Goal: Task Accomplishment & Management: Manage account settings

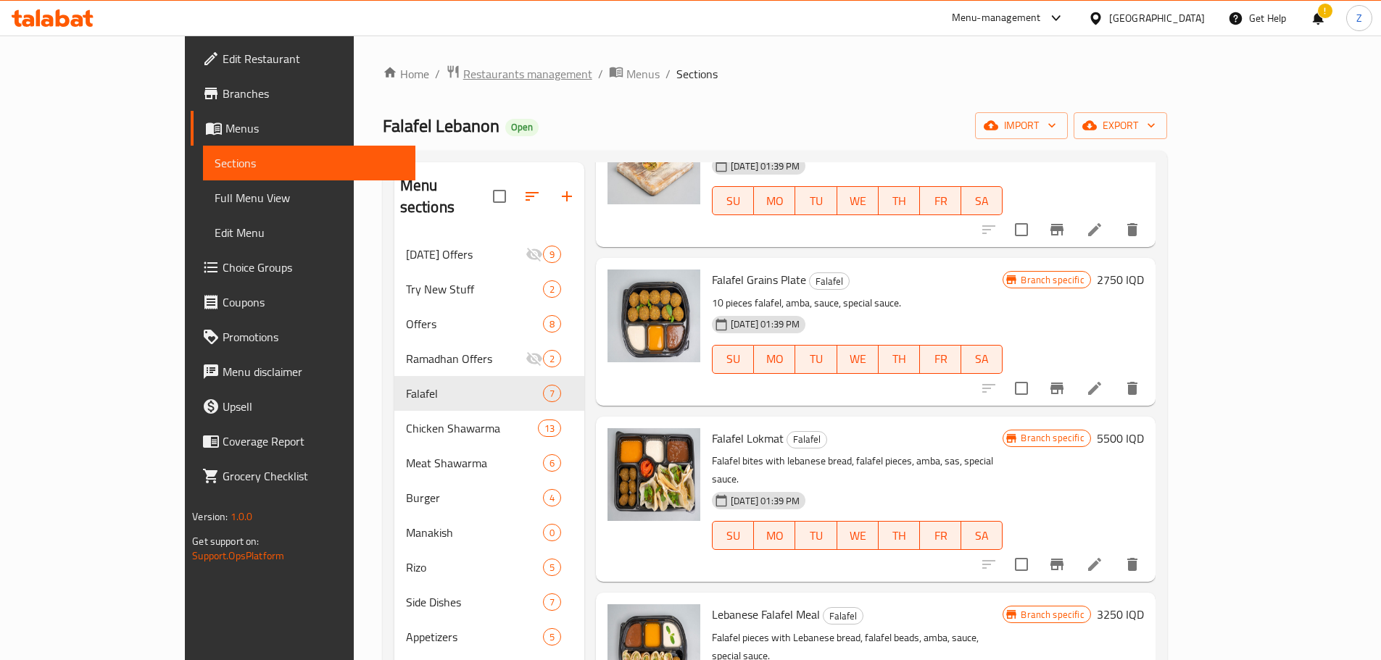
click at [463, 70] on span "Restaurants management" at bounding box center [527, 73] width 129 height 17
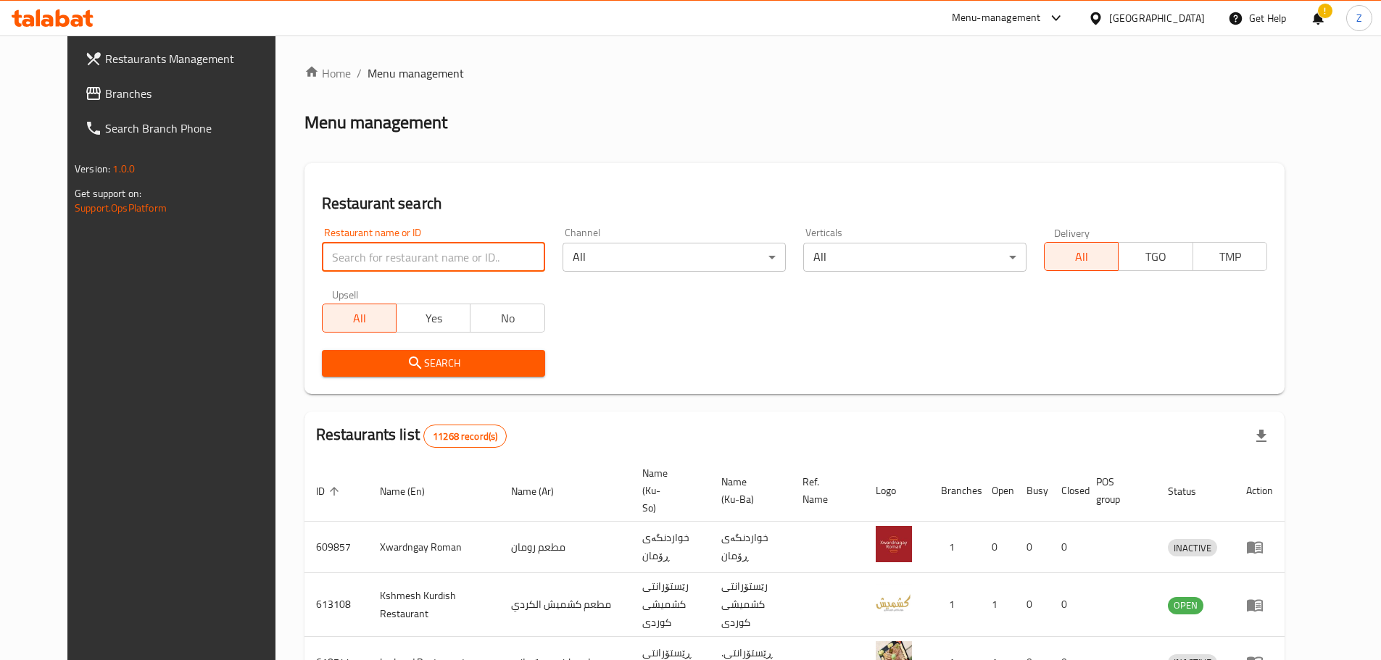
click at [415, 252] on input "search" at bounding box center [433, 257] width 223 height 29
paste input "703174"
type input "703174"
click at [468, 430] on div "Restaurants list 11268 record(s)" at bounding box center [794, 436] width 980 height 49
click at [427, 368] on span "Search" at bounding box center [433, 364] width 200 height 18
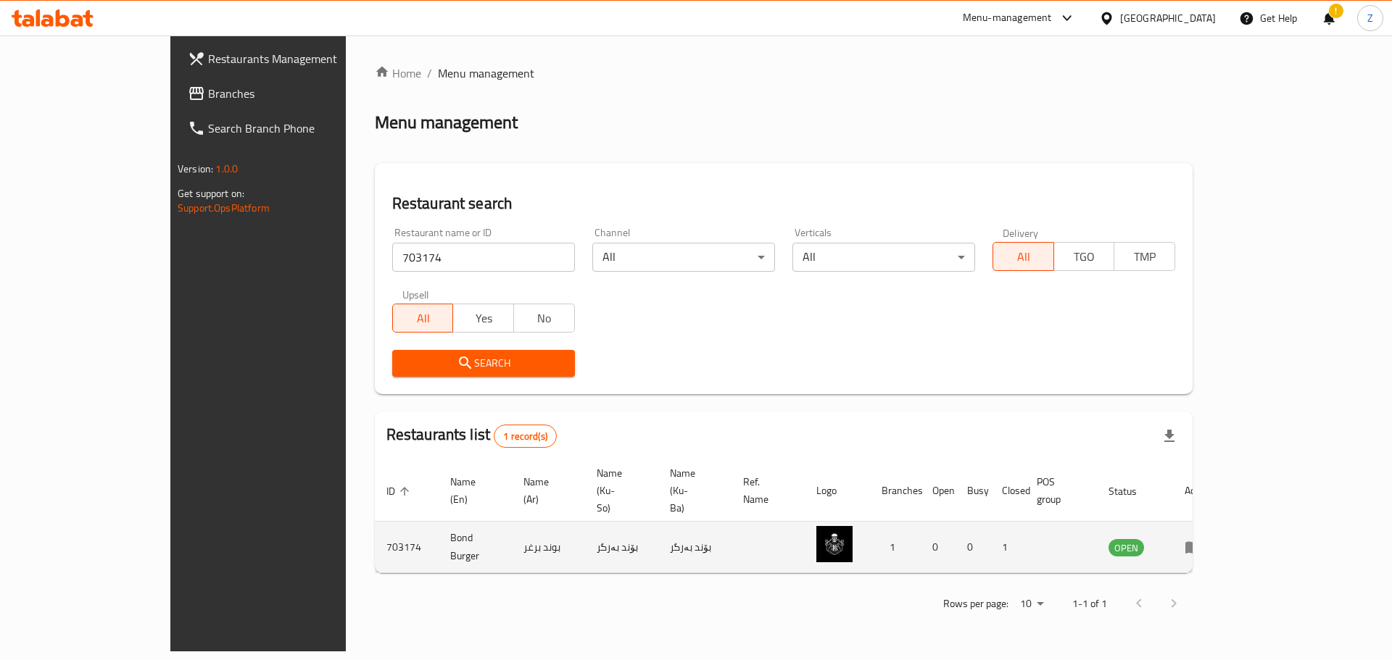
click at [1201, 542] on icon "enhanced table" at bounding box center [1193, 548] width 16 height 12
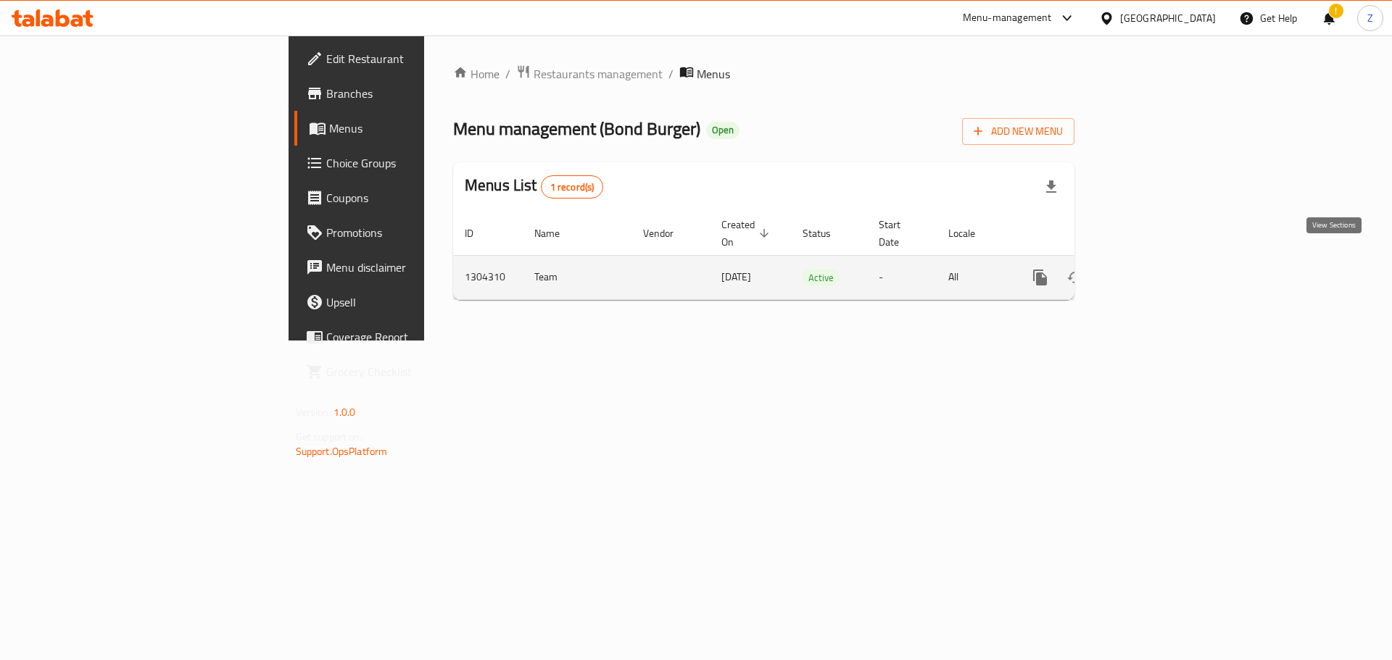
click at [1162, 267] on link "enhanced table" at bounding box center [1144, 277] width 35 height 35
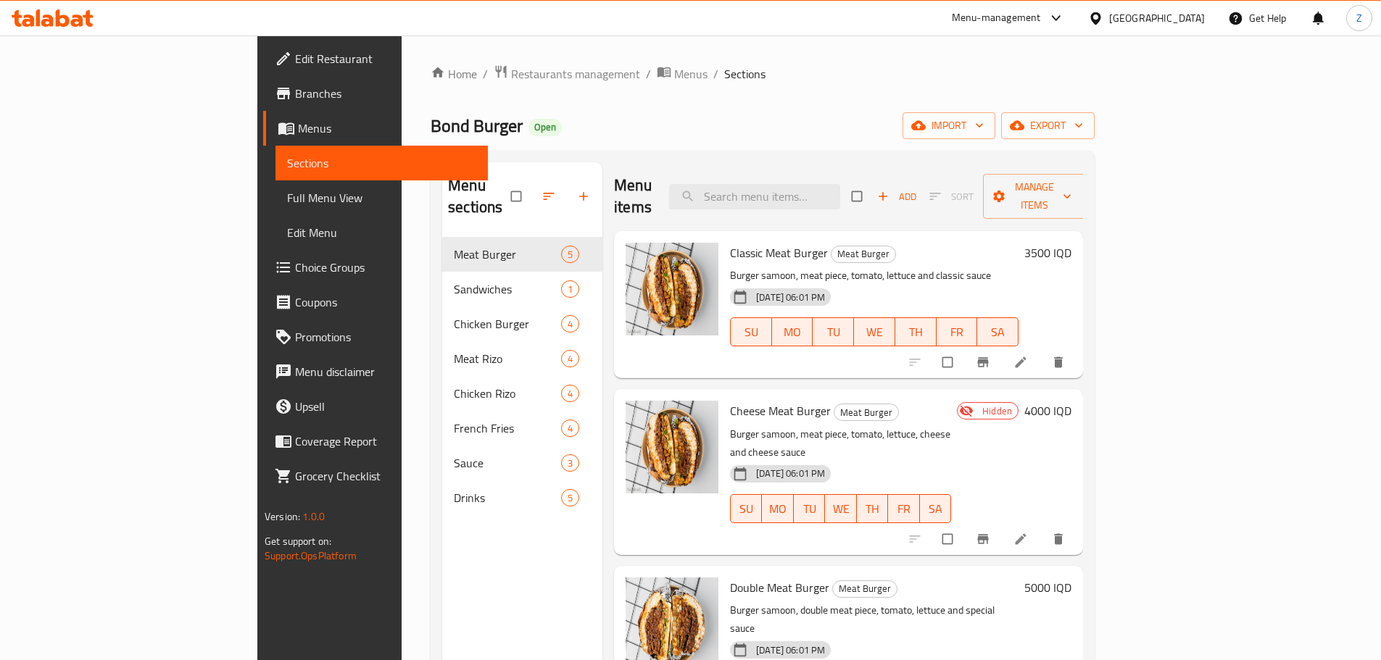
click at [625, 50] on div "Home / Restaurants management / Menus / Sections Bond Burger Open import export…" at bounding box center [763, 450] width 722 height 828
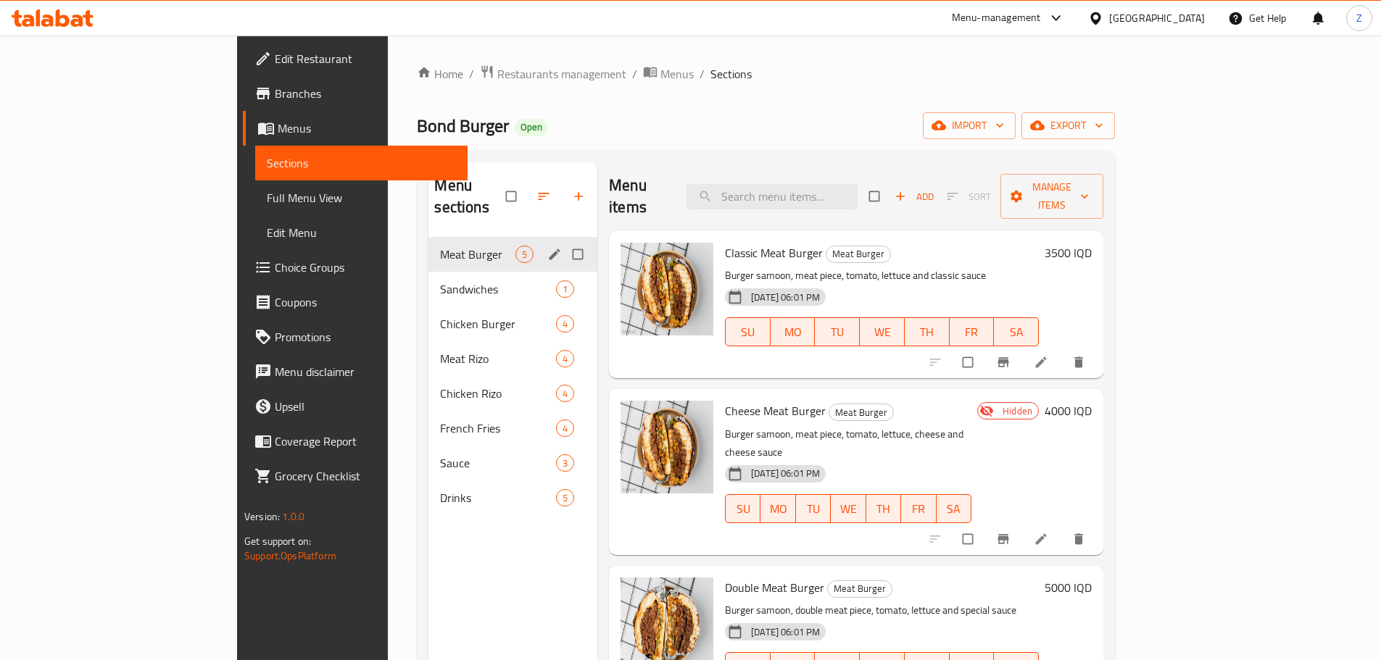
drag, startPoint x: 455, startPoint y: 246, endPoint x: 403, endPoint y: 276, distance: 60.1
click at [434, 267] on div "Meat Burger 5 Sandwiches 1 Chicken Burger 4 Meat Rizo 4 Chicken Rizo 4 French F…" at bounding box center [512, 376] width 169 height 278
click at [440, 281] on span "Sandwiches" at bounding box center [477, 289] width 75 height 17
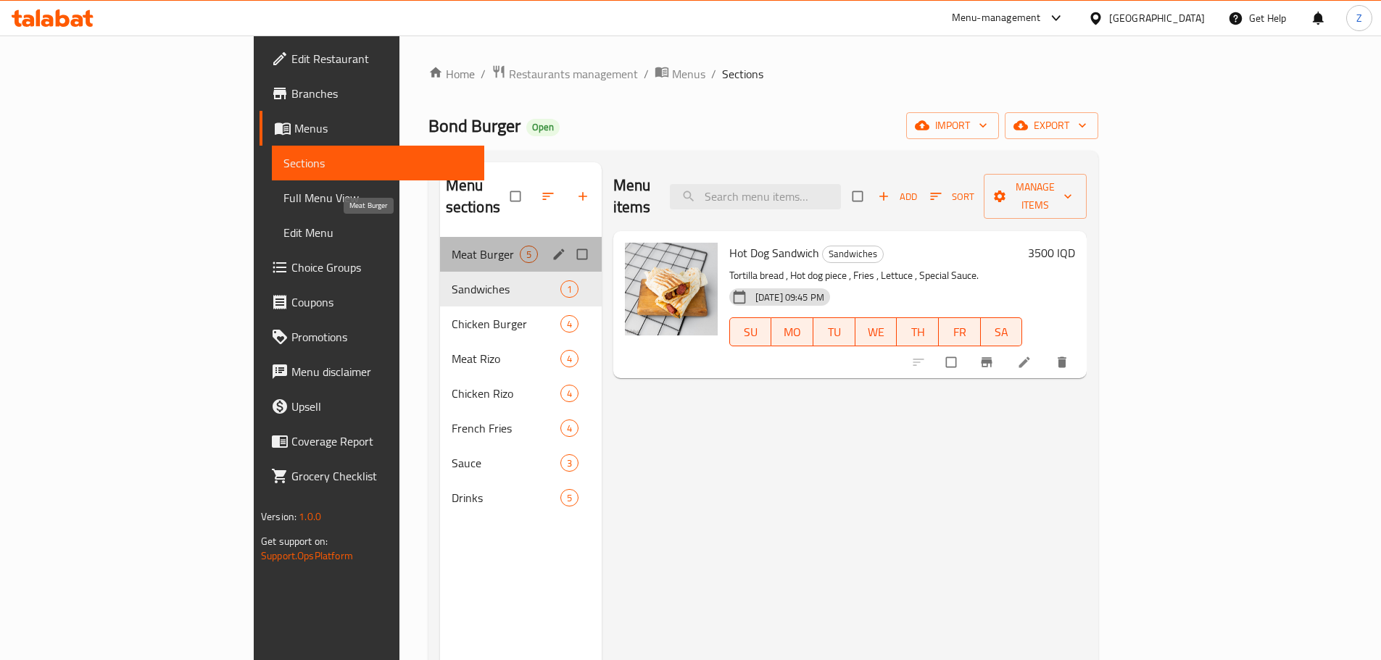
click at [452, 246] on span "Meat Burger" at bounding box center [486, 254] width 68 height 17
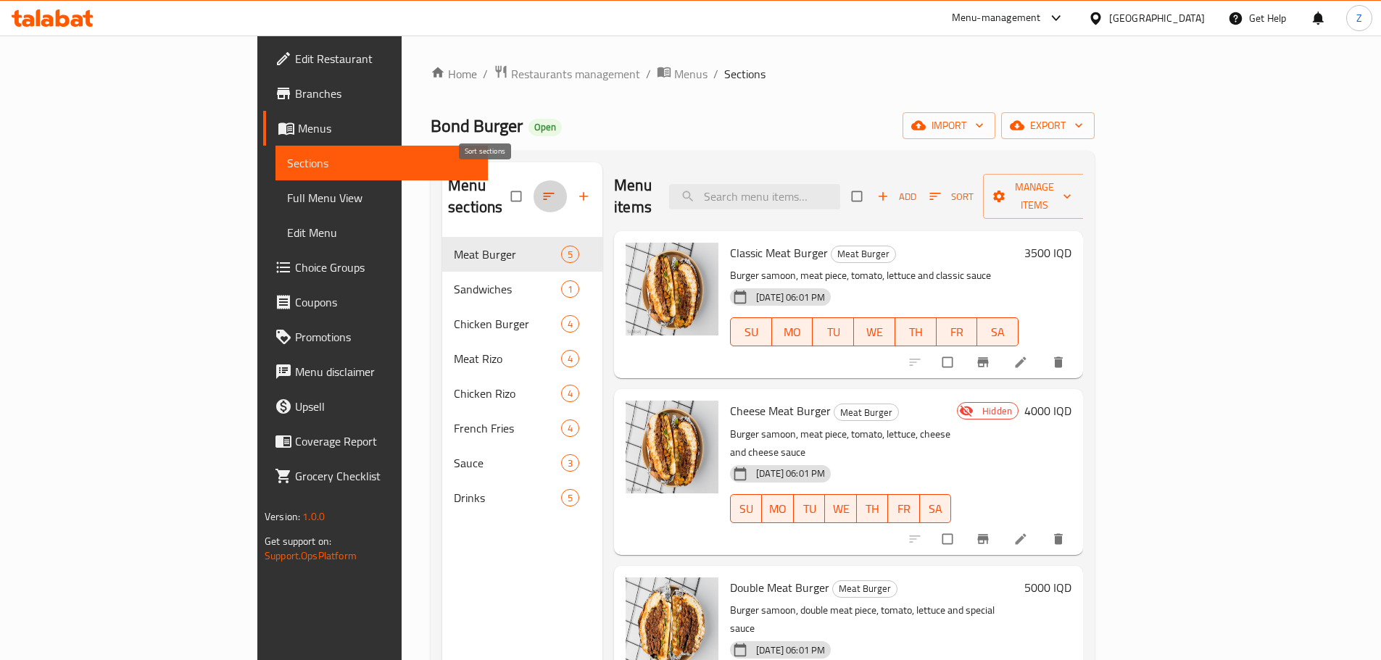
click at [533, 181] on button "button" at bounding box center [550, 197] width 35 height 32
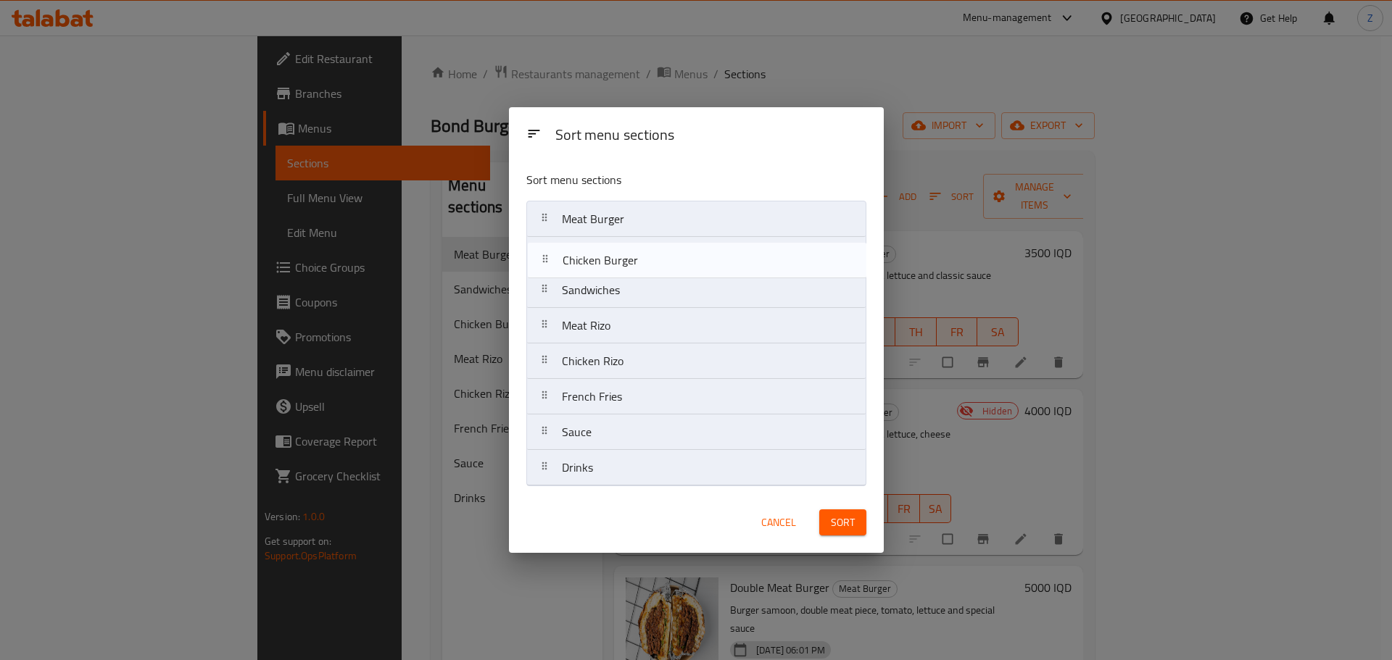
drag, startPoint x: 576, startPoint y: 302, endPoint x: 576, endPoint y: 267, distance: 35.5
click at [576, 267] on nav "Meat Burger Sandwiches Chicken Burger Meat Rizo Chicken Rizo French Fries Sauce…" at bounding box center [696, 344] width 340 height 286
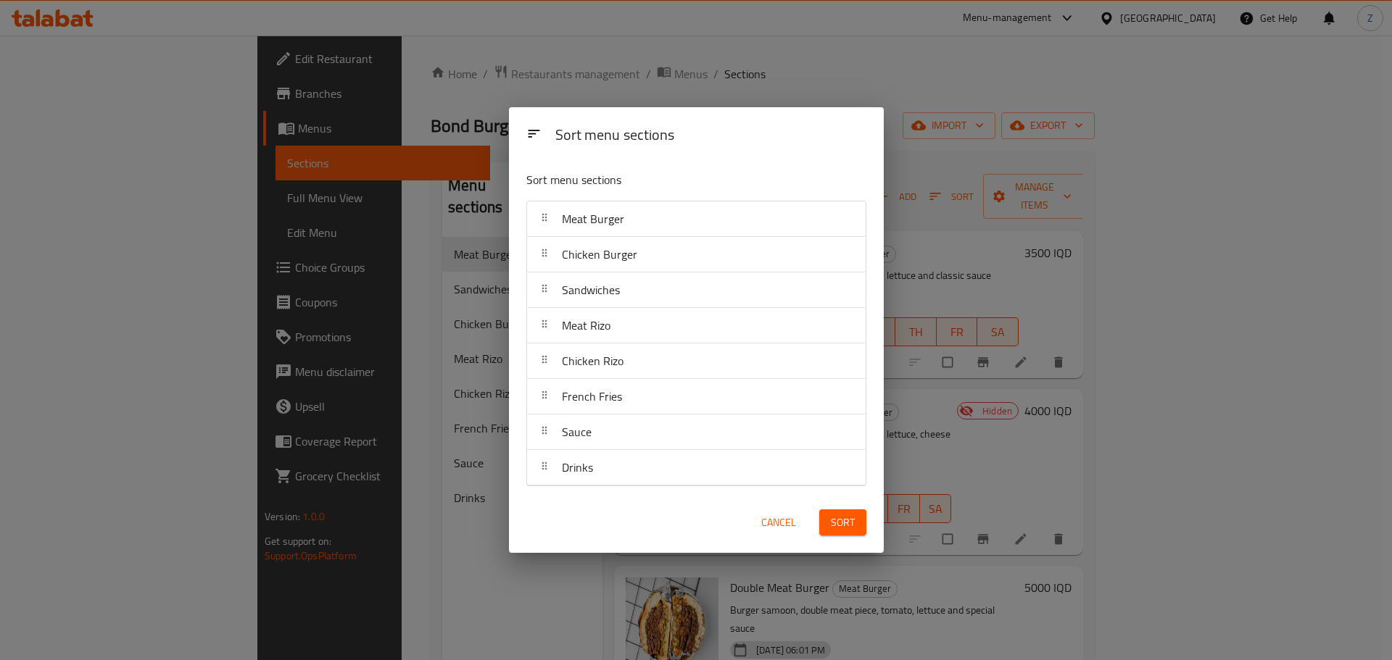
click at [847, 526] on span "Sort" at bounding box center [843, 523] width 24 height 18
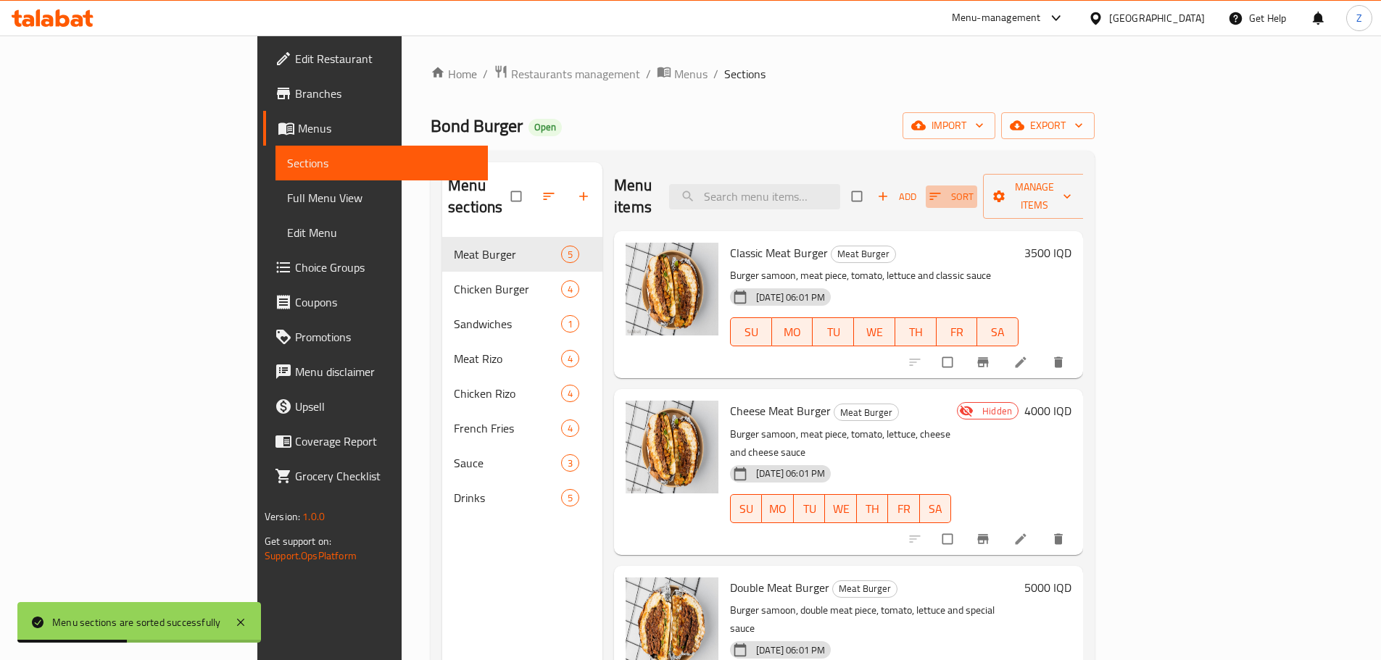
click at [945, 189] on span "button" at bounding box center [936, 196] width 17 height 14
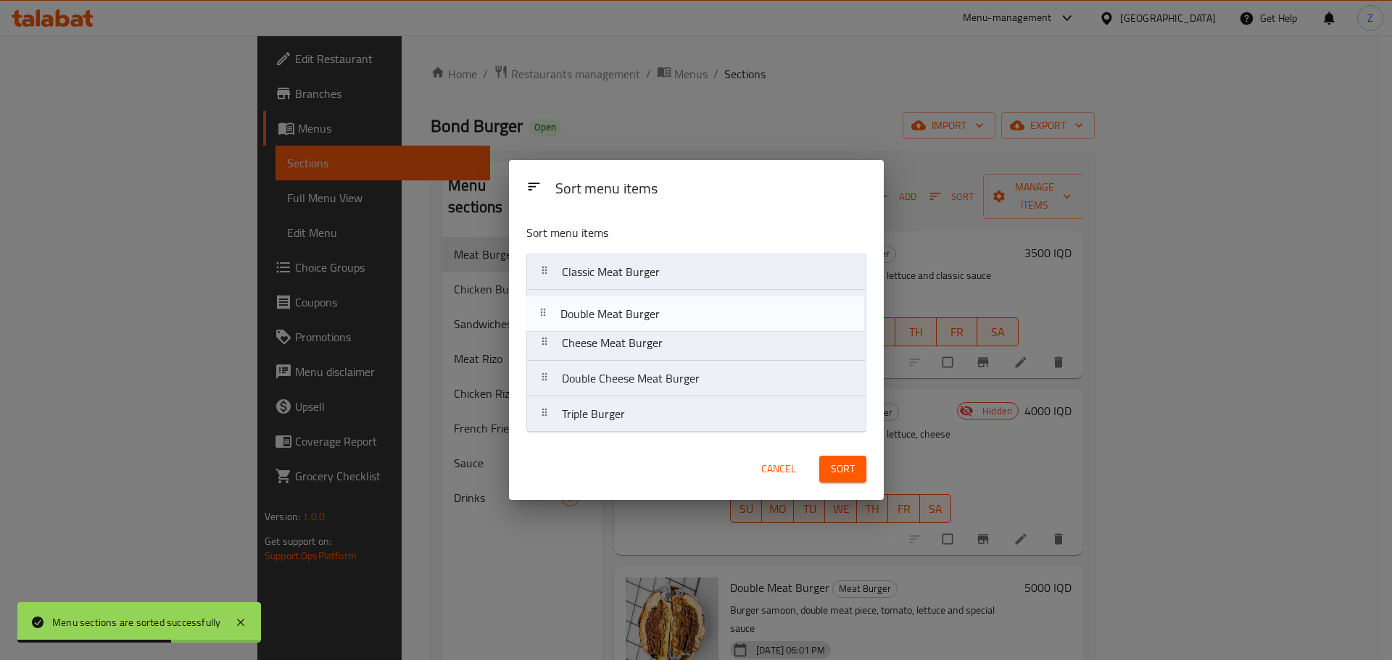
drag, startPoint x: 648, startPoint y: 348, endPoint x: 647, endPoint y: 313, distance: 34.8
click at [647, 313] on nav "Classic Meat Burger Cheese Meat Burger Double Meat Burger Double Cheese Meat Bu…" at bounding box center [696, 343] width 340 height 179
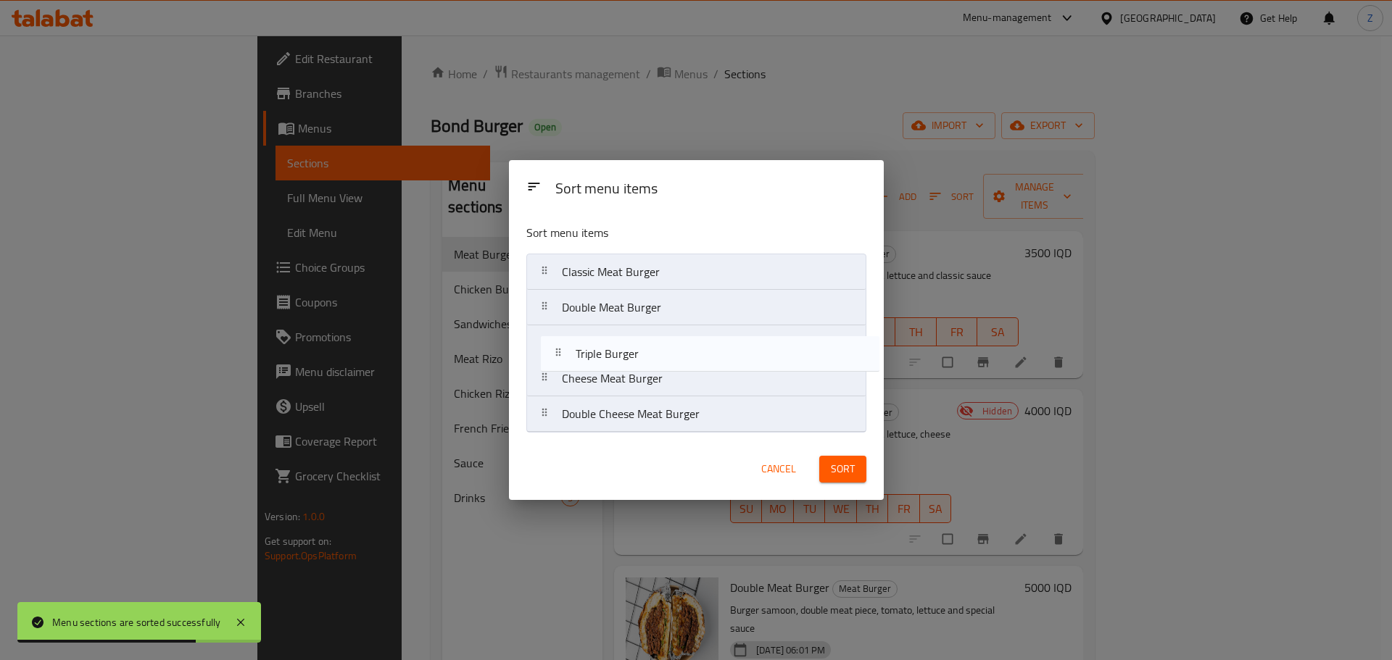
drag, startPoint x: 638, startPoint y: 420, endPoint x: 654, endPoint y: 350, distance: 72.1
click at [654, 350] on nav "Classic Meat Burger Double Meat Burger Cheese Meat Burger Double Cheese Meat Bu…" at bounding box center [696, 343] width 340 height 179
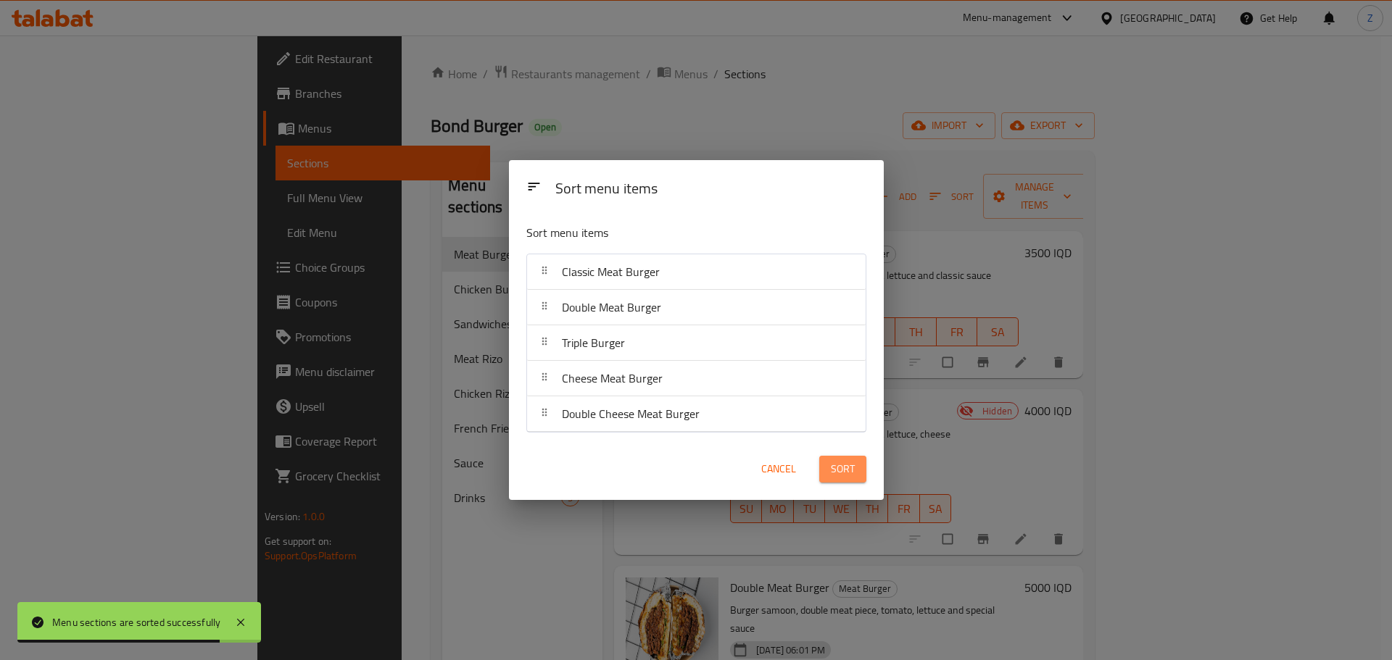
click at [845, 476] on span "Sort" at bounding box center [843, 469] width 24 height 18
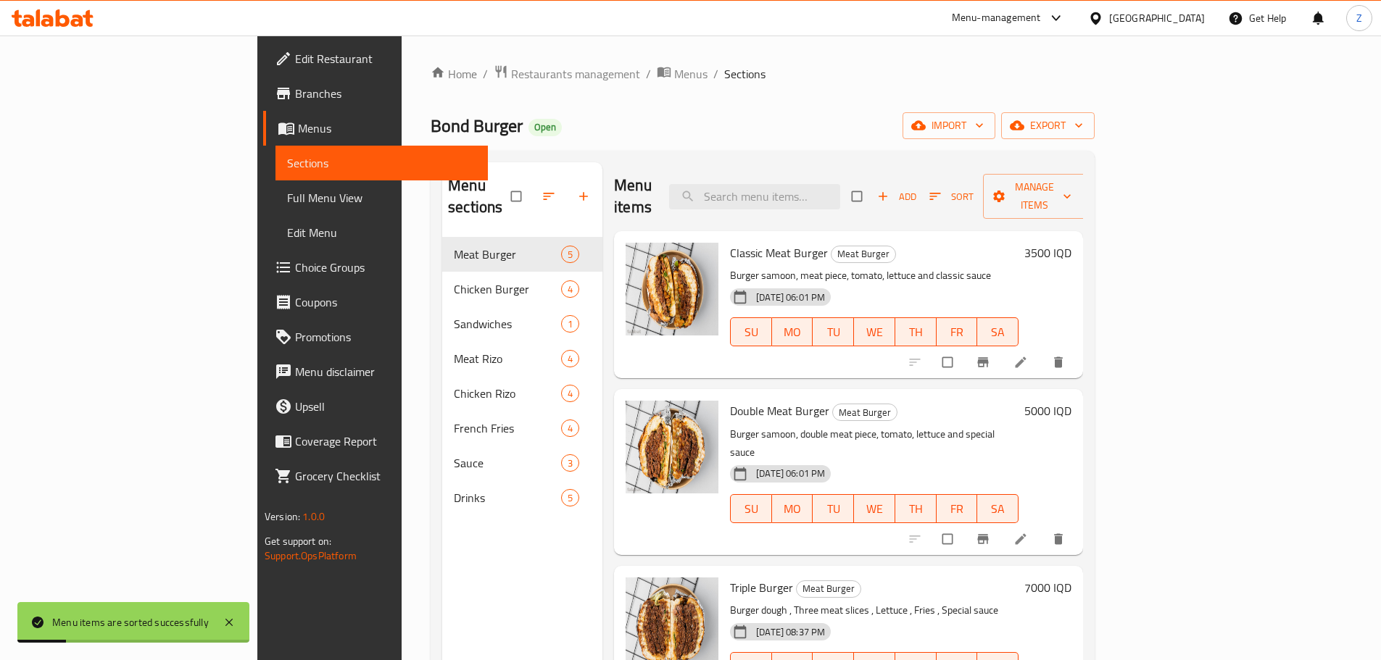
click at [1071, 243] on h6 "3500 IQD" at bounding box center [1047, 253] width 47 height 20
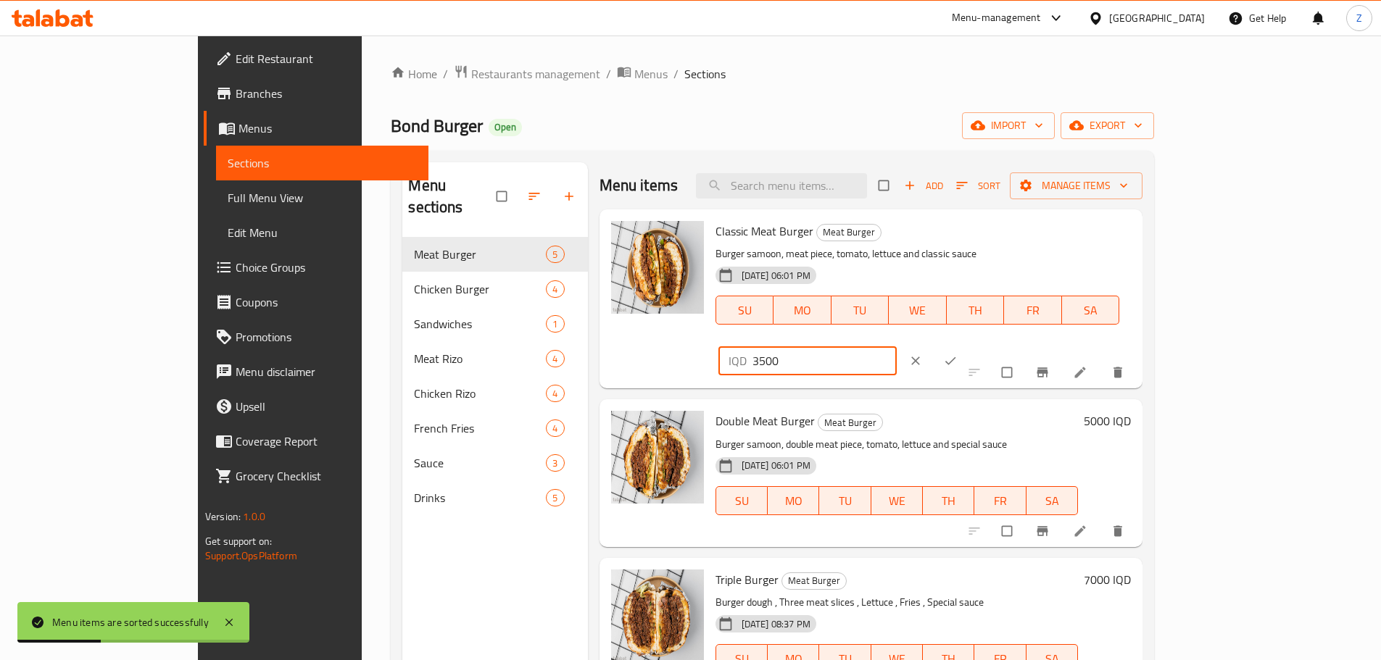
click at [898, 347] on div "IQD 3500 ​" at bounding box center [807, 361] width 179 height 29
type input "6500"
click at [969, 345] on button "ok" at bounding box center [951, 361] width 35 height 32
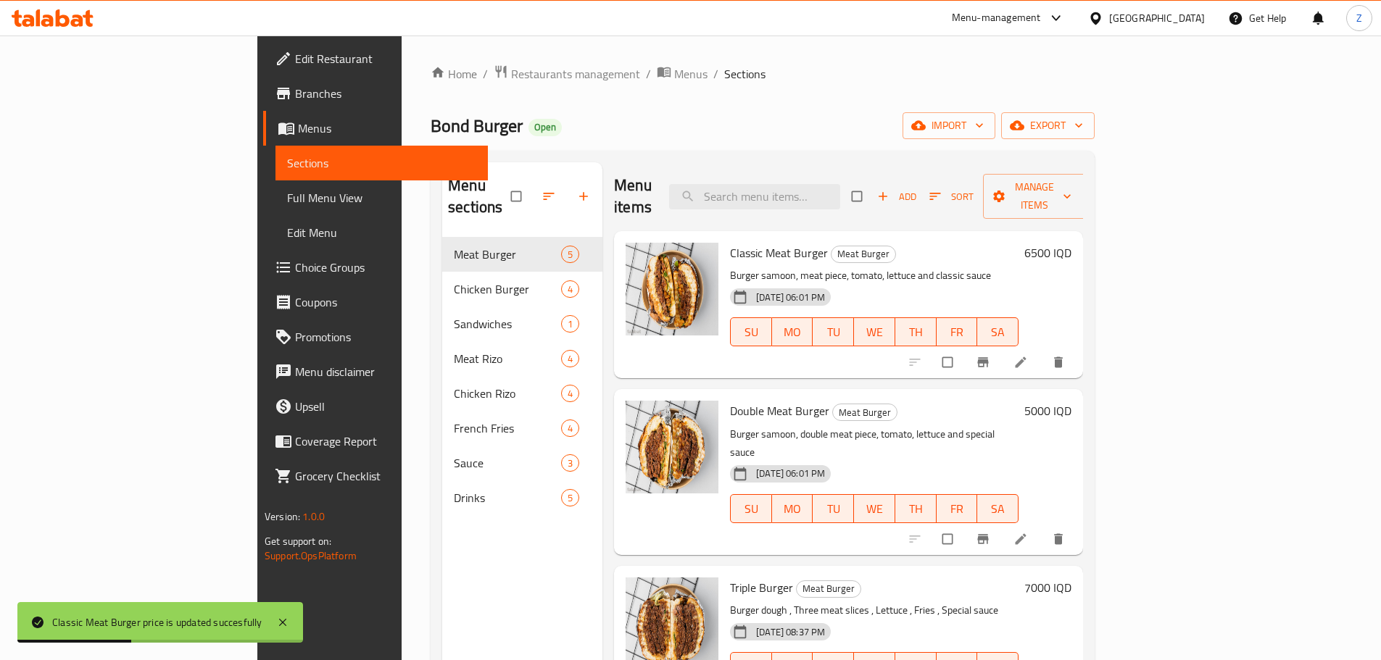
click at [1071, 401] on h6 "5000 IQD" at bounding box center [1047, 411] width 47 height 20
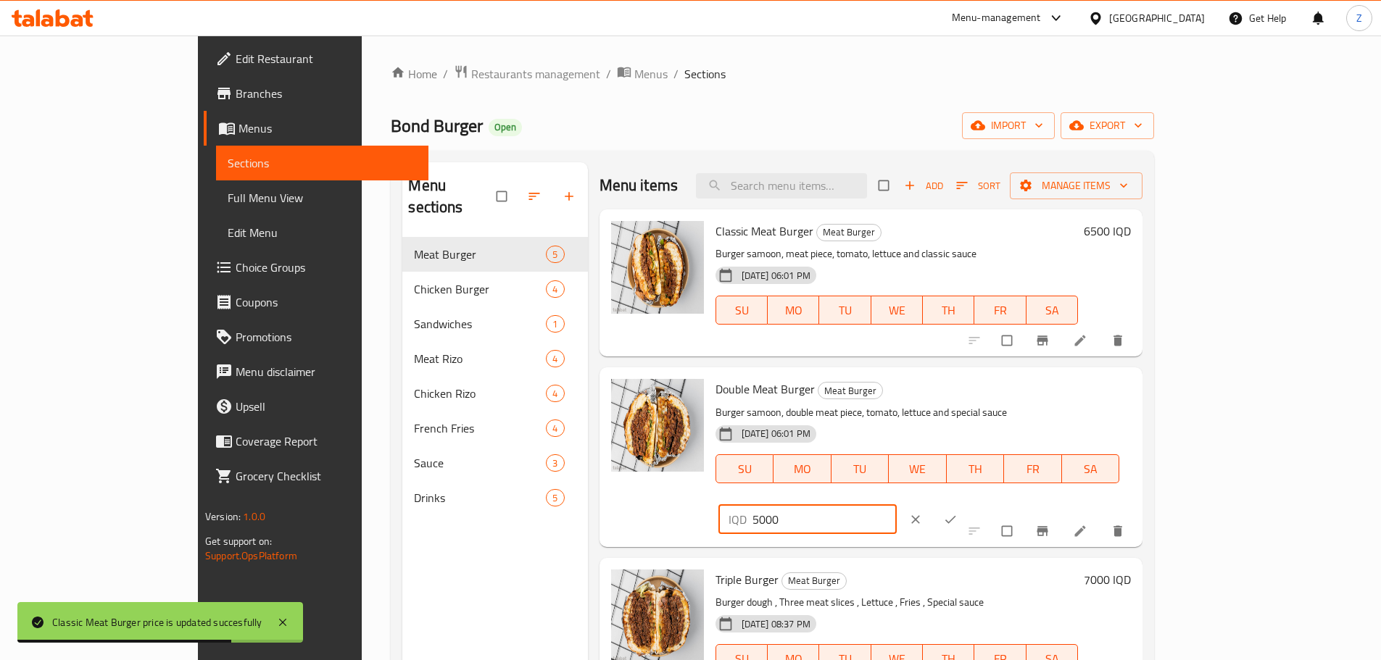
click at [898, 505] on input "5000" at bounding box center [825, 519] width 145 height 29
type input "9000"
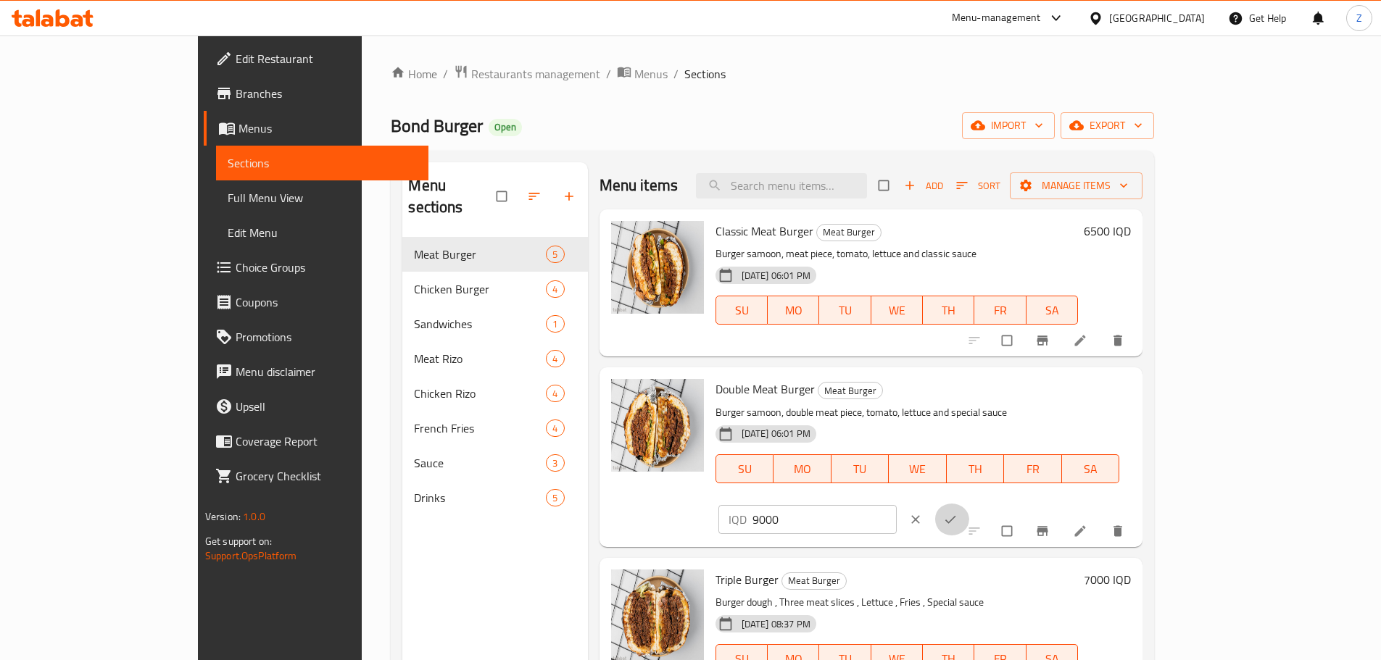
click at [961, 513] on span "ok" at bounding box center [951, 520] width 17 height 14
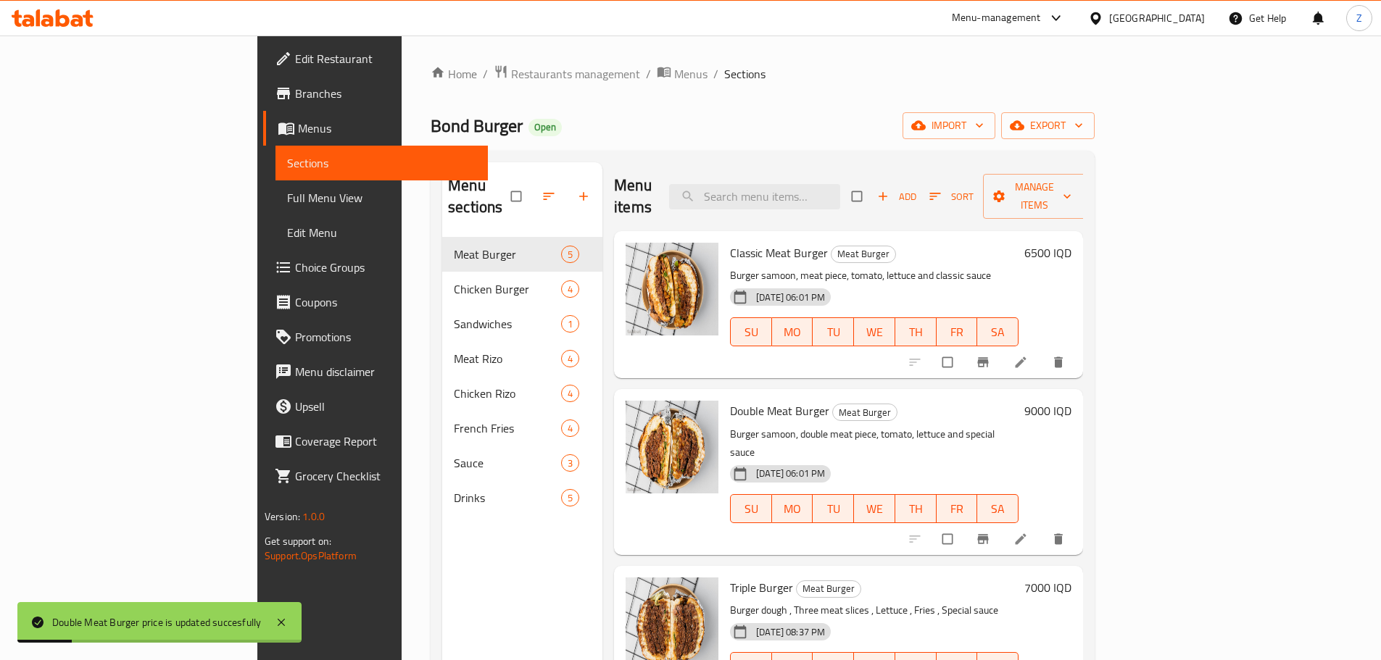
click at [1071, 578] on h6 "7000 IQD" at bounding box center [1047, 588] width 47 height 20
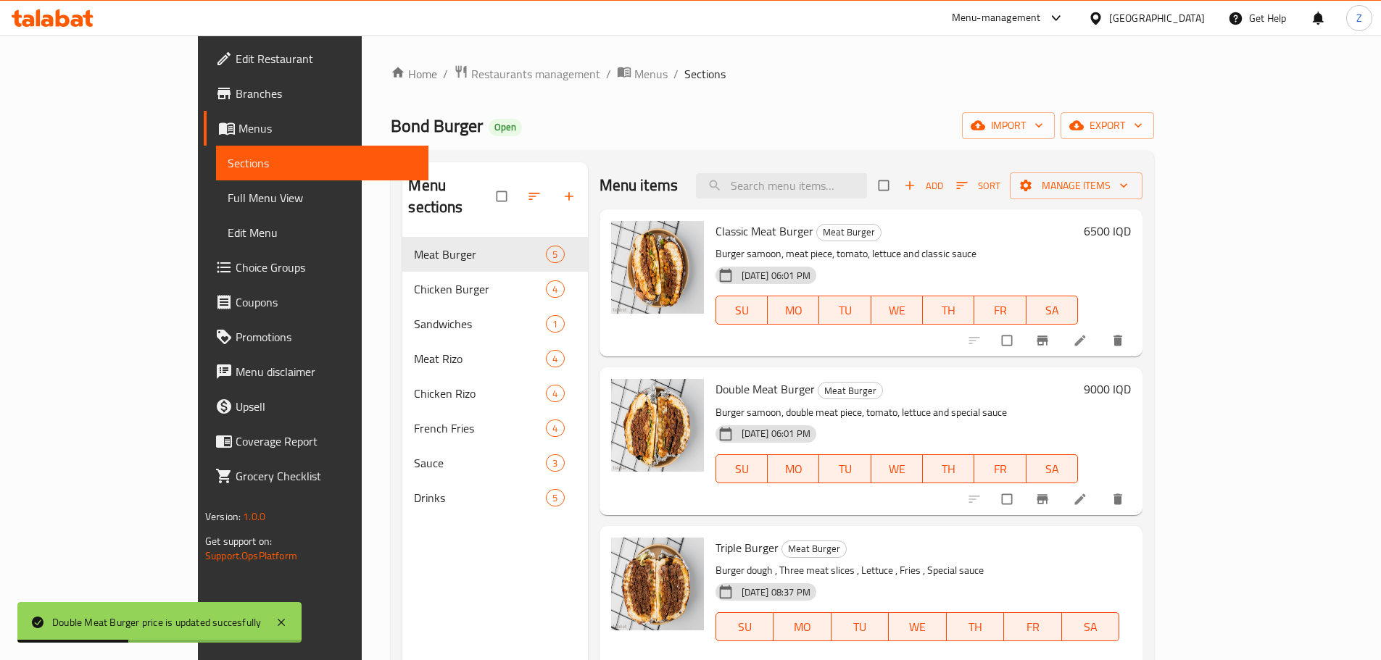
drag, startPoint x: 1119, startPoint y: 552, endPoint x: 1106, endPoint y: 548, distance: 13.1
type input "11000"
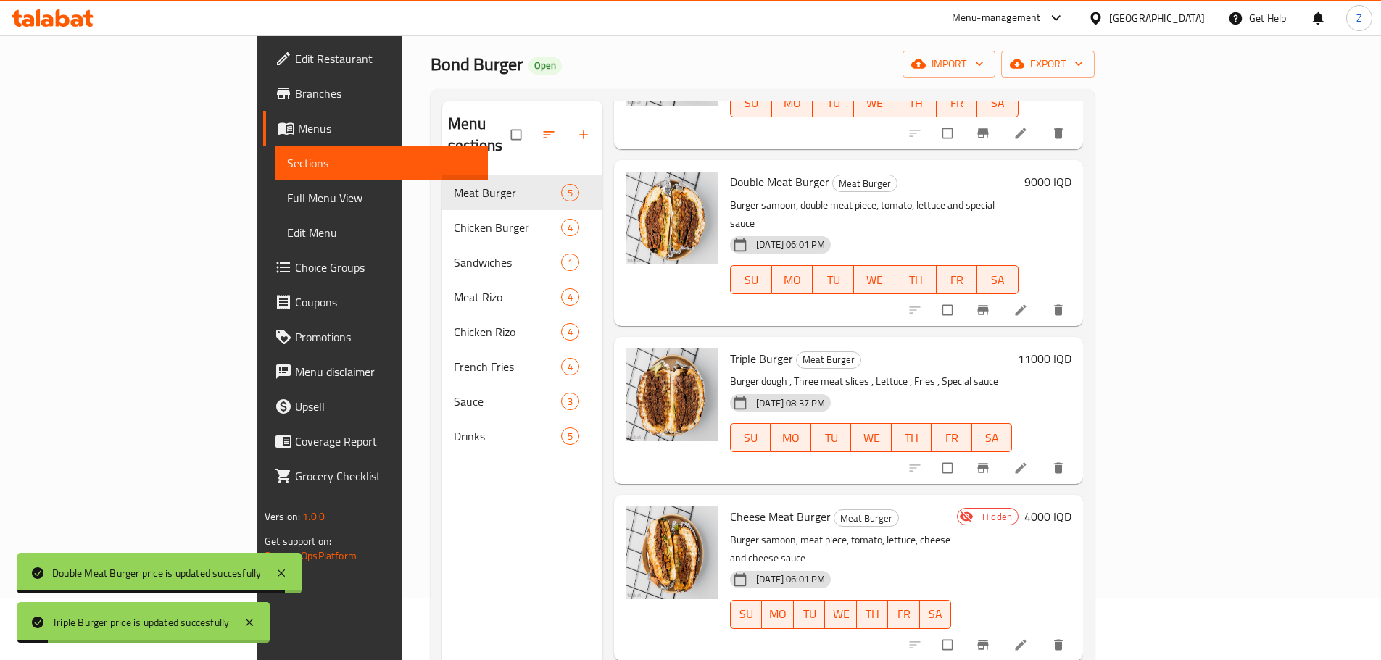
scroll to position [145, 0]
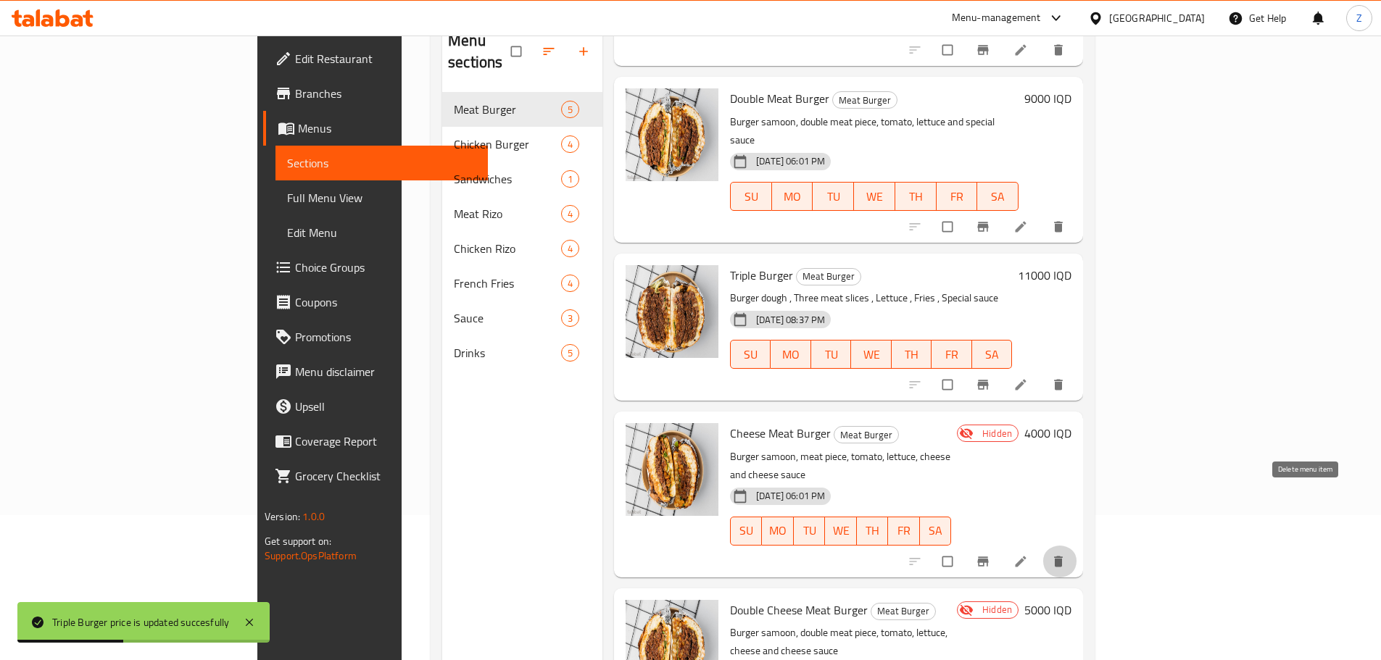
click at [1077, 546] on button "delete" at bounding box center [1059, 562] width 35 height 32
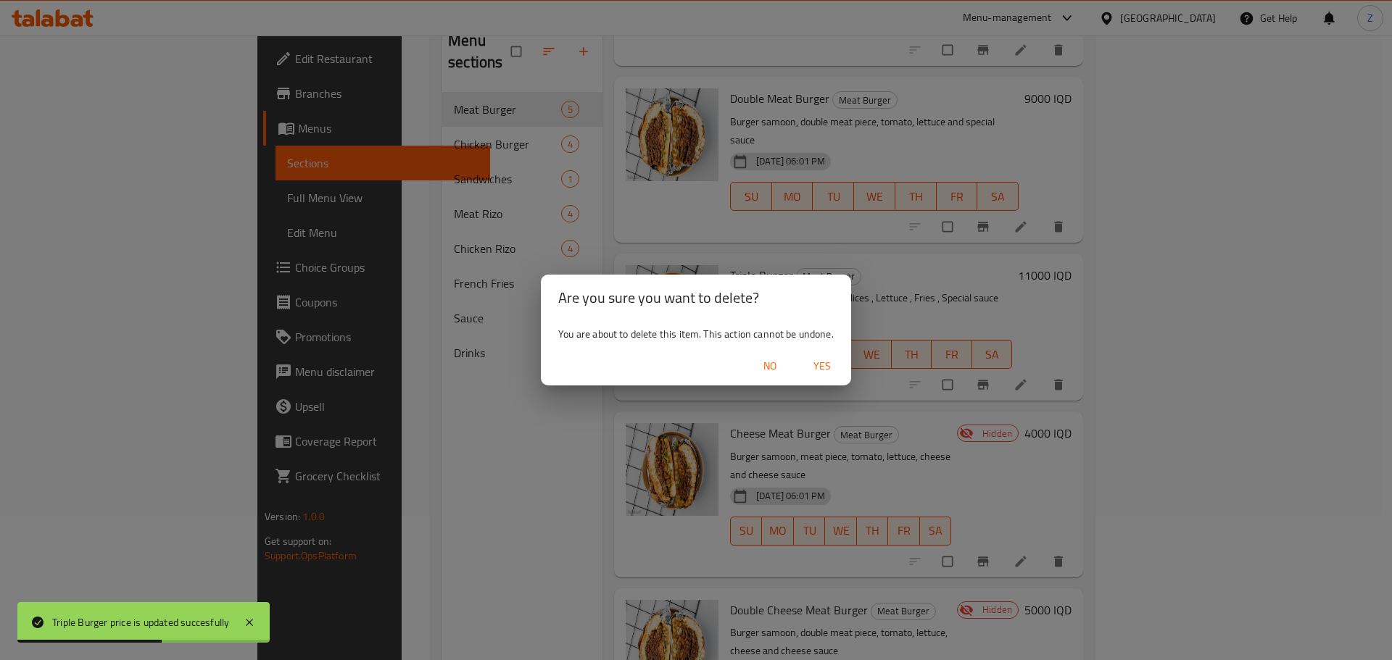
click at [837, 367] on span "Yes" at bounding box center [822, 366] width 35 height 18
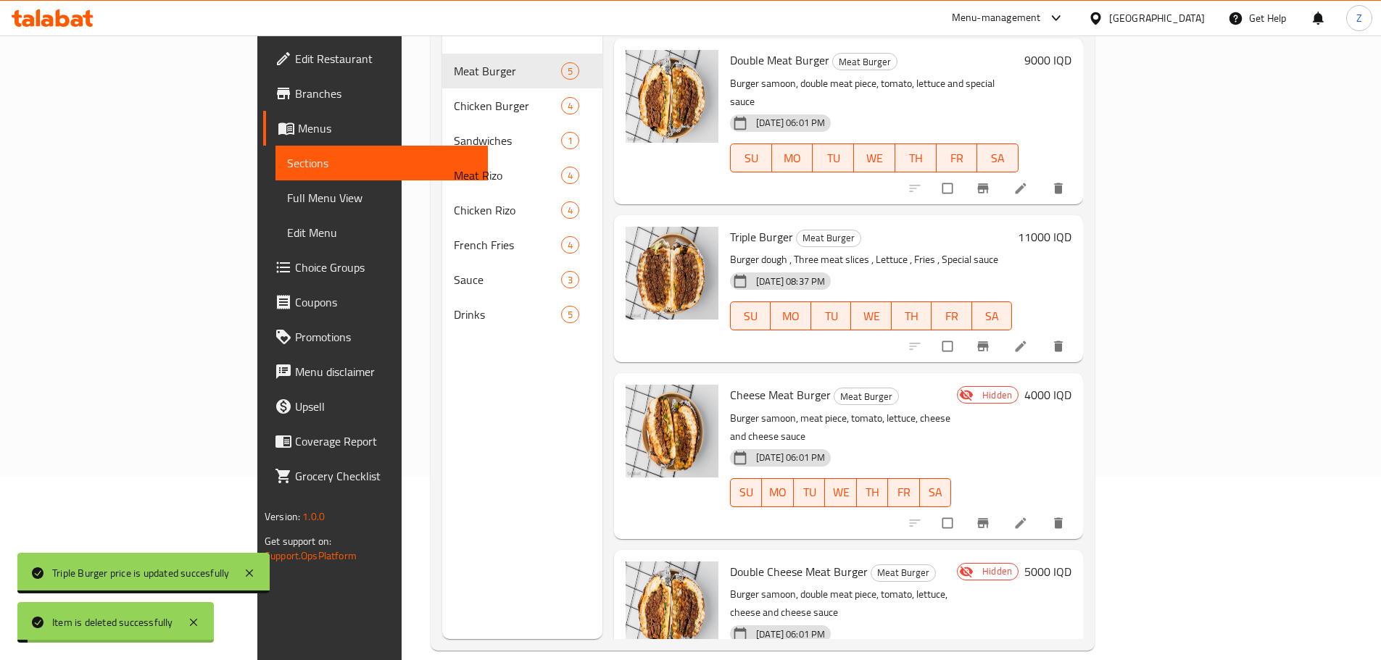
scroll to position [203, 0]
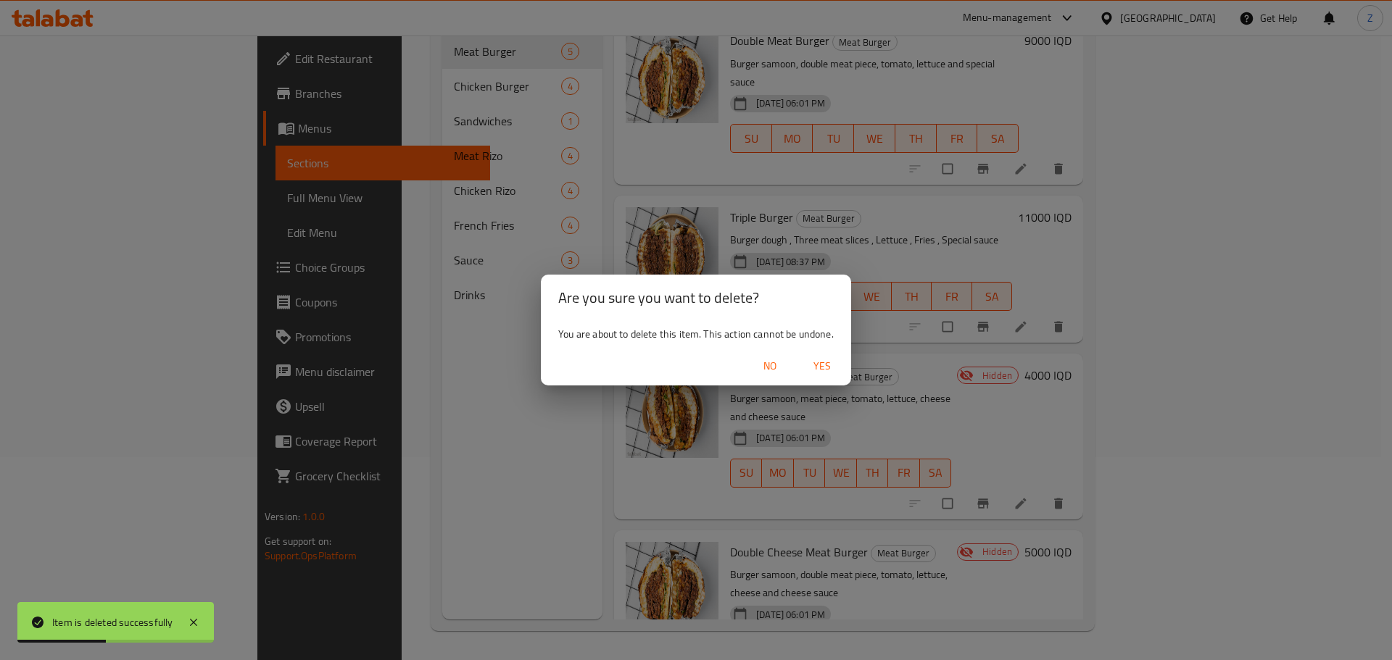
click at [834, 366] on span "Yes" at bounding box center [822, 366] width 35 height 18
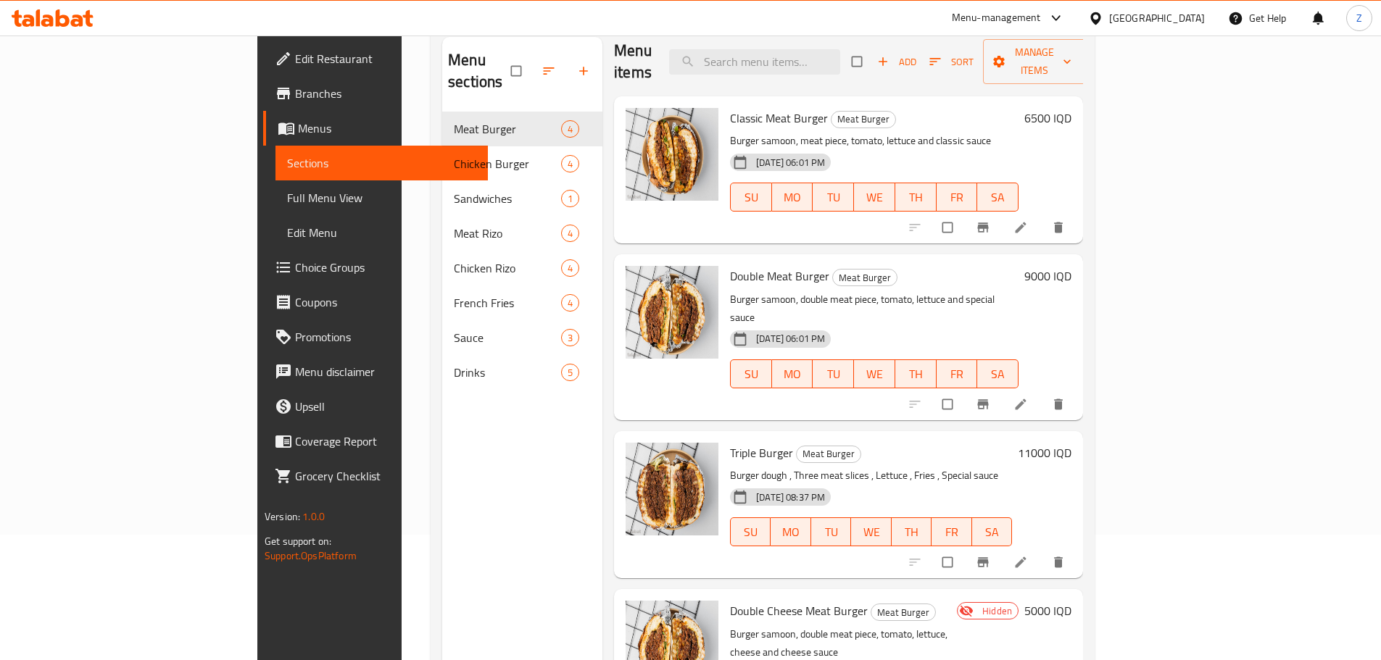
scroll to position [0, 0]
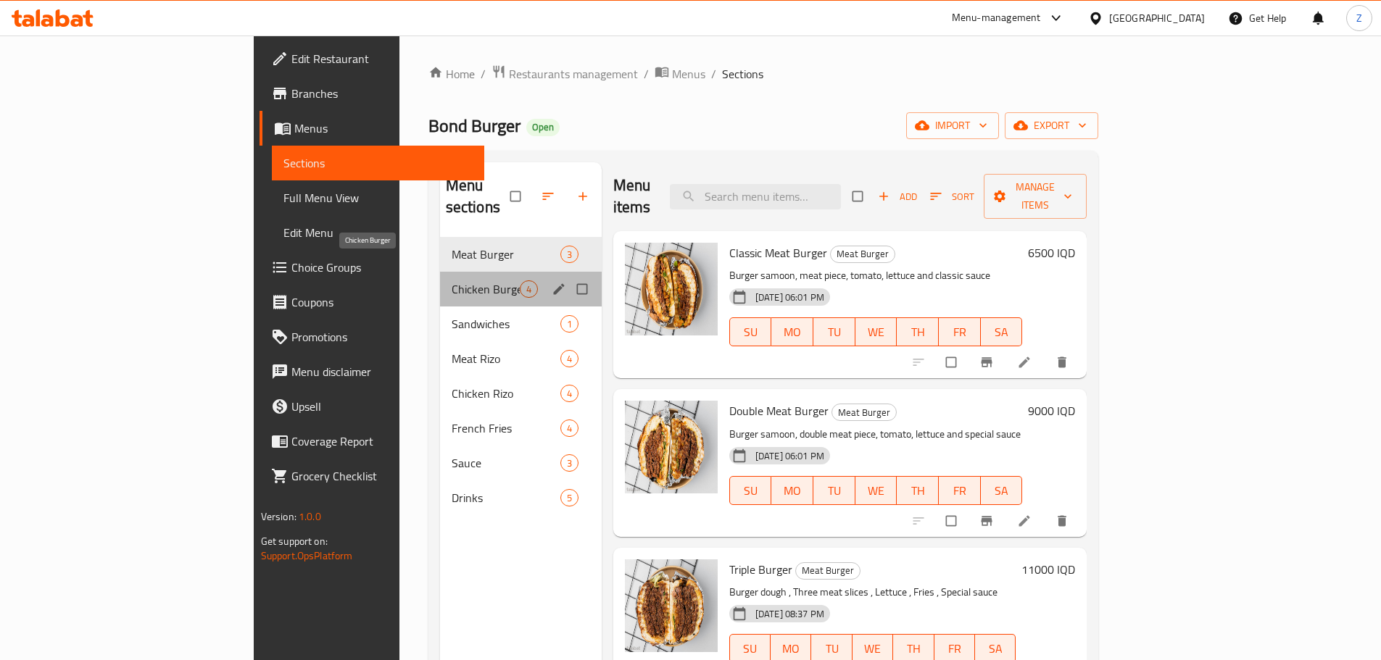
click at [452, 281] on span "Chicken Burger" at bounding box center [486, 289] width 68 height 17
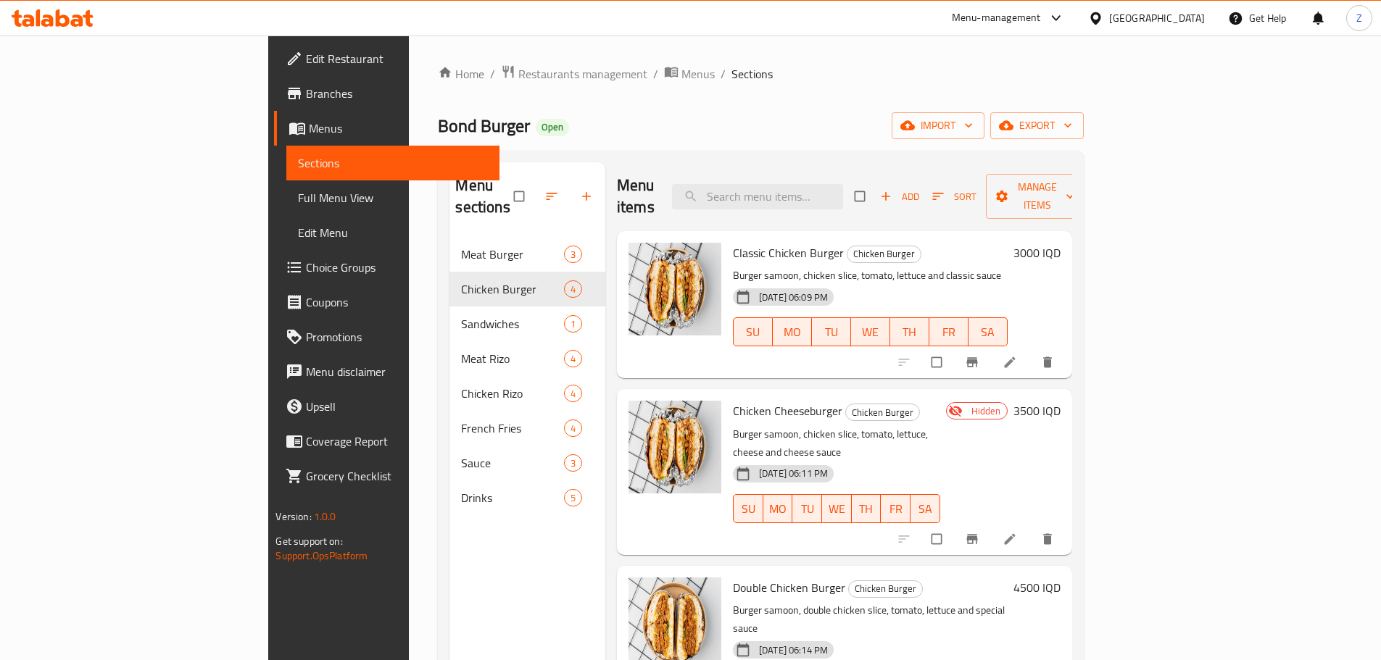
click at [1061, 243] on h6 "3000 IQD" at bounding box center [1037, 253] width 47 height 20
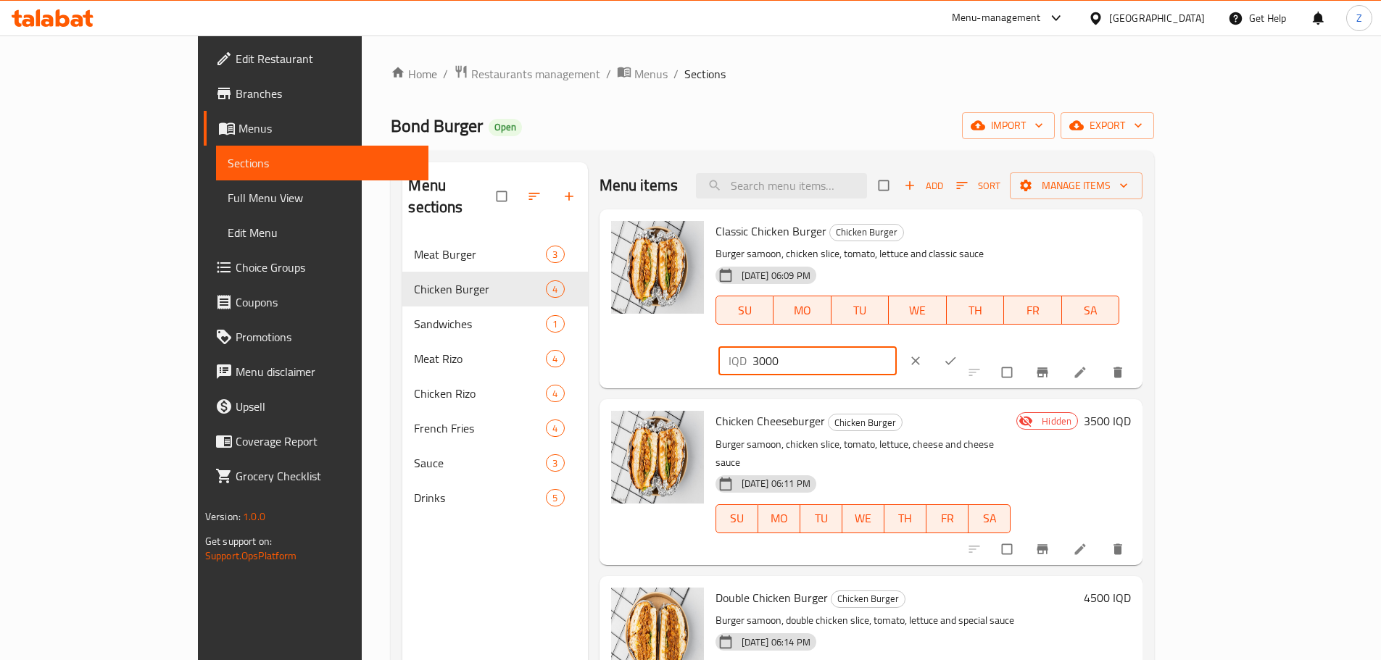
drag, startPoint x: 1122, startPoint y: 235, endPoint x: 1108, endPoint y: 231, distance: 15.1
click at [898, 347] on div "IQD 3000 ​" at bounding box center [807, 361] width 179 height 29
type input "6000"
click at [969, 345] on button "ok" at bounding box center [951, 361] width 35 height 32
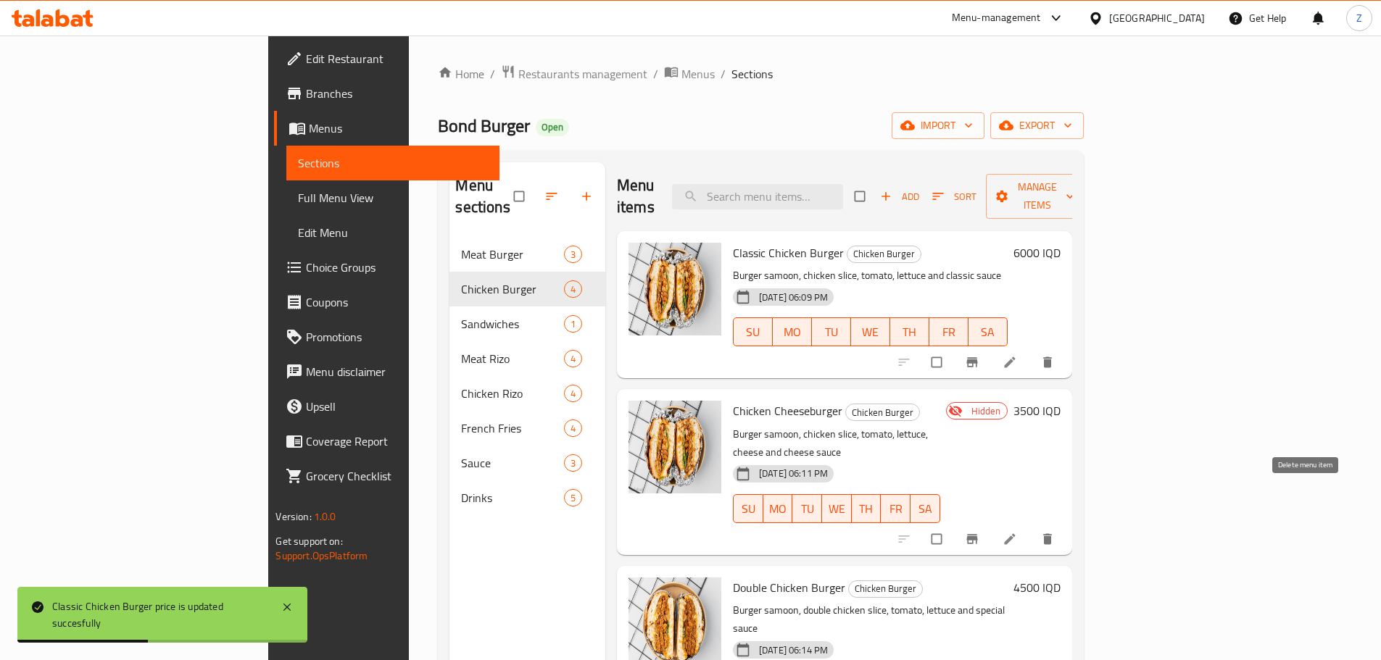
click at [1055, 532] on icon "delete" at bounding box center [1047, 539] width 14 height 14
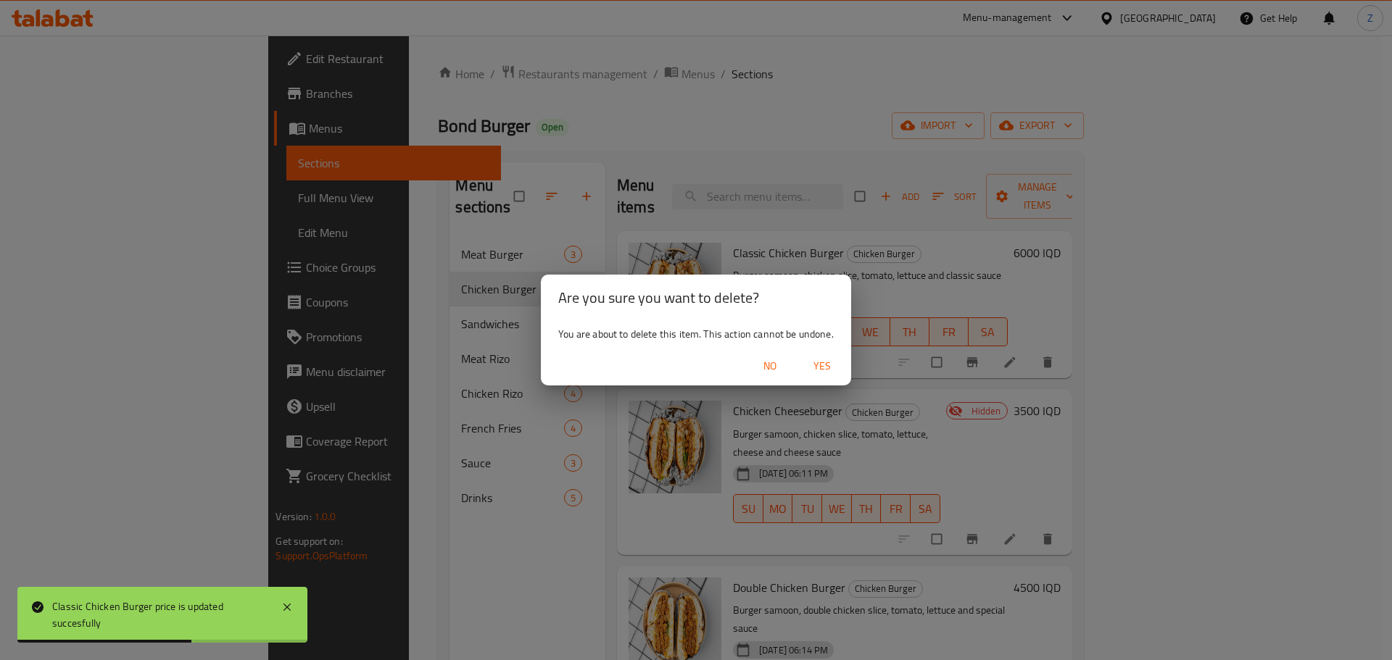
click at [845, 385] on div "No Yes" at bounding box center [696, 366] width 310 height 38
click at [833, 376] on button "Yes" at bounding box center [822, 366] width 46 height 27
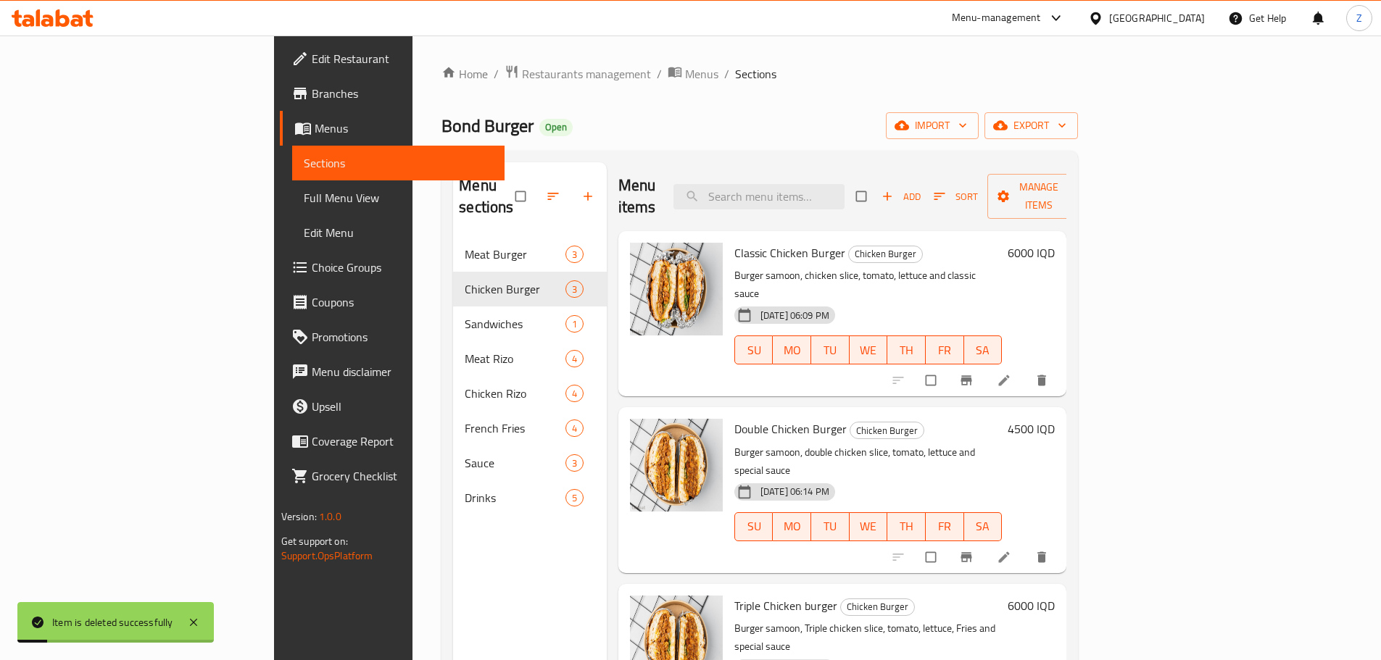
click at [1055, 419] on h6 "4500 IQD" at bounding box center [1031, 429] width 47 height 20
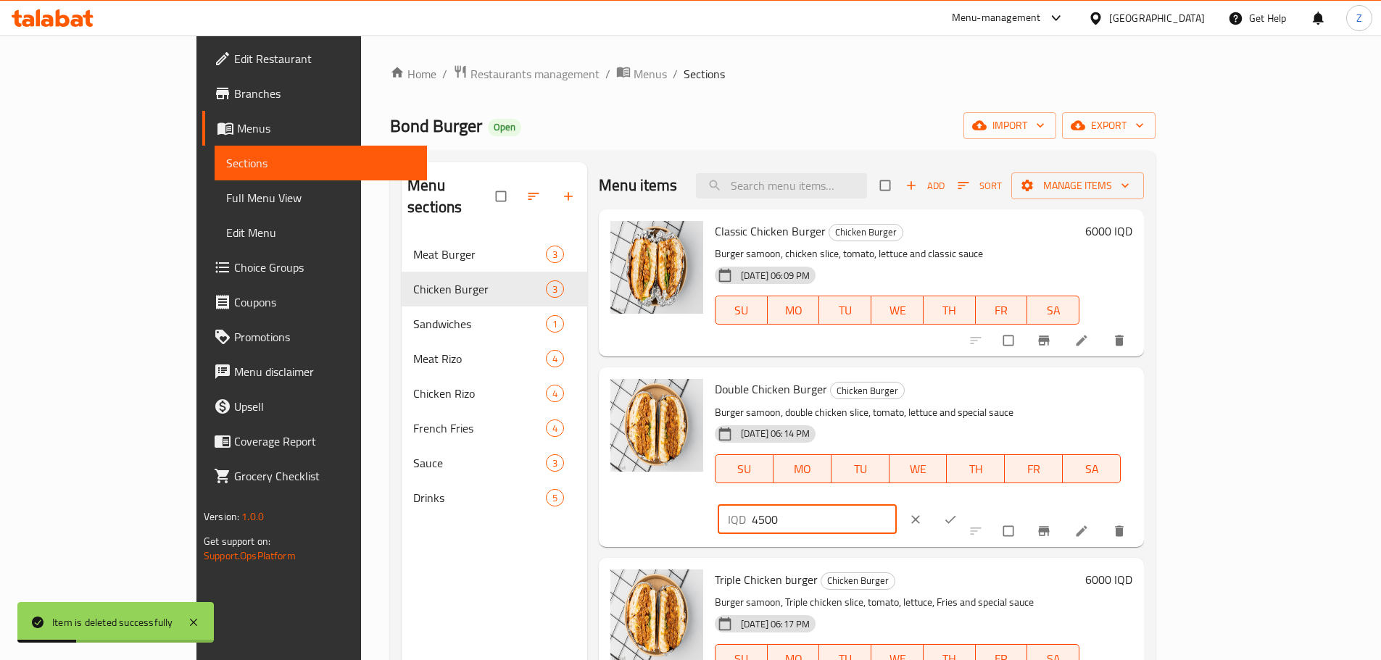
drag, startPoint x: 1130, startPoint y: 394, endPoint x: 1111, endPoint y: 394, distance: 18.9
click at [897, 505] on div "IQD 4500 ​" at bounding box center [807, 519] width 179 height 29
type input "8500"
click at [958, 513] on icon "ok" at bounding box center [950, 520] width 14 height 14
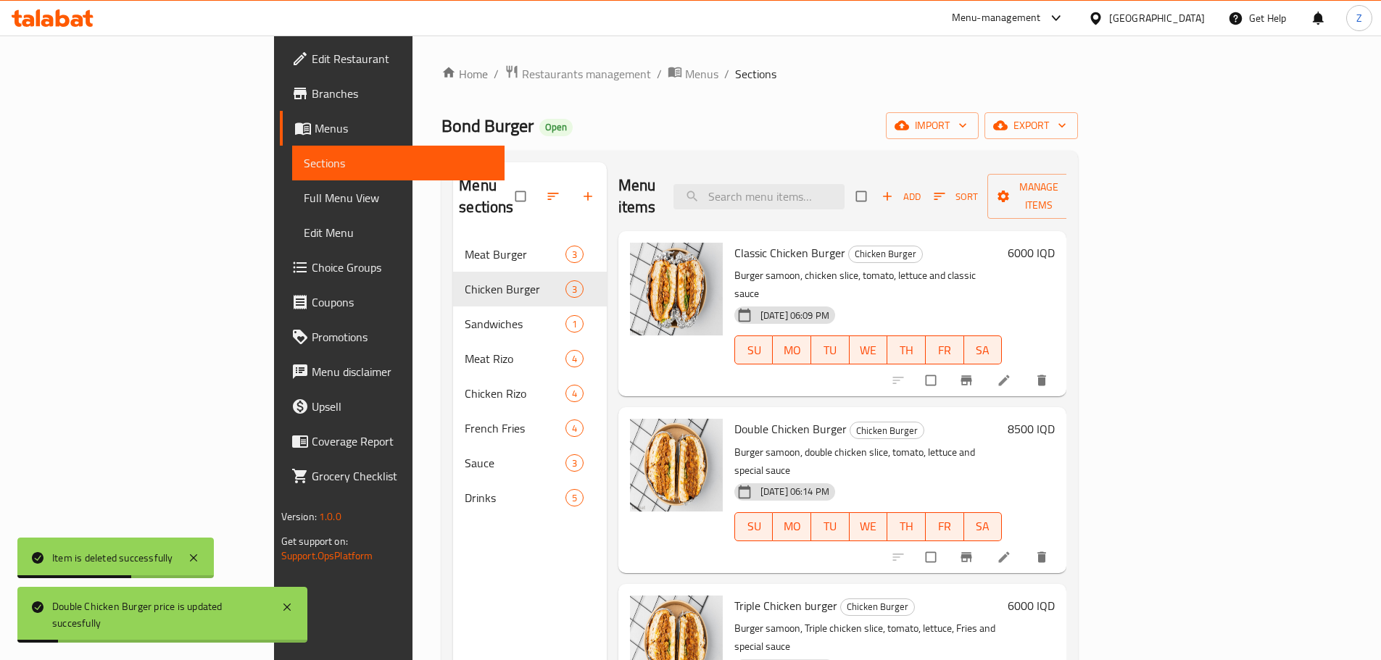
click at [1055, 596] on h6 "6000 IQD" at bounding box center [1031, 606] width 47 height 20
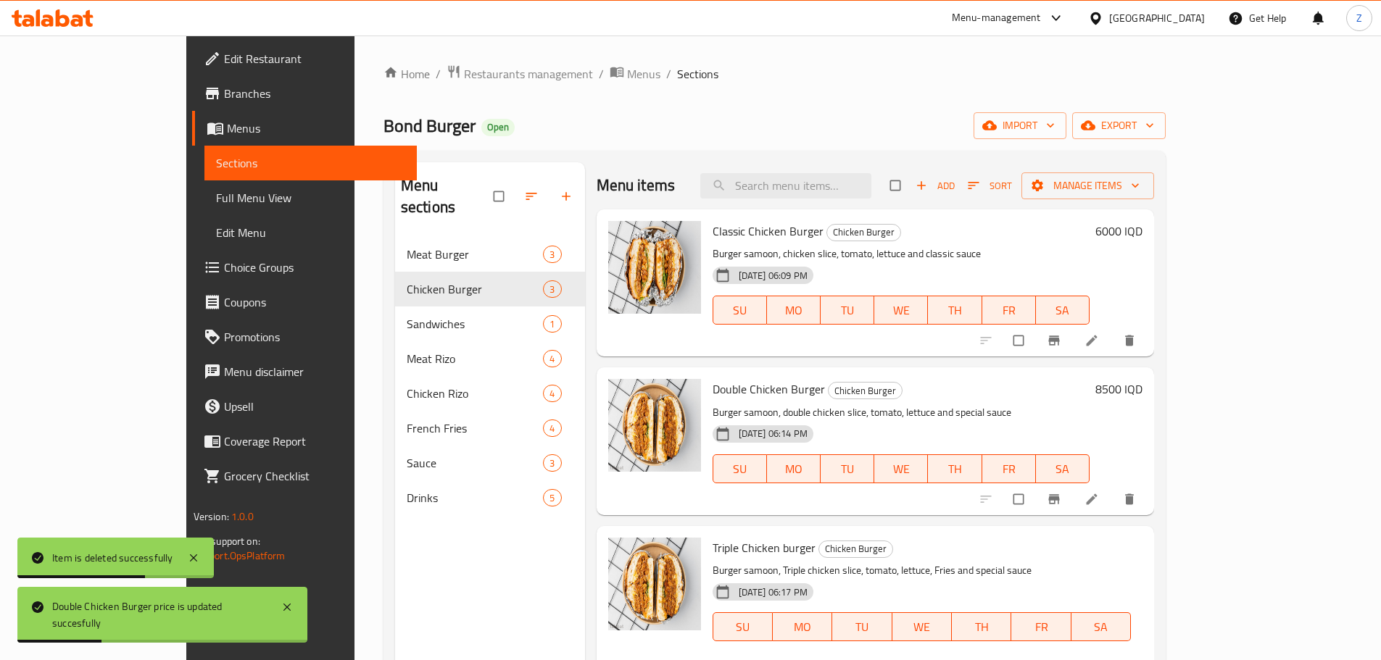
type input "10500"
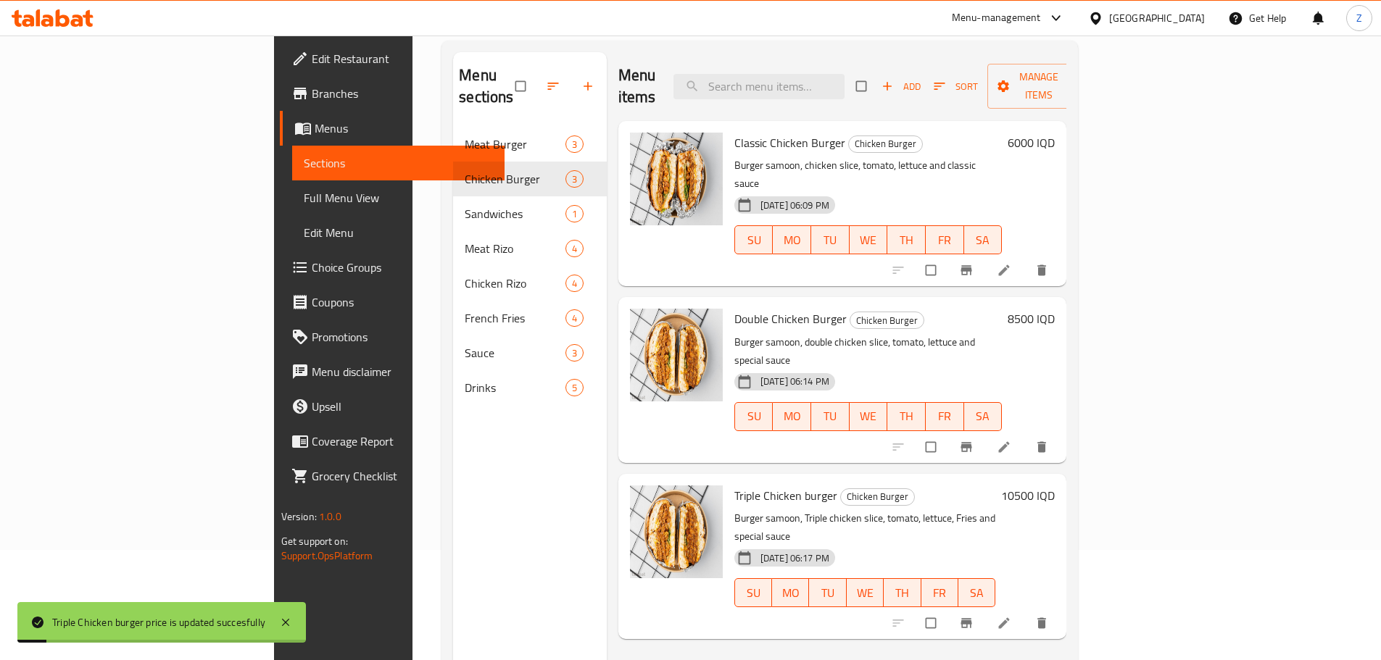
scroll to position [145, 0]
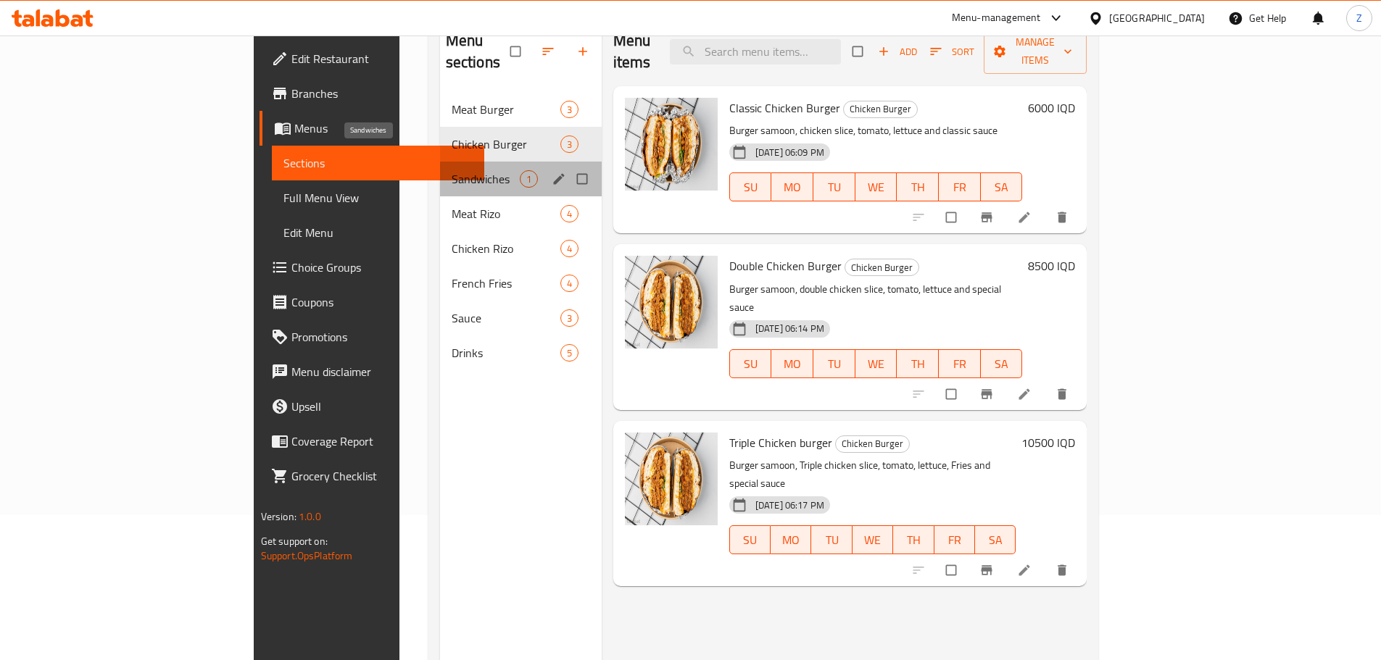
click at [452, 170] on span "Sandwiches" at bounding box center [486, 178] width 68 height 17
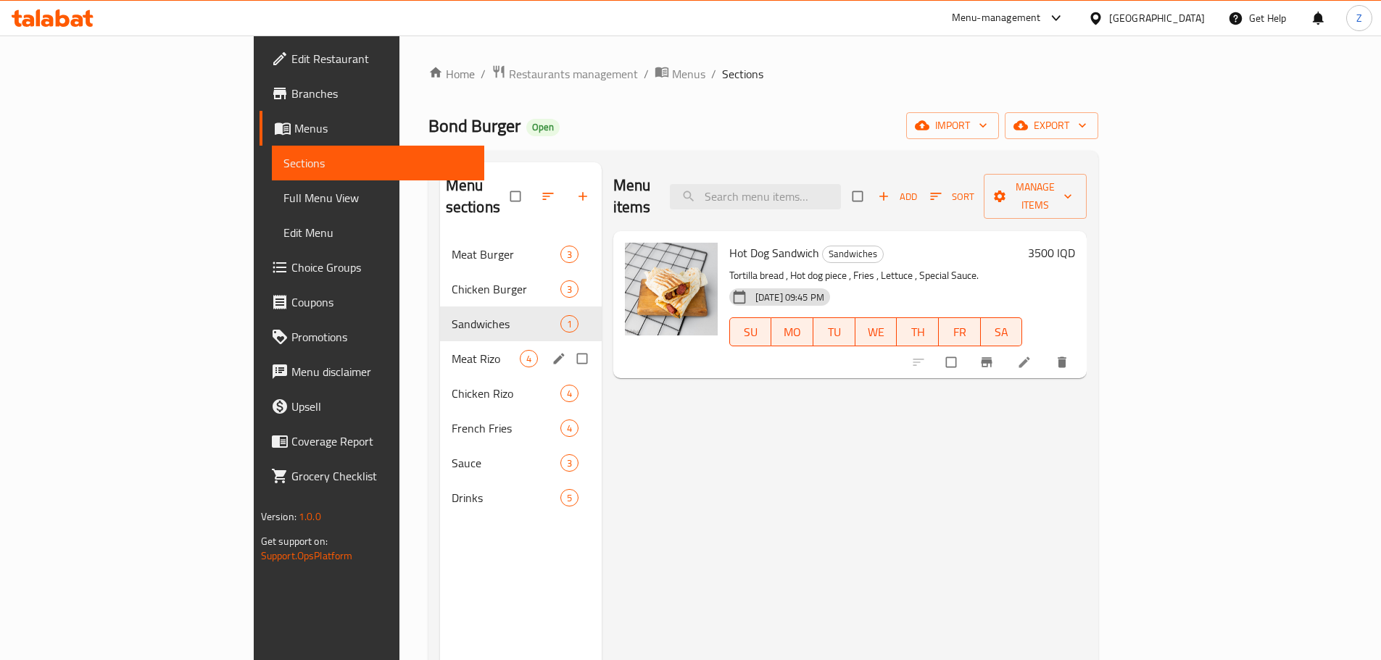
click at [440, 341] on div "Meat Rizo 4" at bounding box center [521, 358] width 162 height 35
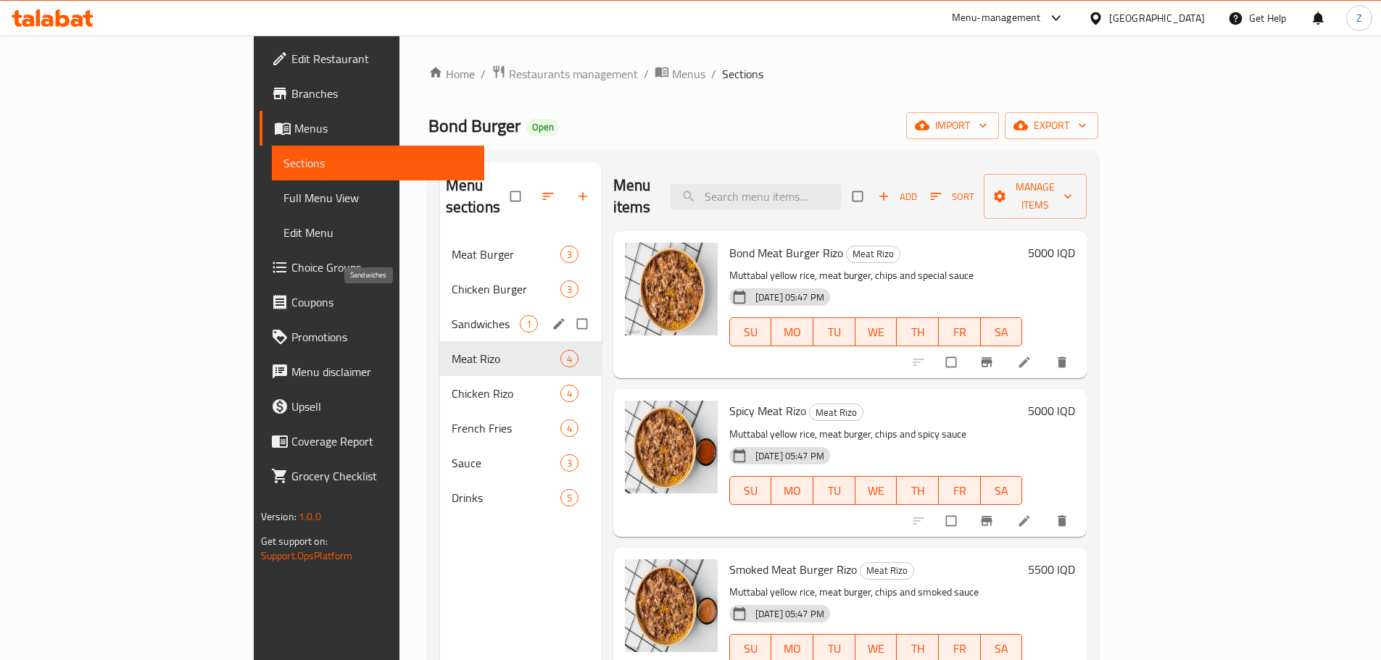
click at [452, 315] on span "Sandwiches" at bounding box center [486, 323] width 68 height 17
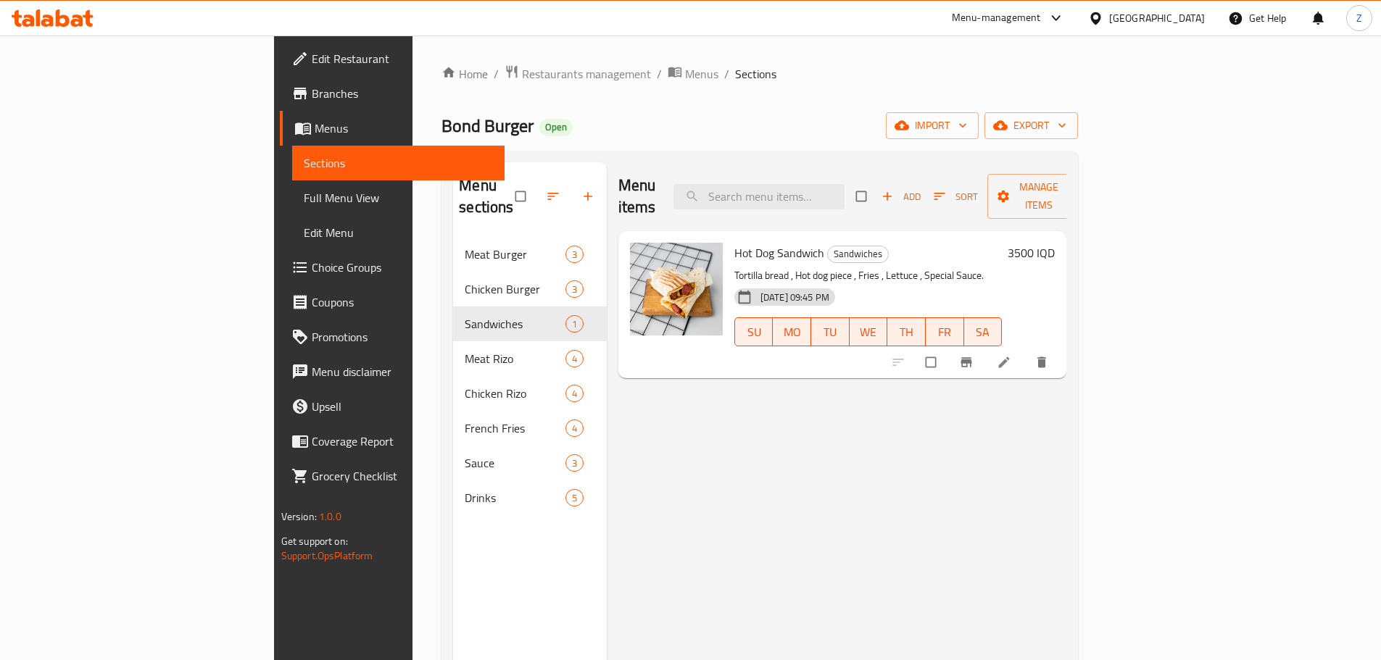
click at [1055, 243] on h6 "3500 IQD" at bounding box center [1031, 253] width 47 height 20
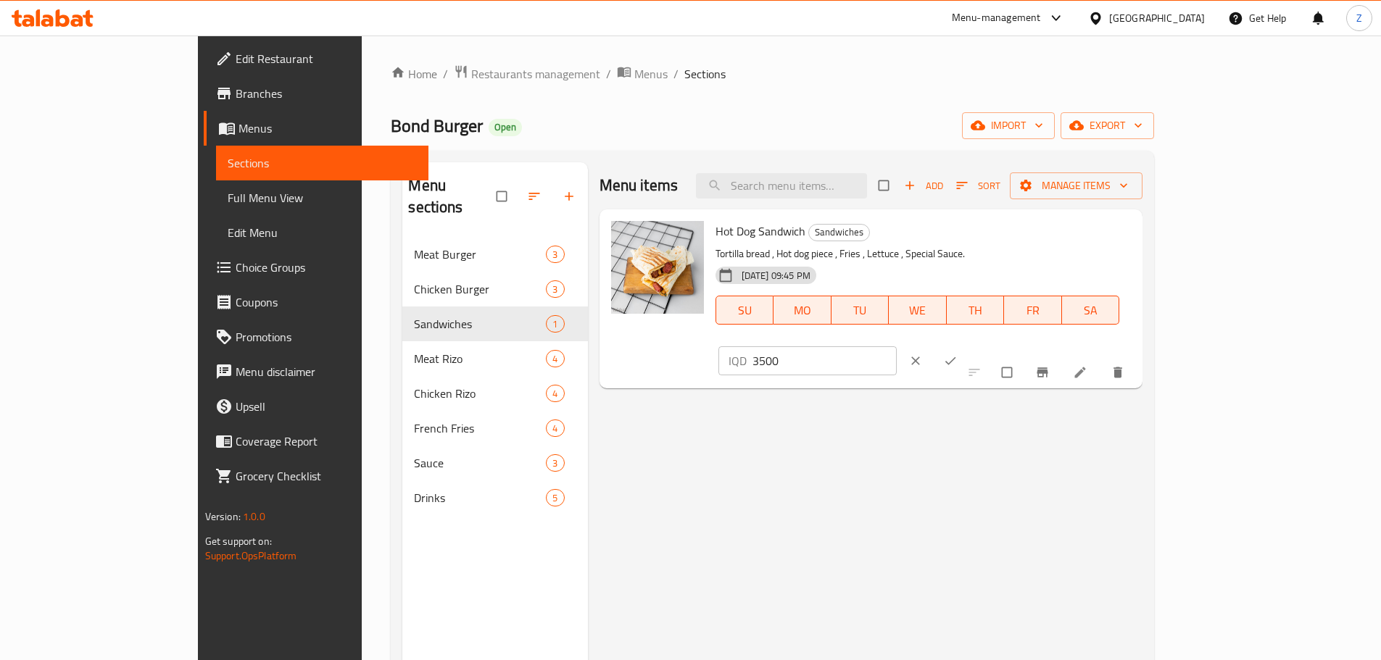
click at [898, 347] on input "3500" at bounding box center [825, 361] width 145 height 29
type input "6000"
click at [958, 354] on icon "ok" at bounding box center [950, 361] width 14 height 14
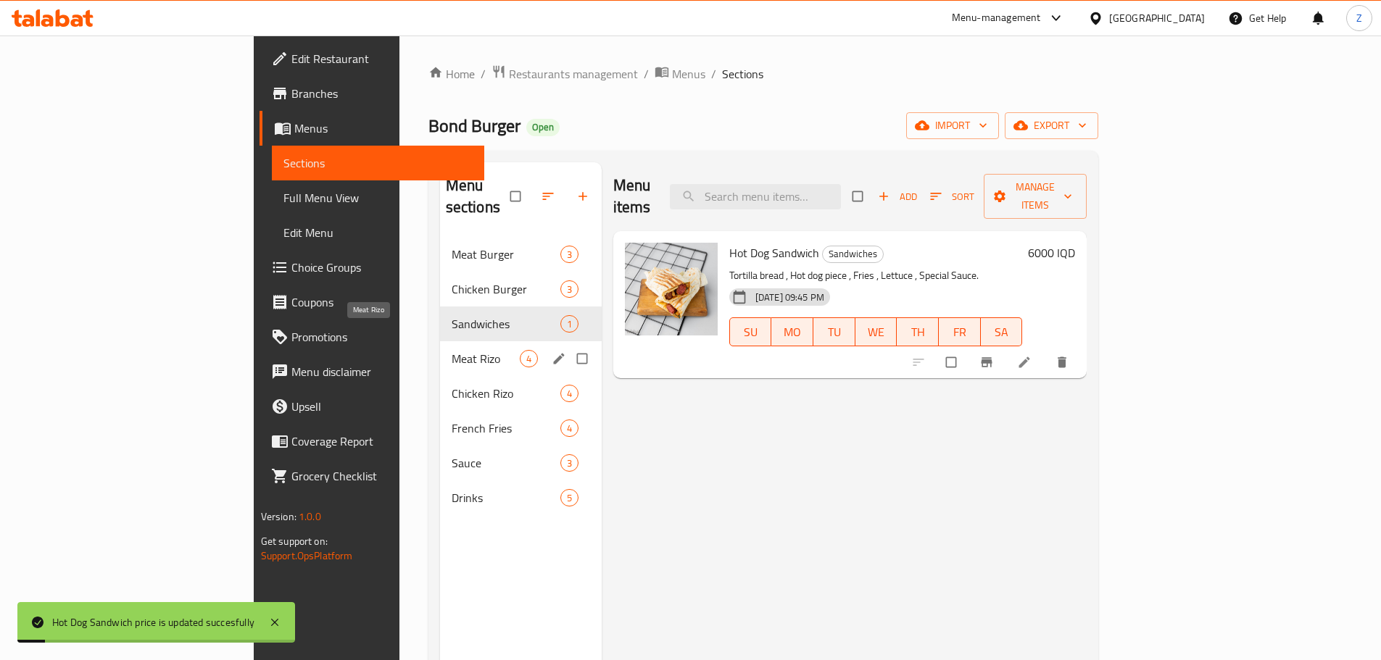
click at [452, 350] on span "Meat Rizo" at bounding box center [486, 358] width 68 height 17
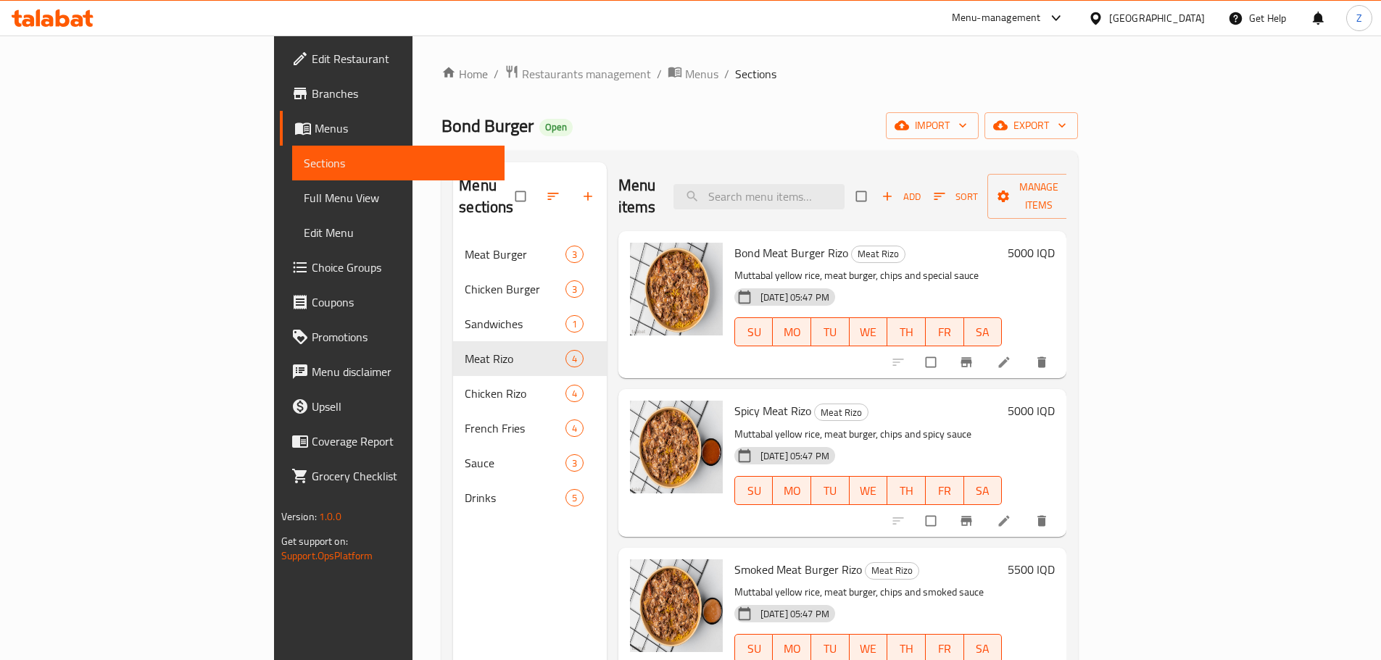
click at [1055, 243] on h6 "5000 IQD" at bounding box center [1031, 253] width 47 height 20
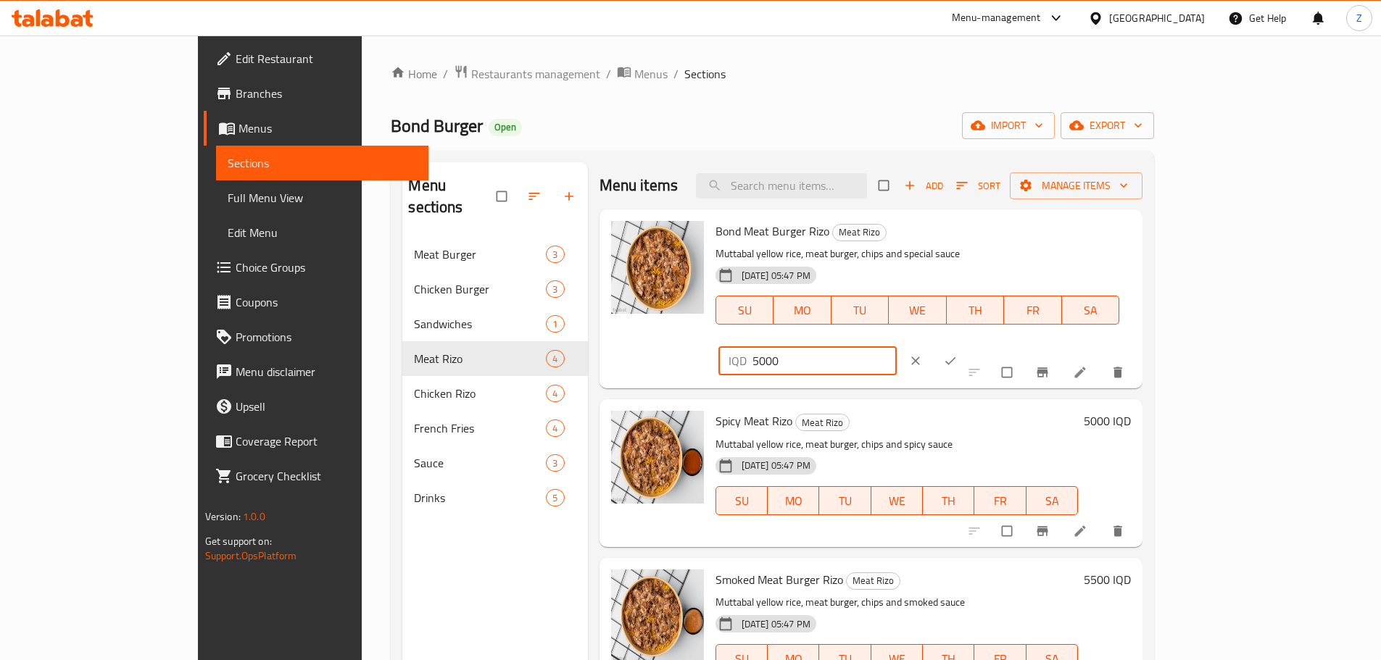
click at [898, 347] on input "5000" at bounding box center [825, 361] width 145 height 29
type input "6500"
click at [958, 354] on icon "ok" at bounding box center [950, 361] width 14 height 14
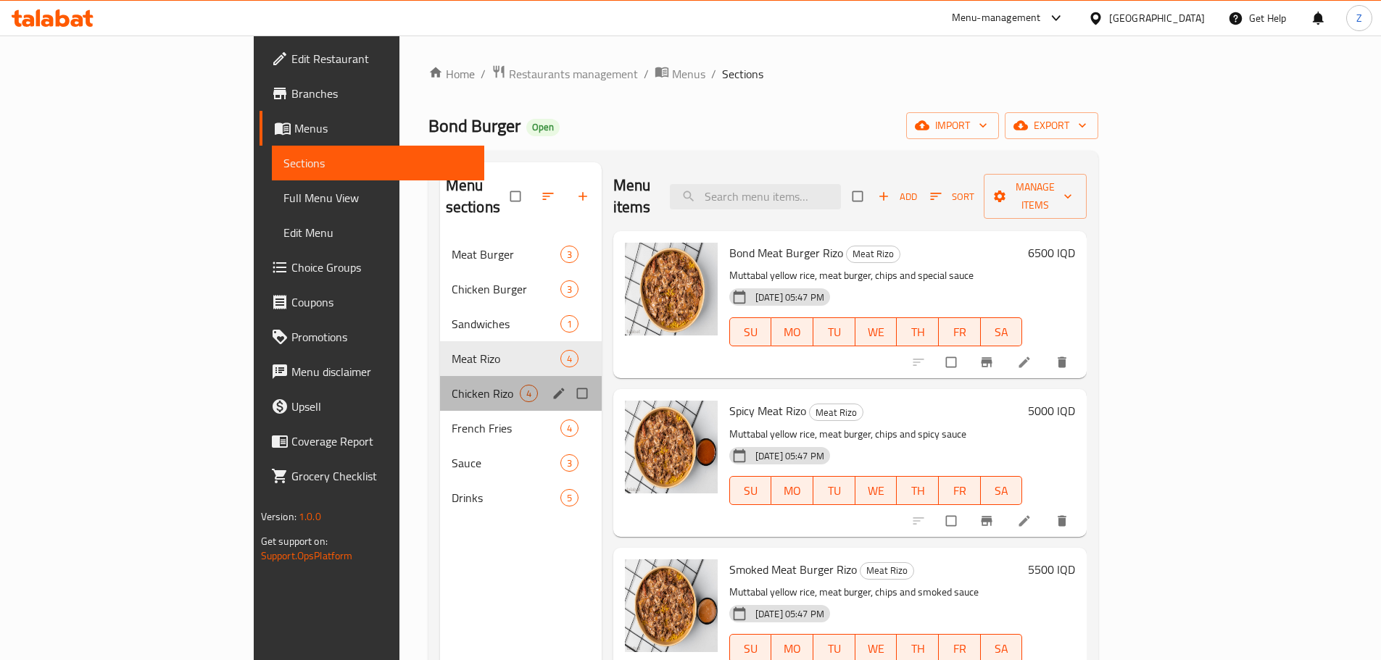
click at [452, 385] on span "Chicken Rizo" at bounding box center [486, 393] width 68 height 17
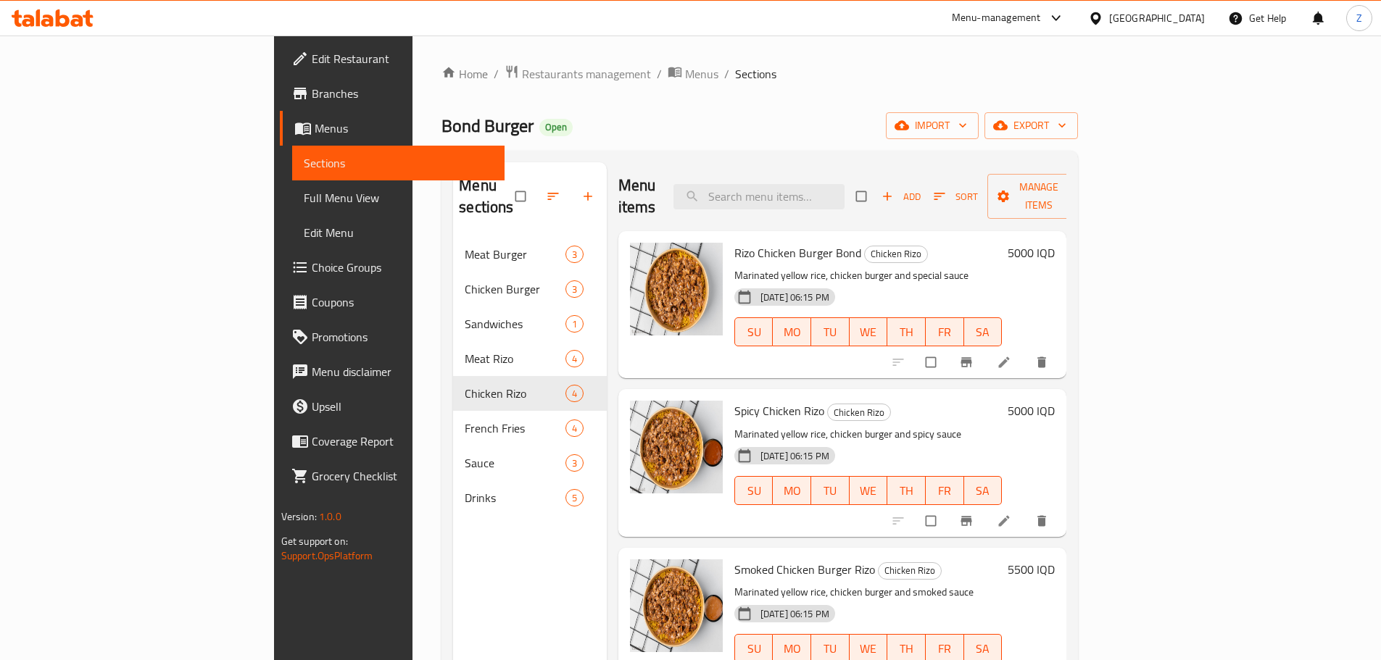
click at [1055, 243] on h6 "5000 IQD" at bounding box center [1031, 253] width 47 height 20
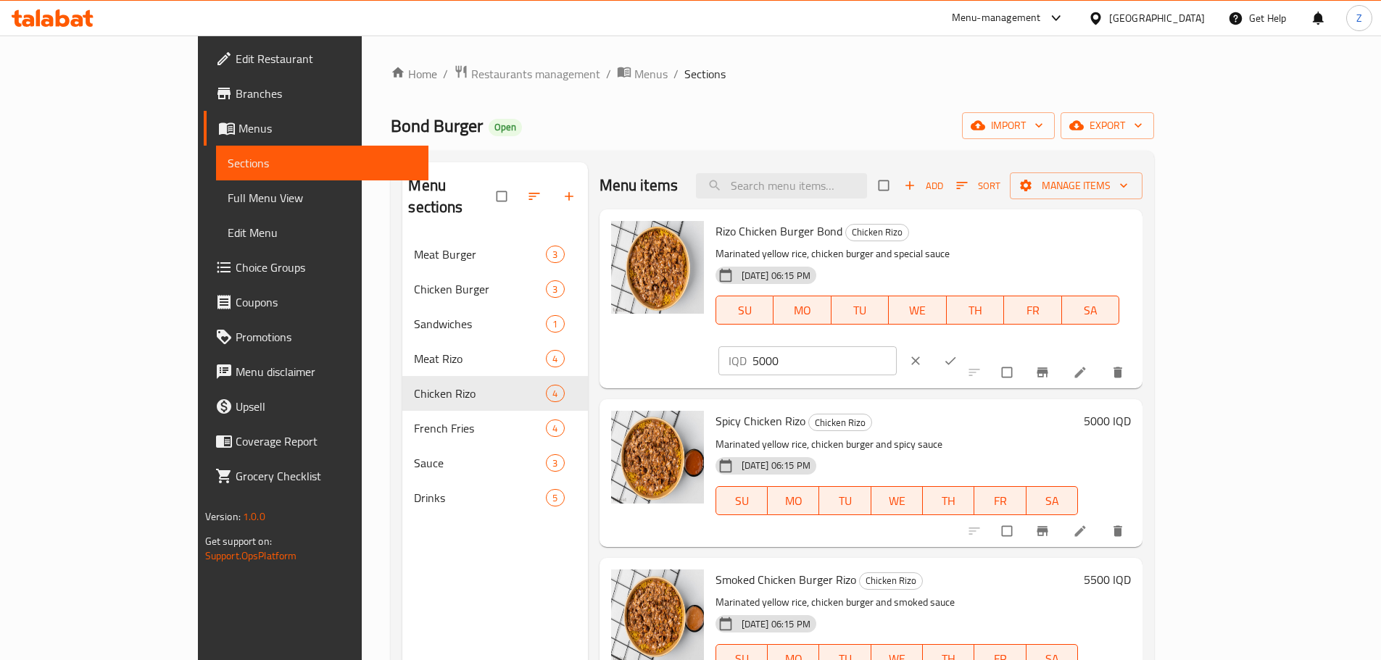
click at [898, 347] on input "5000" at bounding box center [825, 361] width 145 height 29
type input "6000"
click at [958, 354] on icon "ok" at bounding box center [950, 361] width 14 height 14
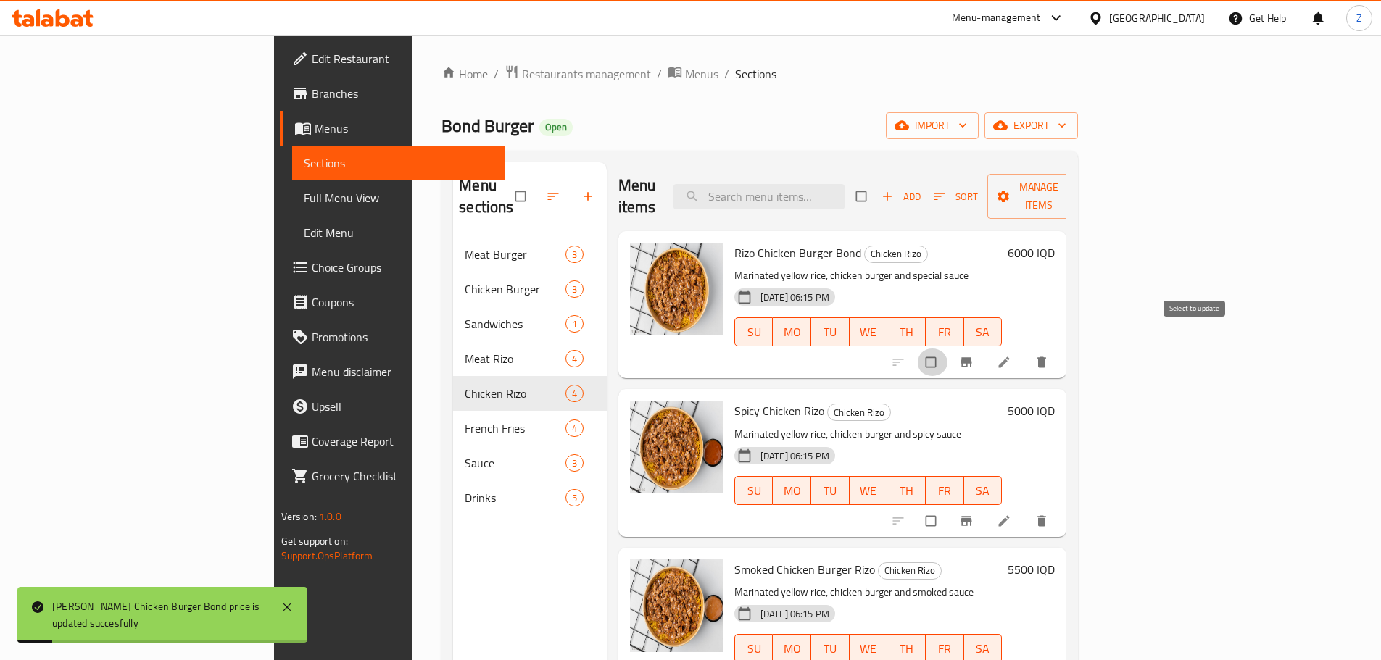
click at [948, 349] on input "checkbox" at bounding box center [932, 363] width 30 height 28
click at [1079, 194] on span "Manage items" at bounding box center [1039, 196] width 80 height 36
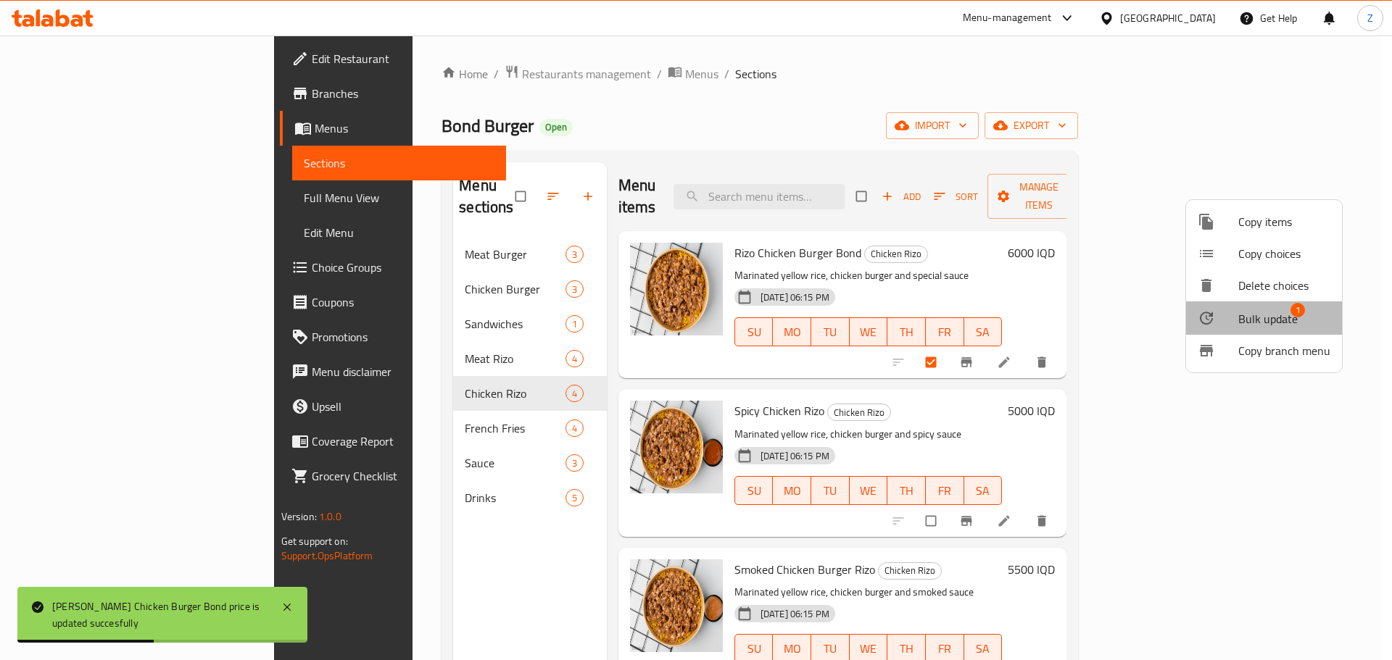
click at [1265, 323] on span "Bulk update" at bounding box center [1267, 318] width 59 height 17
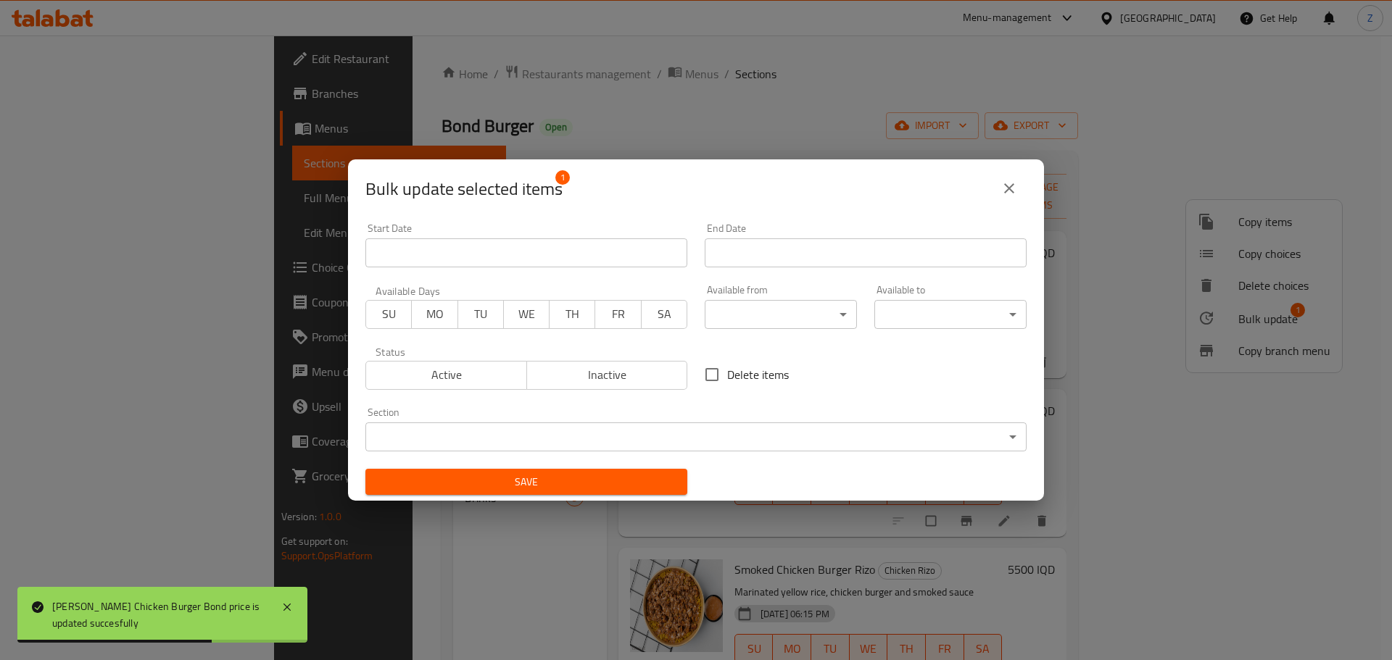
click at [943, 437] on body "Rizo Chicken Burger Bond price is updated succesfully ​ Menu-management Iraq Ge…" at bounding box center [696, 348] width 1392 height 625
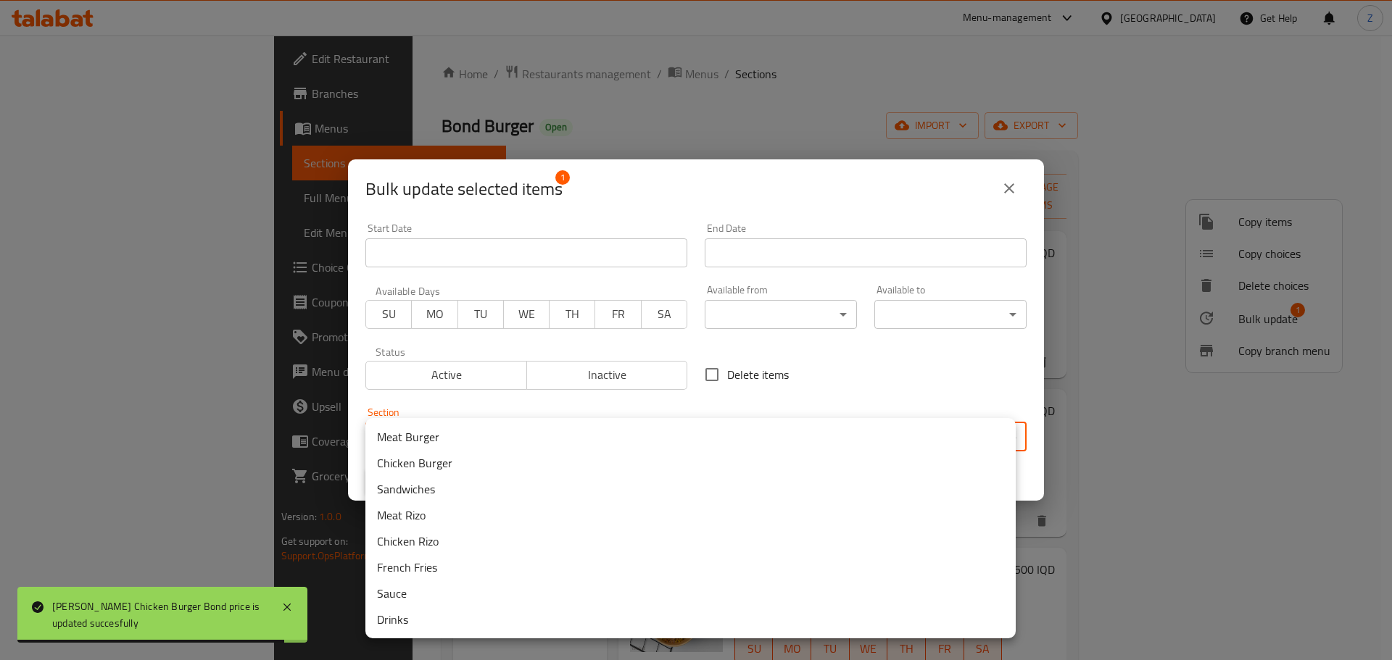
click at [469, 515] on li "Meat Rizo" at bounding box center [690, 515] width 650 height 26
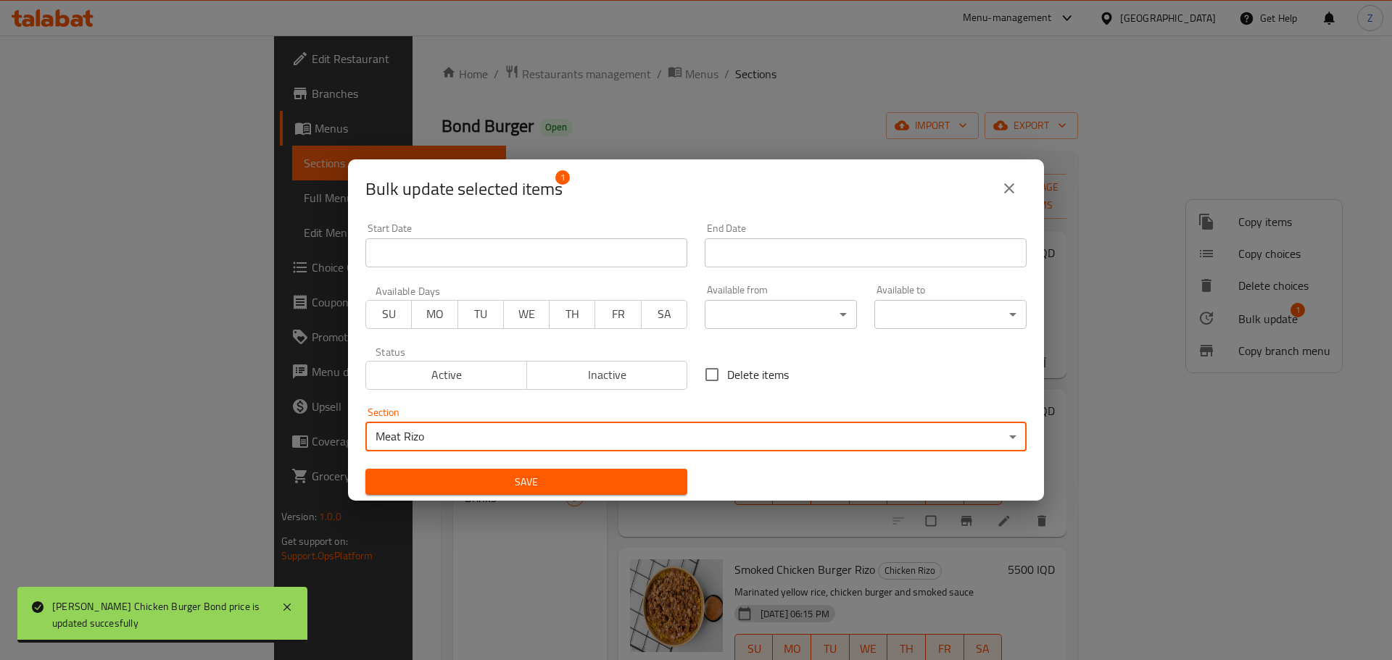
click at [471, 490] on span "Save" at bounding box center [526, 482] width 299 height 18
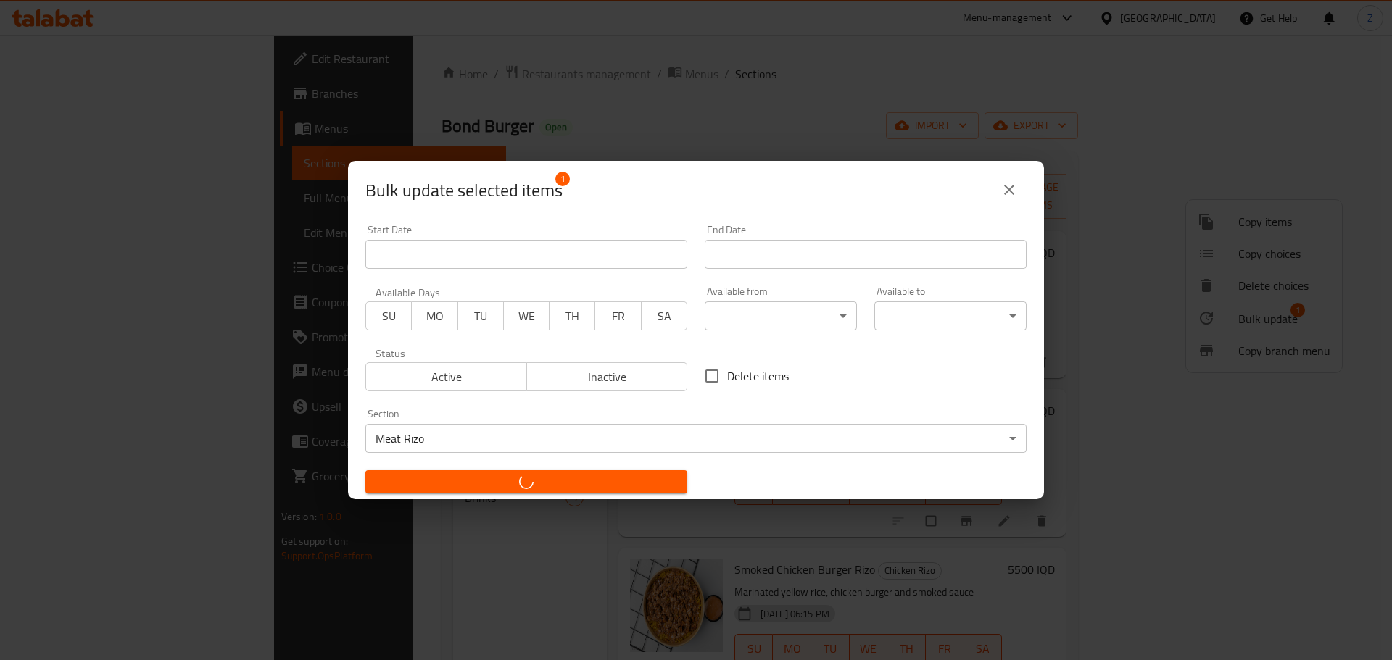
checkbox input "false"
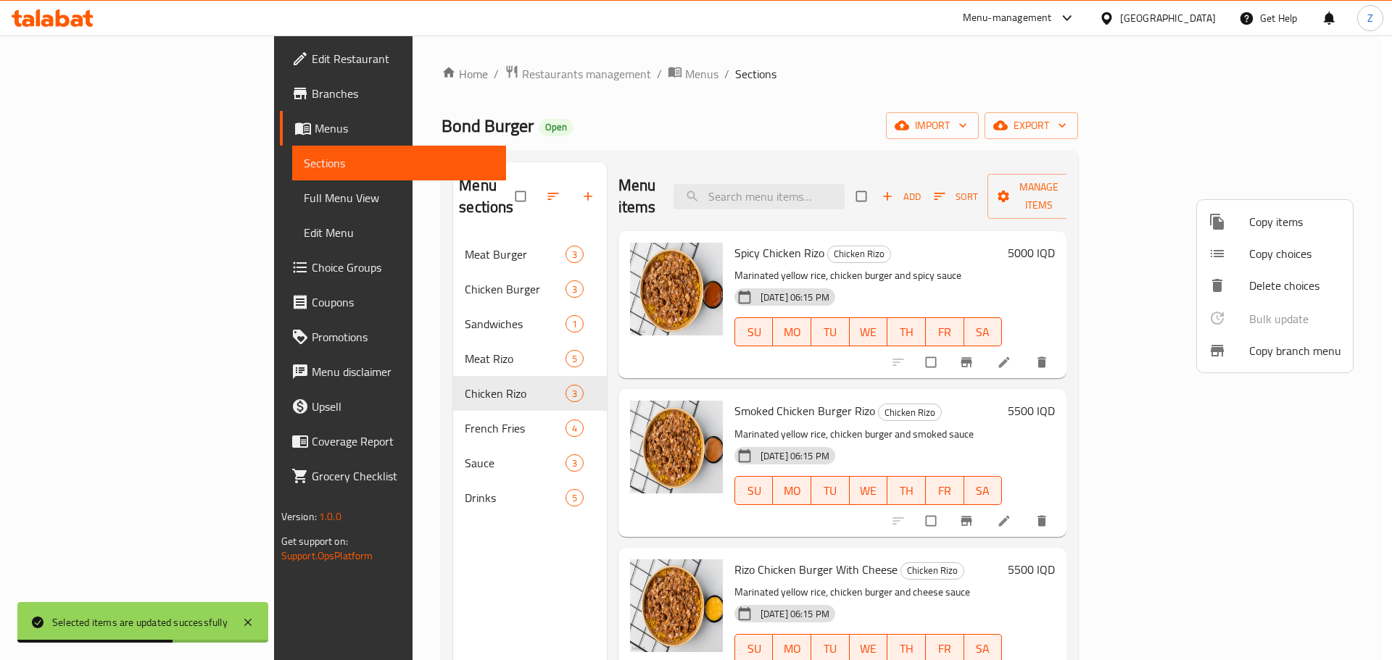
drag, startPoint x: 478, startPoint y: 654, endPoint x: 461, endPoint y: 489, distance: 165.4
click at [469, 605] on div at bounding box center [696, 330] width 1392 height 660
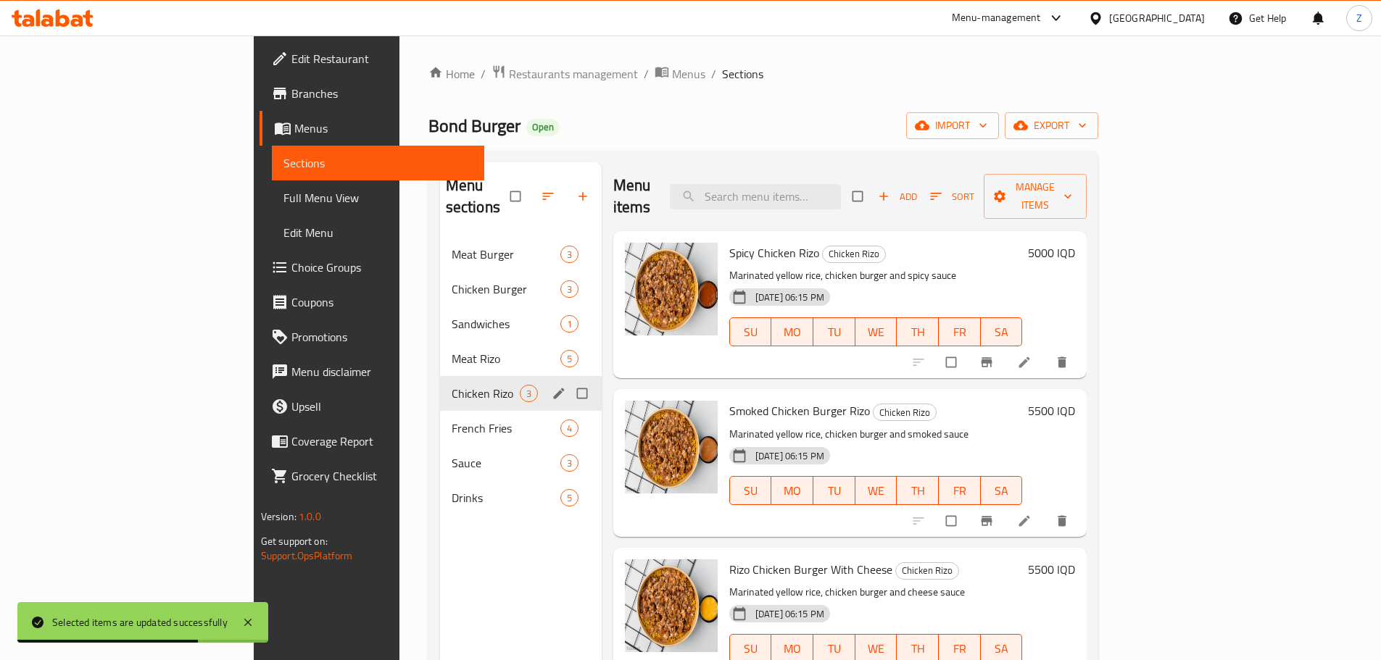
click at [568, 380] on input "Menu sections" at bounding box center [583, 394] width 30 height 28
checkbox input "true"
click at [522, 181] on button "button" at bounding box center [539, 197] width 35 height 32
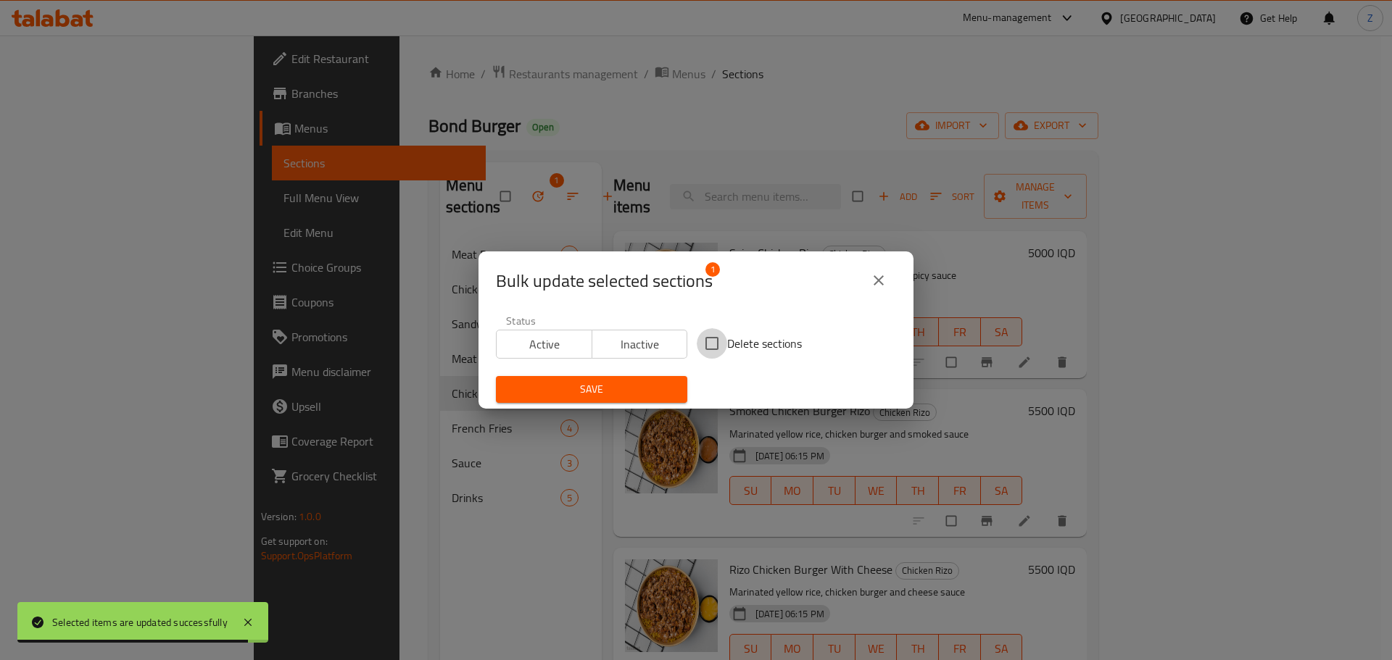
click at [718, 350] on input "Delete sections" at bounding box center [712, 343] width 30 height 30
checkbox input "true"
click at [637, 396] on span "Save" at bounding box center [591, 390] width 168 height 18
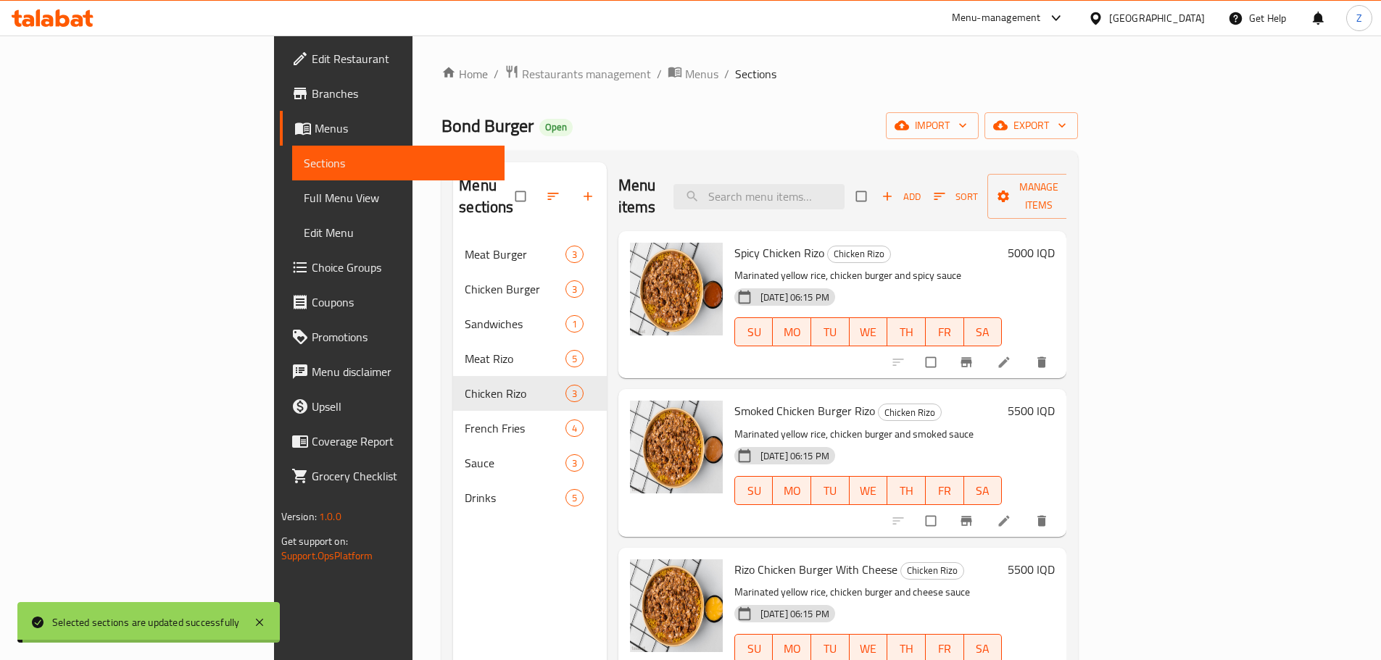
click at [453, 576] on div "Menu sections Meat Burger 3 Chicken Burger 3 Sandwiches 1 Meat Rizo 5 Chicken R…" at bounding box center [530, 492] width 154 height 660
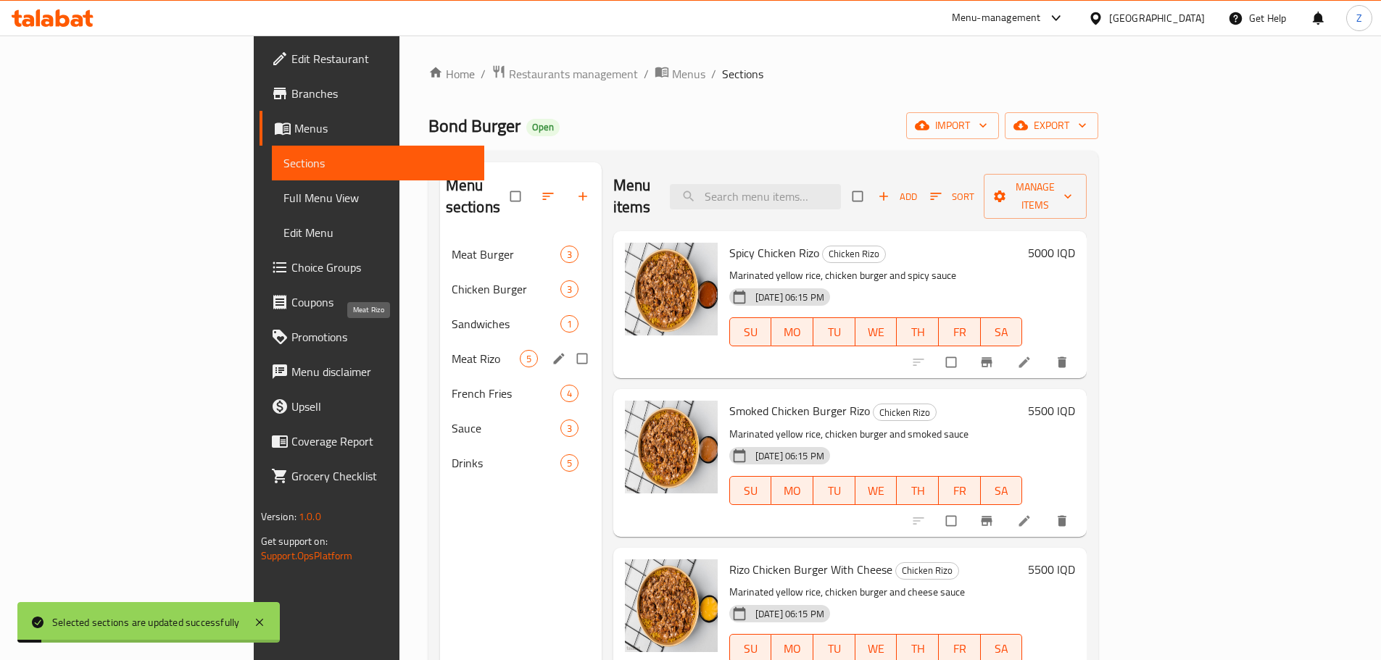
click at [452, 350] on span "Meat Rizo" at bounding box center [486, 358] width 68 height 17
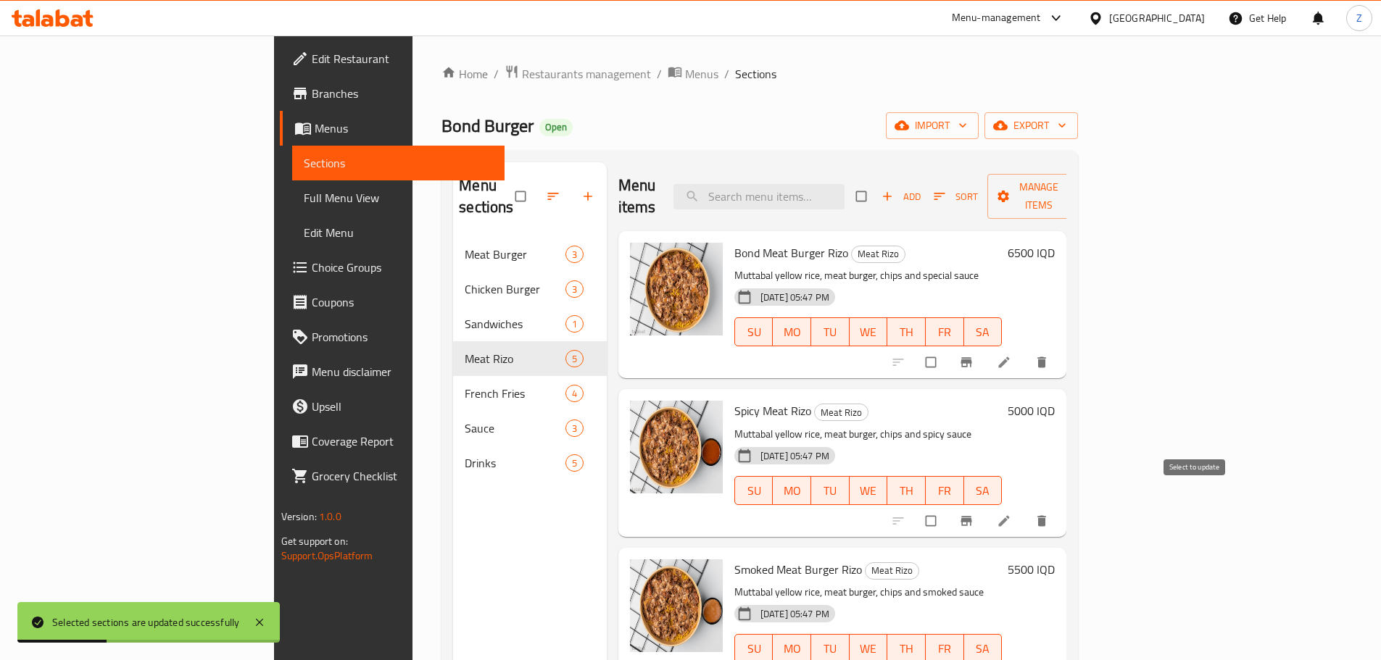
click at [948, 507] on input "checkbox" at bounding box center [932, 521] width 30 height 28
checkbox input "true"
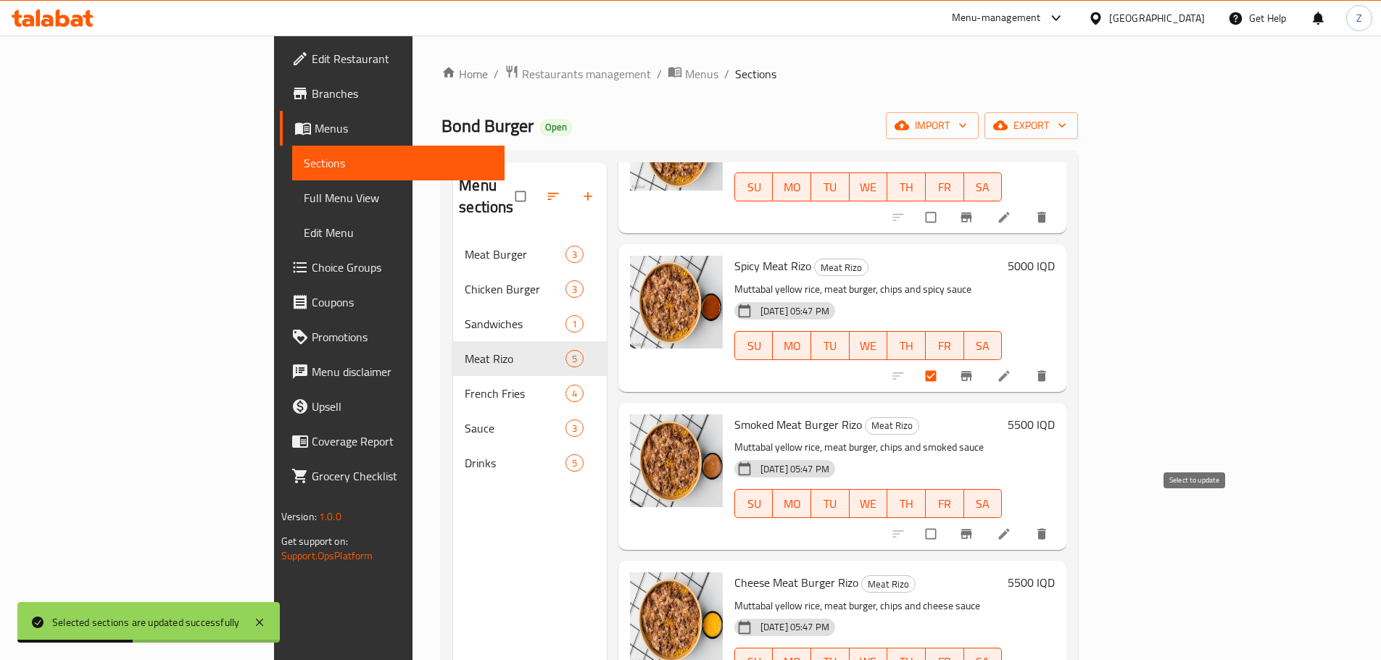
click at [948, 521] on input "checkbox" at bounding box center [932, 535] width 30 height 28
checkbox input "true"
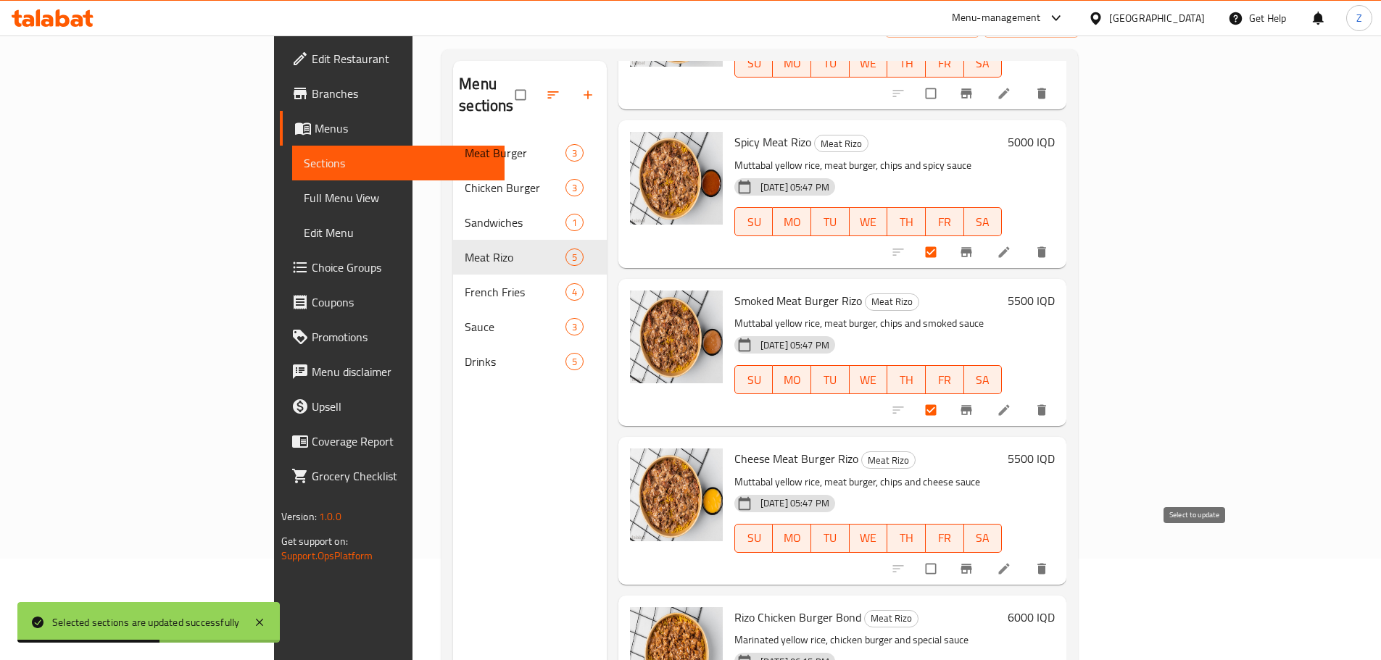
scroll to position [203, 0]
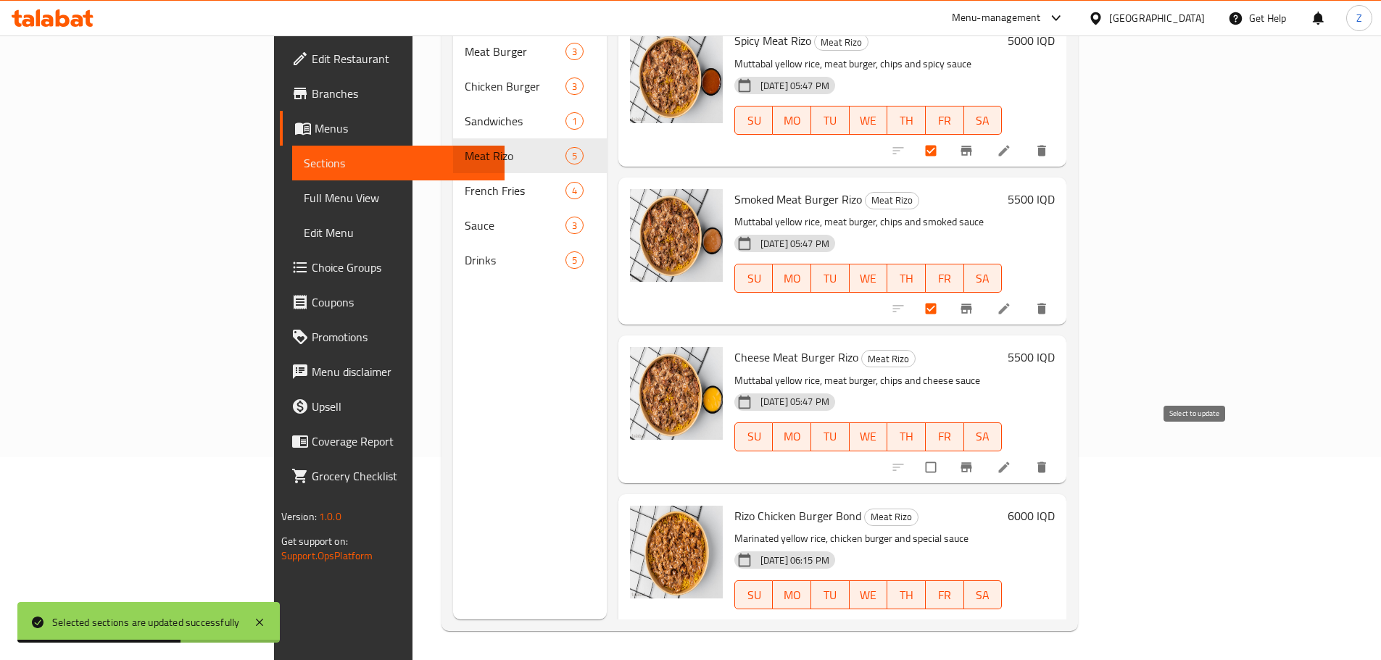
click at [948, 454] on input "checkbox" at bounding box center [932, 468] width 30 height 28
checkbox input "true"
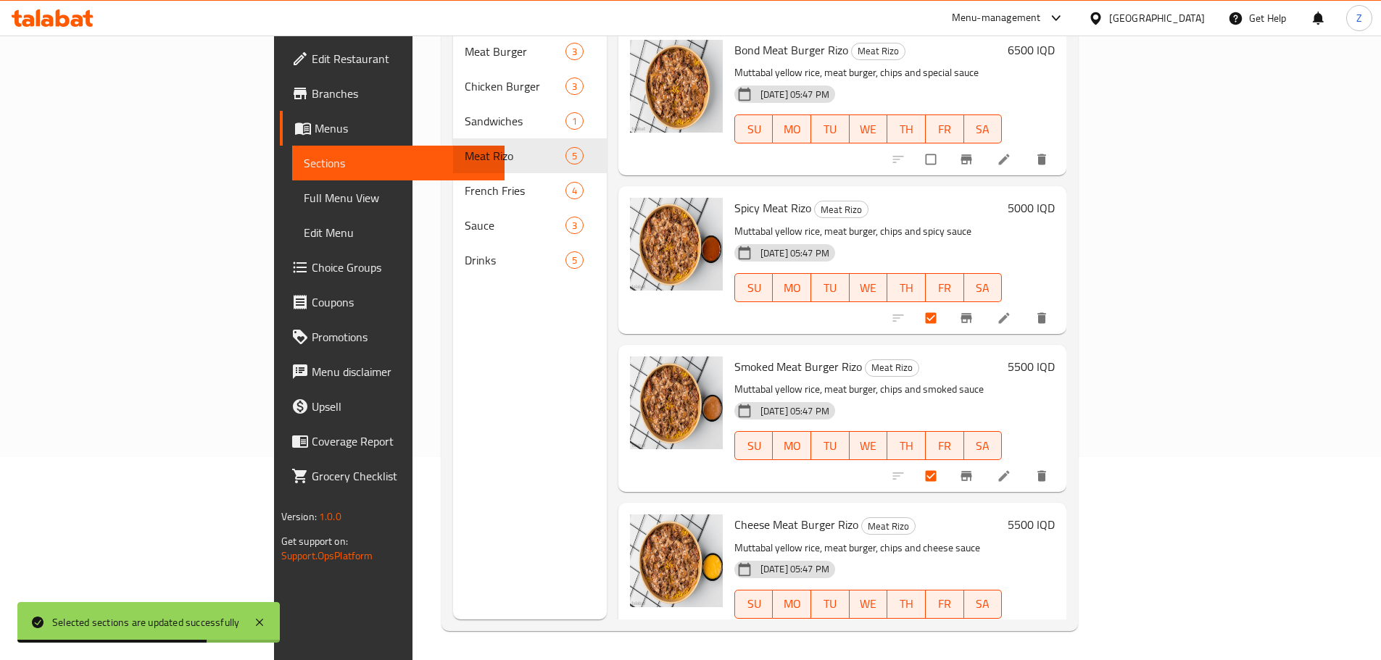
scroll to position [0, 0]
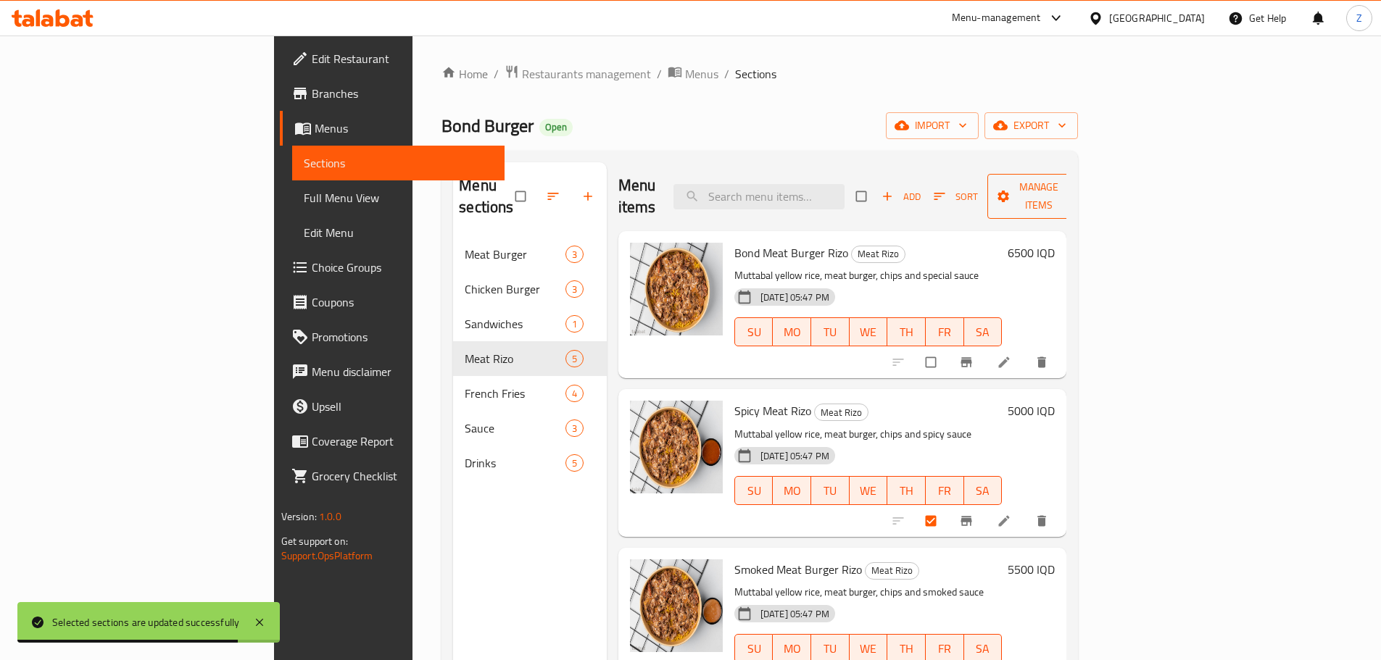
click at [1079, 184] on span "Manage items" at bounding box center [1039, 196] width 80 height 36
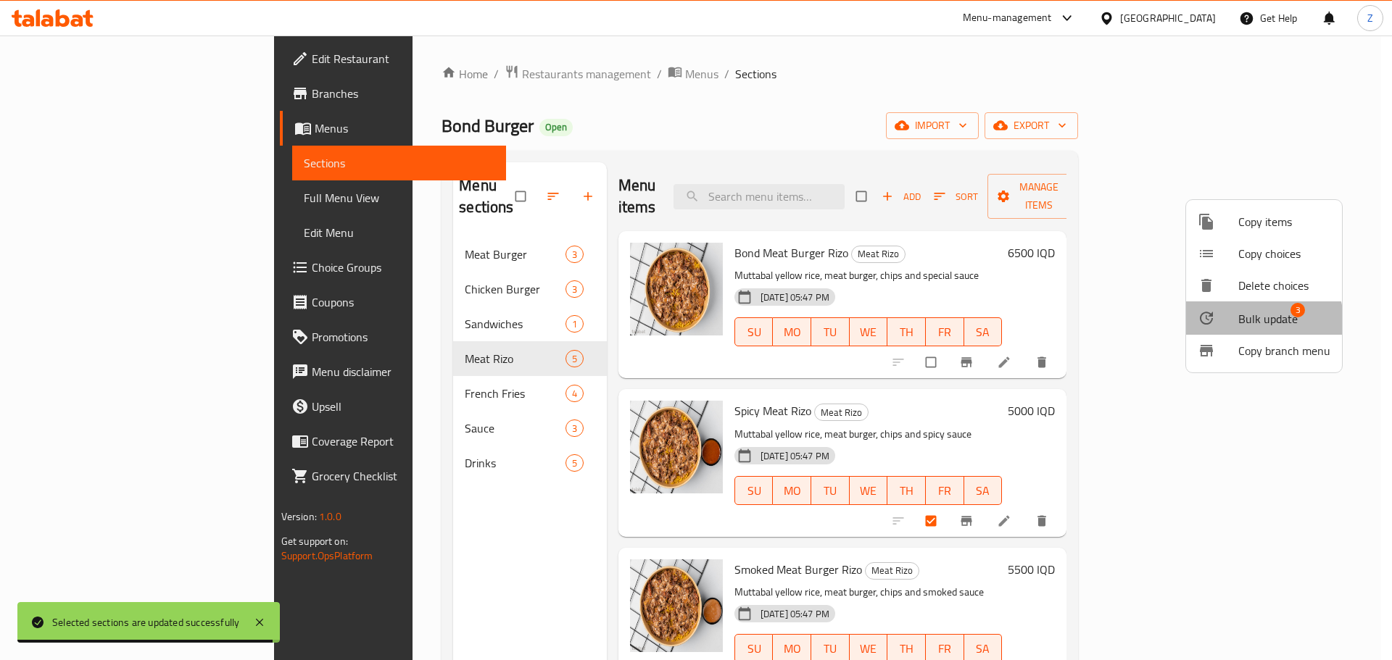
click at [1256, 321] on span "Bulk update" at bounding box center [1267, 318] width 59 height 17
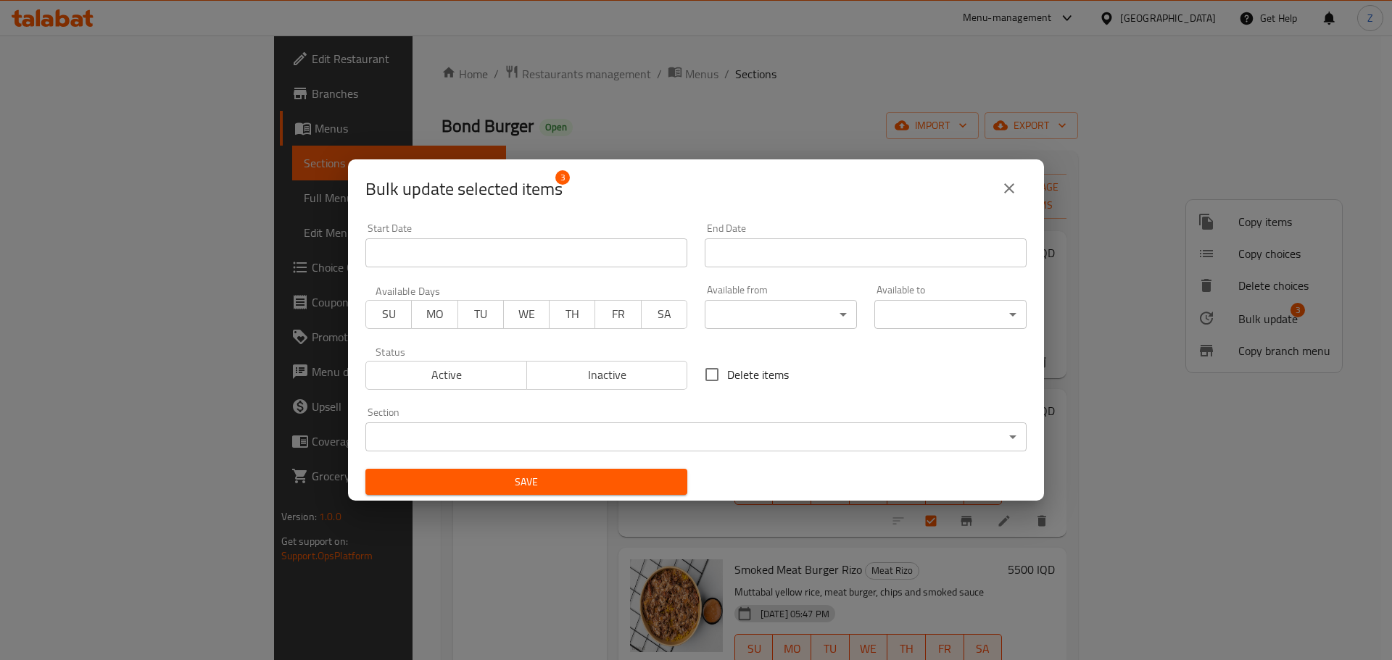
click at [749, 381] on span "Delete items" at bounding box center [758, 374] width 62 height 17
click at [727, 381] on input "Delete items" at bounding box center [712, 375] width 30 height 30
checkbox input "true"
click at [607, 468] on div "Save" at bounding box center [526, 482] width 339 height 44
click at [650, 497] on div "Save" at bounding box center [526, 482] width 339 height 44
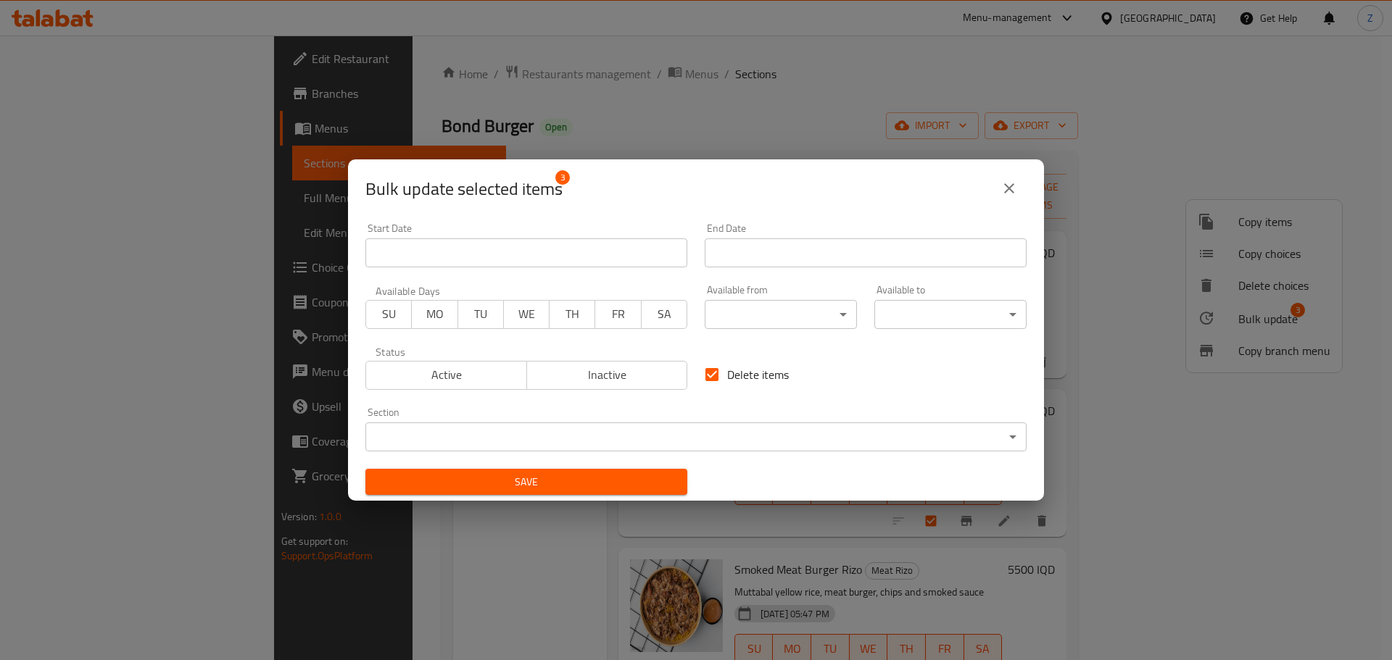
click at [646, 486] on span "Save" at bounding box center [526, 482] width 299 height 18
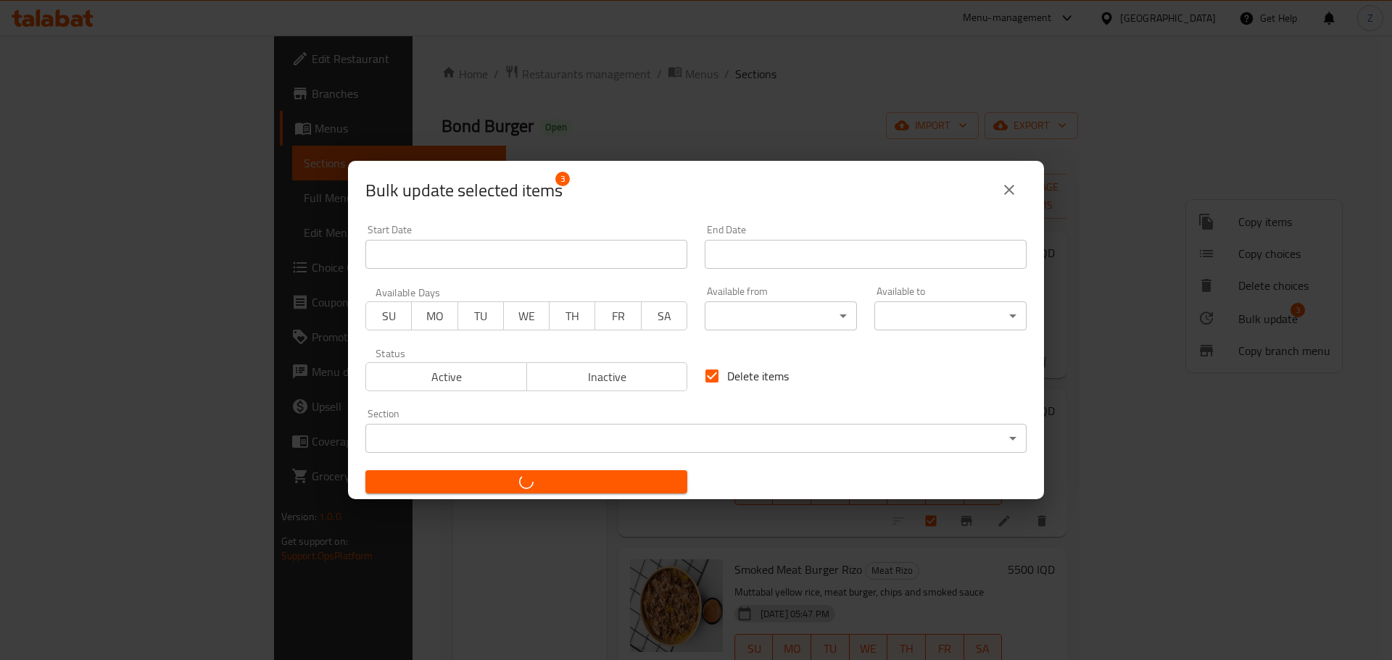
checkbox input "false"
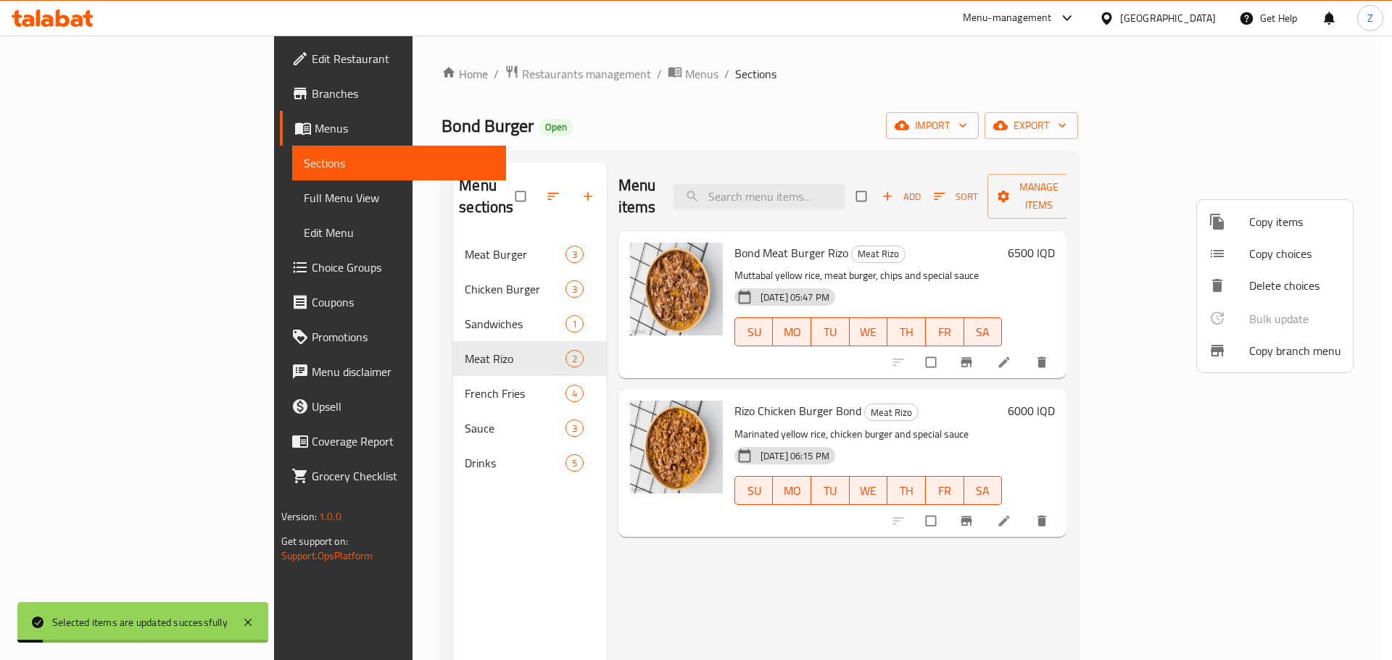
click at [1002, 388] on div at bounding box center [696, 330] width 1392 height 660
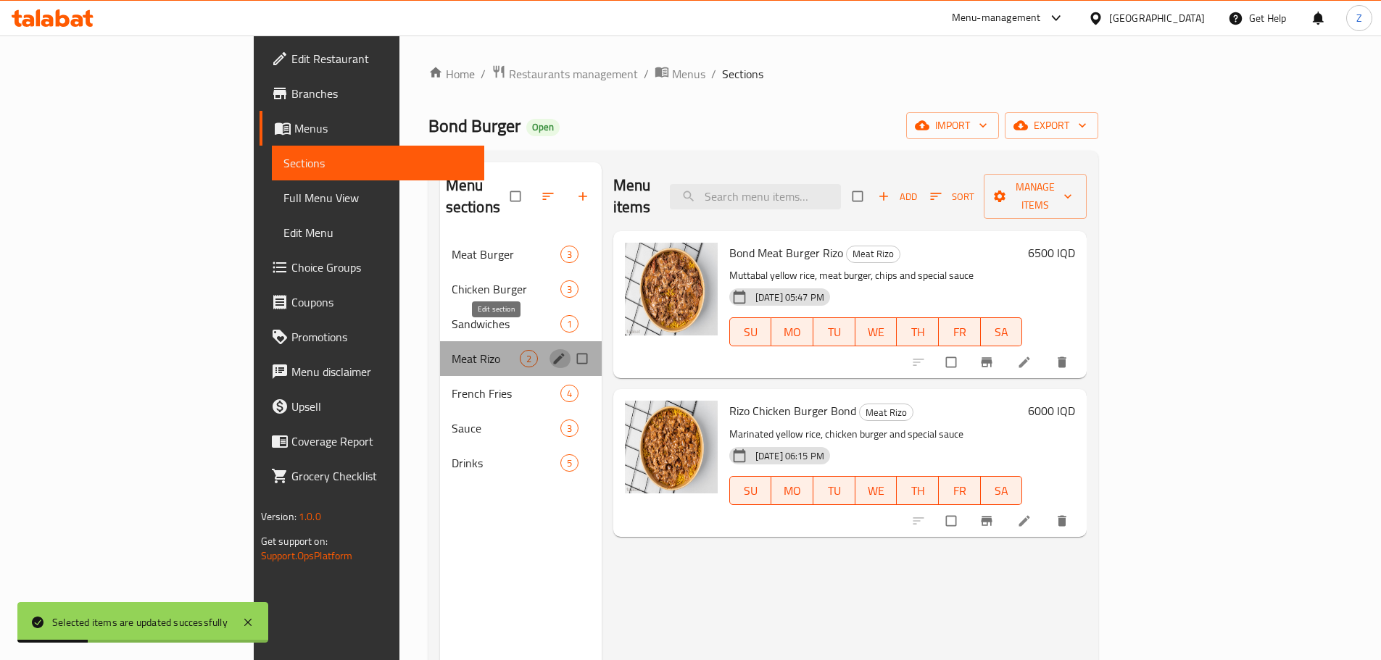
click at [550, 349] on button "edit" at bounding box center [561, 358] width 22 height 19
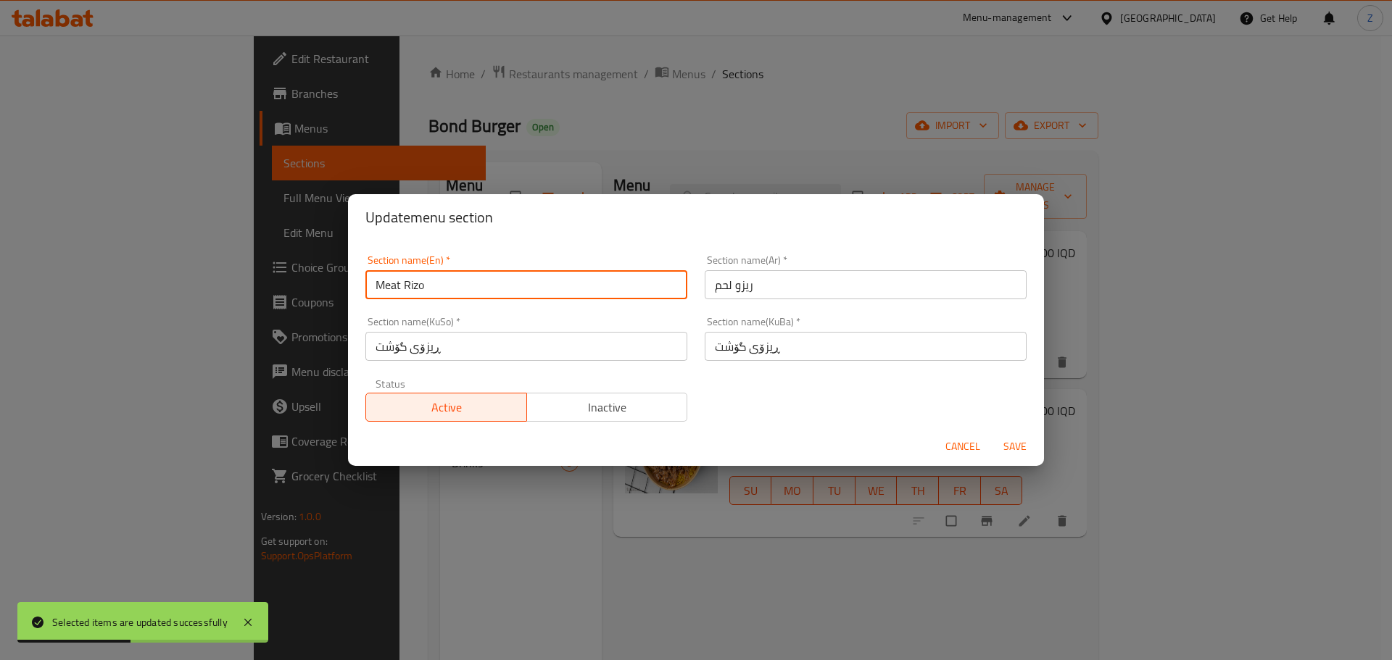
drag, startPoint x: 404, startPoint y: 287, endPoint x: 346, endPoint y: 278, distance: 58.8
click at [346, 278] on div "Update menu section Section name(En)   * Meat Rizo Section name(En) * Section n…" at bounding box center [696, 330] width 1392 height 660
type input "Rizo"
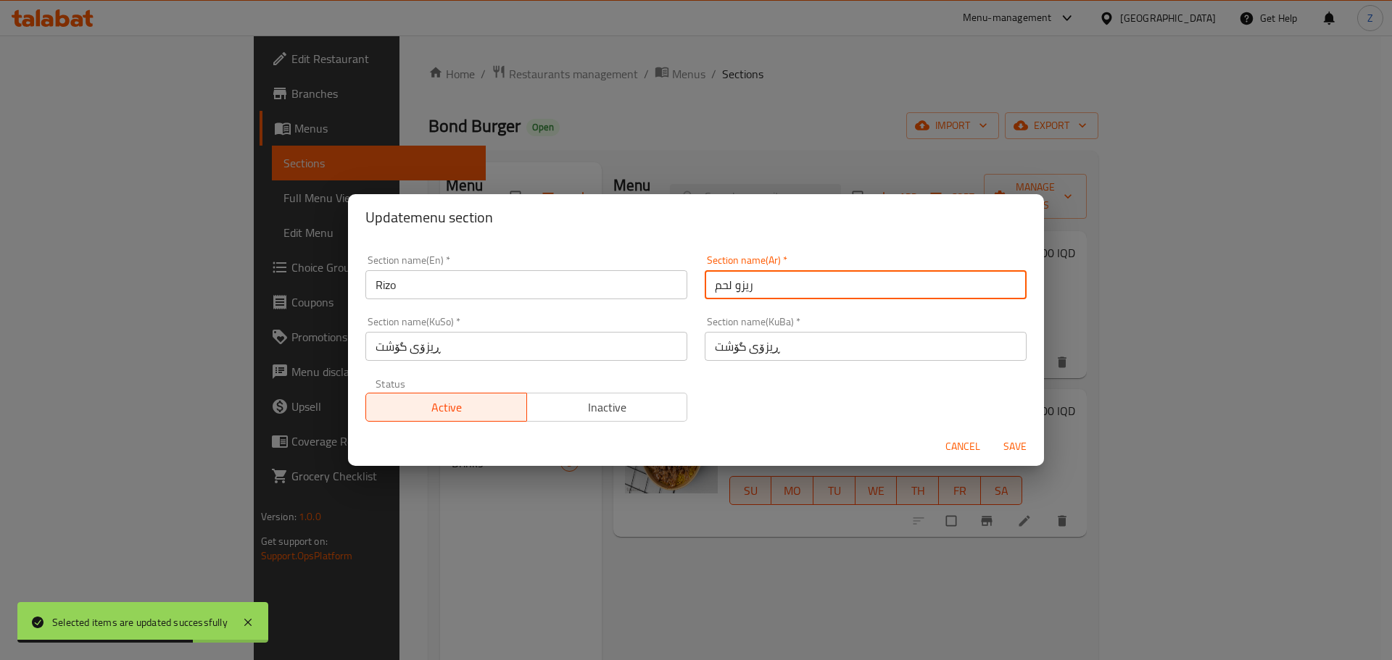
drag, startPoint x: 731, startPoint y: 284, endPoint x: 631, endPoint y: 293, distance: 99.7
click at [631, 293] on div "Section name(En)   * Rizo Section name(En) * Section name(Ar)   * ريزو لحم Sect…" at bounding box center [696, 338] width 679 height 184
type input "ريزو"
click at [1031, 452] on span "Save" at bounding box center [1015, 447] width 35 height 18
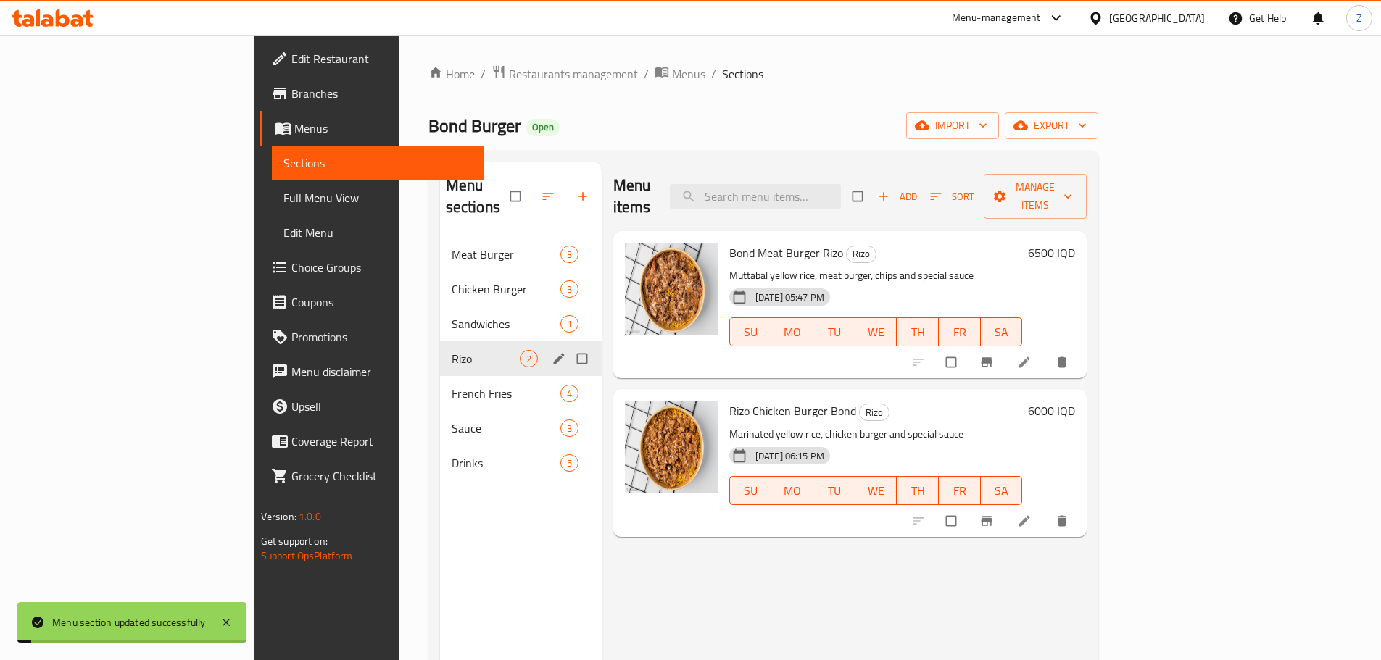
click at [993, 552] on div "Menu items Add Sort Manage items Bond Meat Burger Rizo Rizo Muttabal yellow ric…" at bounding box center [845, 492] width 486 height 660
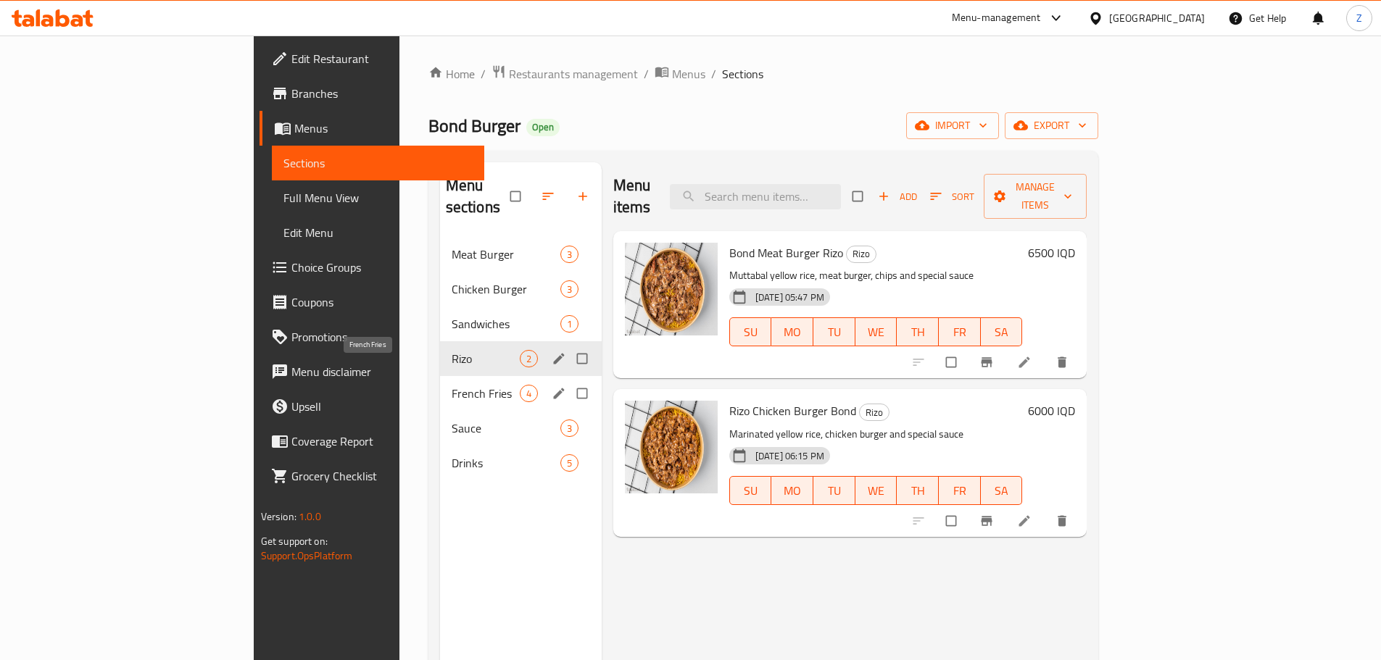
click at [452, 385] on span "French Fries" at bounding box center [486, 393] width 68 height 17
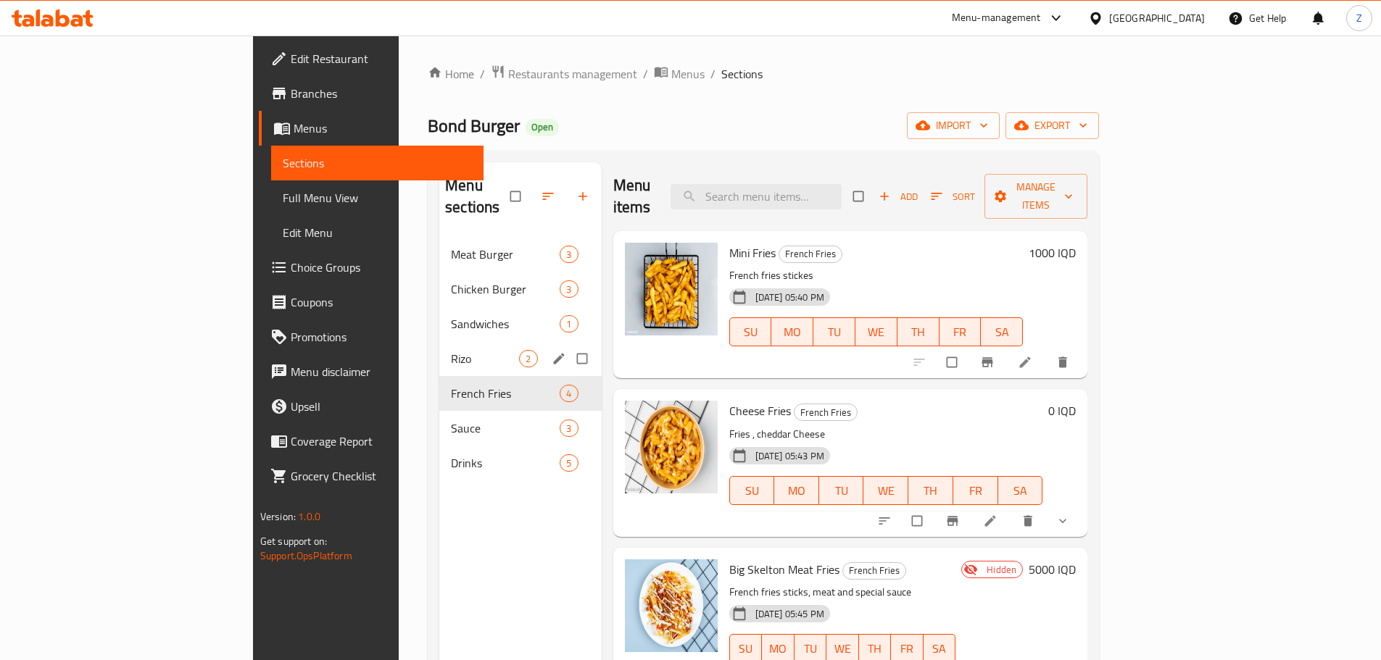
click at [1076, 243] on h6 "1000 IQD" at bounding box center [1052, 253] width 47 height 20
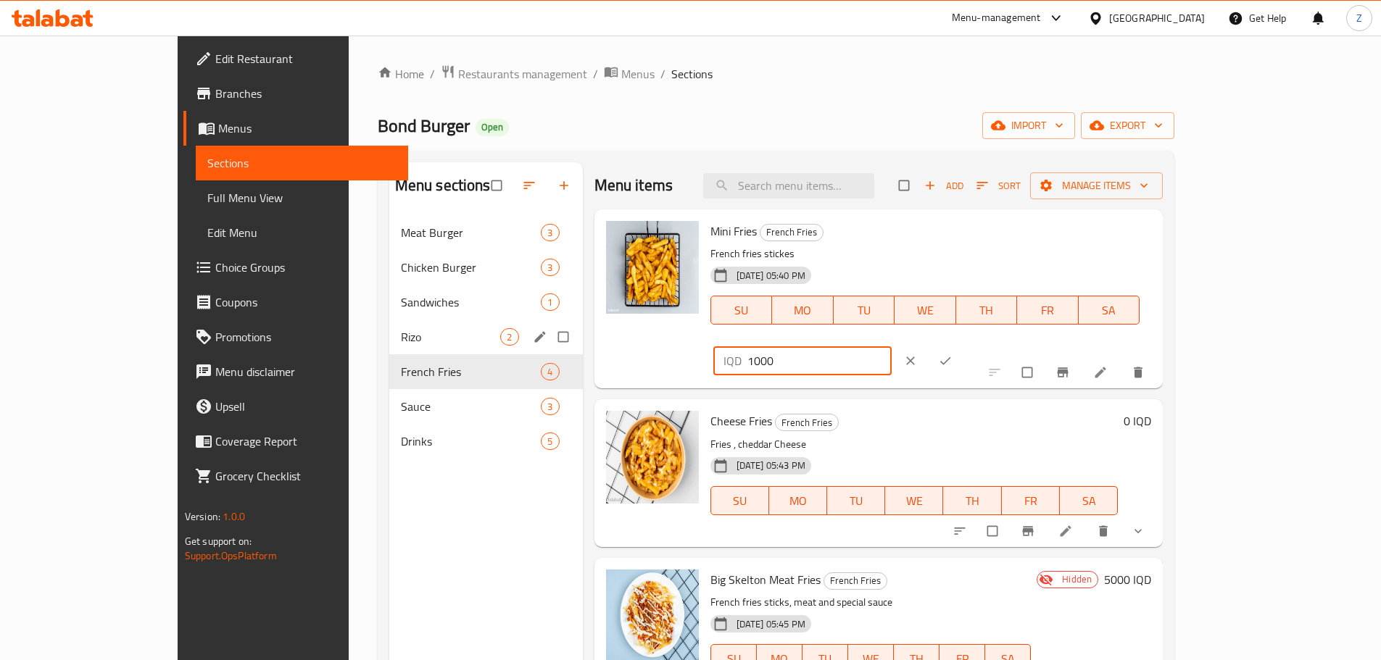
click at [892, 347] on input "1000" at bounding box center [819, 361] width 145 height 29
type input "2500"
click at [964, 345] on button "ok" at bounding box center [946, 361] width 35 height 32
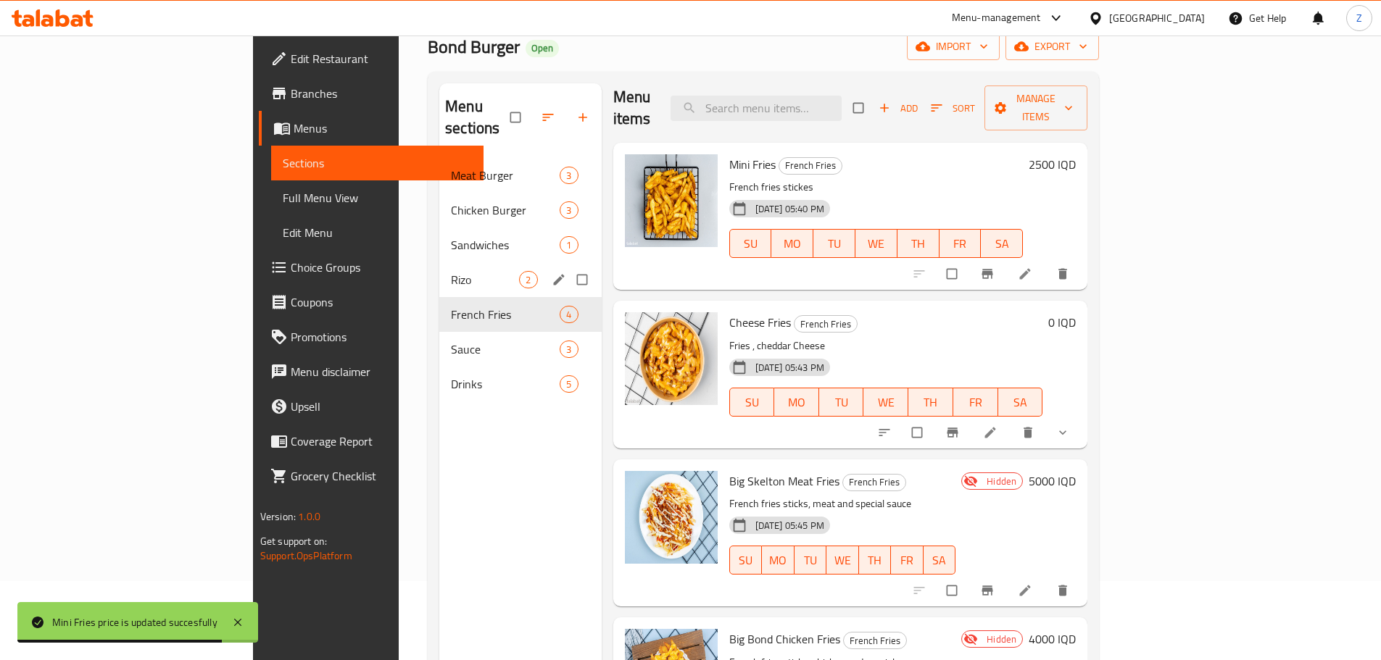
scroll to position [203, 0]
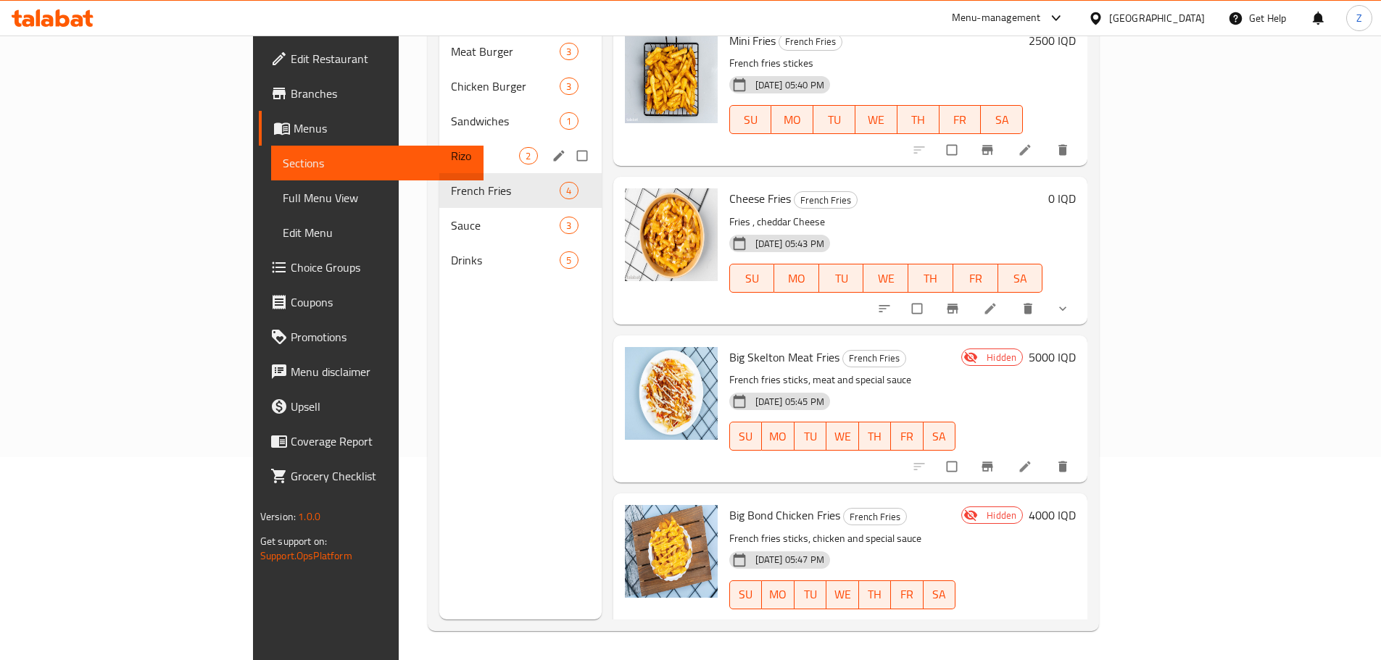
click at [1082, 299] on div at bounding box center [975, 309] width 213 height 32
click at [998, 302] on icon at bounding box center [990, 309] width 14 height 14
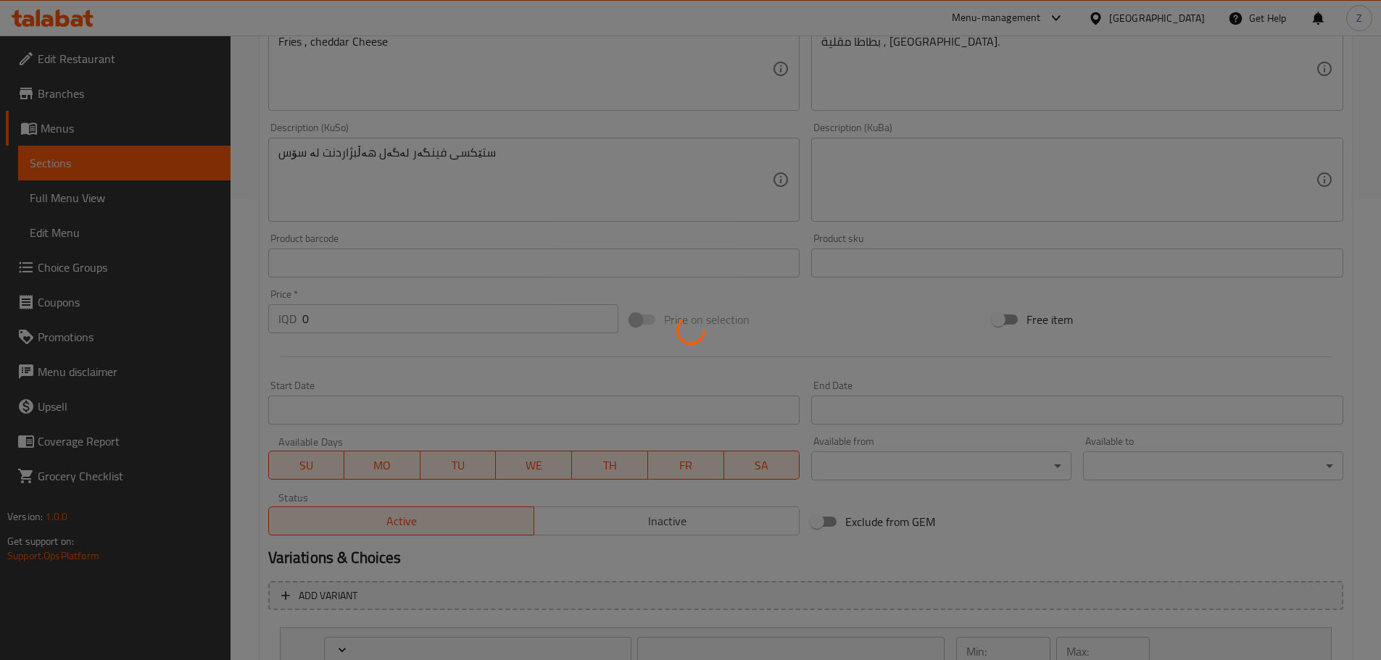
type input "أختيارك من:"
type input "هەڵبژاردنت لە:"
type input "1"
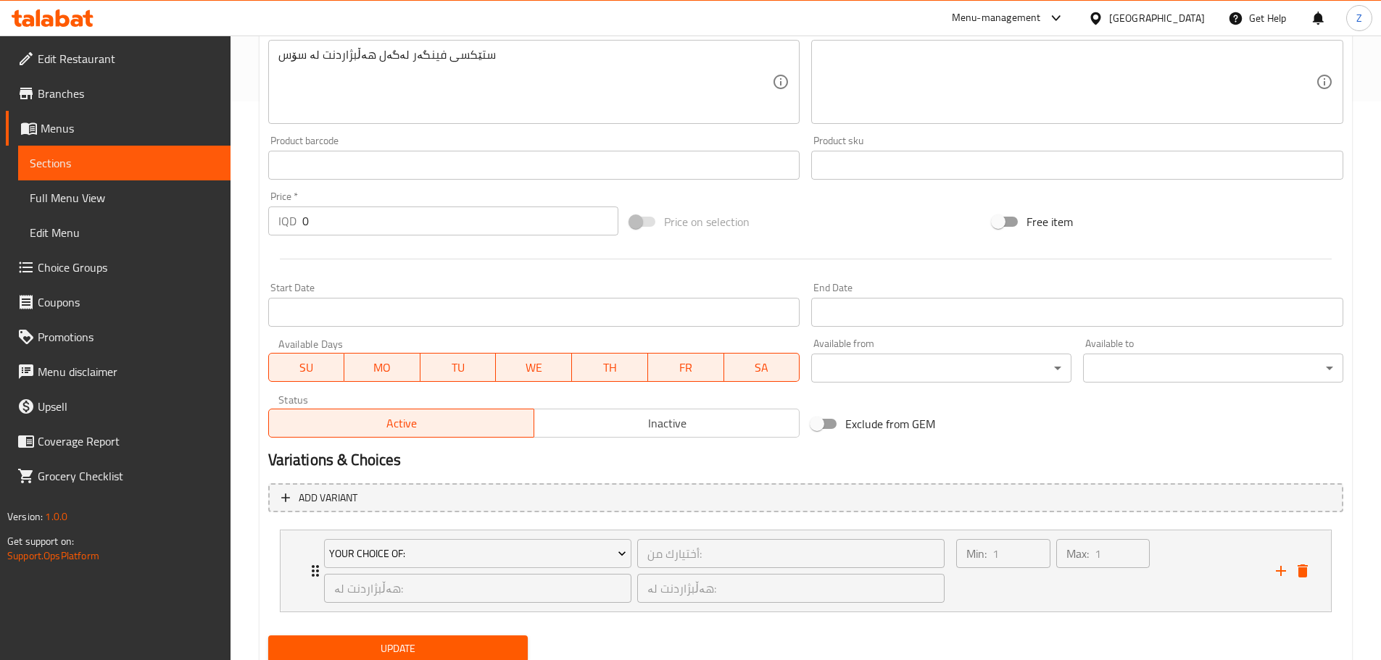
scroll to position [610, 0]
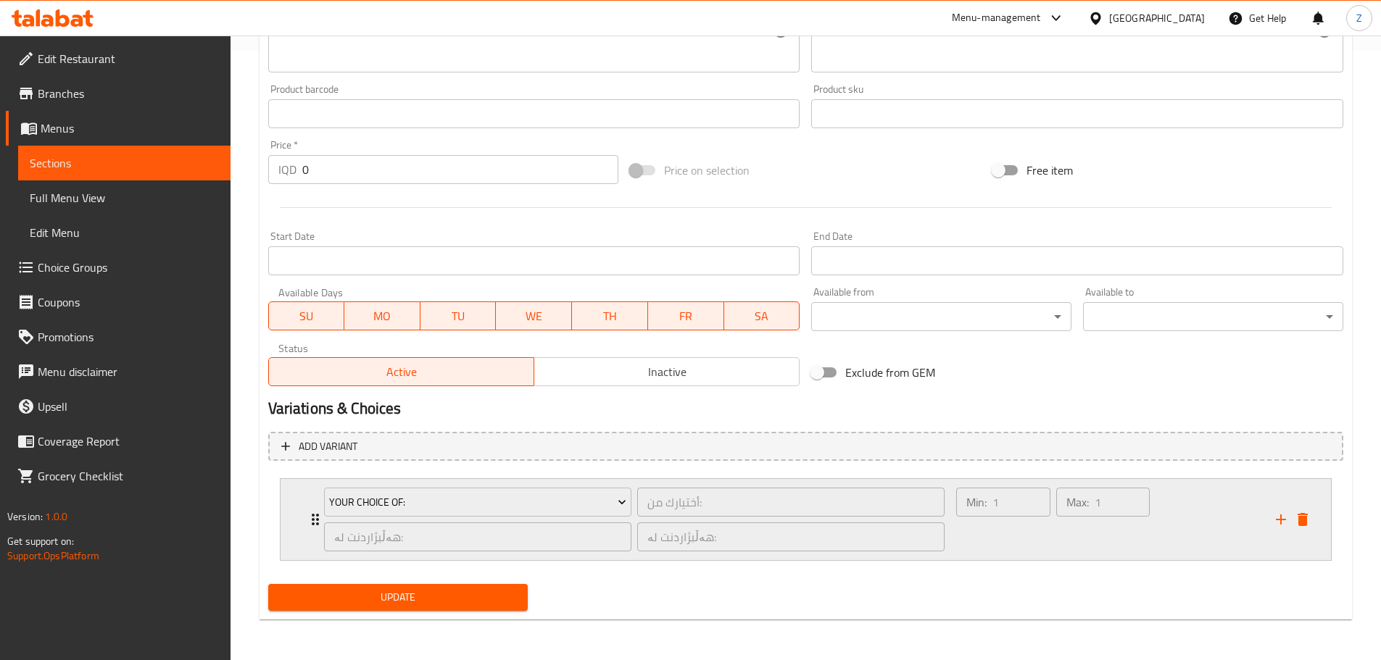
click at [1111, 524] on div "Max: 1 ​" at bounding box center [1102, 520] width 99 height 70
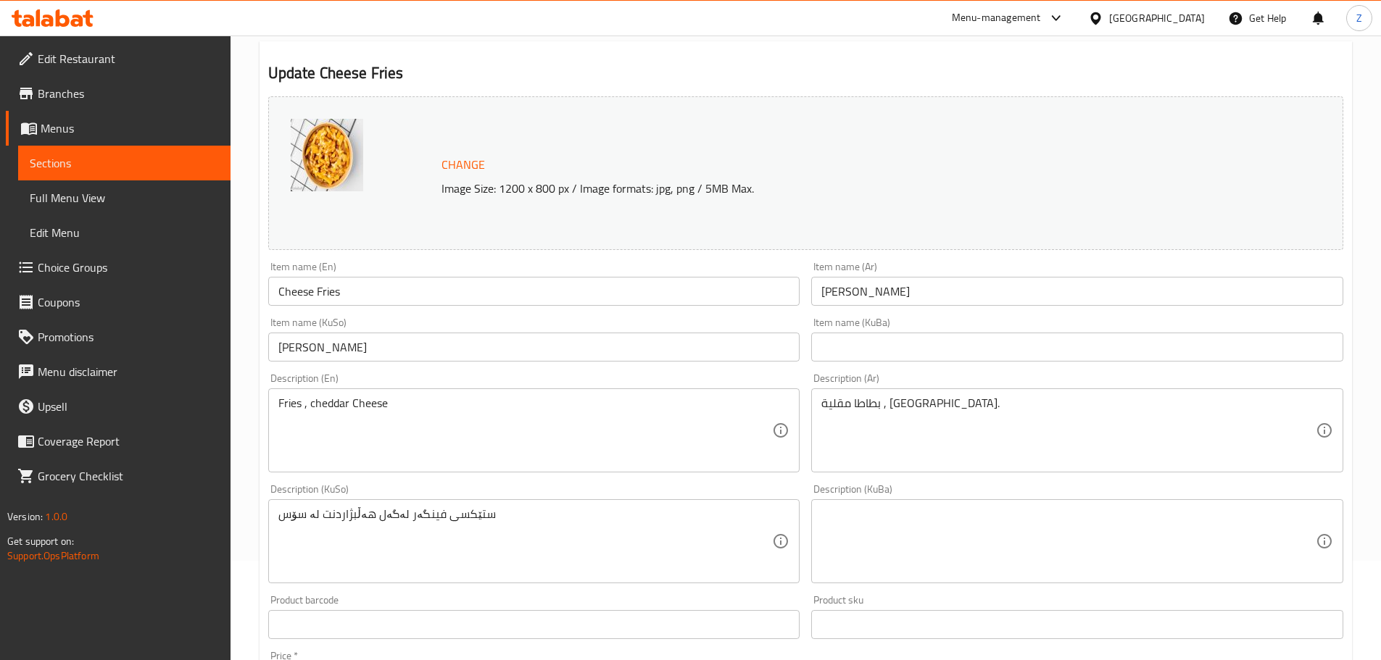
scroll to position [0, 0]
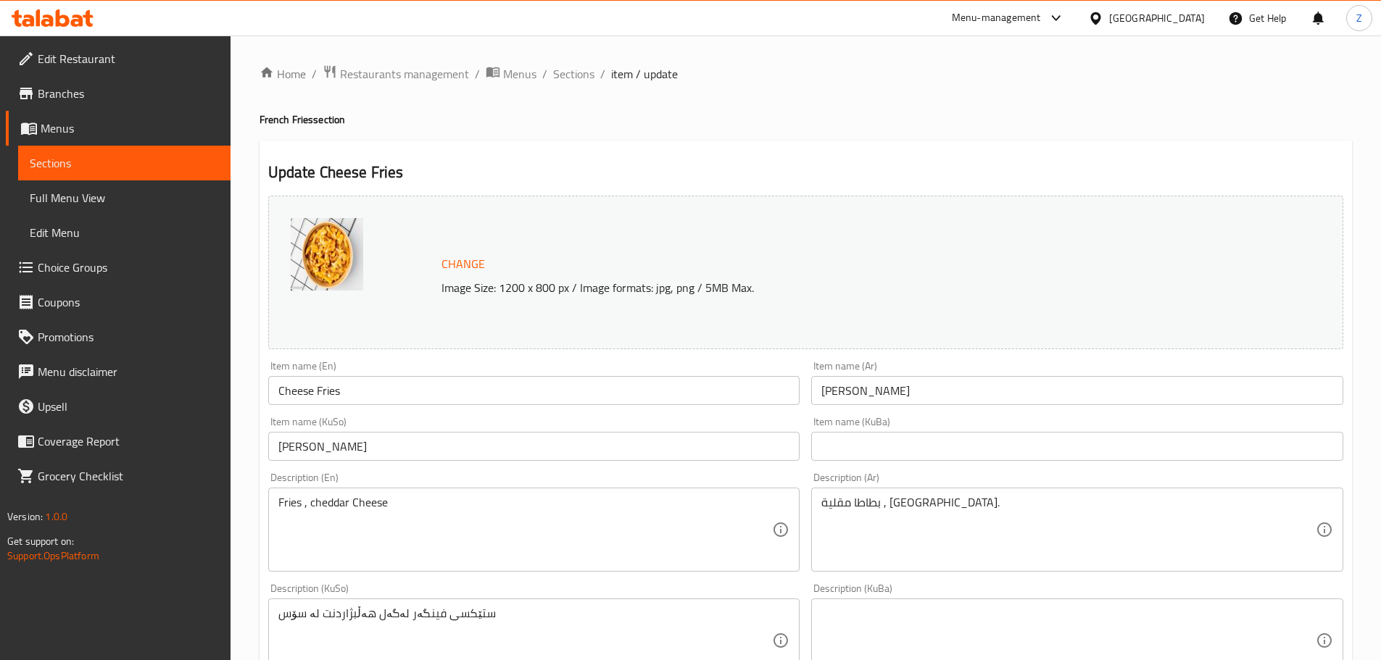
click at [573, 72] on span "Sections" at bounding box center [573, 73] width 41 height 17
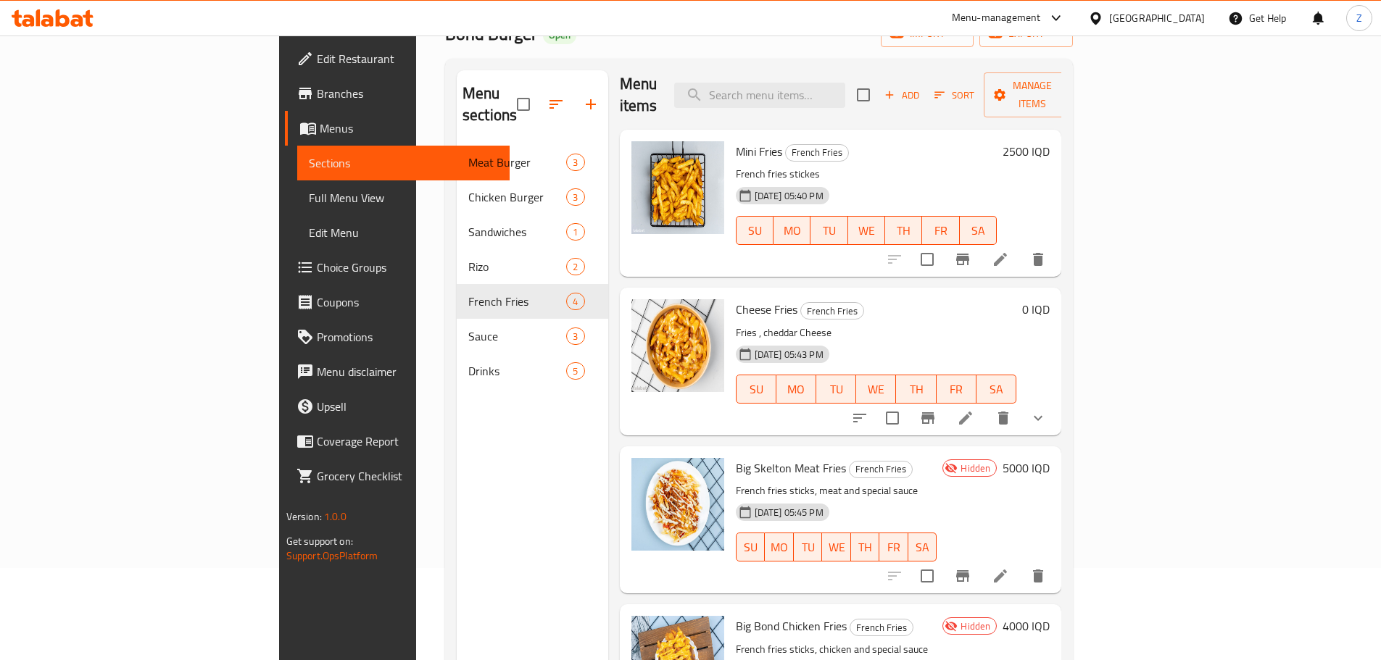
scroll to position [203, 0]
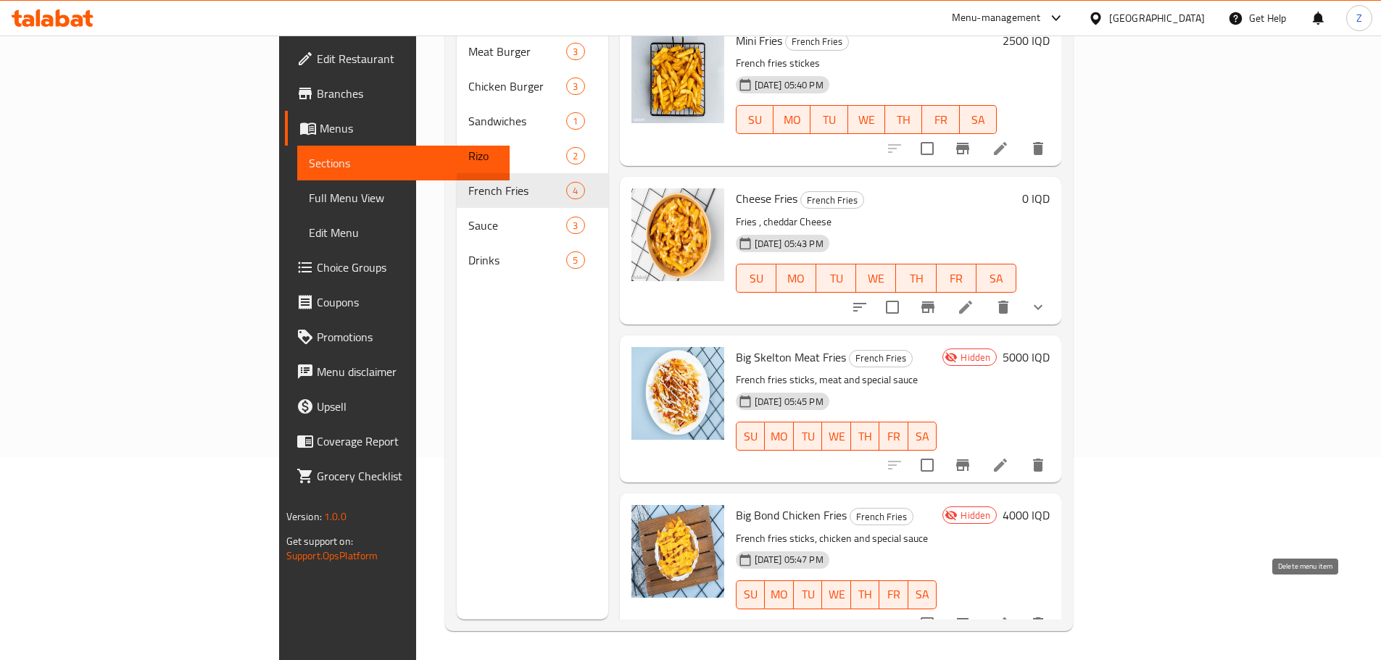
click at [1047, 615] on icon "delete" at bounding box center [1037, 623] width 17 height 17
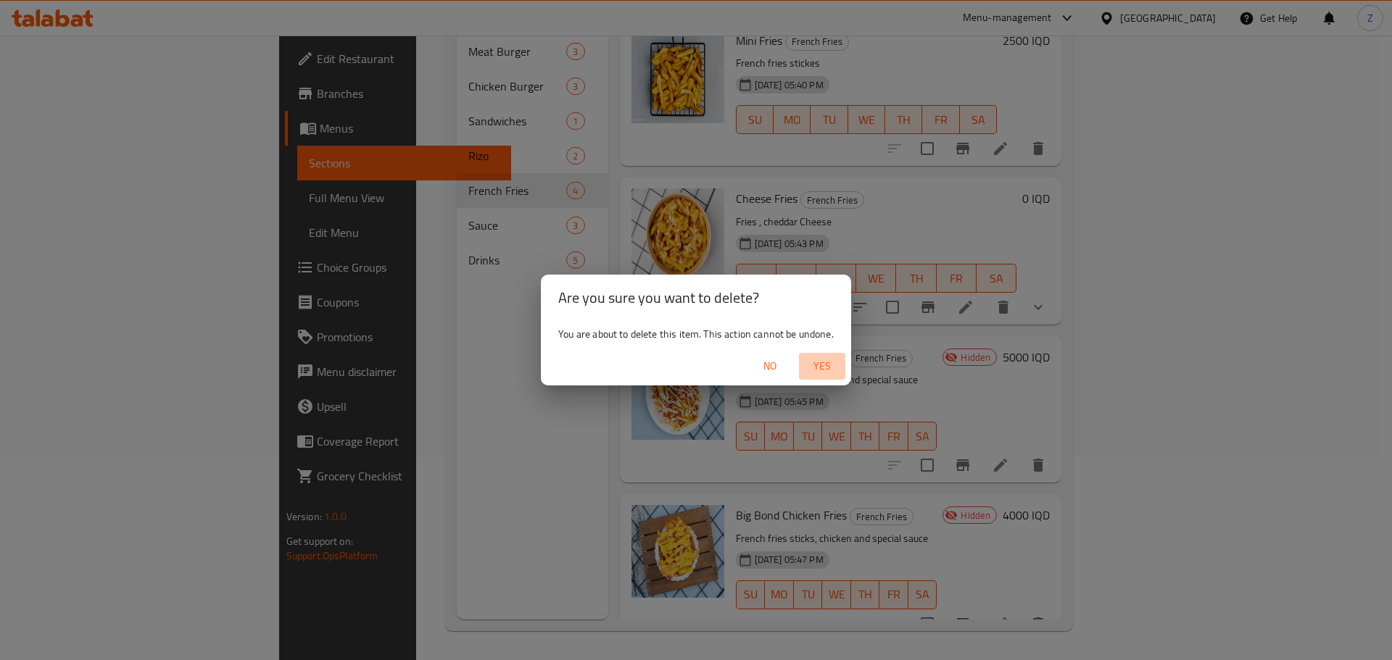
click at [832, 370] on span "Yes" at bounding box center [822, 366] width 35 height 18
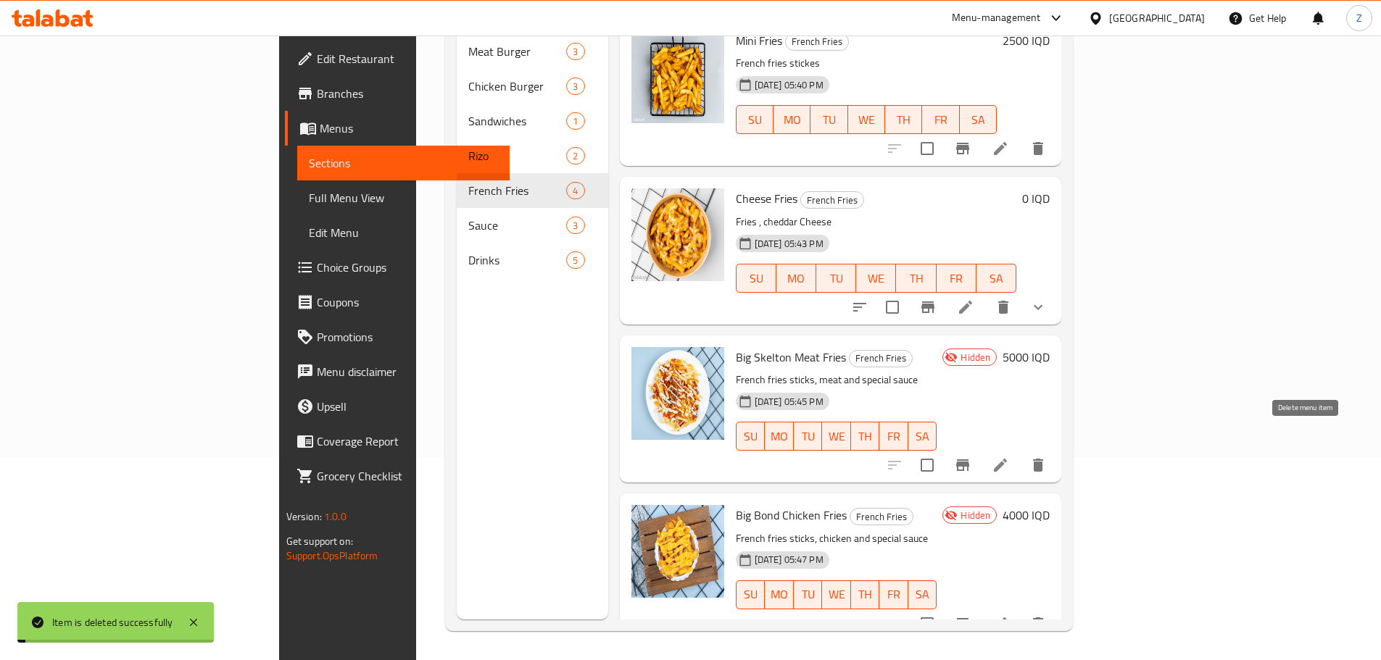
scroll to position [0, 0]
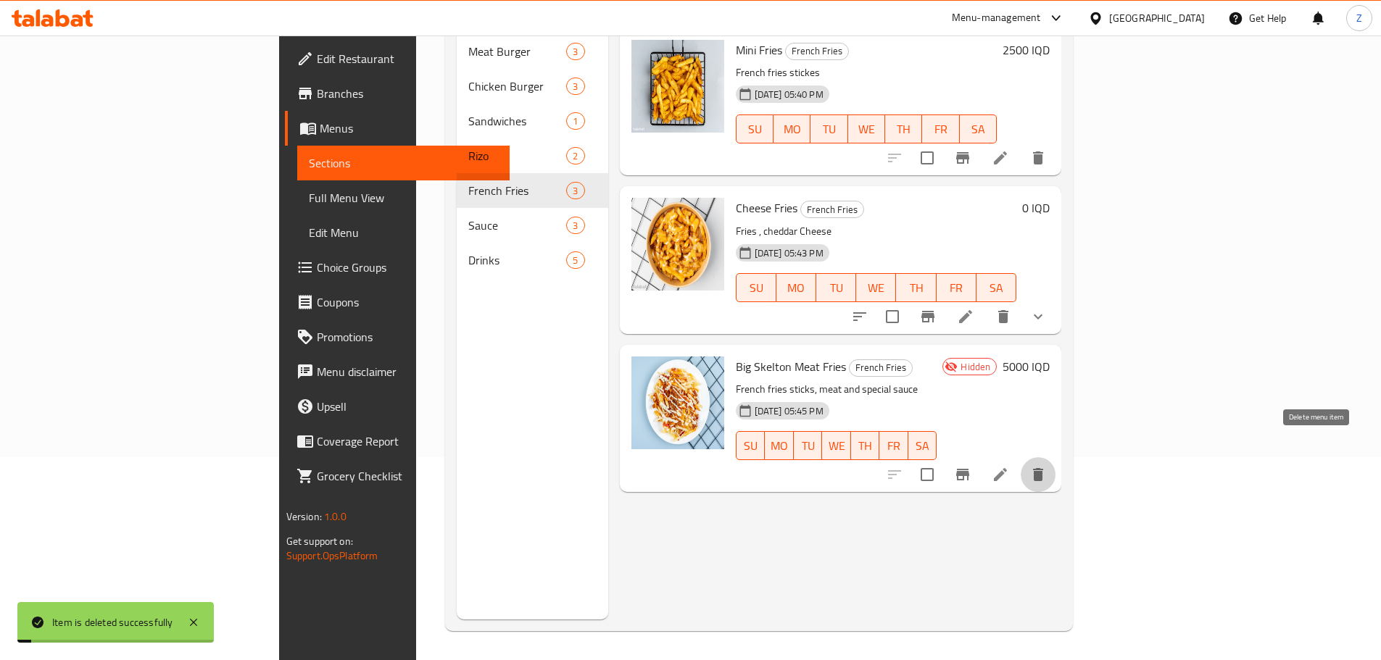
click at [1056, 457] on button "delete" at bounding box center [1038, 474] width 35 height 35
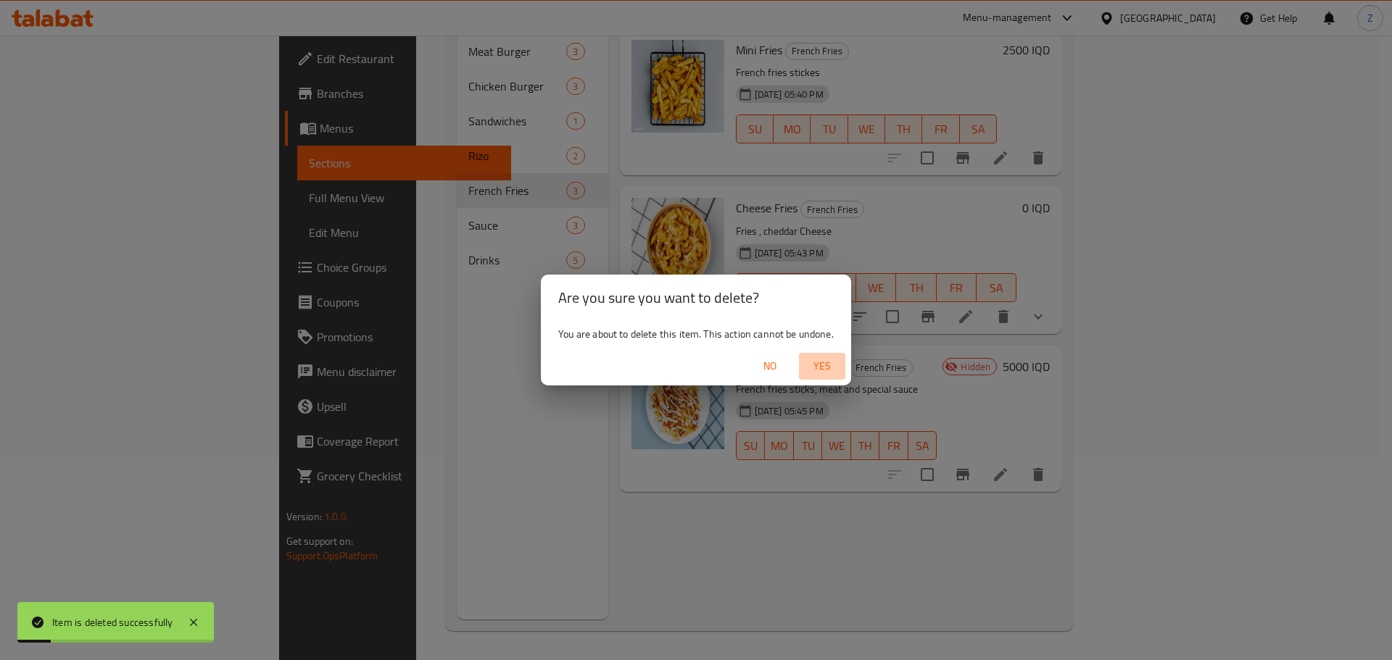
click at [836, 372] on span "Yes" at bounding box center [822, 366] width 35 height 18
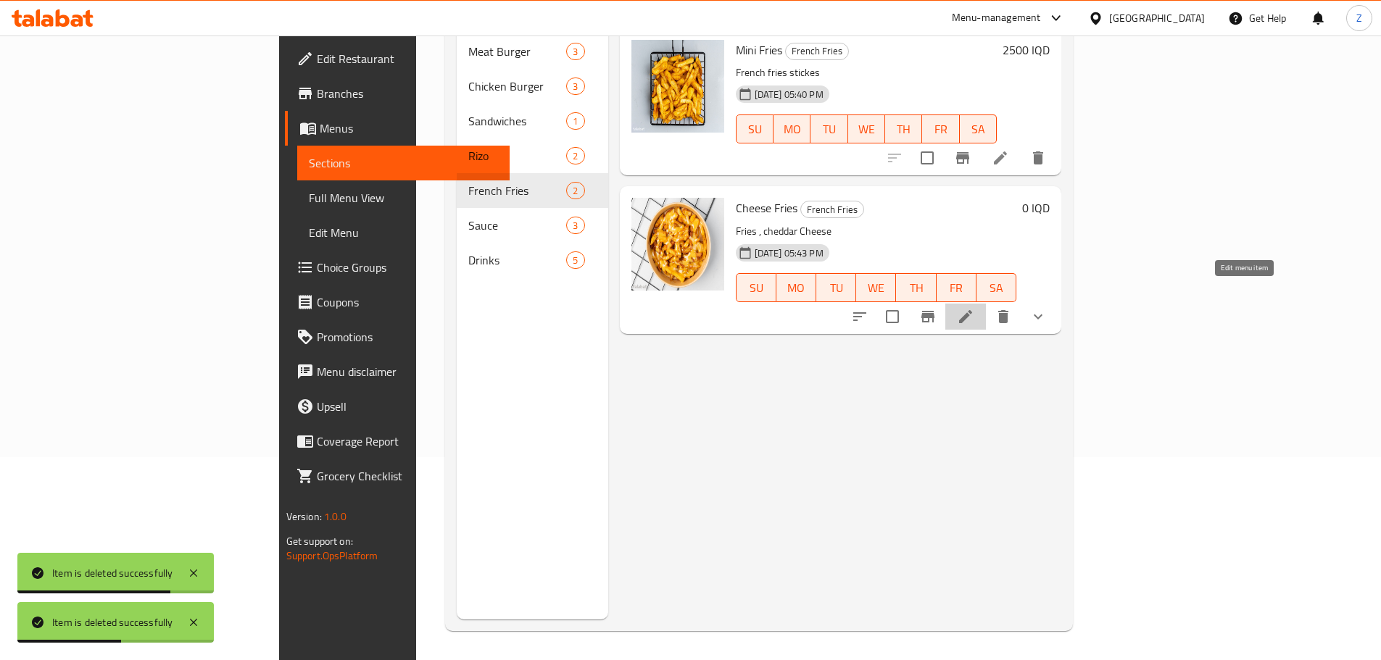
click at [974, 308] on icon at bounding box center [965, 316] width 17 height 17
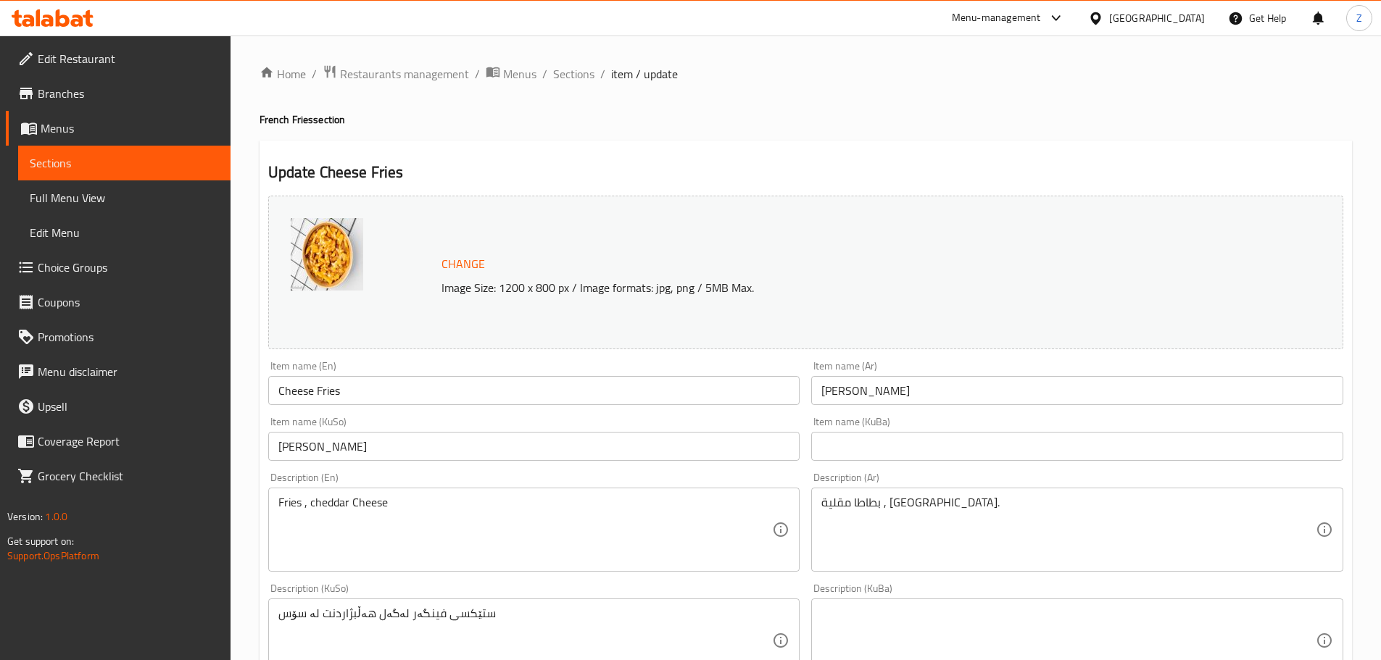
click at [273, 394] on input "Cheese Fries" at bounding box center [534, 390] width 532 height 29
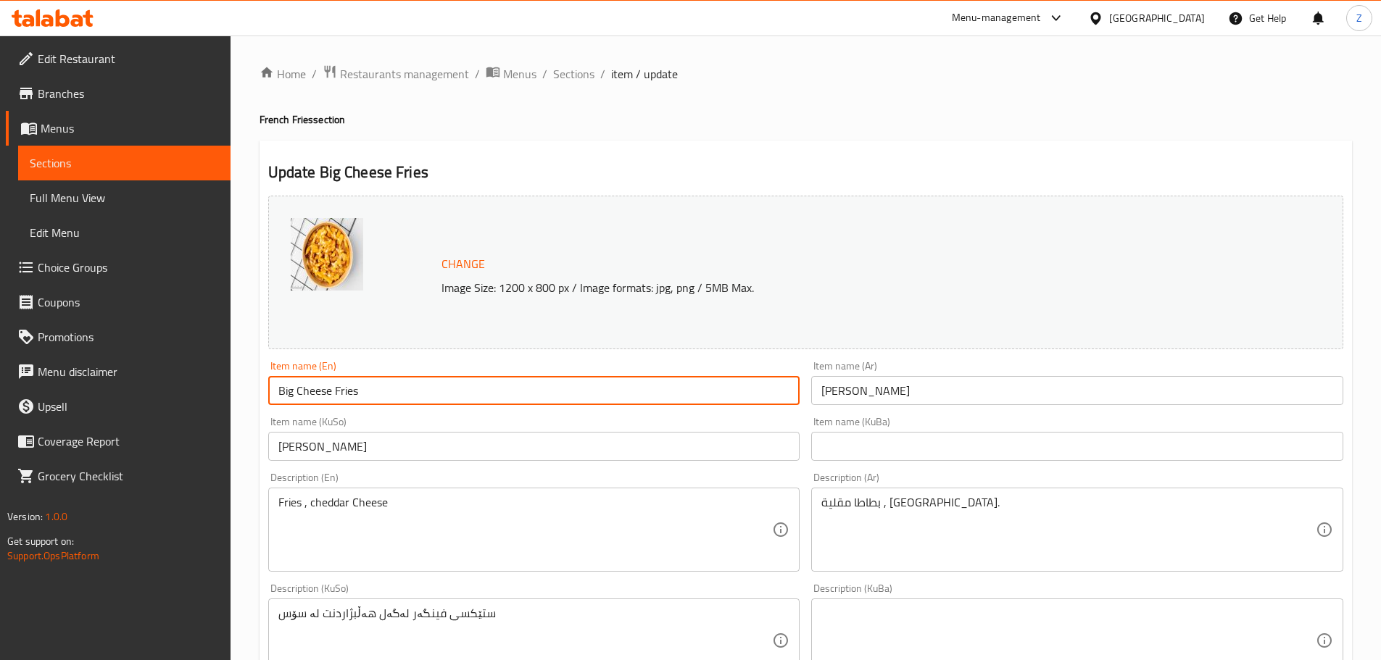
drag, startPoint x: 359, startPoint y: 391, endPoint x: 336, endPoint y: 383, distance: 24.1
click at [336, 383] on input "Big Cheese Fries" at bounding box center [534, 390] width 532 height 29
click at [296, 398] on input "Big Cheese" at bounding box center [534, 390] width 532 height 29
paste input "Fries"
type input "Big Fries Bond With Cheese"
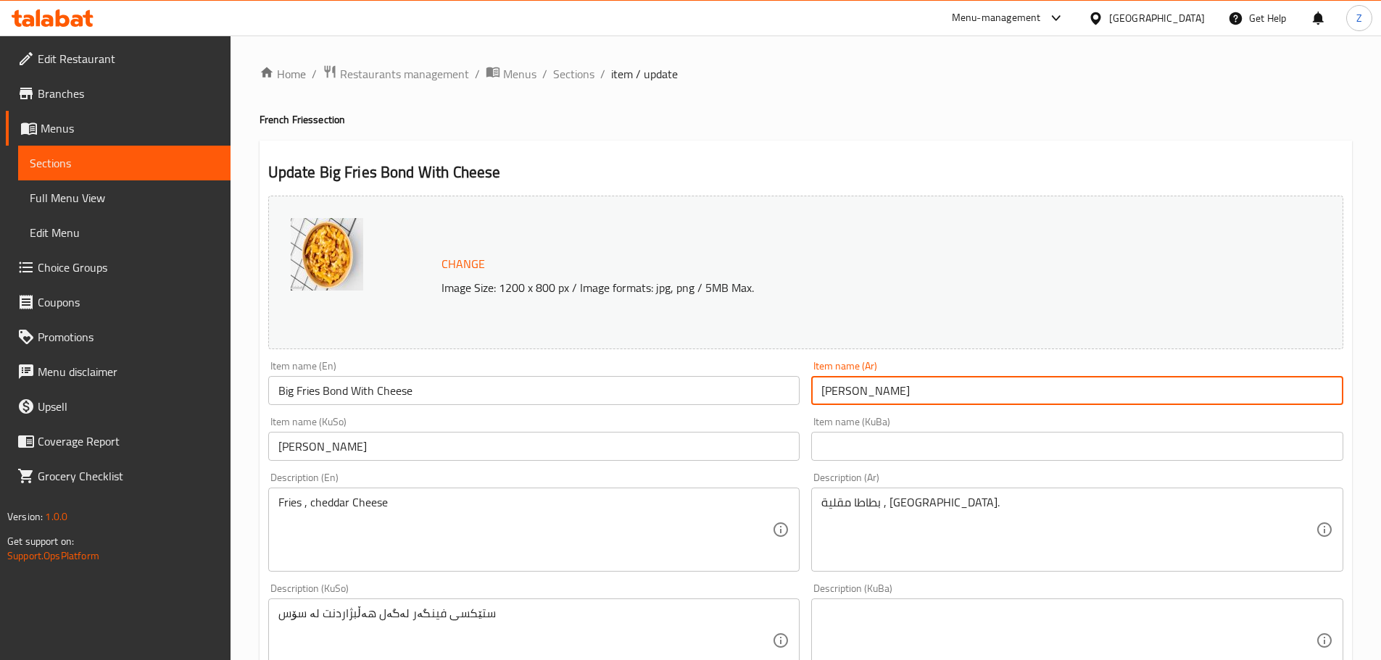
click at [960, 397] on input "فرايز بالجبن" at bounding box center [1077, 390] width 532 height 29
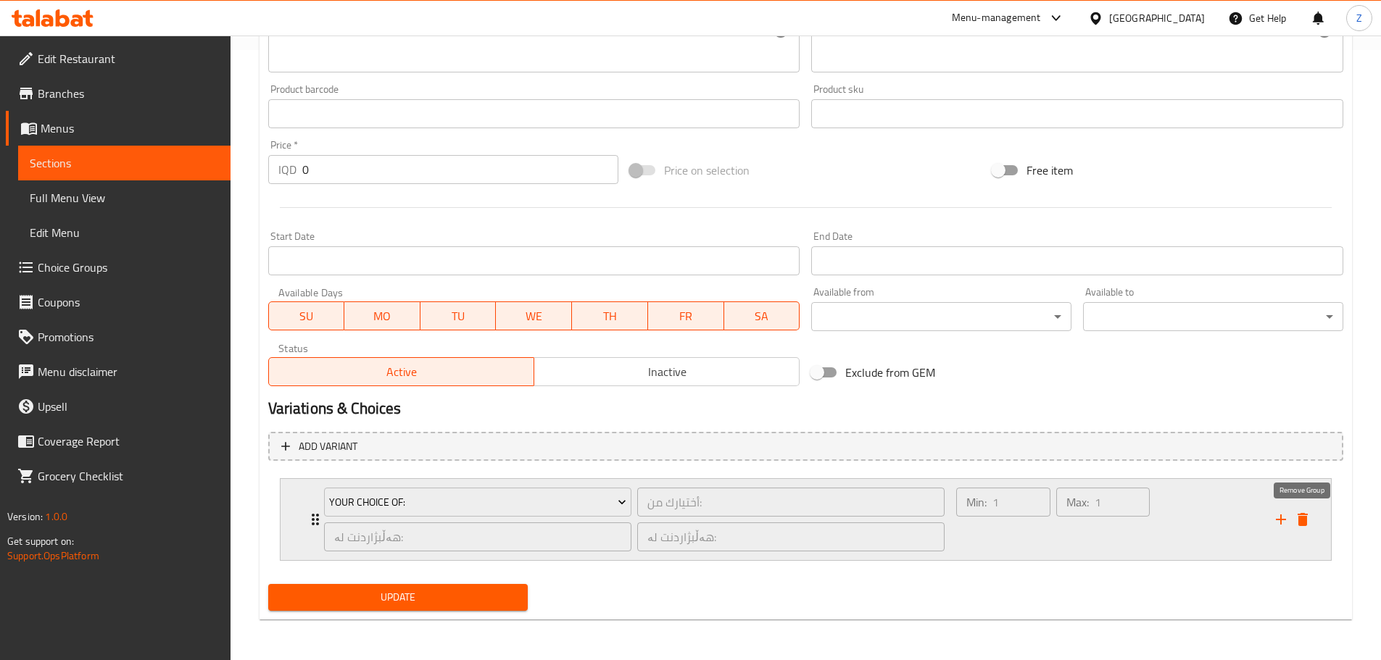
click at [1298, 513] on icon "delete" at bounding box center [1302, 519] width 17 height 17
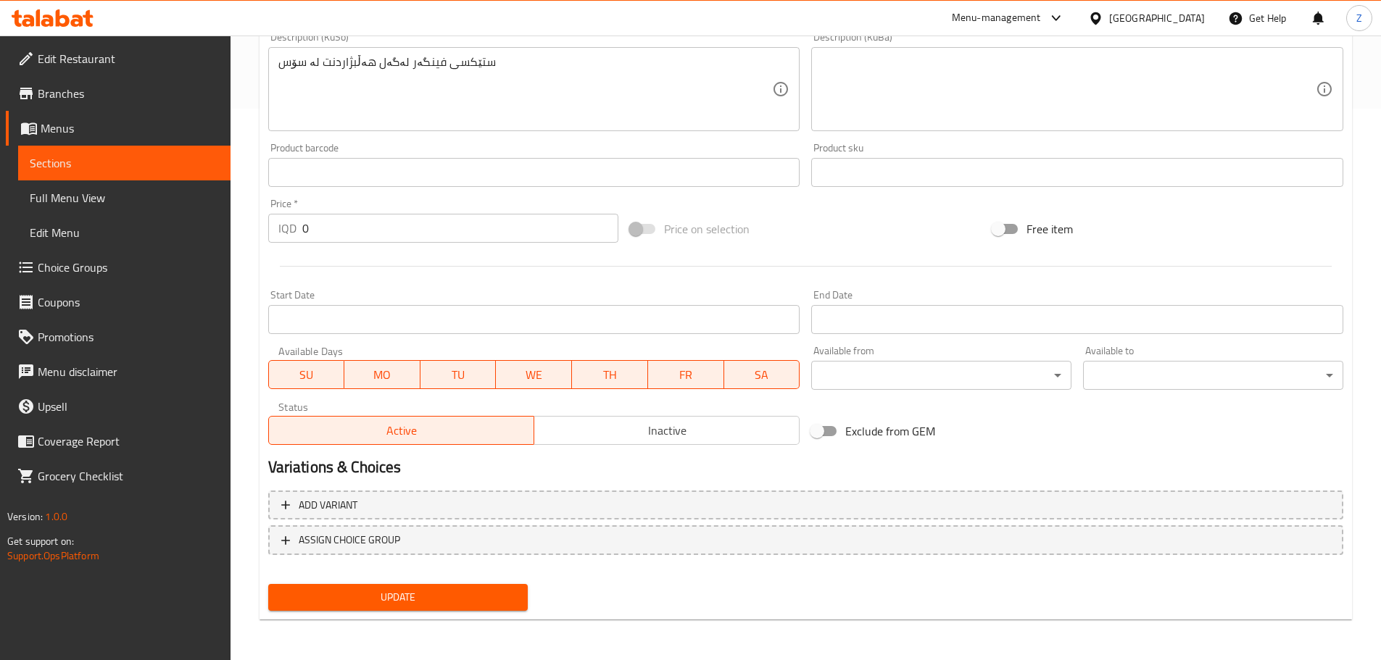
scroll to position [407, 0]
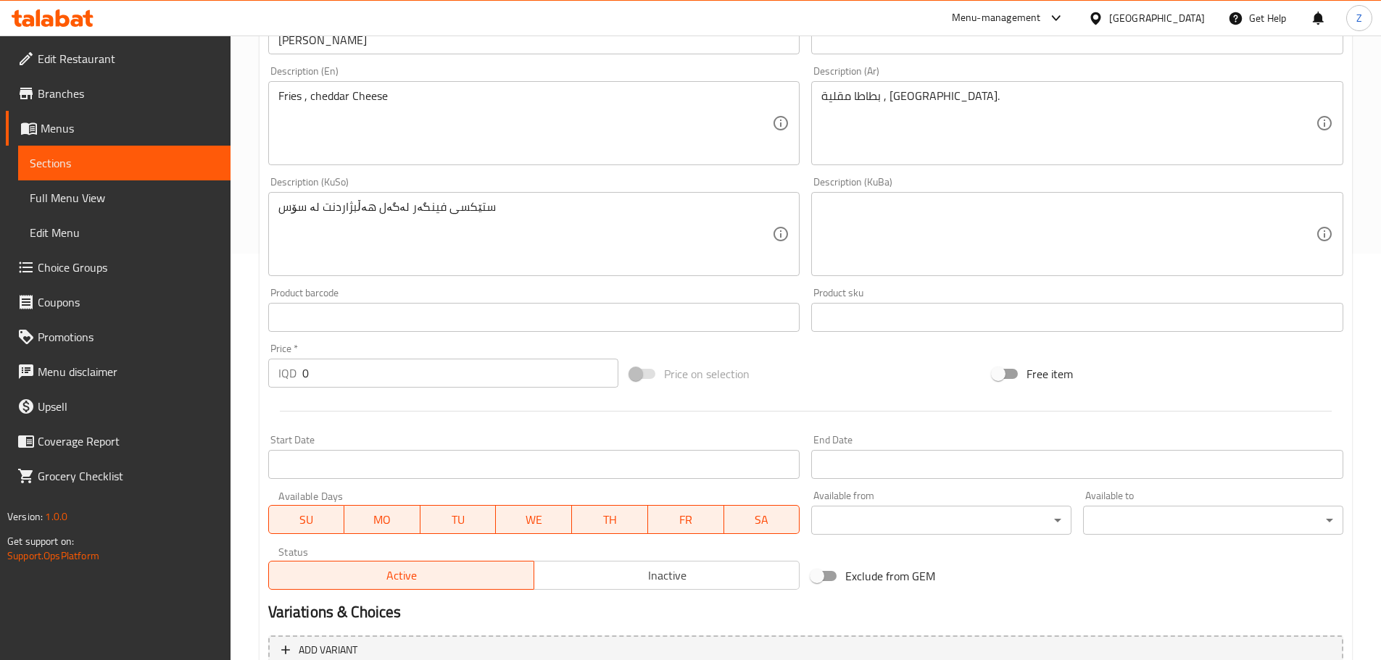
click at [354, 384] on input "0" at bounding box center [460, 373] width 317 height 29
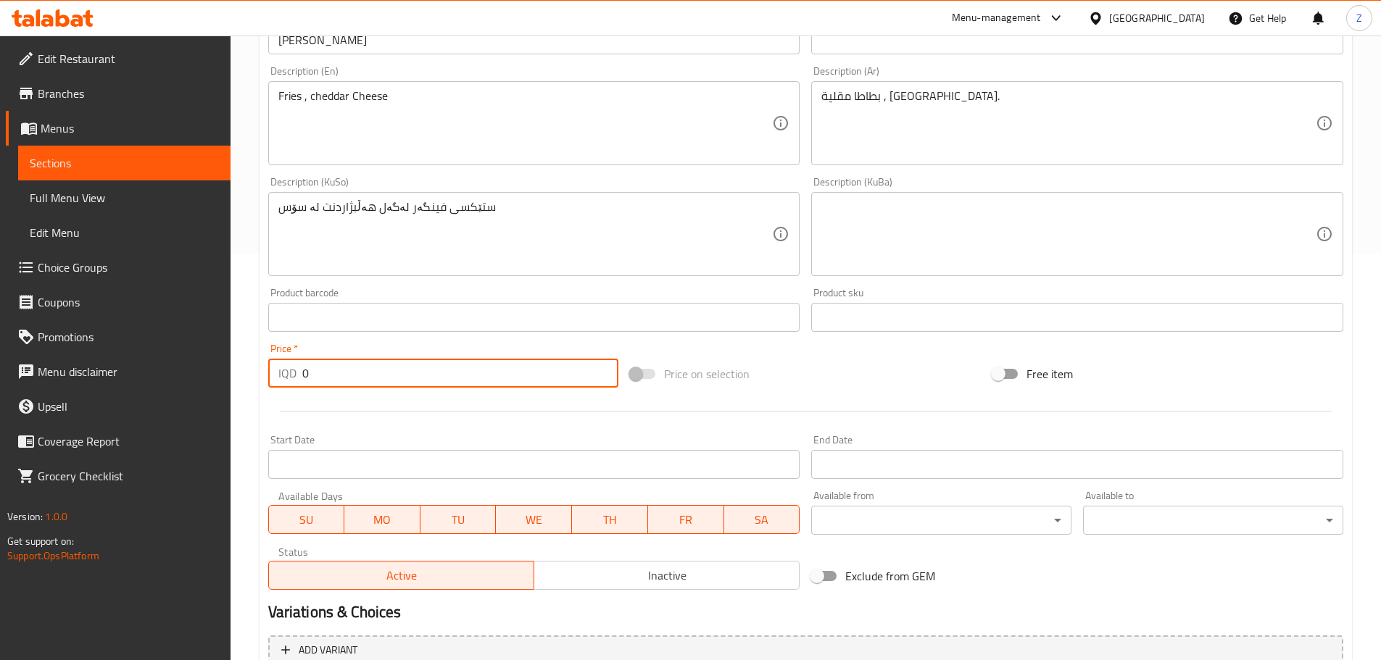
click at [354, 384] on input "0" at bounding box center [460, 373] width 317 height 29
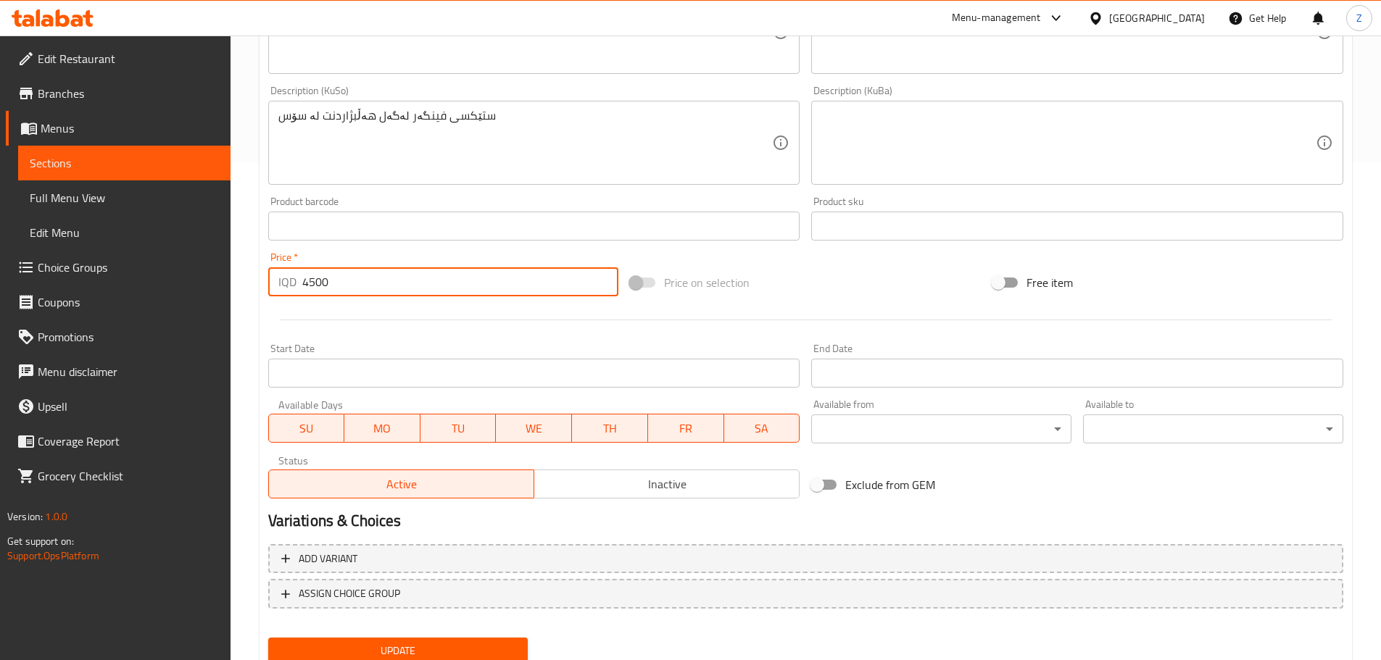
scroll to position [552, 0]
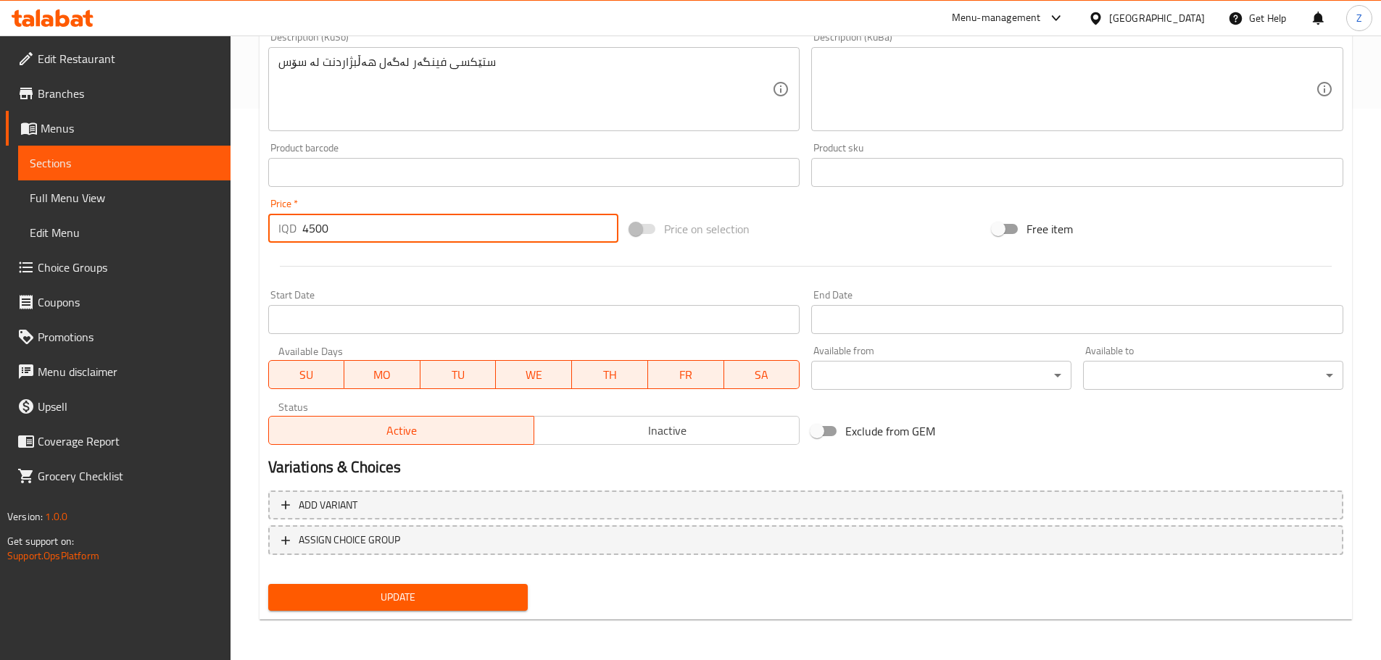
type input "4500"
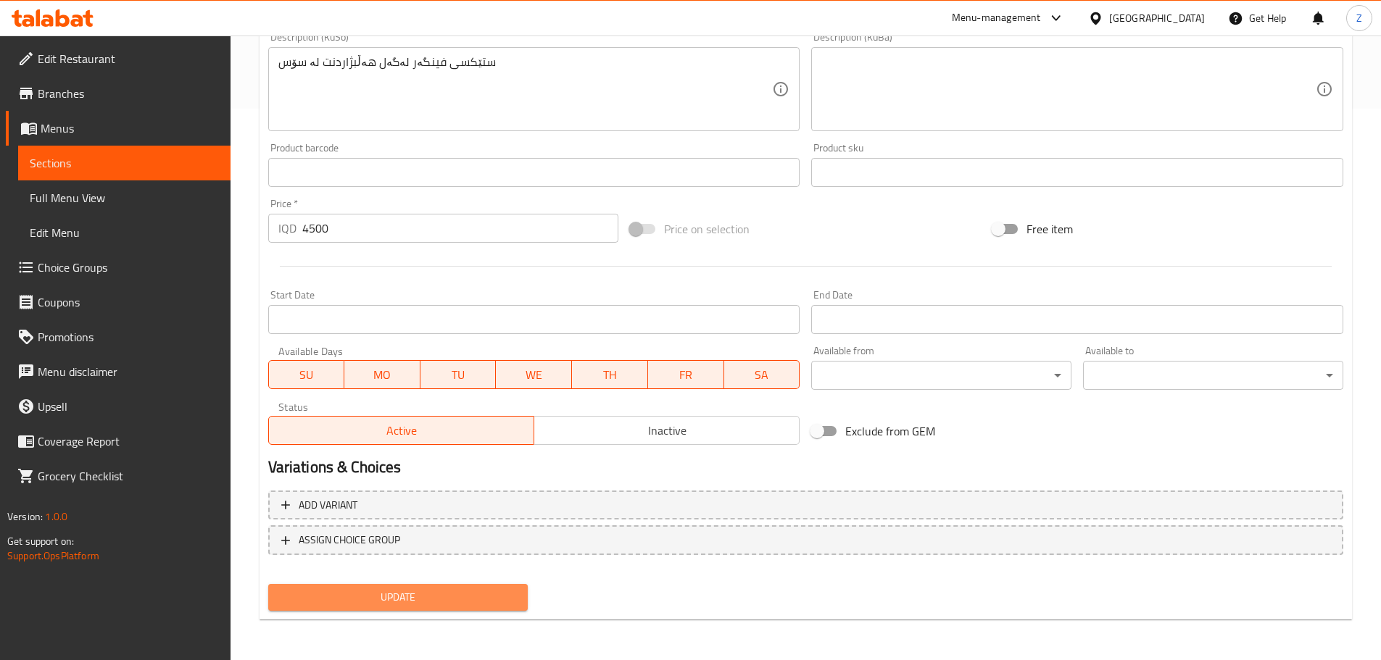
click at [463, 592] on span "Update" at bounding box center [398, 598] width 237 height 18
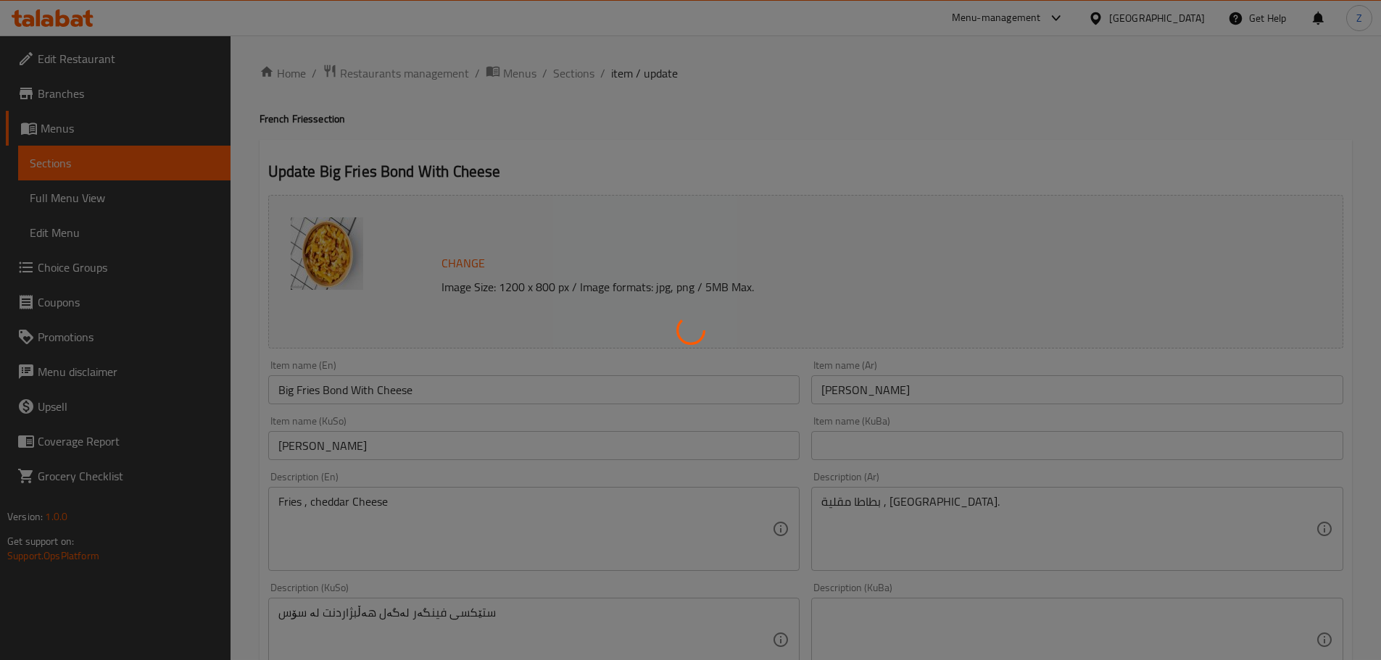
scroll to position [0, 0]
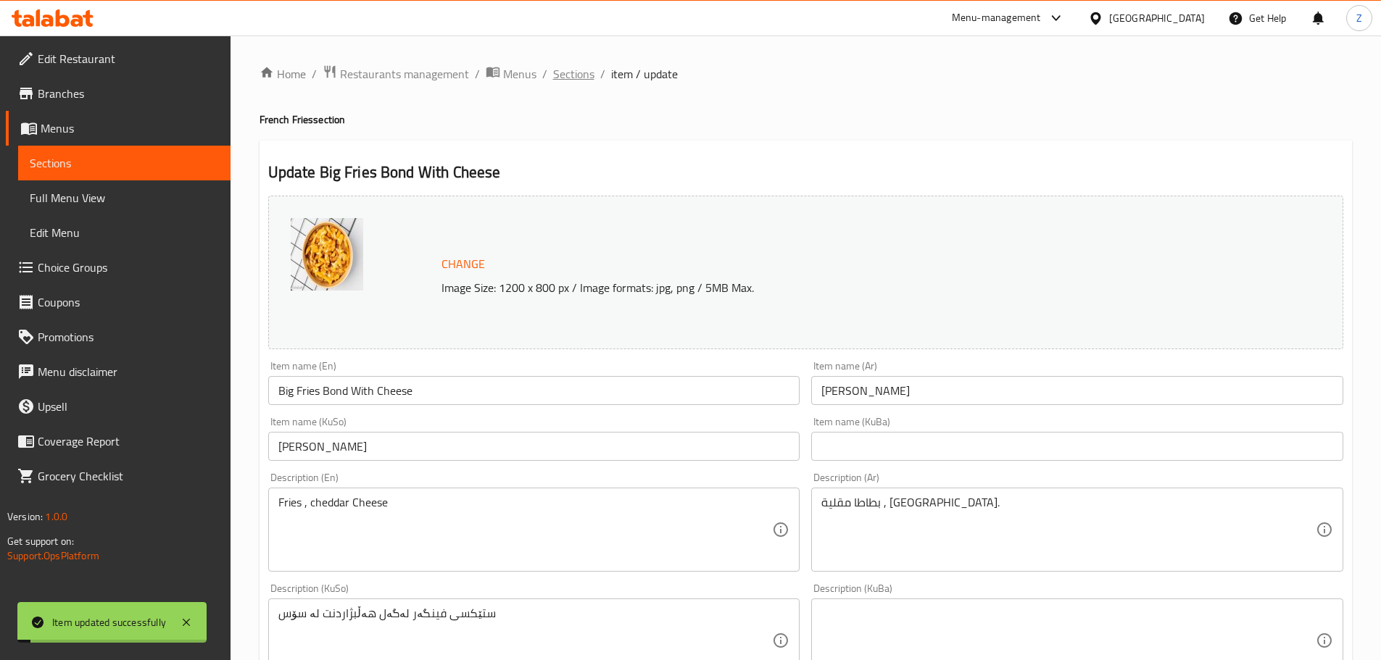
click at [586, 72] on span "Sections" at bounding box center [573, 73] width 41 height 17
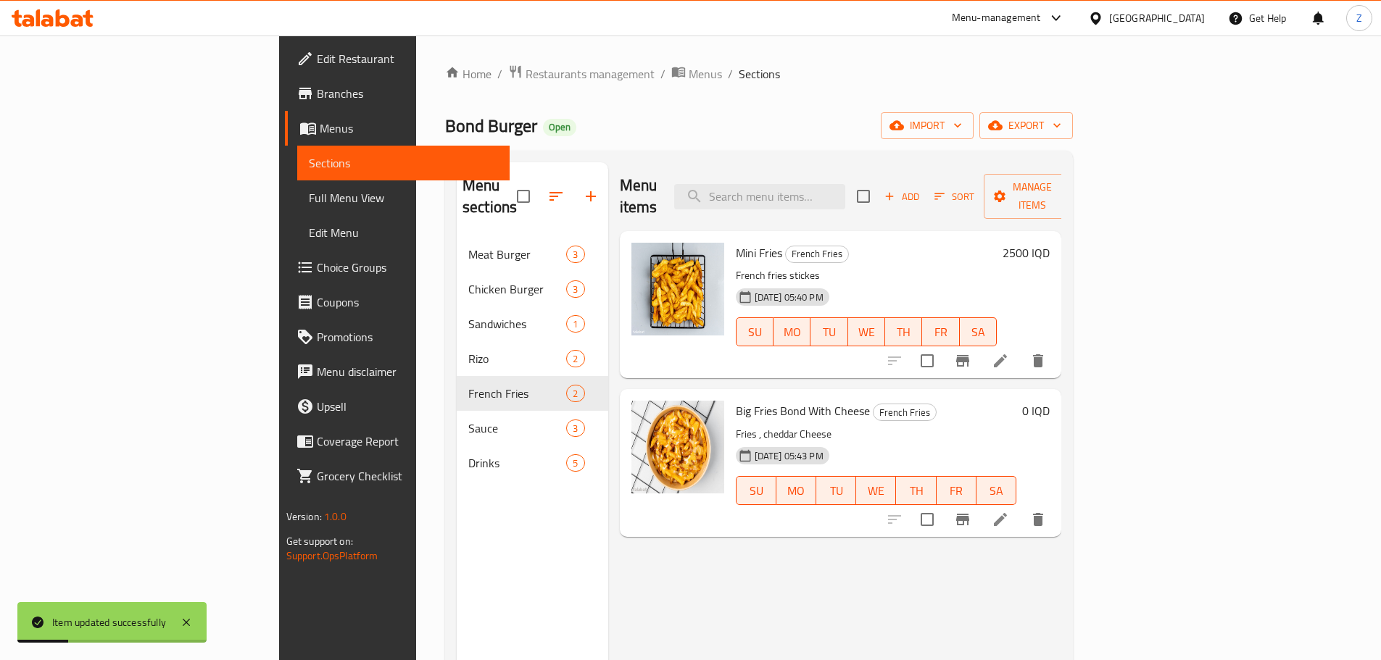
click at [1017, 426] on p "Fries , cheddar Cheese" at bounding box center [876, 435] width 281 height 18
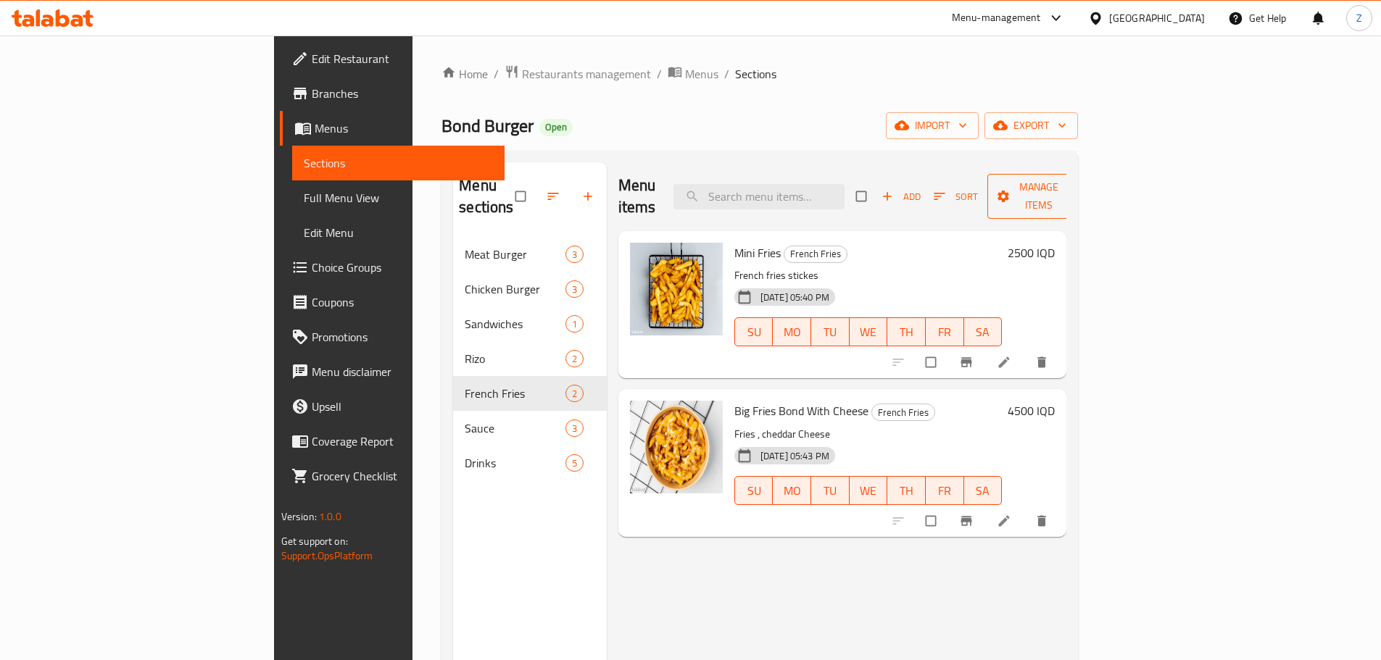
click at [1090, 194] on button "Manage items" at bounding box center [1038, 196] width 103 height 45
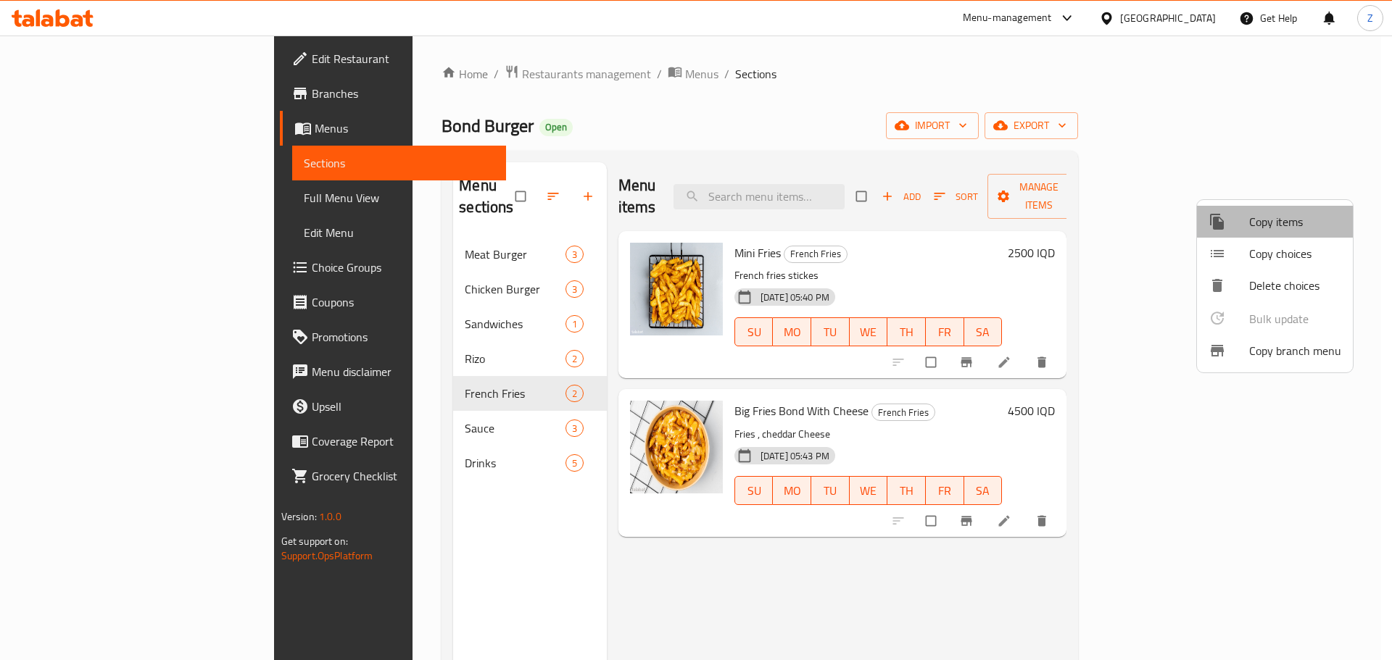
click at [1285, 231] on span "Copy items" at bounding box center [1295, 221] width 92 height 17
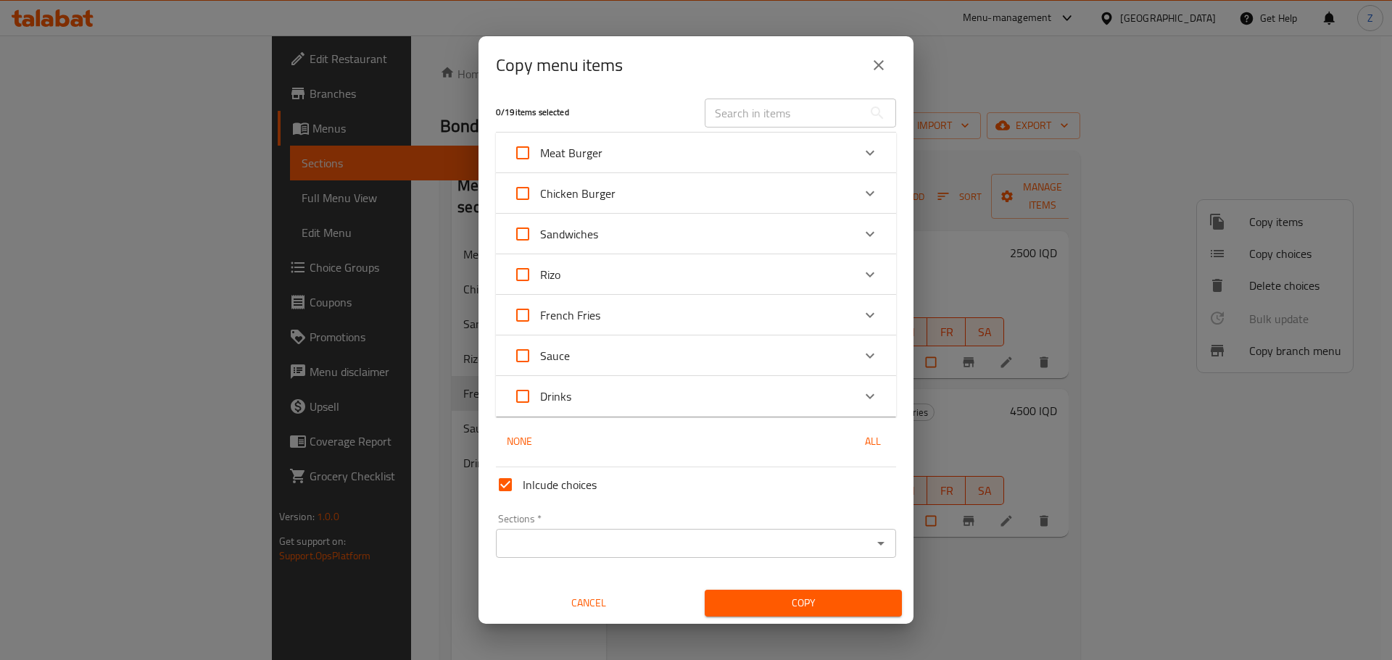
scroll to position [9, 0]
click at [853, 315] on div "Expand" at bounding box center [870, 314] width 35 height 35
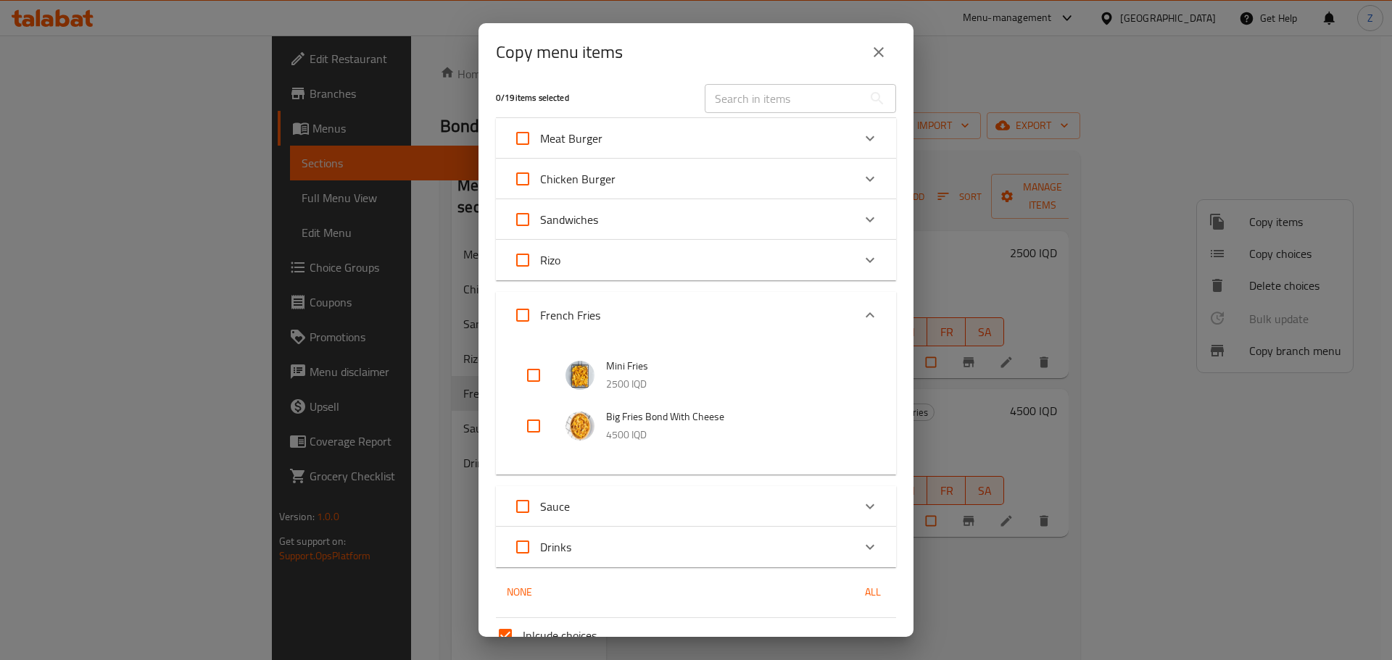
click at [541, 422] on input "checkbox" at bounding box center [533, 426] width 35 height 35
checkbox input "true"
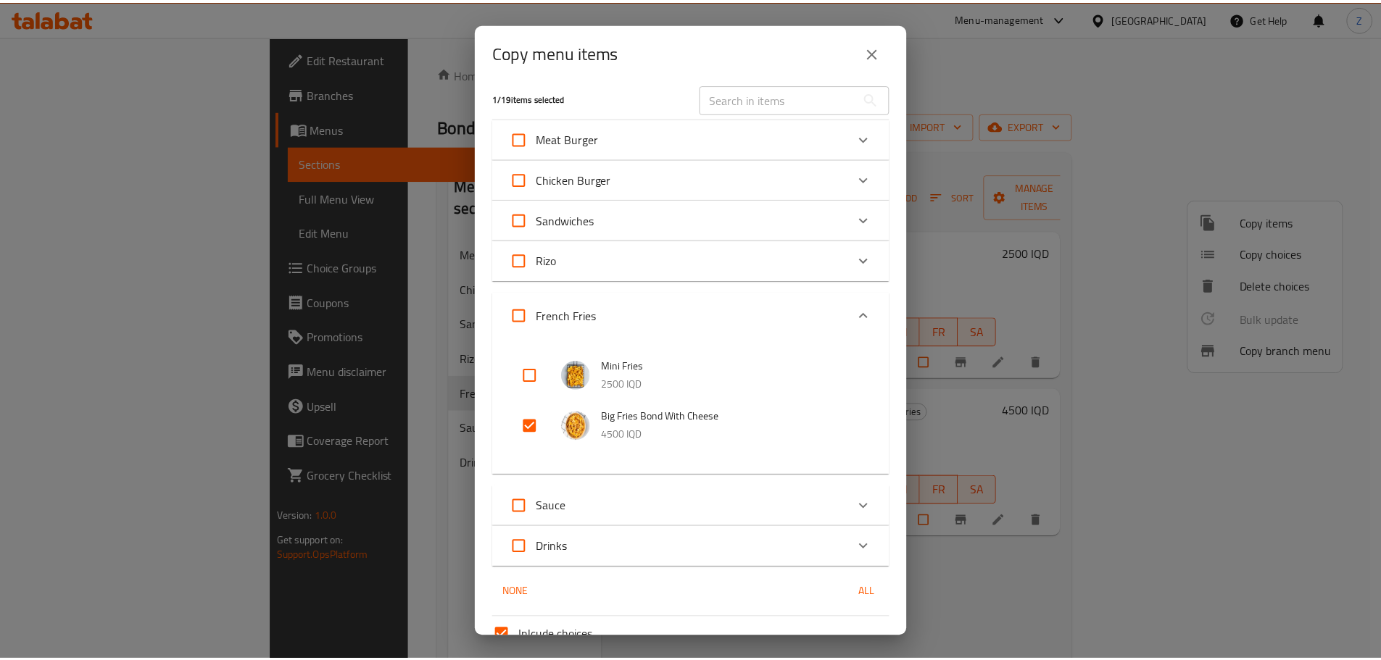
scroll to position [148, 0]
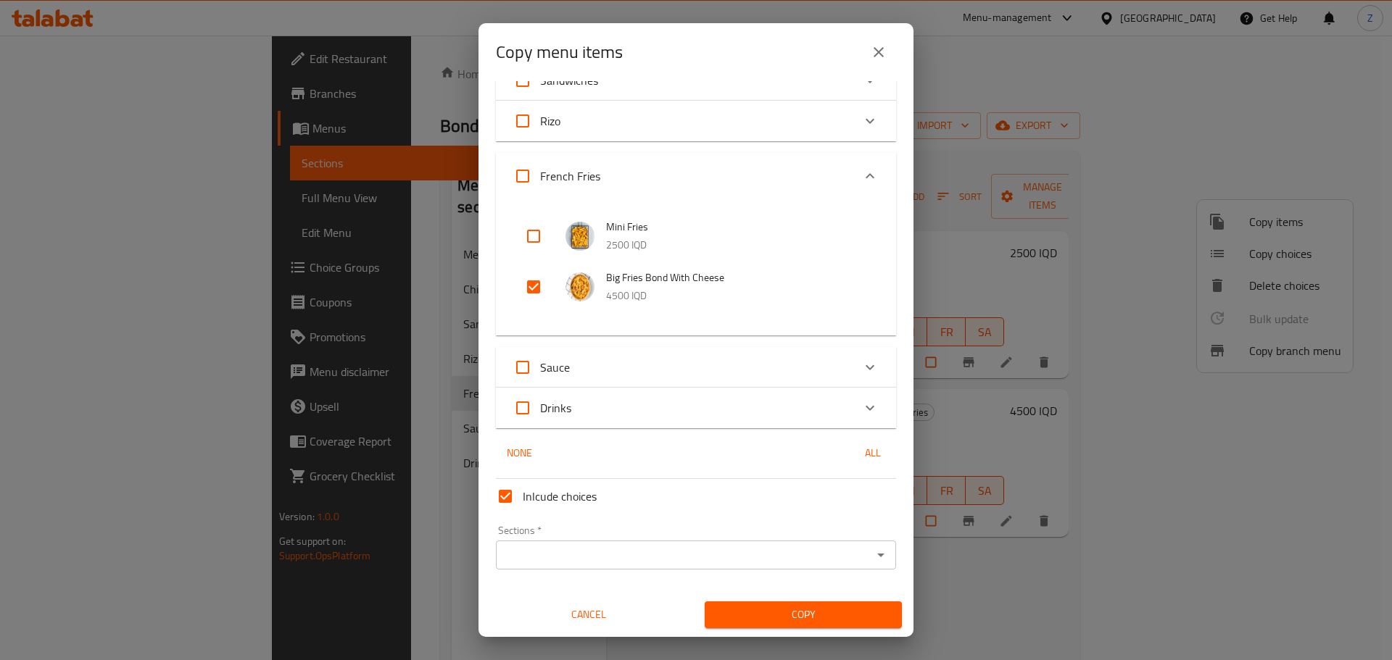
click at [872, 557] on icon "Open" at bounding box center [880, 555] width 17 height 17
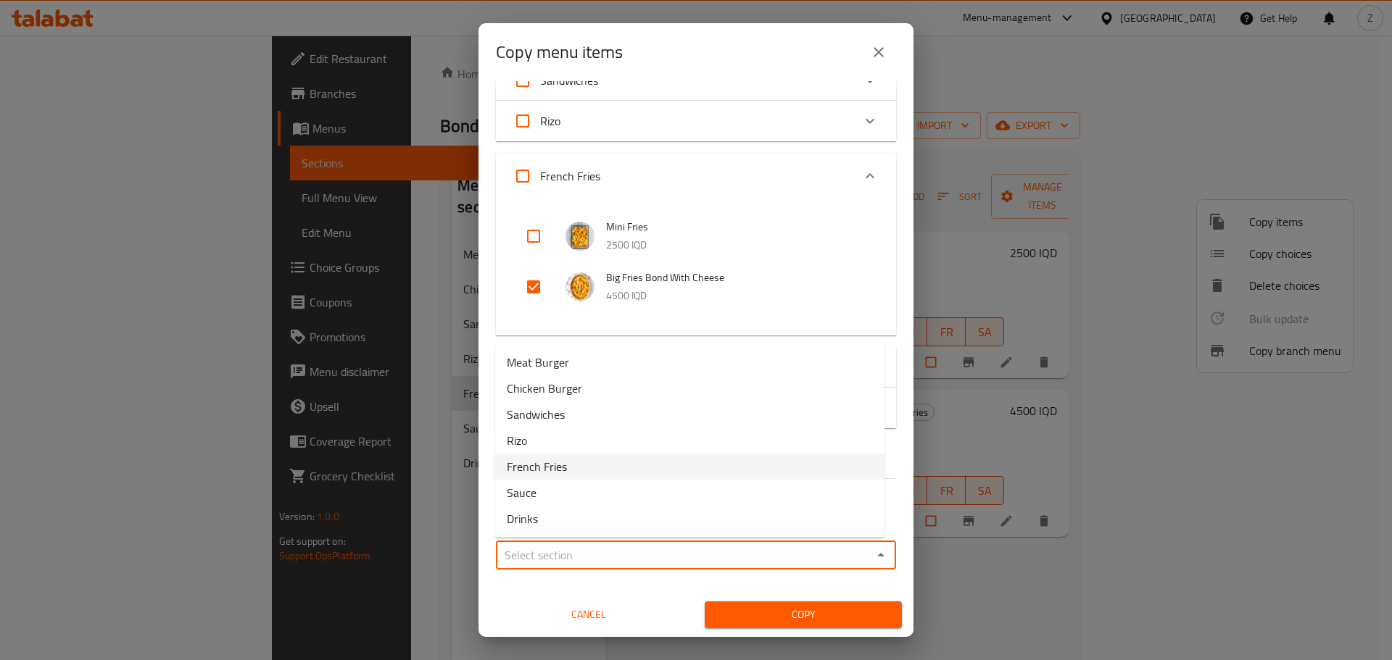
click at [593, 475] on li "French Fries" at bounding box center [689, 467] width 389 height 26
type input "French Fries"
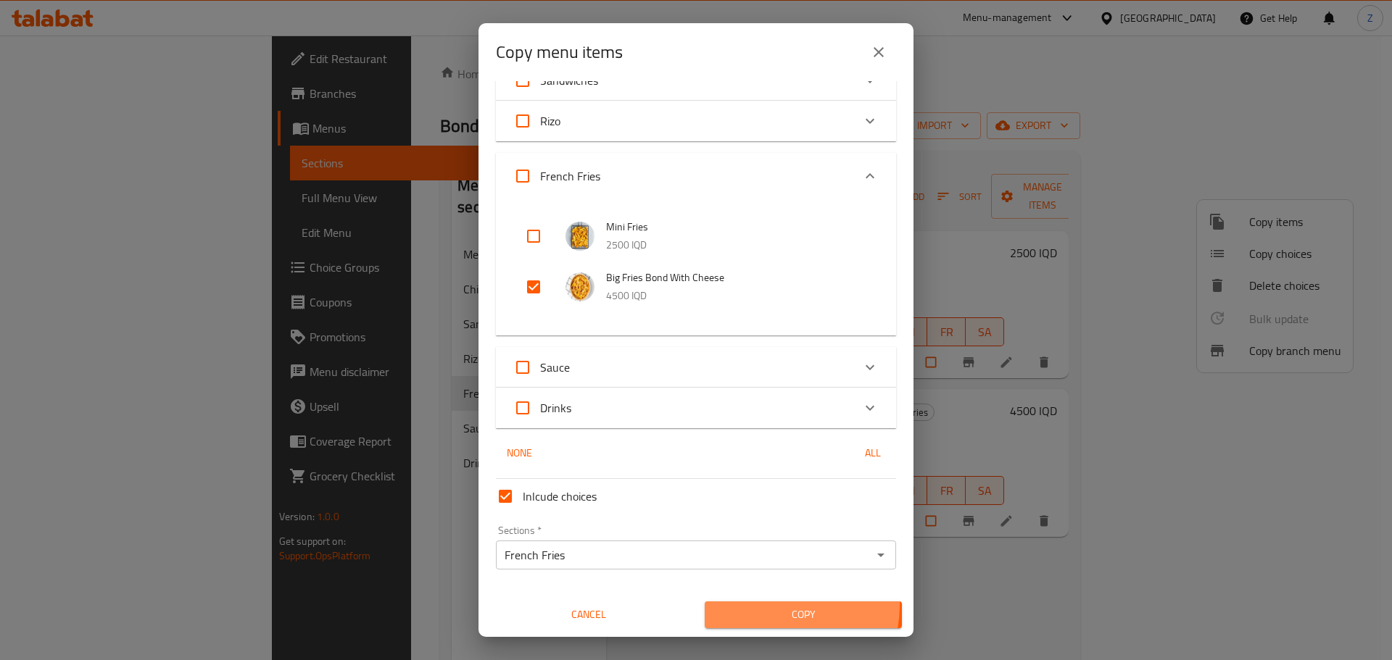
click at [771, 605] on button "Copy" at bounding box center [803, 615] width 197 height 27
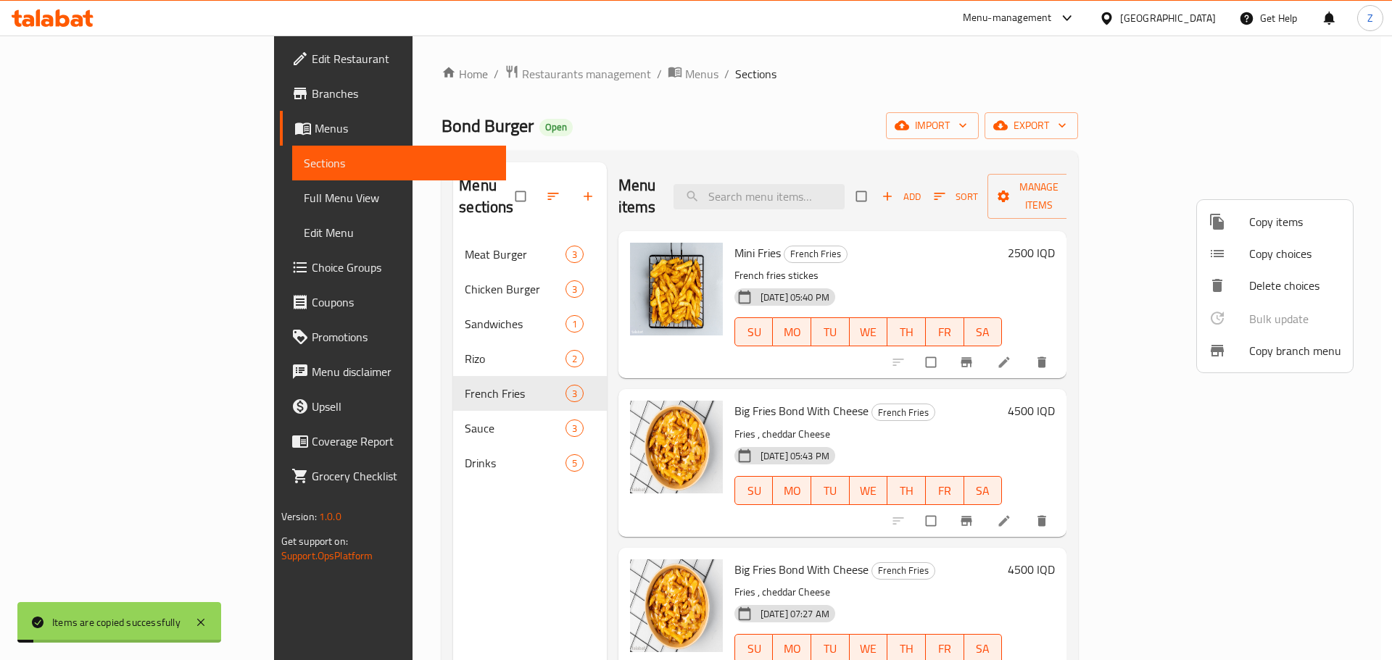
click at [1016, 586] on div at bounding box center [696, 330] width 1392 height 660
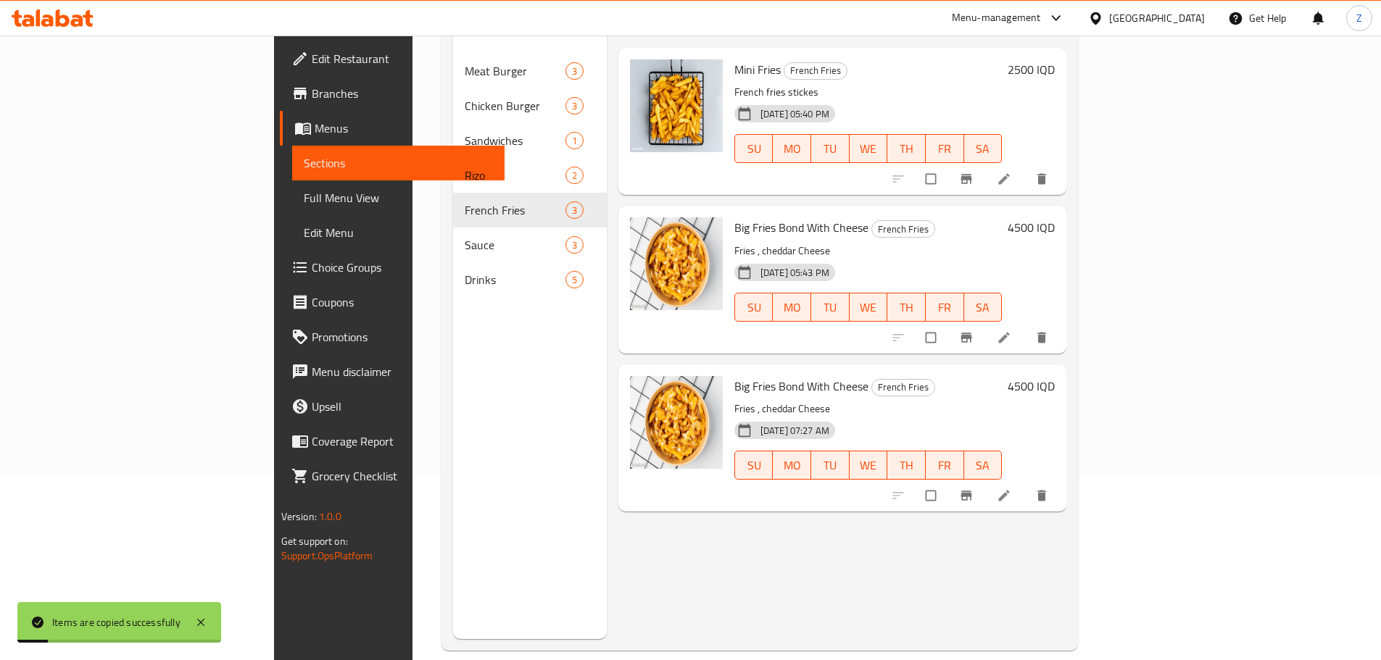
scroll to position [203, 0]
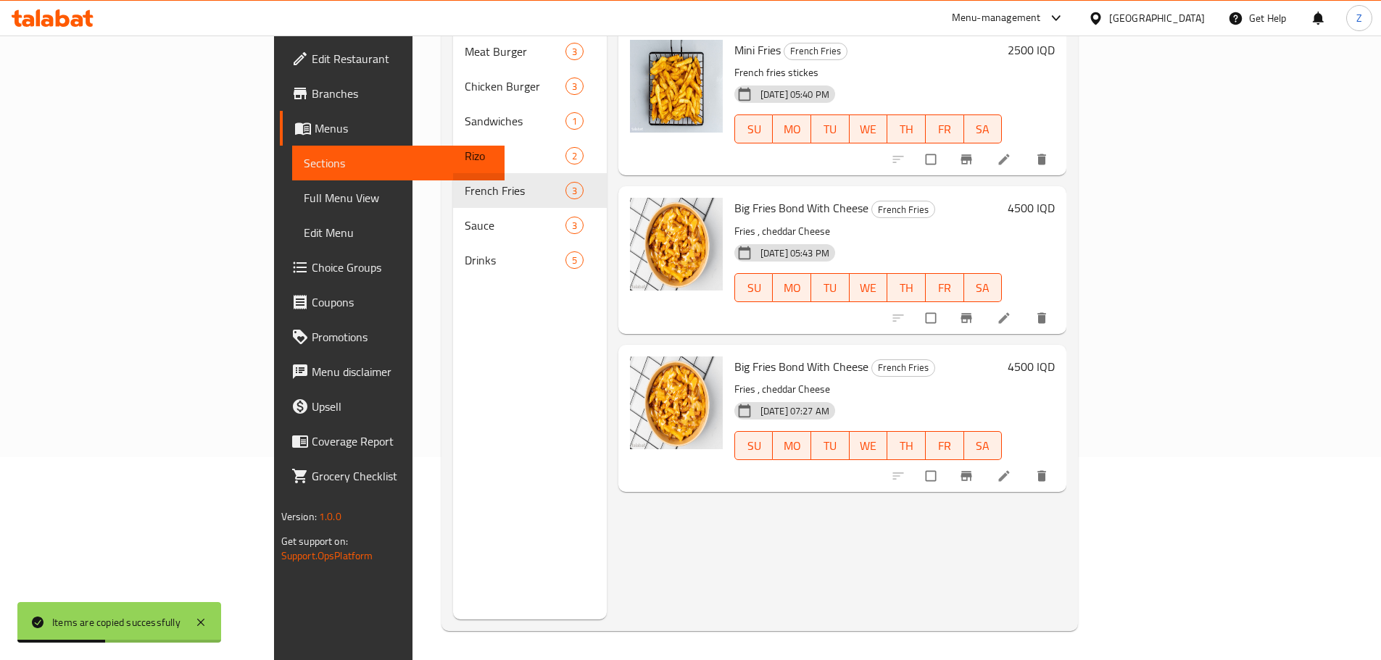
click at [1055, 357] on h6 "4500 IQD" at bounding box center [1031, 367] width 47 height 20
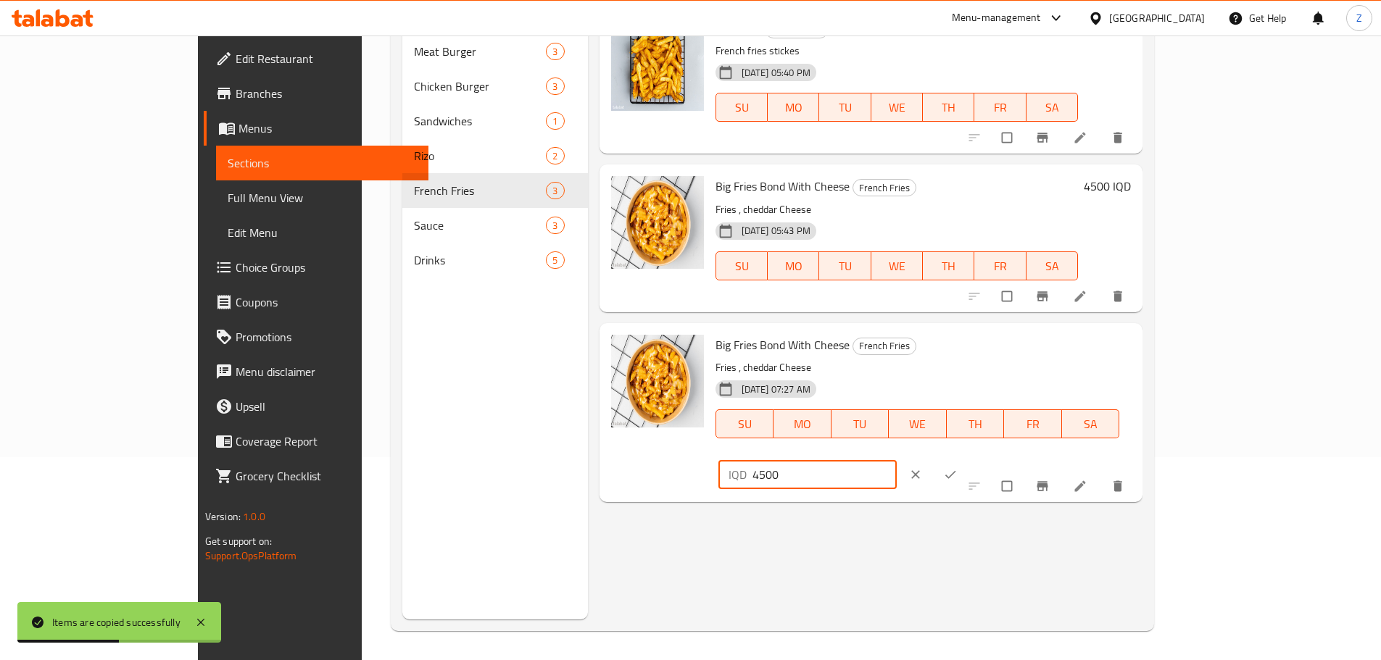
drag, startPoint x: 1132, startPoint y: 355, endPoint x: 1113, endPoint y: 349, distance: 19.7
click at [898, 460] on div "IQD 4500 ​" at bounding box center [807, 474] width 179 height 29
type input "3500"
click at [958, 468] on icon "ok" at bounding box center [950, 475] width 14 height 14
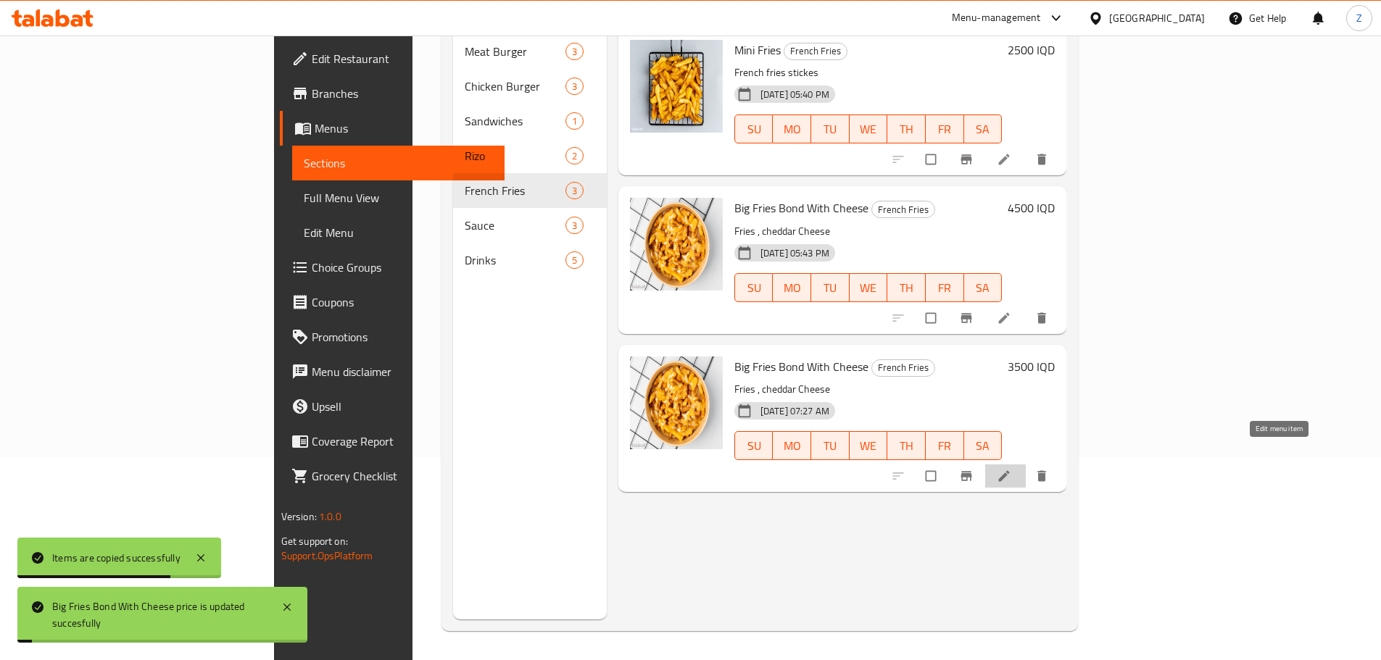
click at [1011, 469] on icon at bounding box center [1004, 476] width 14 height 14
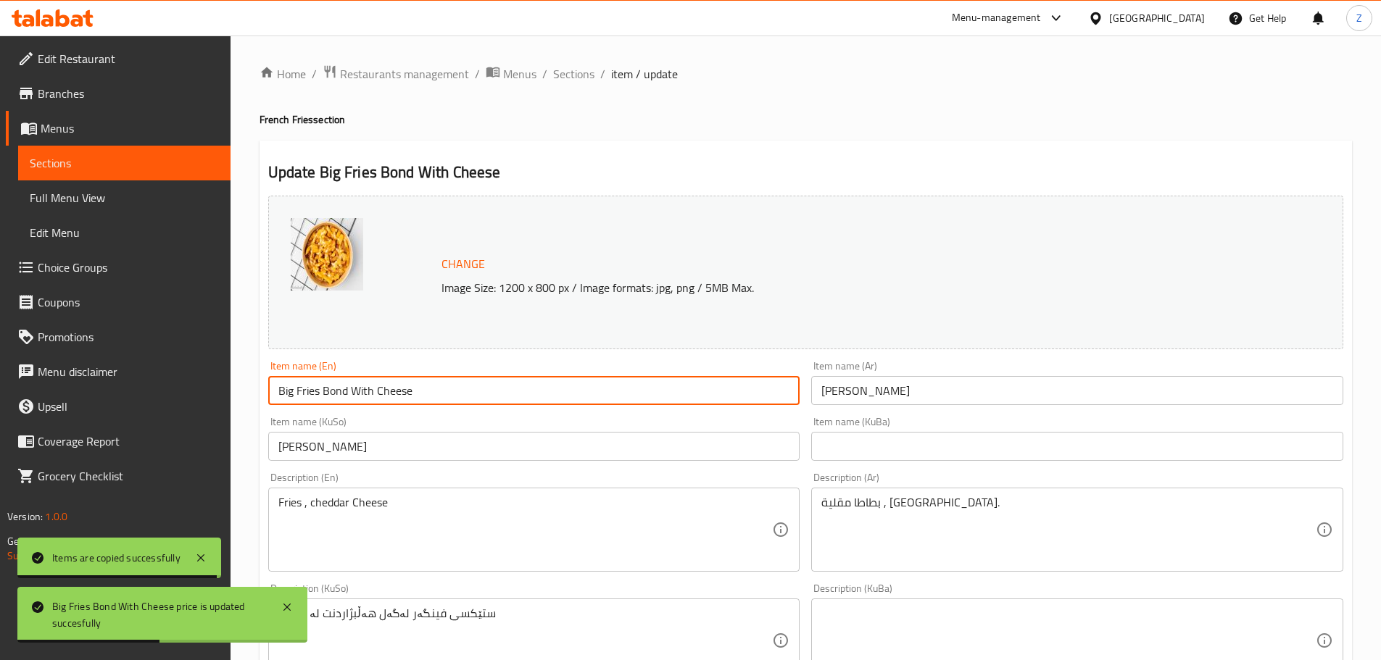
drag, startPoint x: 419, startPoint y: 398, endPoint x: 375, endPoint y: 394, distance: 44.4
click at [375, 394] on input "Big Fries Bond With Cheese" at bounding box center [534, 390] width 532 height 29
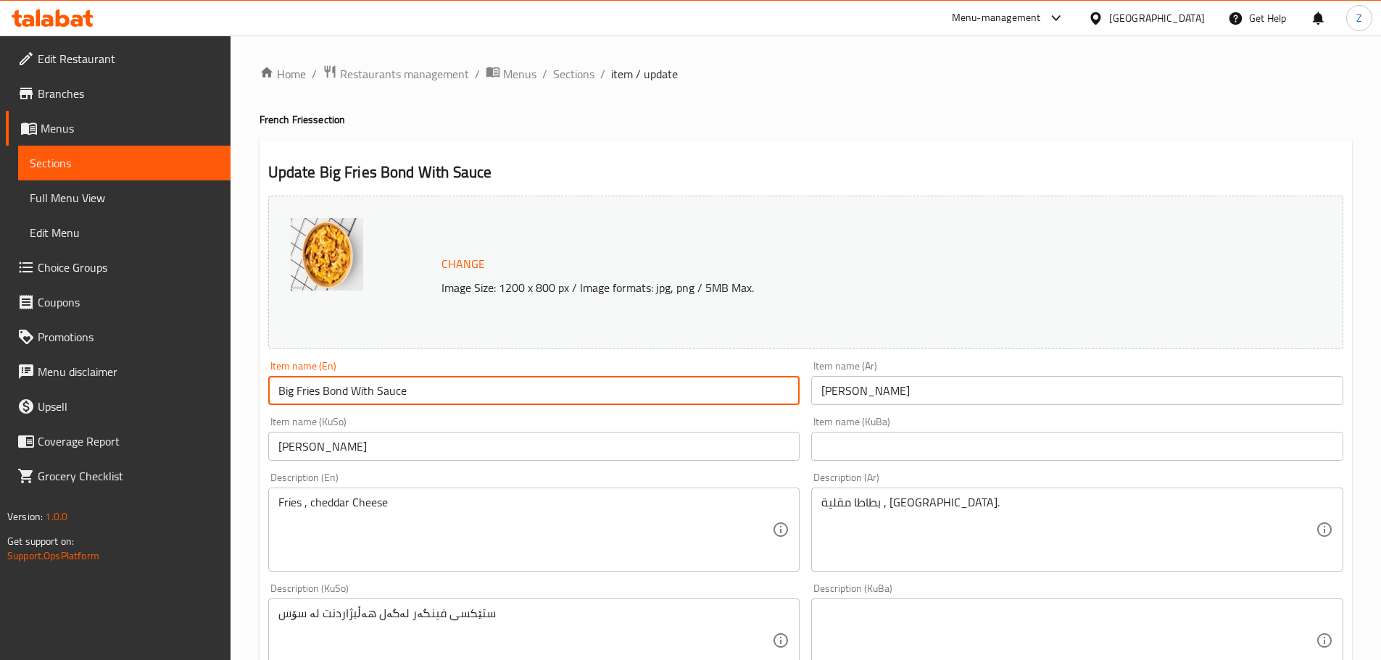
type input "Big Fries Bond With Sauce"
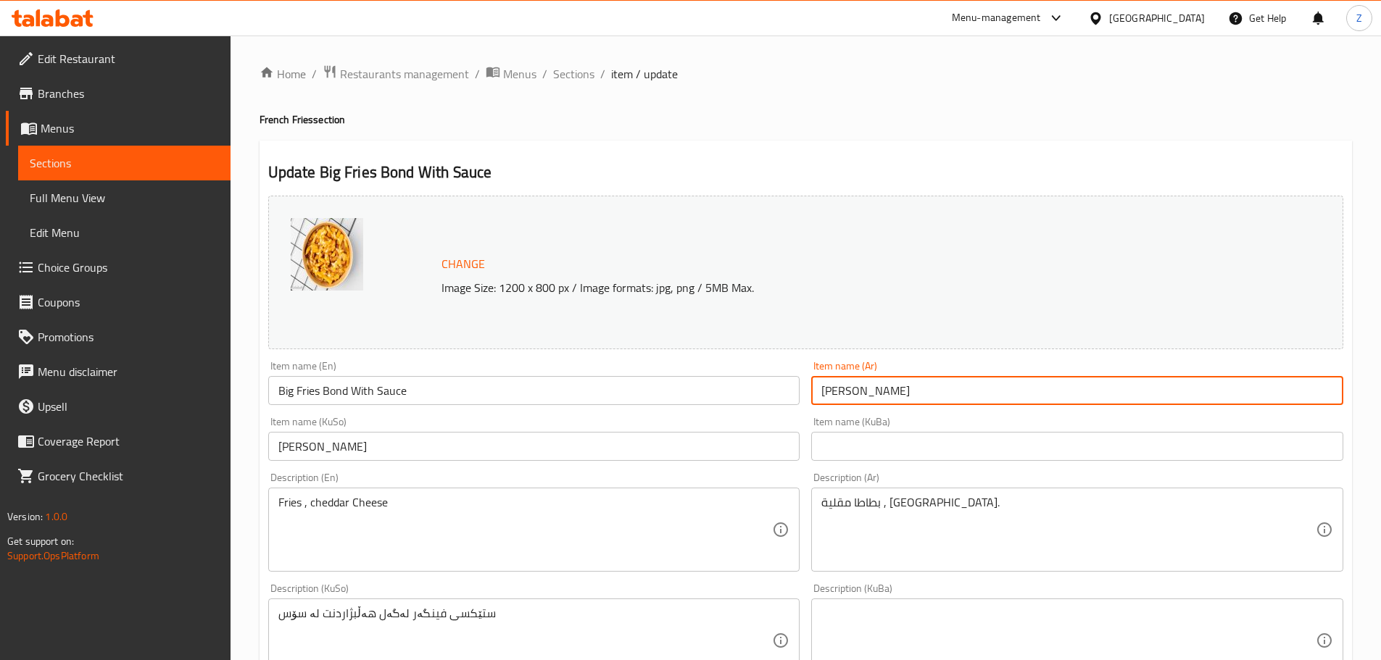
drag, startPoint x: 839, startPoint y: 396, endPoint x: 802, endPoint y: 402, distance: 37.4
click at [802, 400] on div "Change Image Size: 1200 x 800 px / Image formats: jpg, png / 5MB Max. Item name…" at bounding box center [805, 596] width 1087 height 813
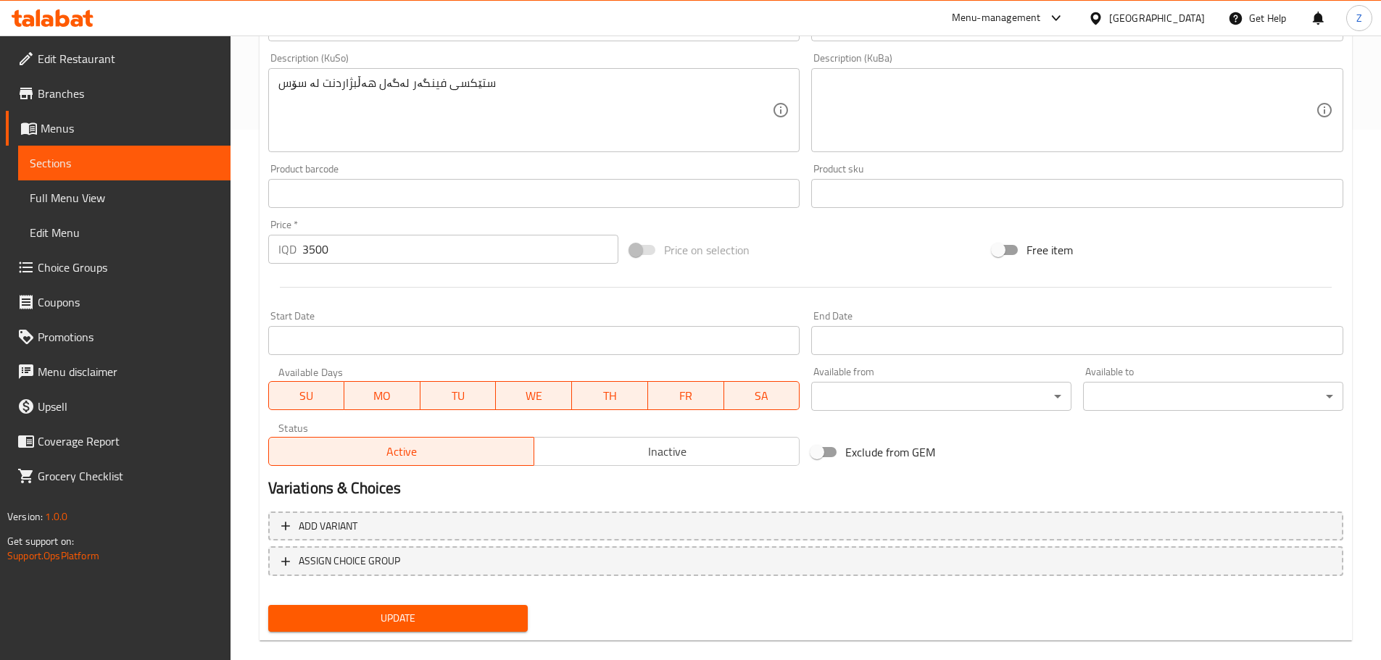
scroll to position [552, 0]
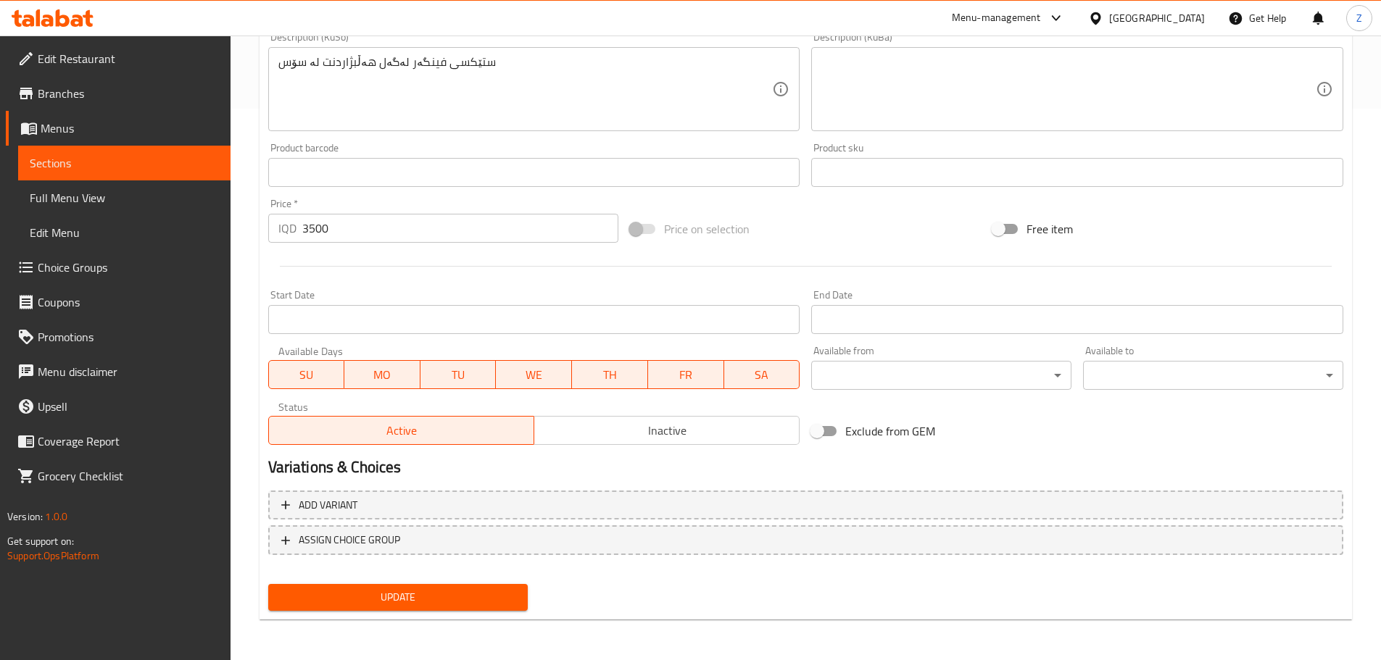
type input "فرايز بالصلصة"
click at [494, 605] on span "Update" at bounding box center [398, 598] width 237 height 18
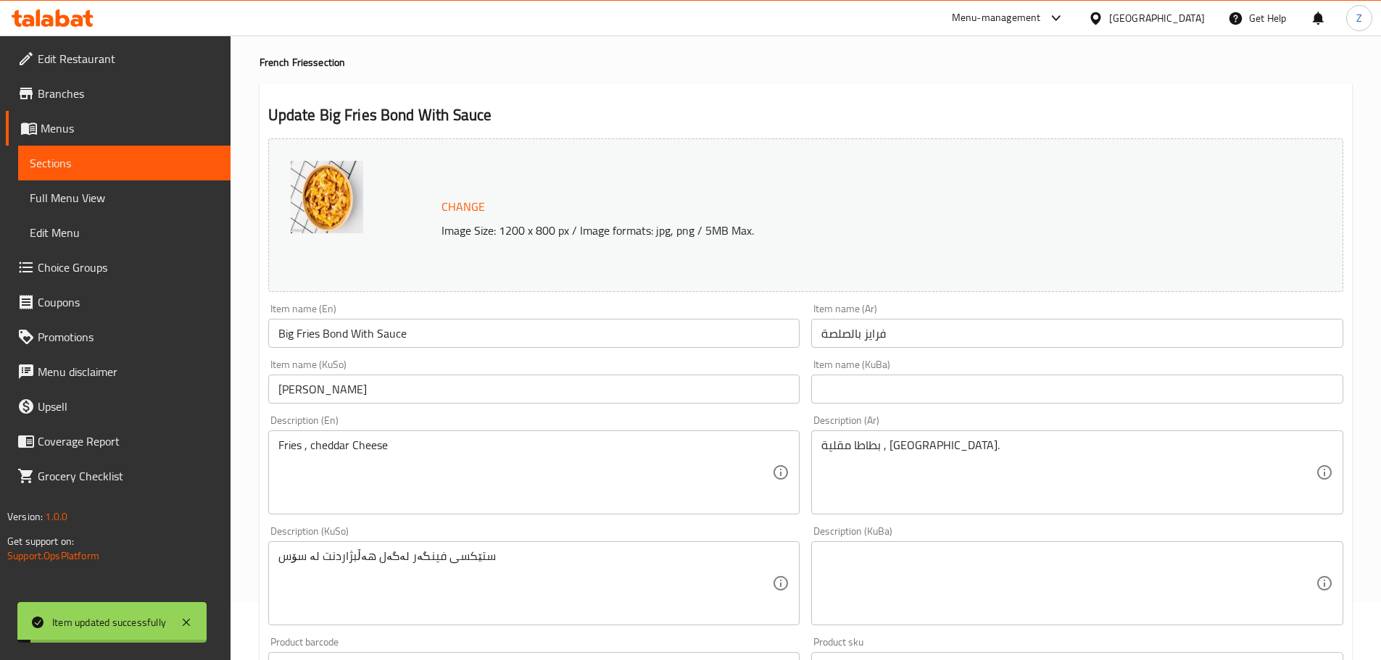
scroll to position [0, 0]
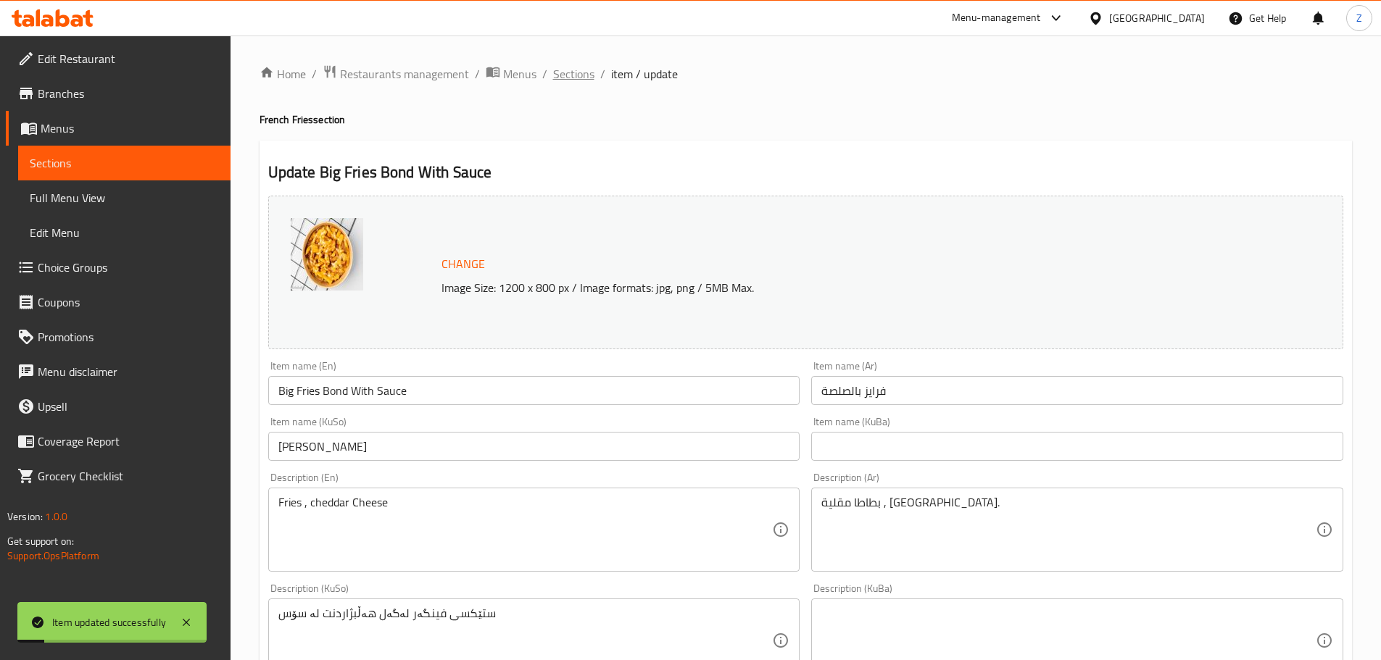
click at [573, 70] on span "Sections" at bounding box center [573, 73] width 41 height 17
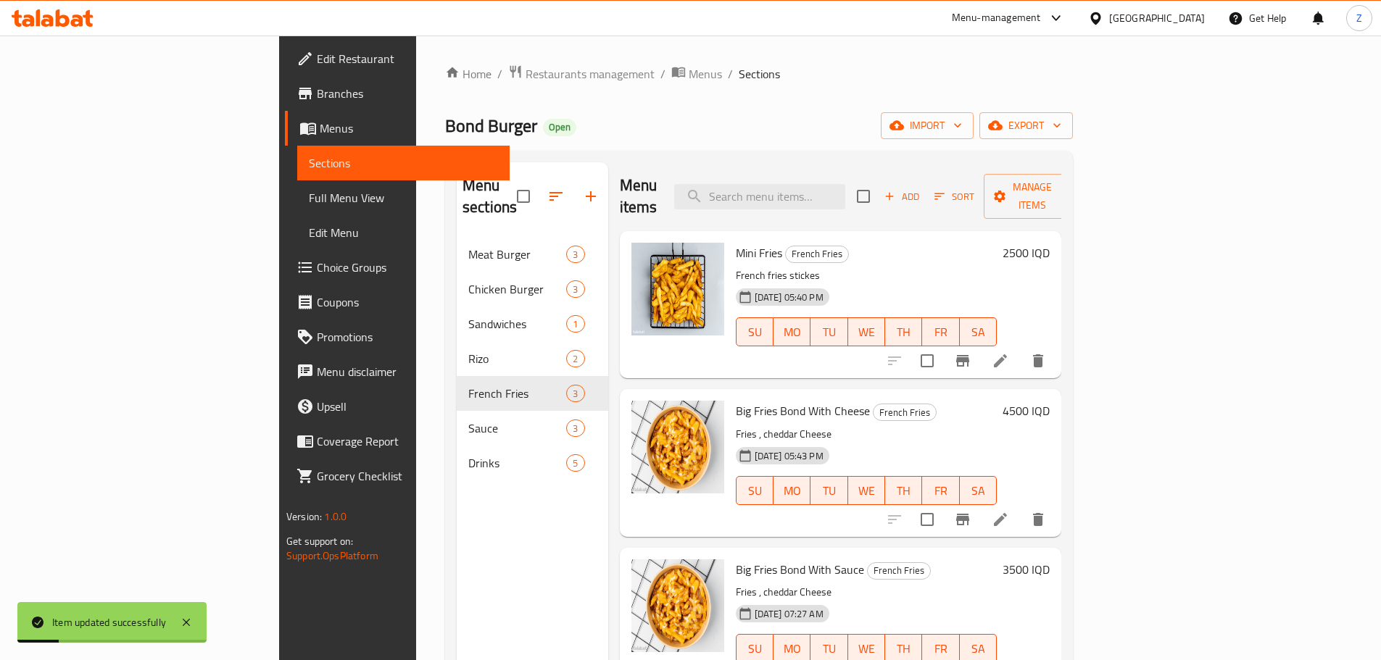
scroll to position [145, 0]
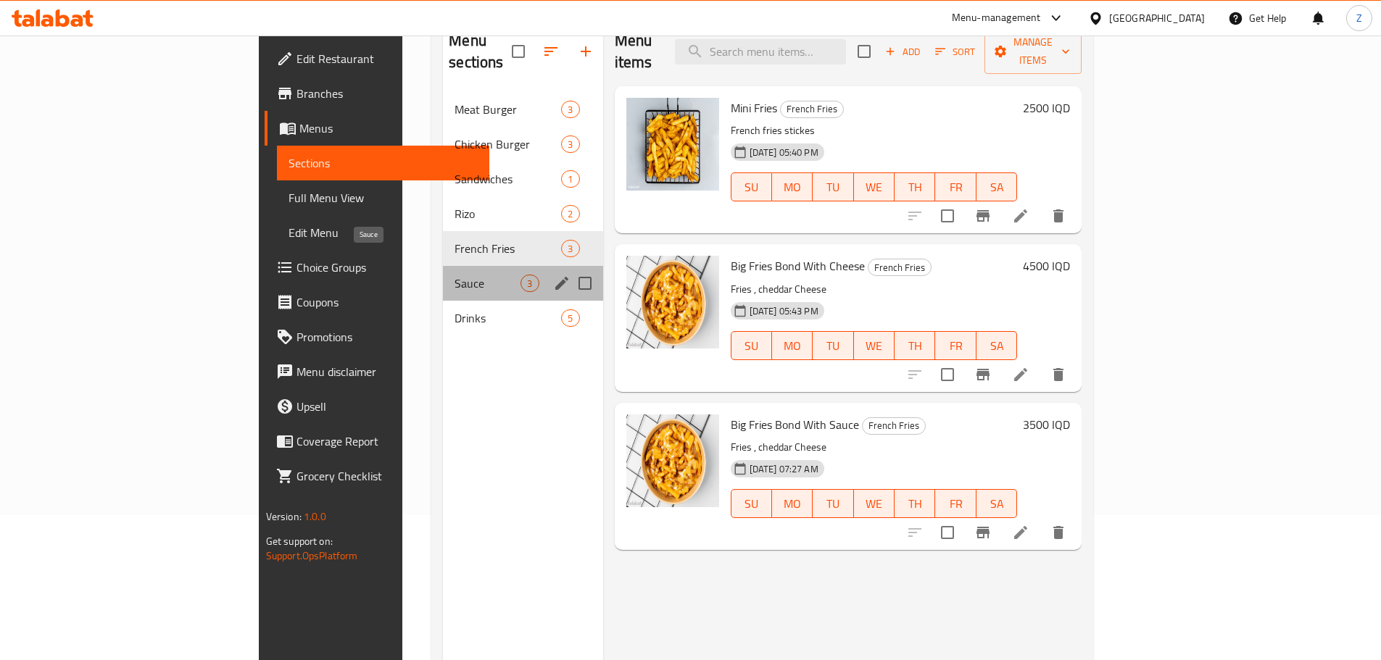
click at [455, 275] on span "Sauce" at bounding box center [488, 283] width 66 height 17
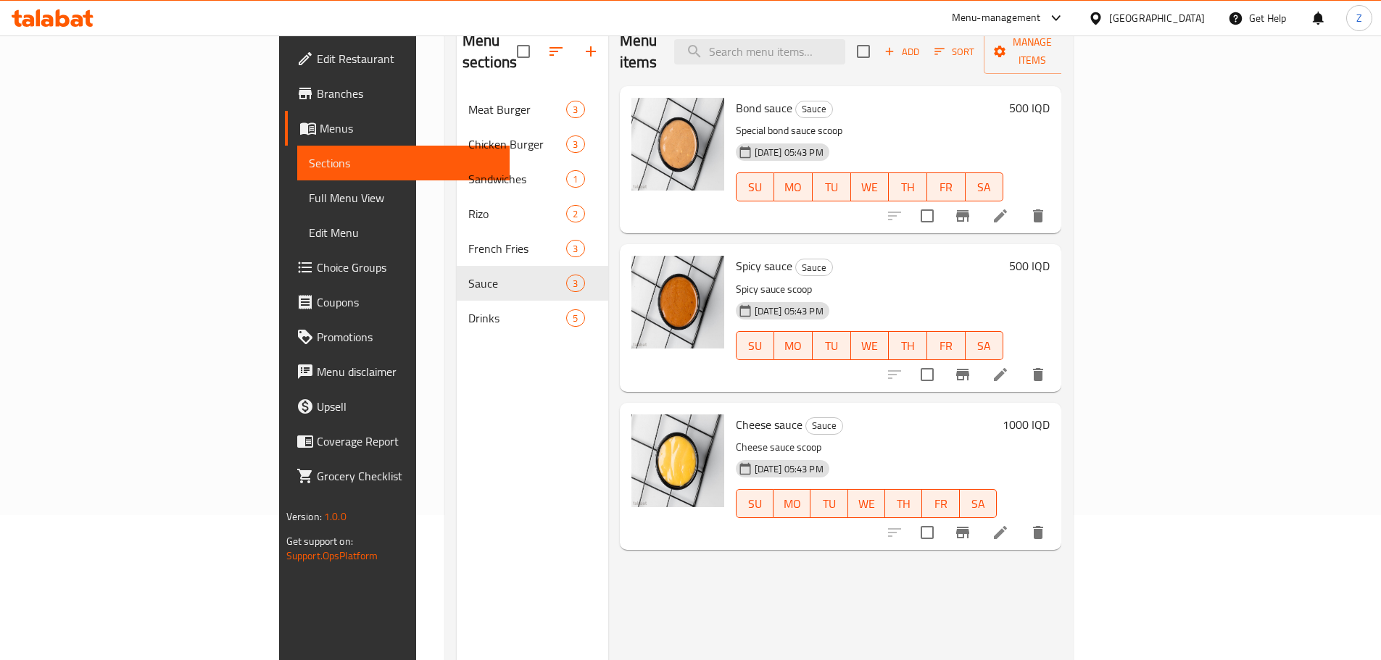
drag, startPoint x: 1309, startPoint y: 91, endPoint x: 1212, endPoint y: 112, distance: 99.2
click at [1050, 98] on h6 "500 IQD" at bounding box center [1029, 108] width 41 height 20
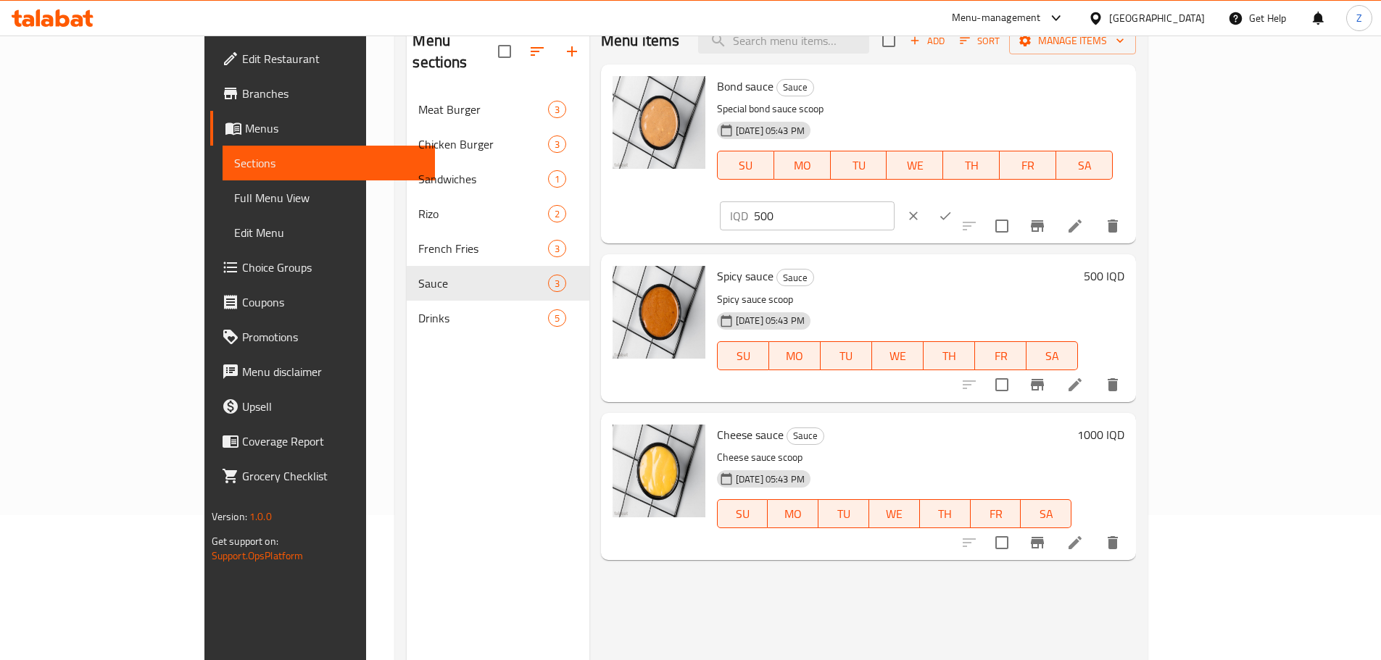
click at [895, 202] on input "500" at bounding box center [824, 216] width 141 height 29
type input "1000"
drag, startPoint x: 1300, startPoint y: 99, endPoint x: 1304, endPoint y: 140, distance: 40.8
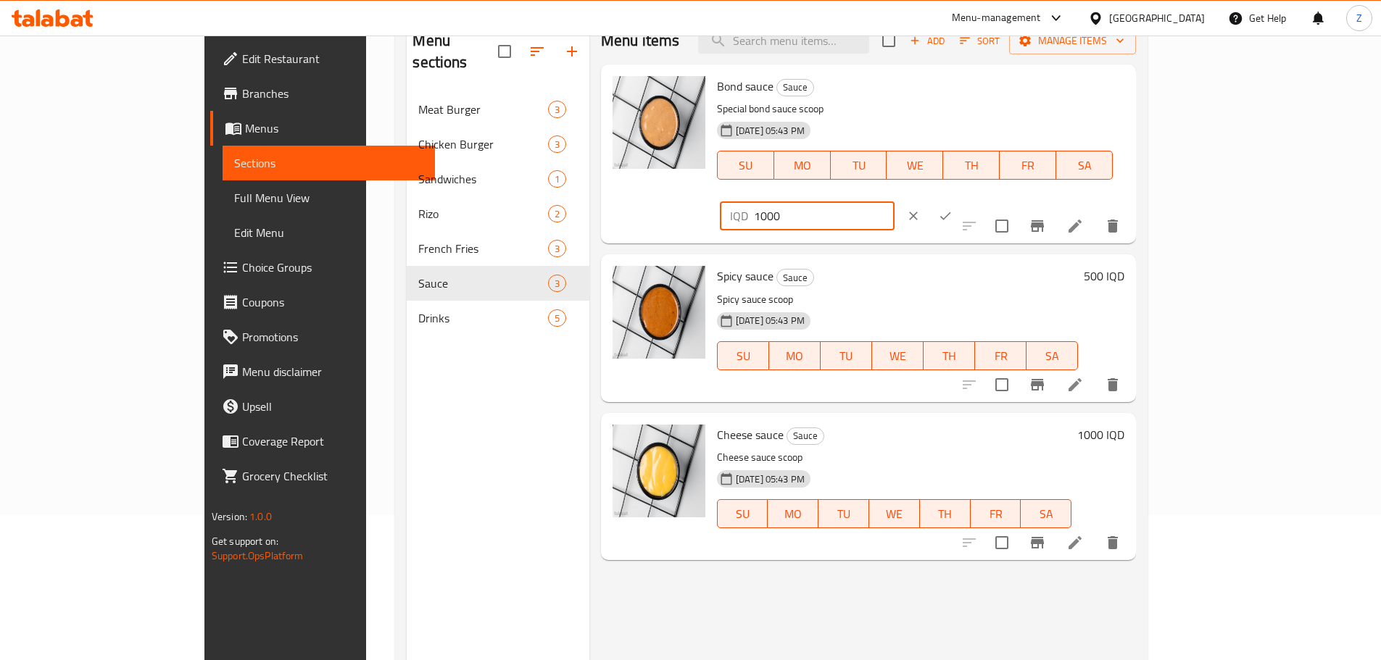
click at [961, 200] on button "ok" at bounding box center [945, 216] width 32 height 32
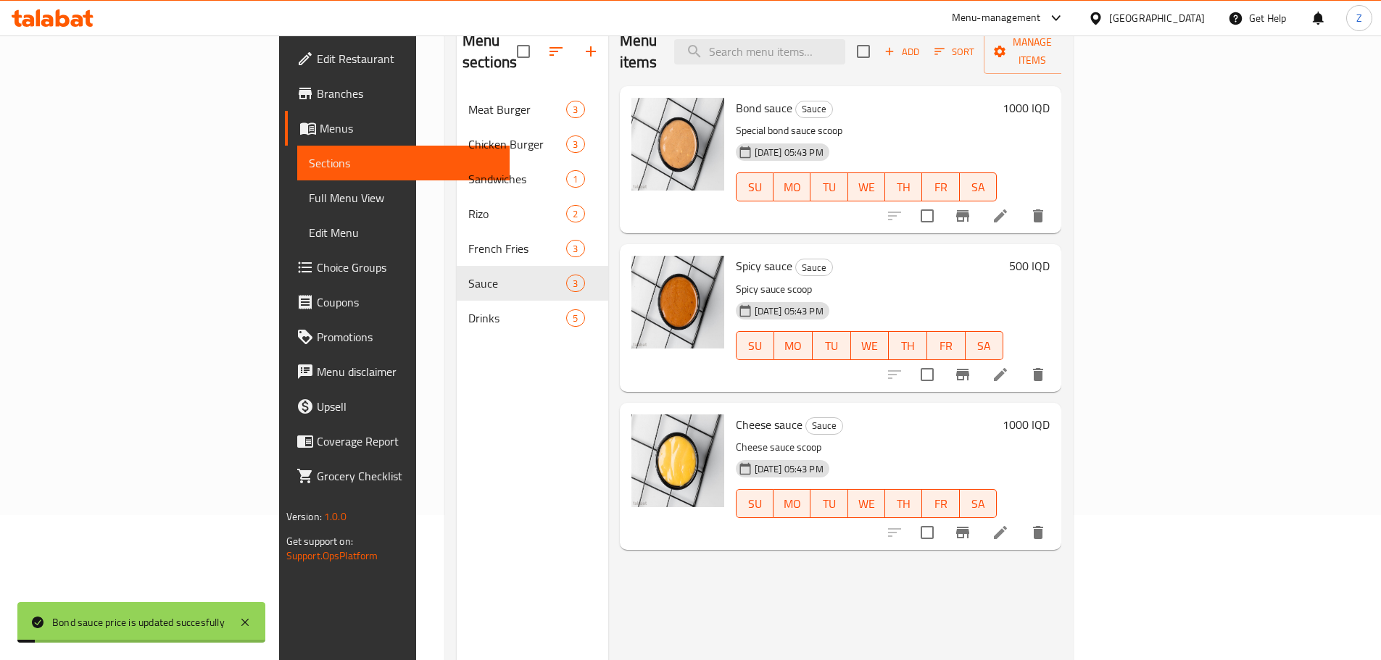
click at [1050, 256] on h6 "500 IQD" at bounding box center [1029, 266] width 41 height 20
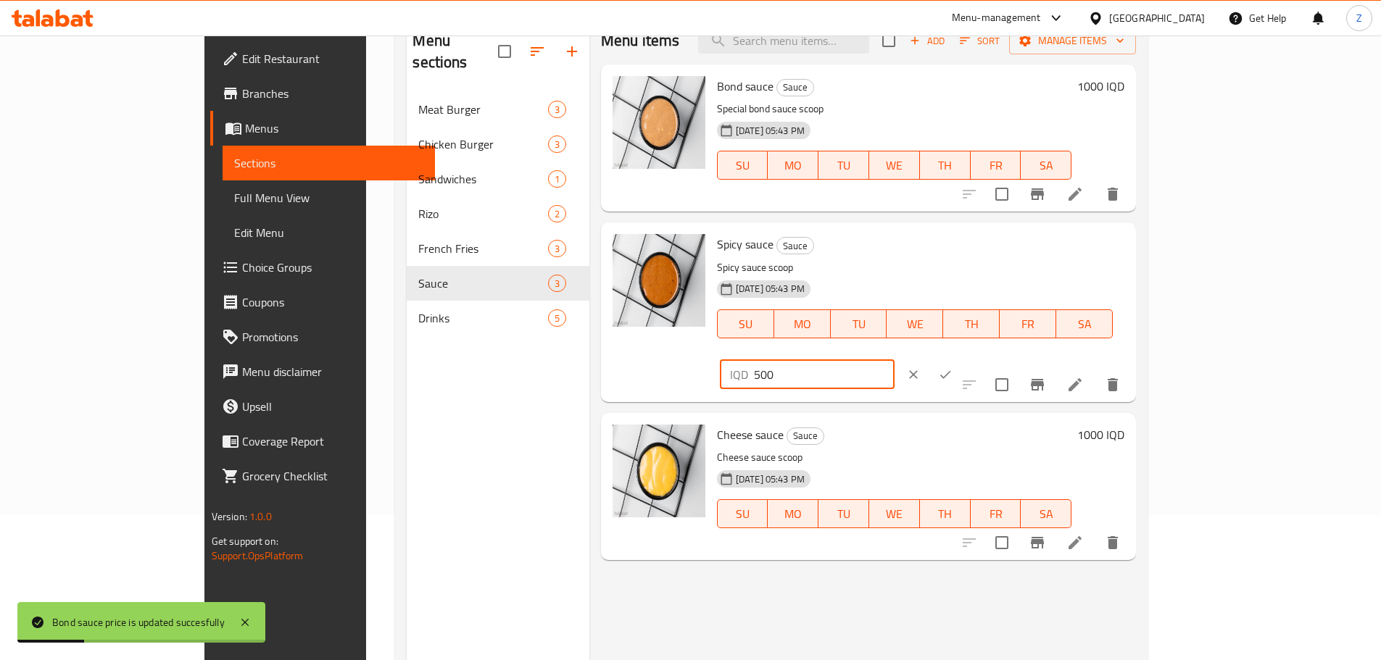
click at [895, 360] on input "500" at bounding box center [824, 374] width 141 height 29
click at [895, 360] on input "210" at bounding box center [824, 374] width 141 height 29
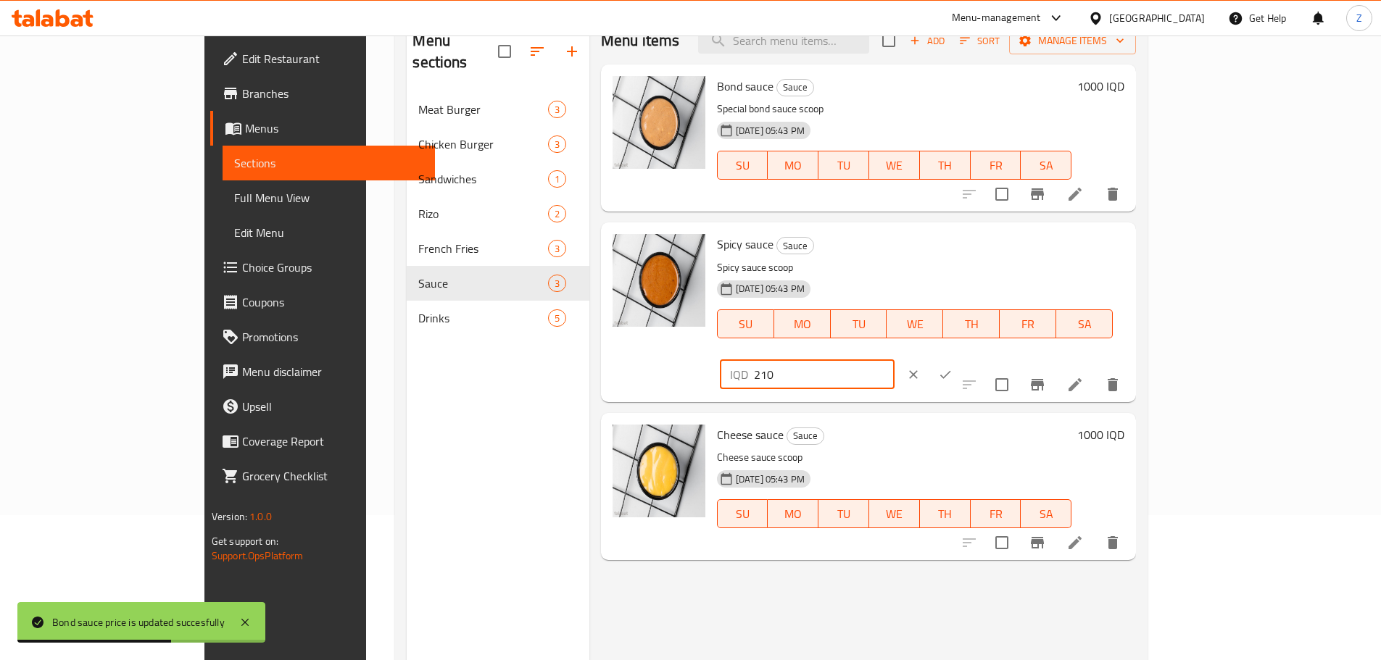
click at [895, 360] on input "210" at bounding box center [824, 374] width 141 height 29
type input "1000"
click at [953, 368] on icon "ok" at bounding box center [945, 375] width 14 height 14
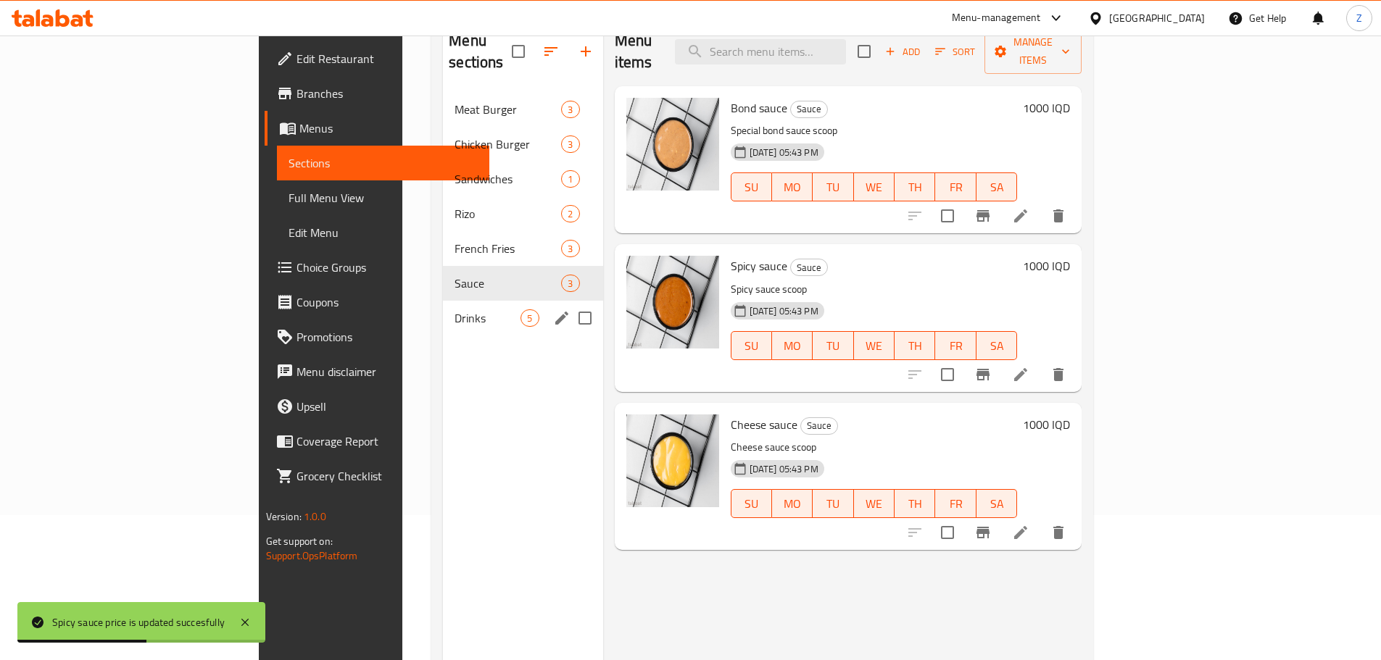
click at [455, 310] on span "Drinks" at bounding box center [488, 318] width 66 height 17
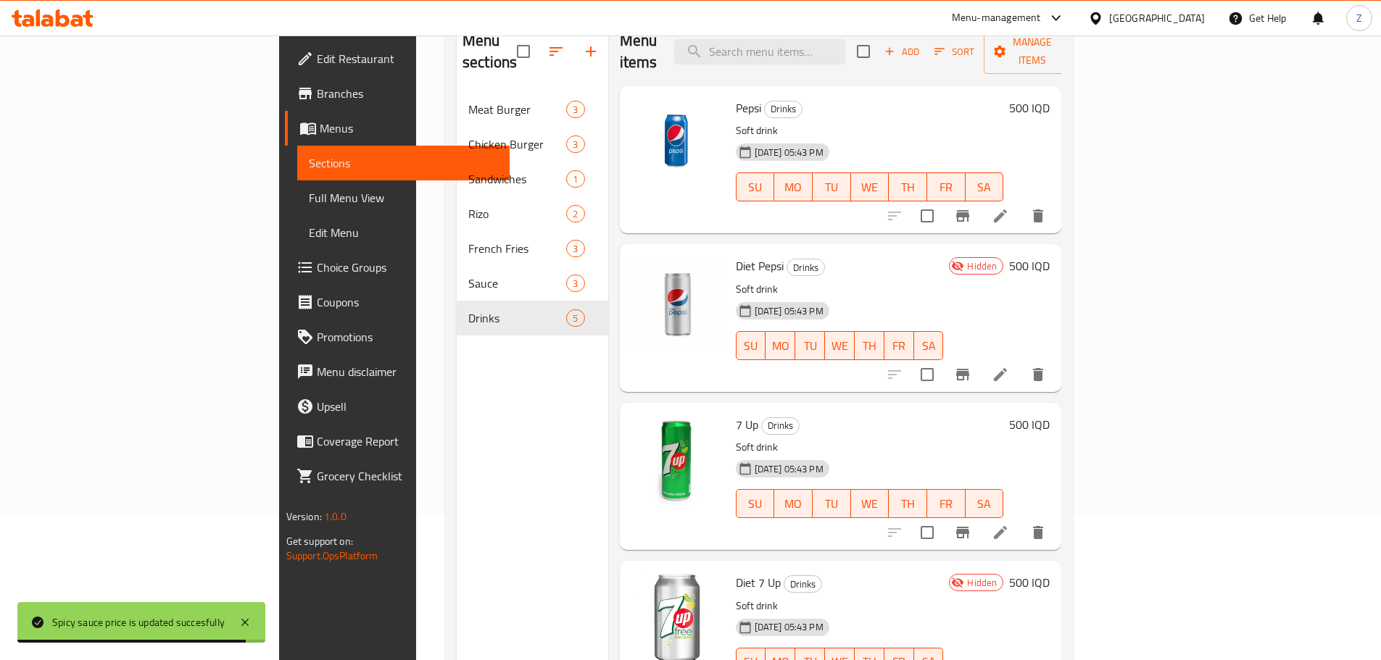
click at [1050, 98] on h6 "500 IQD" at bounding box center [1029, 108] width 41 height 20
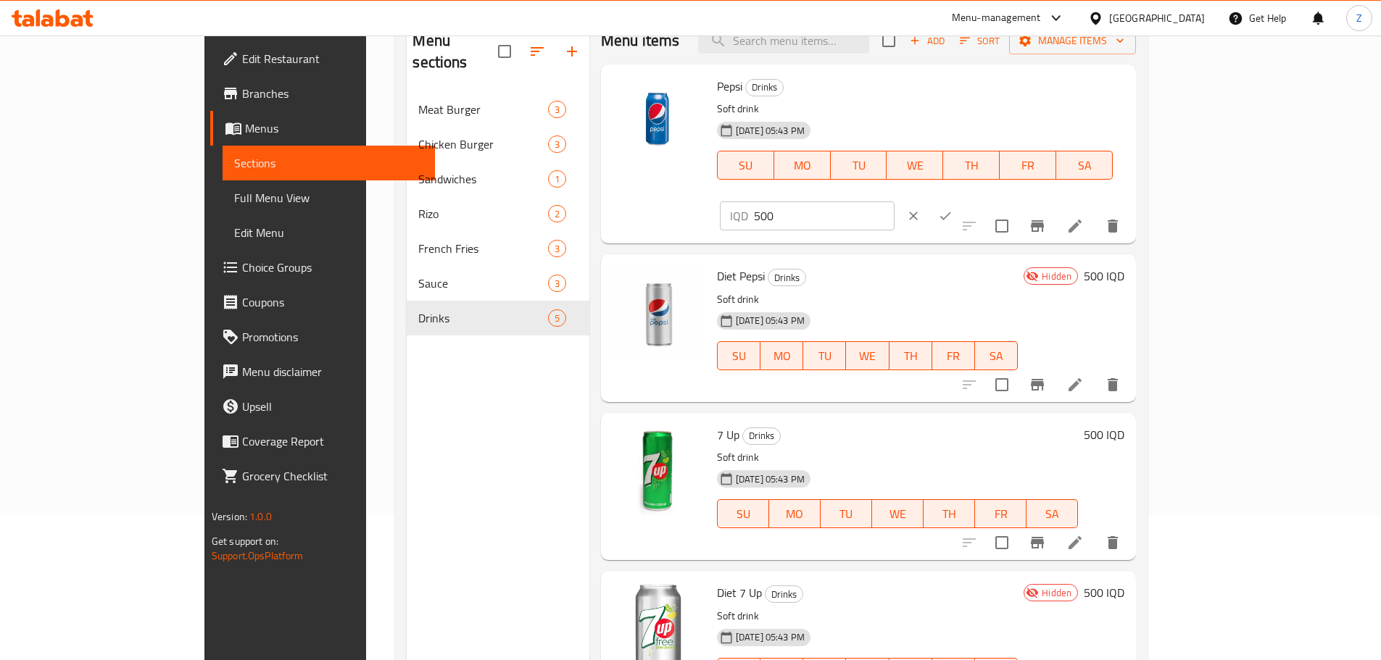
click at [895, 202] on input "500" at bounding box center [824, 216] width 141 height 29
type input "1000"
click at [961, 200] on button "ok" at bounding box center [945, 216] width 32 height 32
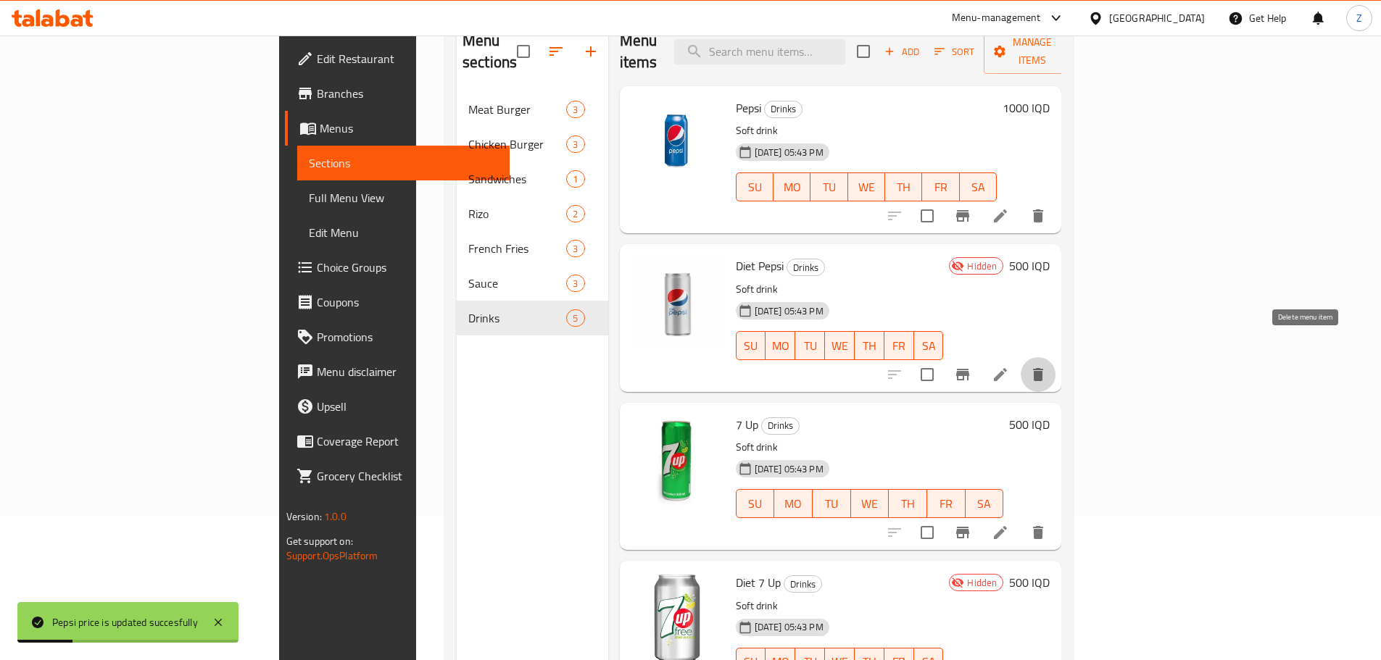
click at [1047, 366] on icon "delete" at bounding box center [1037, 374] width 17 height 17
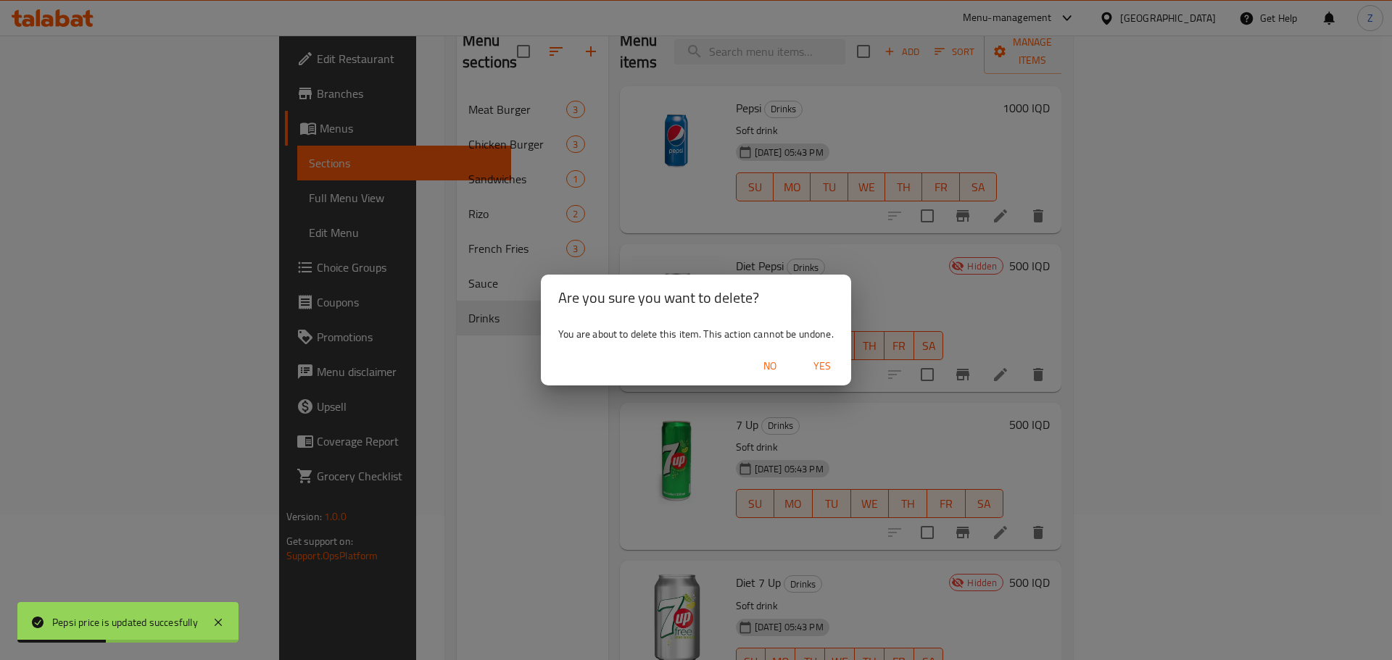
click at [845, 362] on button "Yes" at bounding box center [822, 366] width 46 height 27
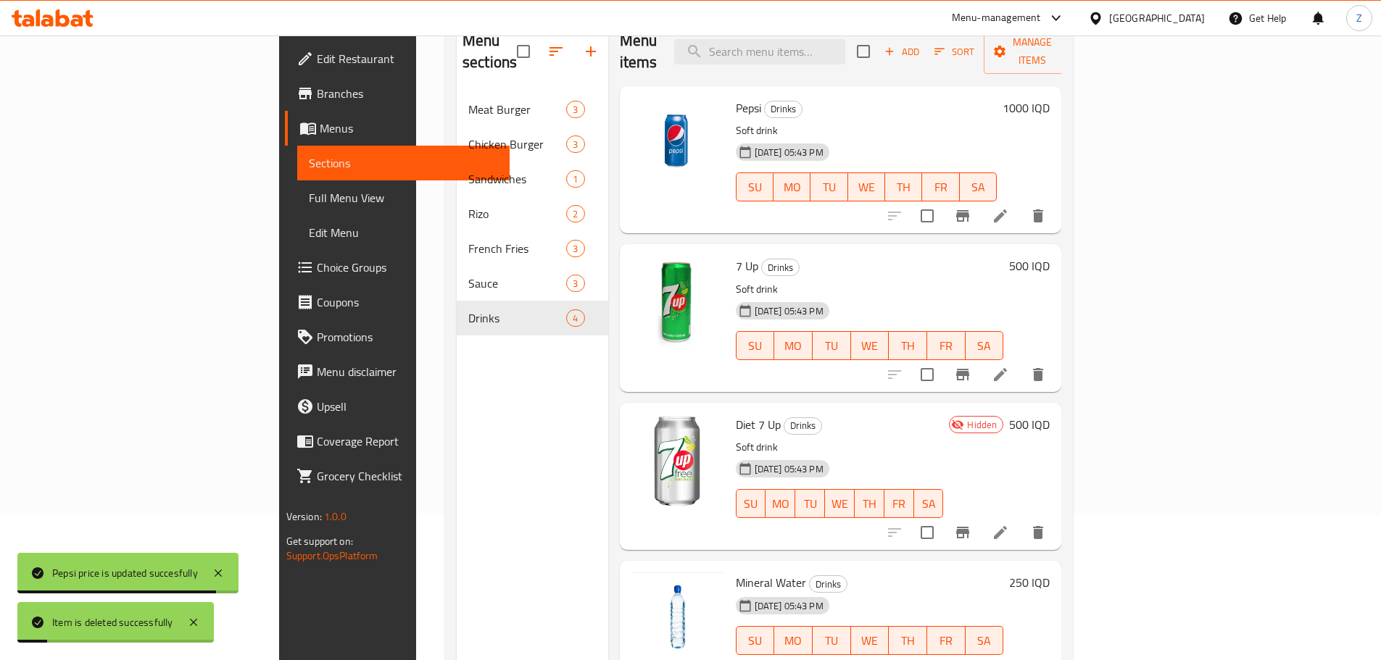
click at [1050, 256] on h6 "500 IQD" at bounding box center [1029, 266] width 41 height 20
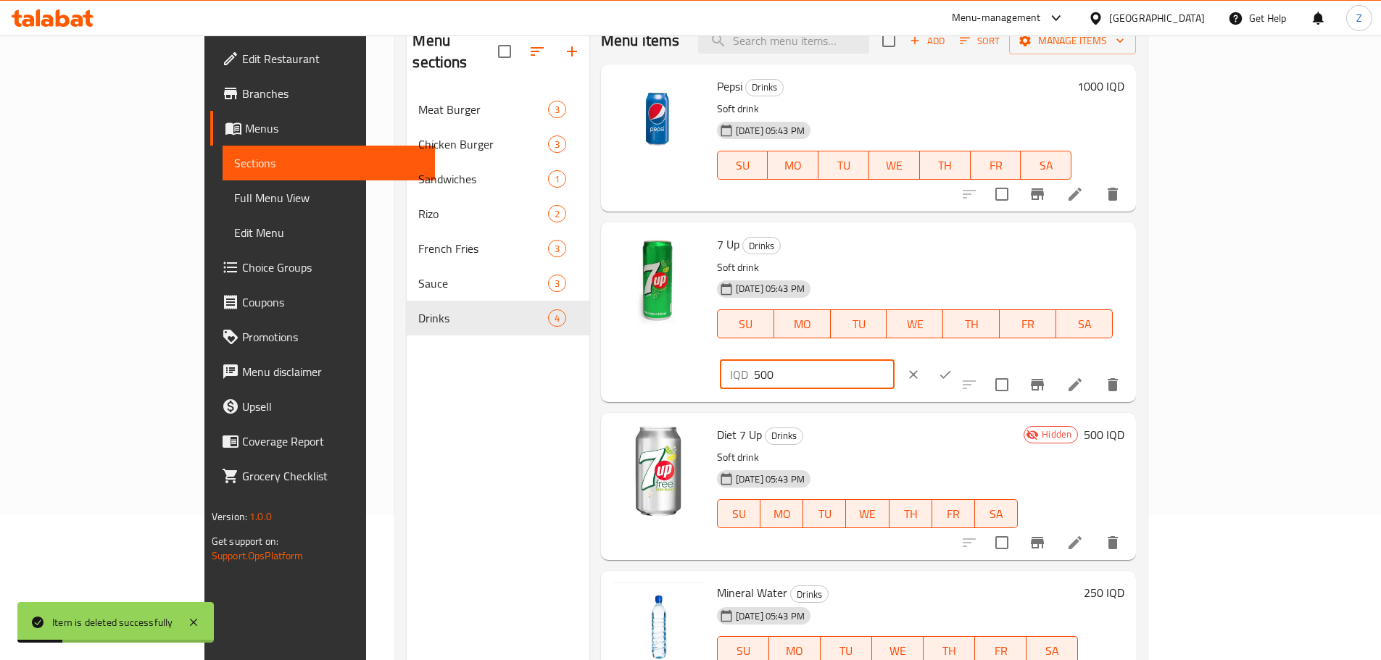
click at [895, 360] on input "500" at bounding box center [824, 374] width 141 height 29
type input "1000"
click at [953, 368] on icon "ok" at bounding box center [945, 375] width 14 height 14
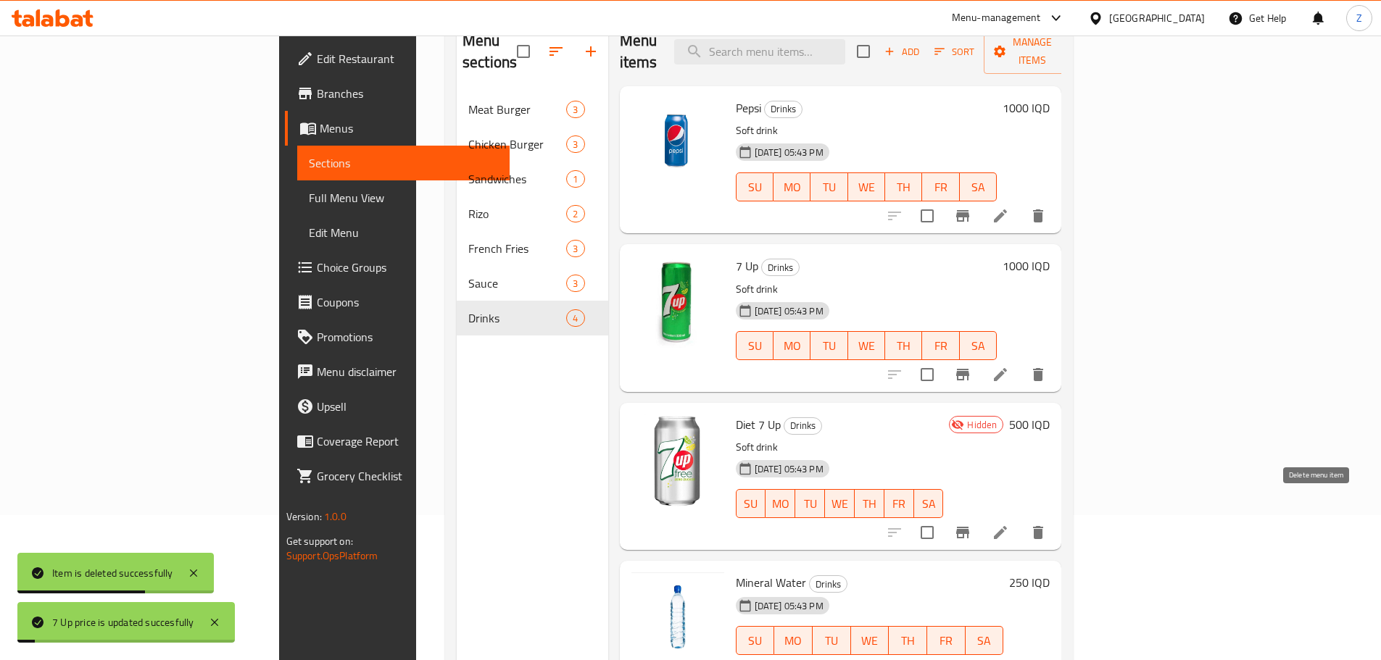
click at [1056, 515] on button "delete" at bounding box center [1038, 532] width 35 height 35
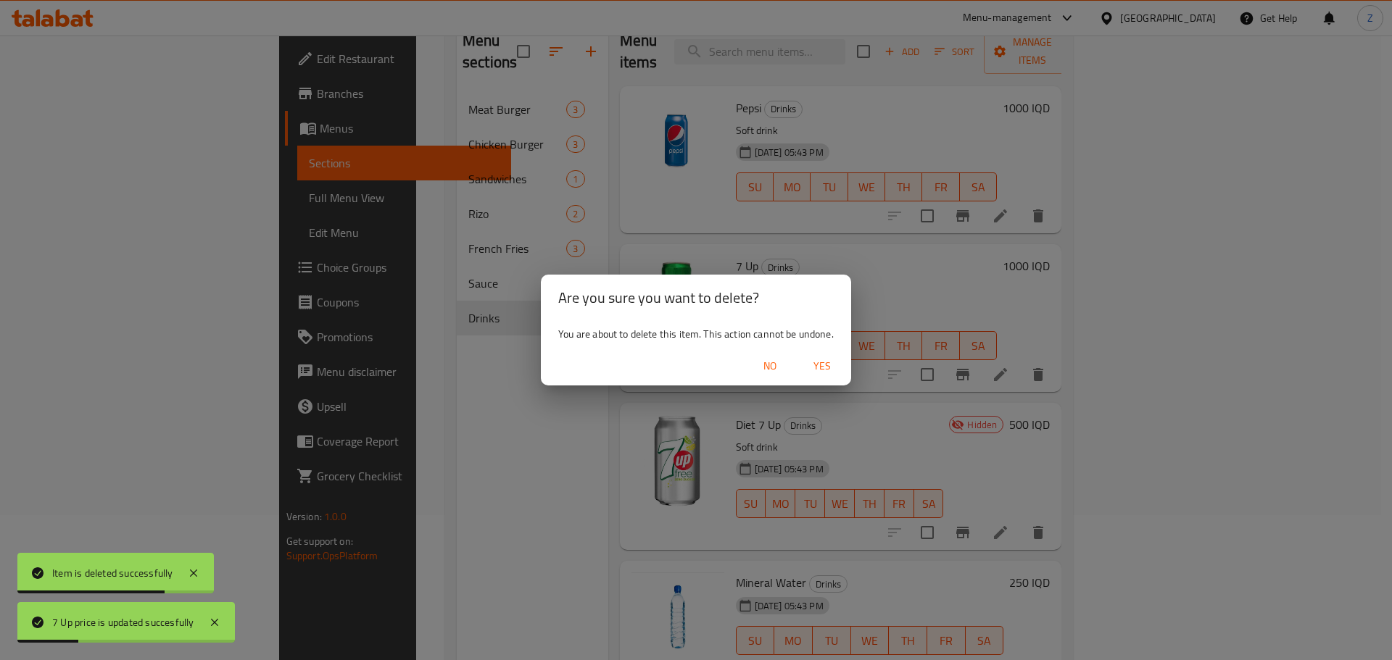
click at [832, 361] on span "Yes" at bounding box center [822, 366] width 35 height 18
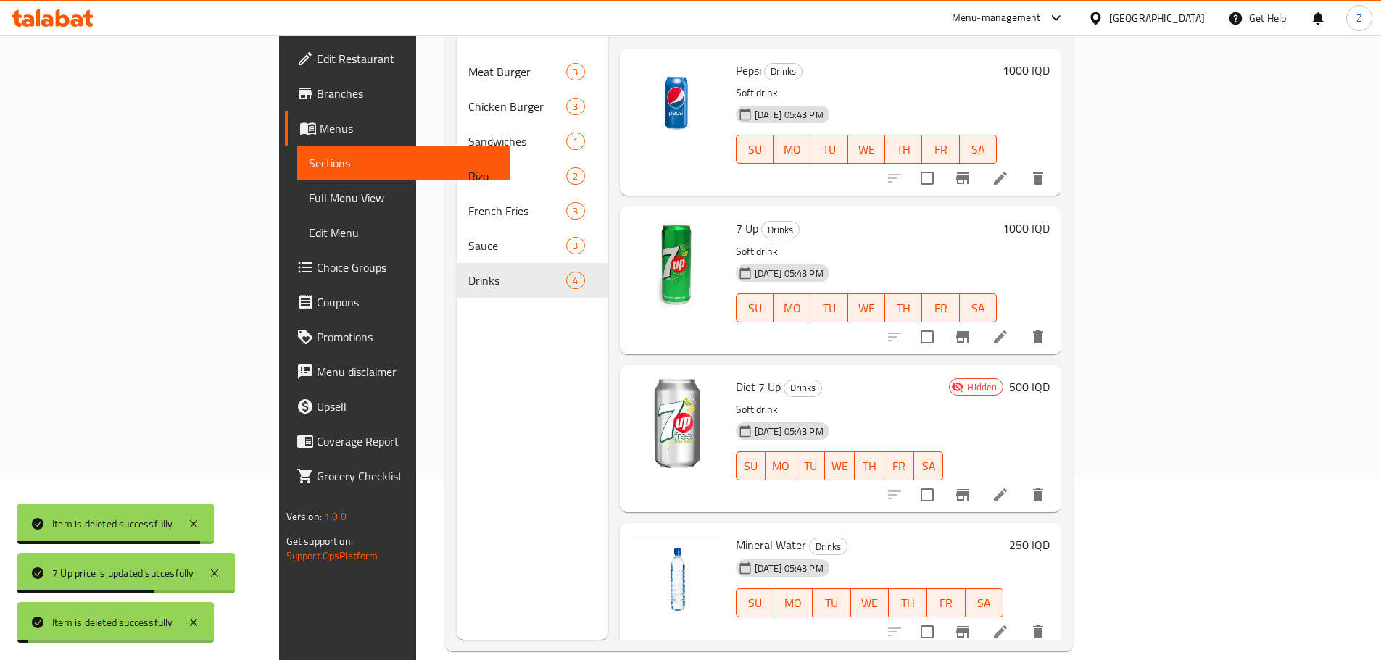
scroll to position [203, 0]
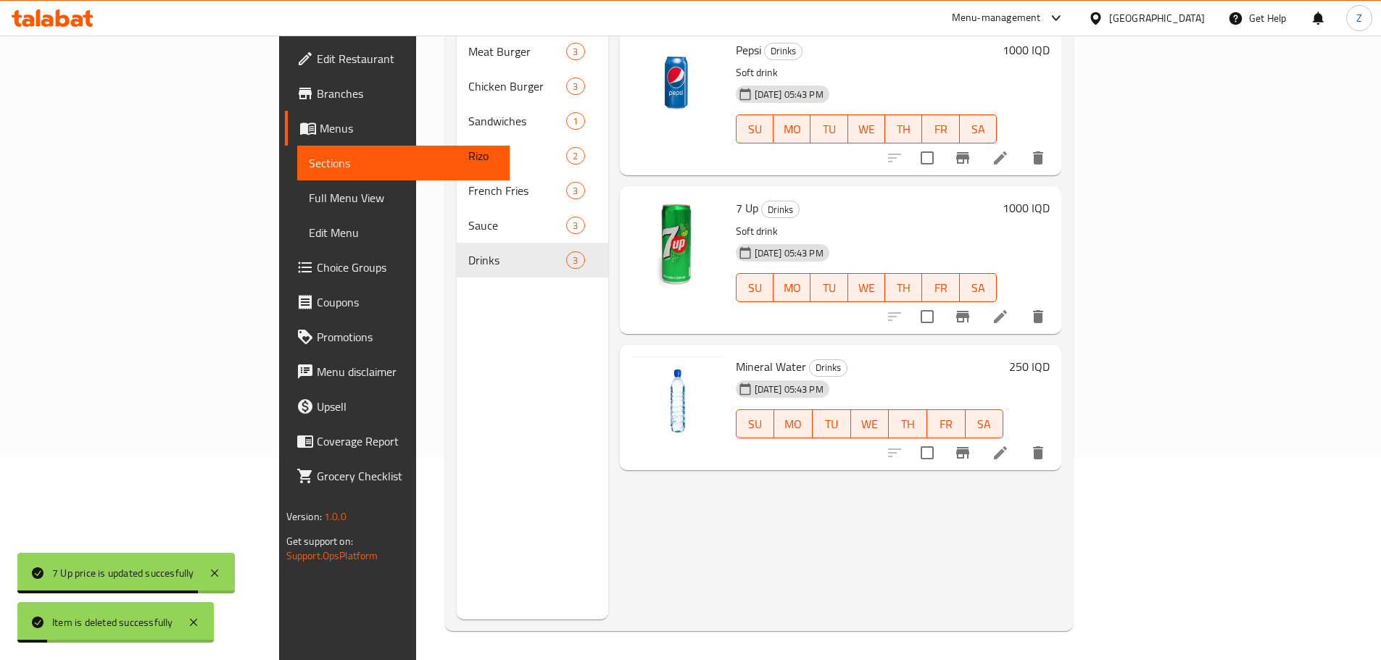
click at [1050, 357] on h6 "250 IQD" at bounding box center [1029, 367] width 41 height 20
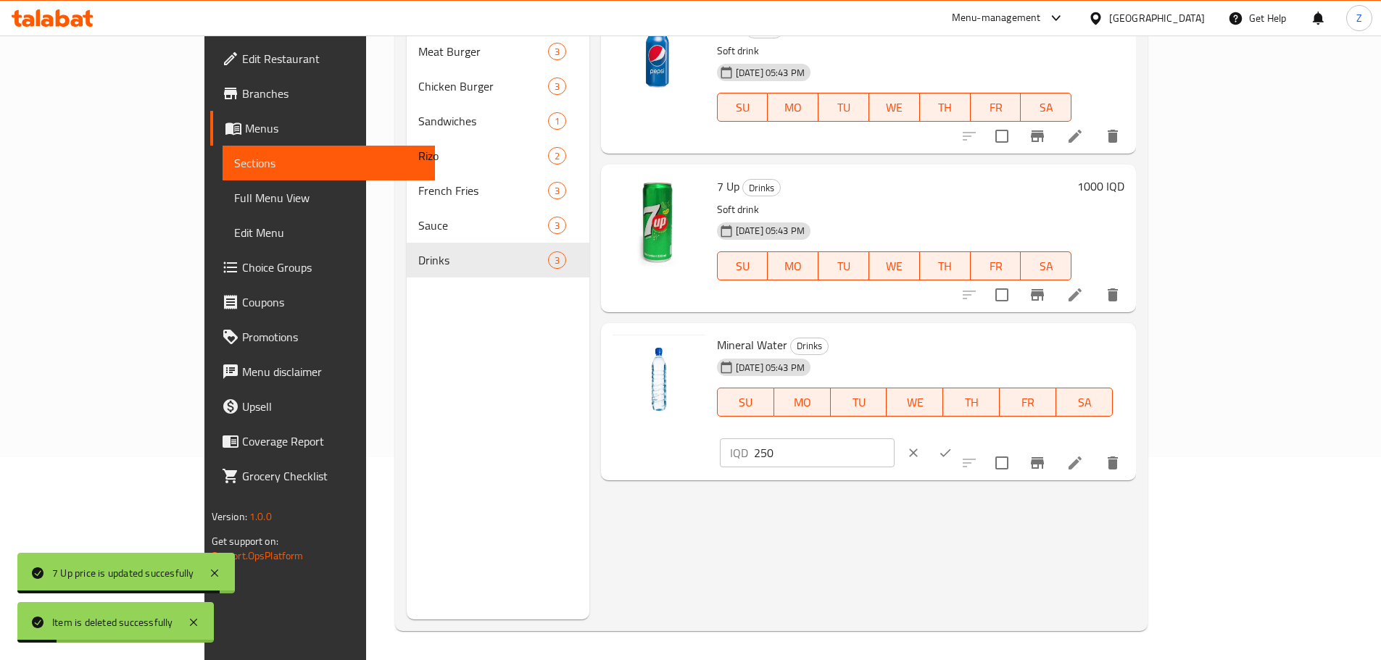
click at [895, 439] on input "250" at bounding box center [824, 453] width 141 height 29
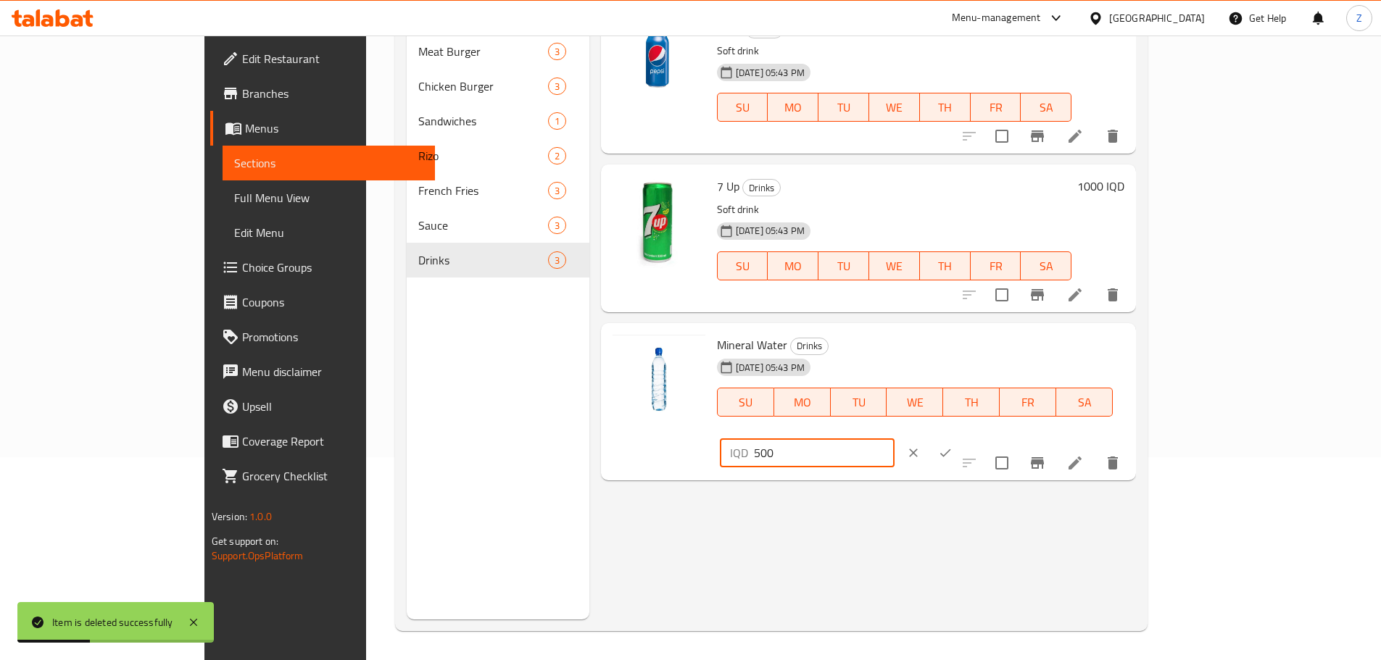
type input "500"
click at [953, 446] on icon "ok" at bounding box center [945, 453] width 14 height 14
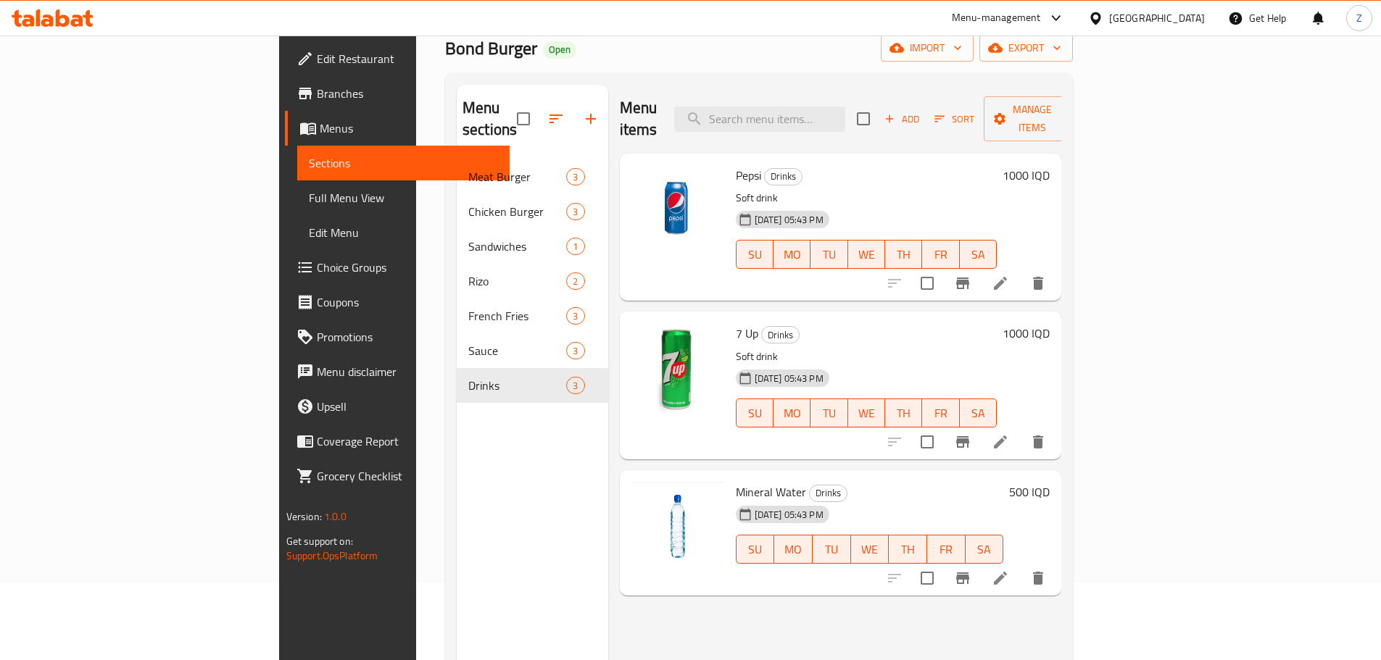
scroll to position [0, 0]
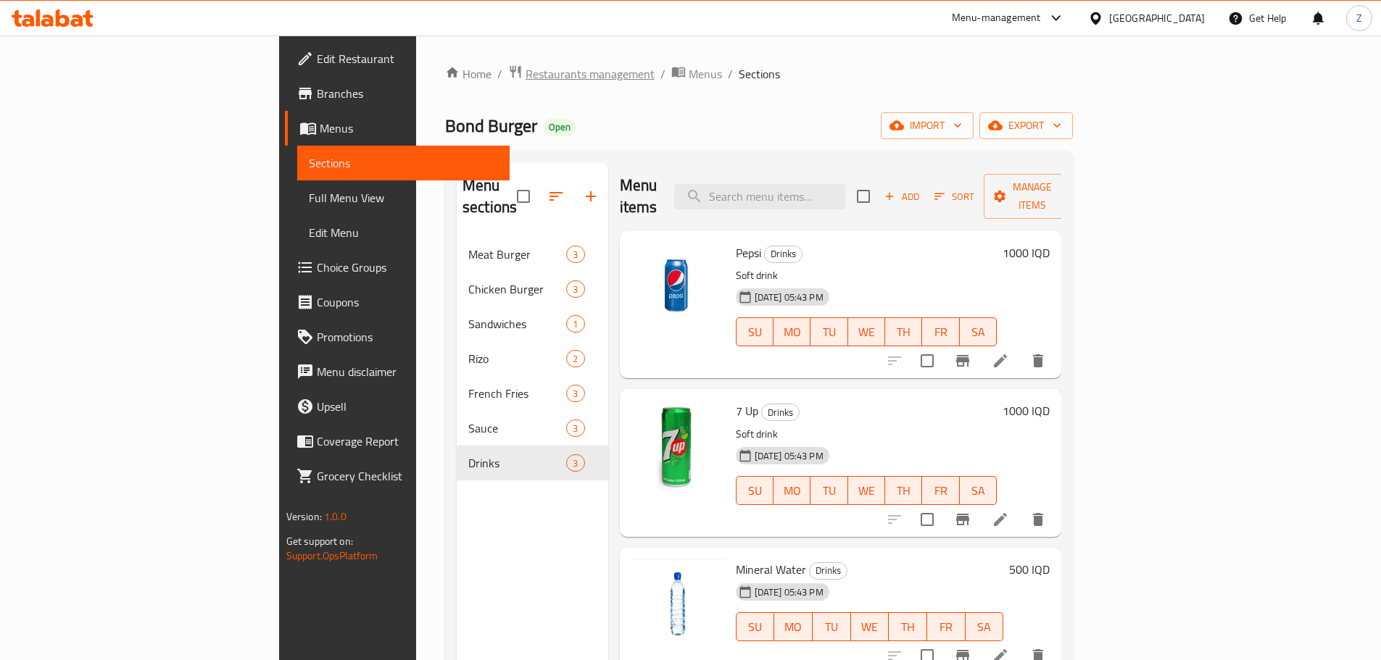
click at [526, 66] on span "Restaurants management" at bounding box center [590, 73] width 129 height 17
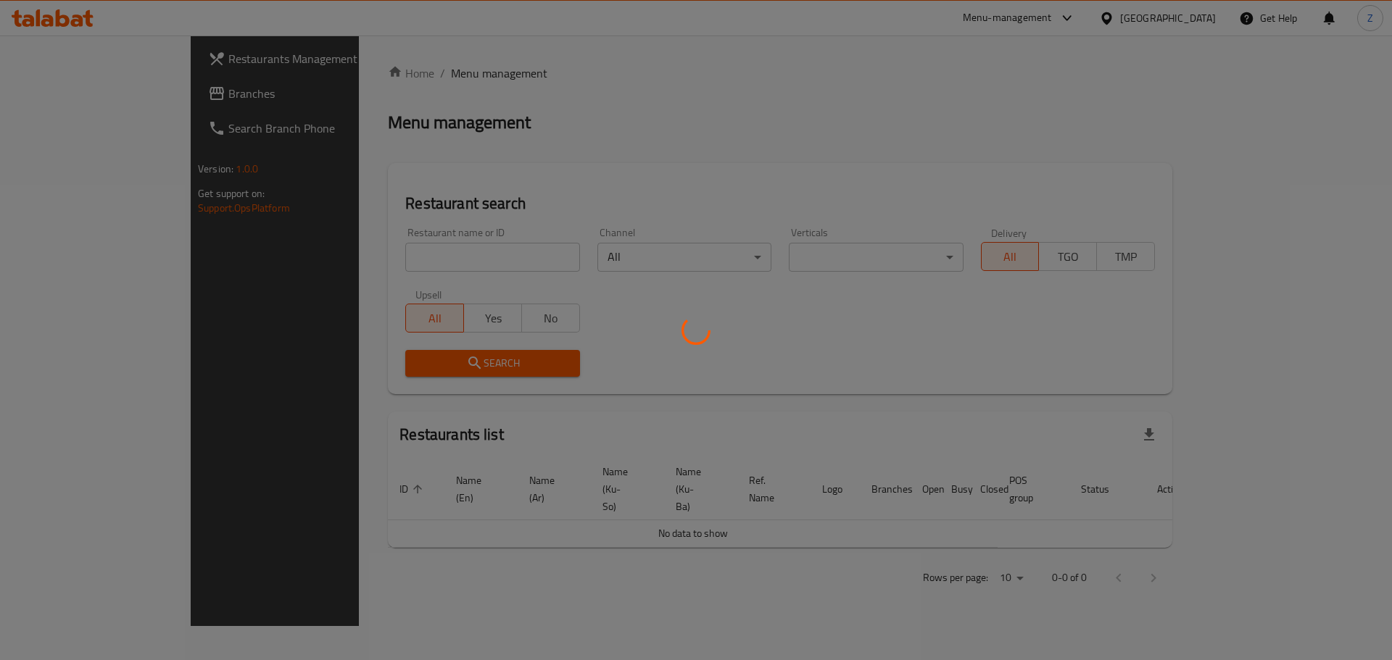
click at [431, 273] on div at bounding box center [696, 330] width 1392 height 660
click at [429, 262] on div at bounding box center [696, 330] width 1392 height 660
click at [436, 257] on div at bounding box center [696, 330] width 1392 height 660
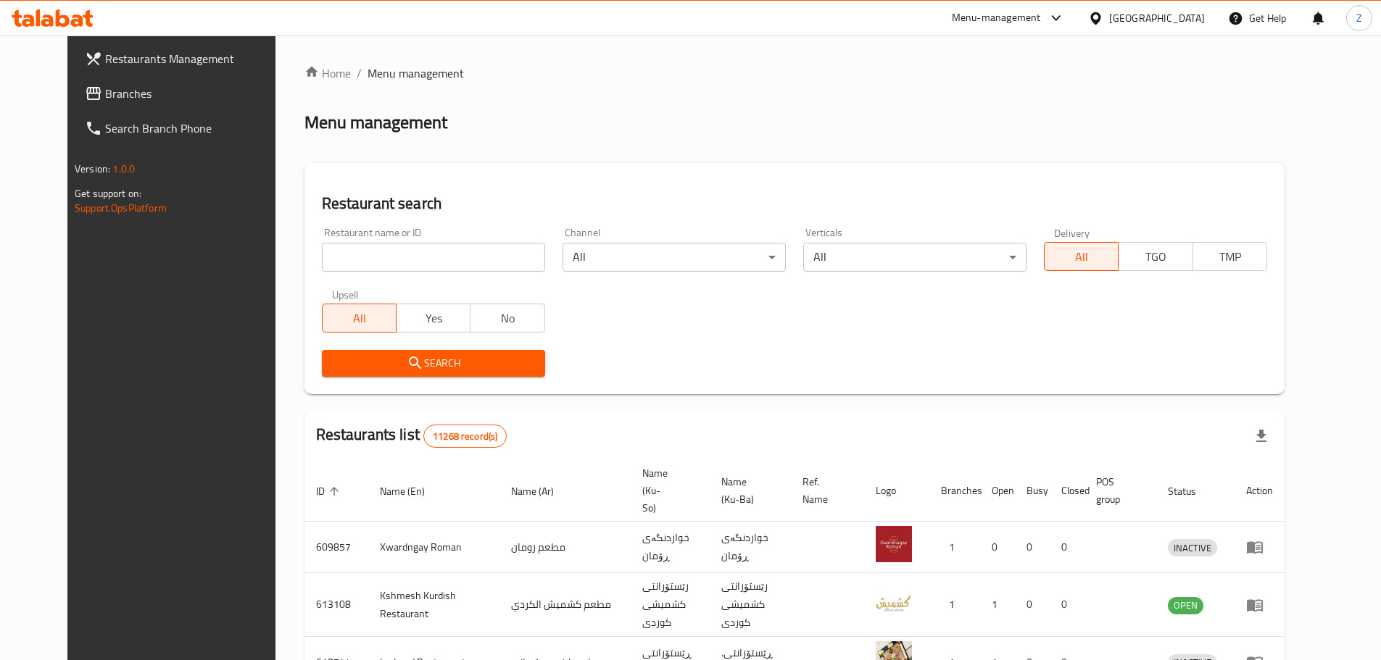
click at [436, 256] on input "search" at bounding box center [433, 257] width 223 height 29
paste input "665767"
type input "665767"
click at [463, 404] on div "Home / Menu management Menu management Restaurant search Restaurant name or ID …" at bounding box center [794, 564] width 980 height 999
click at [455, 365] on span "Search" at bounding box center [433, 364] width 200 height 18
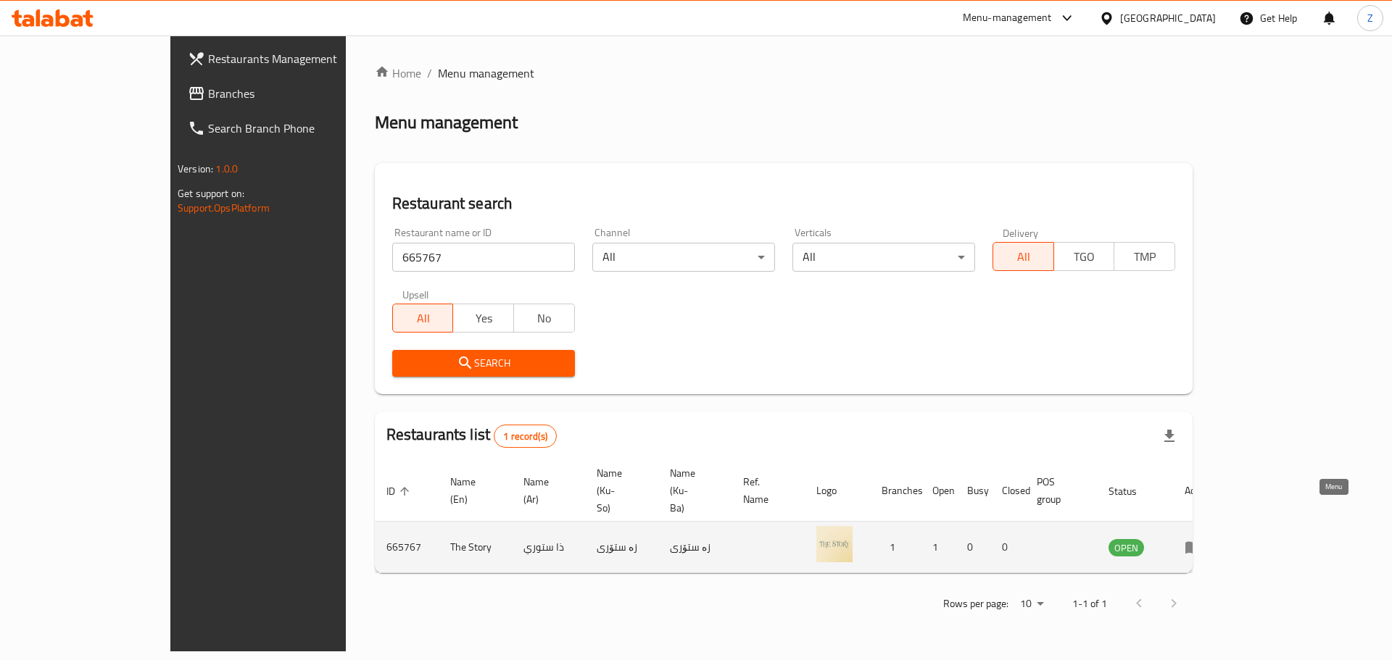
click at [1201, 542] on icon "enhanced table" at bounding box center [1193, 548] width 16 height 12
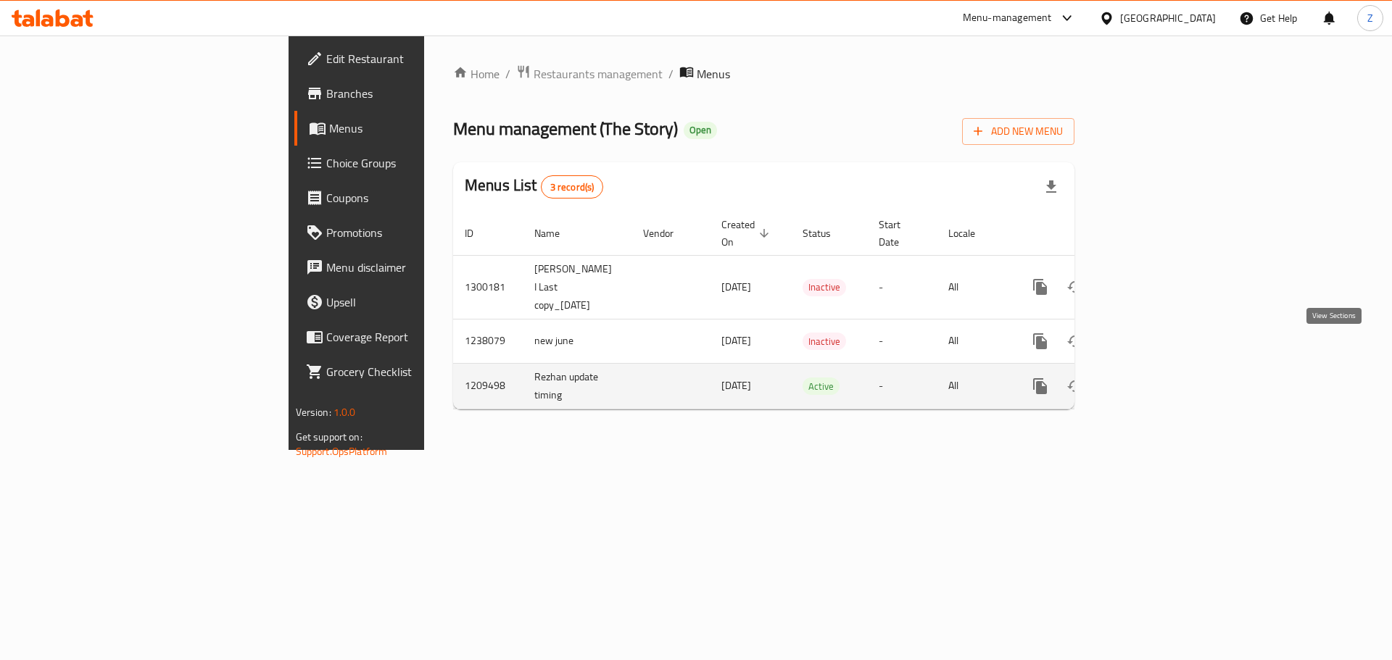
click at [1162, 369] on link "enhanced table" at bounding box center [1144, 386] width 35 height 35
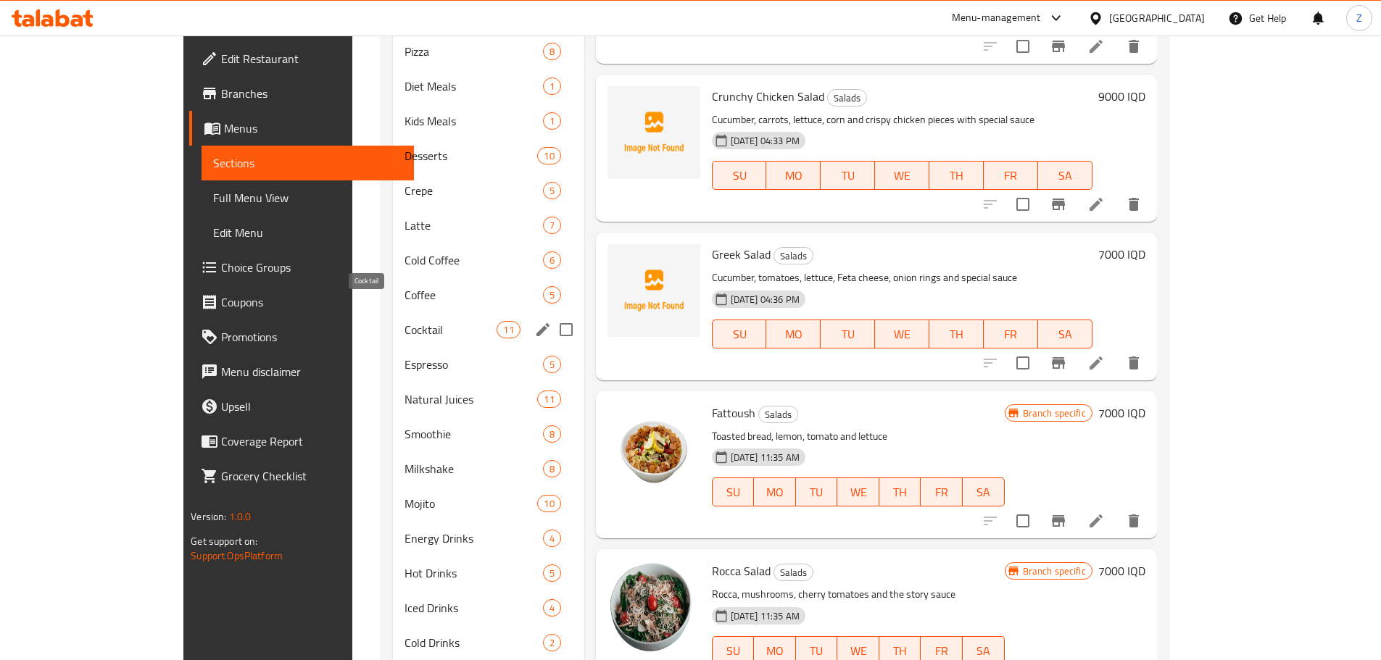
scroll to position [784, 0]
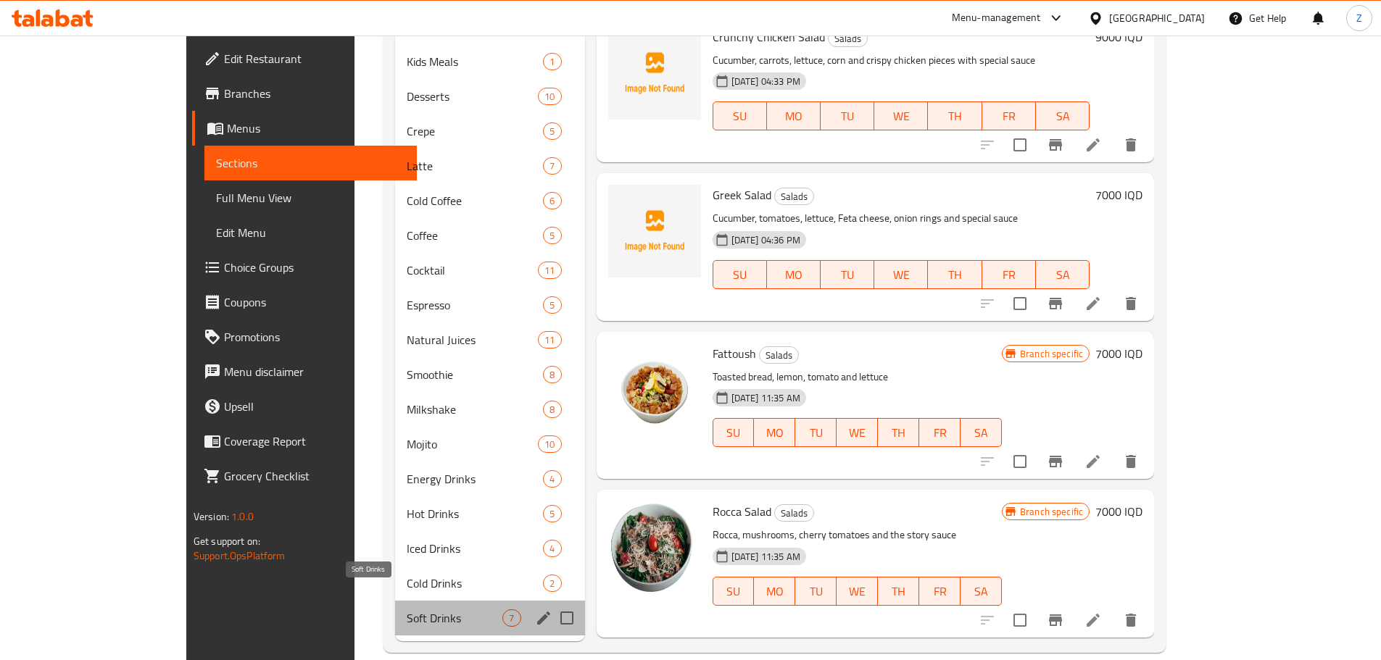
click at [407, 610] on span "Soft Drinks" at bounding box center [455, 618] width 96 height 17
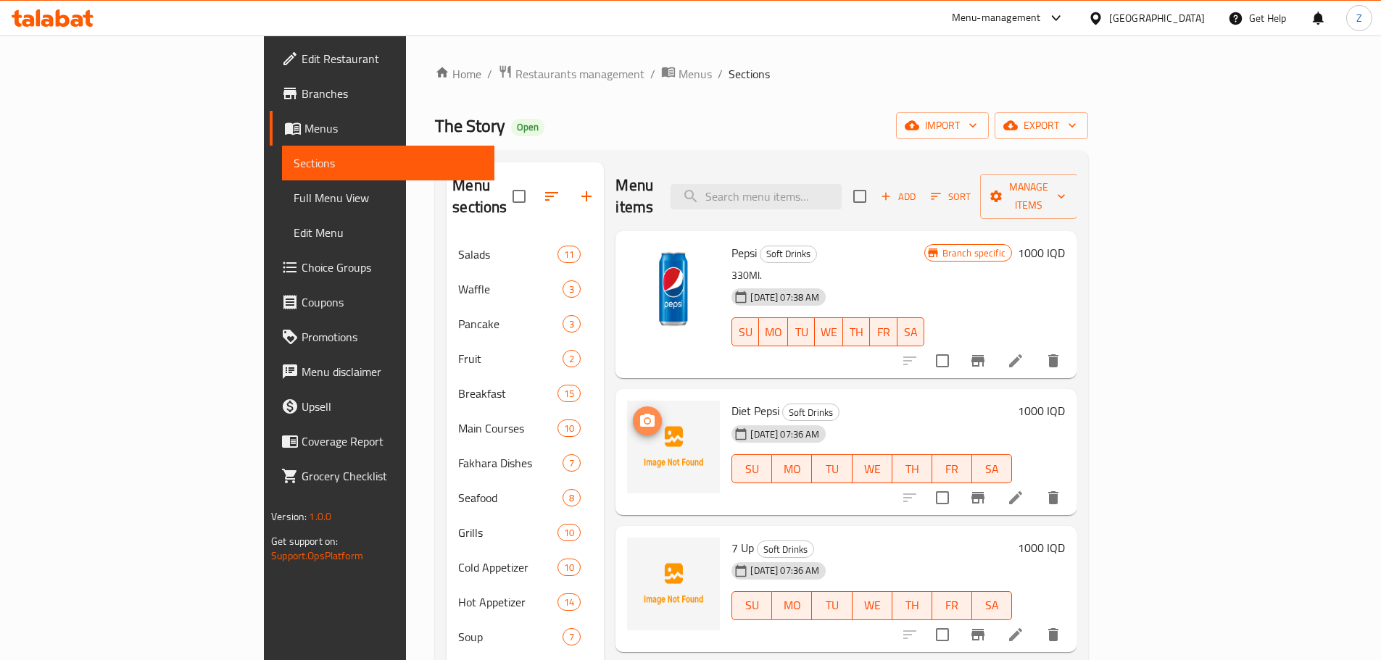
click at [640, 414] on icon "upload picture" at bounding box center [647, 420] width 14 height 13
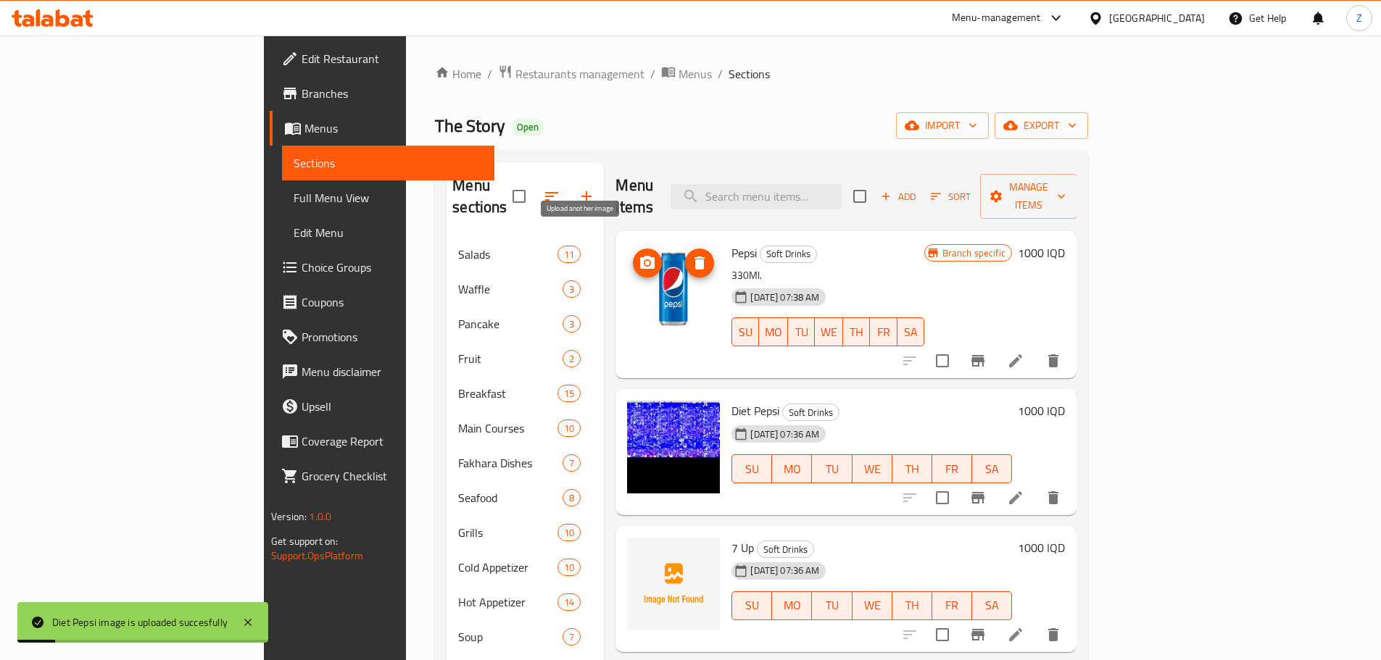
click at [639, 254] on icon "upload picture" at bounding box center [647, 262] width 17 height 17
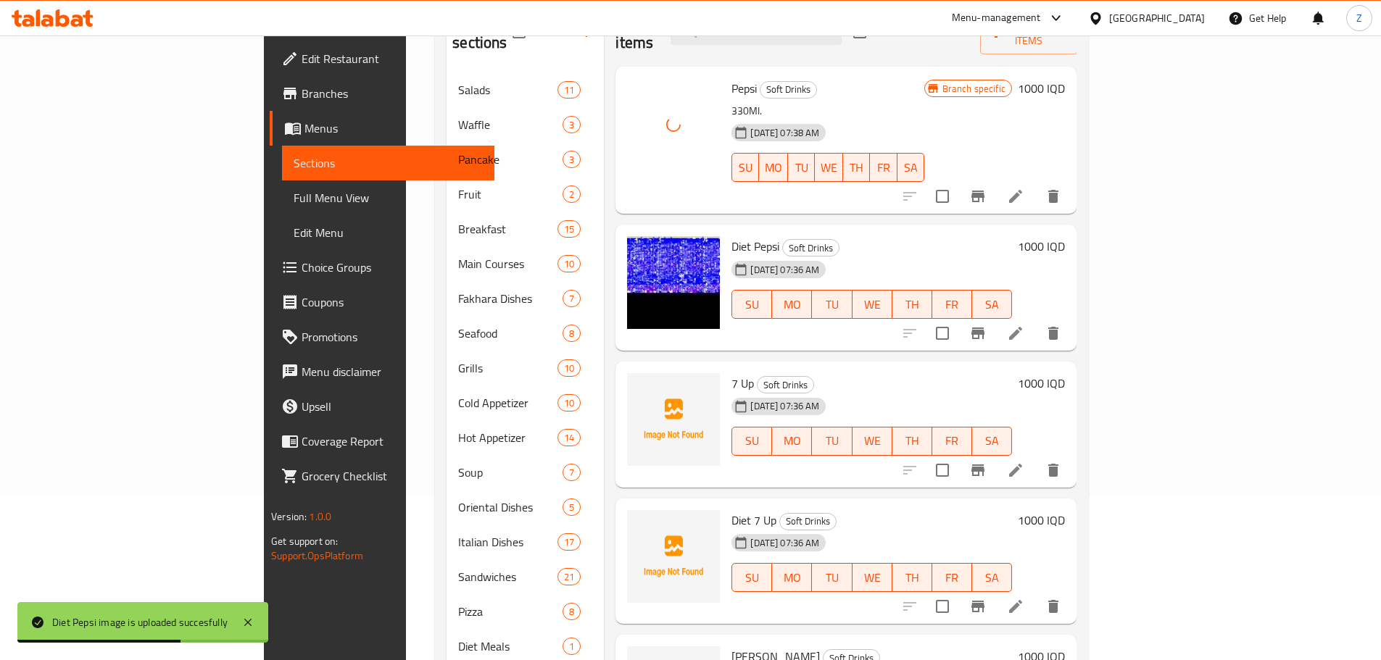
scroll to position [217, 0]
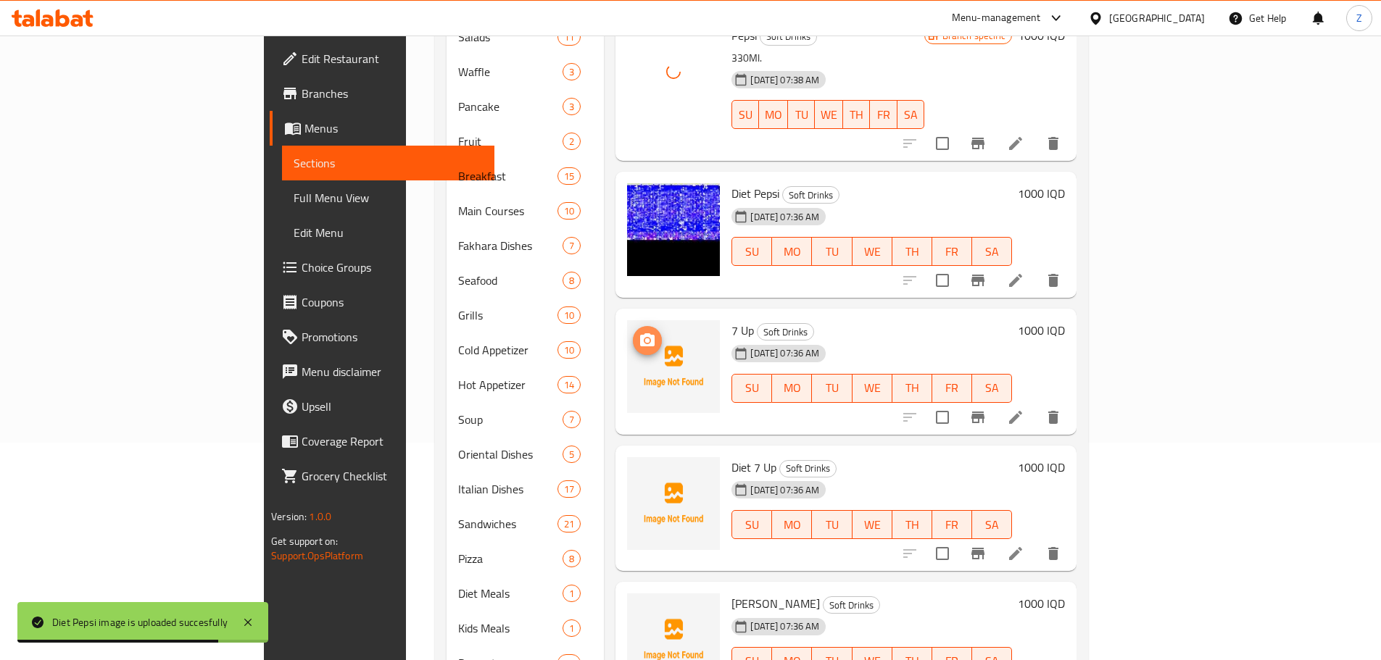
click at [640, 333] on icon "upload picture" at bounding box center [647, 339] width 14 height 13
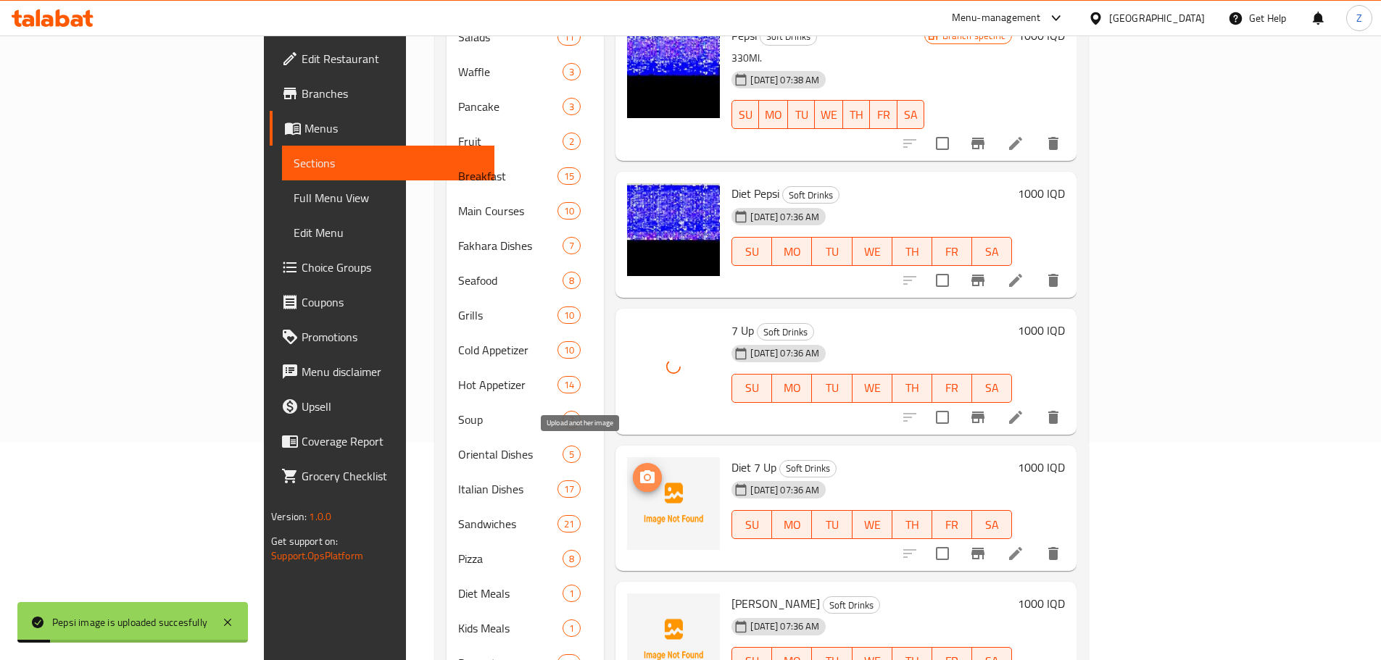
click at [640, 471] on icon "upload picture" at bounding box center [647, 477] width 14 height 13
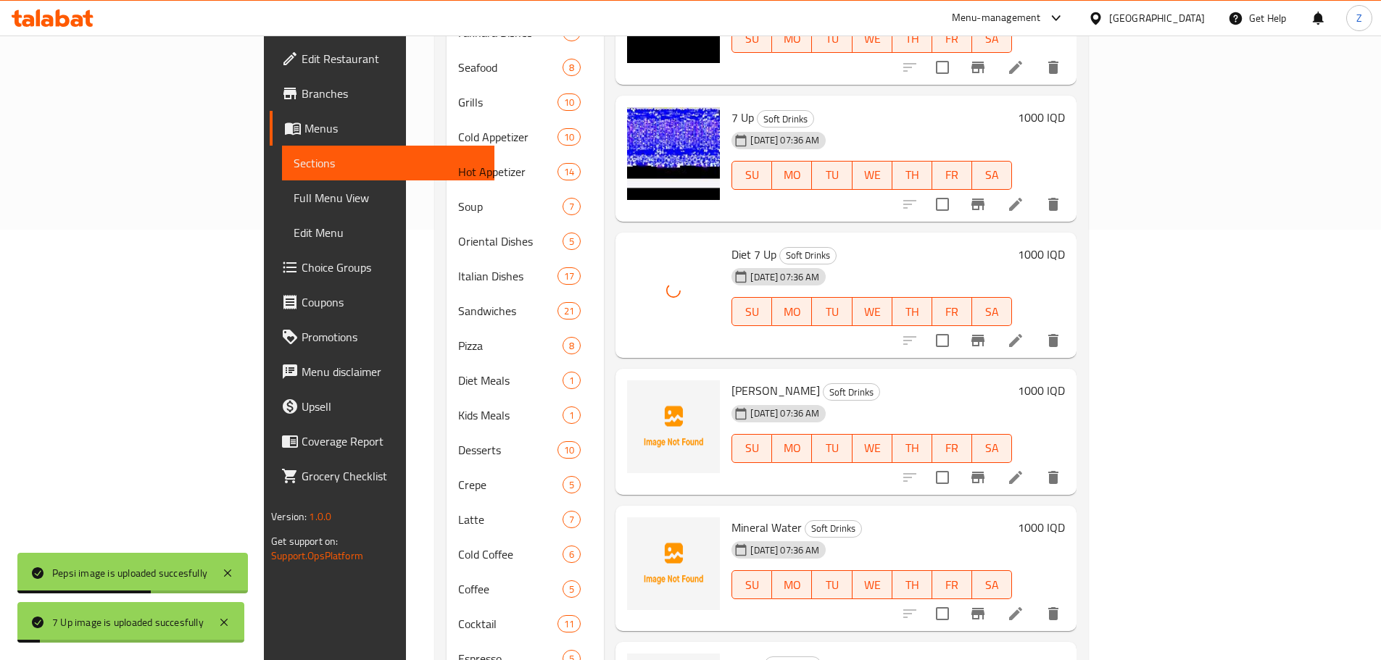
scroll to position [435, 0]
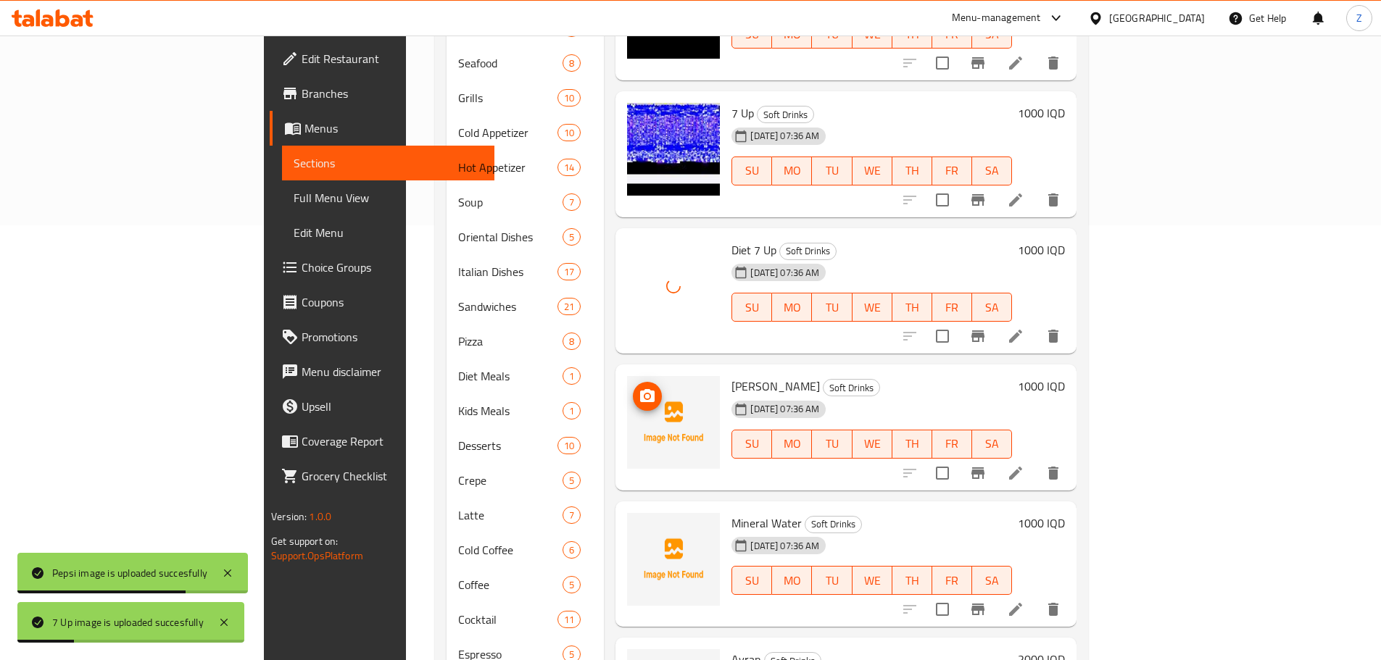
click at [639, 388] on icon "upload picture" at bounding box center [647, 396] width 17 height 17
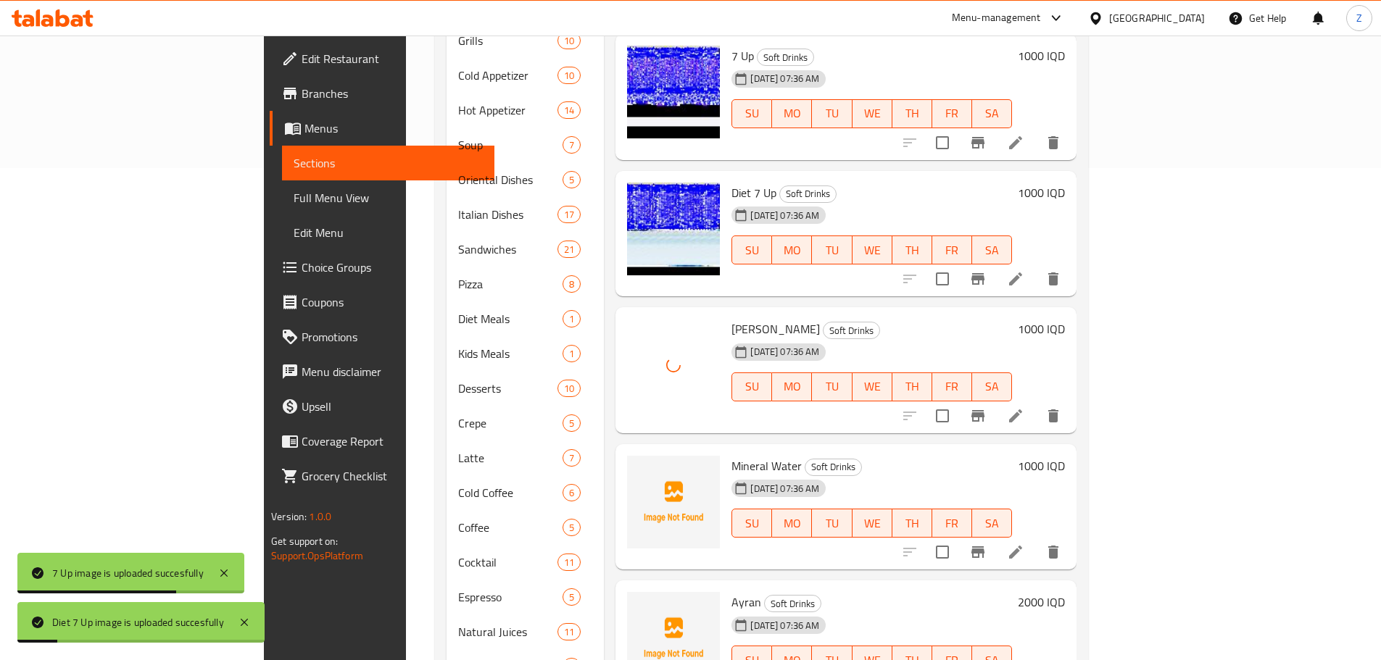
scroll to position [580, 0]
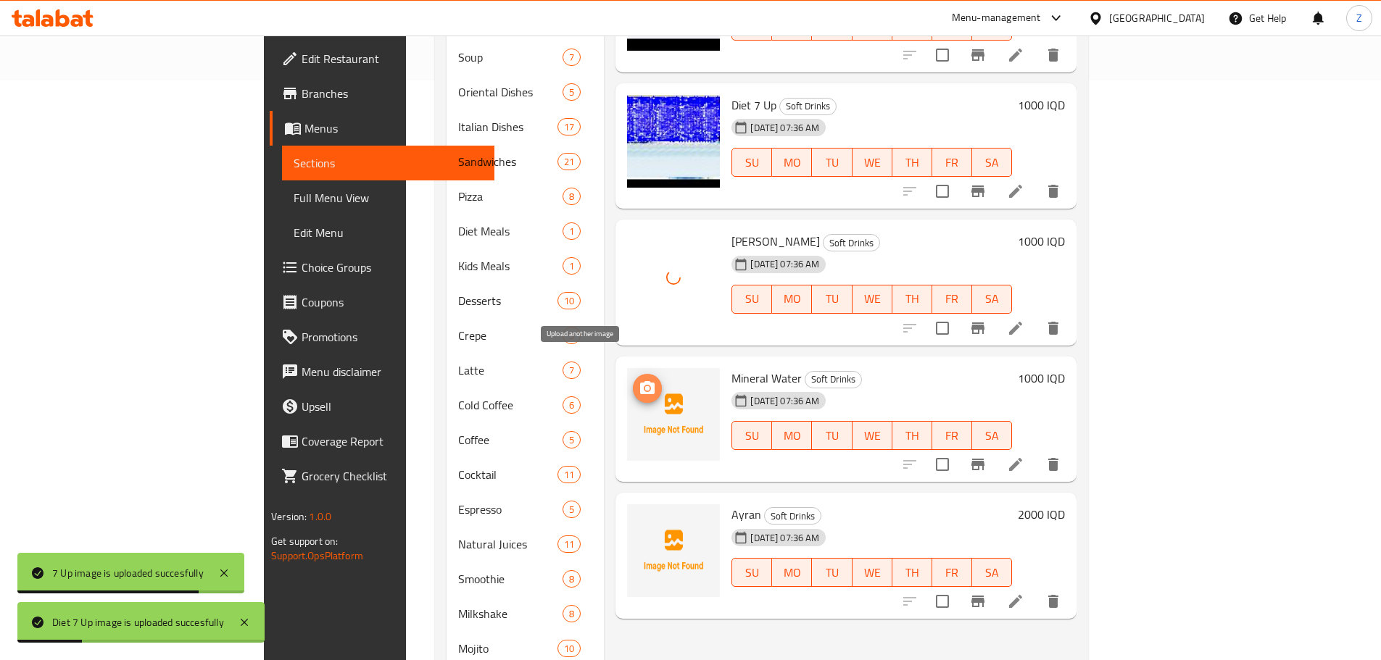
click at [639, 380] on icon "upload picture" at bounding box center [647, 388] width 17 height 17
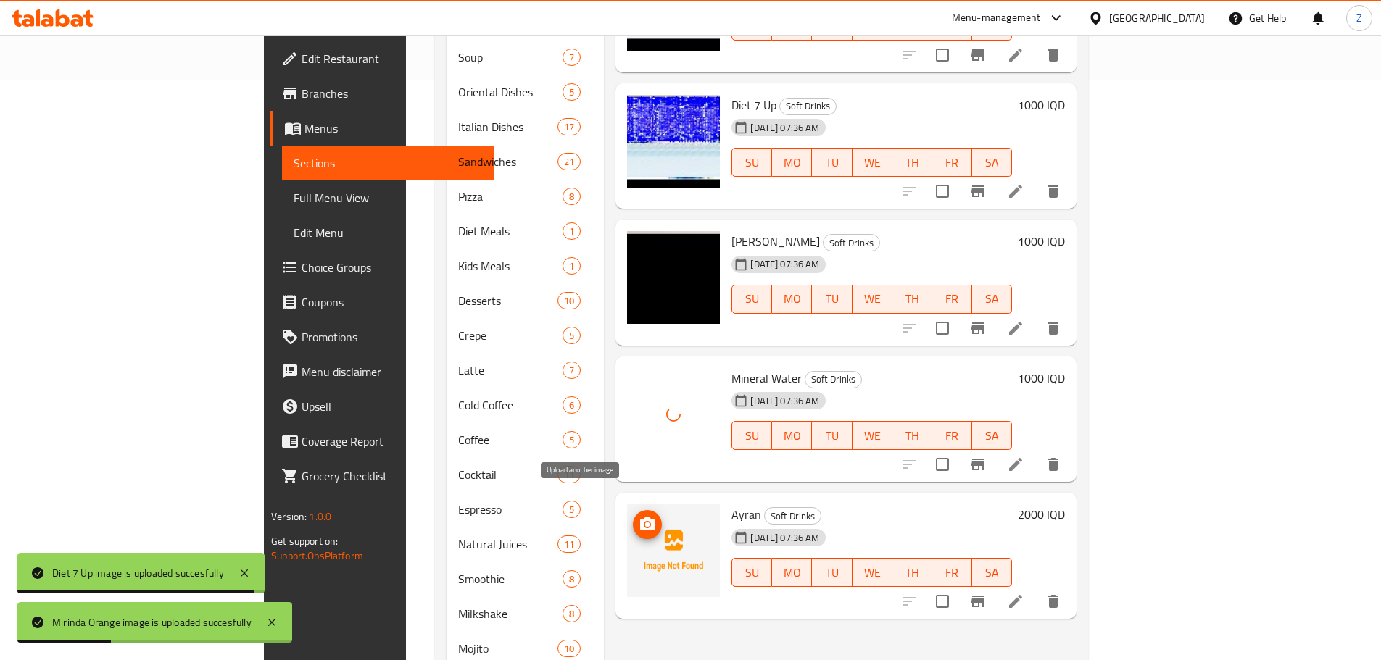
click at [639, 516] on icon "upload picture" at bounding box center [647, 524] width 17 height 17
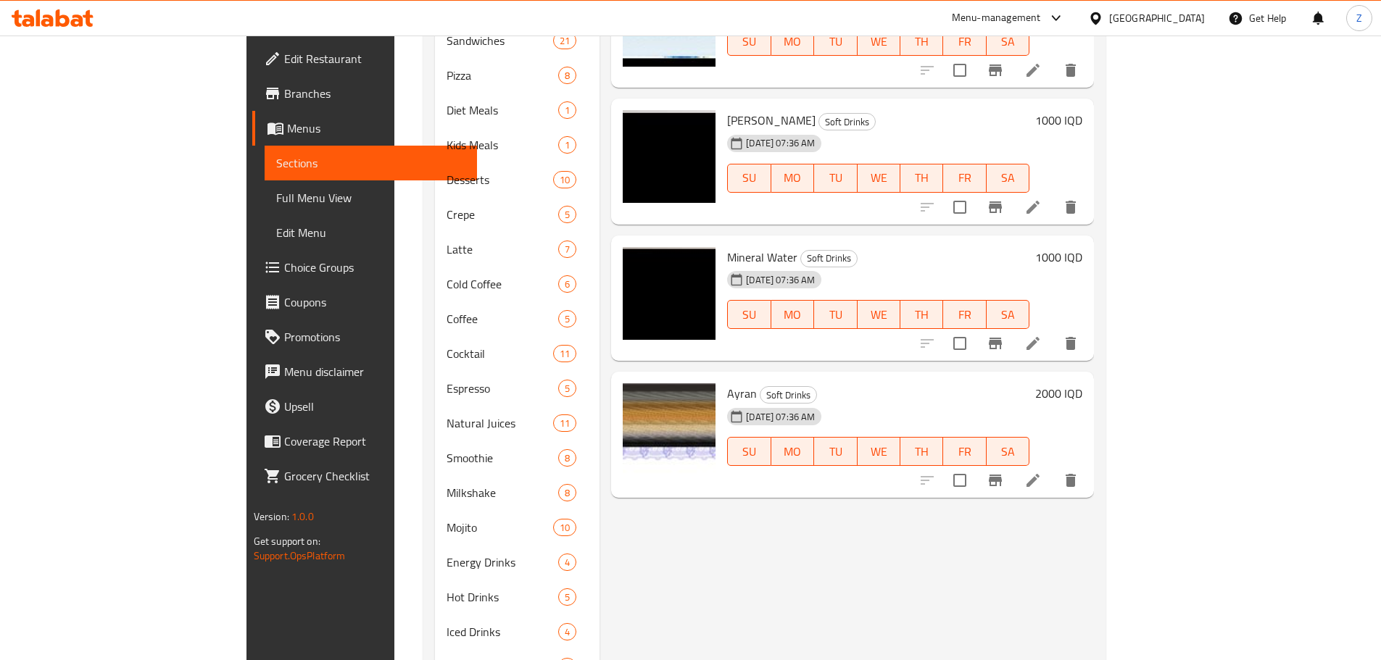
scroll to position [784, 0]
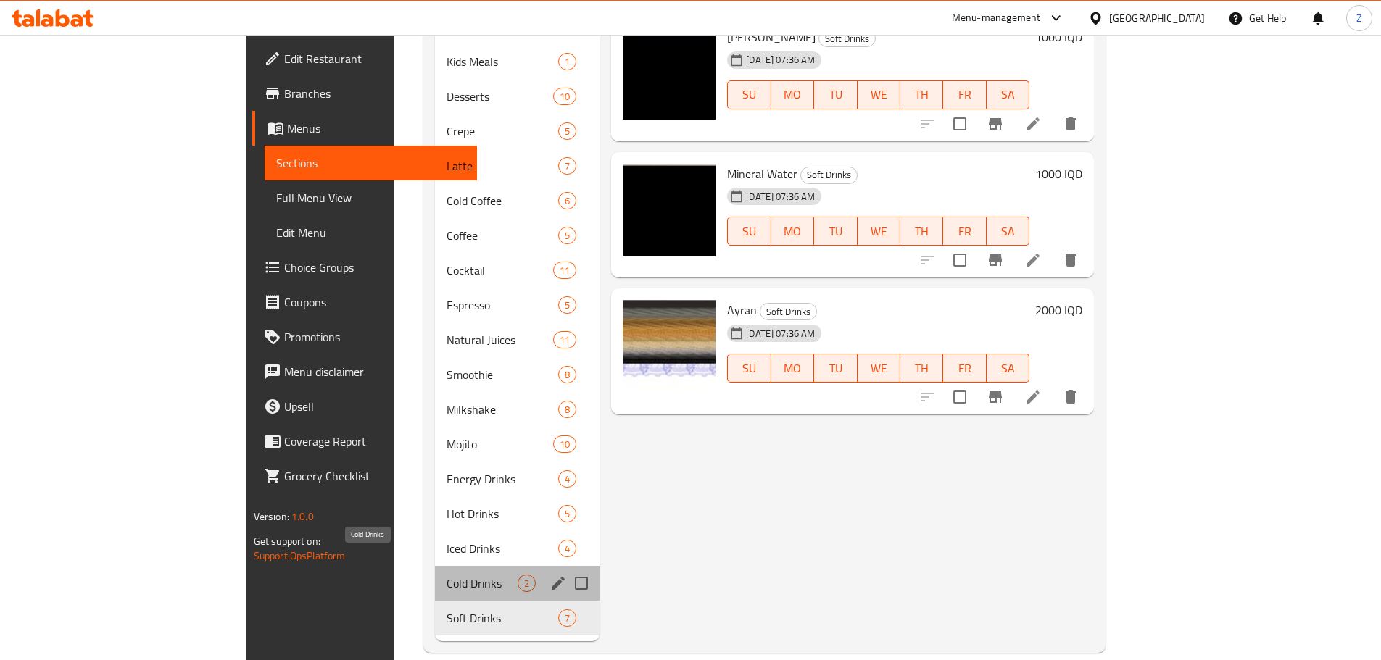
click at [447, 575] on span "Cold Drinks" at bounding box center [482, 583] width 71 height 17
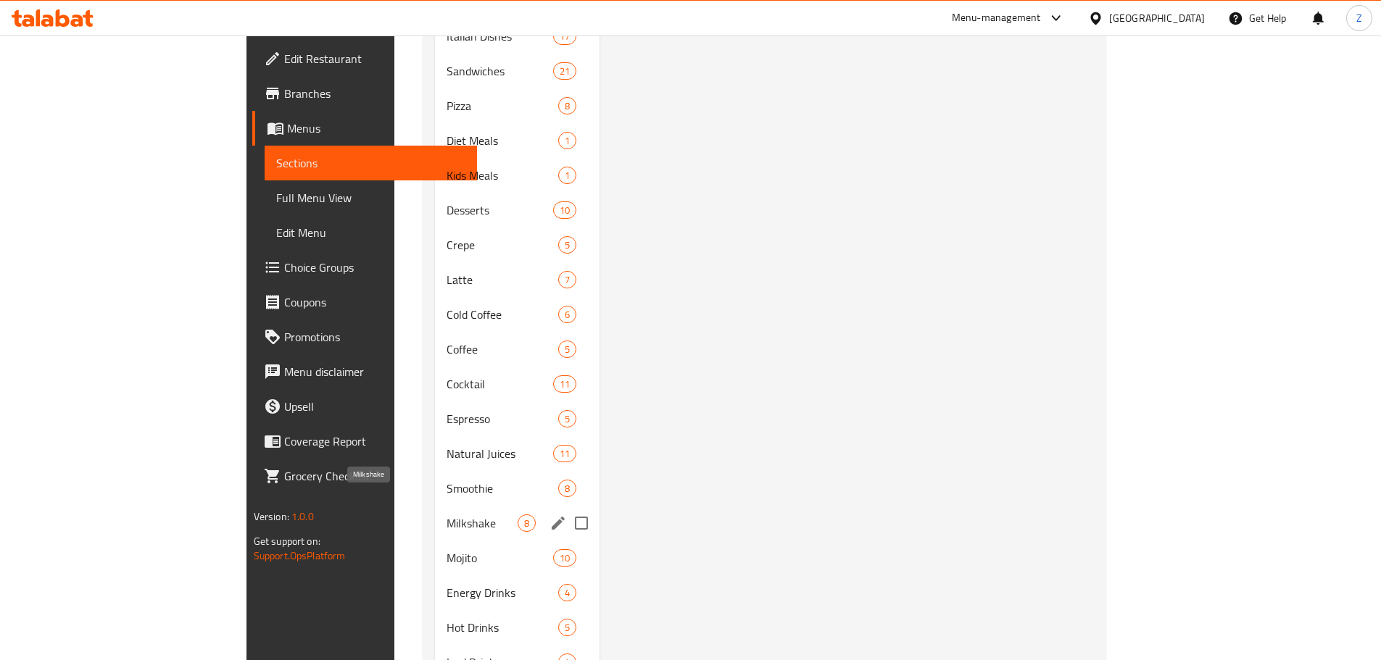
scroll to position [784, 0]
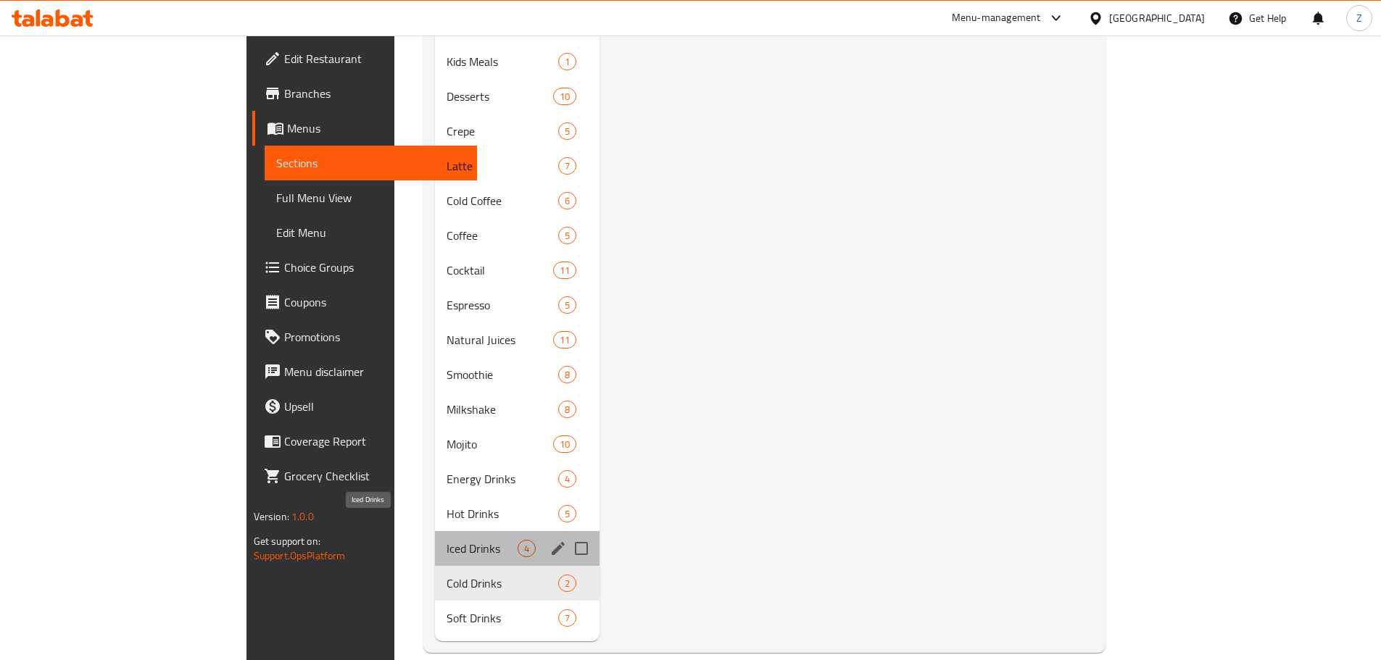
click at [447, 540] on span "Iced Drinks" at bounding box center [482, 548] width 71 height 17
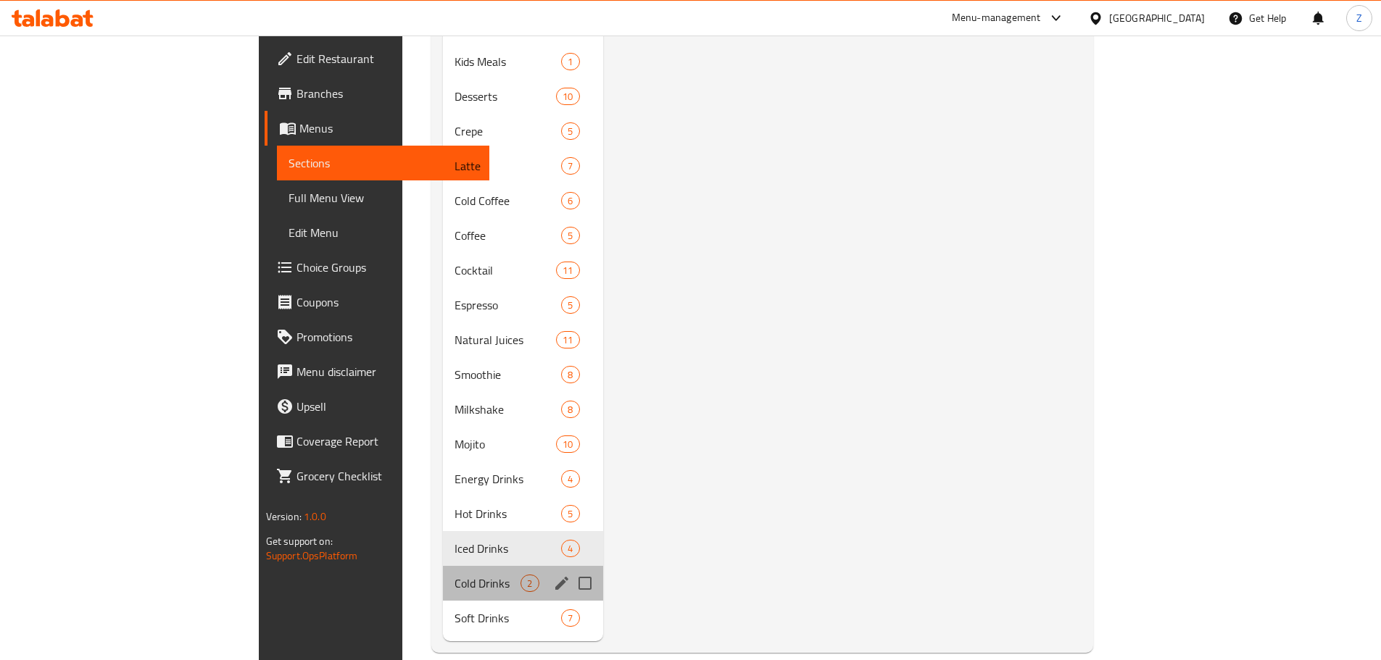
click at [443, 566] on div "Cold Drinks 2" at bounding box center [522, 583] width 159 height 35
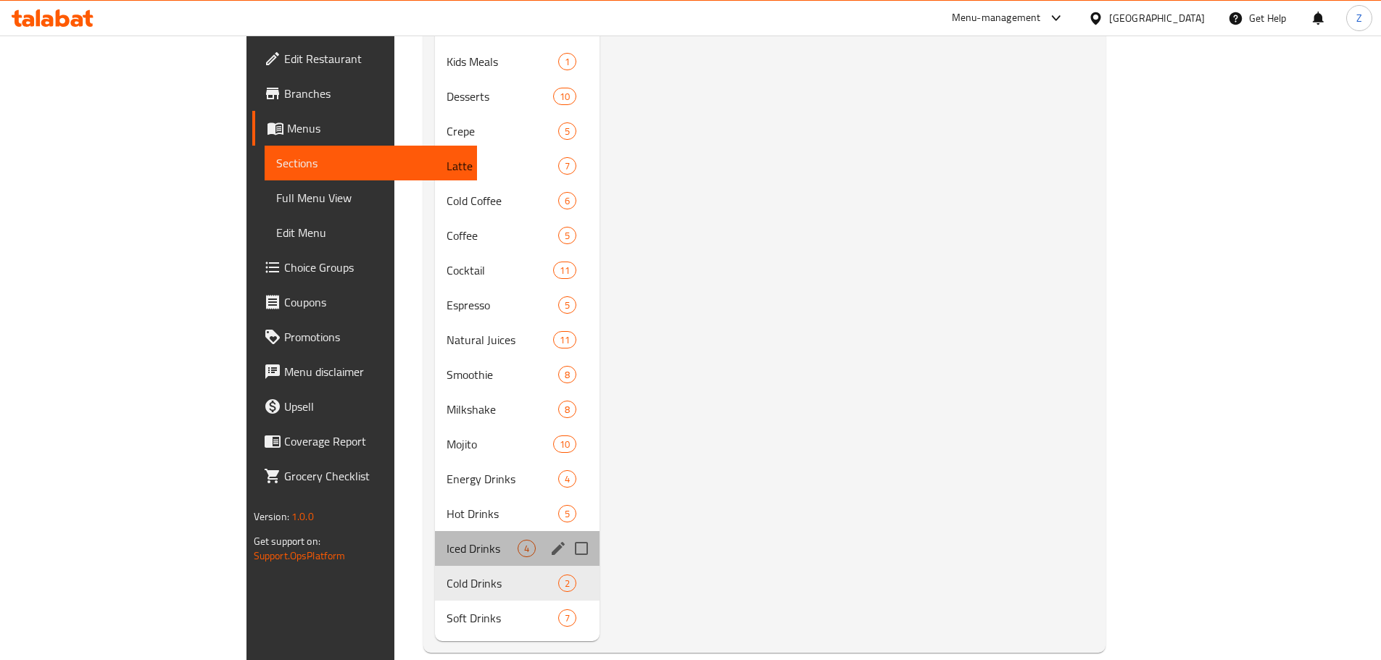
click at [435, 531] on div "Iced Drinks 4" at bounding box center [517, 548] width 165 height 35
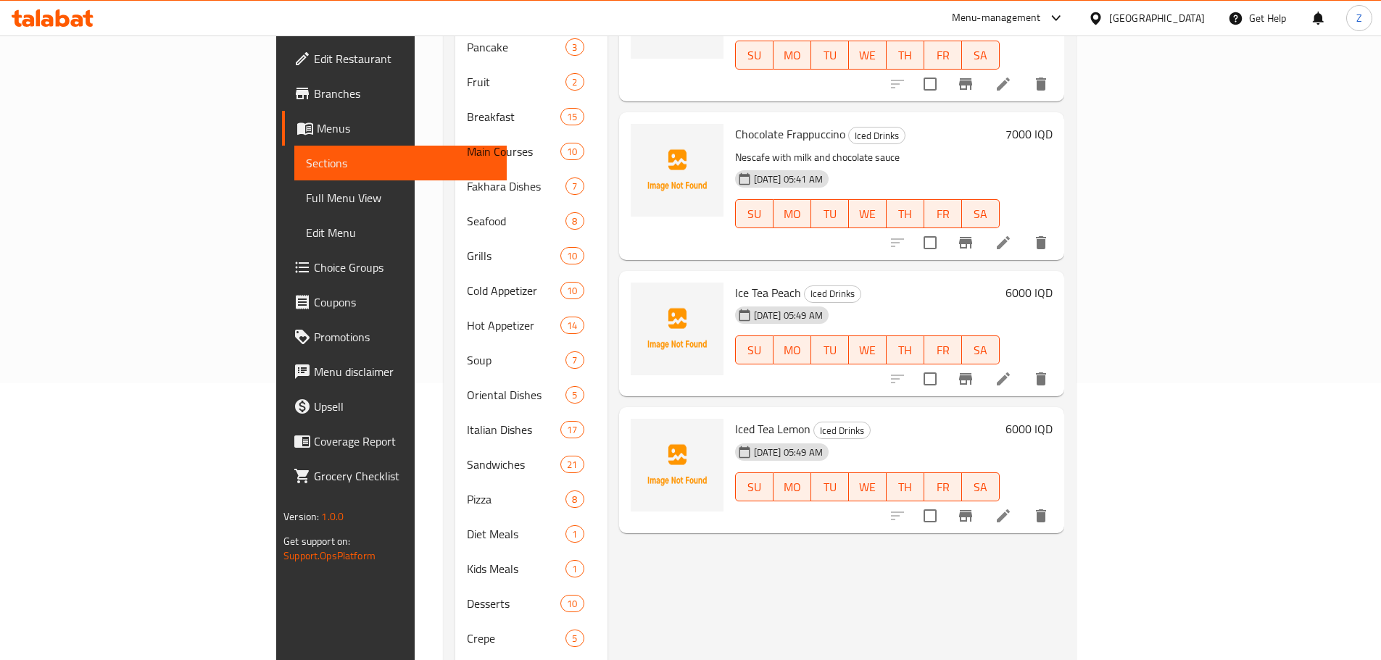
scroll to position [59, 0]
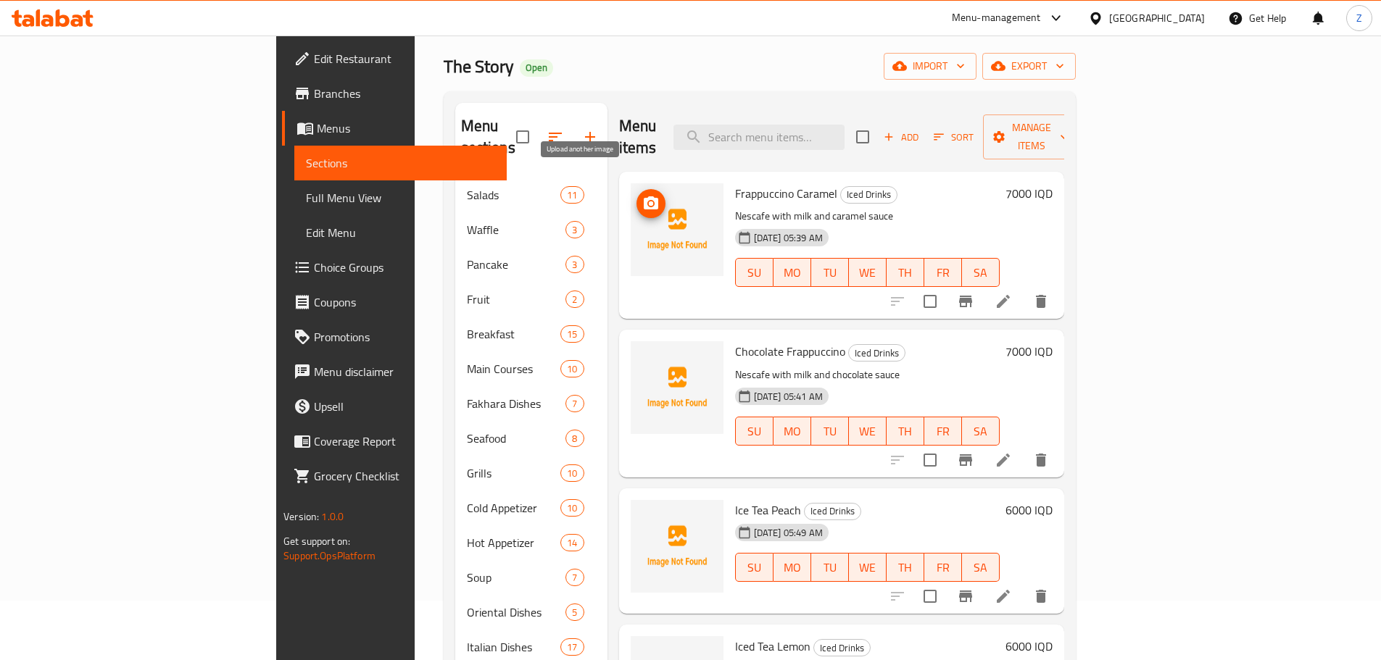
click at [637, 195] on span "upload picture" at bounding box center [651, 203] width 29 height 17
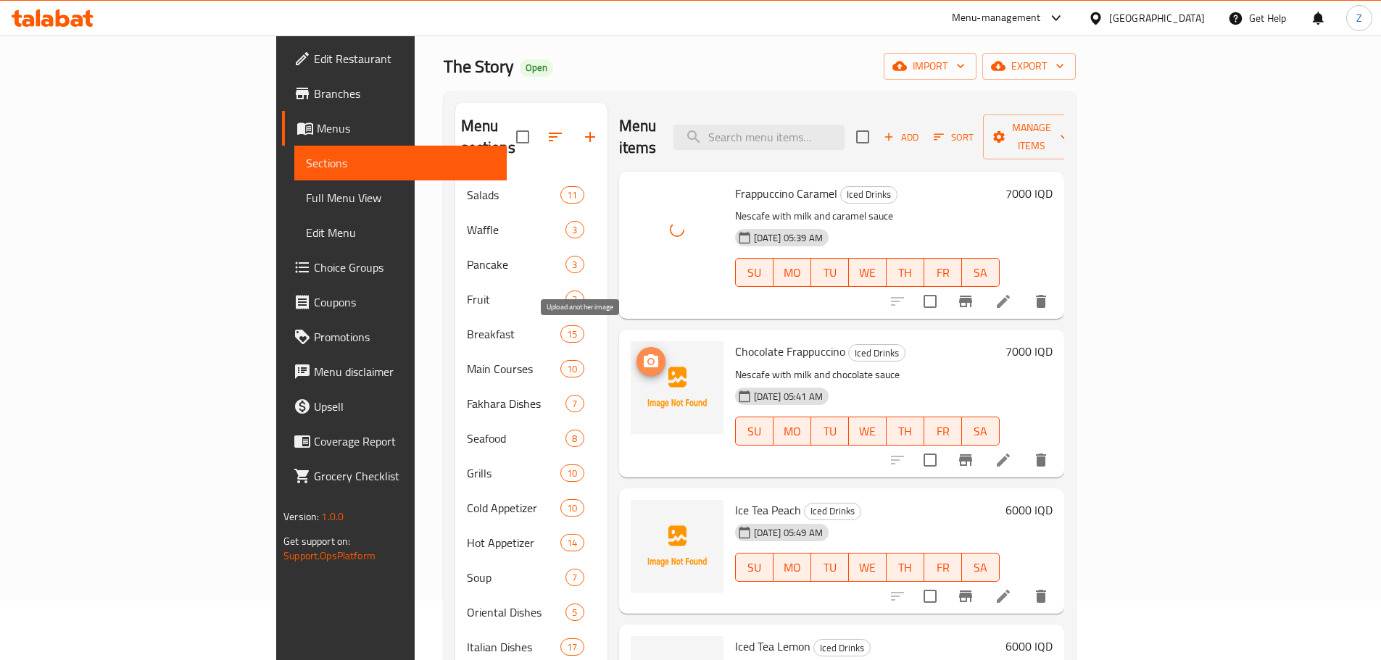
click at [648, 360] on circle "upload picture" at bounding box center [650, 362] width 4 height 4
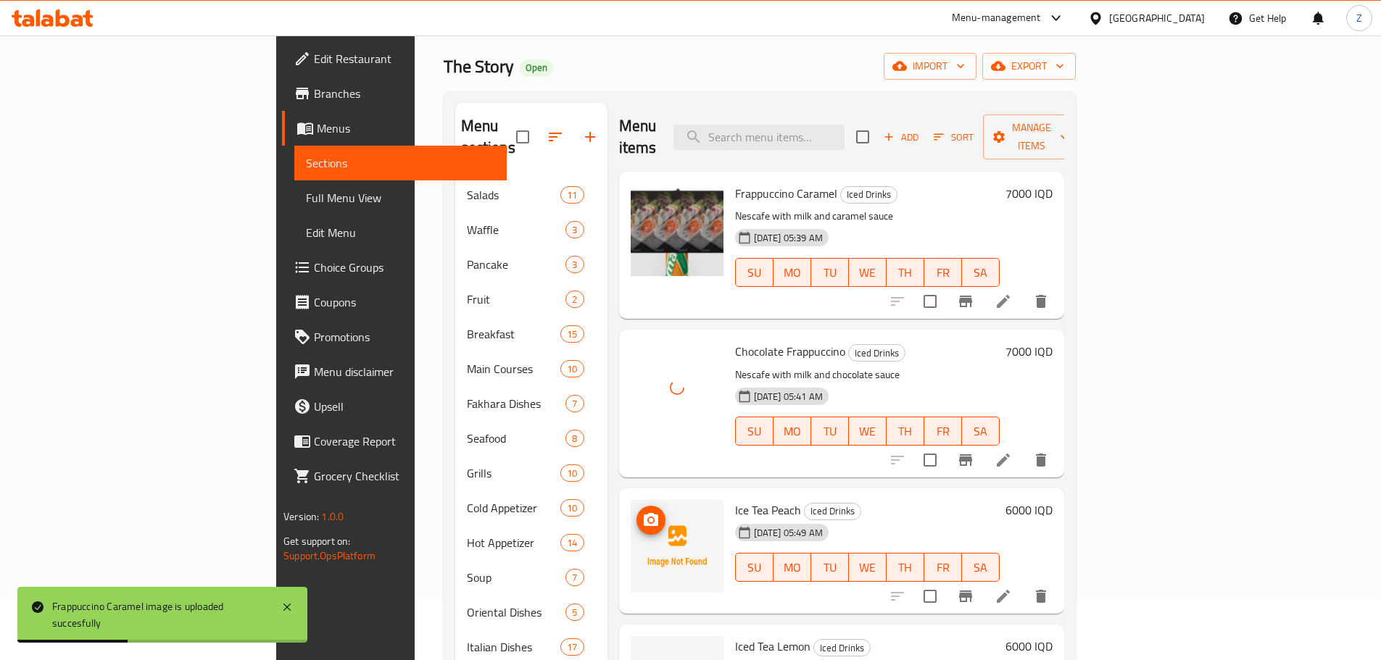
click at [637, 512] on span "upload picture" at bounding box center [651, 520] width 29 height 17
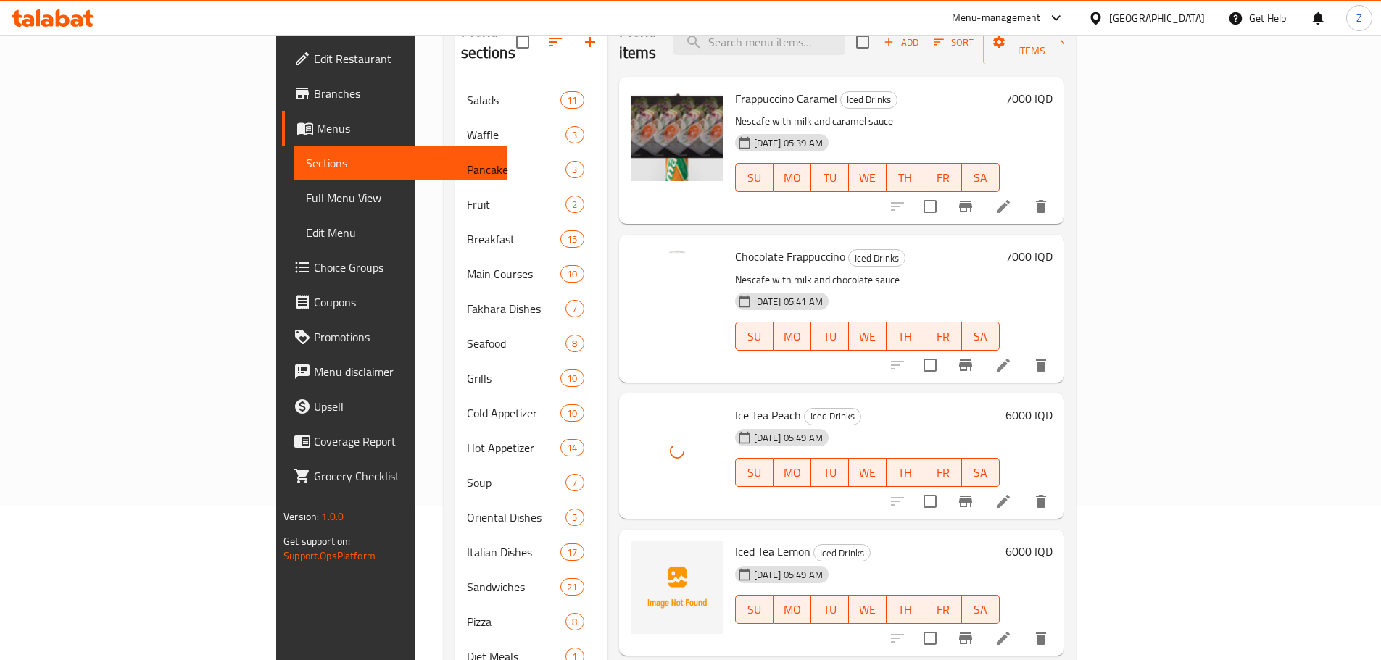
scroll to position [204, 0]
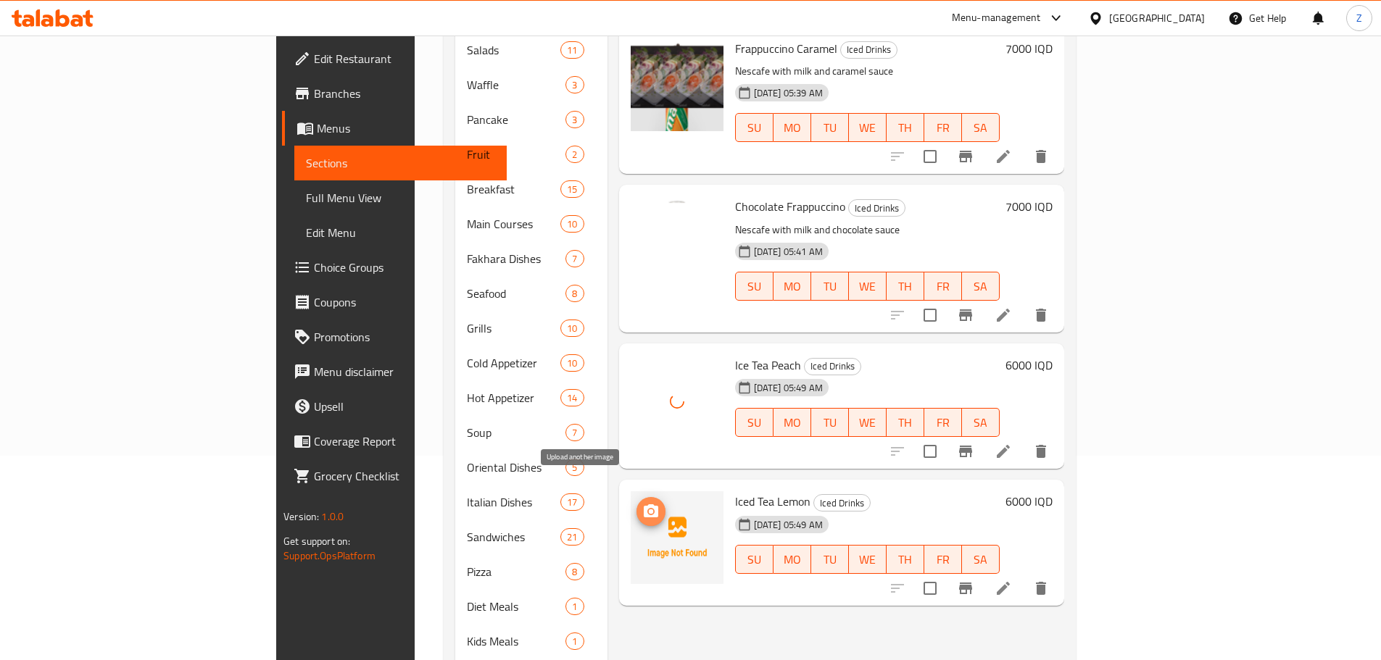
click at [642, 503] on icon "upload picture" at bounding box center [650, 511] width 17 height 17
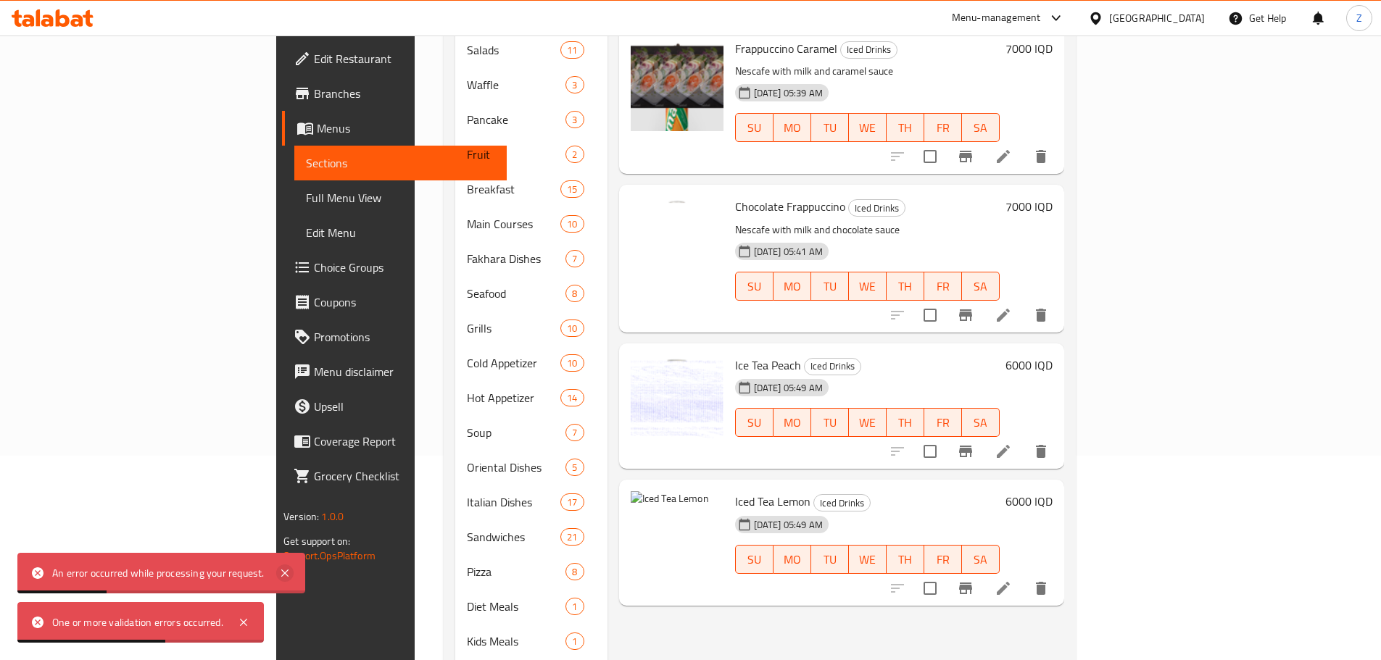
click at [281, 569] on icon at bounding box center [284, 573] width 17 height 17
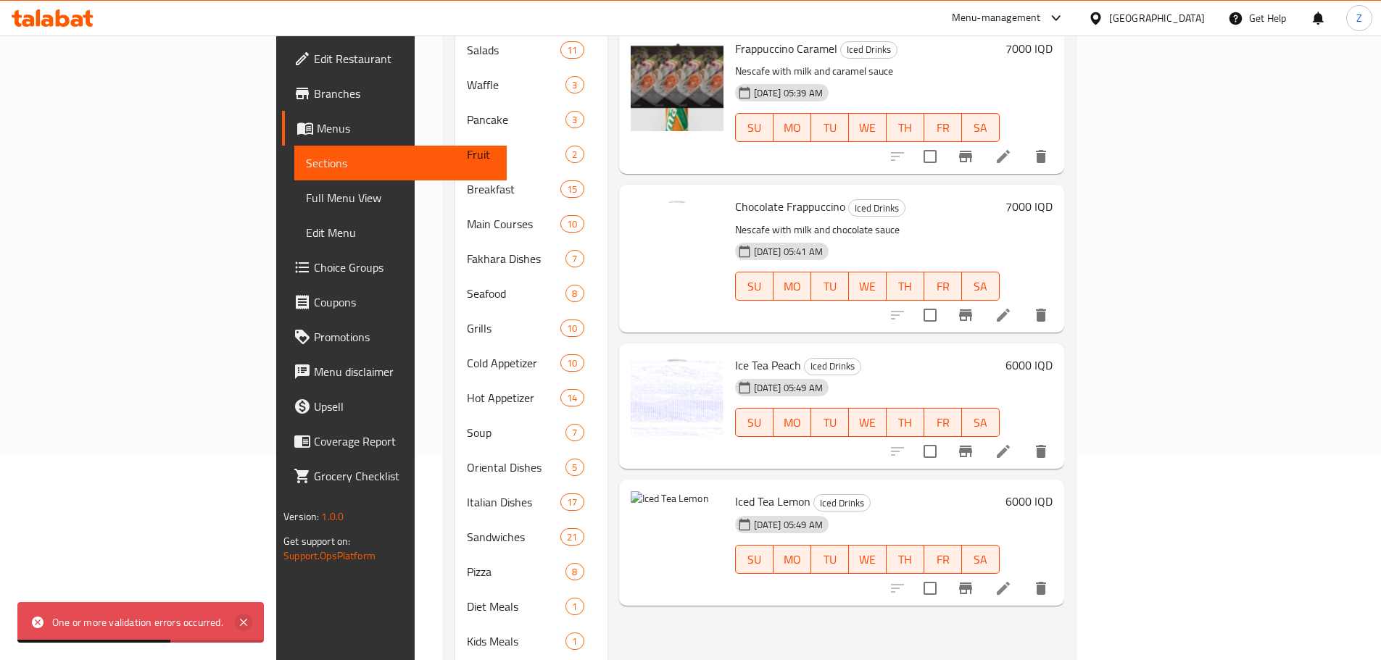
click at [241, 630] on icon at bounding box center [243, 622] width 17 height 17
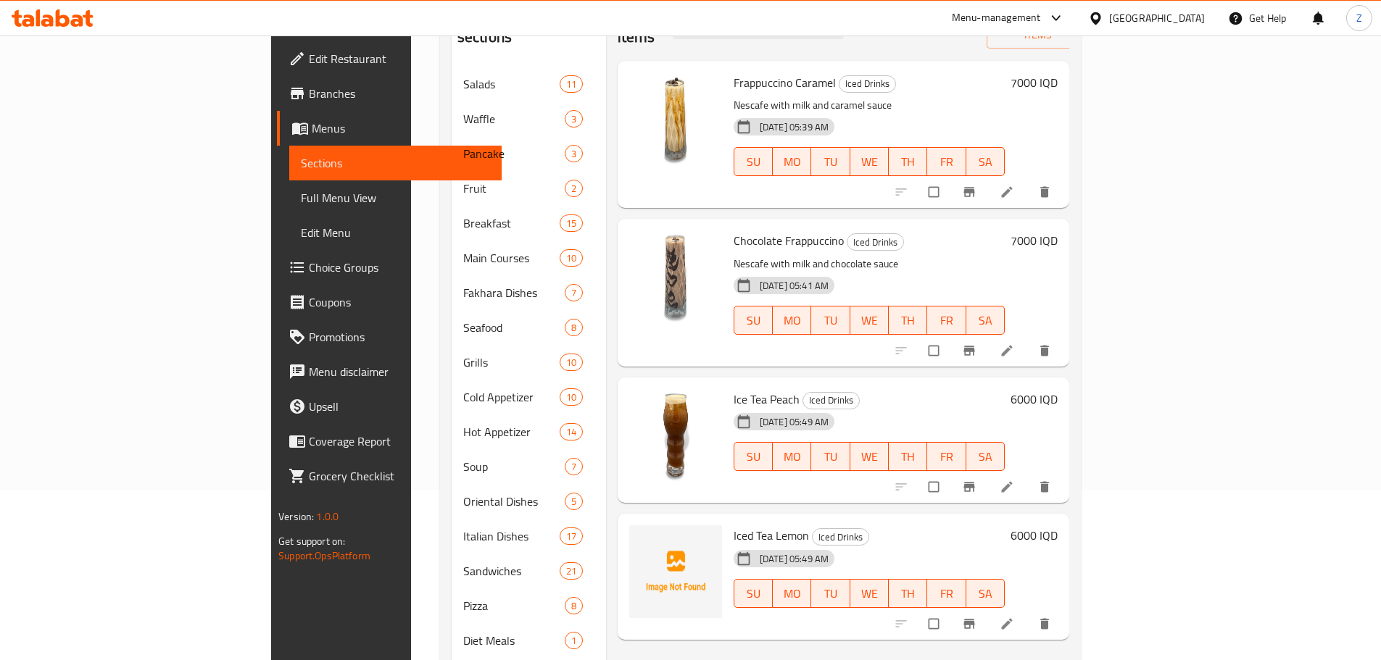
scroll to position [290, 0]
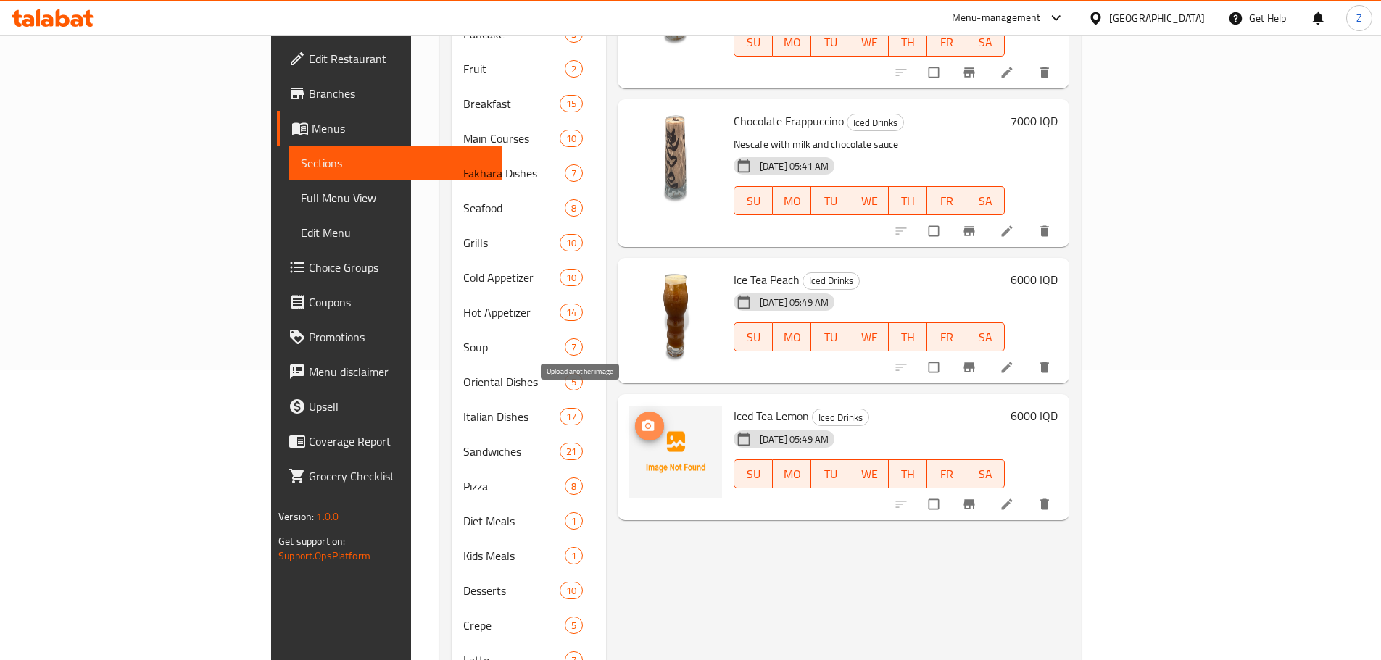
click at [642, 420] on icon "upload picture" at bounding box center [648, 425] width 12 height 11
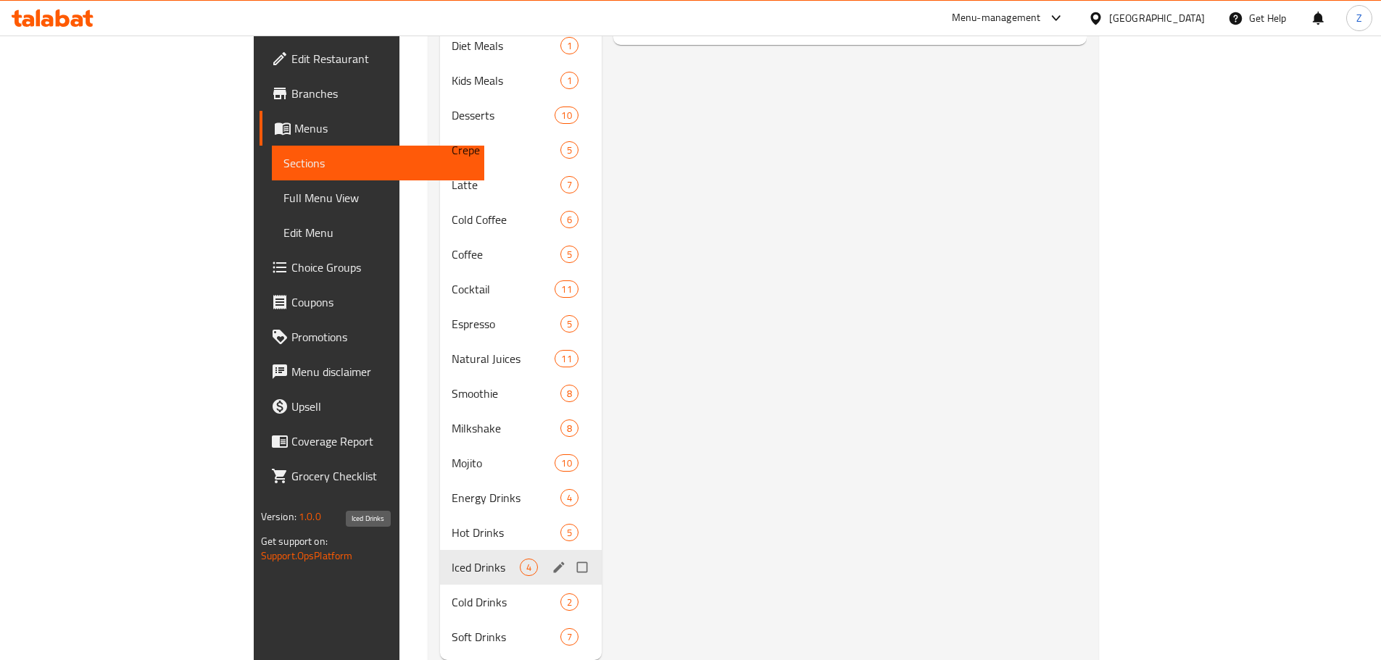
scroll to position [784, 0]
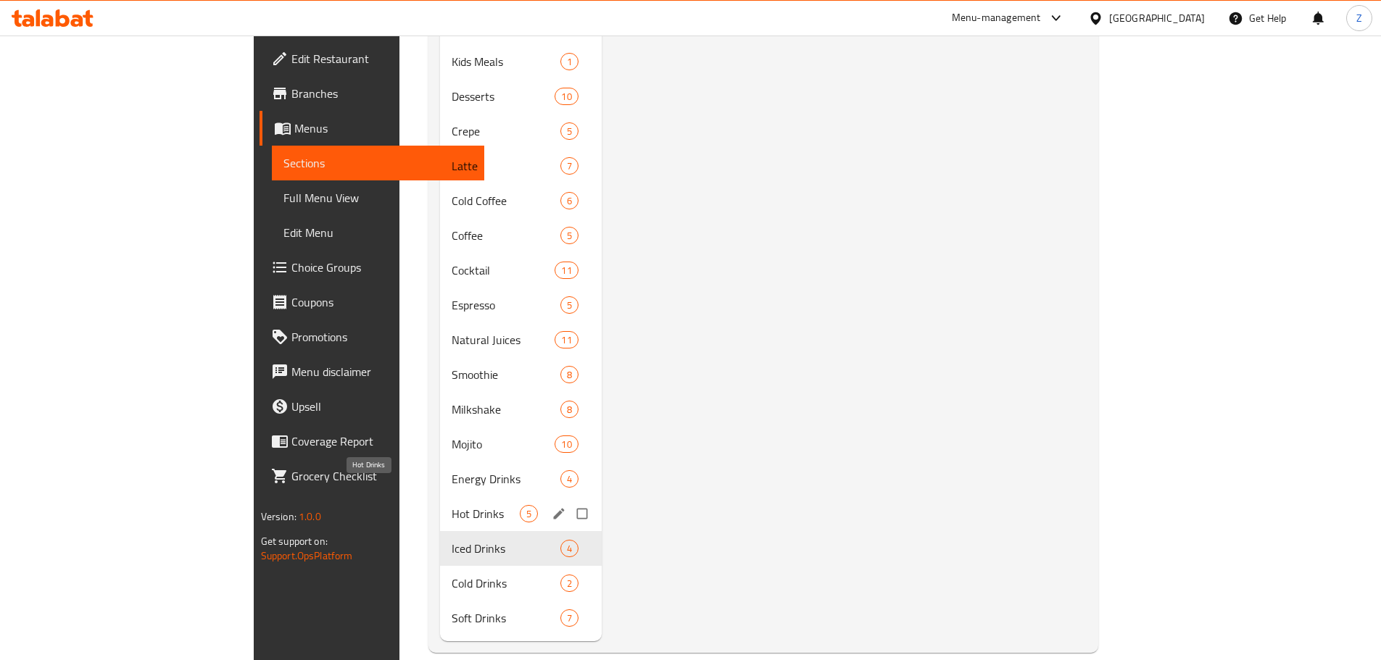
click at [452, 505] on span "Hot Drinks" at bounding box center [486, 513] width 68 height 17
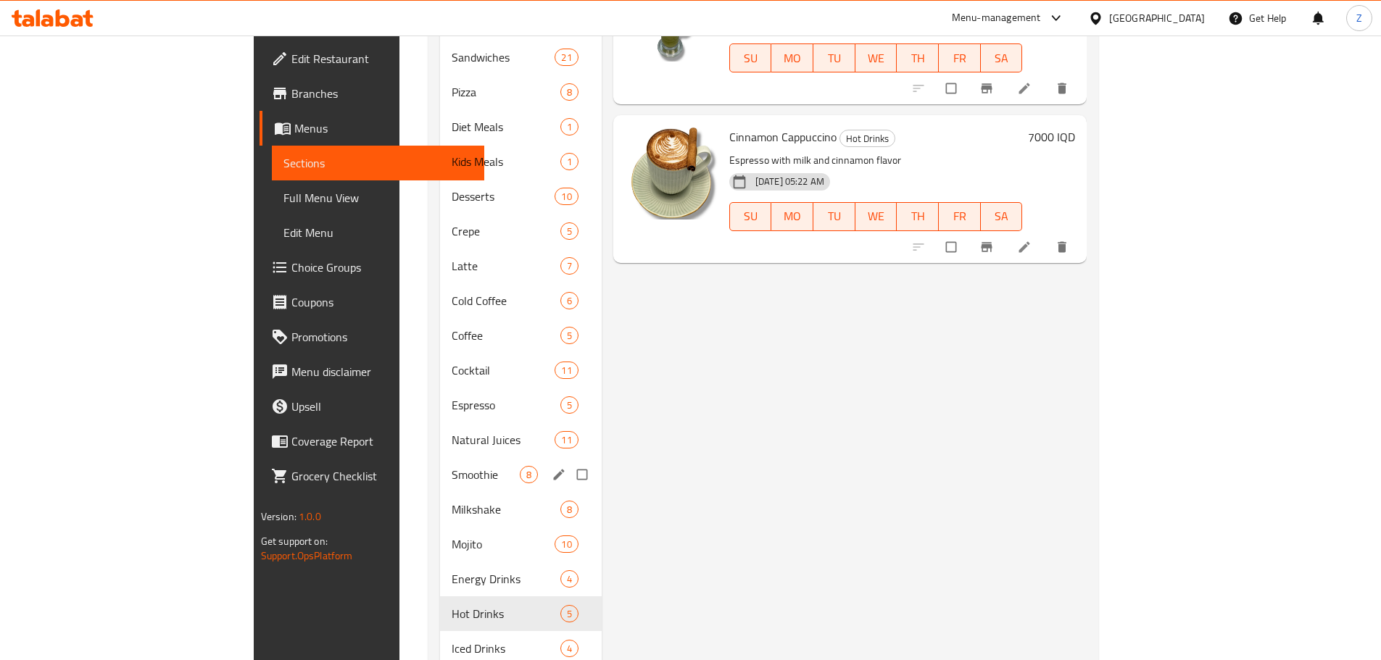
scroll to position [784, 0]
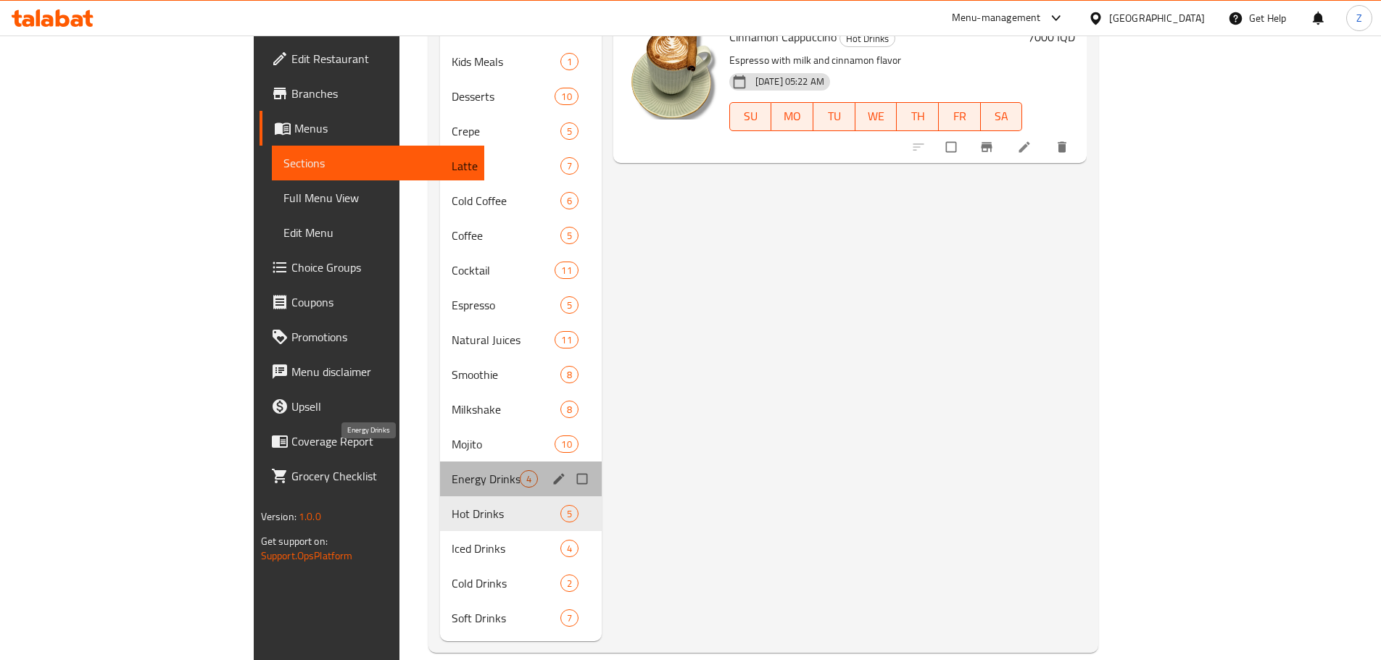
click at [452, 471] on span "Energy Drinks" at bounding box center [486, 479] width 68 height 17
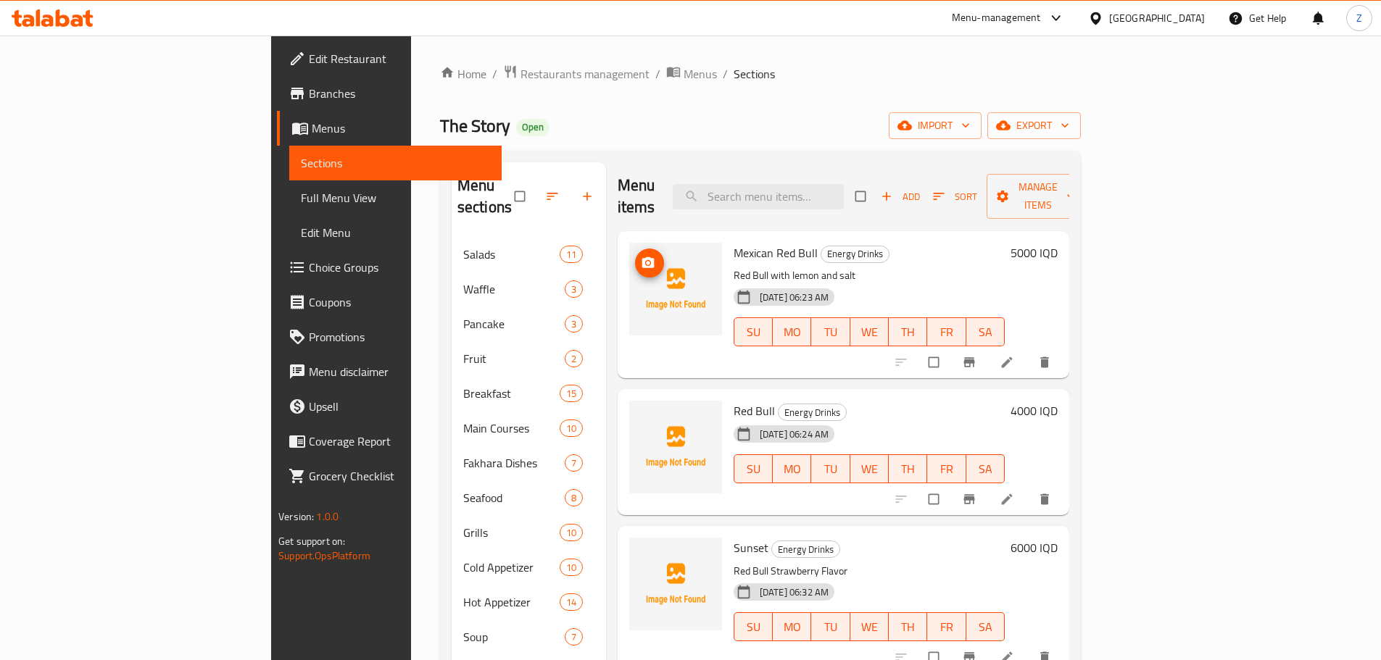
click at [629, 243] on img at bounding box center [675, 289] width 93 height 93
click at [641, 256] on icon "upload picture" at bounding box center [648, 263] width 14 height 14
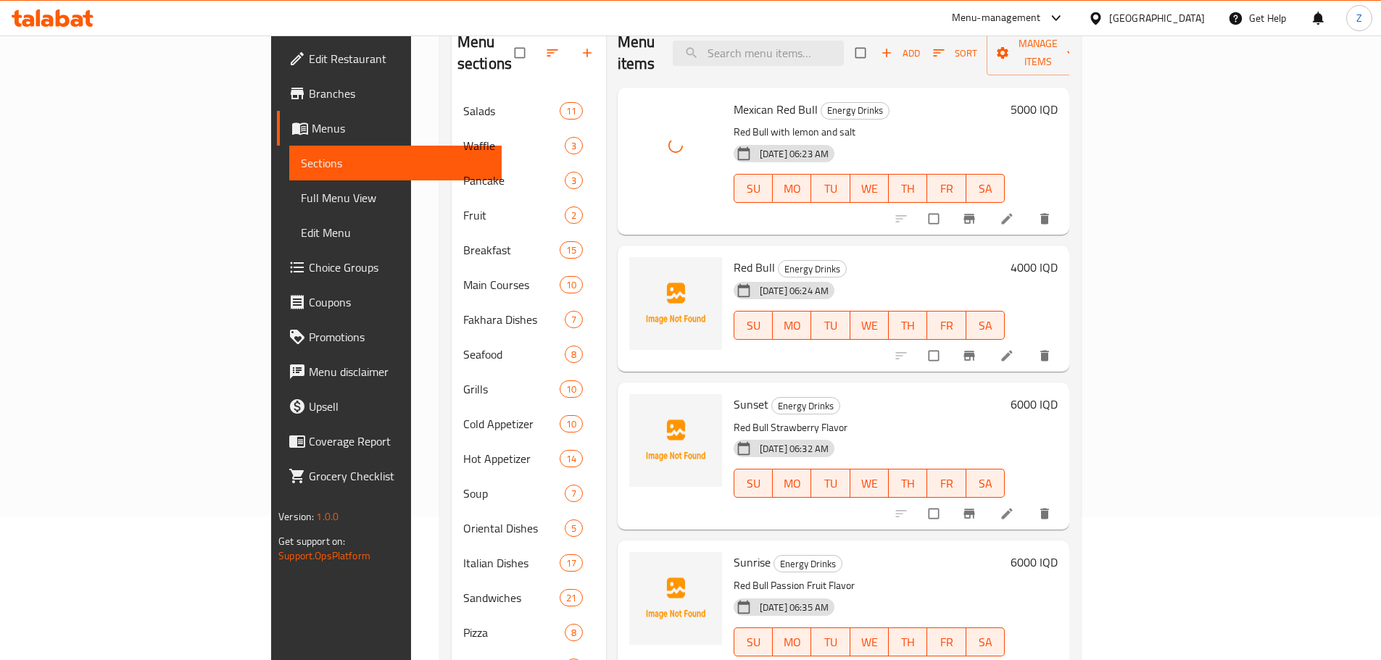
scroll to position [145, 0]
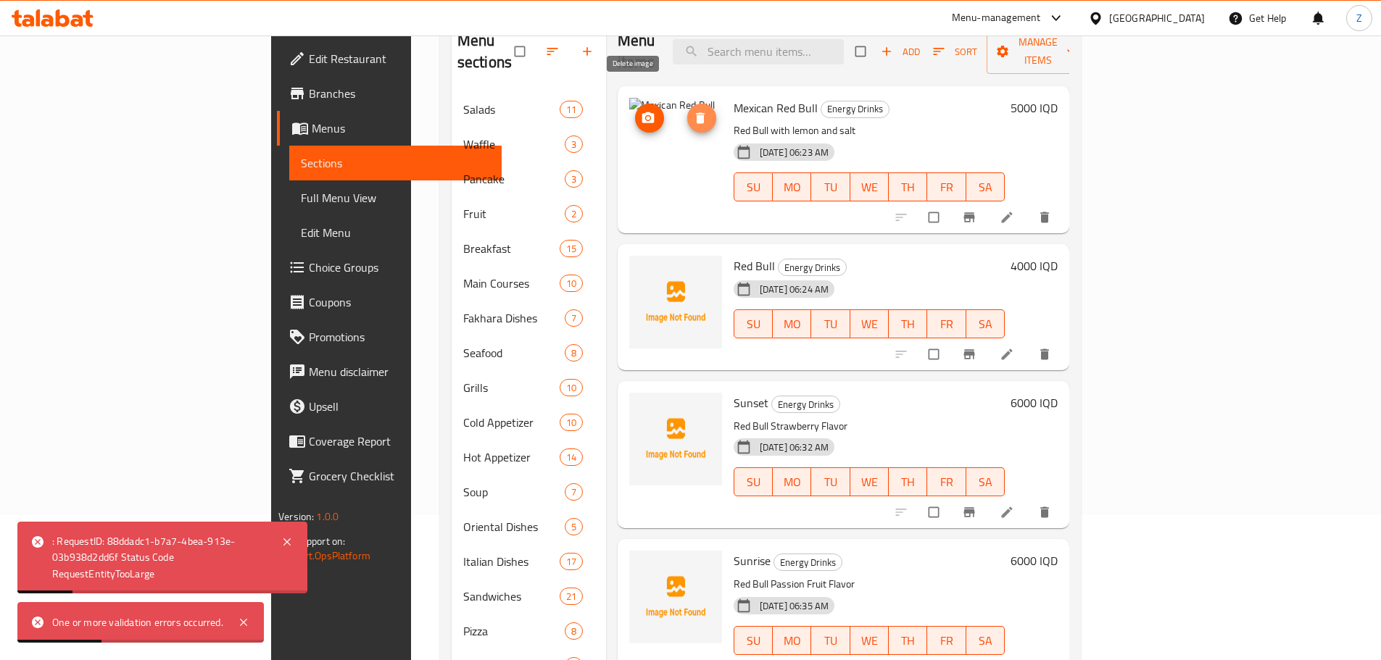
click at [696, 112] on icon "delete image" at bounding box center [700, 117] width 9 height 11
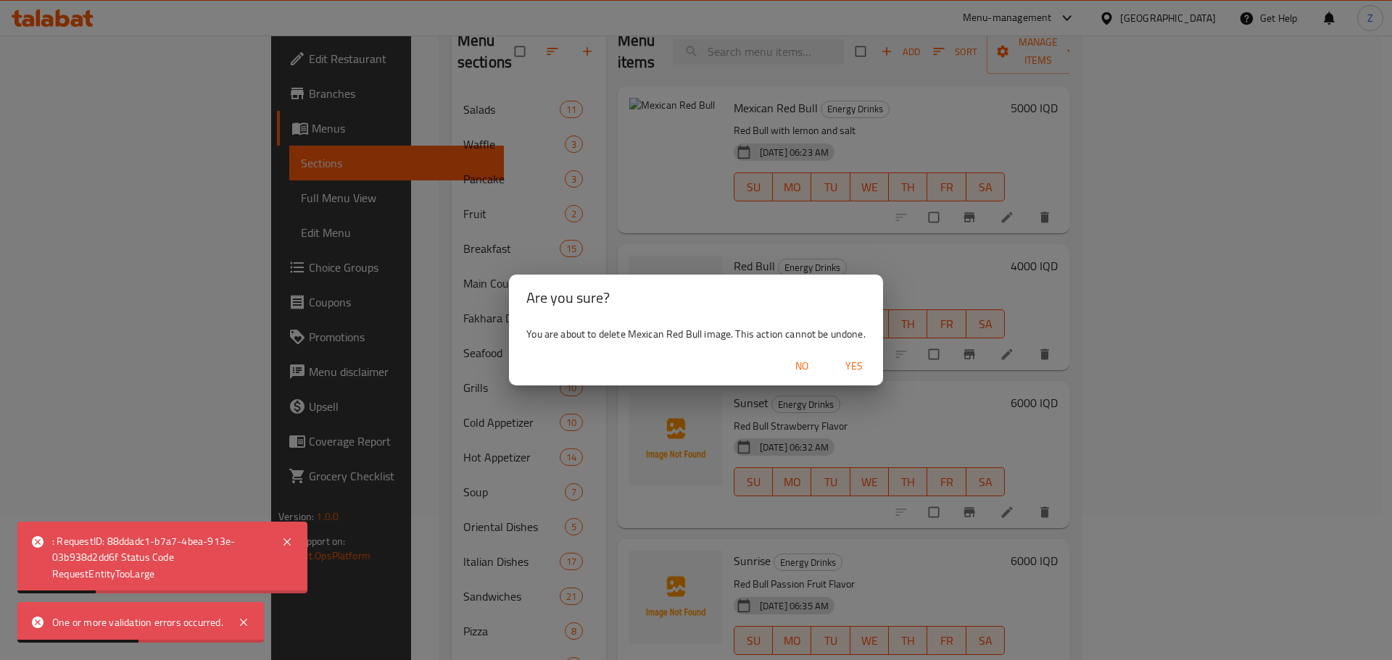
click at [868, 357] on button "Yes" at bounding box center [854, 366] width 46 height 27
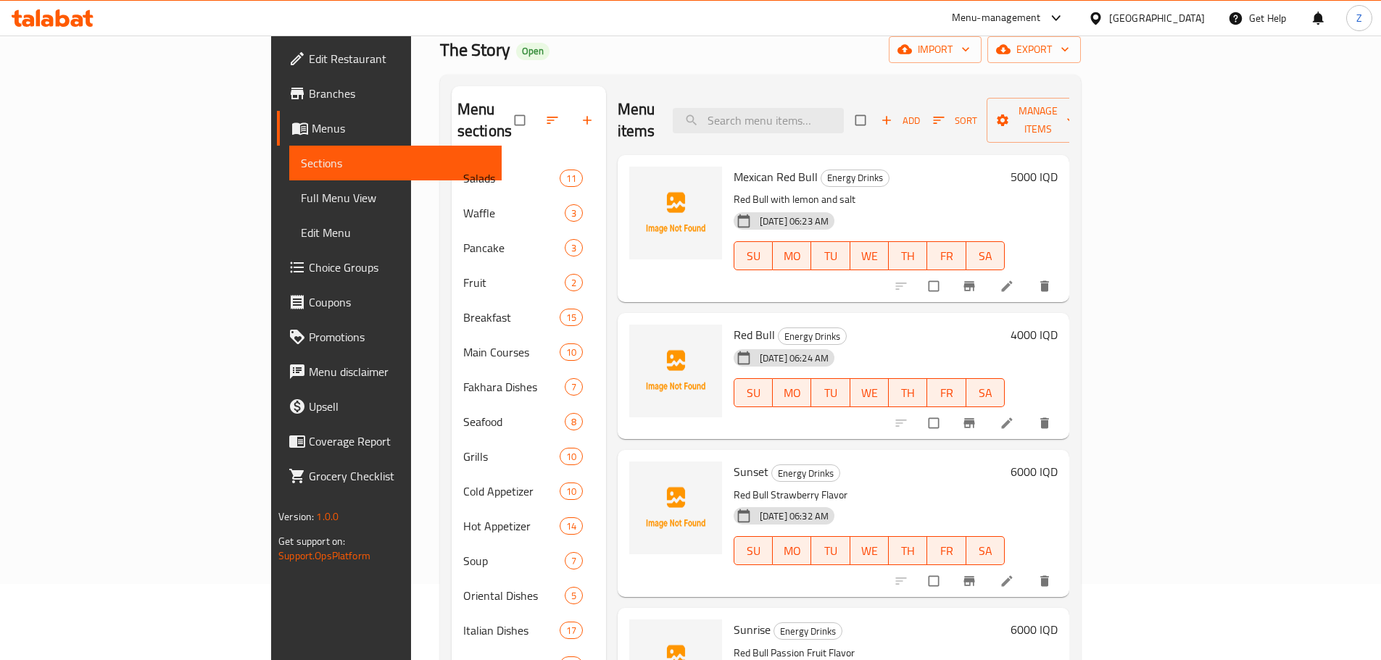
scroll to position [0, 0]
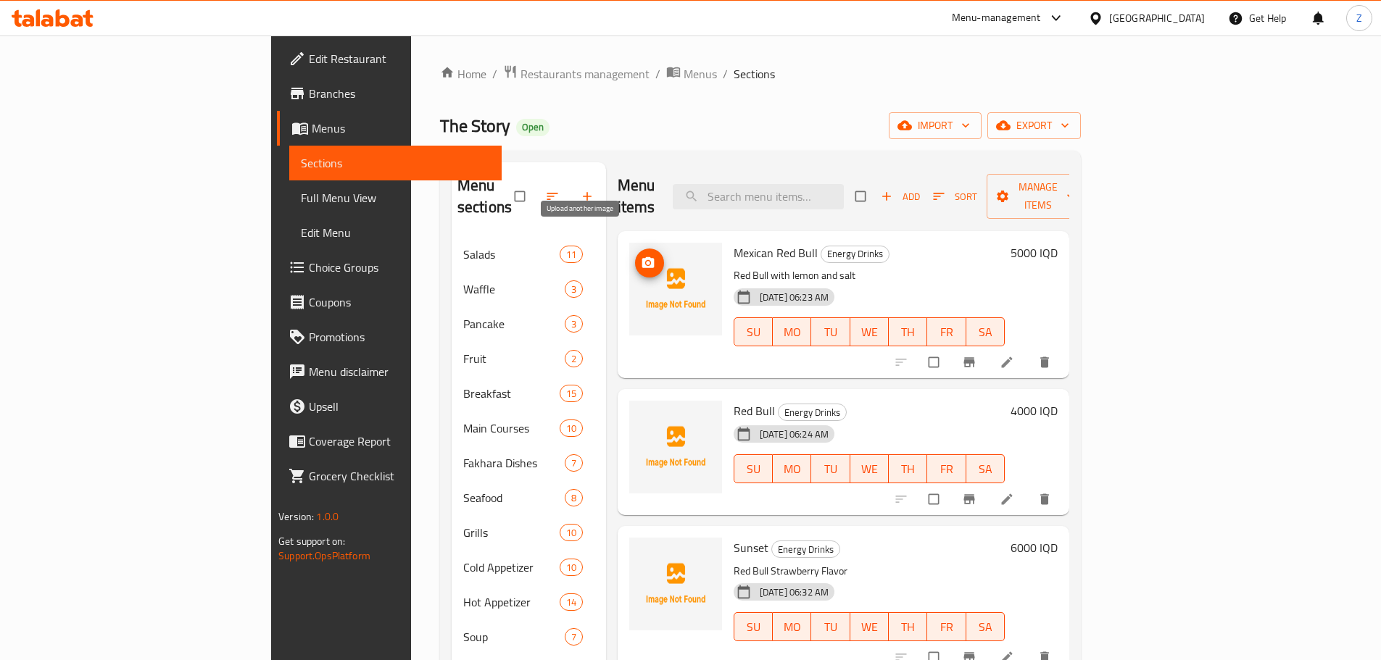
click at [641, 256] on icon "upload picture" at bounding box center [648, 263] width 14 height 14
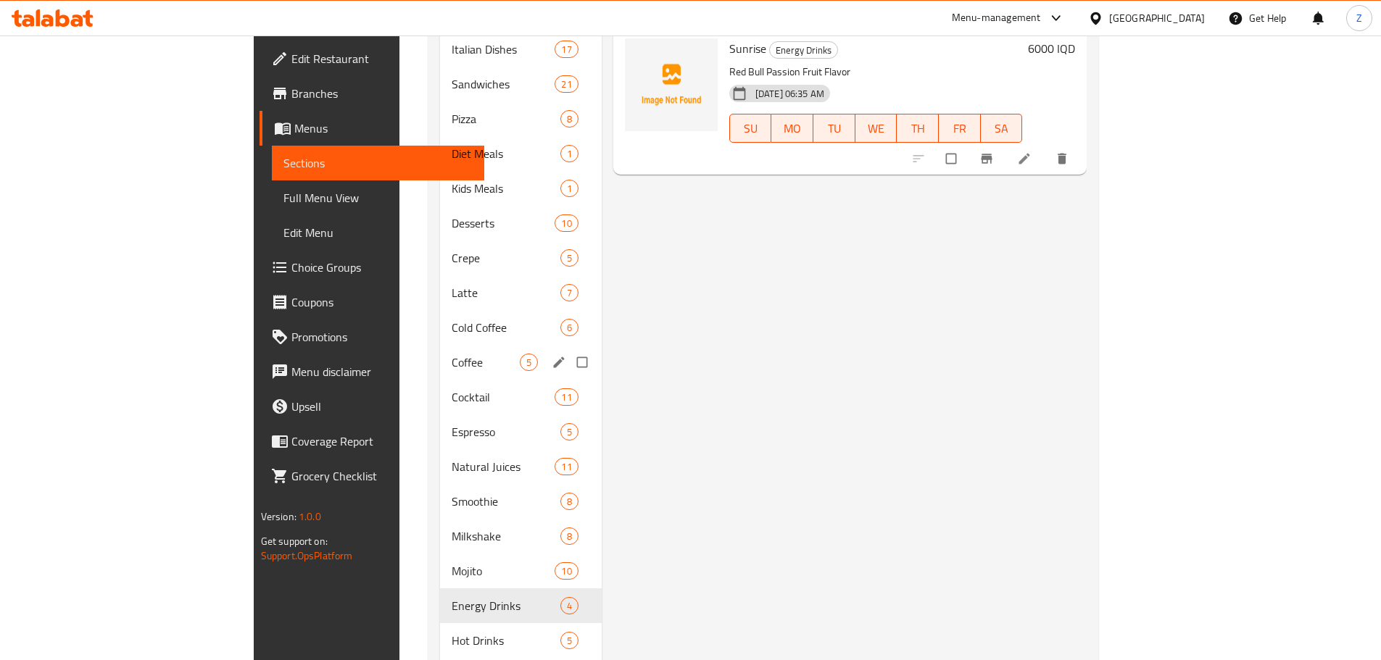
scroll to position [784, 0]
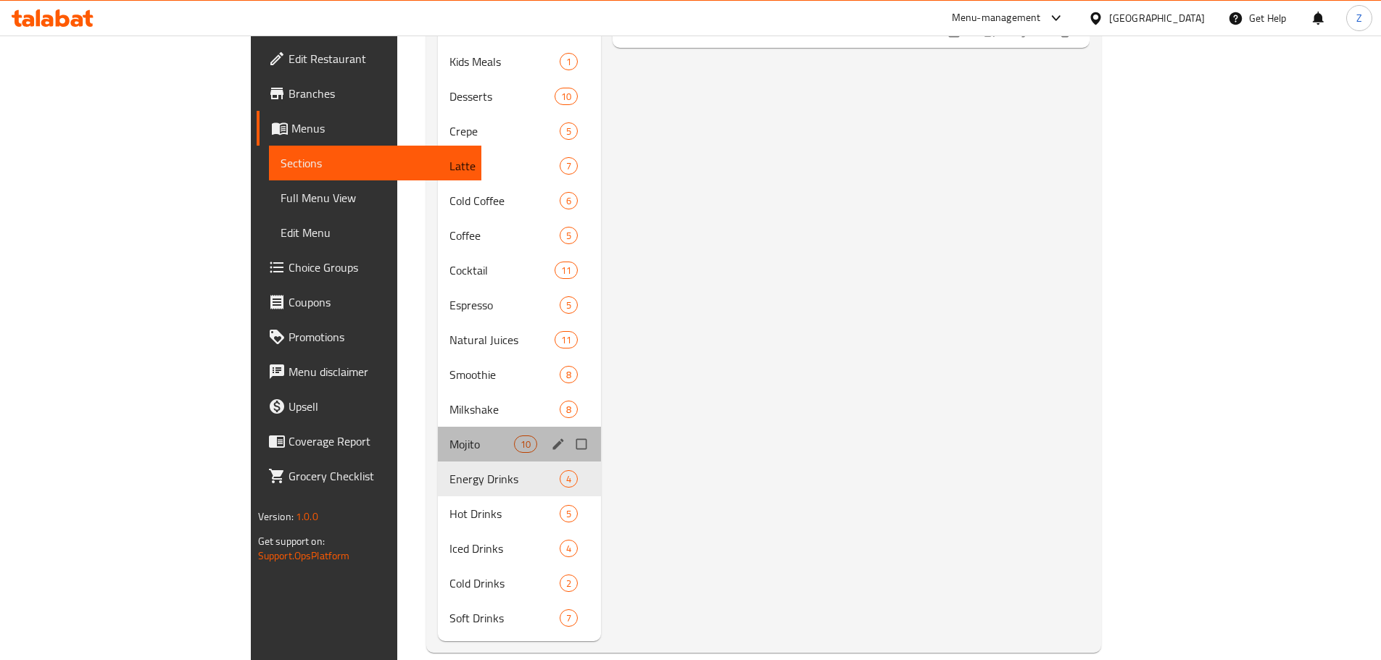
click at [438, 435] on div "Mojito 10" at bounding box center [519, 444] width 163 height 35
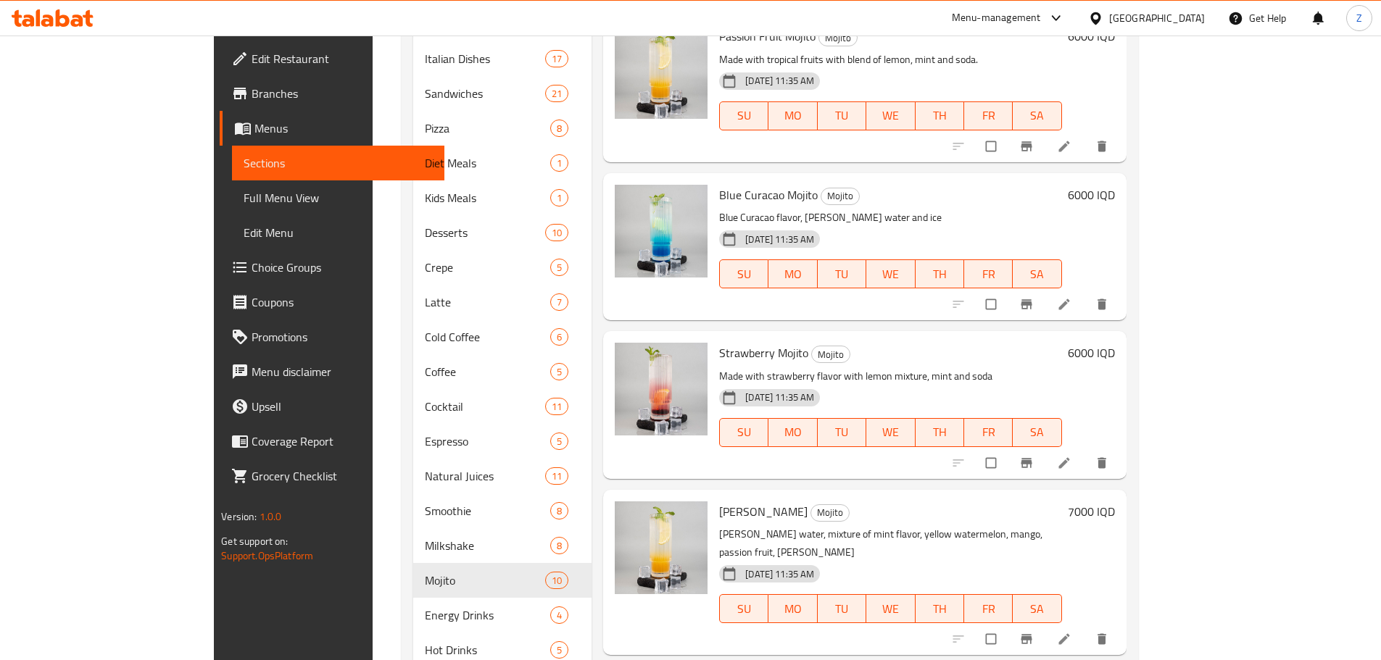
scroll to position [784, 0]
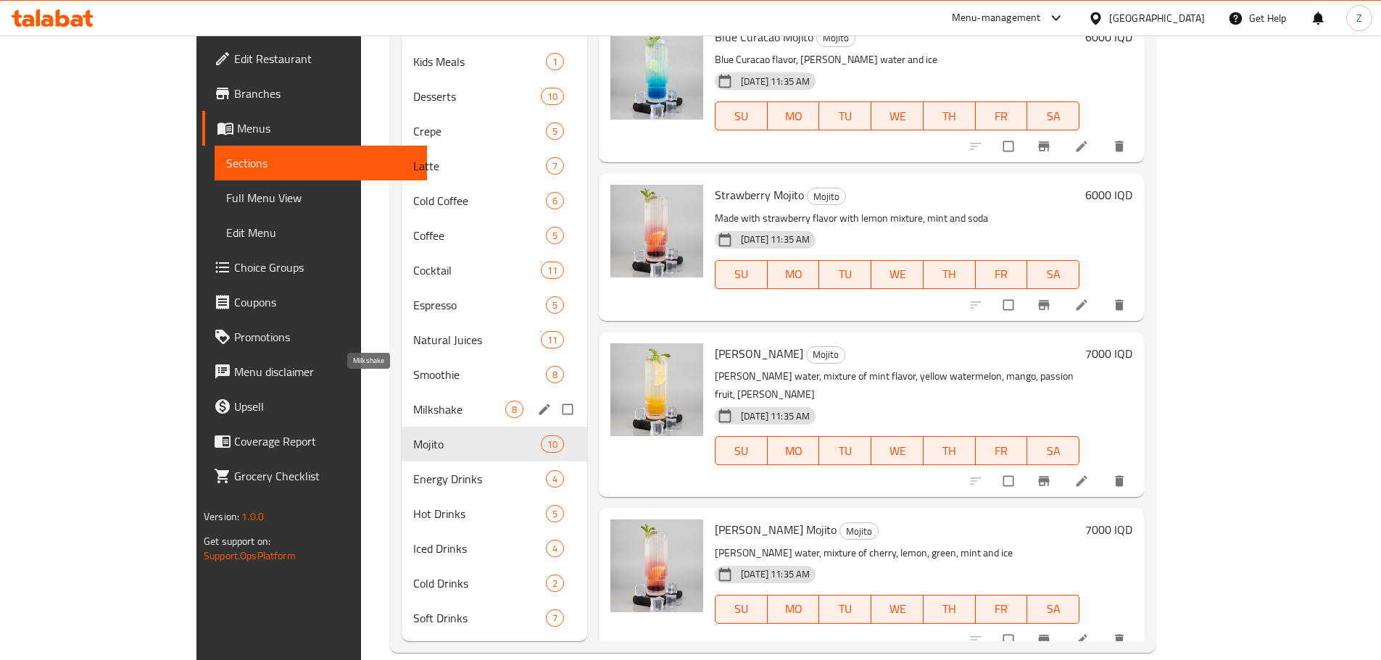
click at [413, 401] on span "Milkshake" at bounding box center [459, 409] width 92 height 17
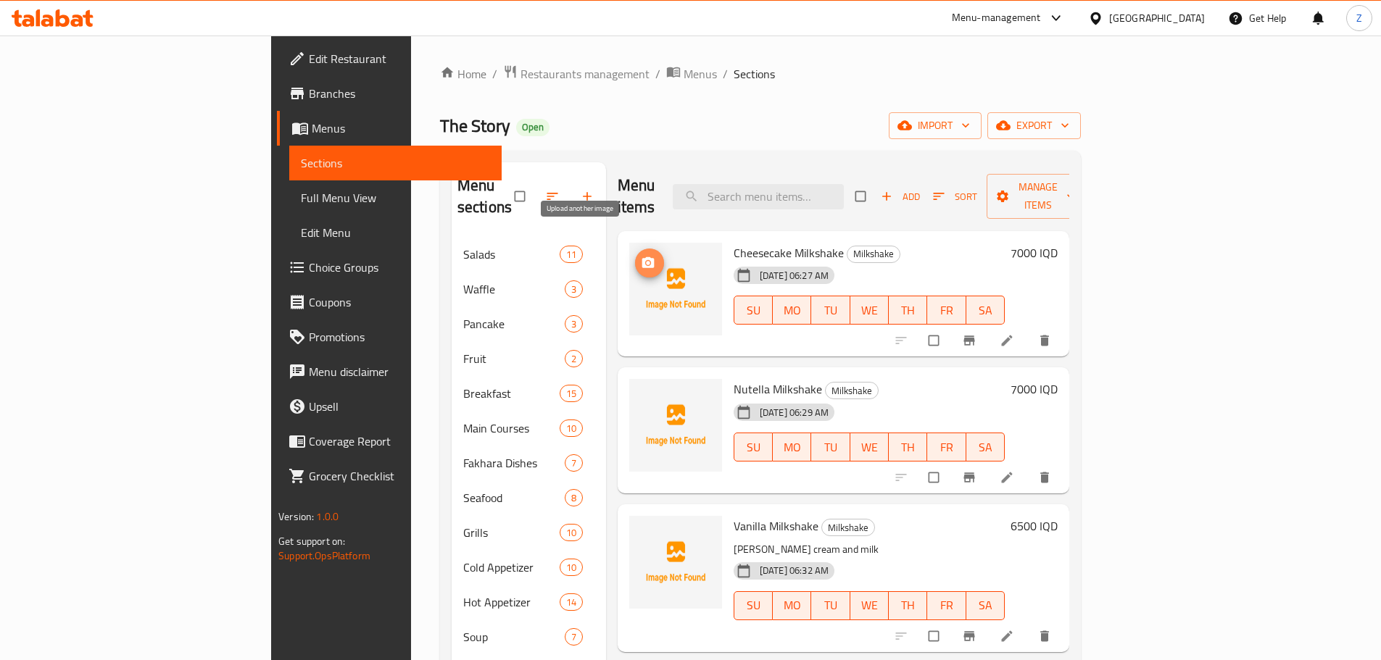
click at [642, 257] on icon "upload picture" at bounding box center [648, 262] width 12 height 11
click at [629, 379] on img at bounding box center [675, 425] width 93 height 93
click at [635, 392] on span "upload picture" at bounding box center [649, 399] width 29 height 14
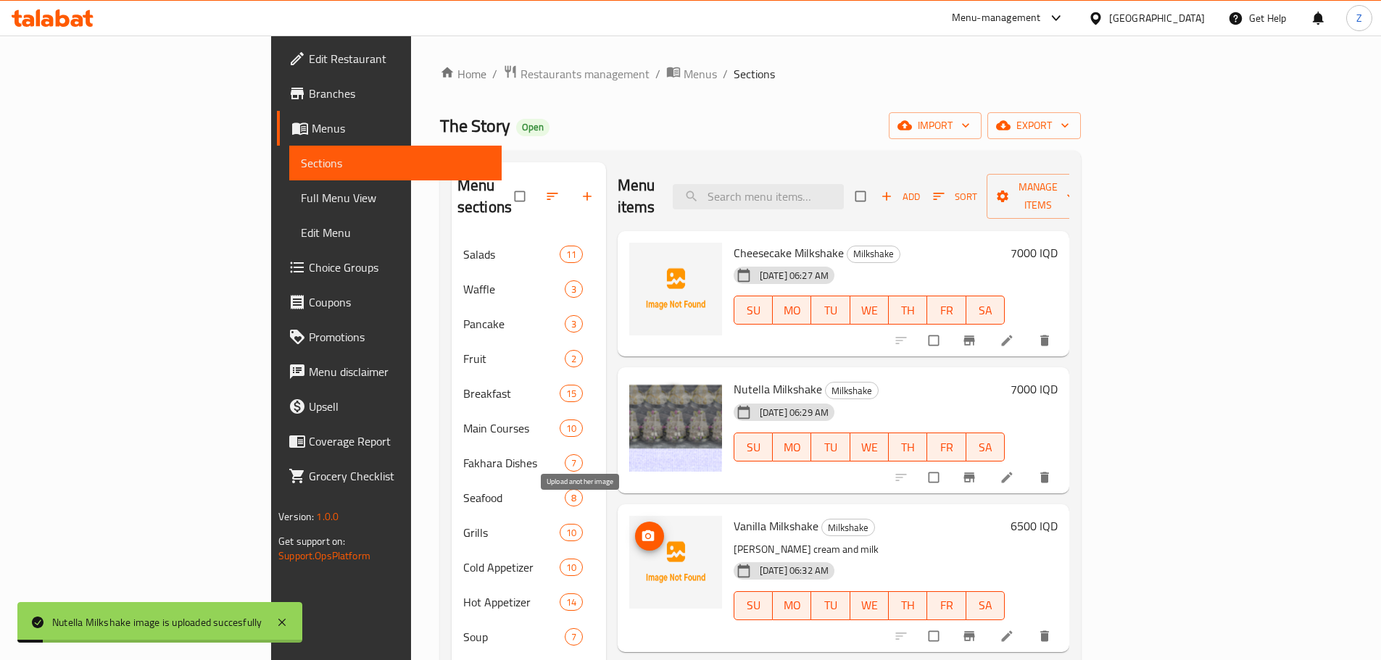
click at [641, 529] on icon "upload picture" at bounding box center [648, 536] width 14 height 14
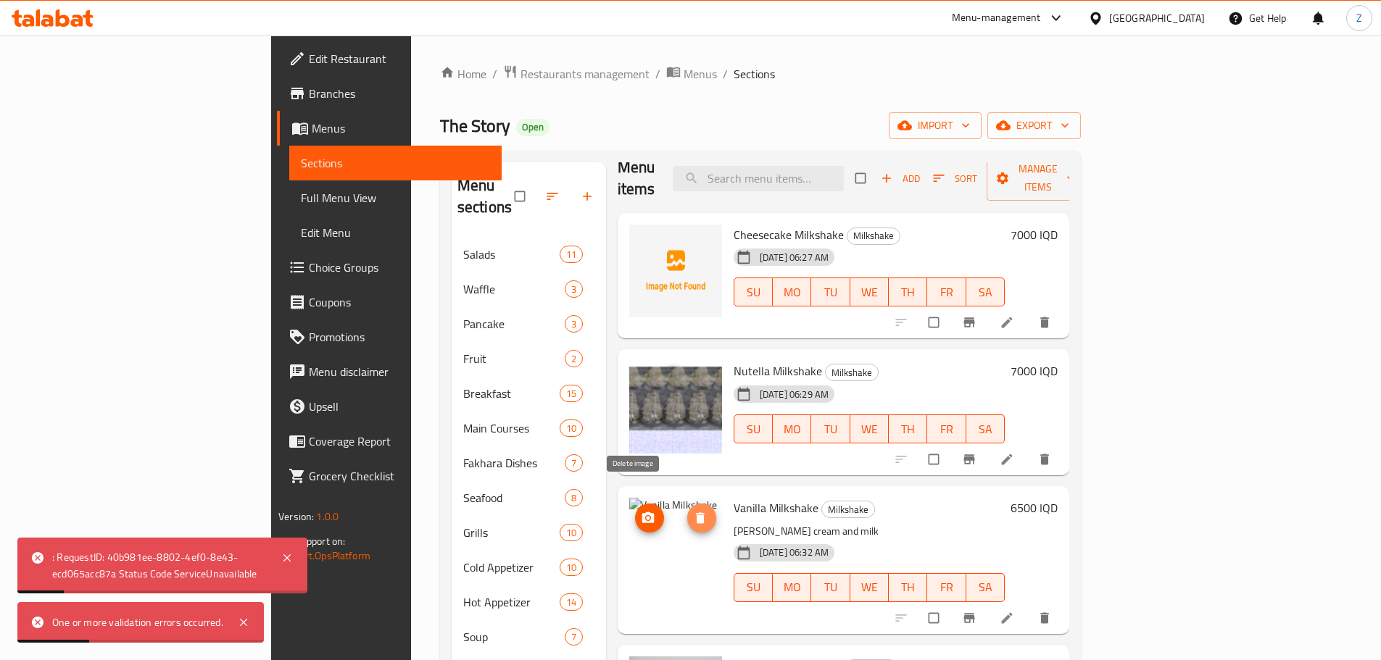
click at [687, 506] on button "delete image" at bounding box center [701, 518] width 29 height 29
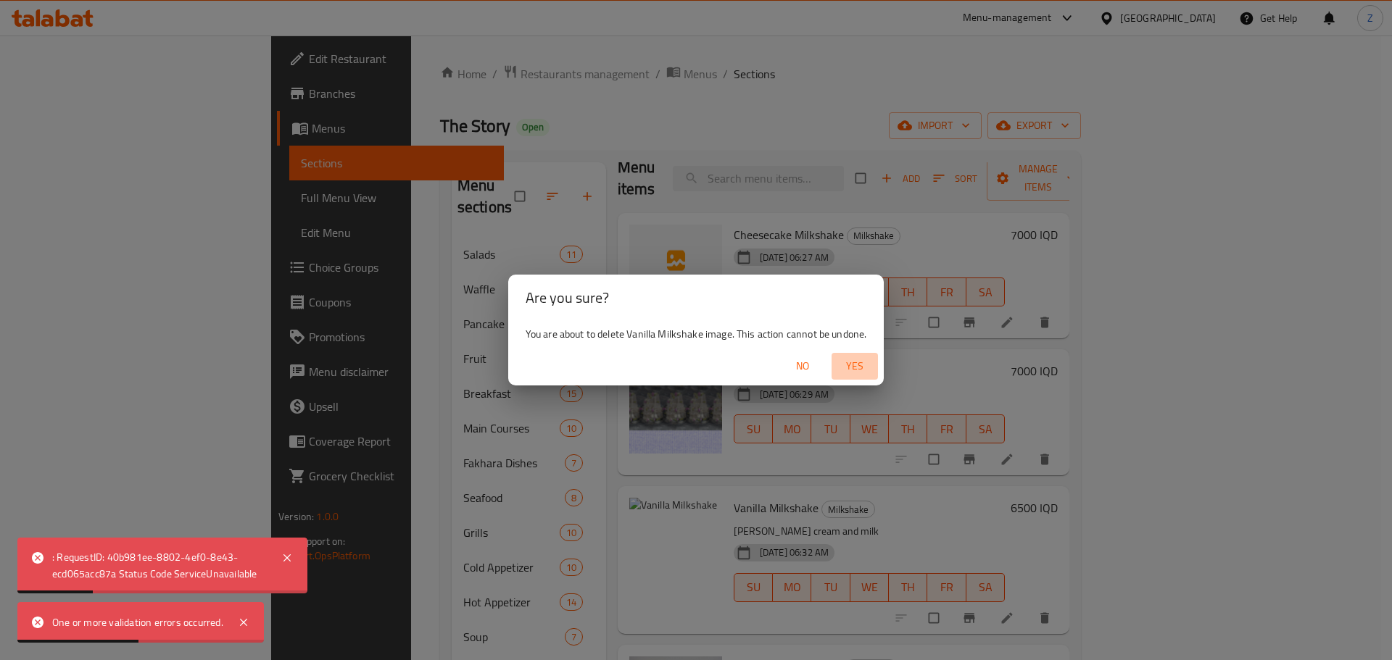
click at [869, 374] on span "Yes" at bounding box center [854, 366] width 35 height 18
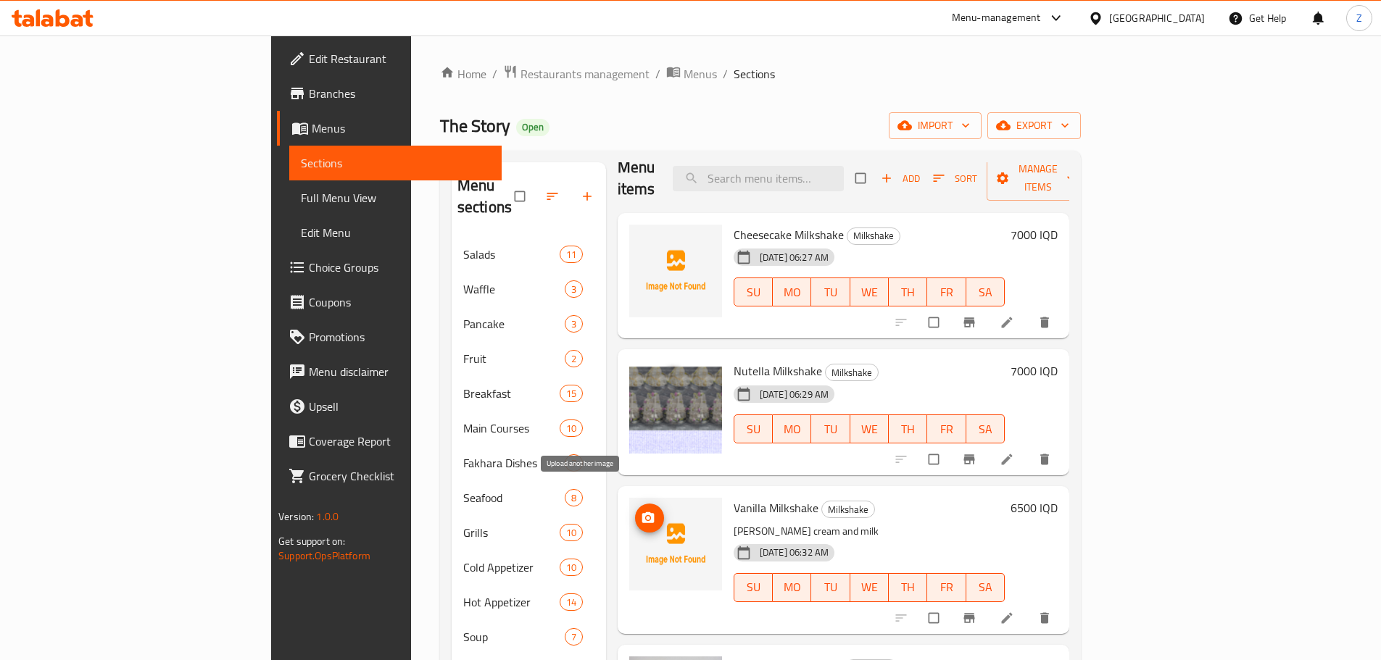
click at [641, 511] on icon "upload picture" at bounding box center [648, 518] width 14 height 14
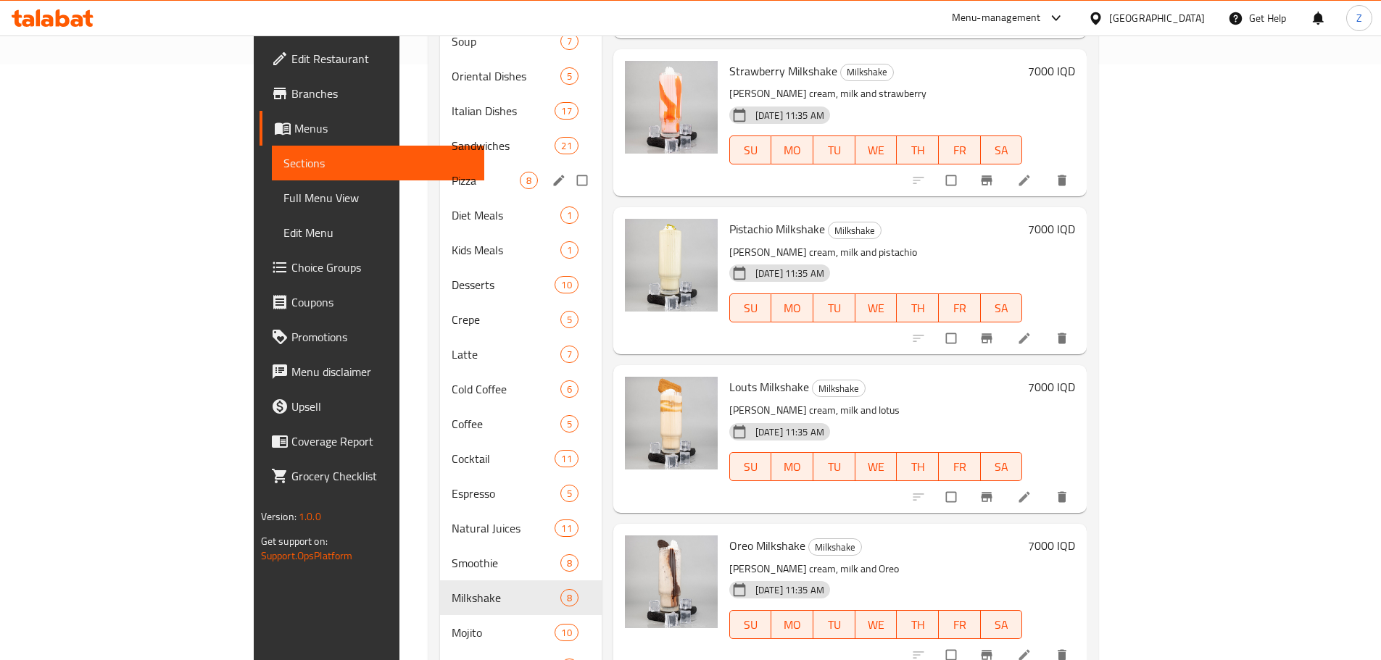
scroll to position [652, 0]
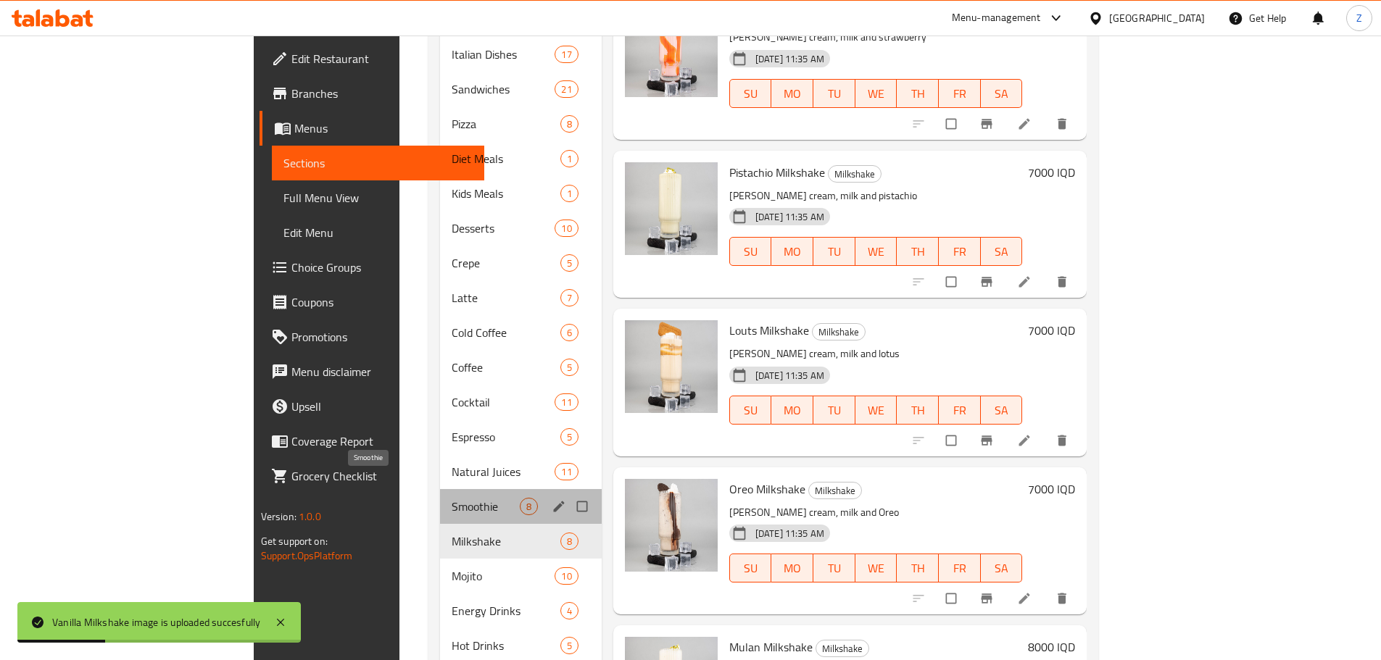
click at [452, 498] on span "Smoothie" at bounding box center [486, 506] width 68 height 17
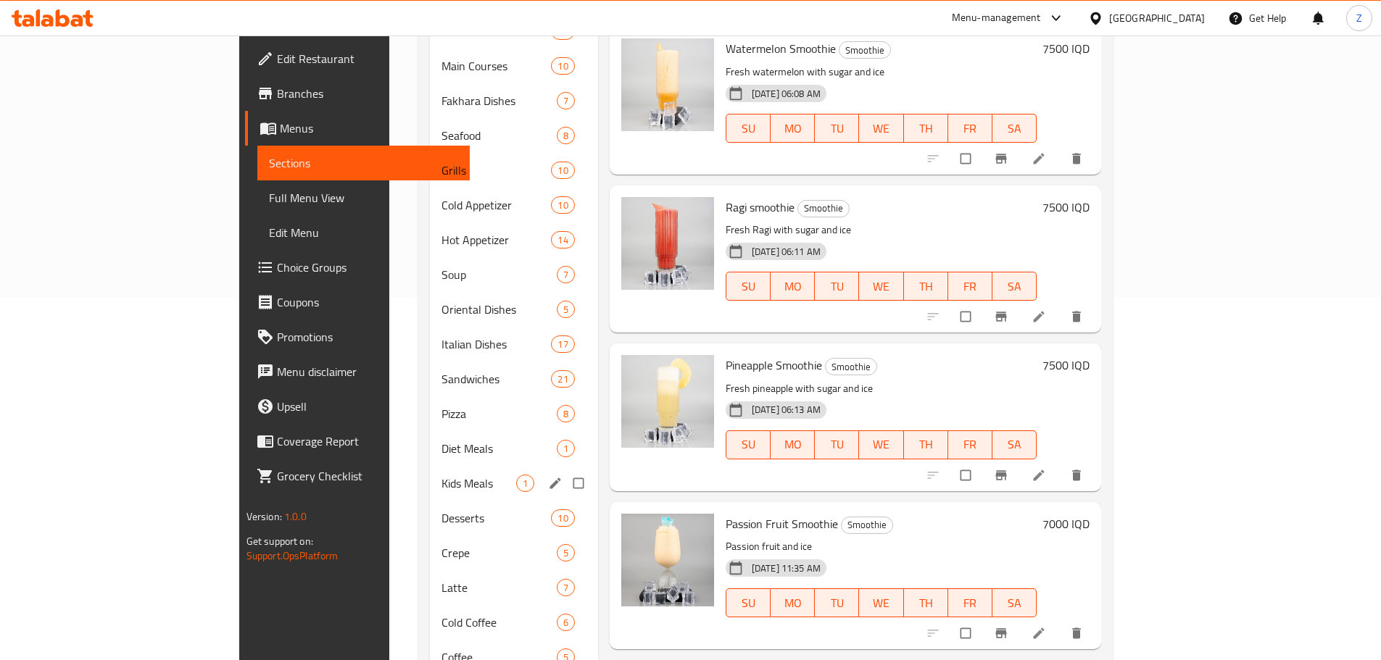
scroll to position [580, 0]
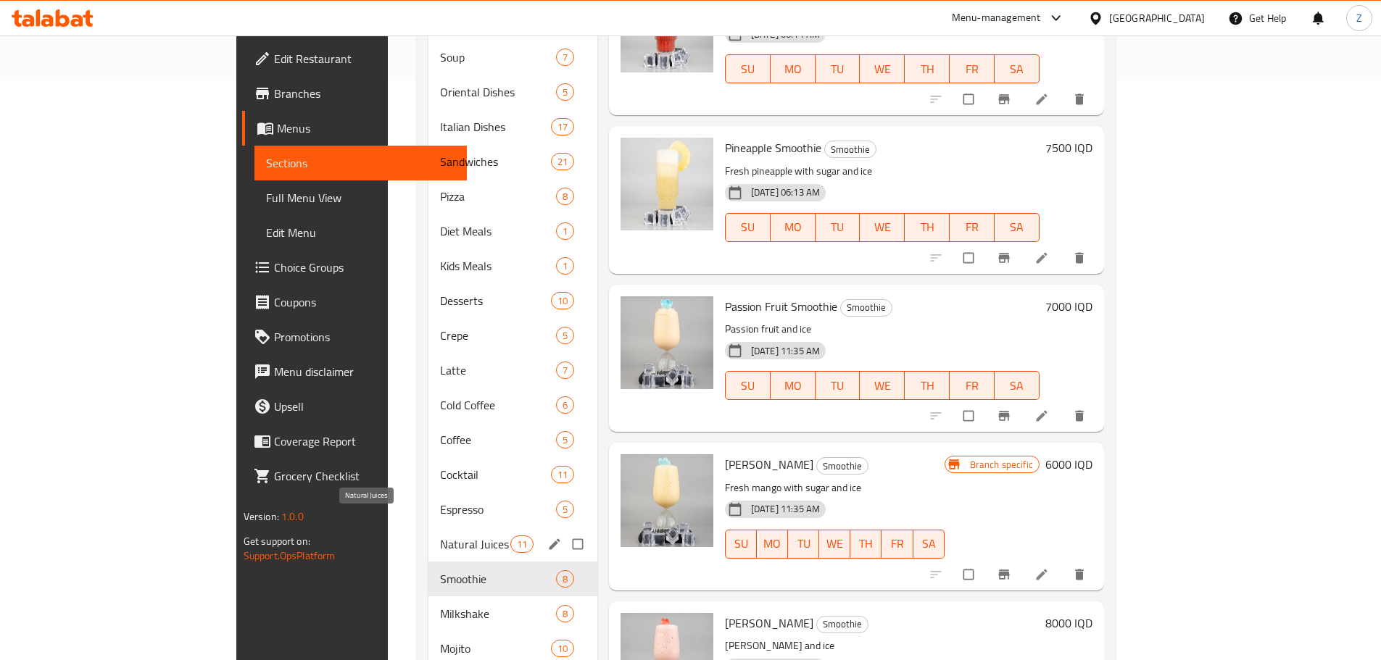
click at [440, 536] on span "Natural Juices" at bounding box center [475, 544] width 70 height 17
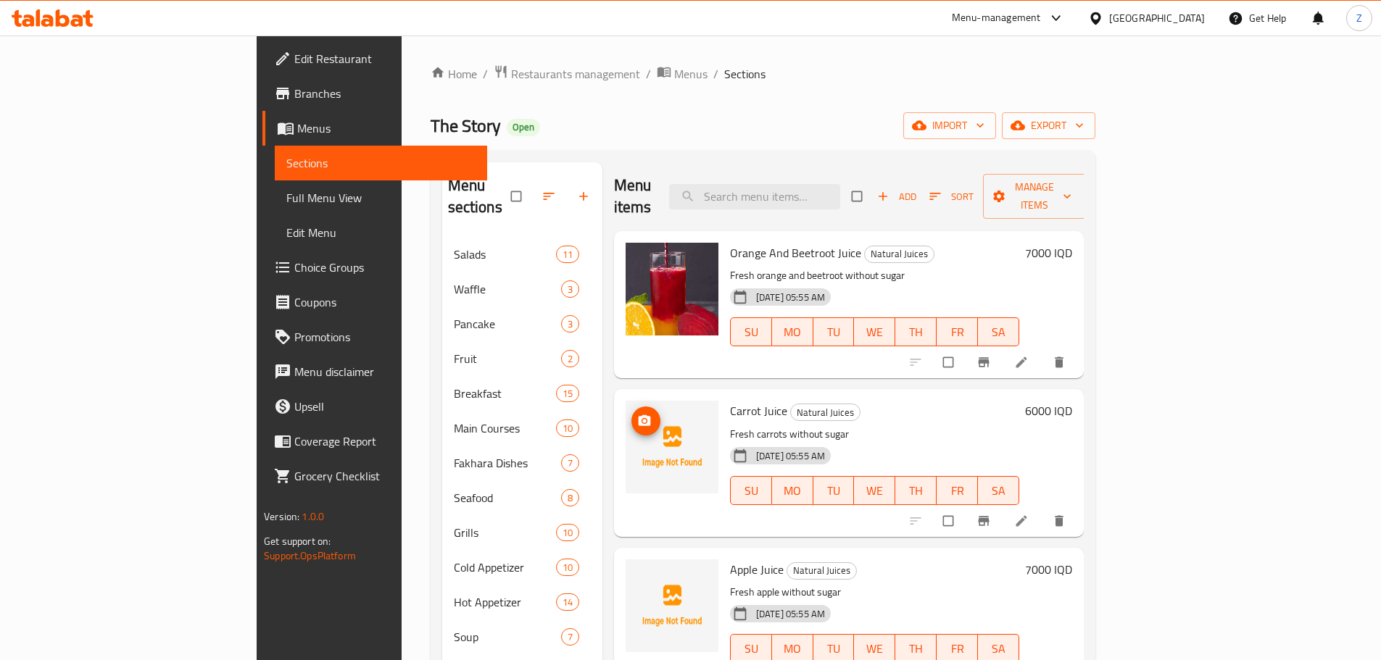
click at [626, 401] on img at bounding box center [672, 447] width 93 height 93
click at [626, 408] on img at bounding box center [672, 447] width 93 height 93
click at [631, 414] on span "upload picture" at bounding box center [645, 421] width 29 height 14
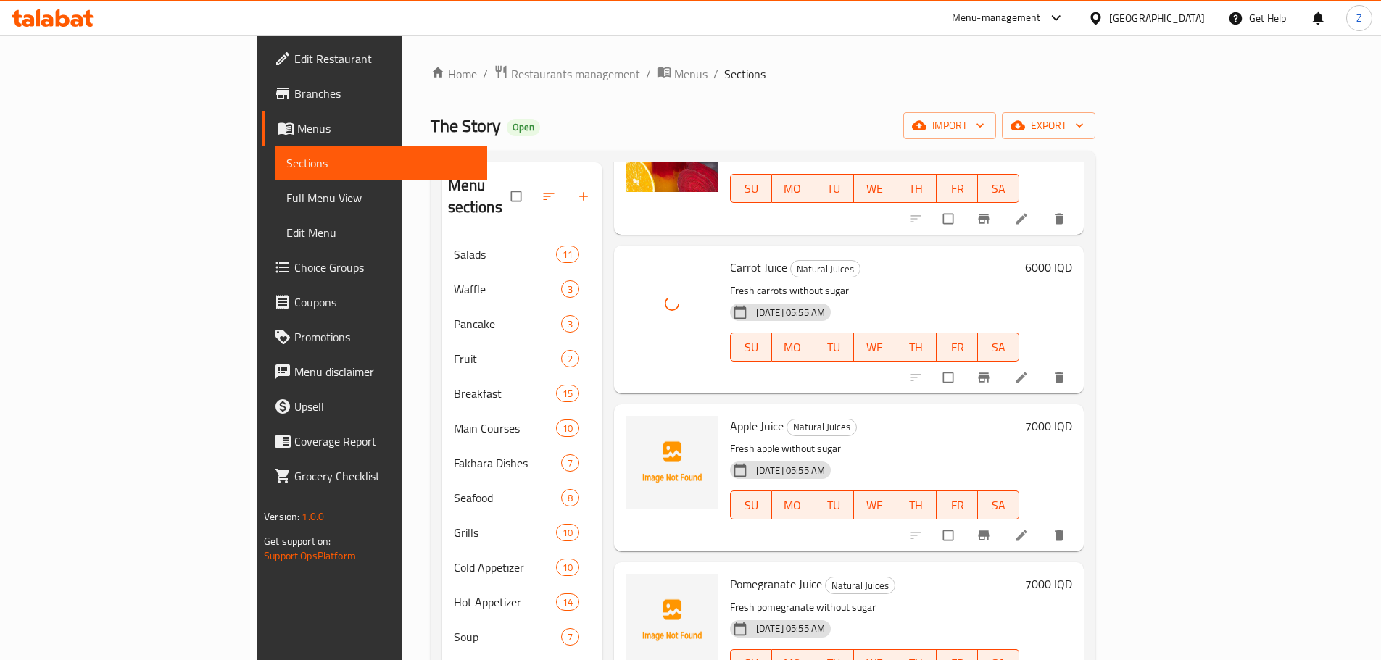
scroll to position [145, 0]
click at [639, 428] on icon "upload picture" at bounding box center [645, 433] width 12 height 11
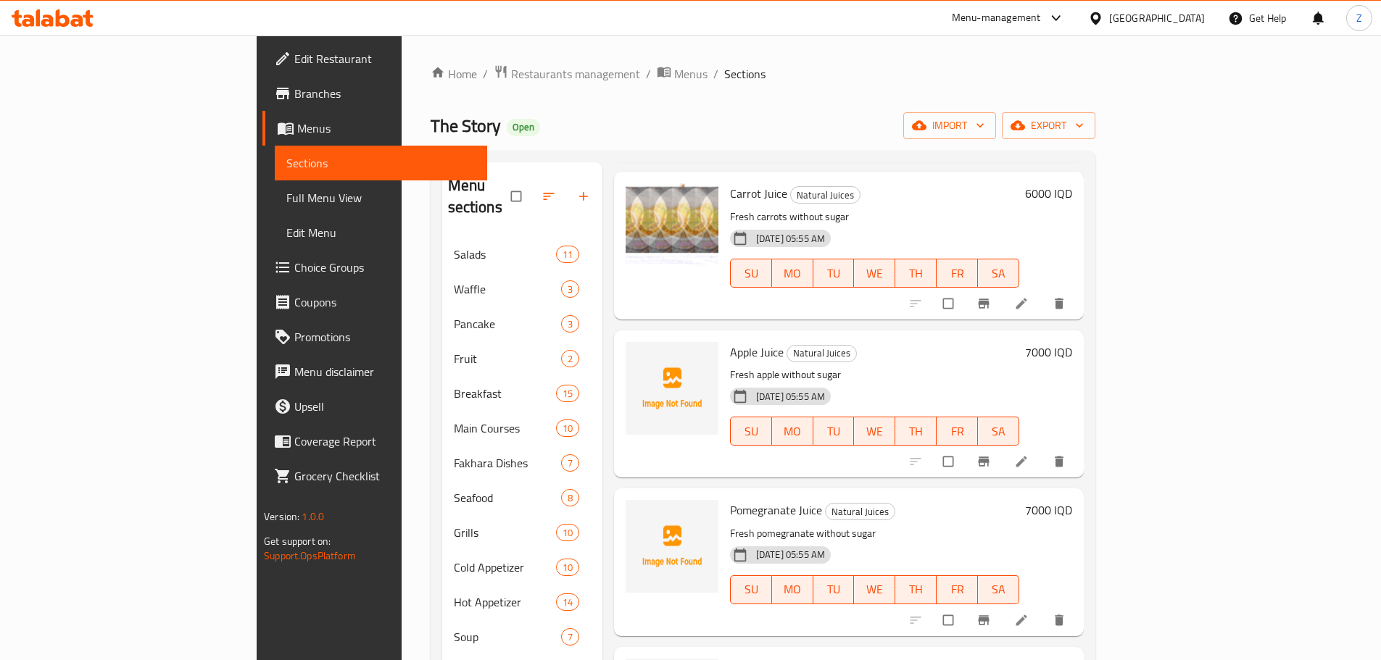
scroll to position [362, 0]
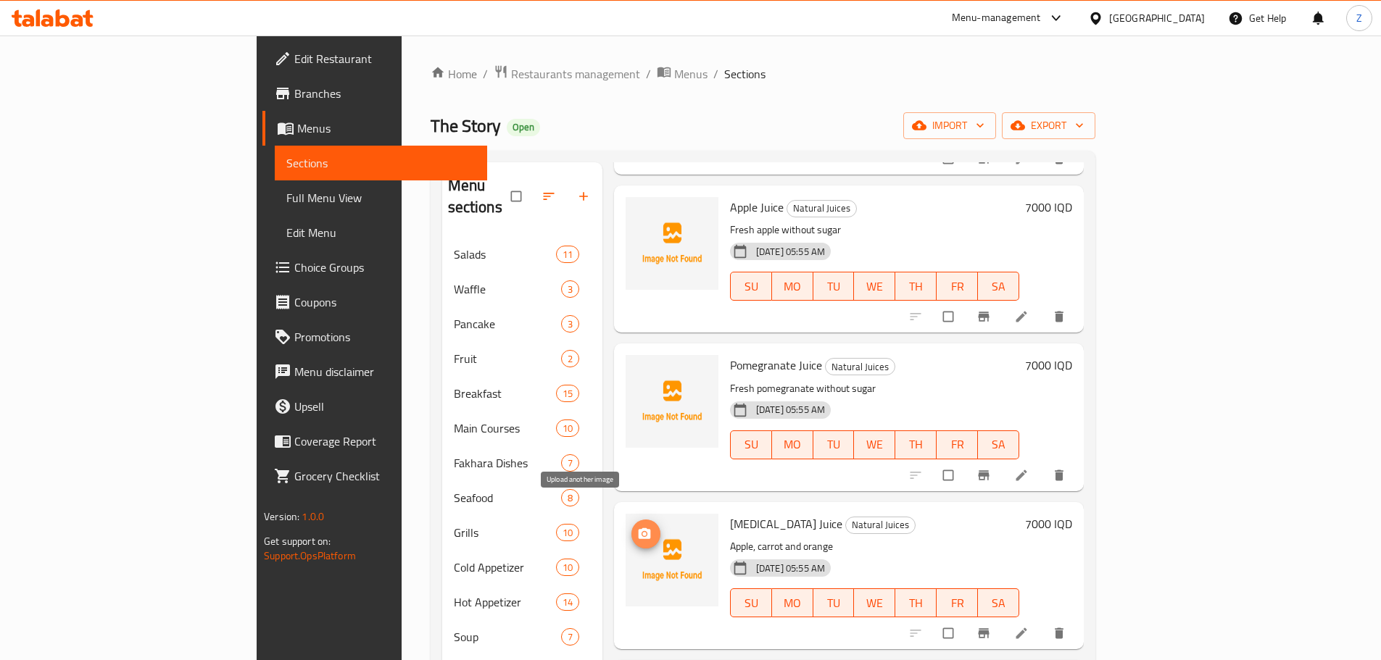
click at [631, 520] on button "upload picture" at bounding box center [645, 534] width 29 height 29
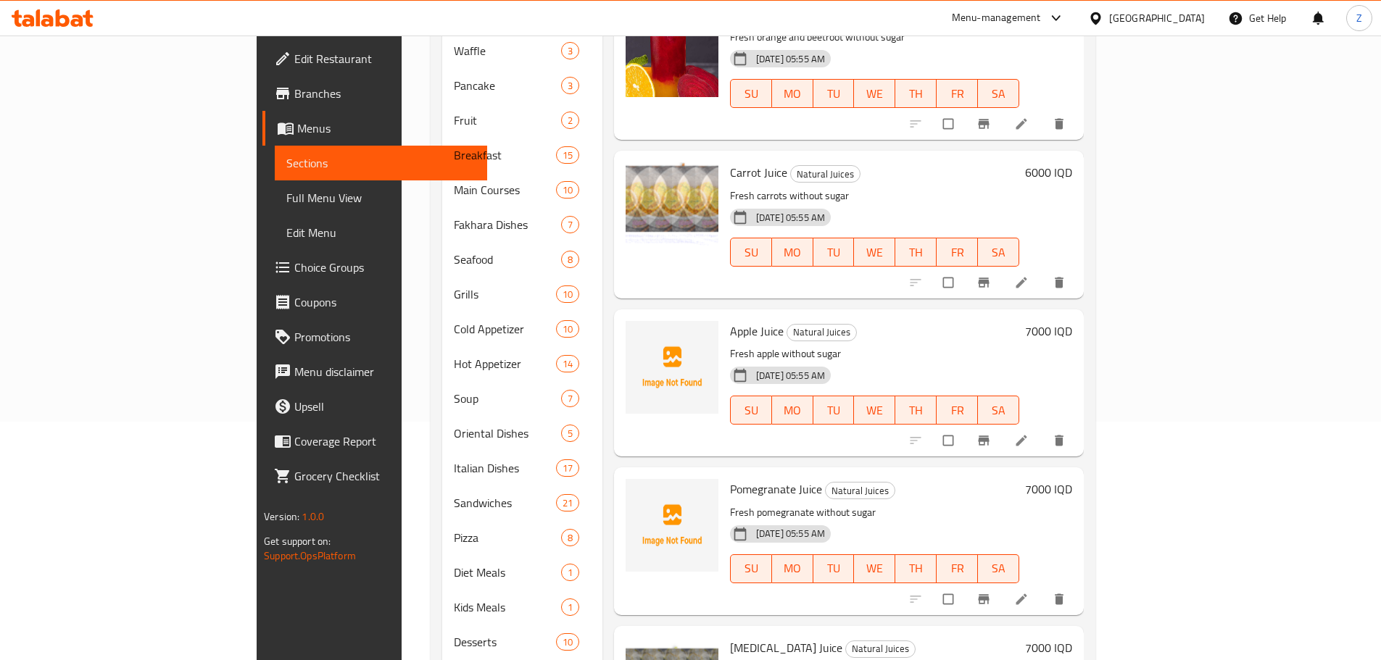
scroll to position [204, 0]
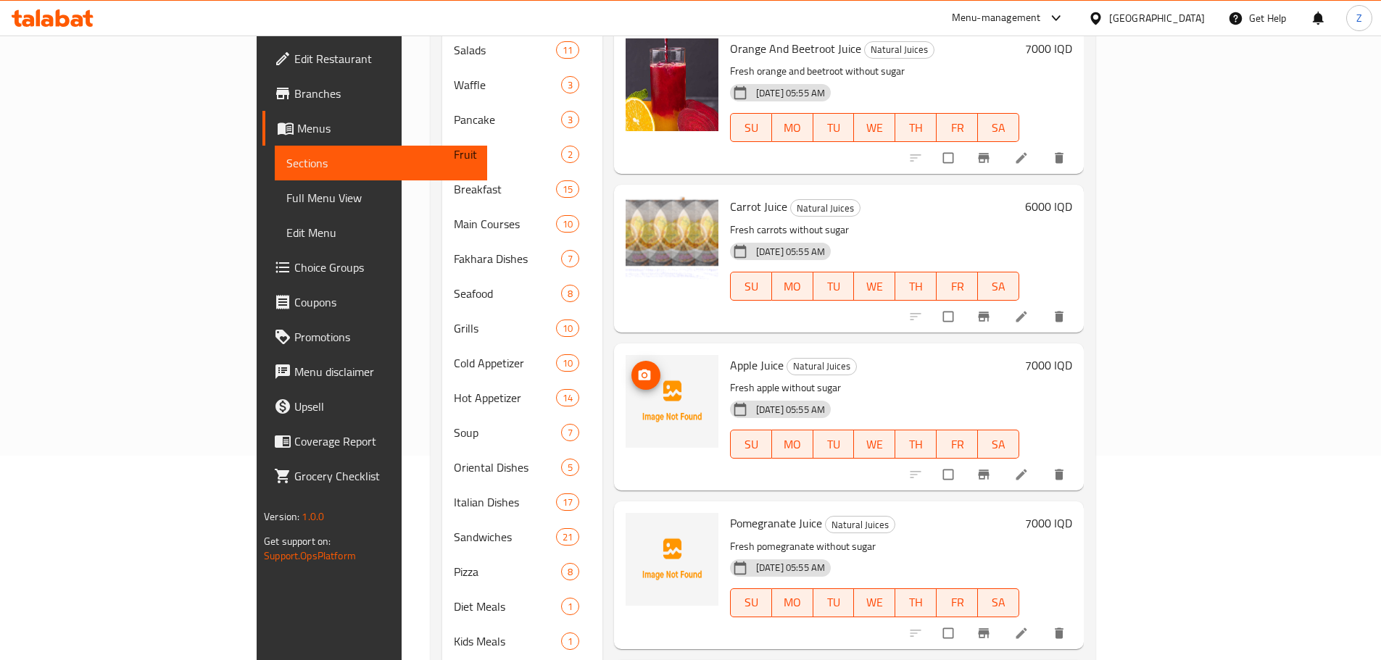
click at [639, 369] on icon "upload picture" at bounding box center [645, 374] width 12 height 11
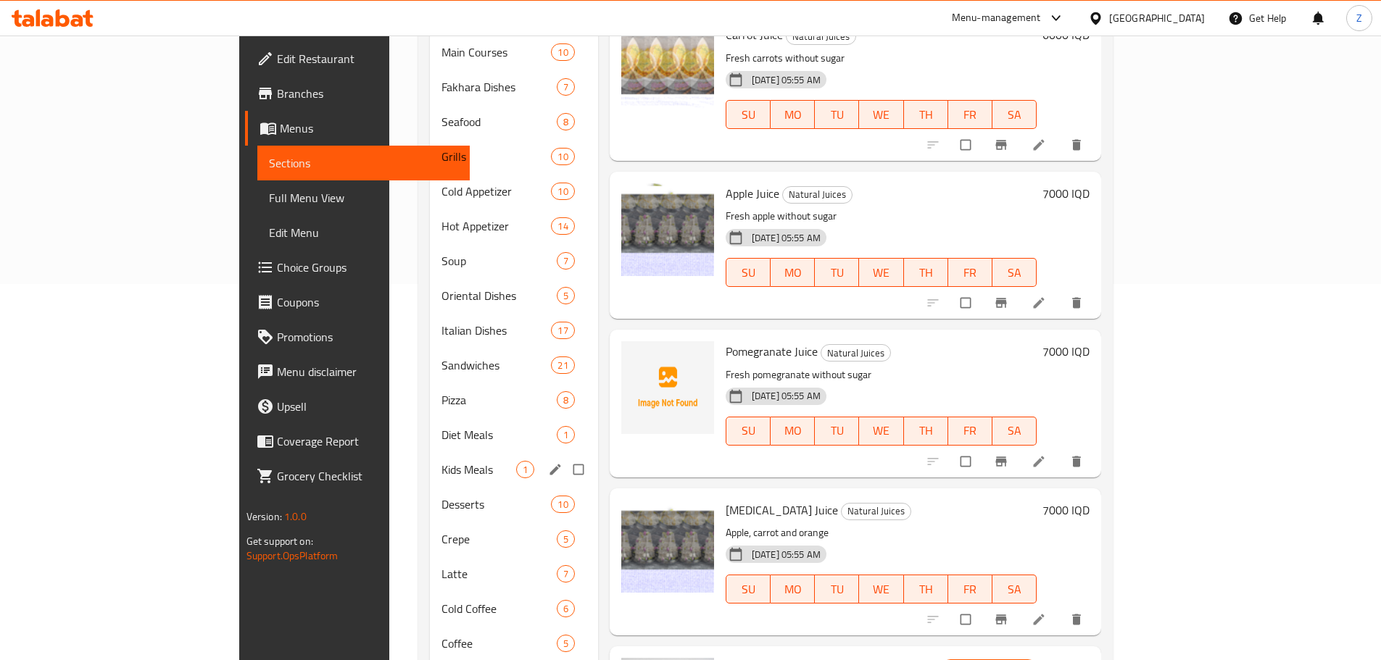
scroll to position [567, 0]
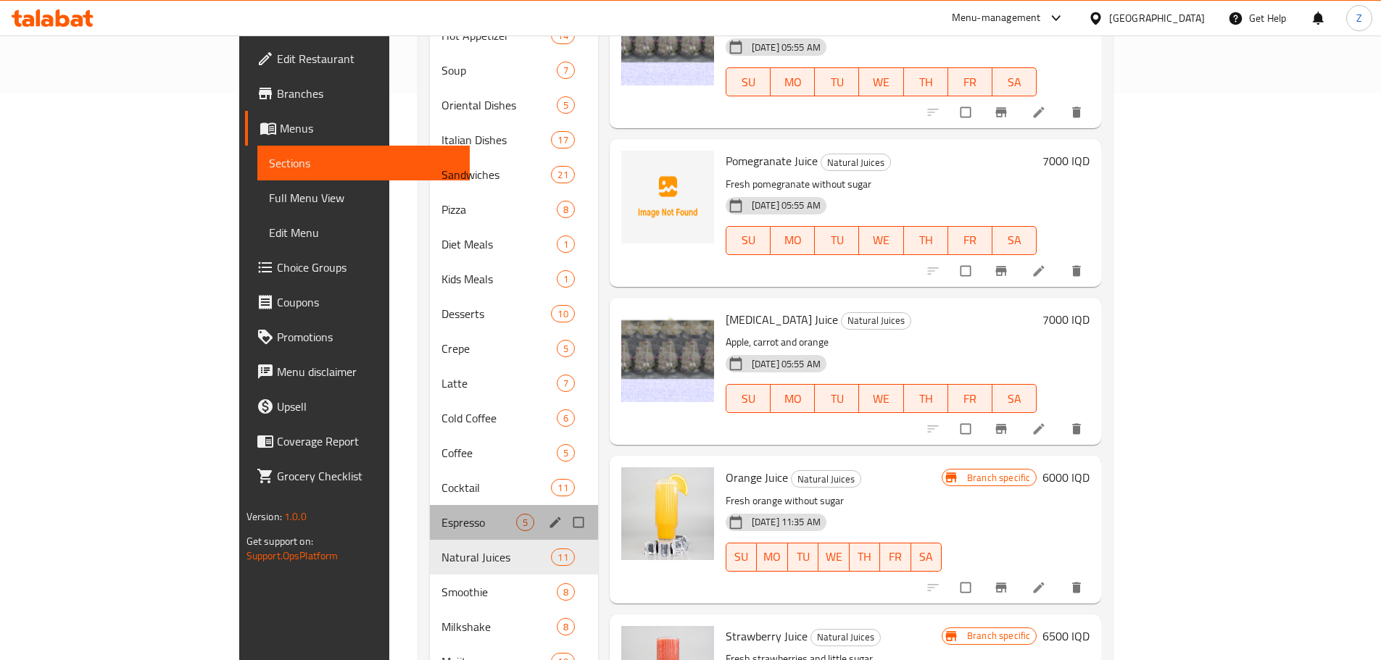
click at [430, 513] on div "Espresso 5" at bounding box center [514, 522] width 168 height 35
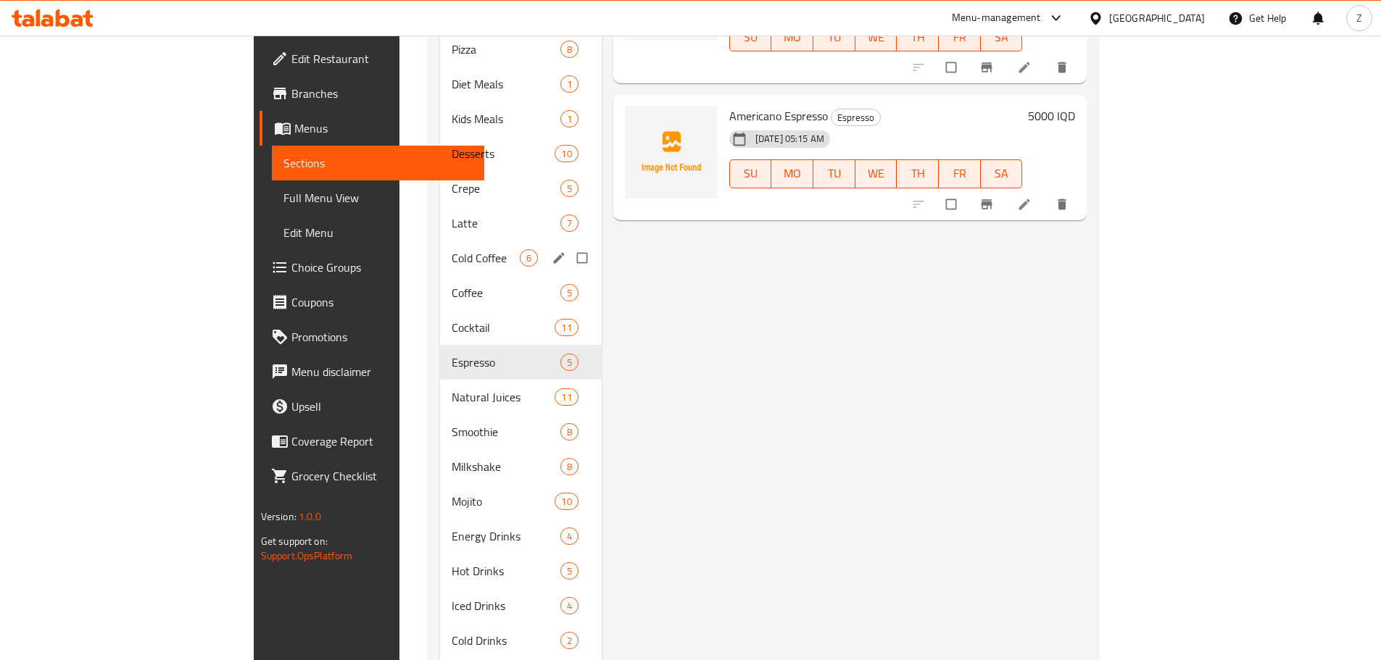
scroll to position [639, 0]
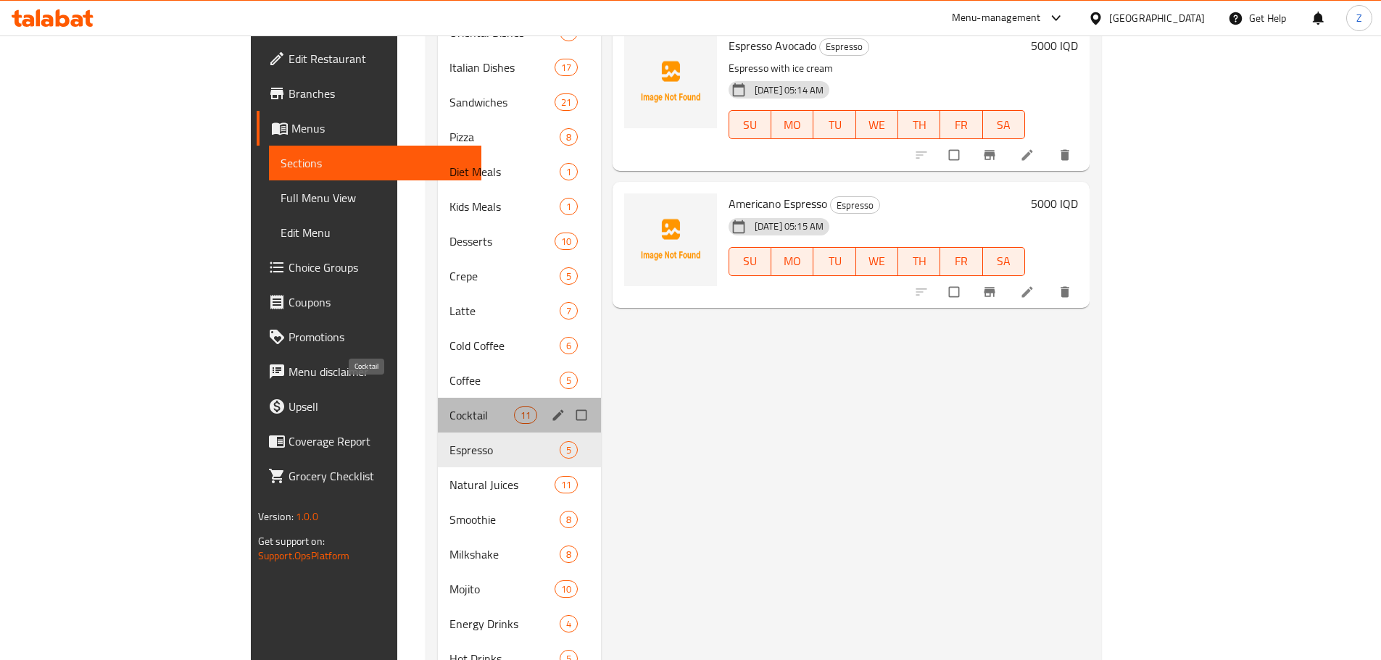
click at [449, 407] on span "Cocktail" at bounding box center [481, 415] width 64 height 17
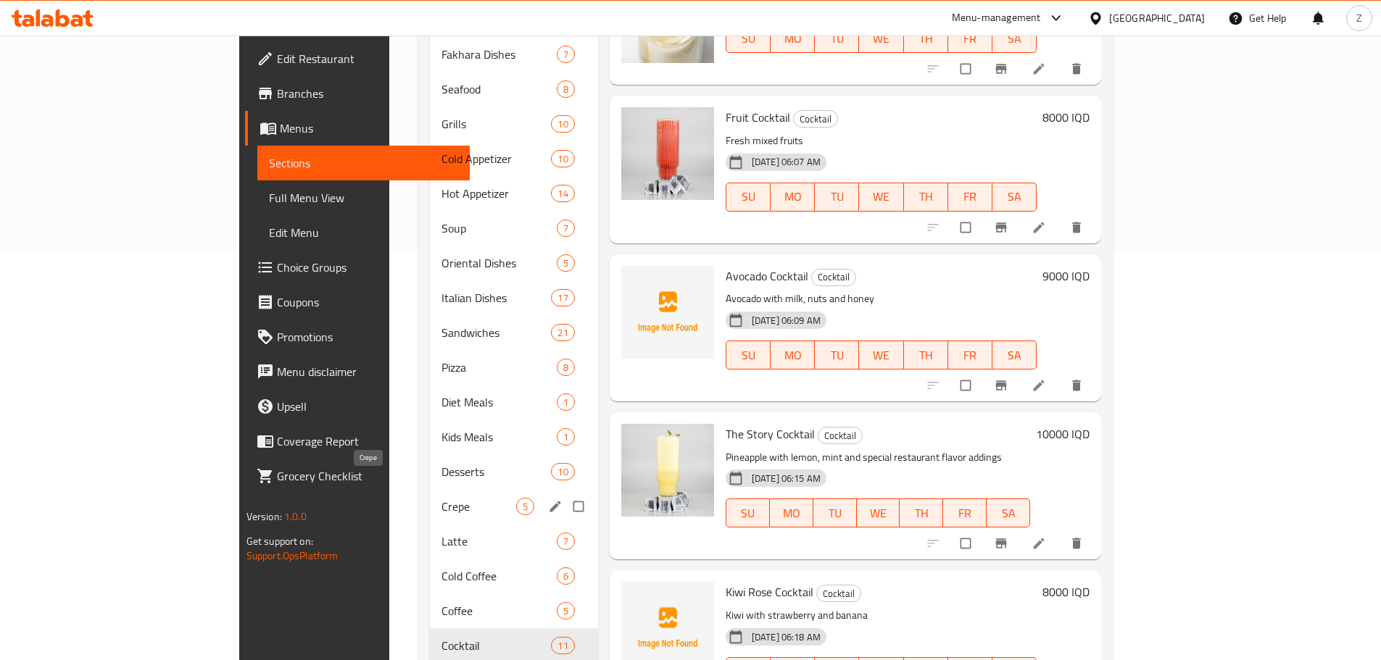
scroll to position [435, 0]
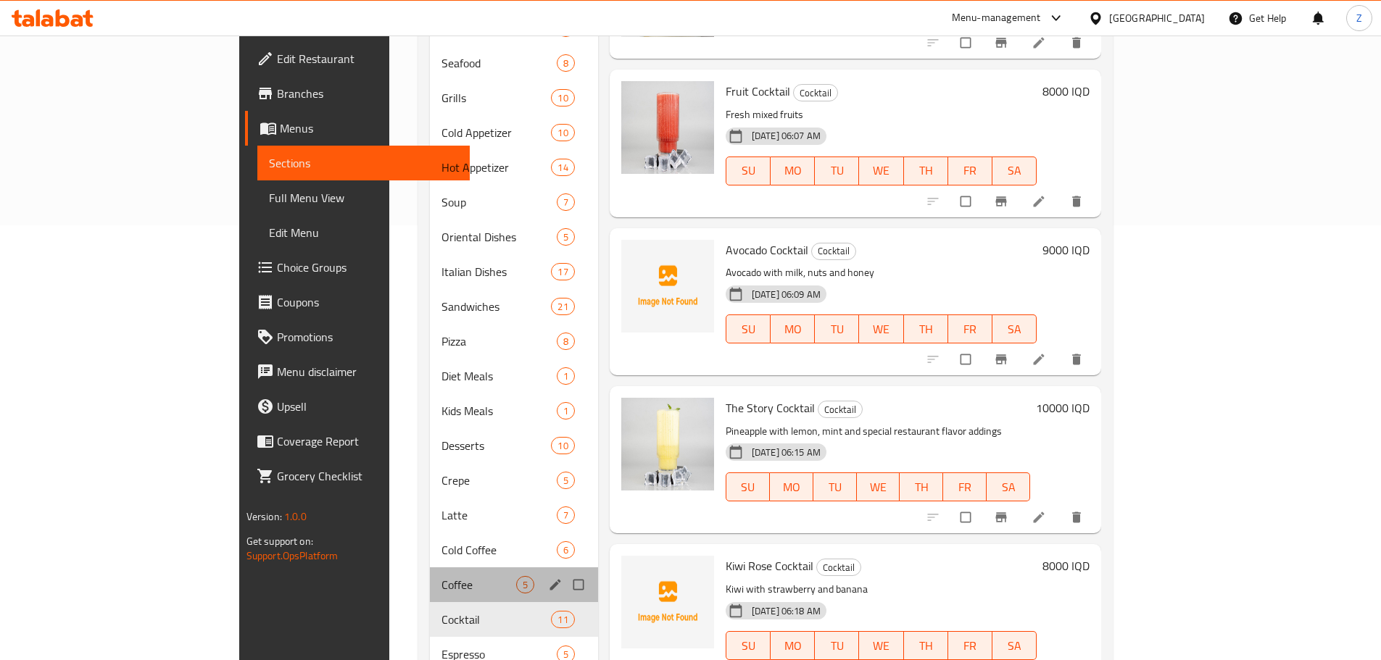
click at [430, 576] on div "Coffee 5" at bounding box center [514, 585] width 168 height 35
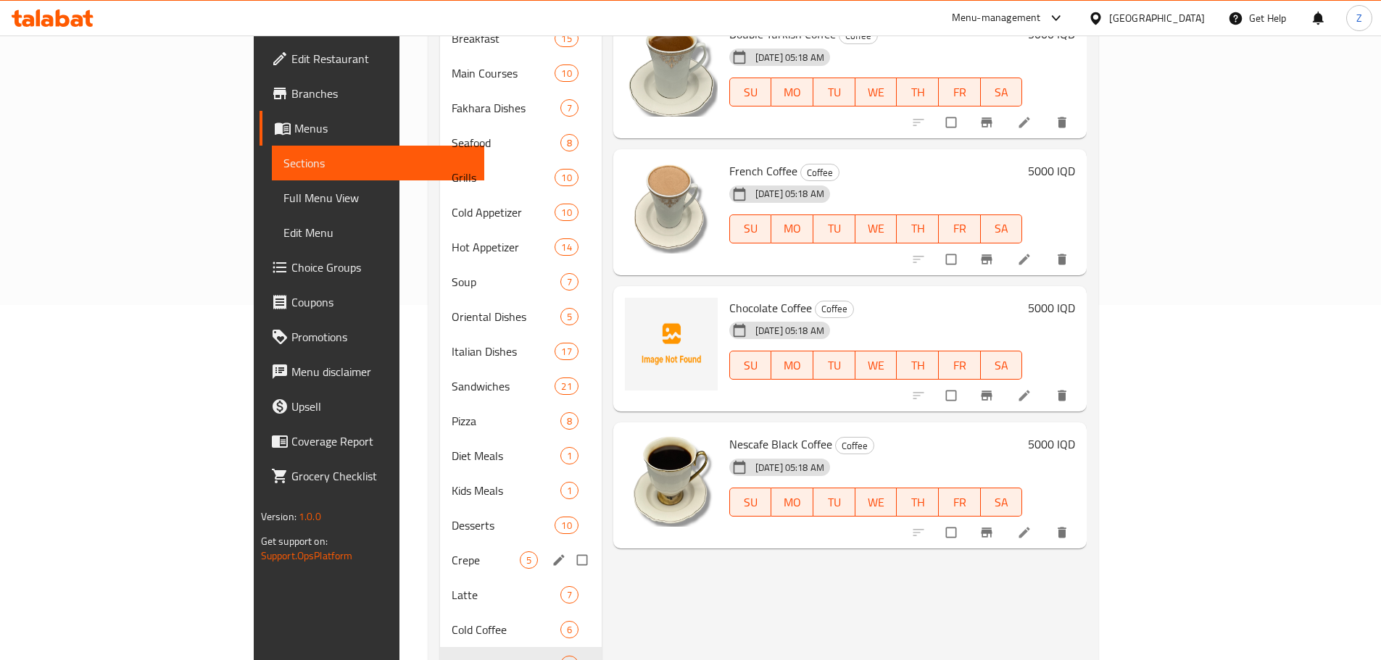
scroll to position [435, 0]
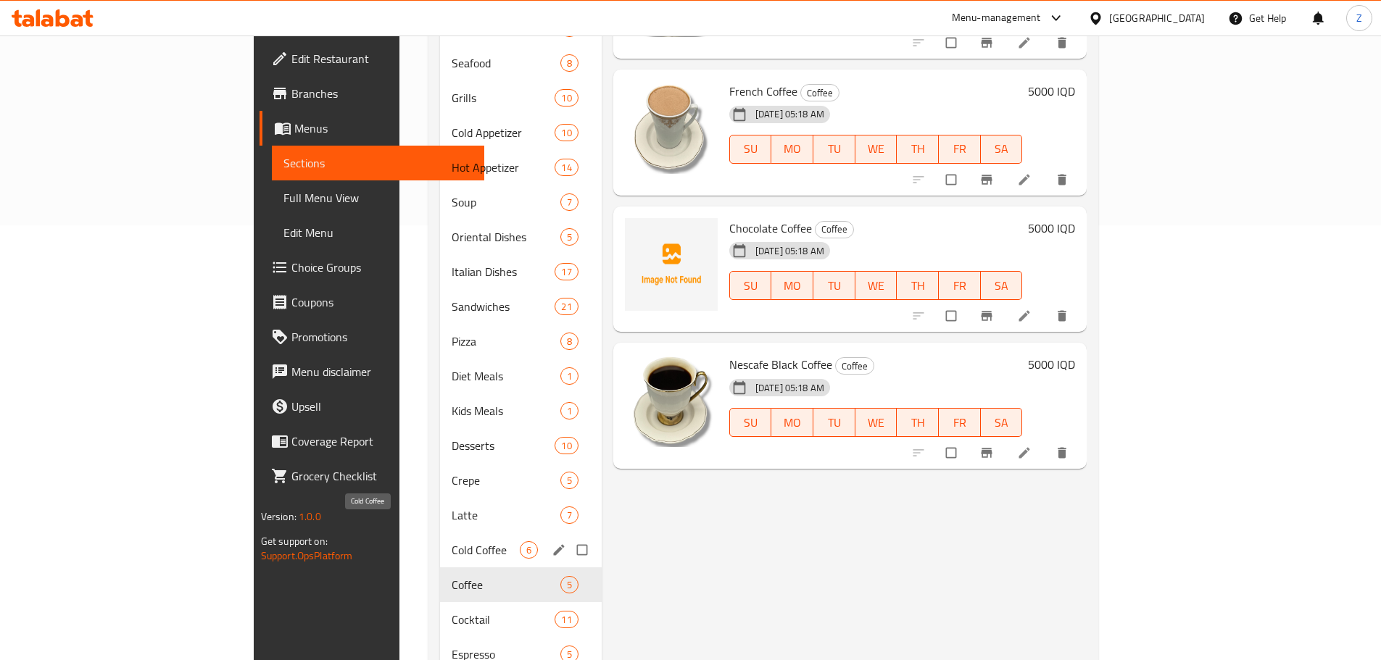
click at [452, 542] on span "Cold Coffee" at bounding box center [486, 550] width 68 height 17
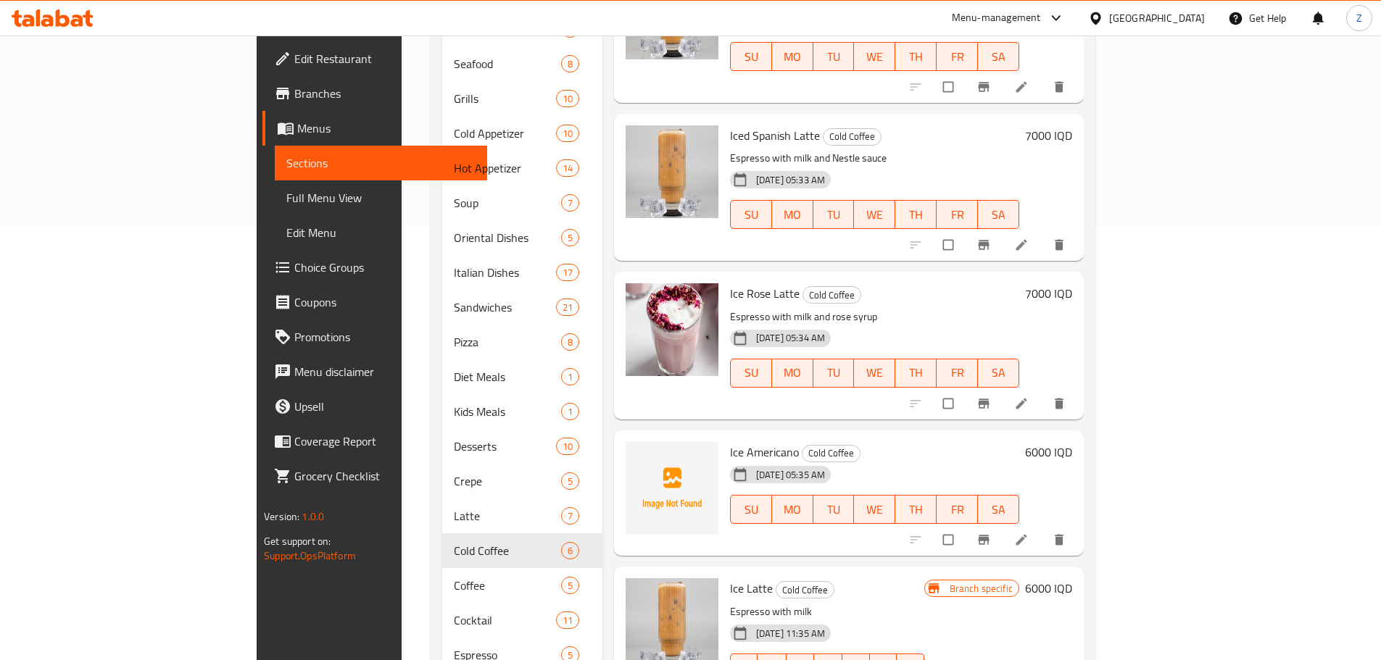
scroll to position [435, 0]
click at [631, 447] on button "upload picture" at bounding box center [645, 461] width 29 height 29
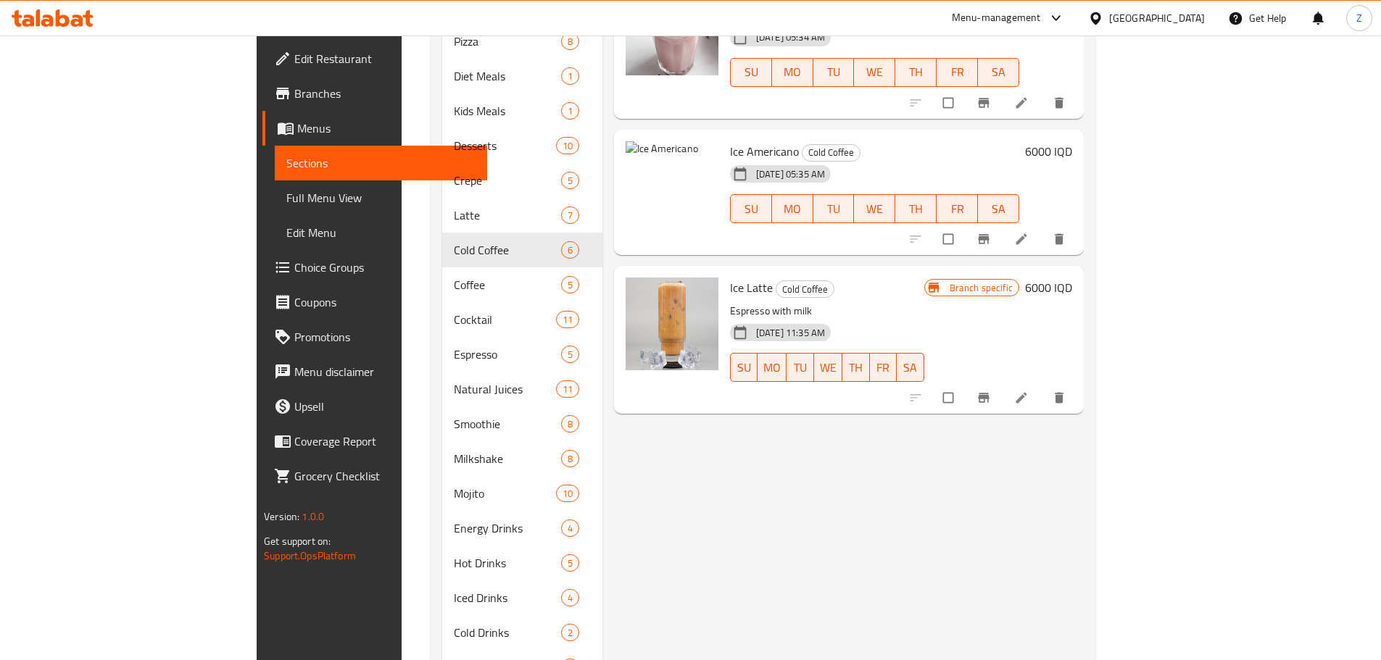
scroll to position [639, 0]
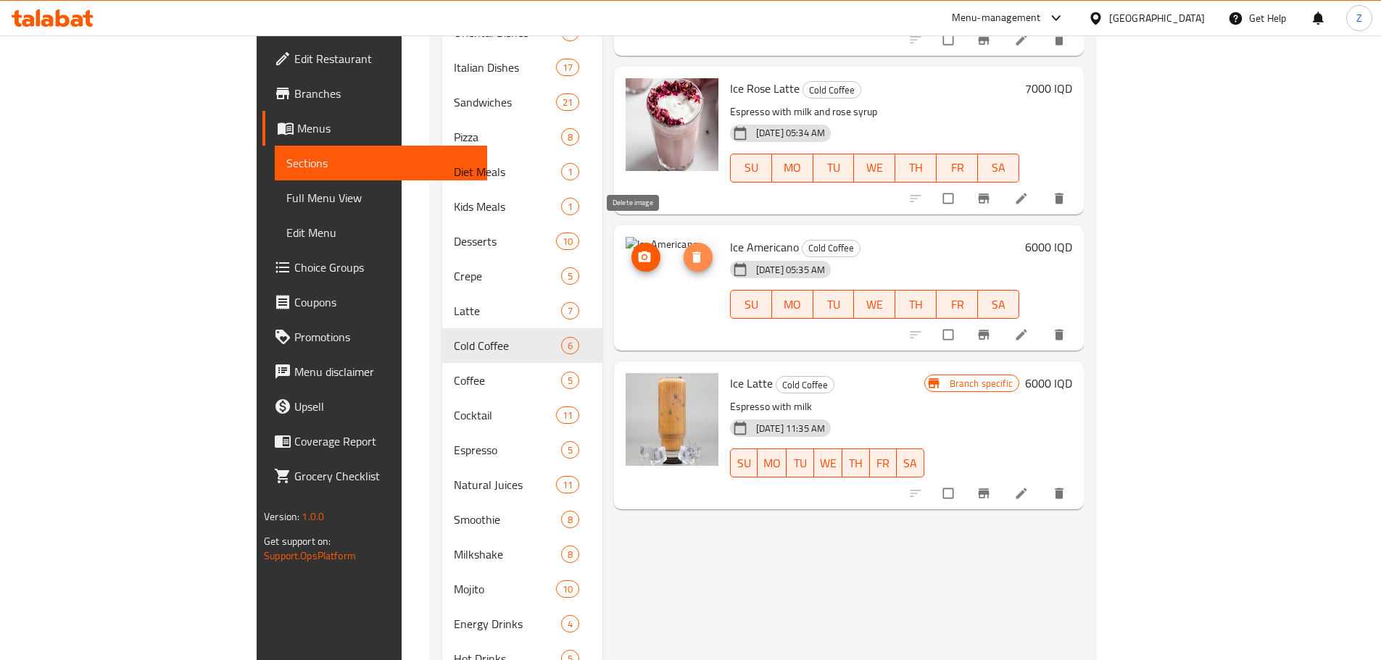
click at [684, 250] on span "delete image" at bounding box center [698, 257] width 29 height 14
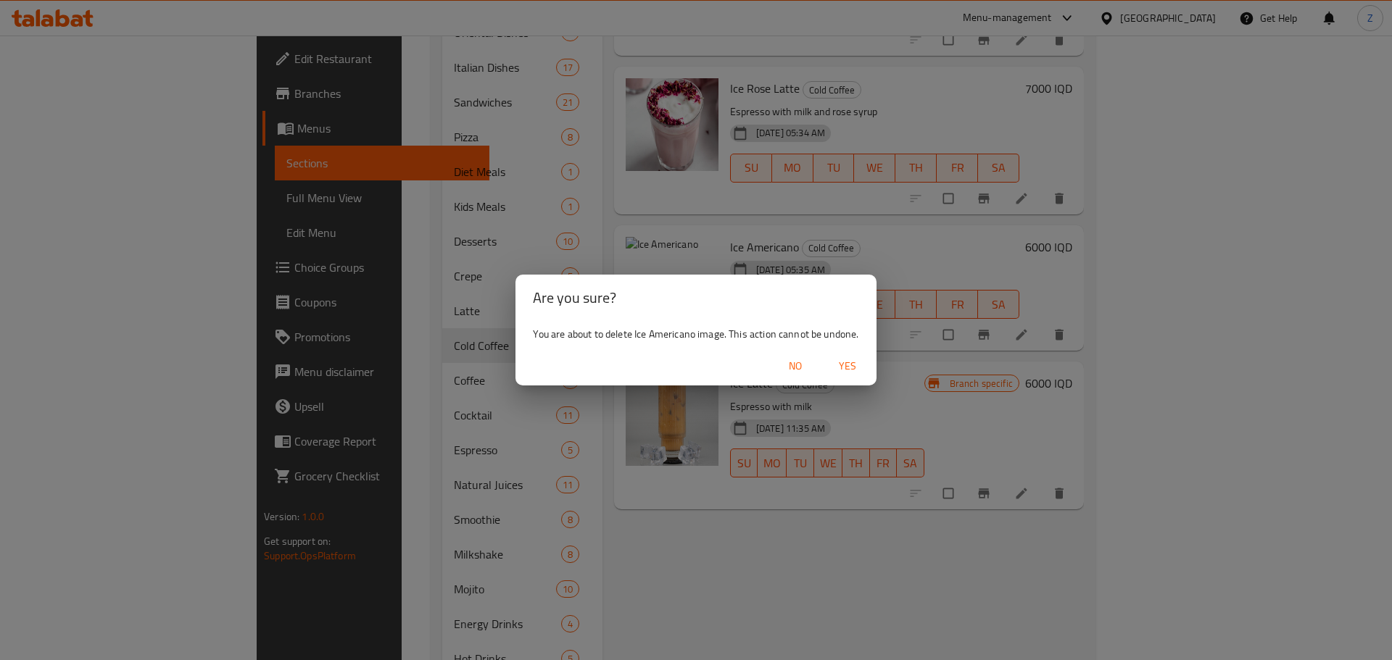
click at [853, 365] on span "Yes" at bounding box center [847, 366] width 35 height 18
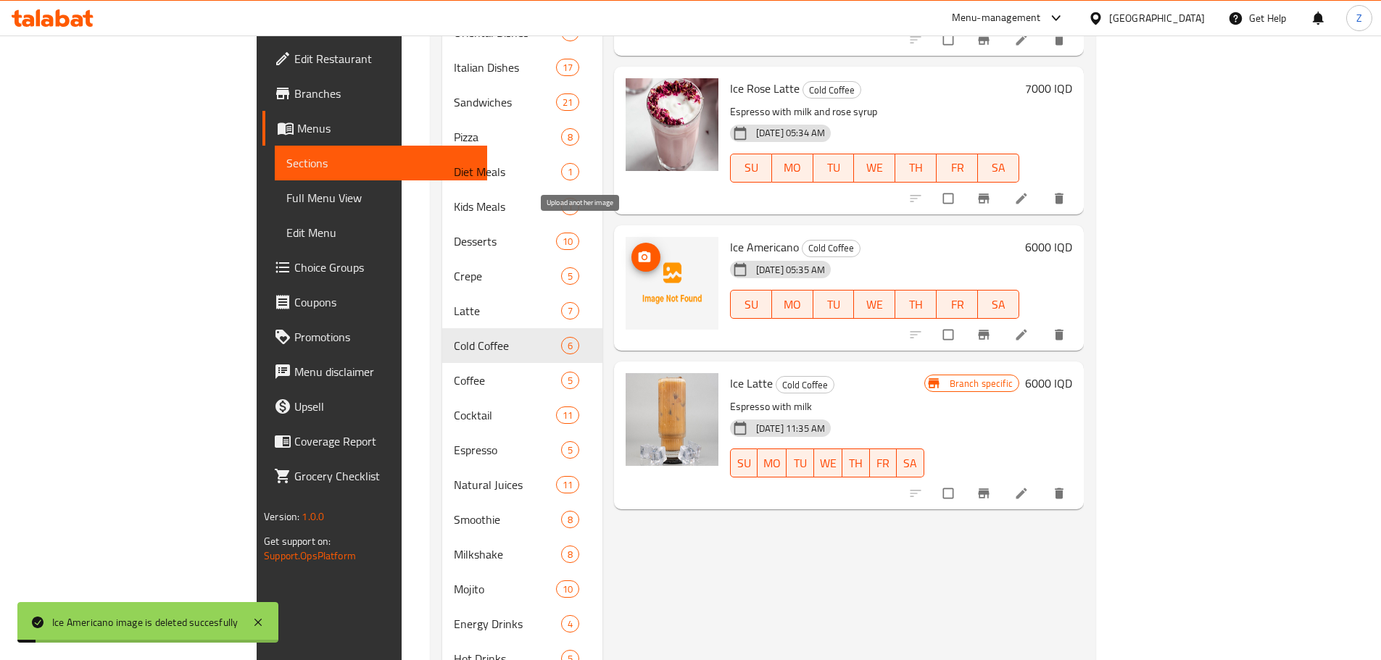
click at [639, 251] on icon "upload picture" at bounding box center [645, 256] width 12 height 11
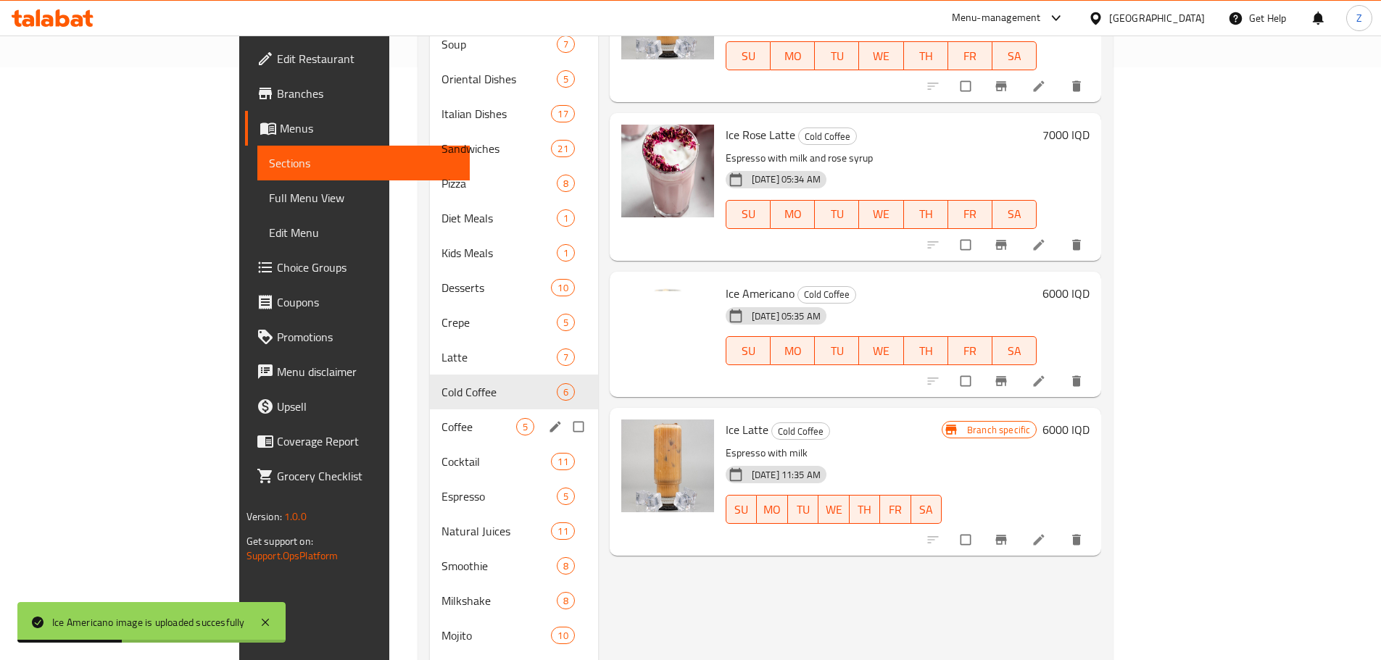
scroll to position [567, 0]
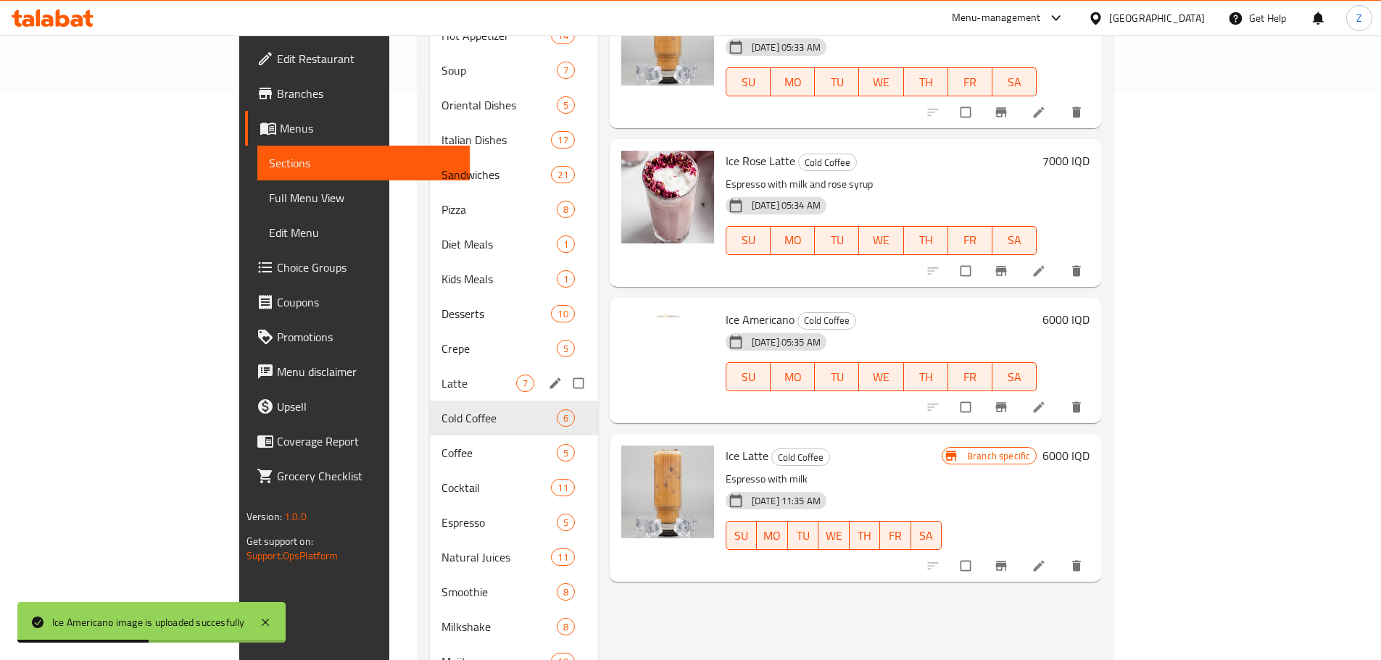
click at [442, 375] on span "Latte" at bounding box center [479, 383] width 74 height 17
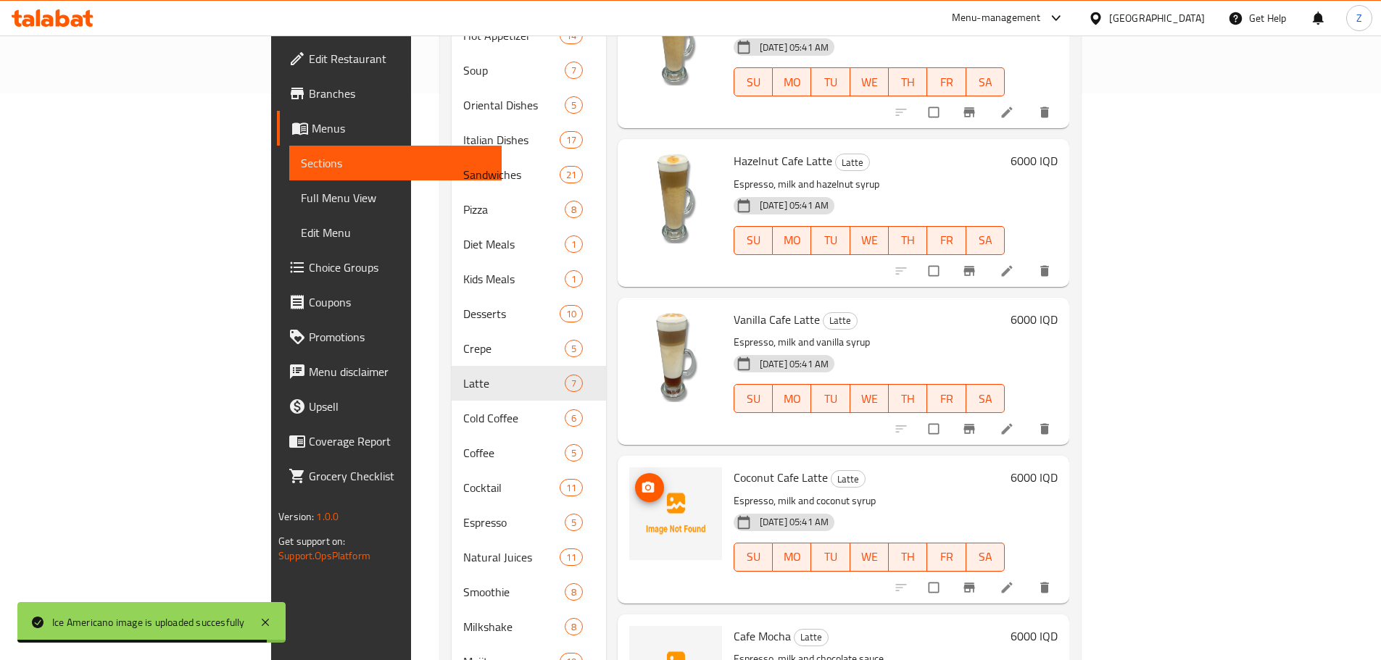
click at [641, 481] on icon "upload picture" at bounding box center [648, 488] width 14 height 14
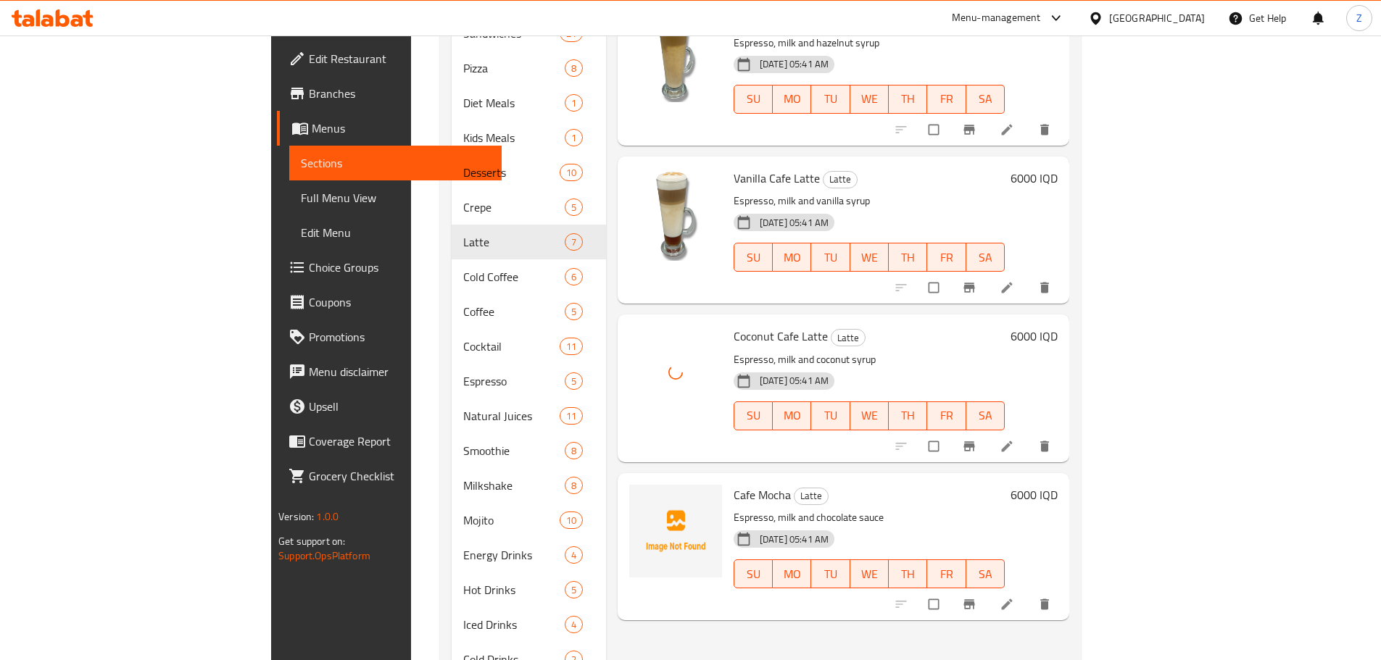
scroll to position [712, 0]
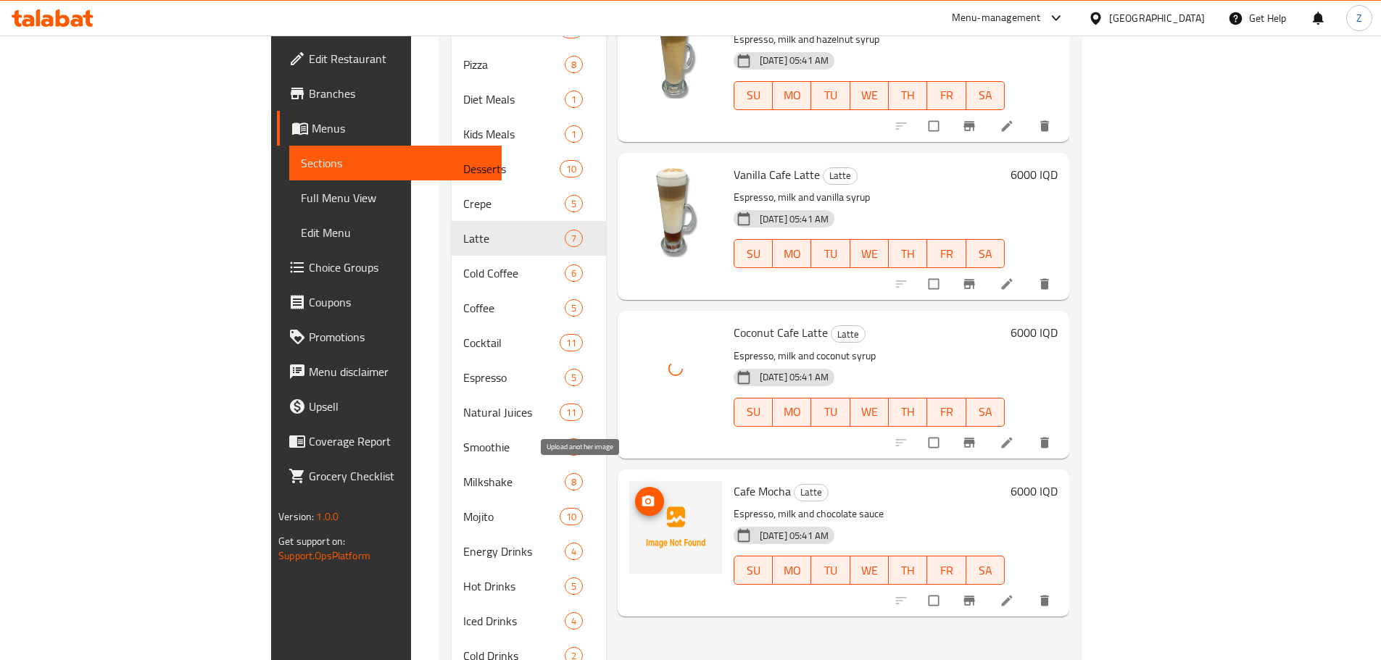
click at [642, 495] on icon "upload picture" at bounding box center [648, 500] width 12 height 11
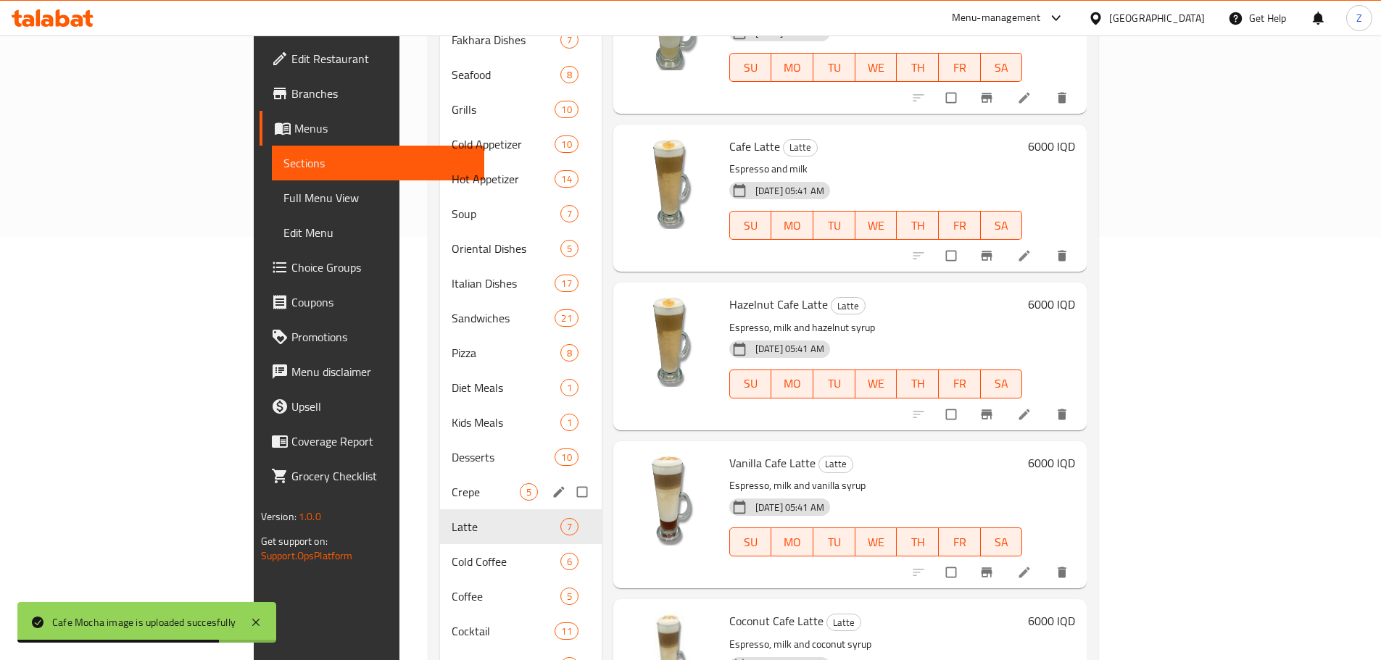
scroll to position [422, 0]
click at [452, 485] on span "Crepe" at bounding box center [486, 493] width 68 height 17
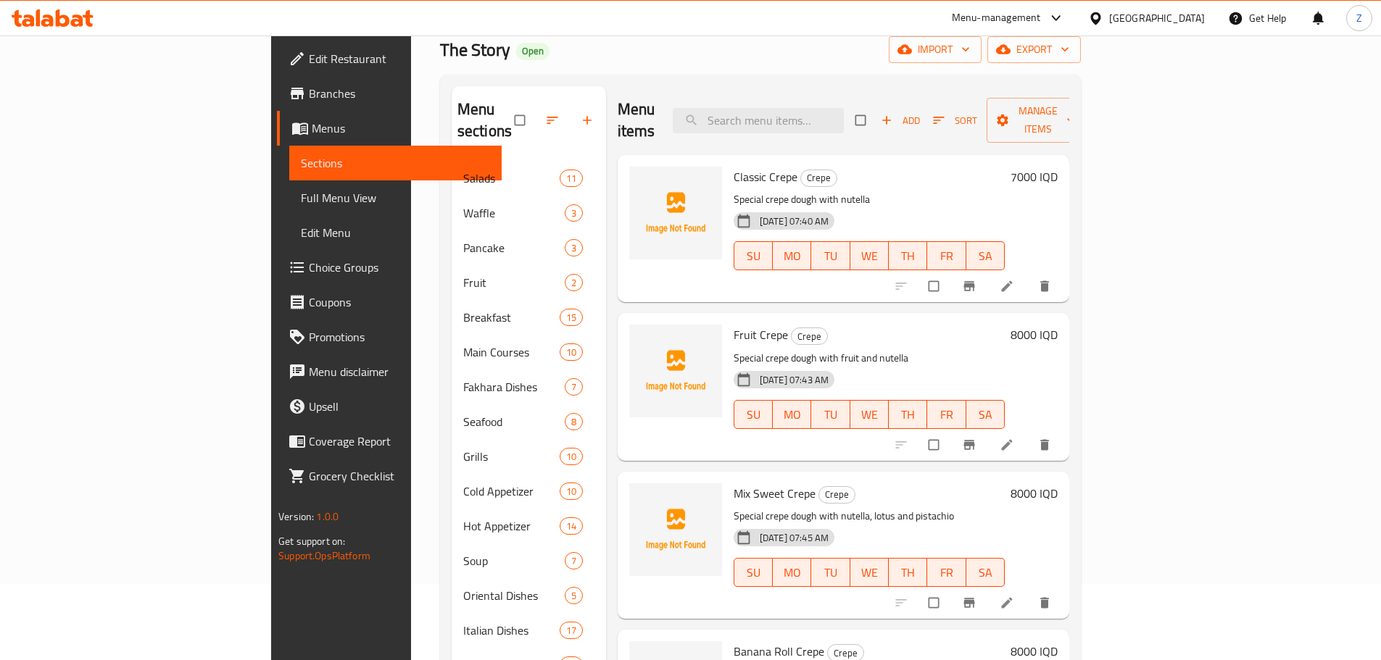
scroll to position [59, 0]
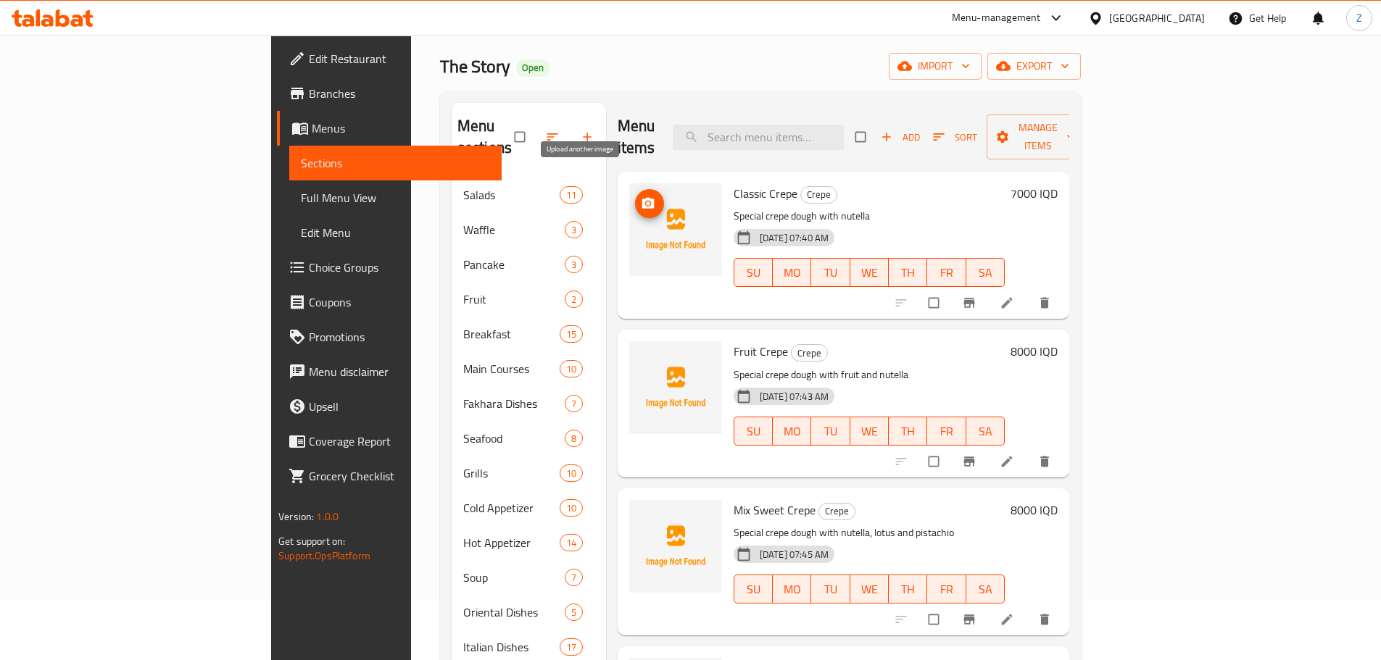
click at [642, 198] on icon "upload picture" at bounding box center [648, 203] width 12 height 11
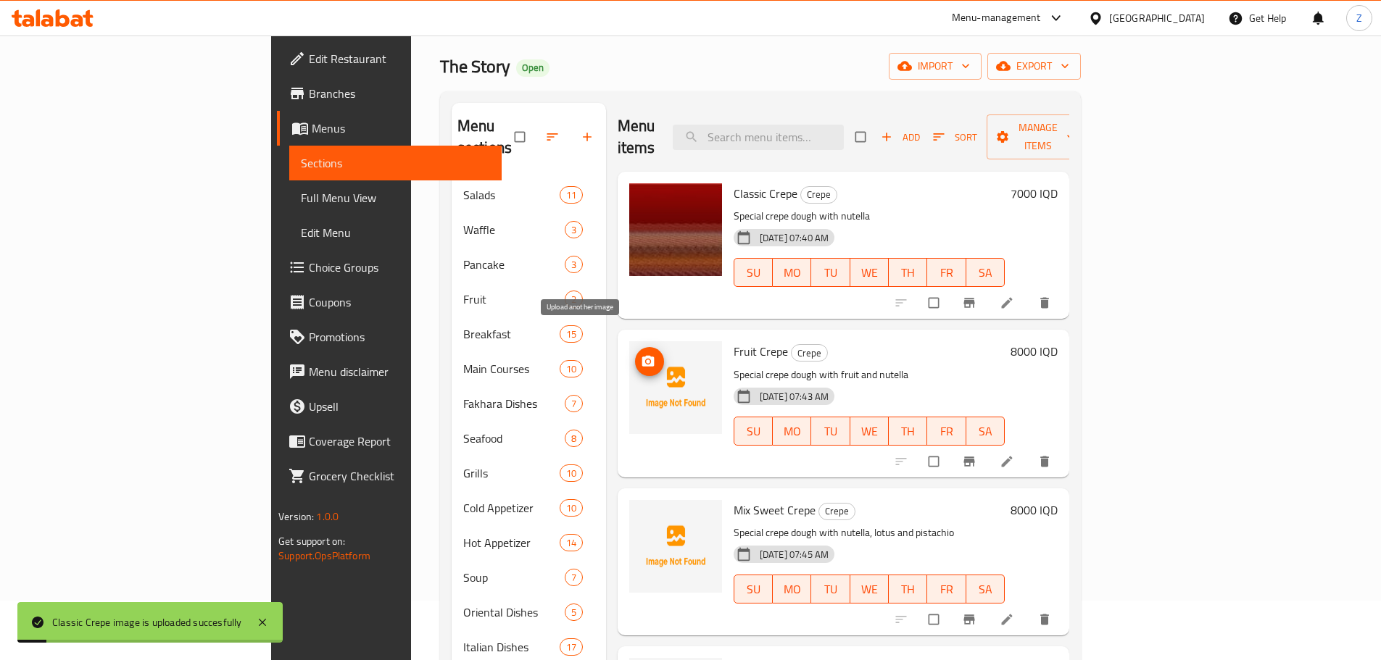
click at [642, 356] on icon "upload picture" at bounding box center [648, 361] width 12 height 11
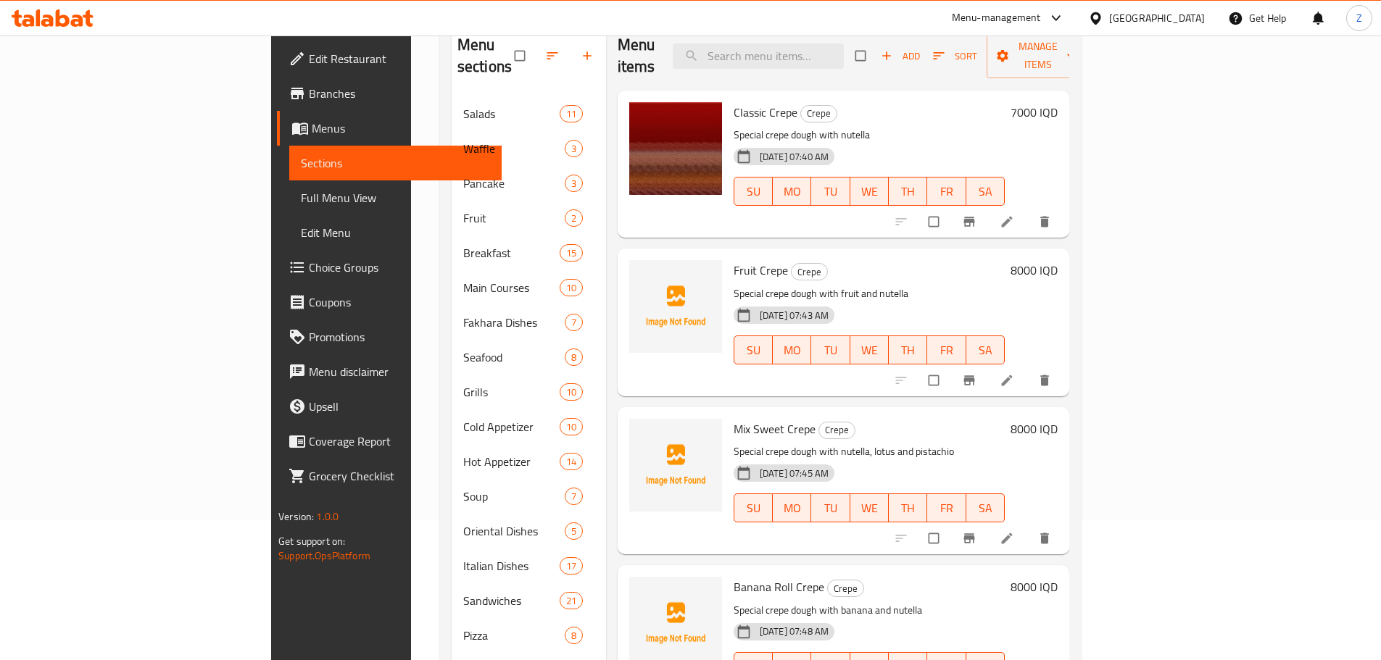
scroll to position [204, 0]
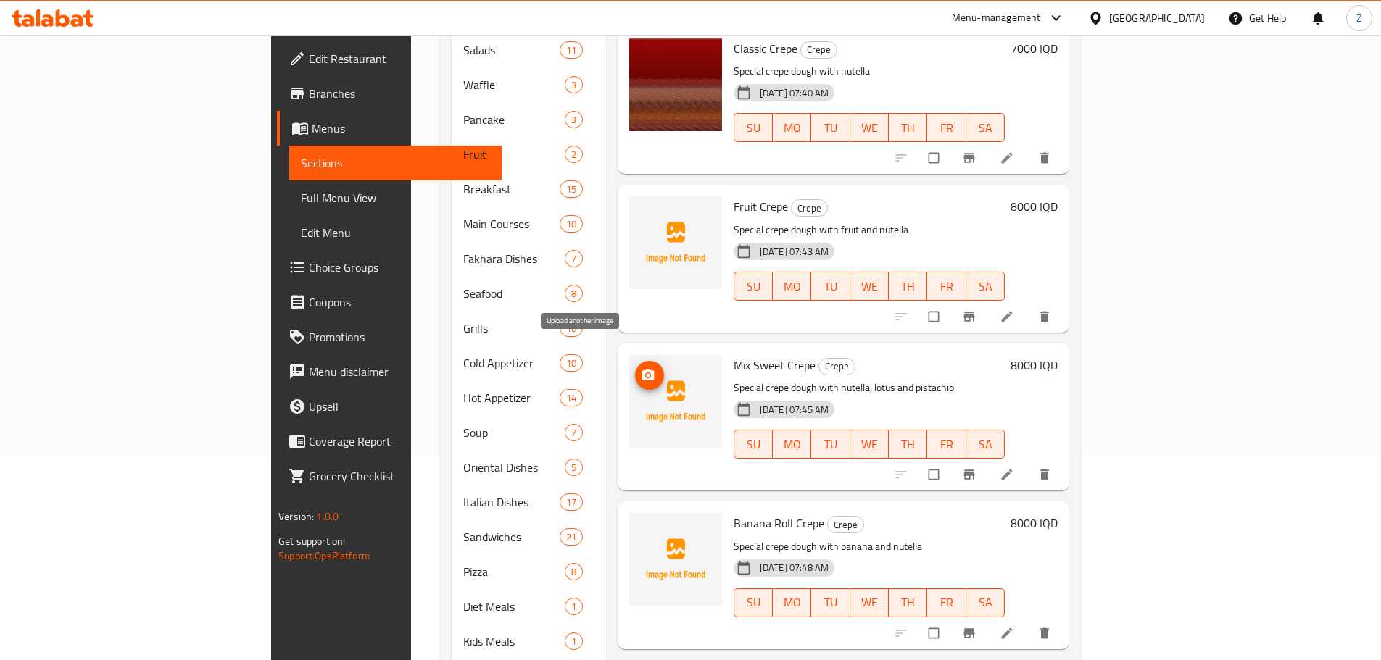
click at [646, 373] on circle "upload picture" at bounding box center [648, 375] width 4 height 4
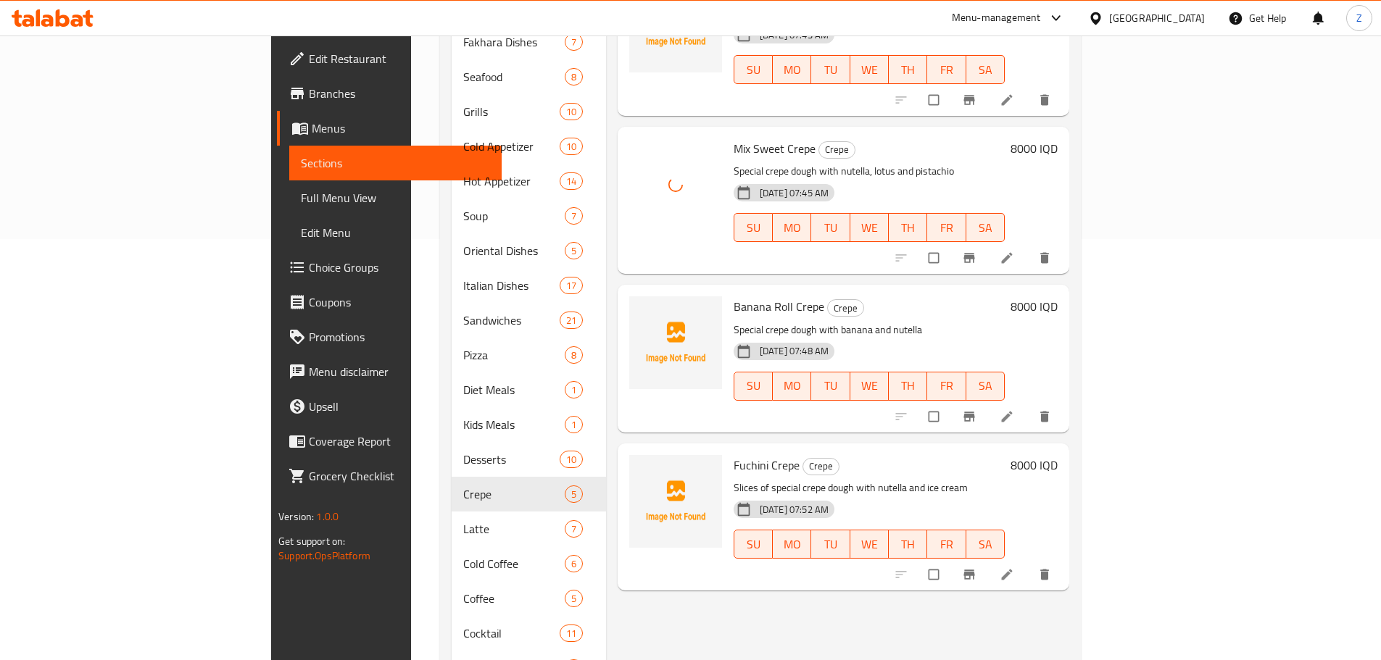
scroll to position [422, 0]
click at [641, 309] on icon "upload picture" at bounding box center [648, 316] width 14 height 14
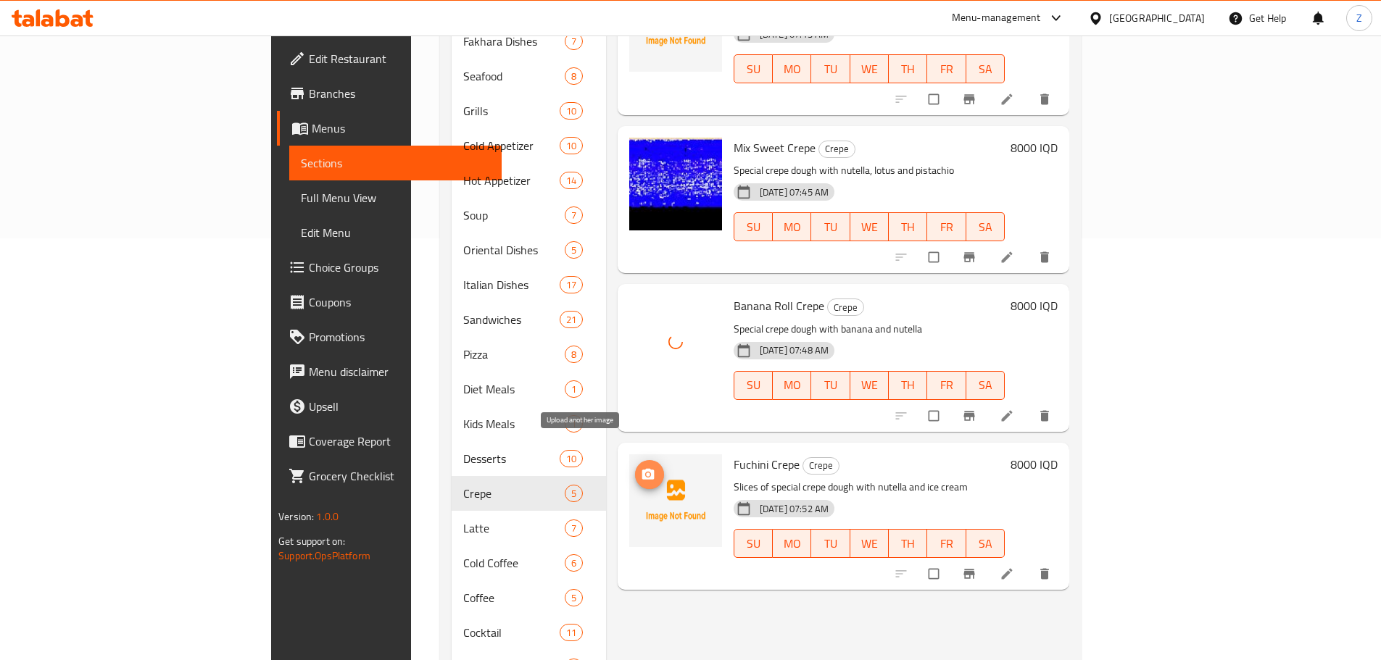
click at [646, 473] on circle "upload picture" at bounding box center [648, 475] width 4 height 4
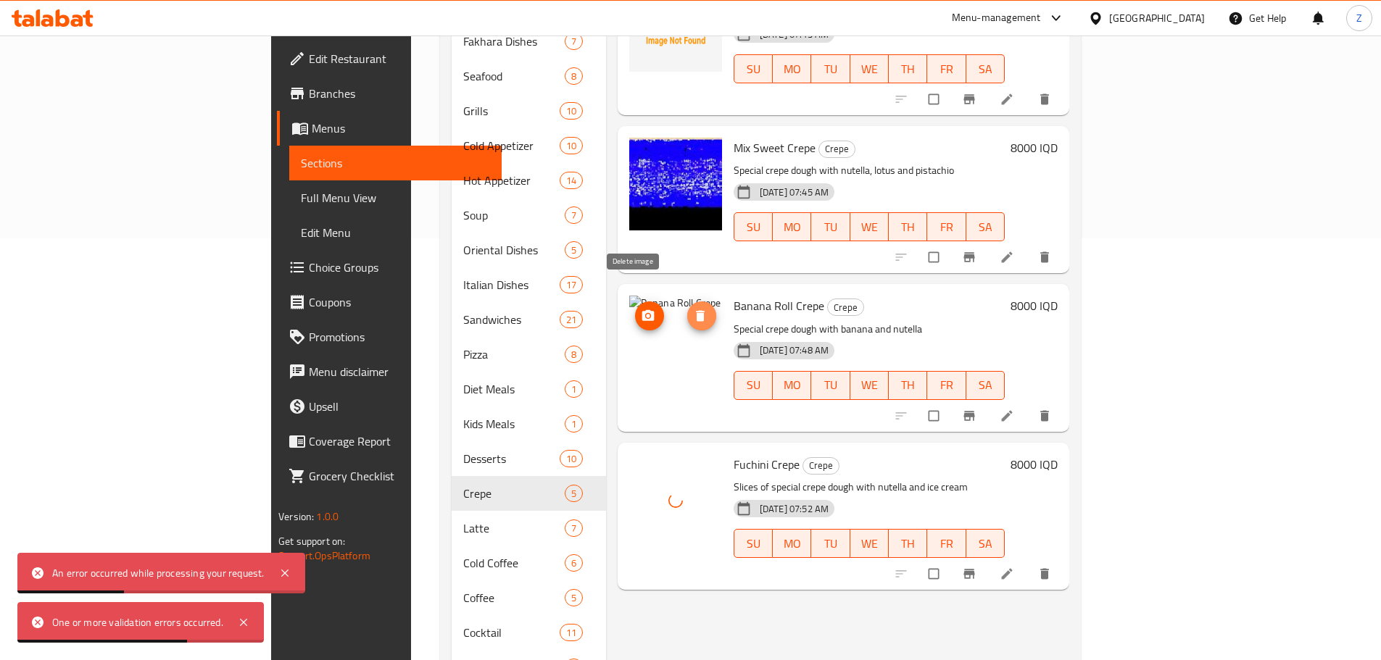
click at [687, 309] on span "delete image" at bounding box center [701, 316] width 29 height 14
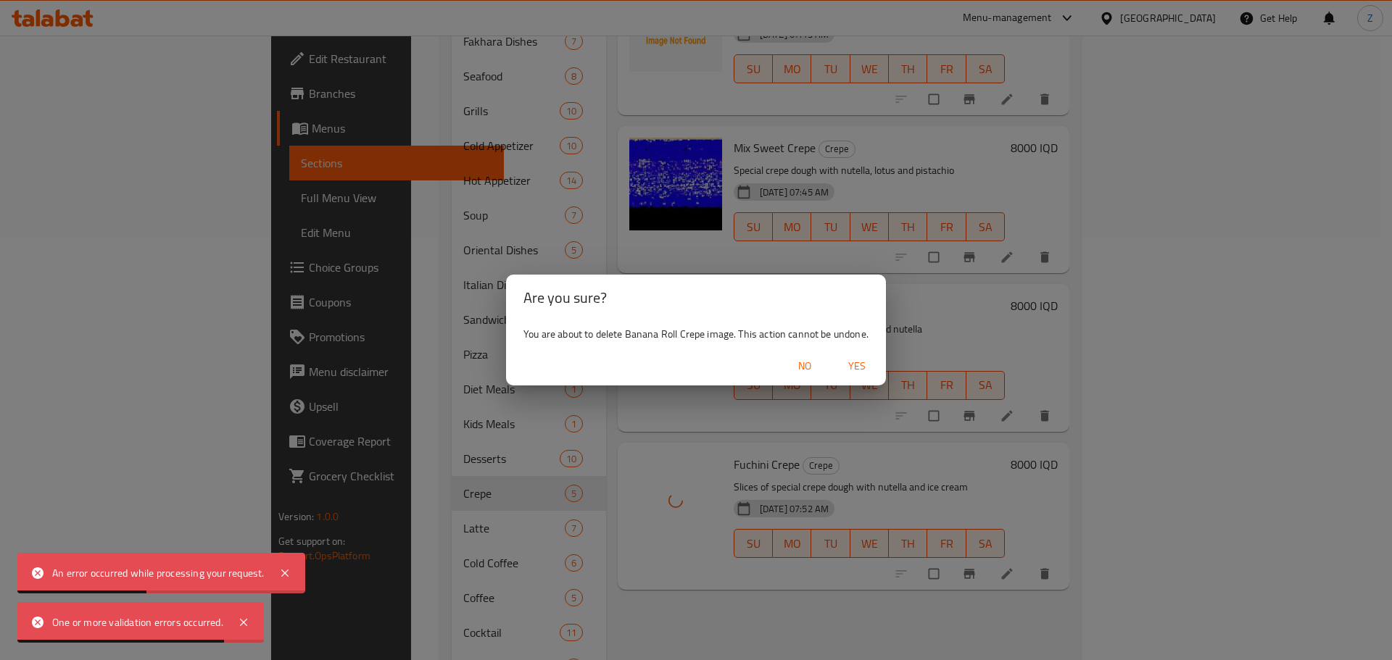
click at [863, 358] on span "Yes" at bounding box center [857, 366] width 35 height 18
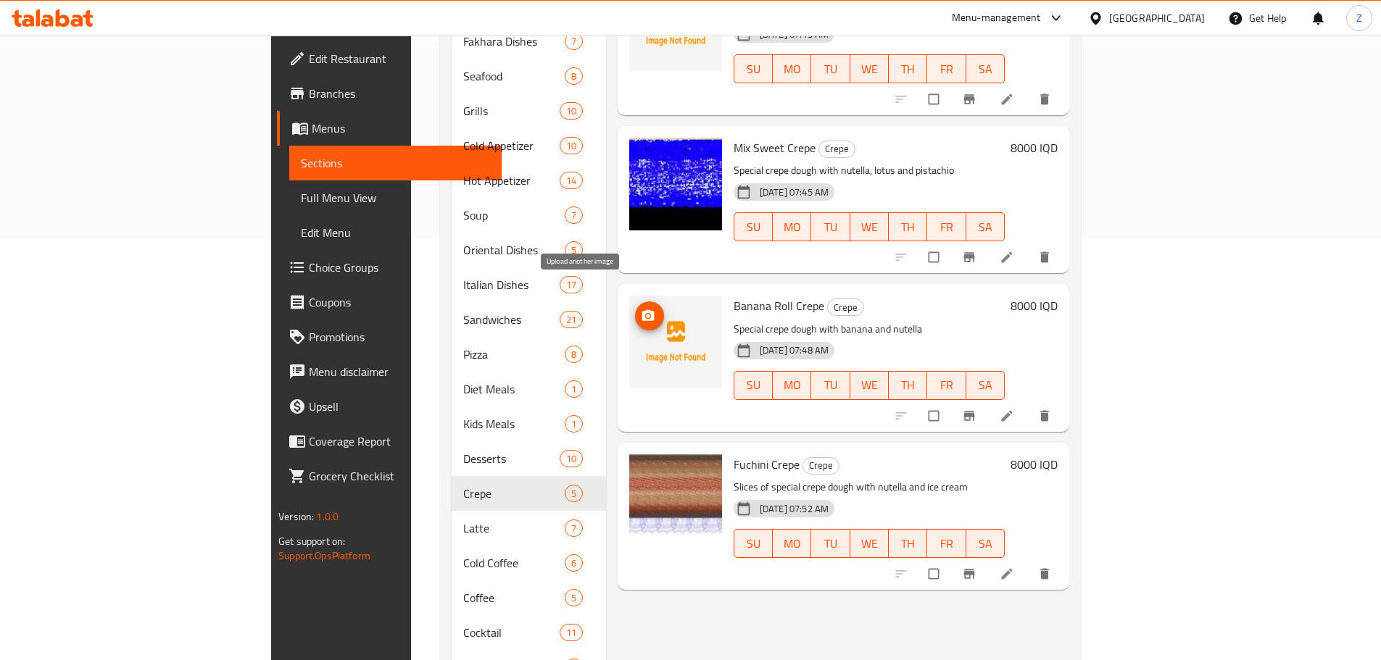
click at [641, 309] on icon "upload picture" at bounding box center [648, 316] width 14 height 14
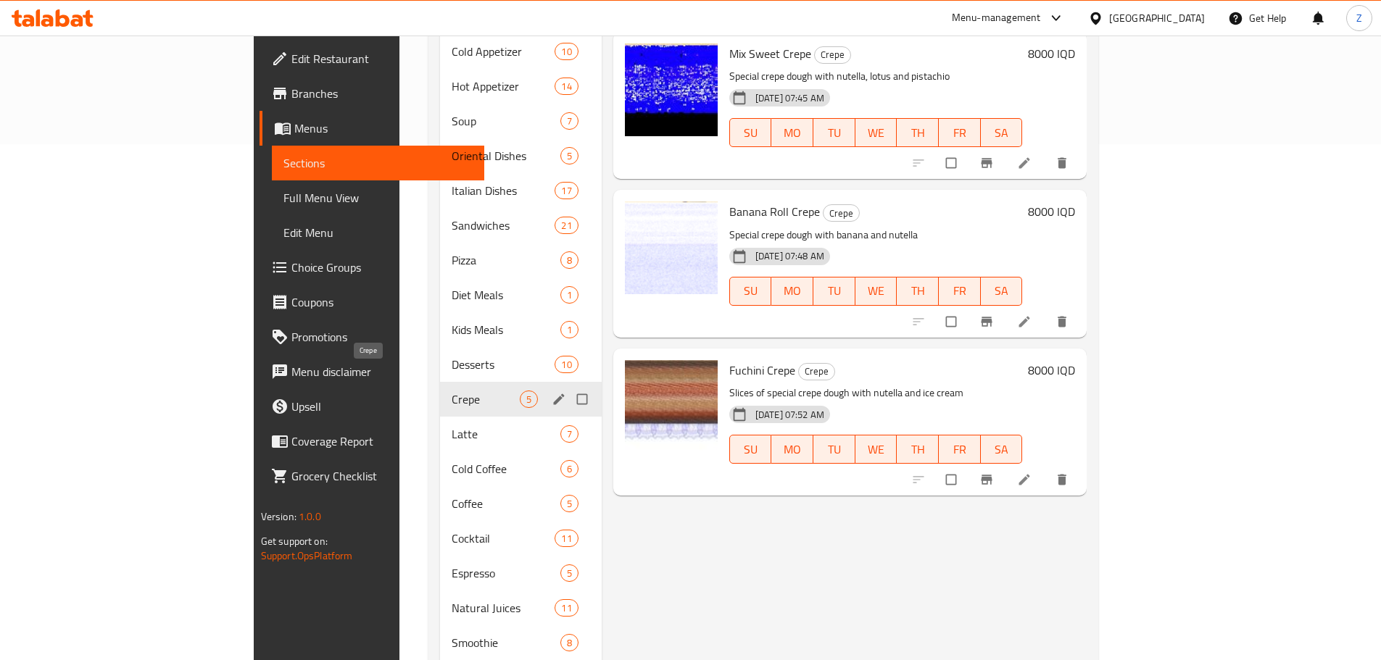
scroll to position [507, 0]
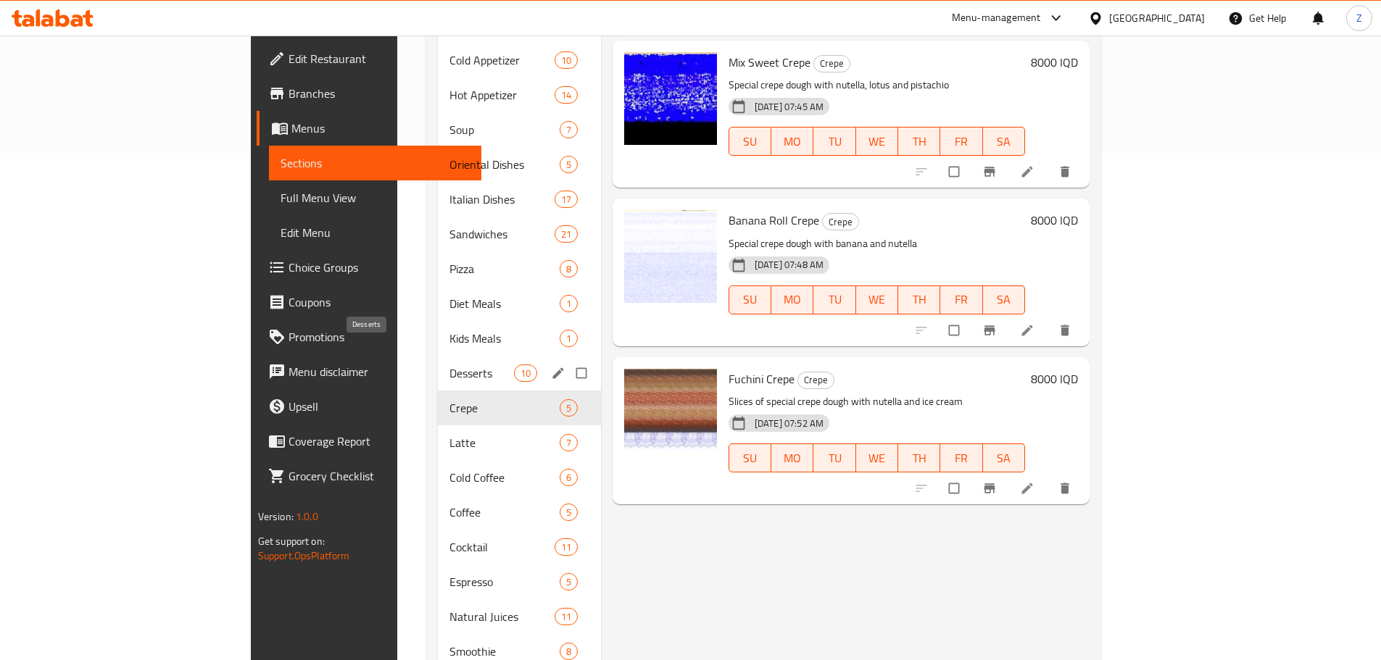
click at [449, 365] on span "Desserts" at bounding box center [481, 373] width 64 height 17
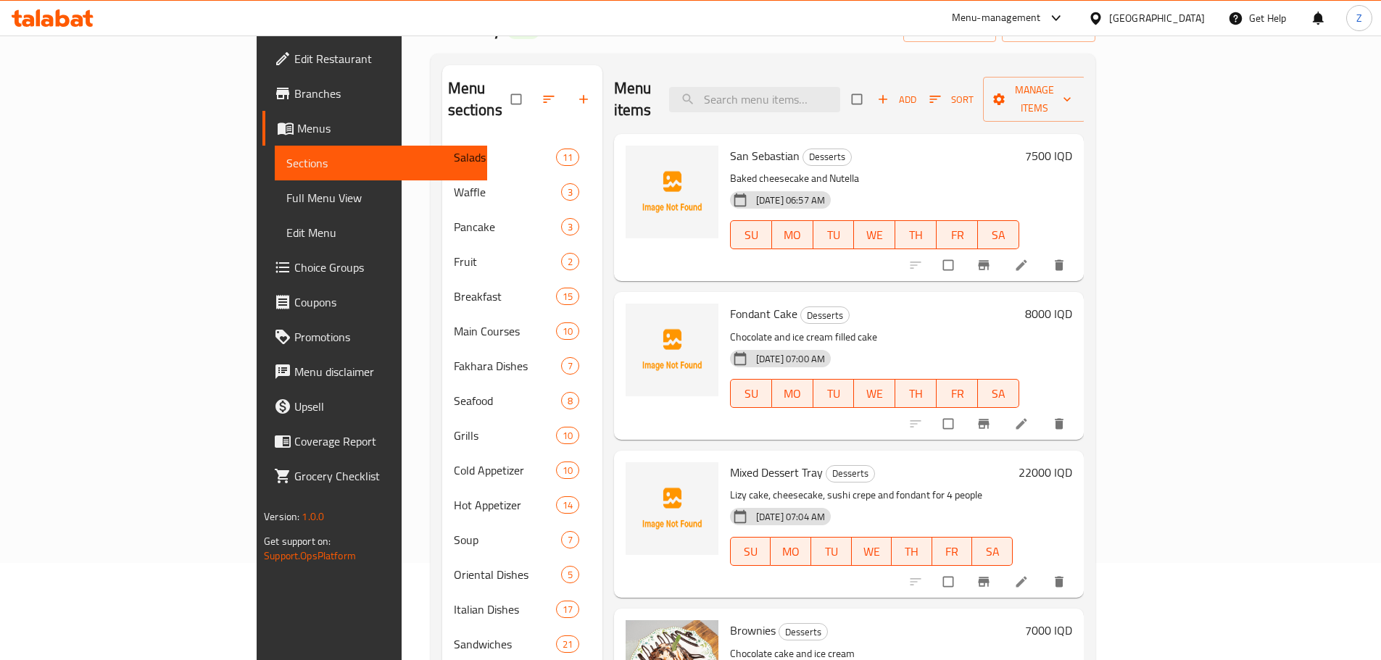
scroll to position [72, 0]
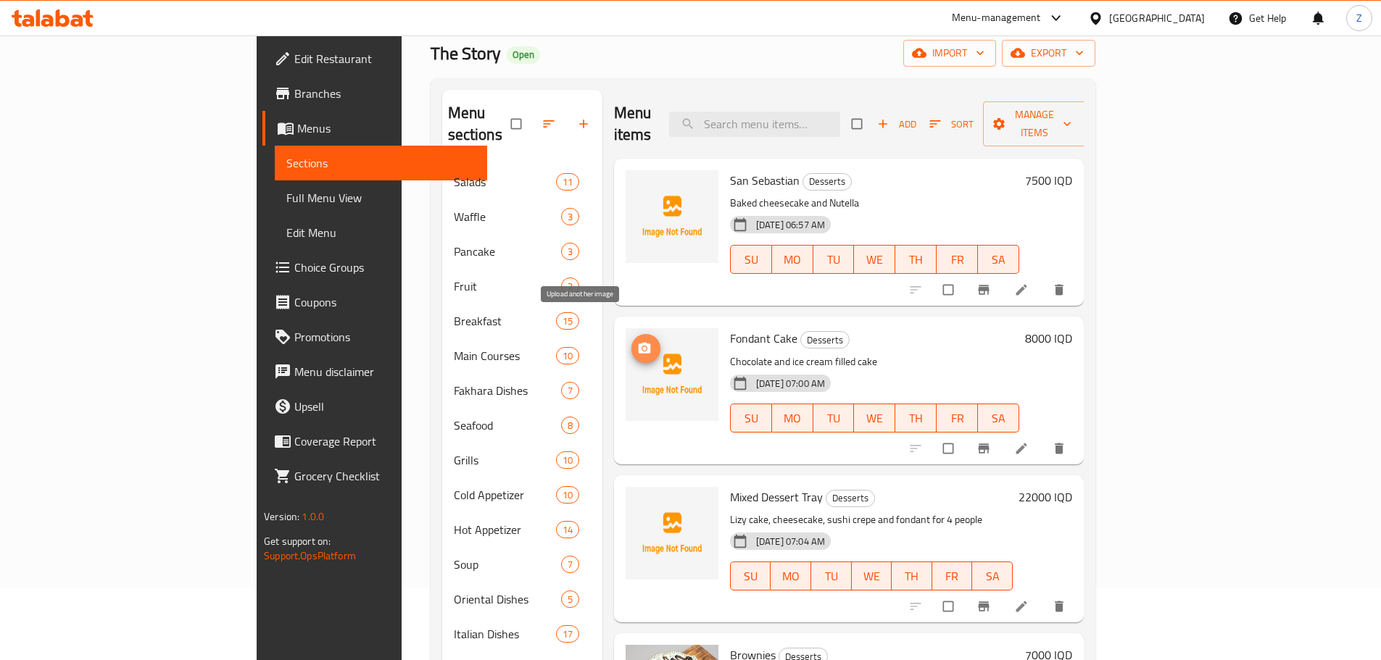
click at [637, 341] on icon "upload picture" at bounding box center [644, 348] width 14 height 14
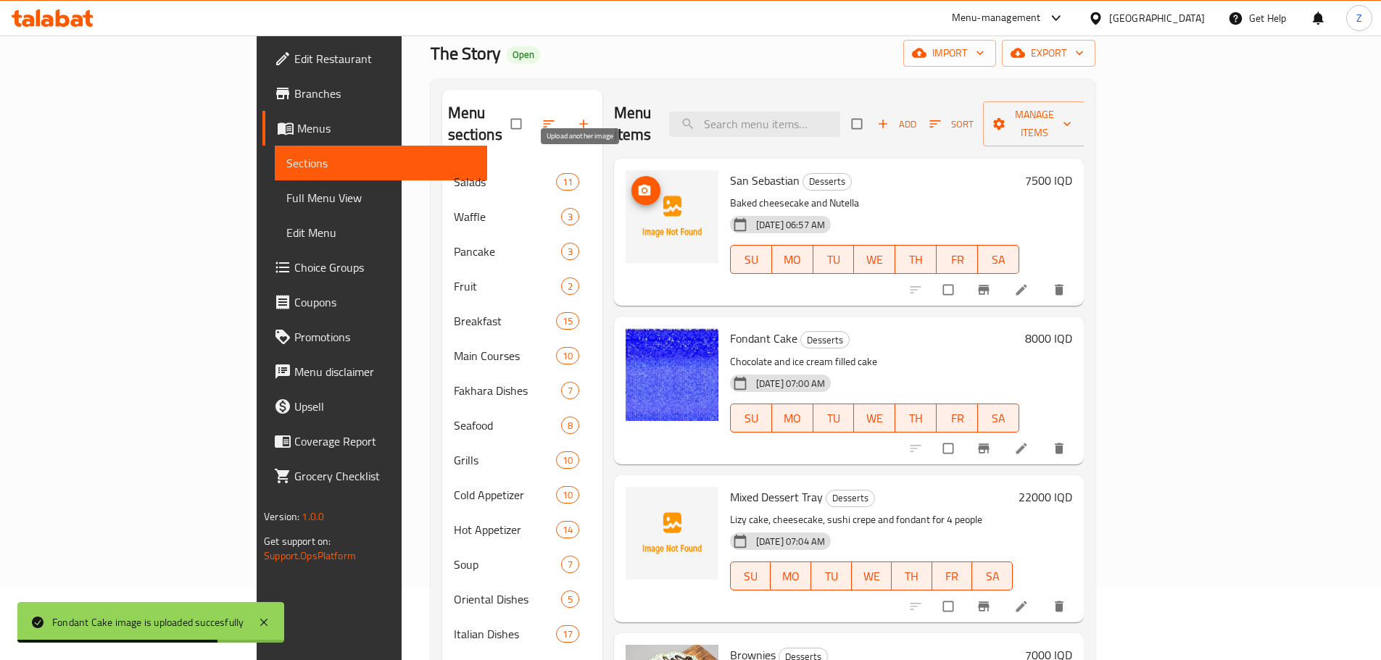
click at [637, 183] on icon "upload picture" at bounding box center [644, 190] width 14 height 14
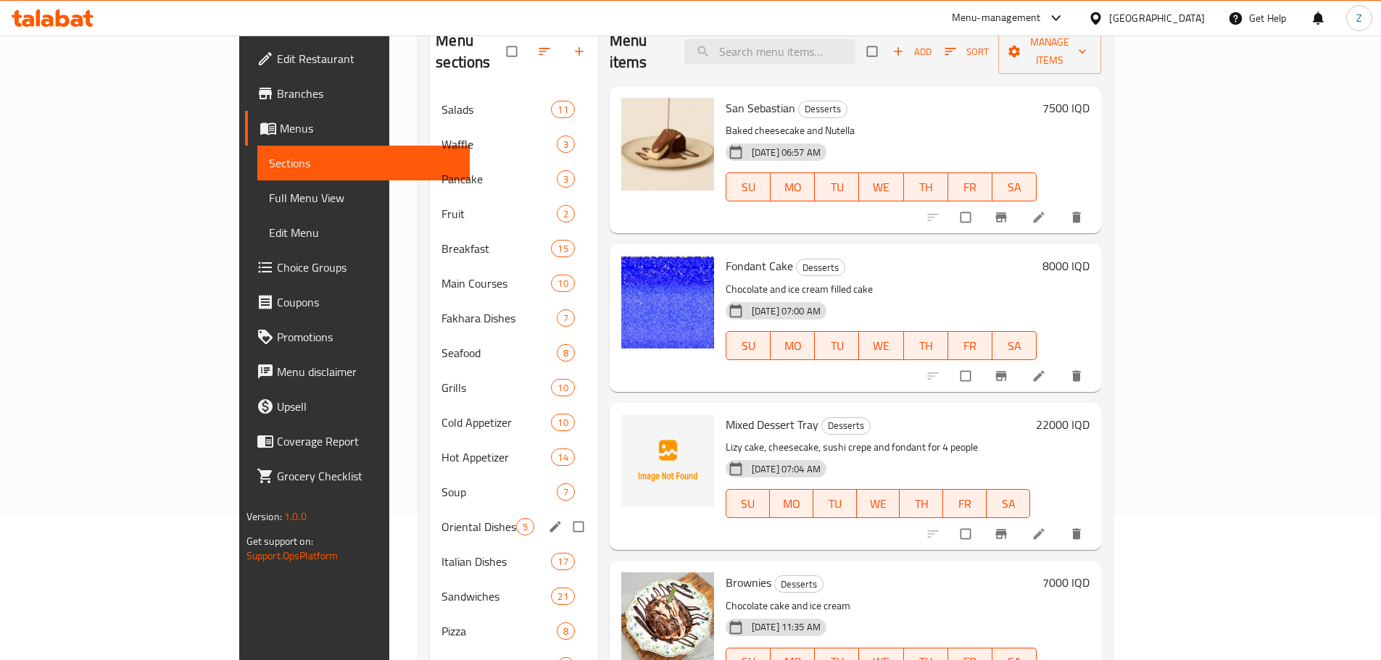
scroll to position [362, 0]
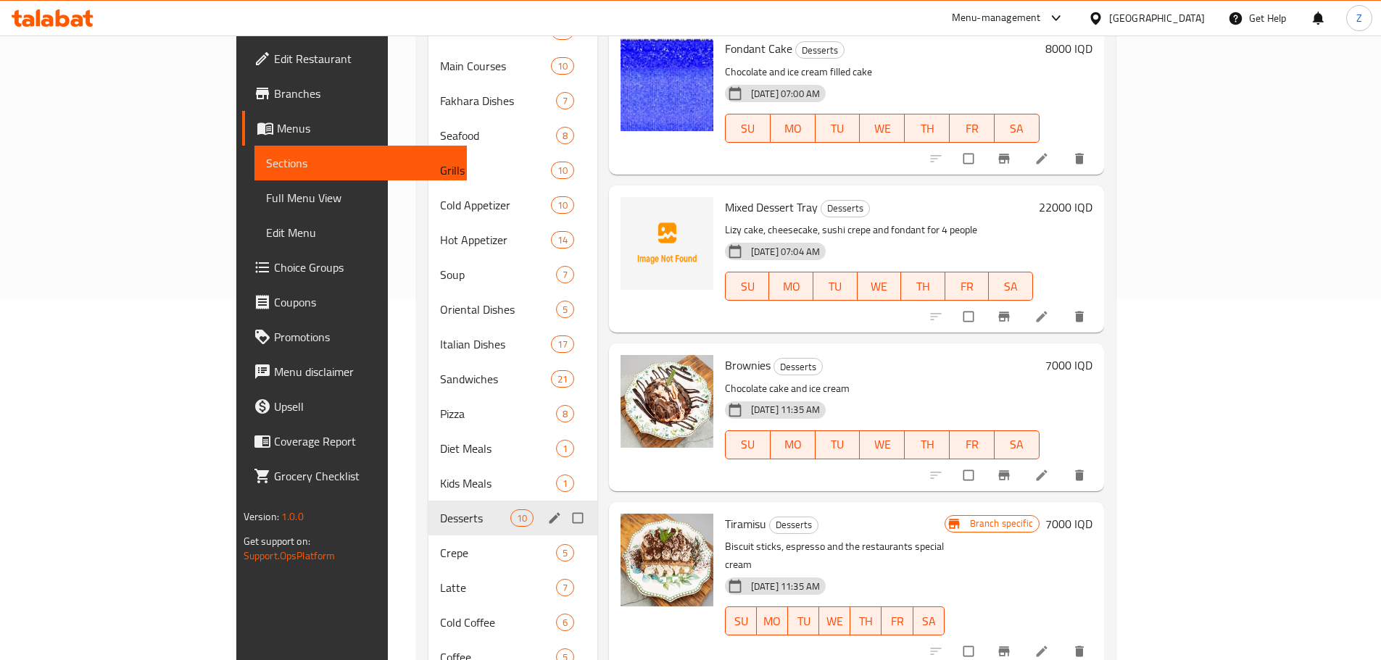
click at [440, 475] on span "Kids Meals" at bounding box center [498, 483] width 116 height 17
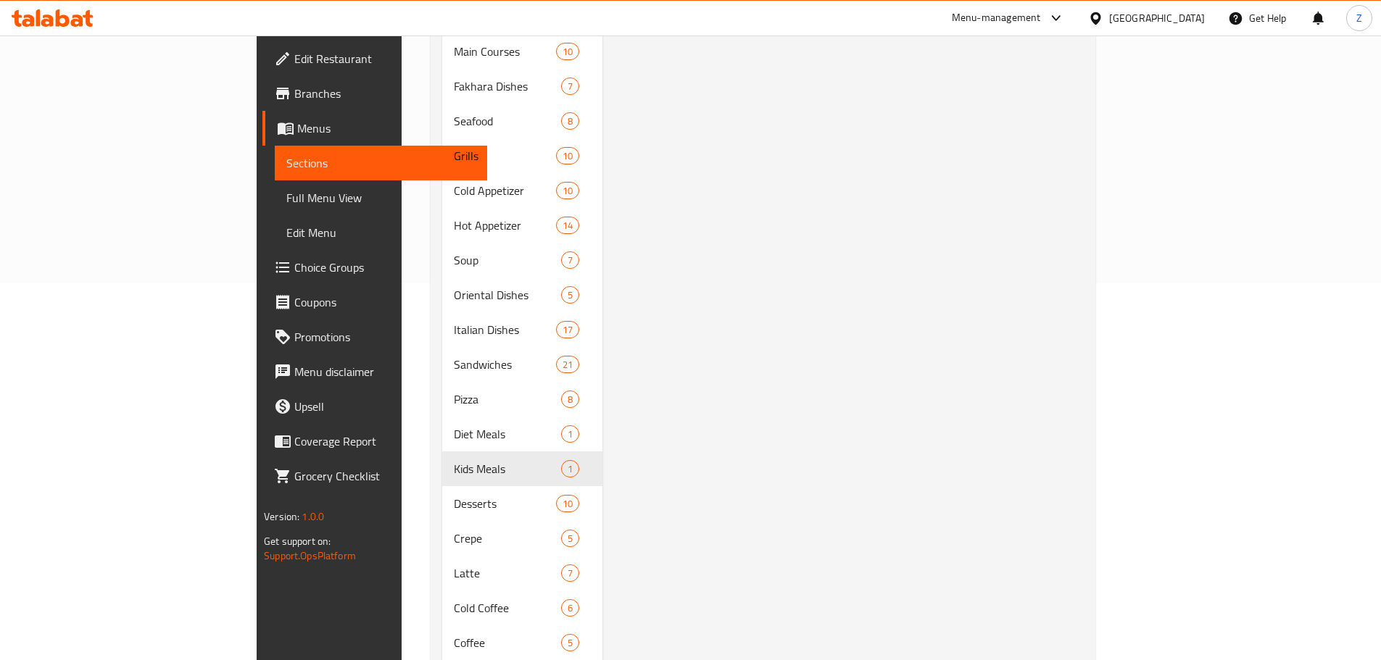
scroll to position [435, 0]
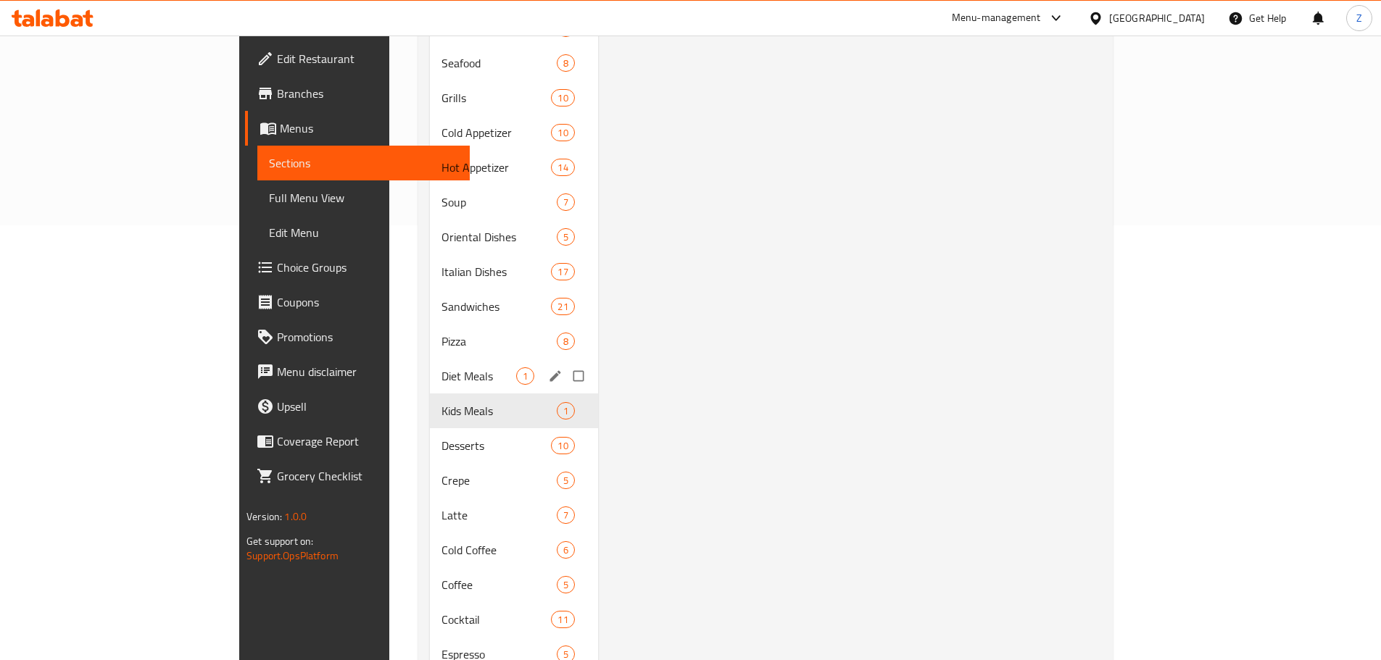
click at [442, 368] on span "Diet Meals" at bounding box center [479, 376] width 74 height 17
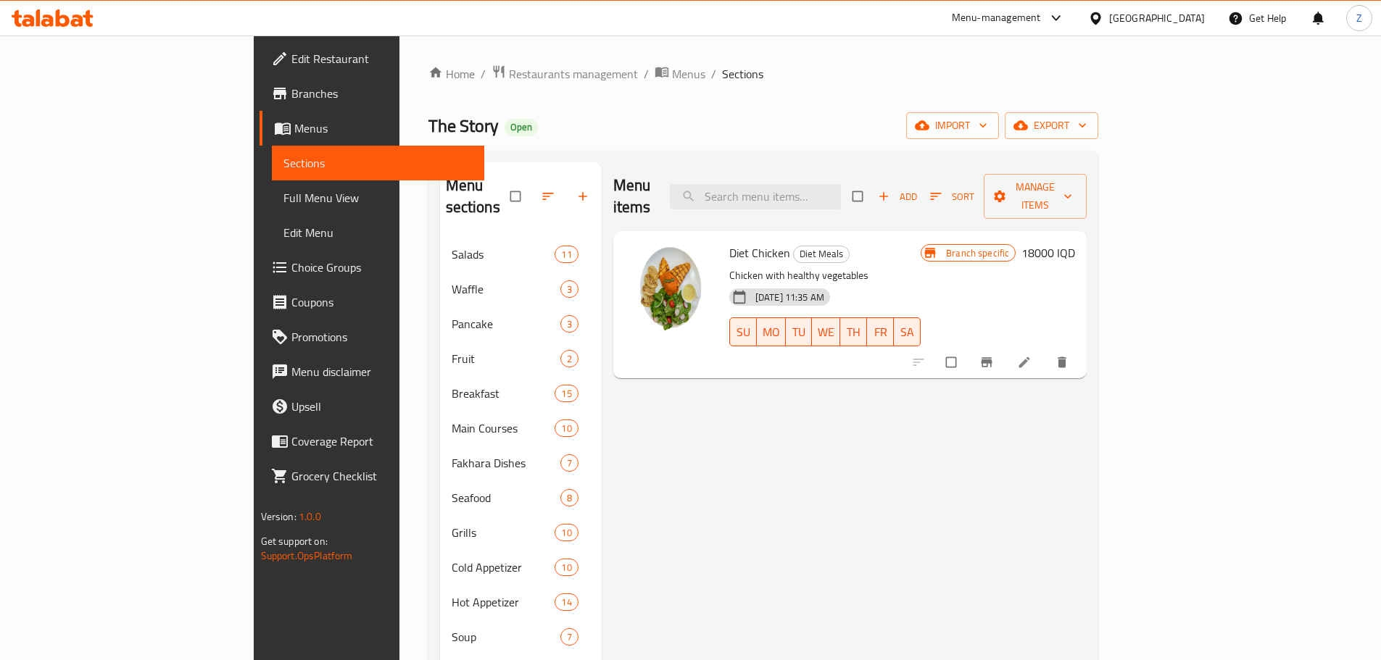
scroll to position [362, 0]
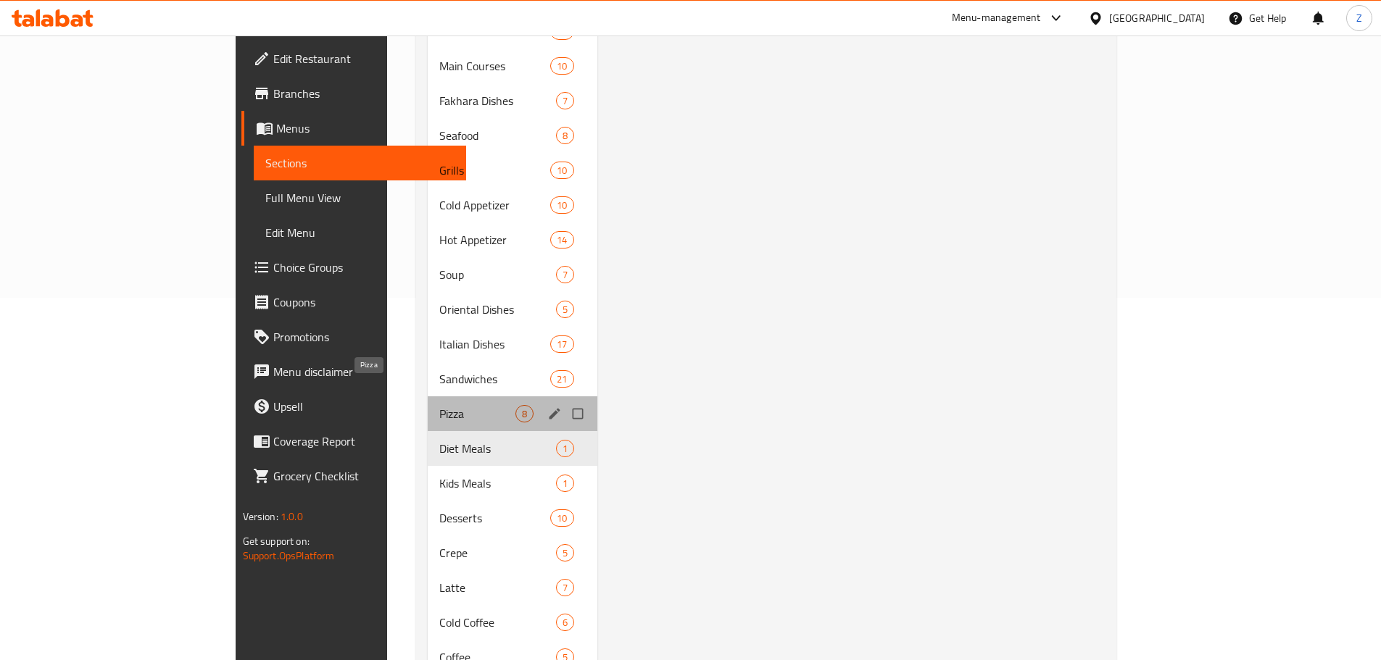
click at [439, 405] on span "Pizza" at bounding box center [476, 413] width 75 height 17
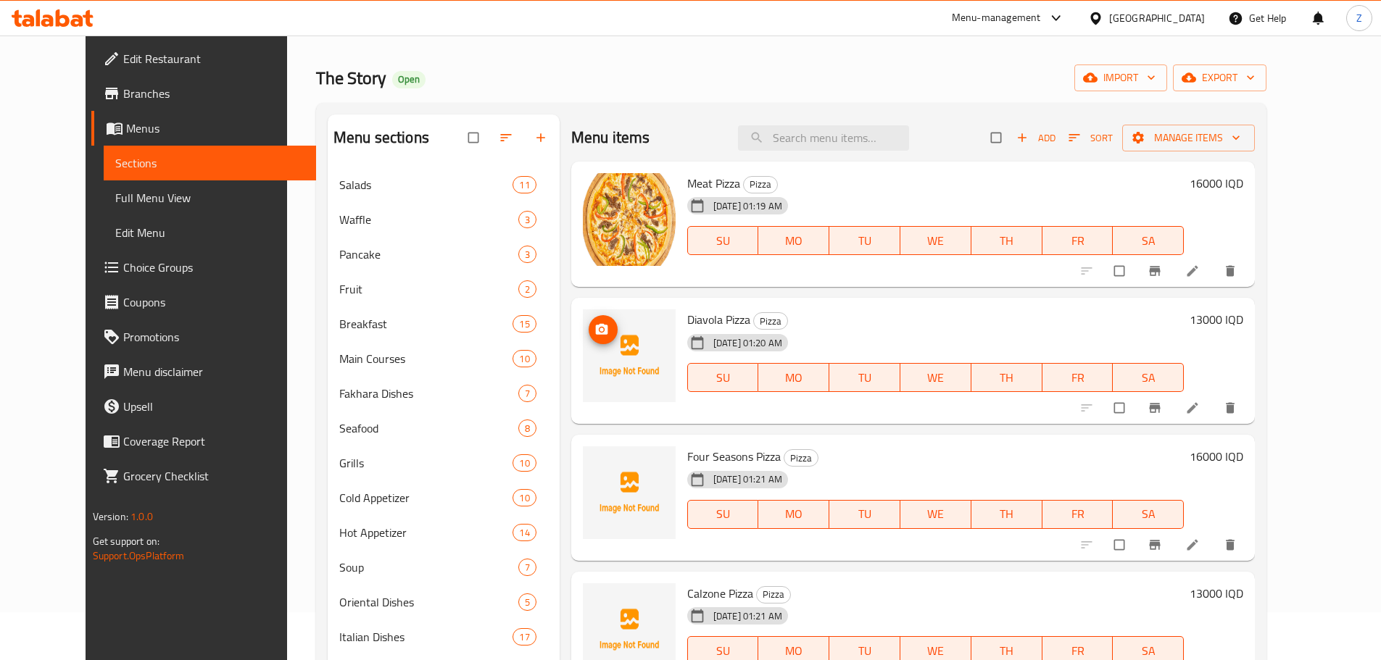
scroll to position [72, 0]
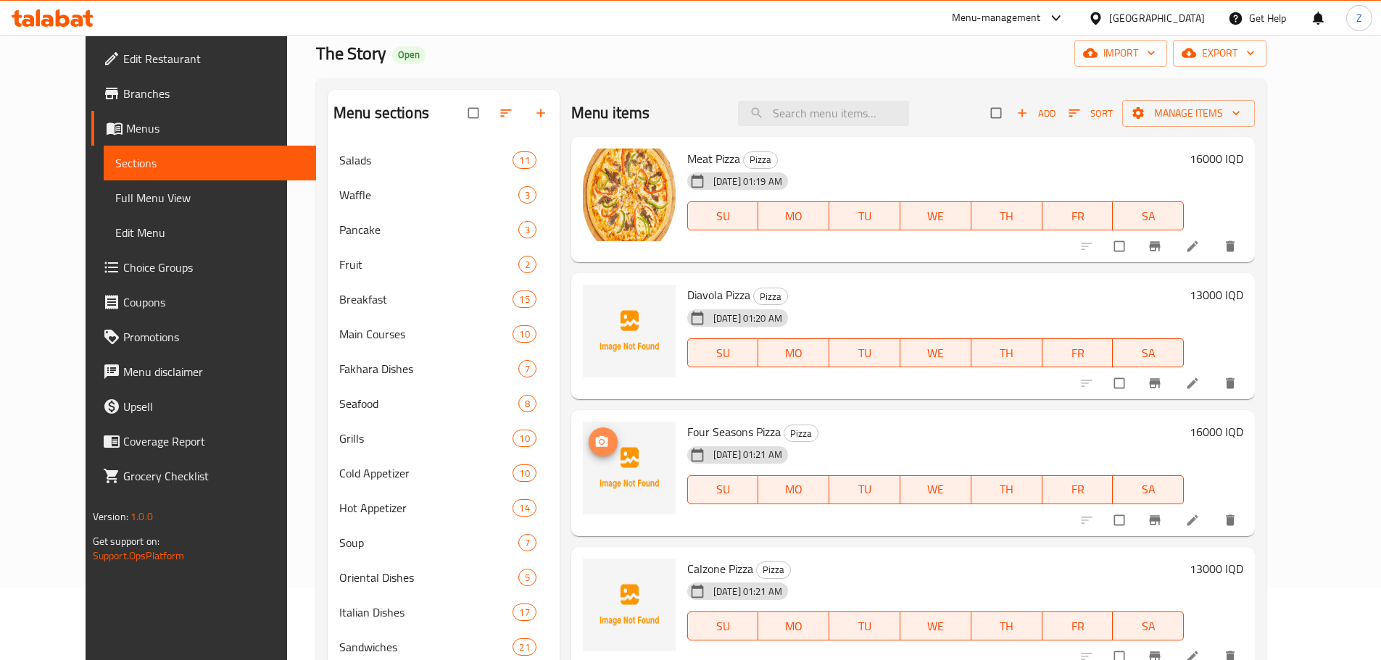
click at [594, 449] on icon "upload picture" at bounding box center [601, 442] width 14 height 14
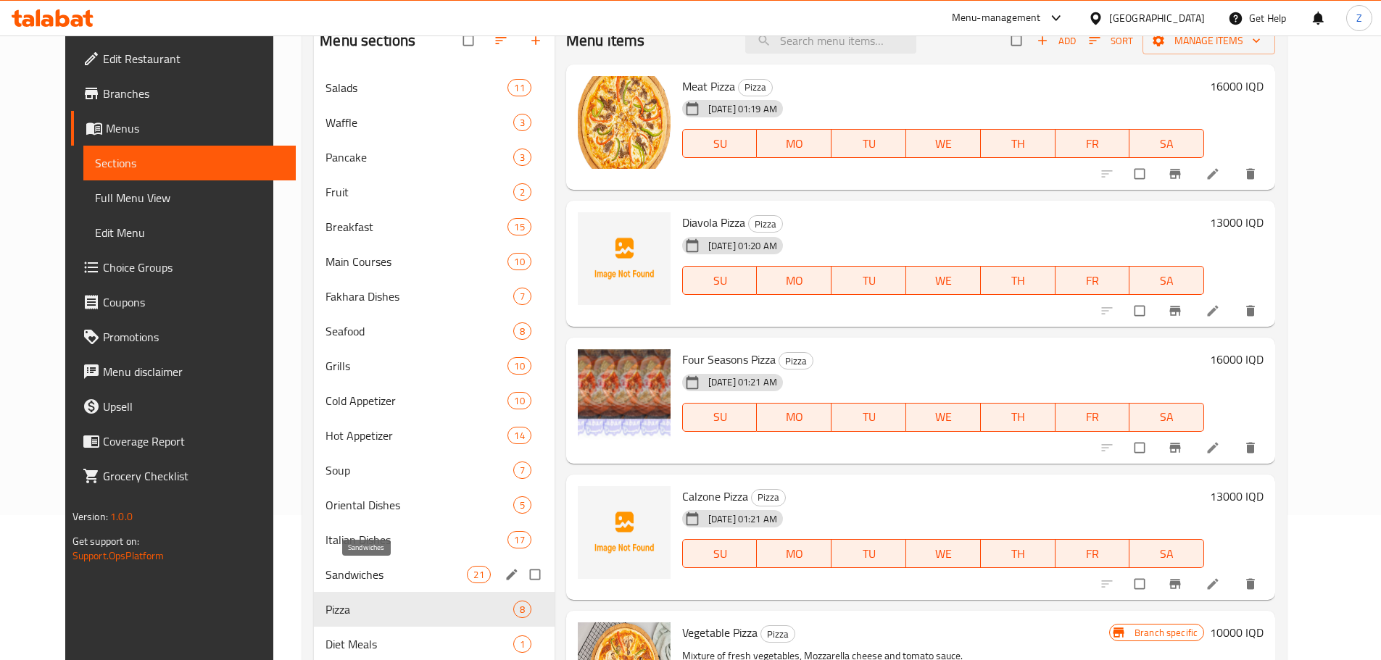
click at [369, 573] on span "Sandwiches" at bounding box center [396, 574] width 141 height 17
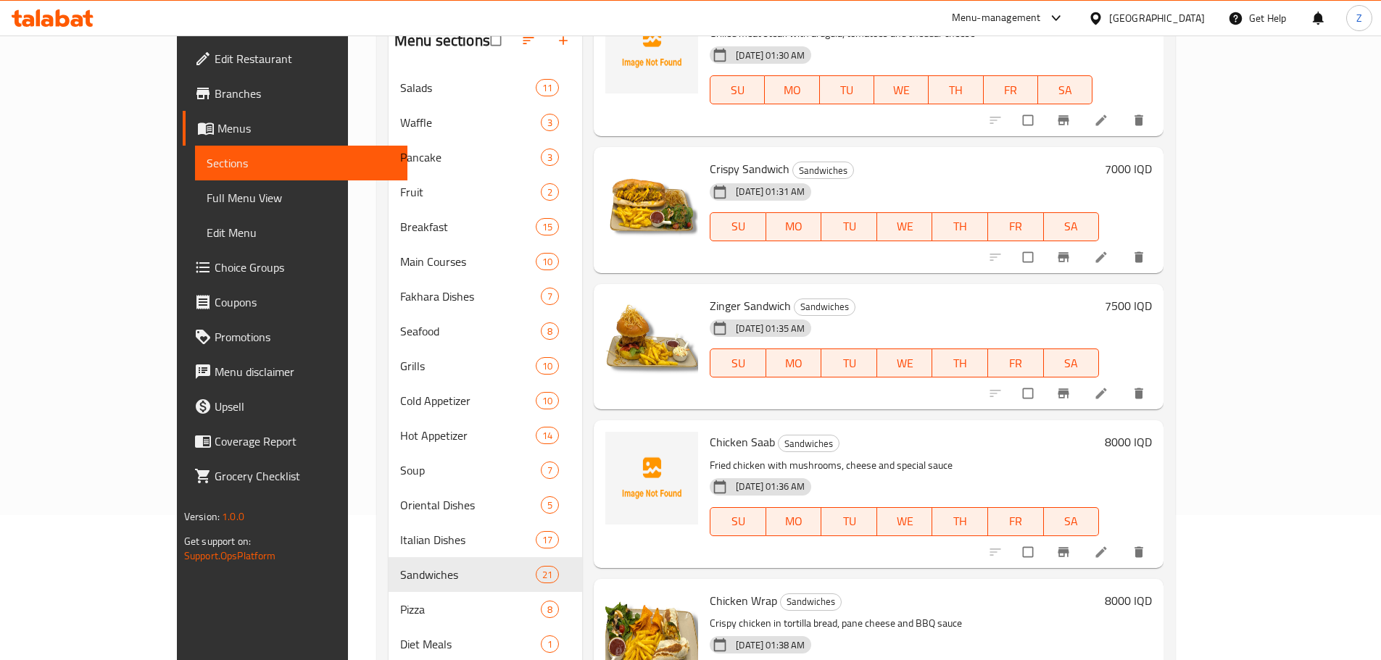
scroll to position [797, 0]
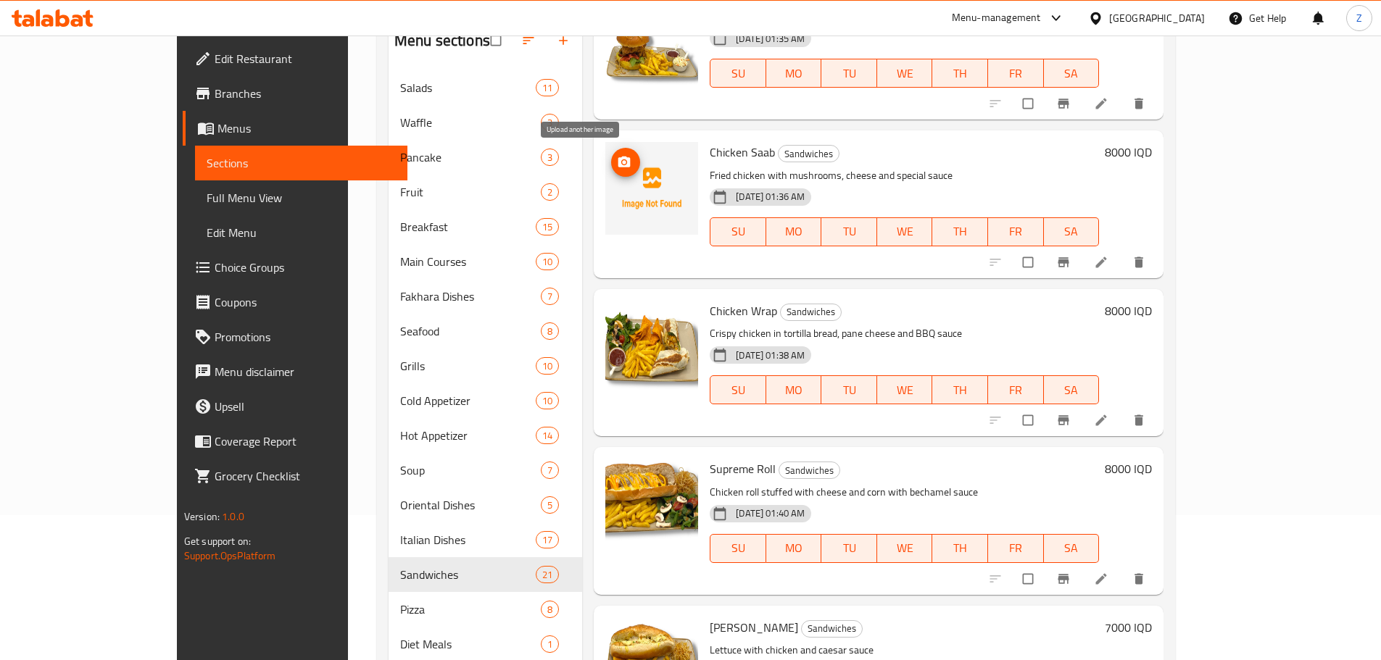
click at [611, 160] on span "upload picture" at bounding box center [625, 162] width 29 height 14
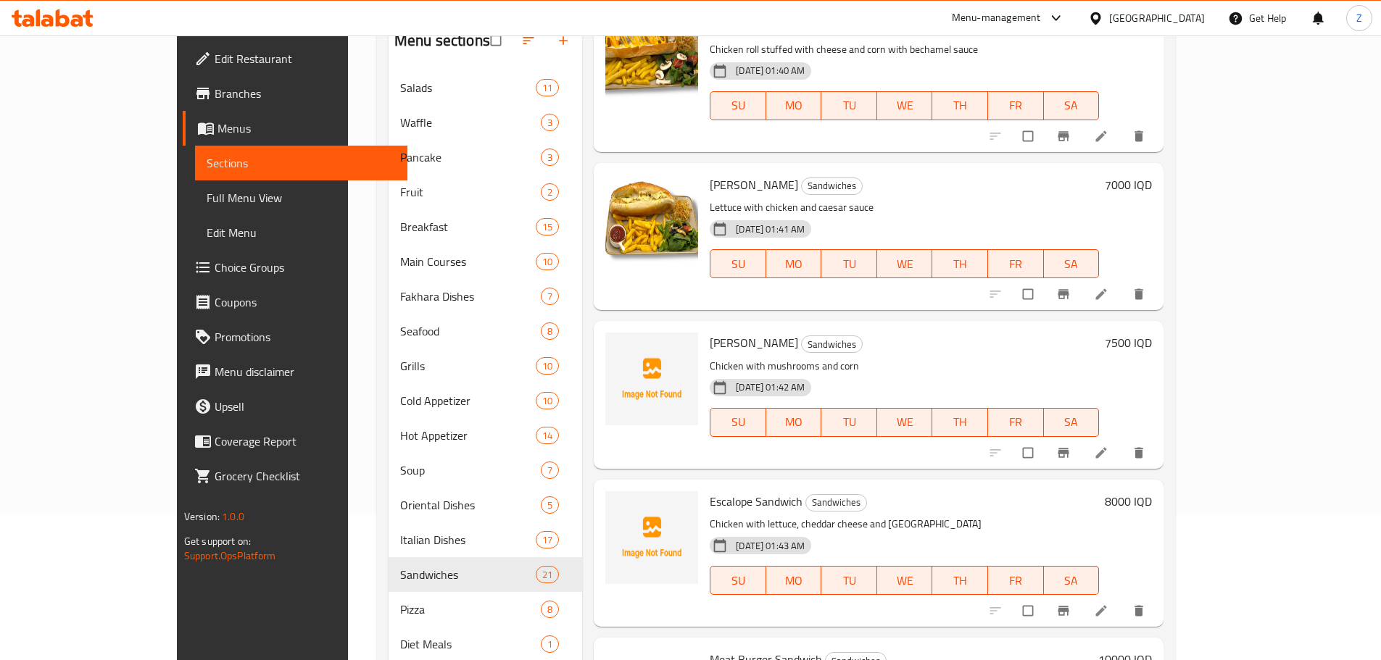
scroll to position [1305, 0]
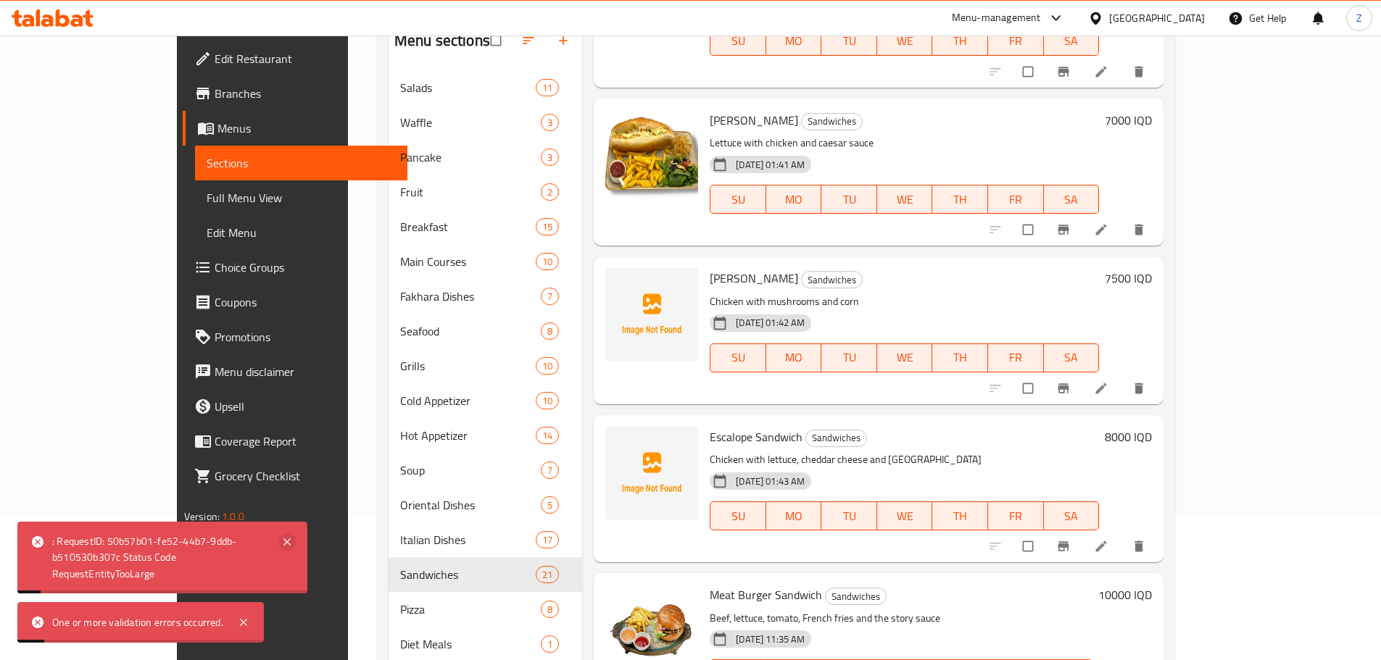
click at [289, 536] on icon at bounding box center [286, 542] width 17 height 17
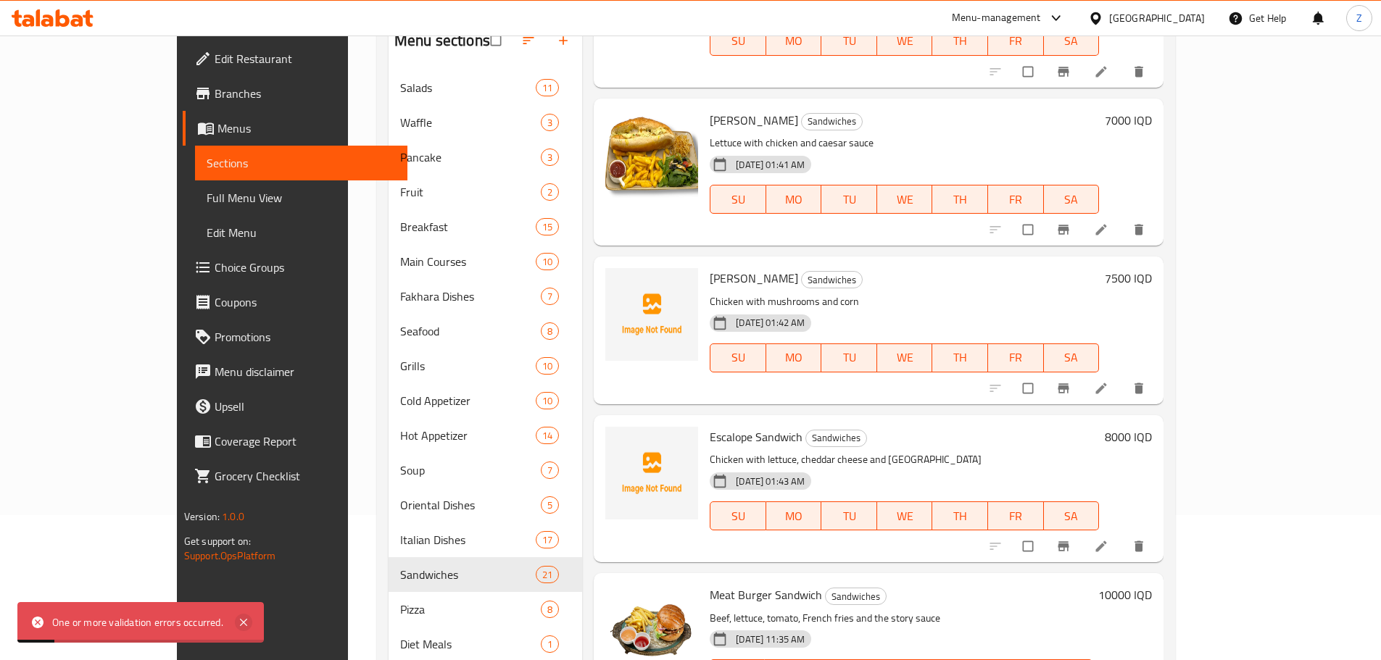
click at [249, 622] on icon at bounding box center [243, 622] width 17 height 17
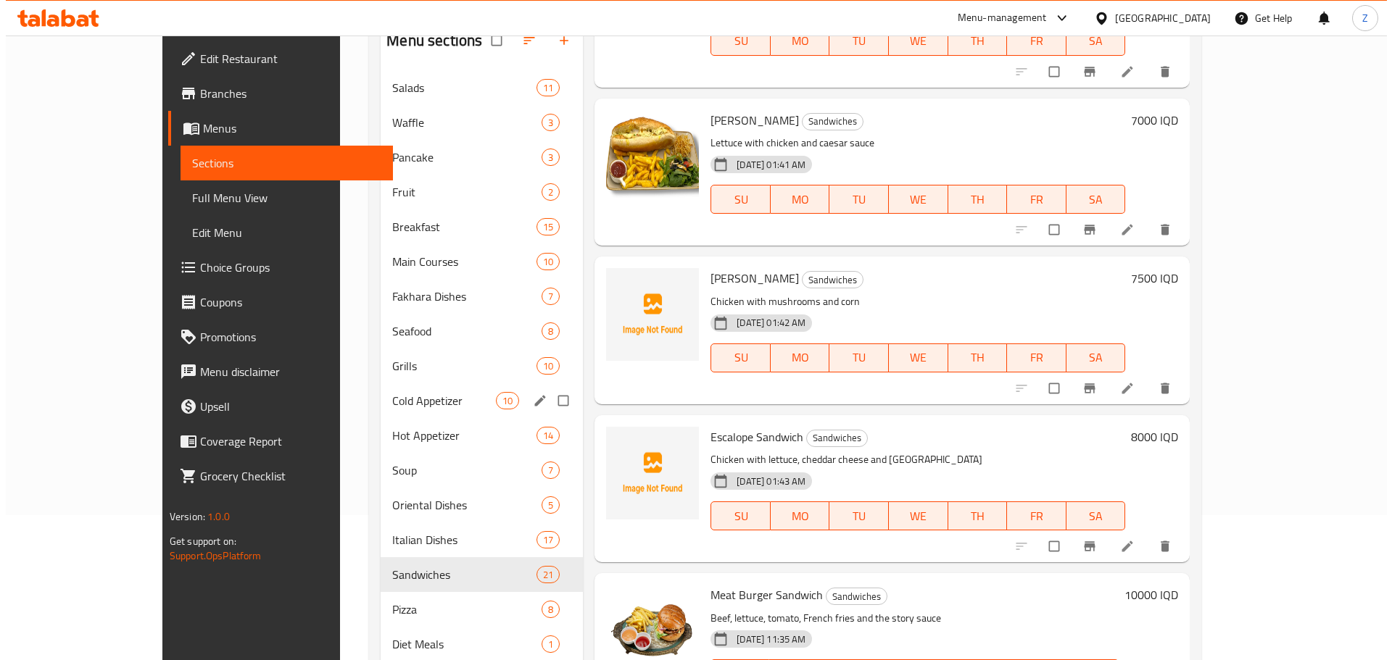
scroll to position [72, 0]
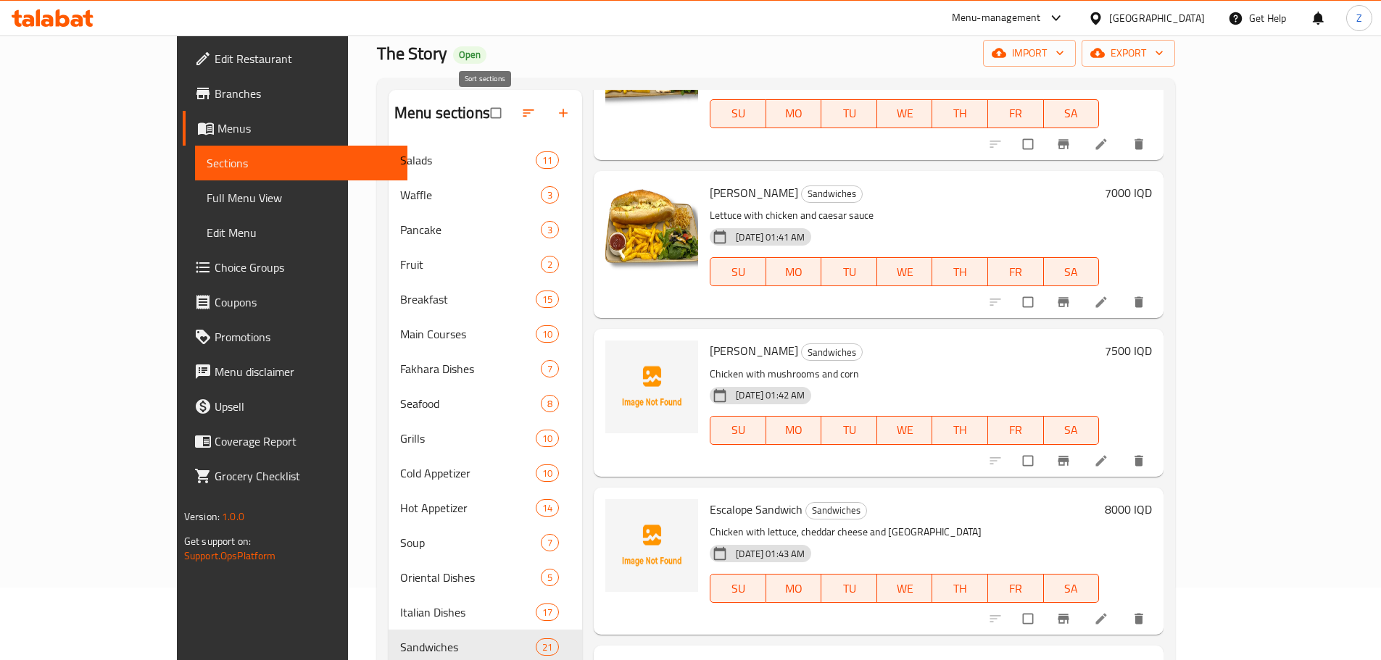
click at [523, 110] on icon "button" at bounding box center [528, 112] width 11 height 7
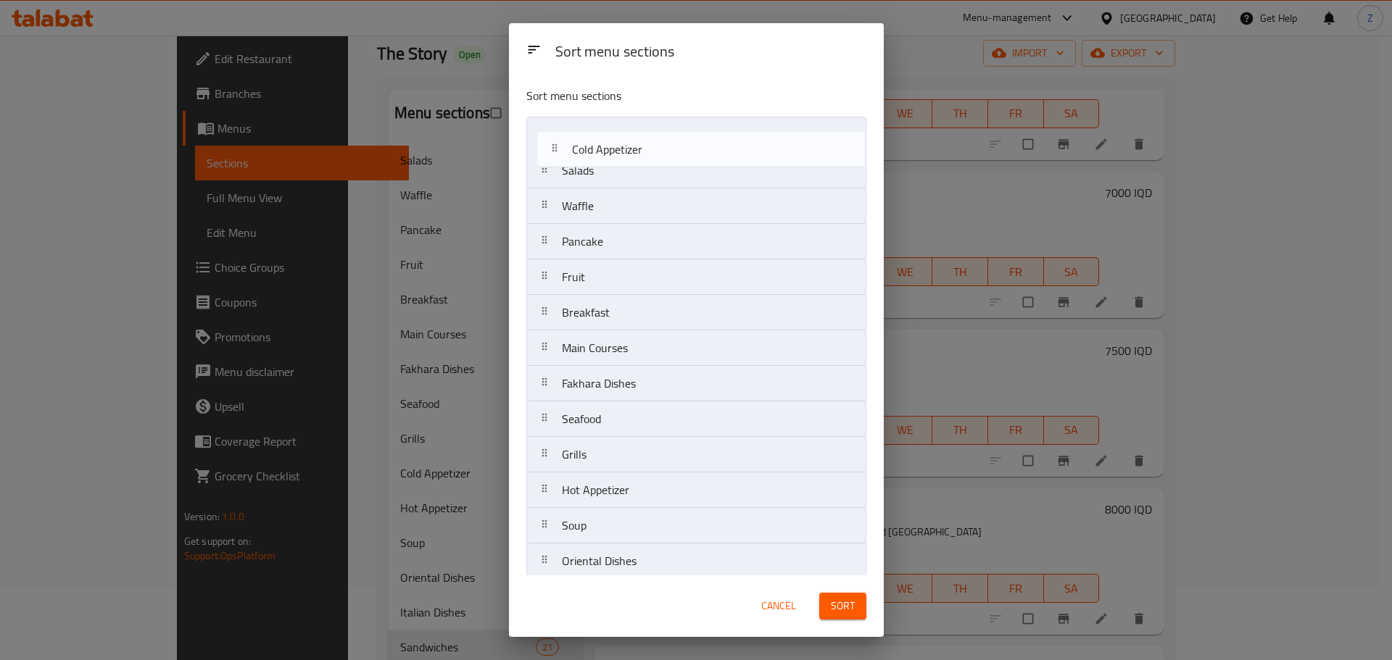
drag, startPoint x: 713, startPoint y: 461, endPoint x: 724, endPoint y: 141, distance: 319.9
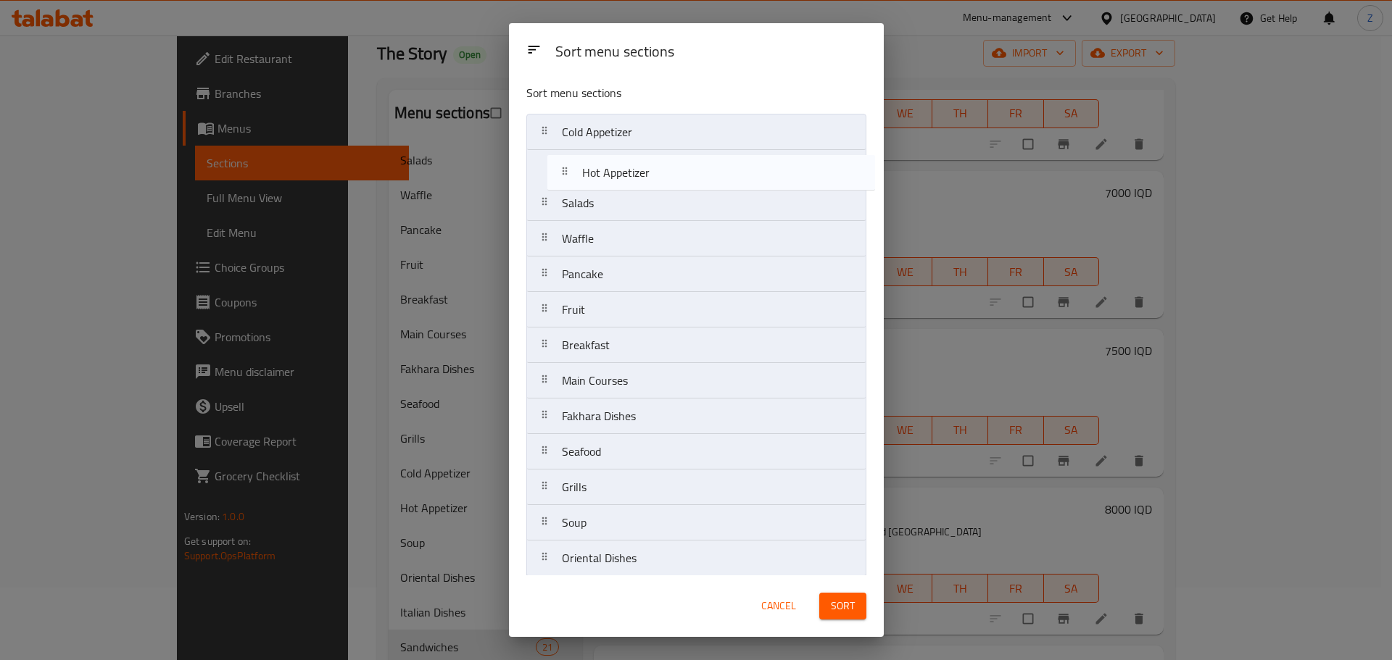
scroll to position [0, 0]
drag, startPoint x: 654, startPoint y: 500, endPoint x: 658, endPoint y: 168, distance: 331.3
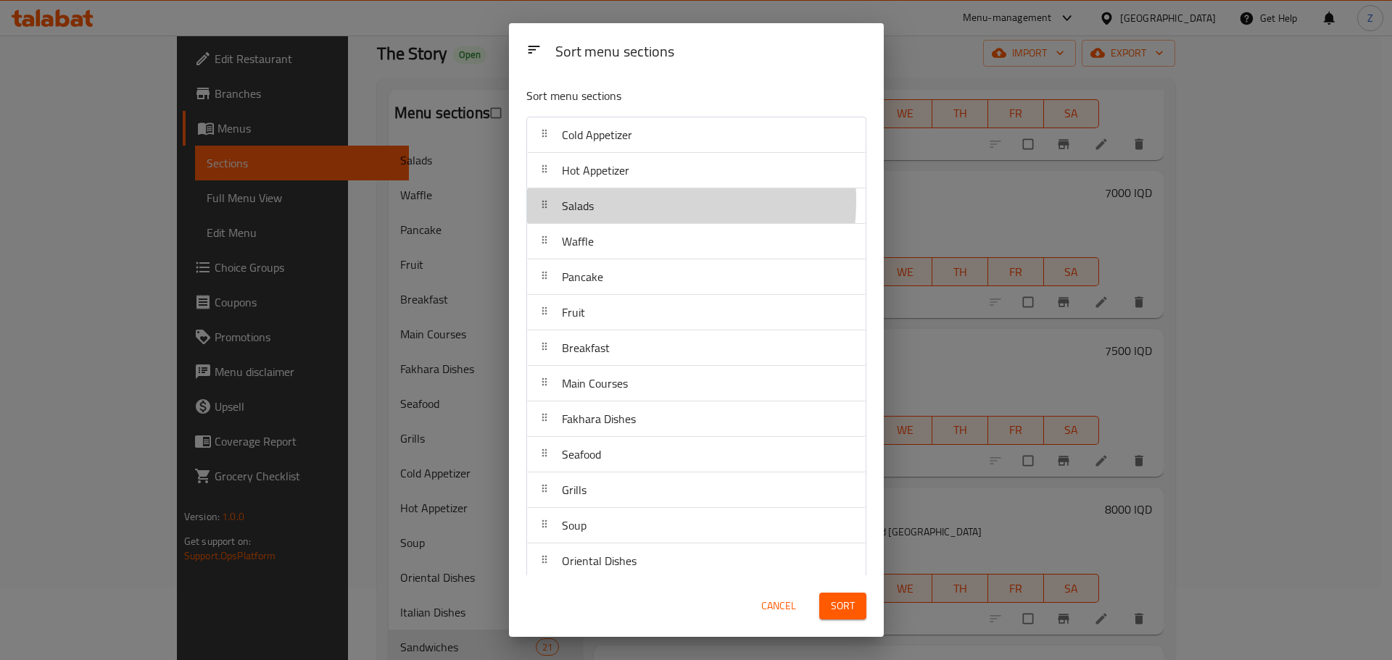
click at [623, 200] on div "Salads" at bounding box center [696, 205] width 327 height 35
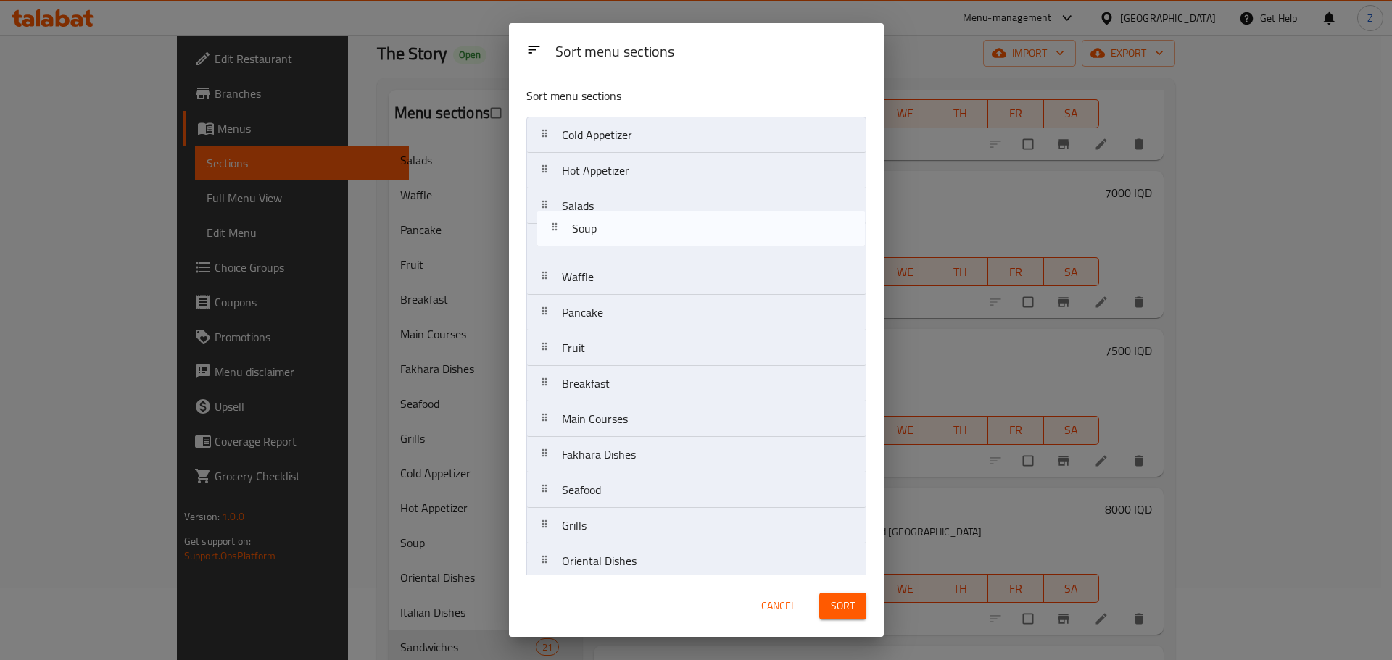
drag, startPoint x: 667, startPoint y: 527, endPoint x: 677, endPoint y: 222, distance: 305.4
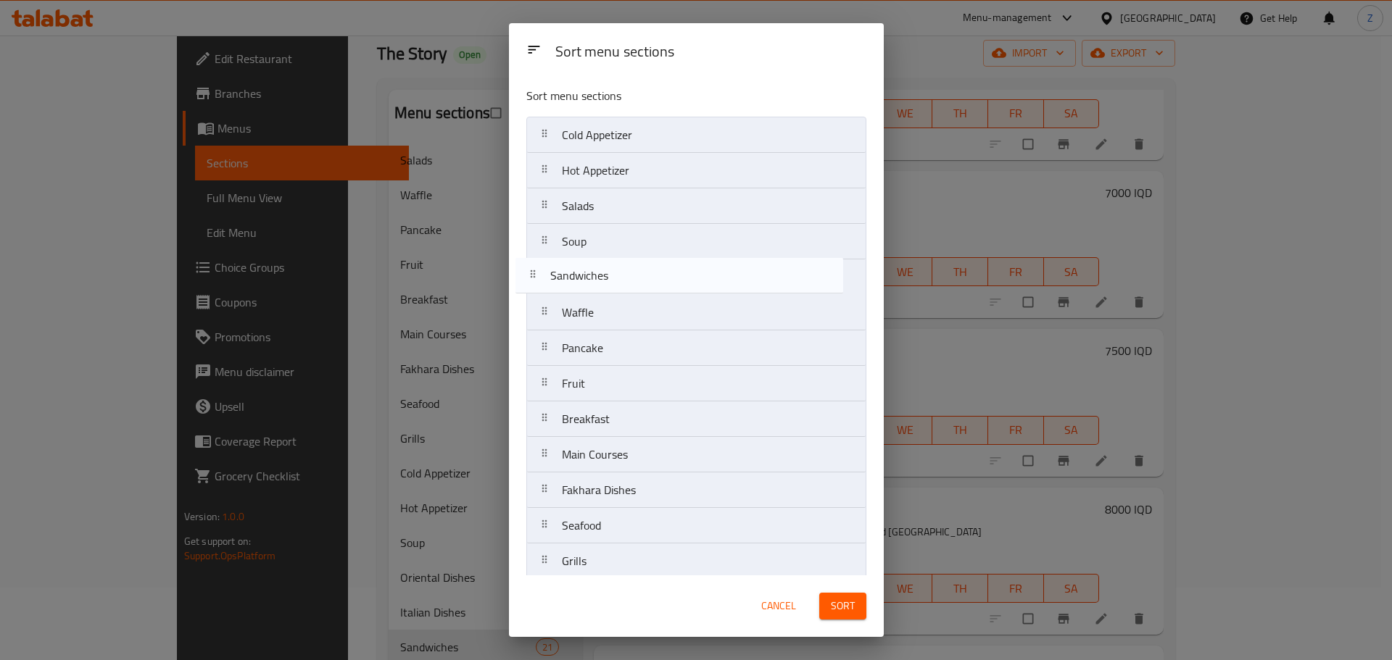
drag, startPoint x: 699, startPoint y: 472, endPoint x: 693, endPoint y: 278, distance: 193.7
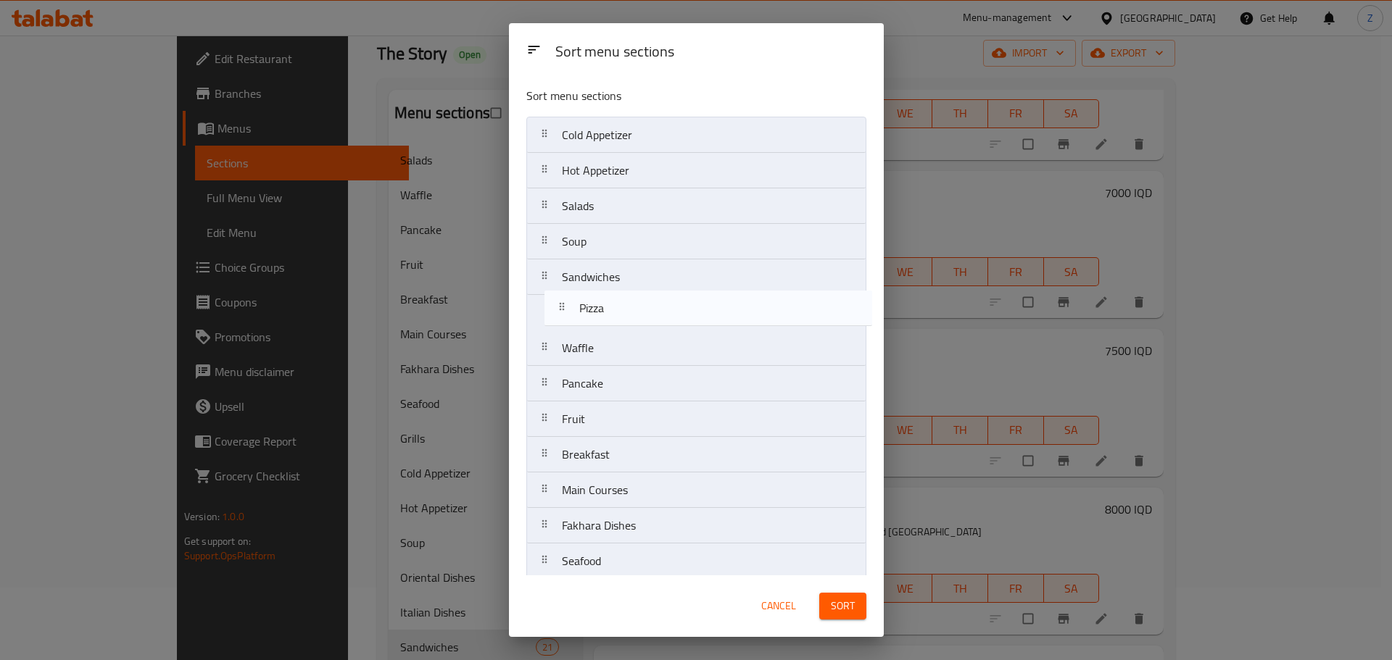
drag, startPoint x: 670, startPoint y: 463, endPoint x: 689, endPoint y: 317, distance: 147.7
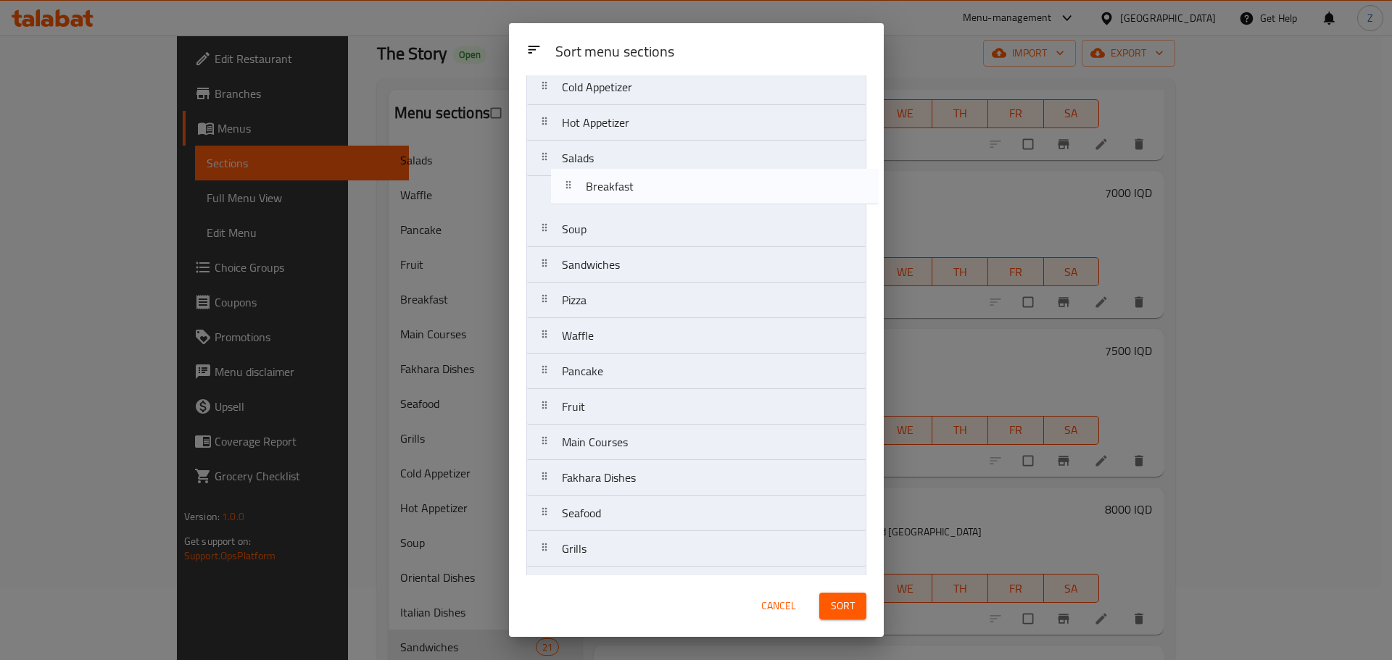
scroll to position [46, 0]
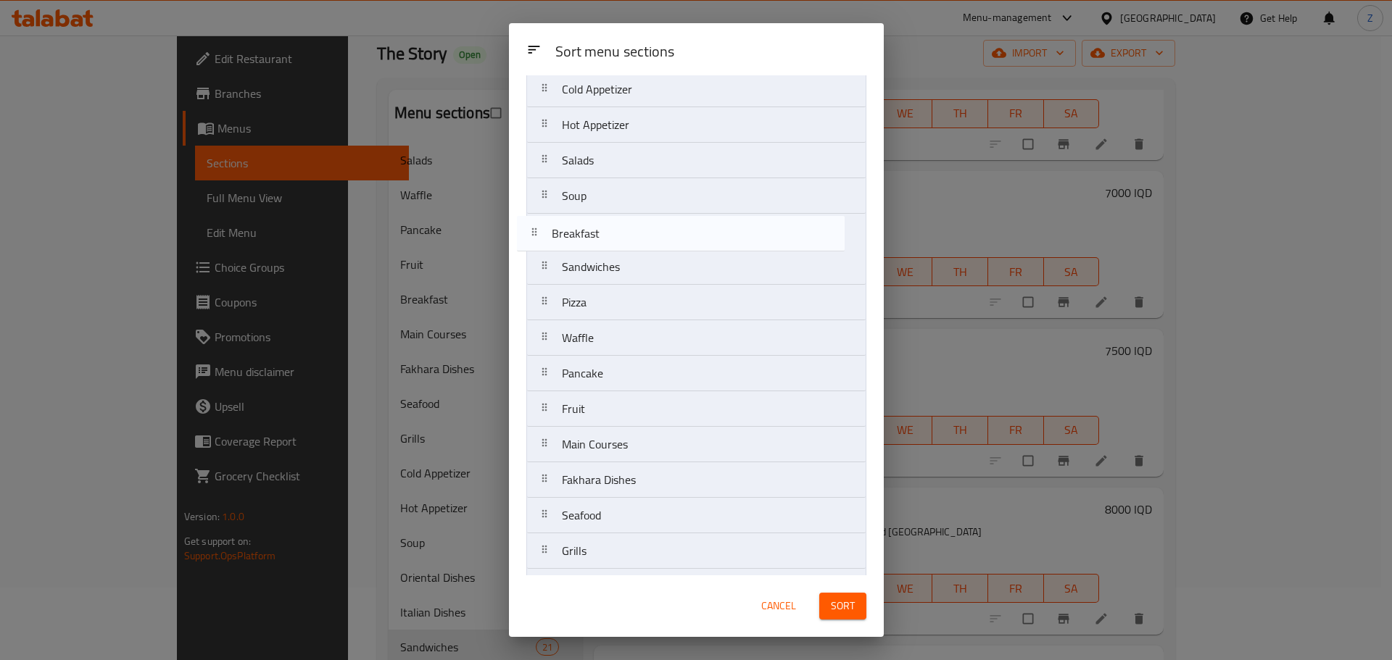
drag, startPoint x: 652, startPoint y: 388, endPoint x: 644, endPoint y: 235, distance: 153.2
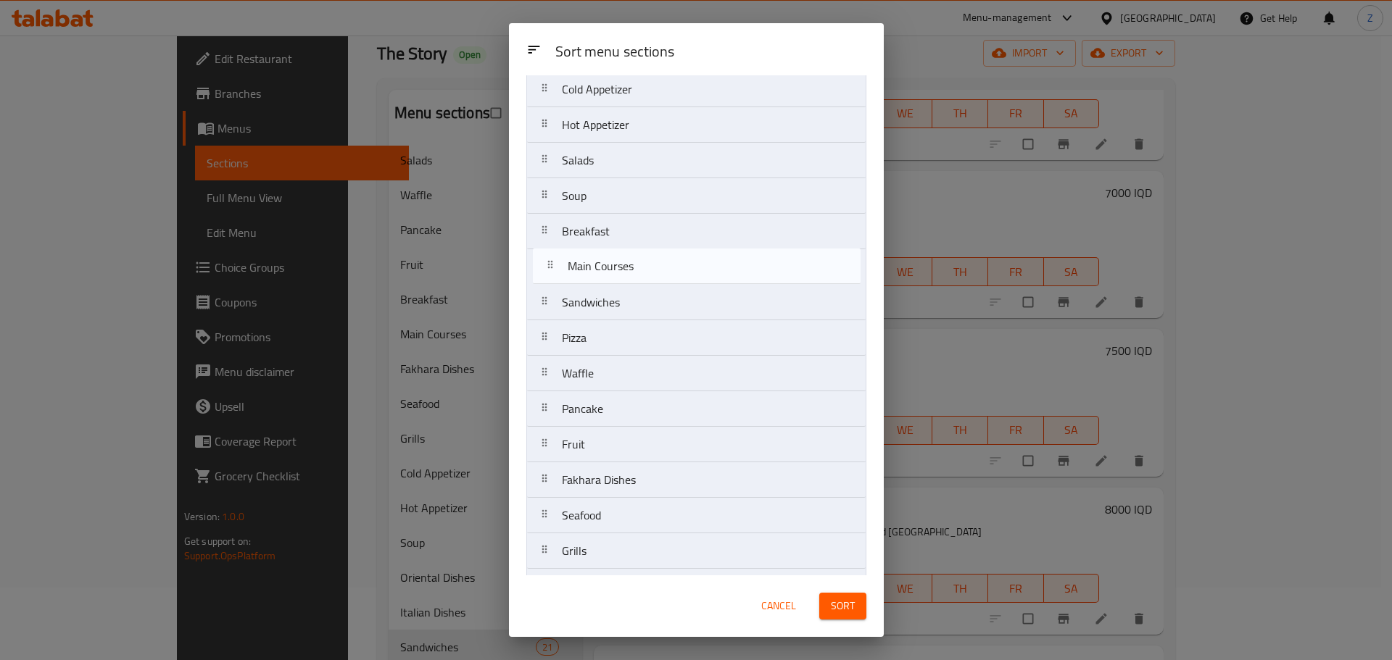
drag, startPoint x: 652, startPoint y: 449, endPoint x: 658, endPoint y: 267, distance: 182.8
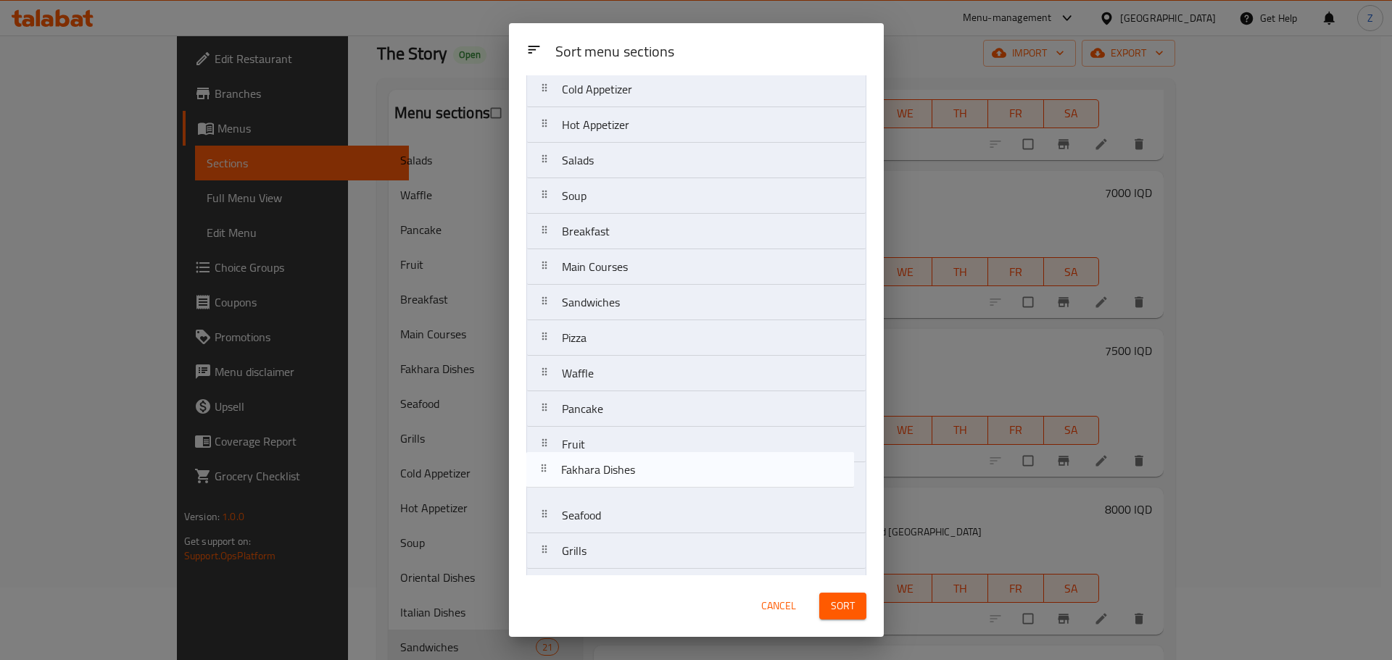
scroll to position [49, 0]
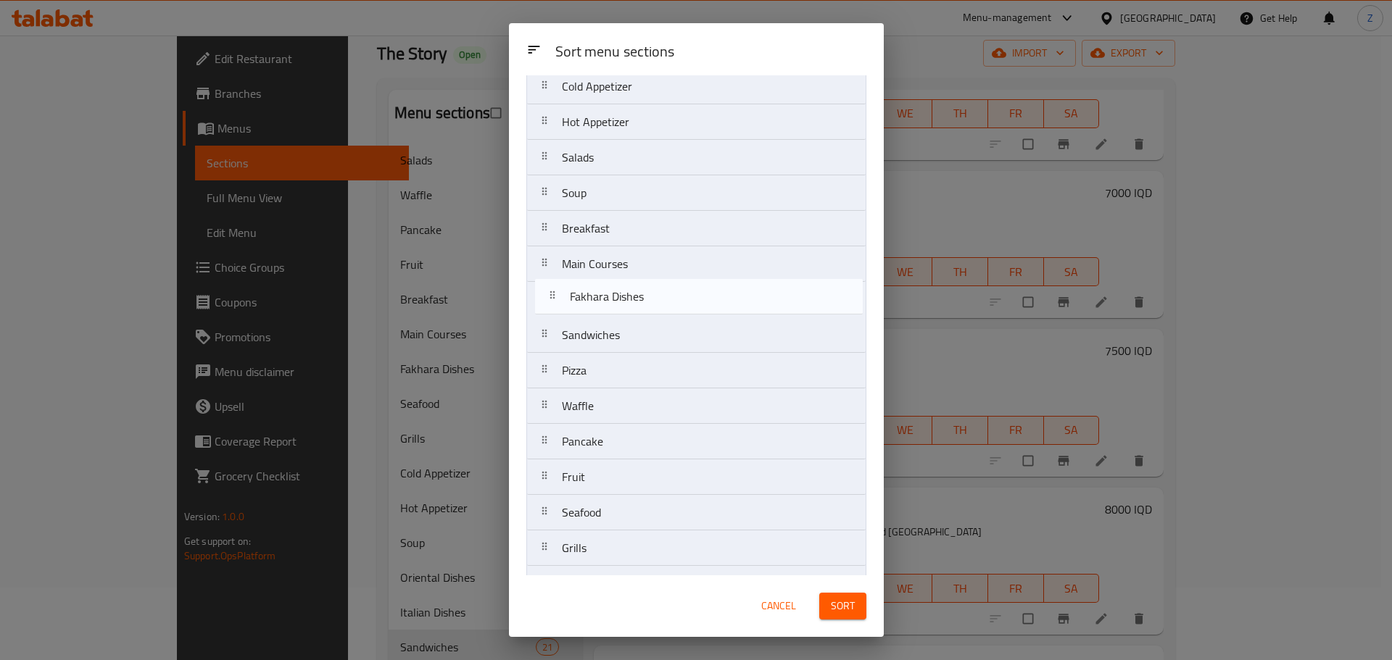
drag, startPoint x: 642, startPoint y: 468, endPoint x: 654, endPoint y: 293, distance: 175.9
click at [654, 293] on nav "Cold Appetizer Hot Appetizer Salads Soup Breakfast Main Courses Sandwiches Pizz…" at bounding box center [696, 672] width 340 height 1209
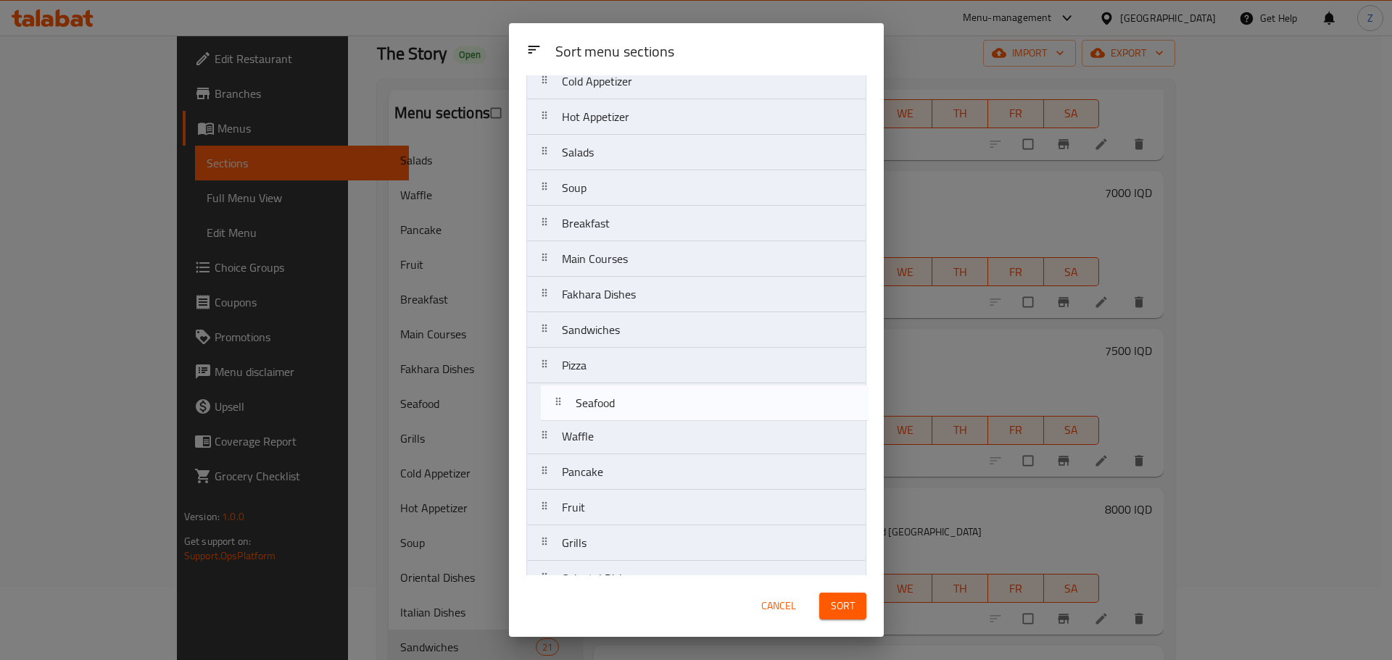
scroll to position [54, 0]
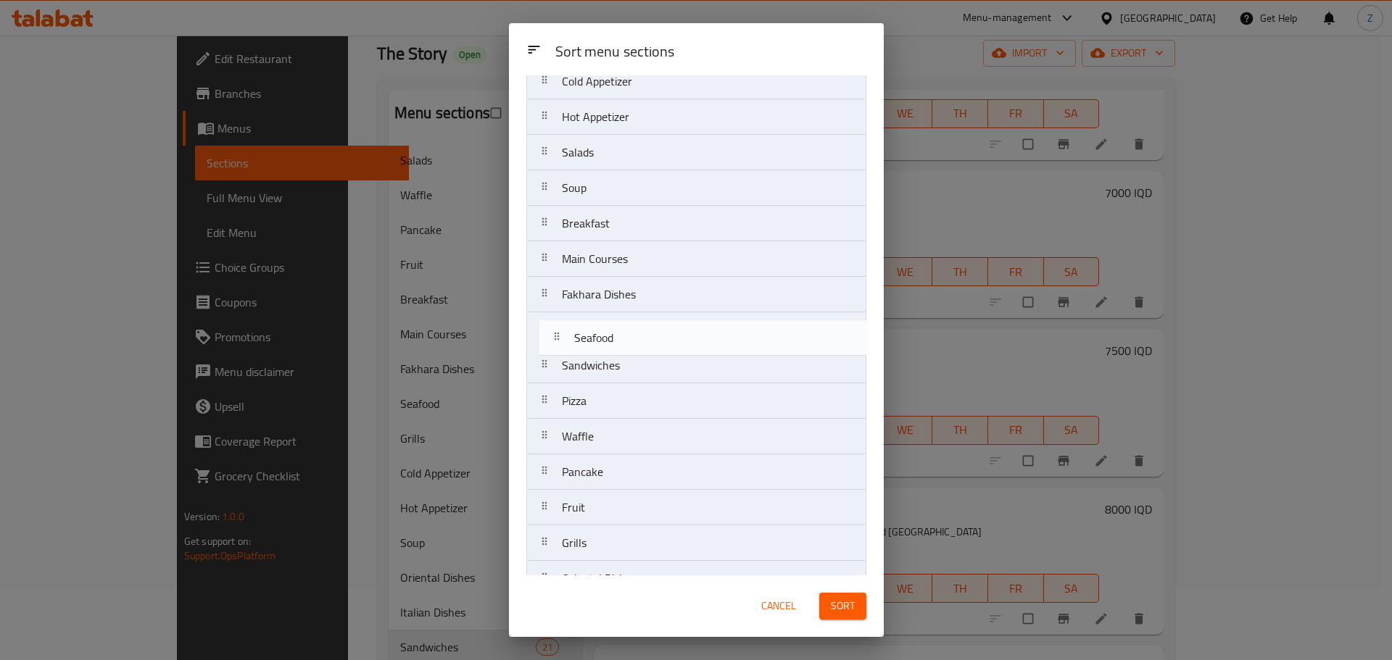
drag, startPoint x: 642, startPoint y: 436, endPoint x: 646, endPoint y: 343, distance: 93.6
click at [646, 343] on nav "Cold Appetizer Hot Appetizer Salads Soup Breakfast Main Courses Fakhara Dishes …" at bounding box center [696, 667] width 340 height 1209
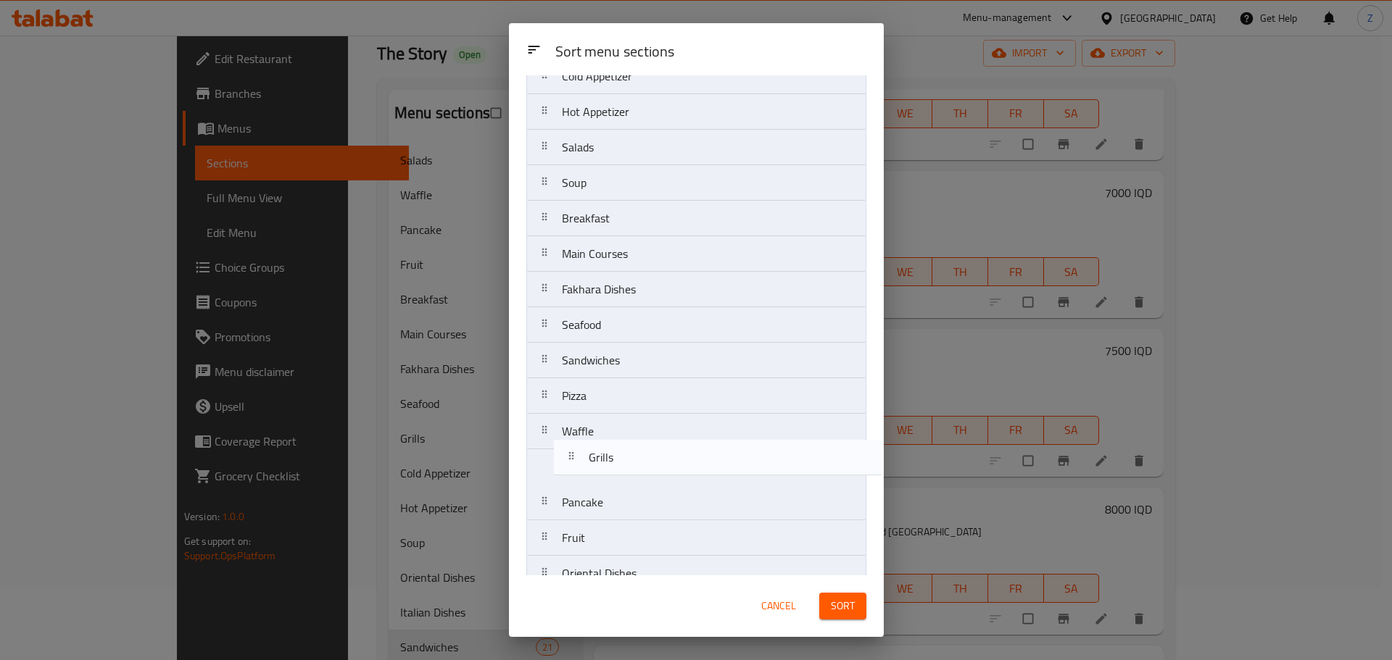
scroll to position [62, 0]
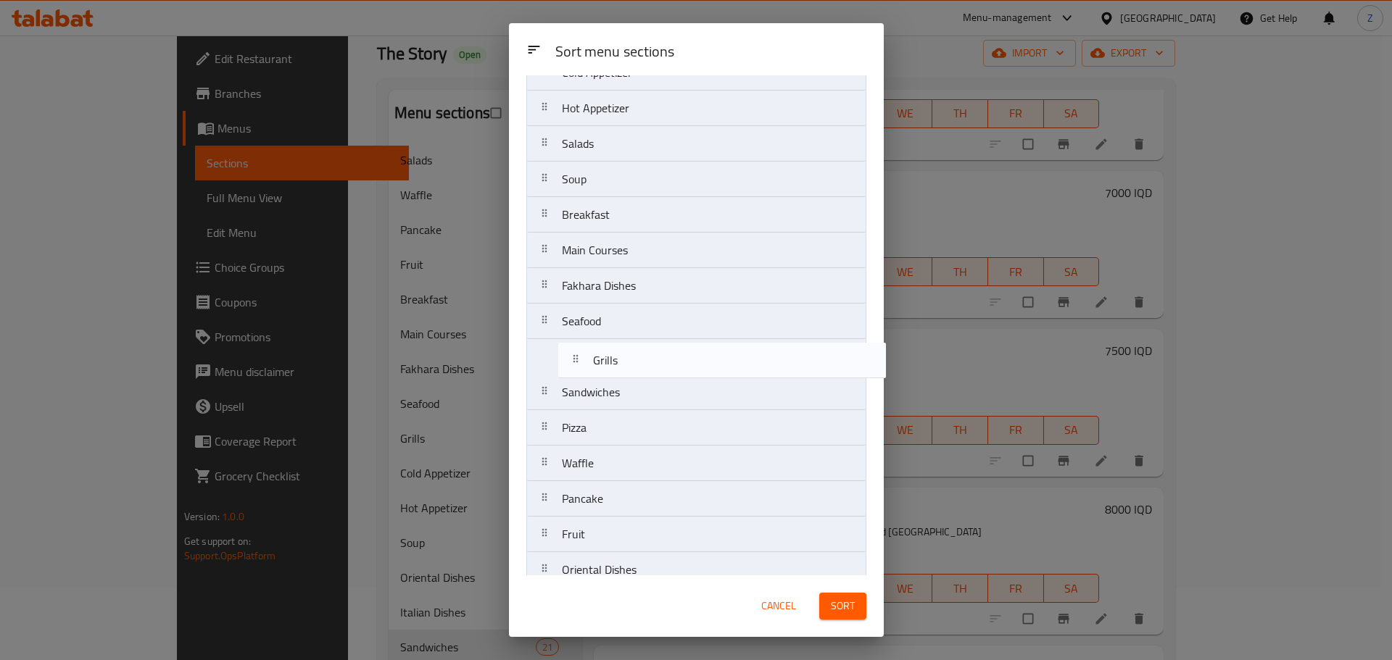
drag, startPoint x: 605, startPoint y: 540, endPoint x: 634, endPoint y: 336, distance: 206.6
click at [634, 336] on nav "Cold Appetizer Hot Appetizer Salads Soup Breakfast Main Courses Fakhara Dishes …" at bounding box center [696, 658] width 340 height 1209
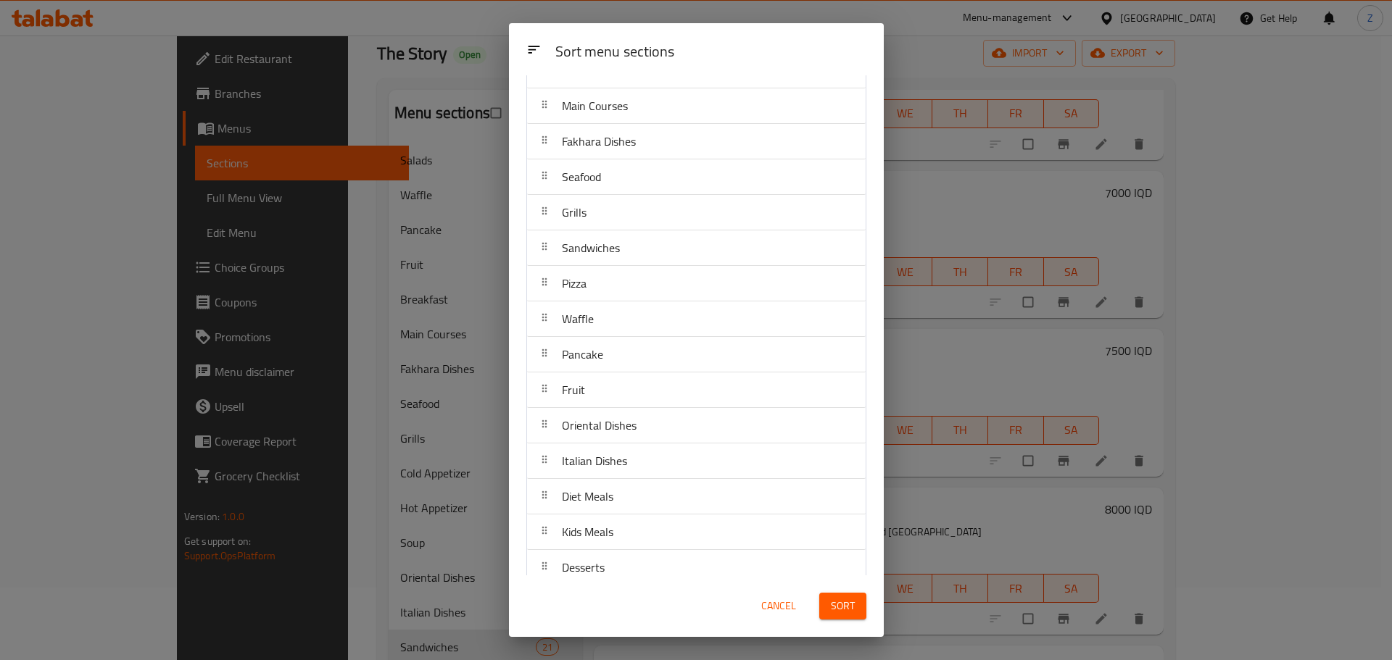
scroll to position [207, 0]
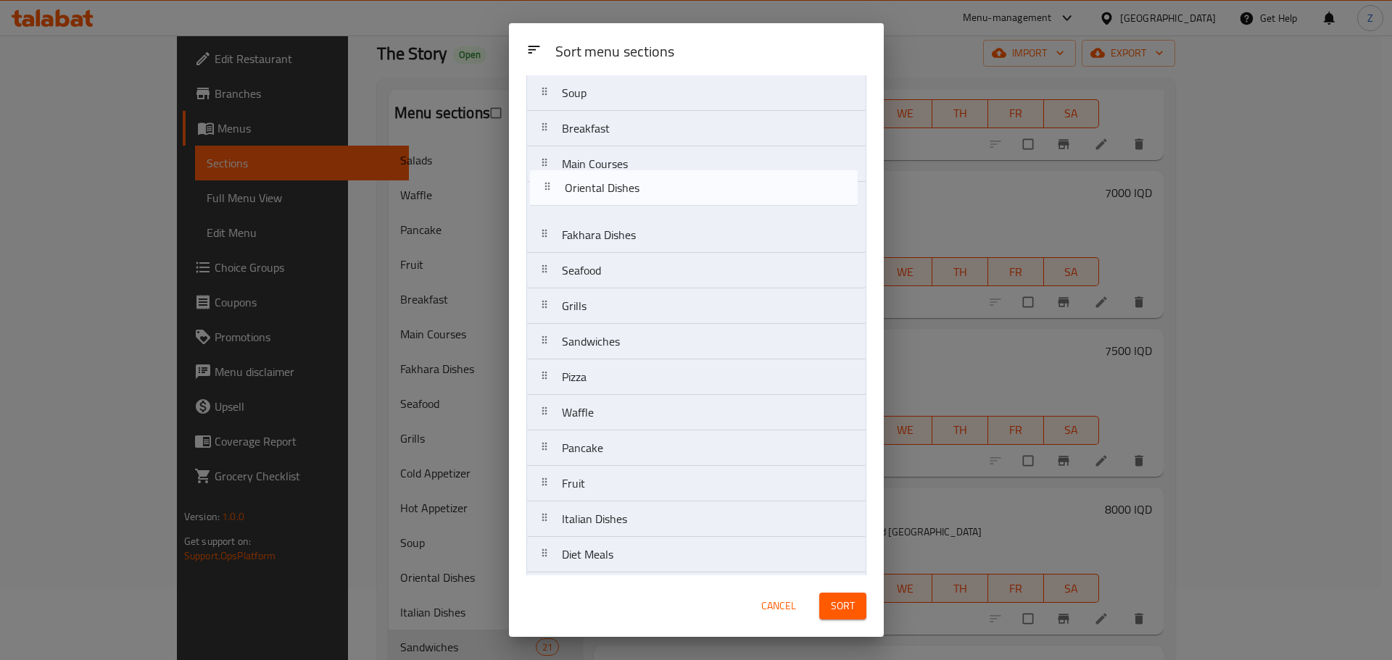
drag, startPoint x: 618, startPoint y: 436, endPoint x: 621, endPoint y: 196, distance: 240.7
click at [621, 196] on nav "Cold Appetizer Hot Appetizer Salads Soup Breakfast Main Courses Fakhara Dishes …" at bounding box center [696, 572] width 340 height 1209
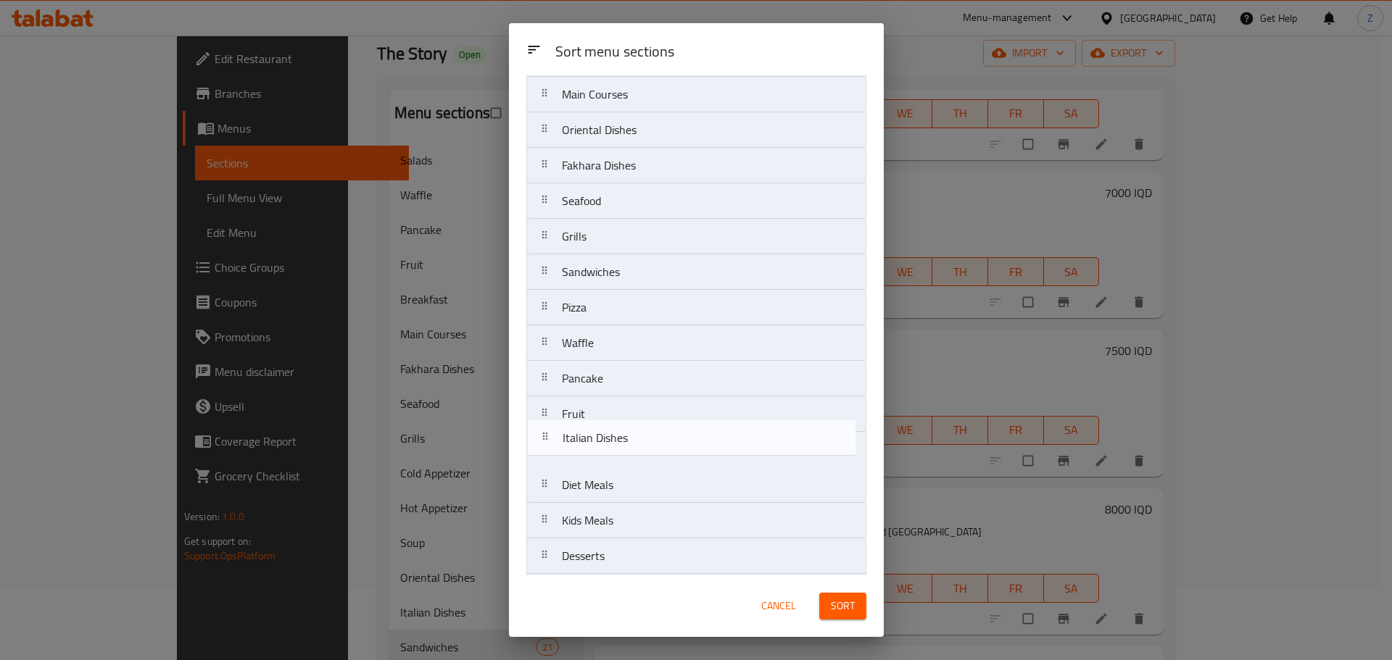
scroll to position [219, 0]
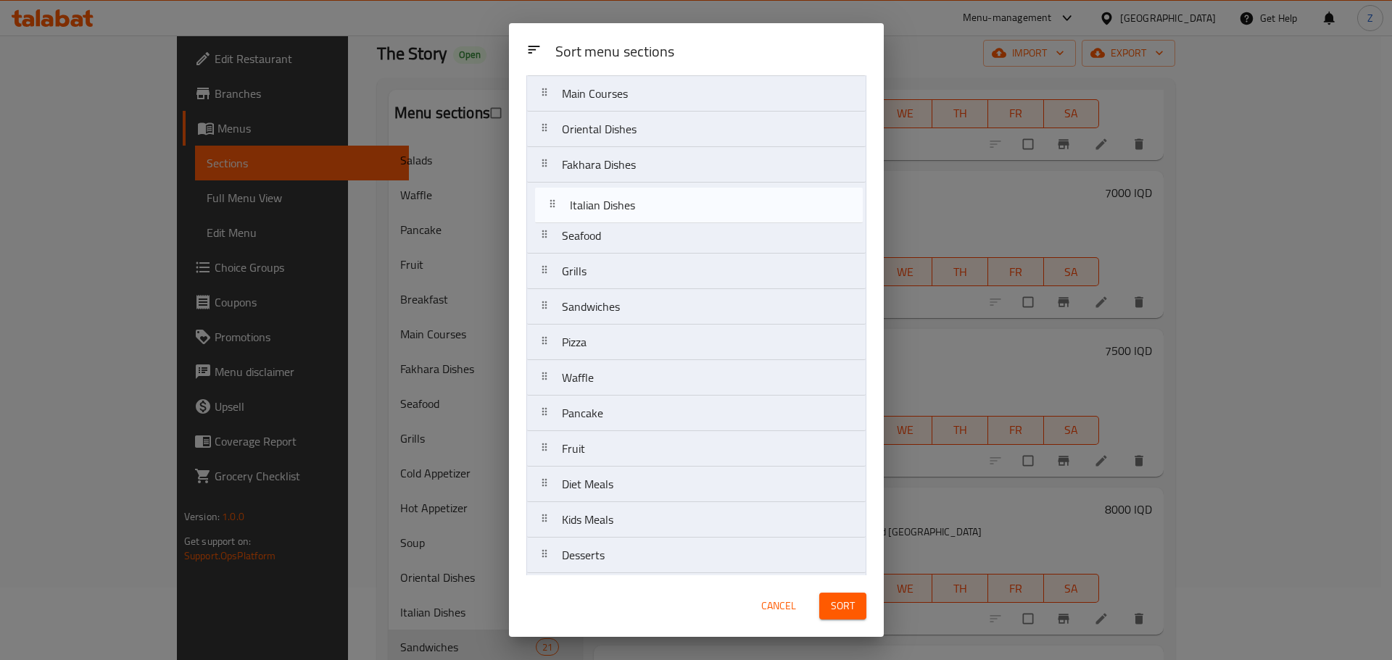
drag, startPoint x: 673, startPoint y: 458, endPoint x: 681, endPoint y: 210, distance: 248.8
click at [681, 210] on nav "Cold Appetizer Hot Appetizer Salads Soup Breakfast Main Courses Oriental Dishes…" at bounding box center [696, 502] width 340 height 1209
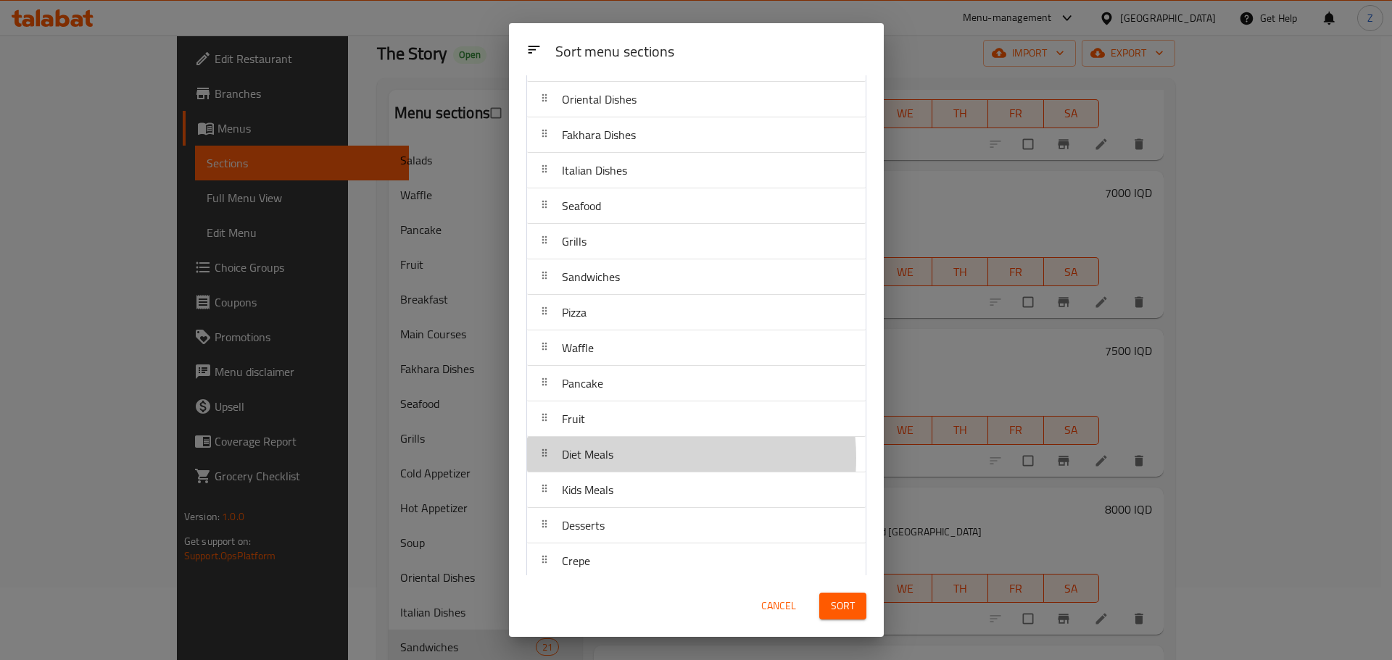
scroll to position [249, 0]
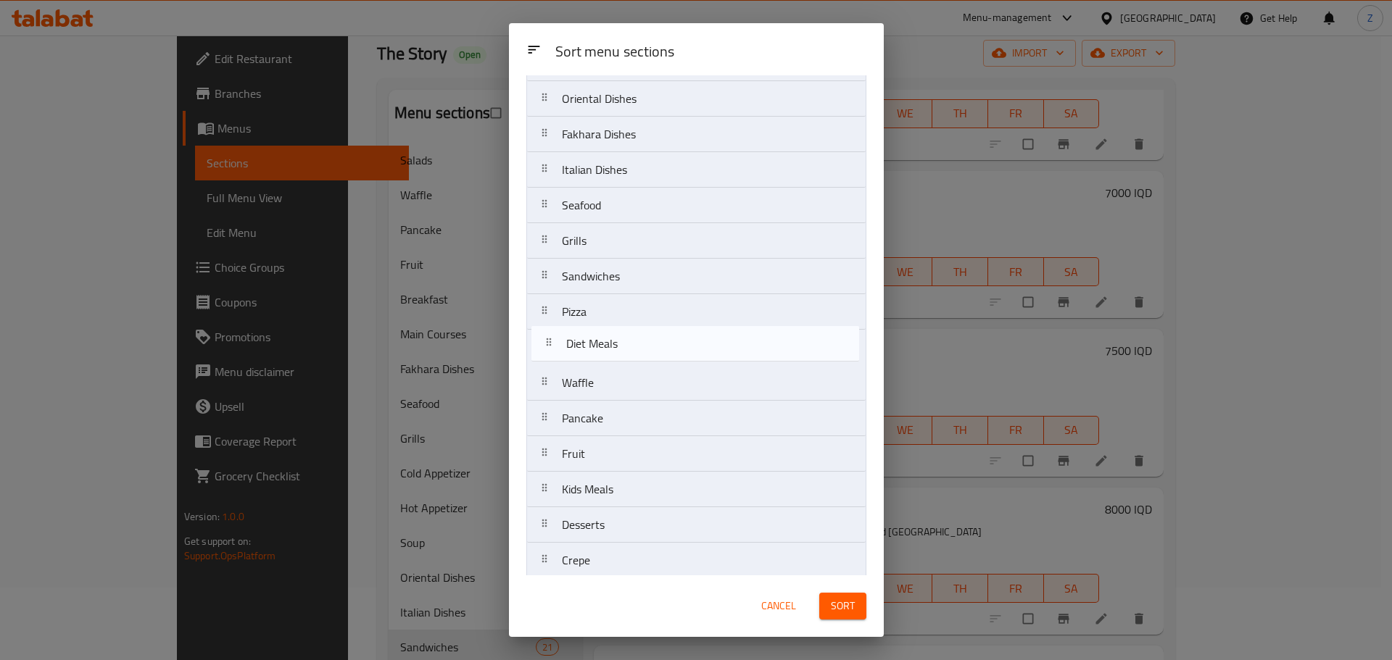
drag, startPoint x: 650, startPoint y: 458, endPoint x: 652, endPoint y: 343, distance: 115.3
click at [652, 343] on nav "Cold Appetizer Hot Appetizer Salads Soup Breakfast Main Courses Oriental Dishes…" at bounding box center [696, 471] width 340 height 1209
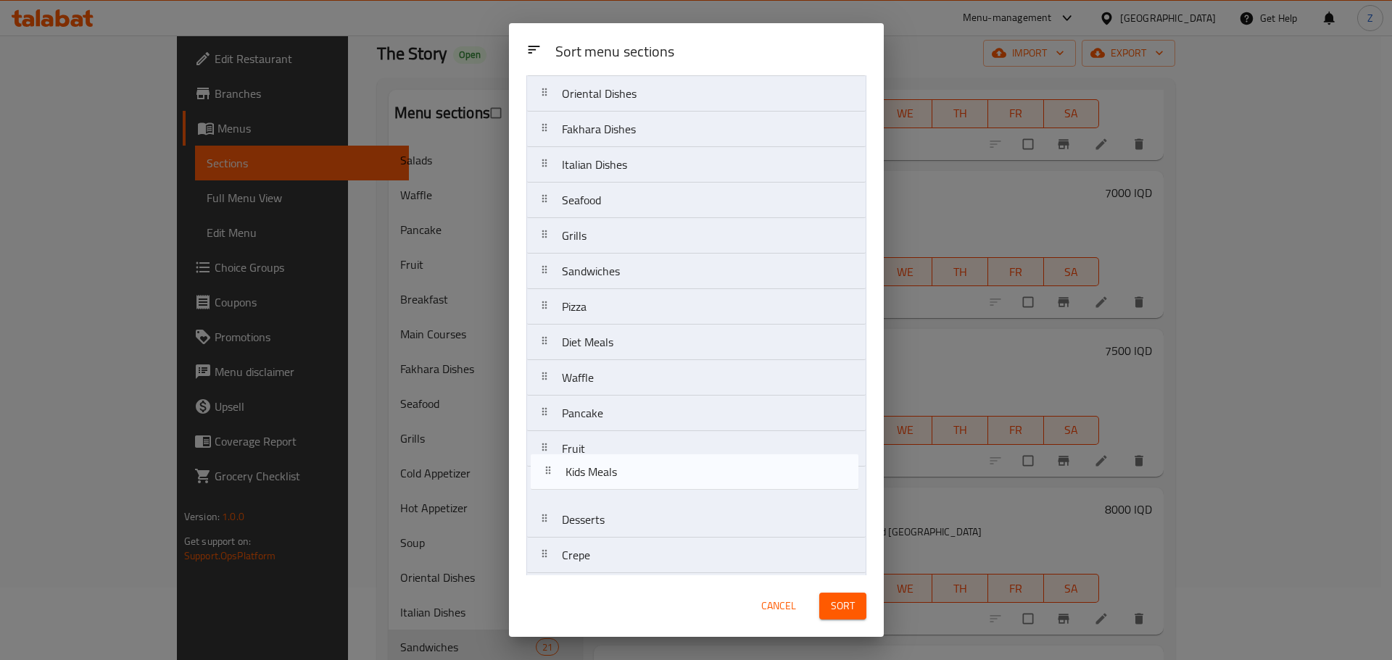
scroll to position [262, 0]
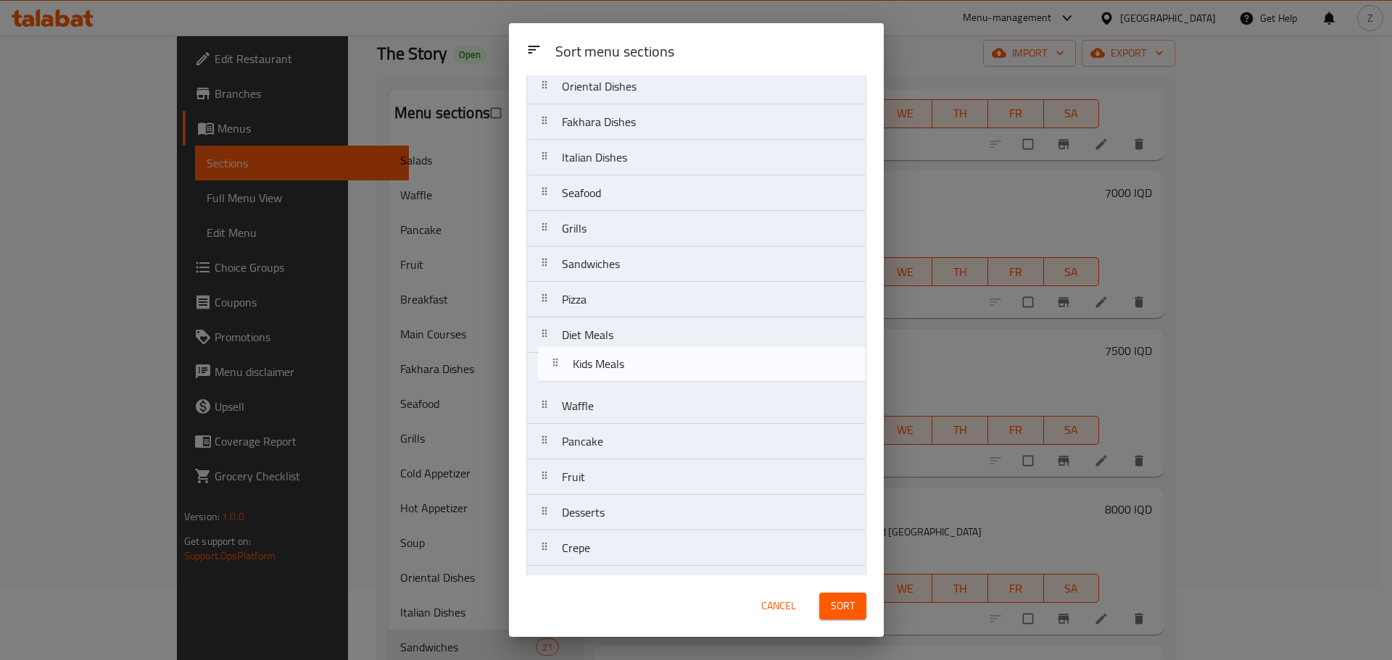
drag, startPoint x: 626, startPoint y: 502, endPoint x: 635, endPoint y: 370, distance: 133.0
click at [635, 370] on nav "Cold Appetizer Hot Appetizer Salads Soup Breakfast Main Courses Oriental Dishes…" at bounding box center [696, 459] width 340 height 1209
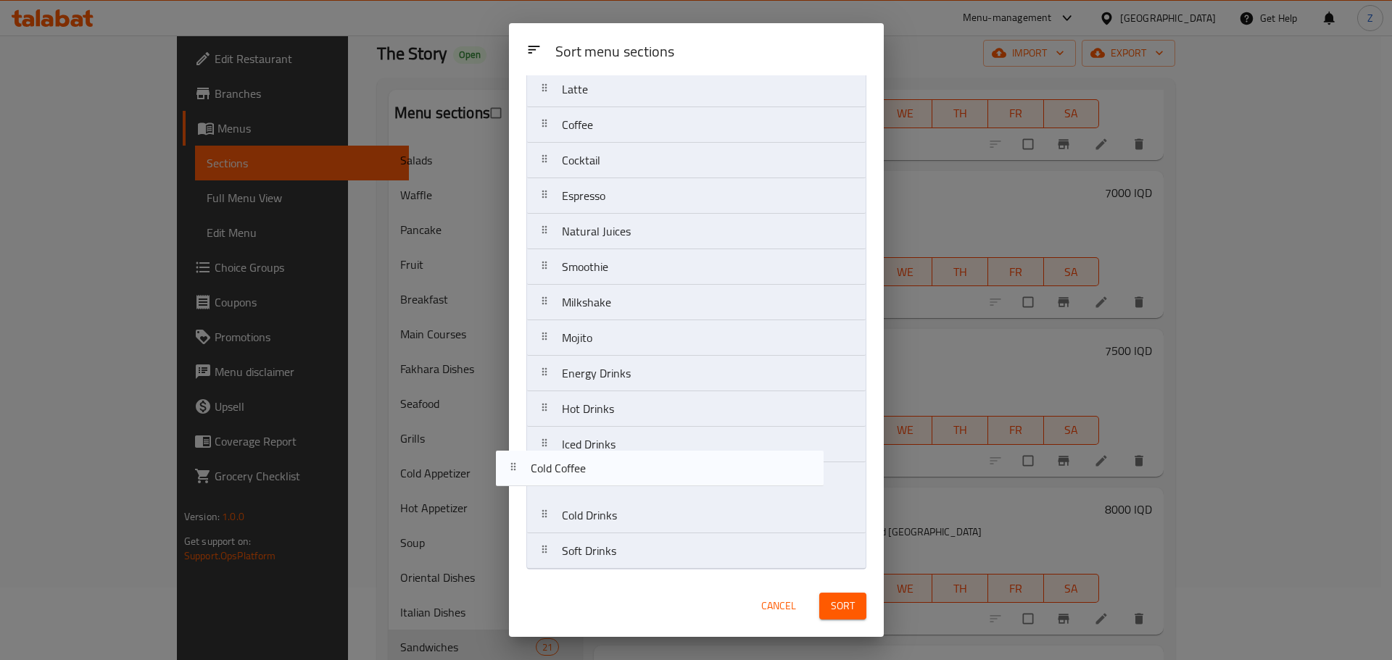
scroll to position [756, 0]
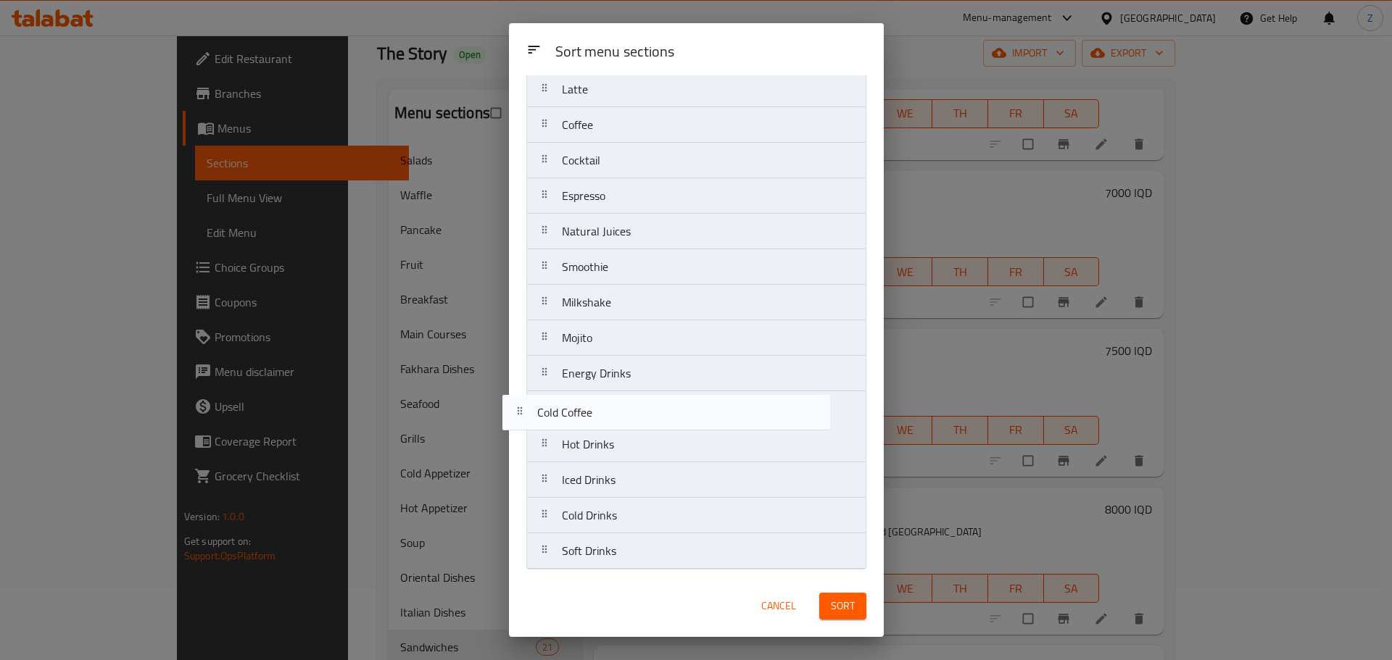
drag, startPoint x: 649, startPoint y: 136, endPoint x: 624, endPoint y: 429, distance: 294.6
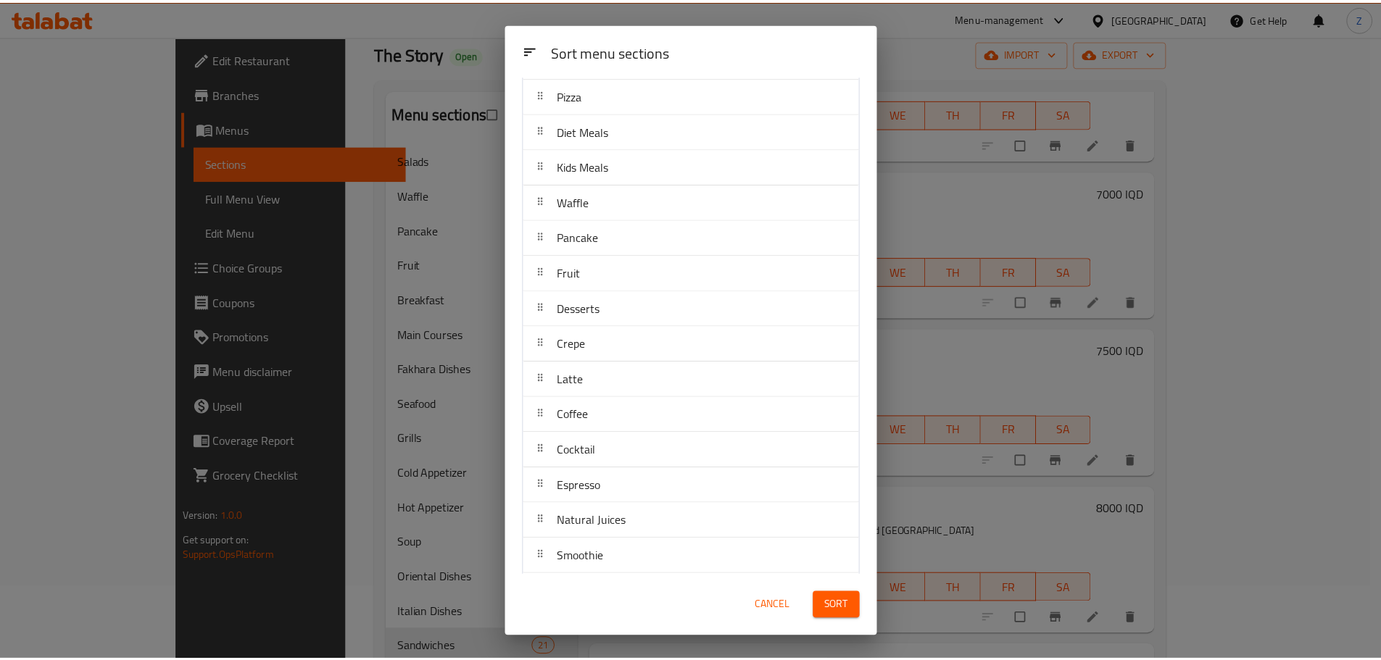
scroll to position [394, 0]
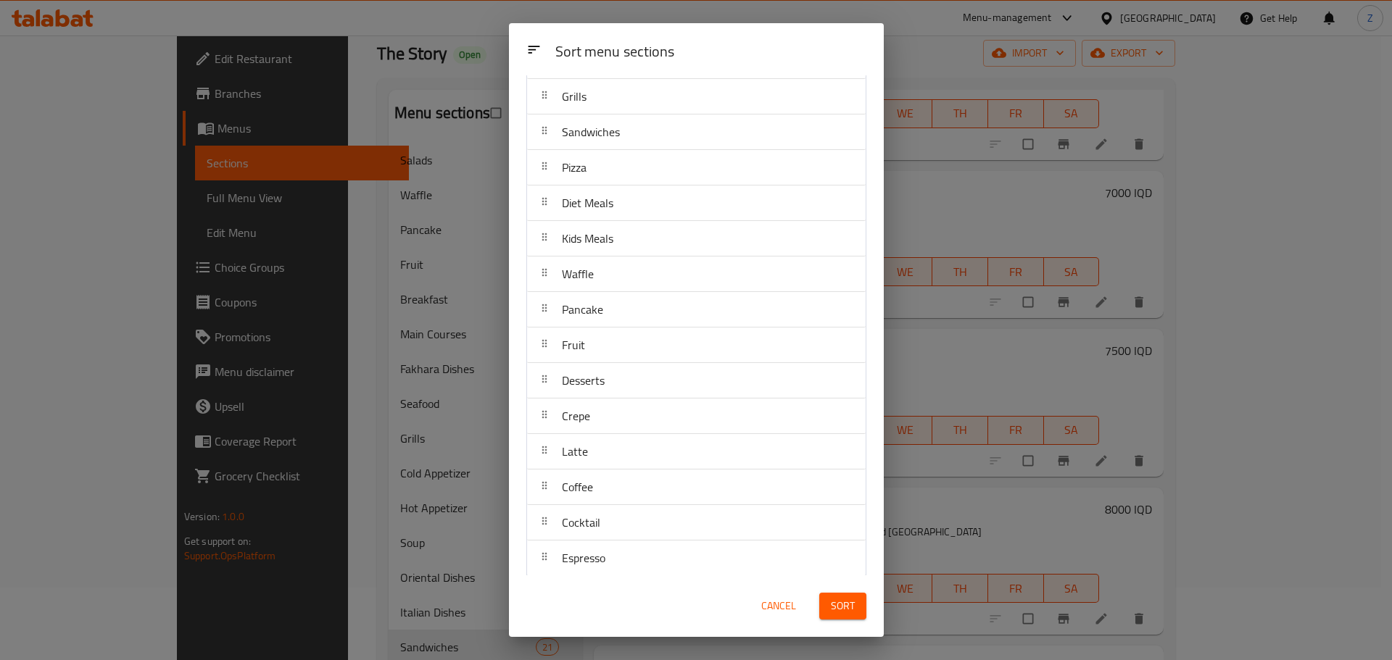
click at [853, 613] on span "Sort" at bounding box center [843, 606] width 24 height 18
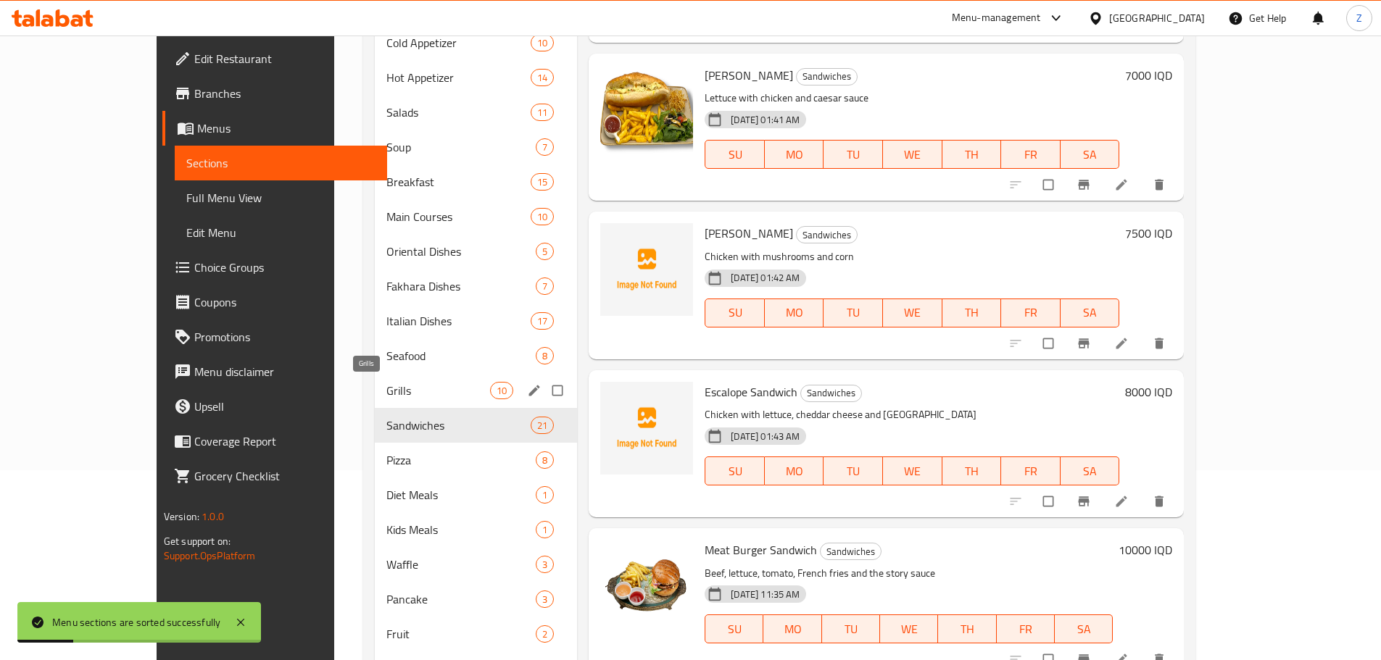
scroll to position [507, 0]
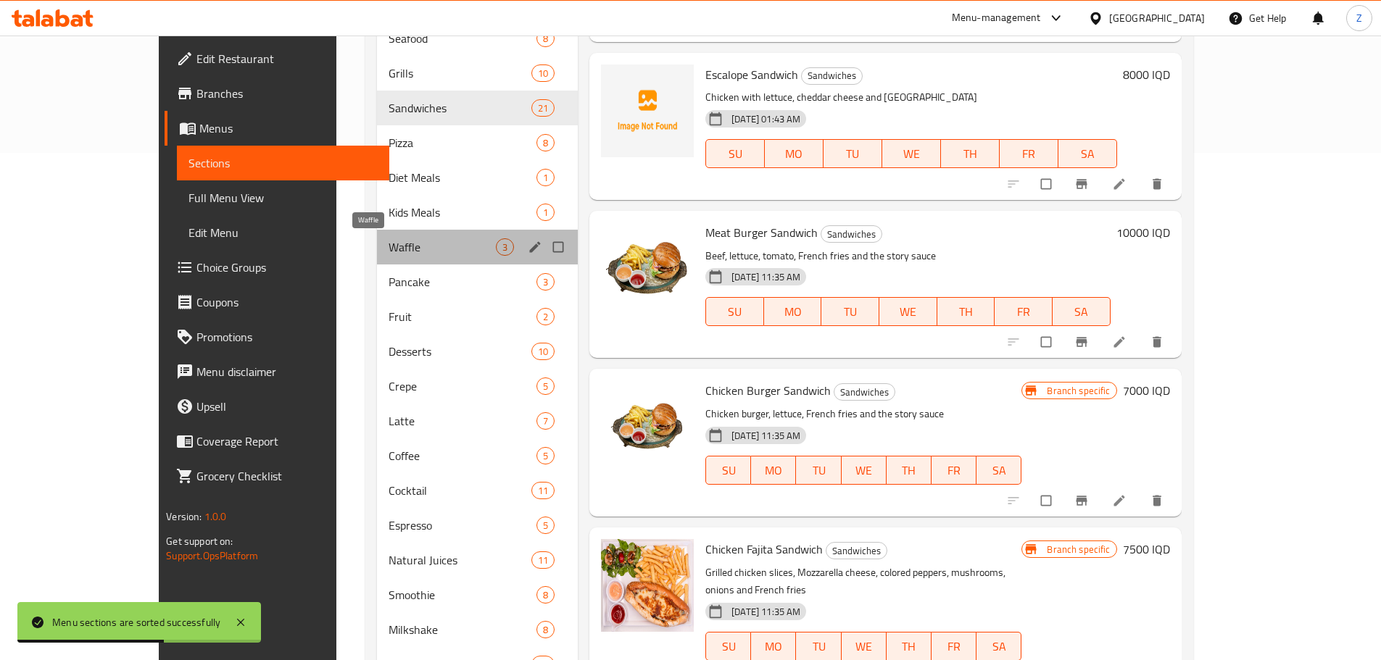
click at [389, 246] on span "Waffle" at bounding box center [442, 247] width 107 height 17
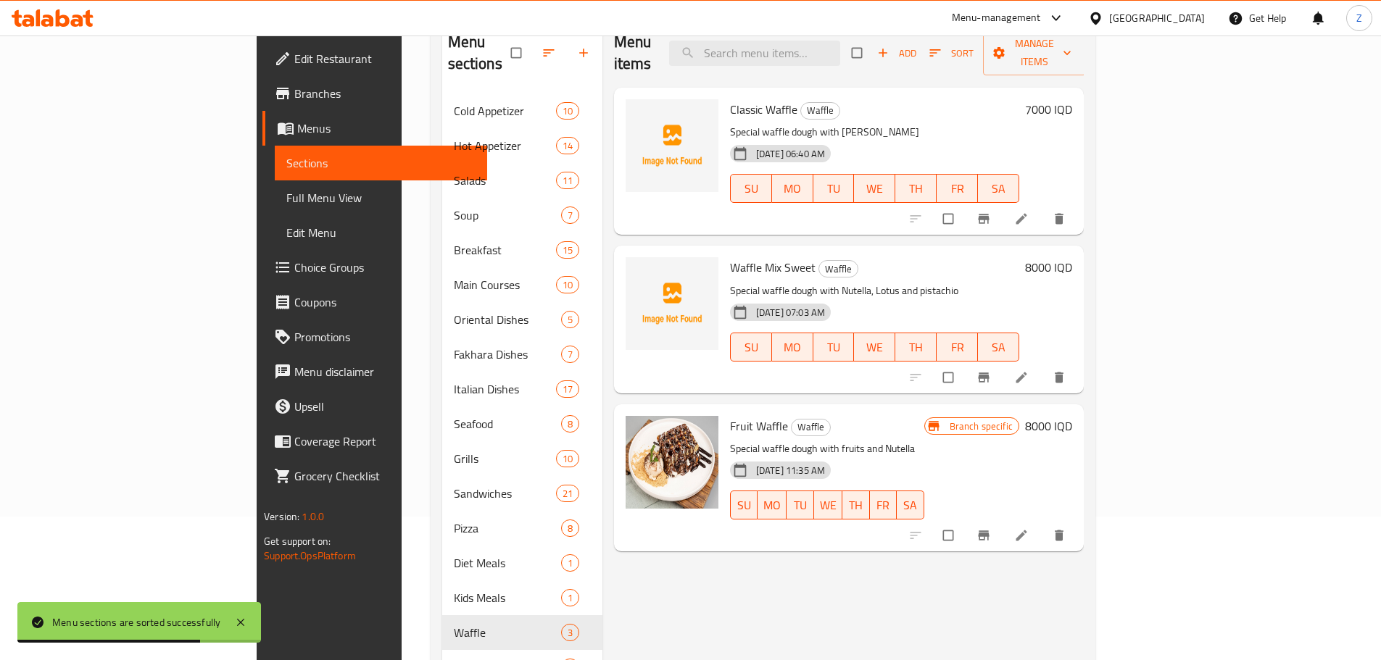
scroll to position [72, 0]
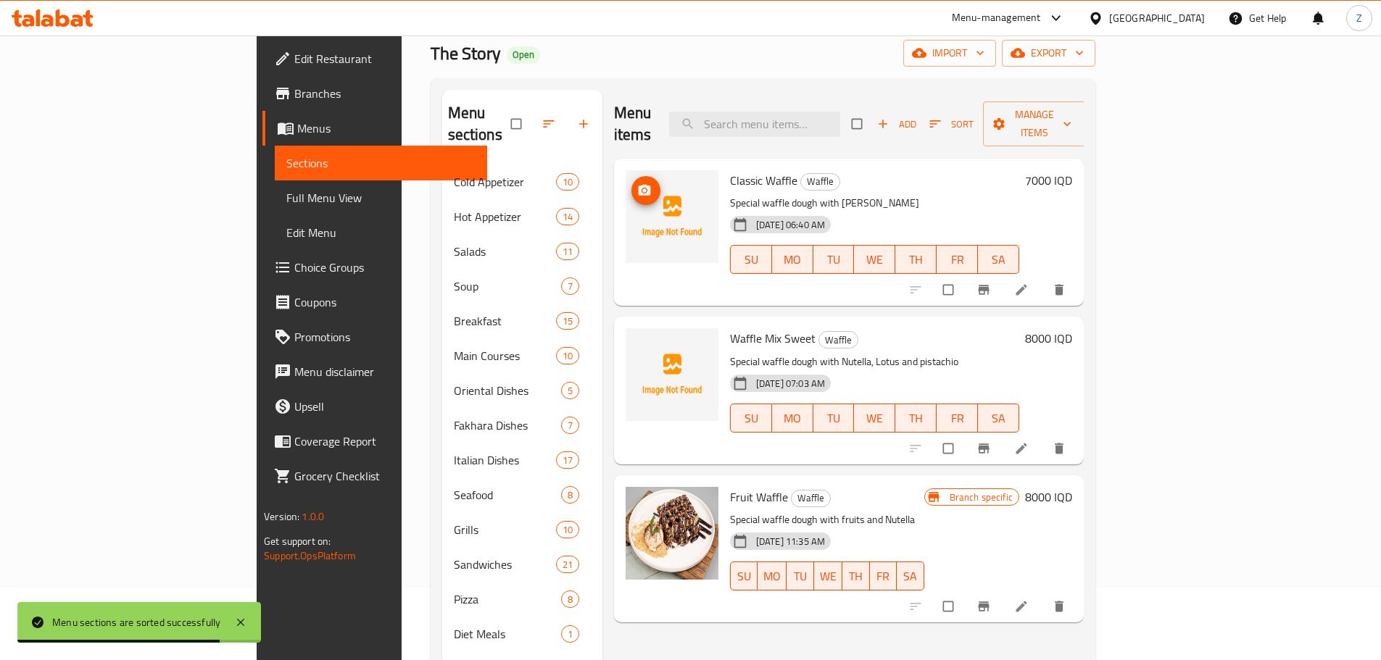
click at [626, 170] on img at bounding box center [672, 216] width 93 height 93
click at [639, 185] on icon "upload picture" at bounding box center [645, 190] width 12 height 11
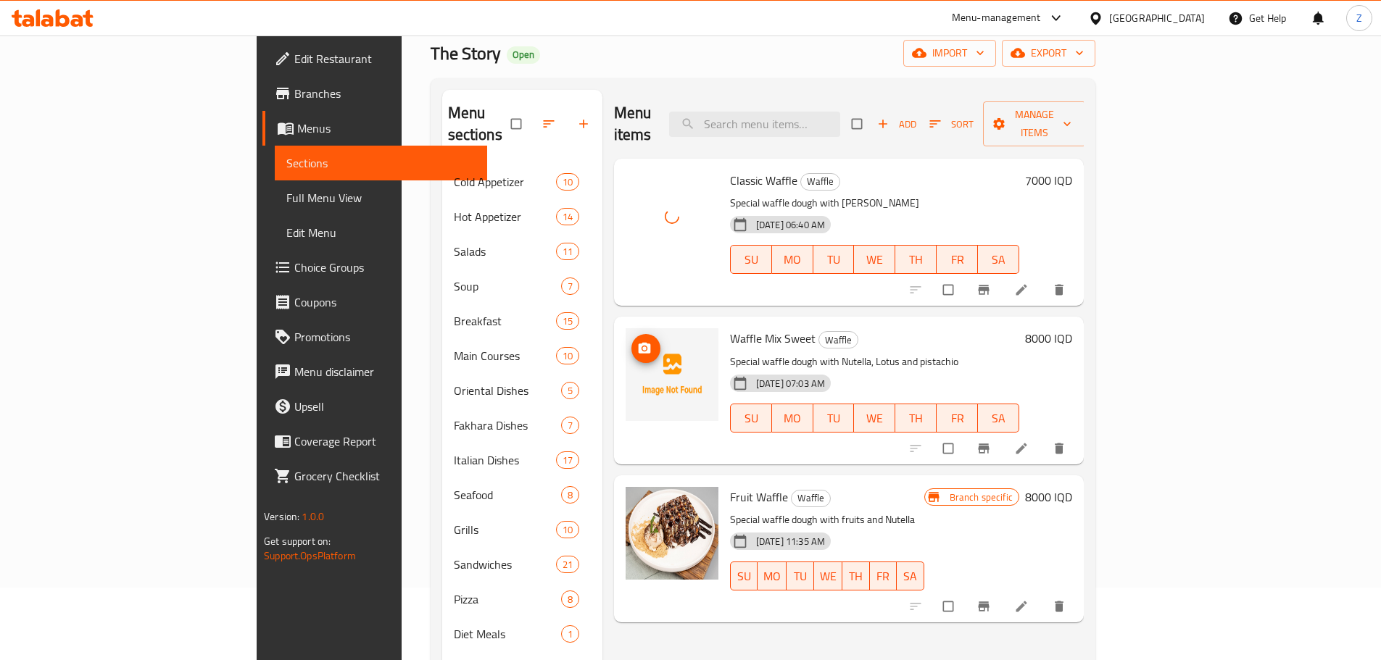
click at [631, 341] on span "upload picture" at bounding box center [645, 348] width 29 height 14
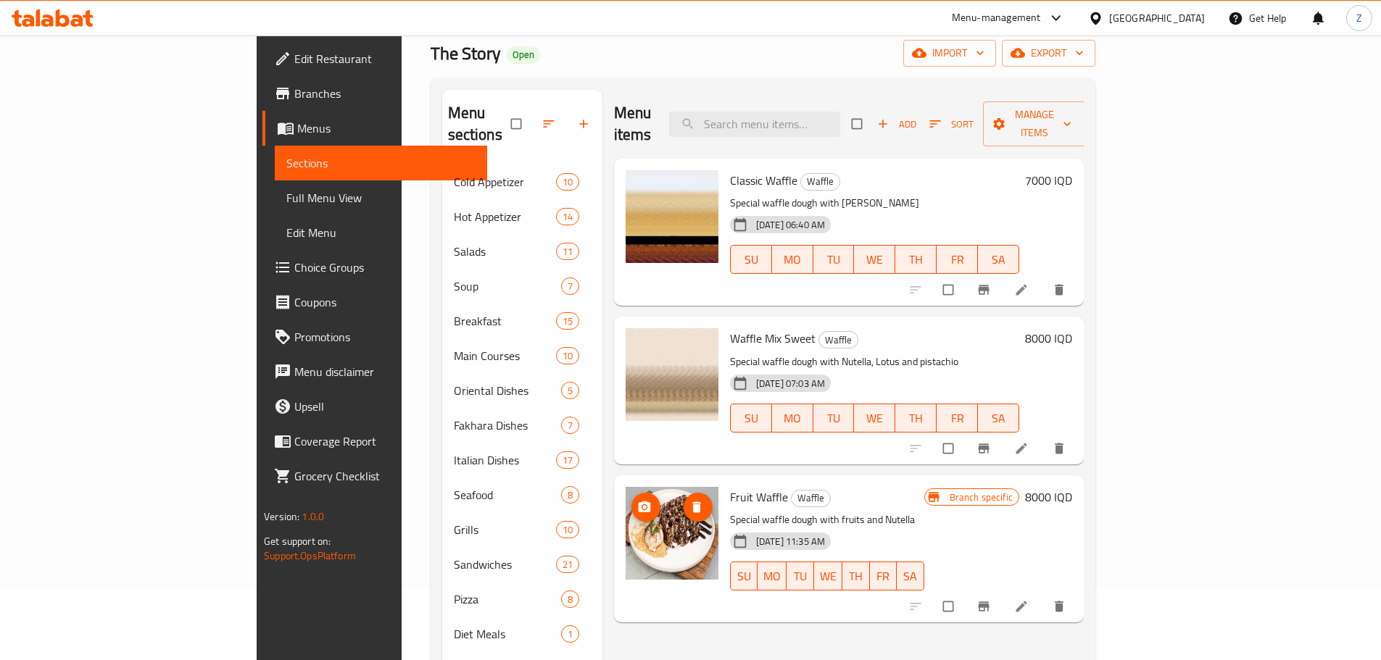
click at [639, 501] on icon "upload picture" at bounding box center [645, 506] width 12 height 11
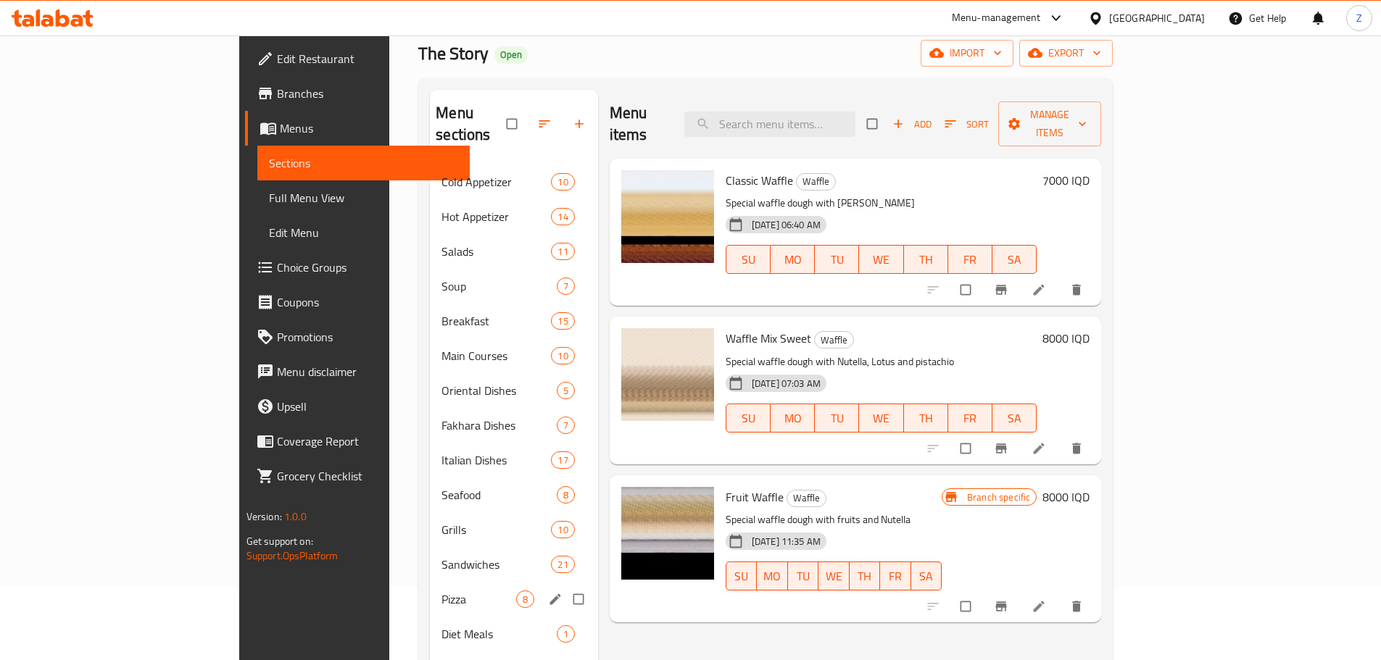
scroll to position [507, 0]
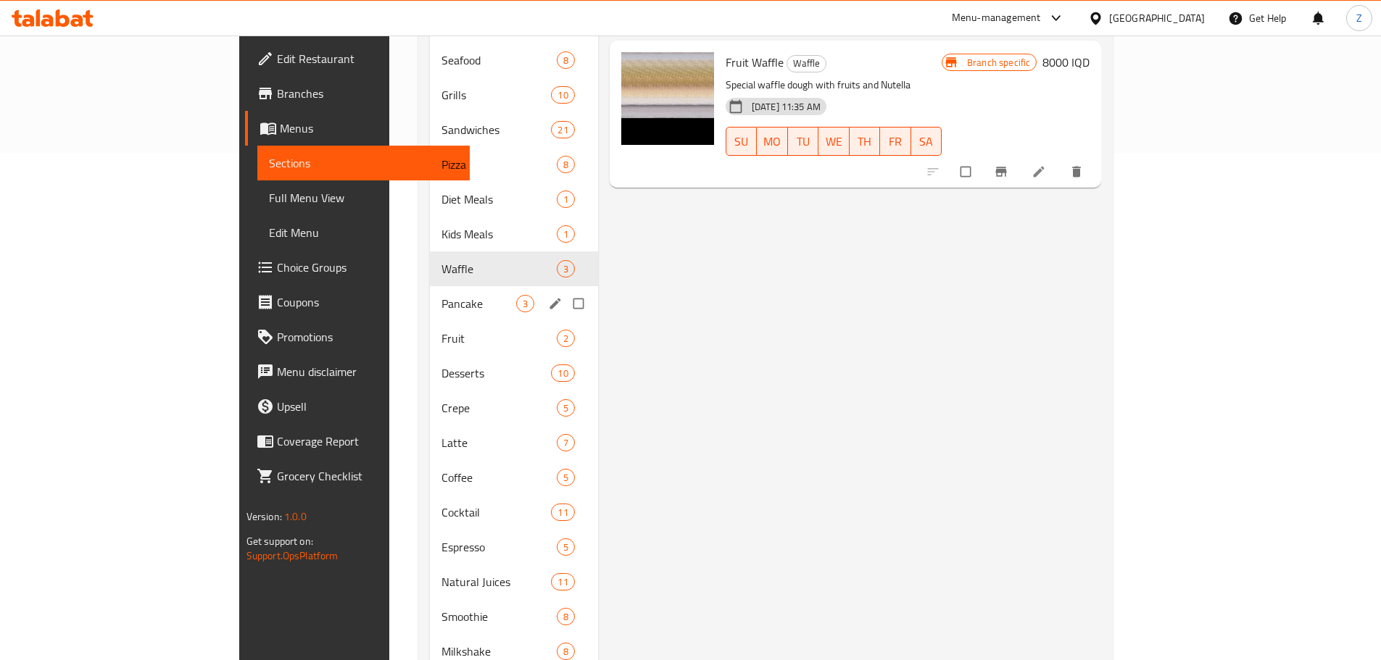
click at [430, 286] on div "Pancake 3" at bounding box center [514, 303] width 168 height 35
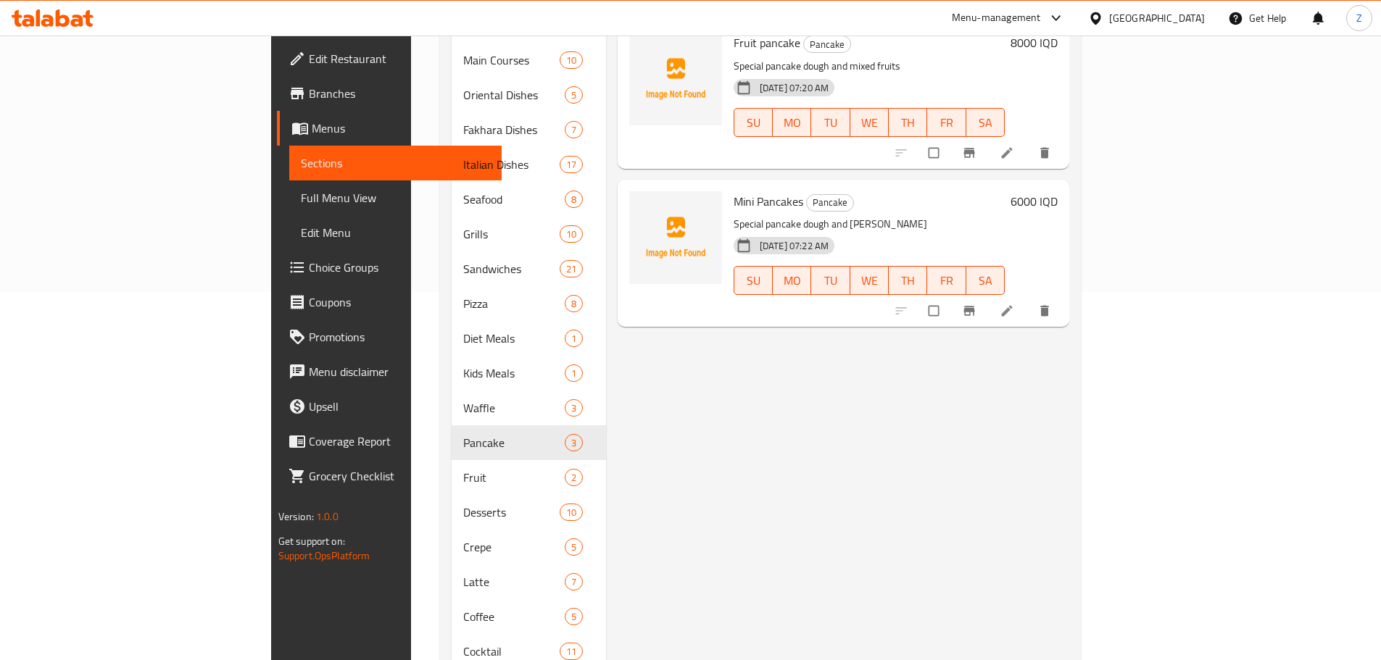
scroll to position [145, 0]
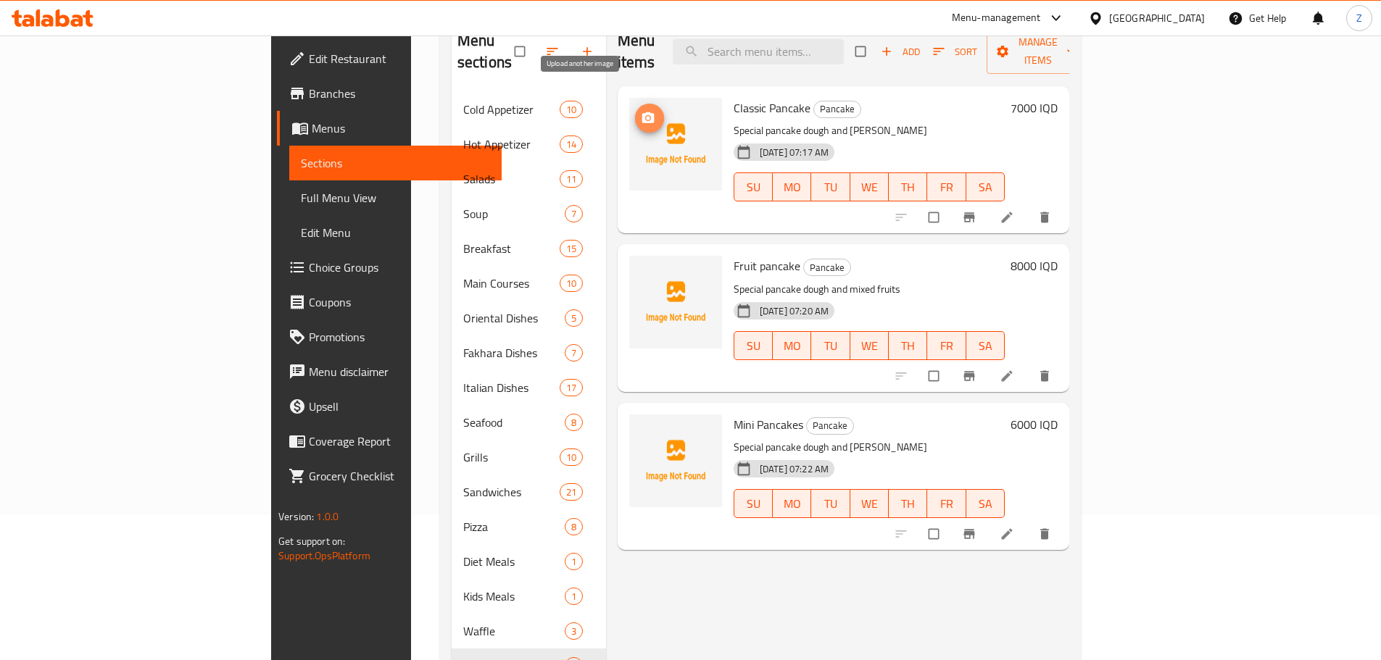
click at [635, 111] on span "upload picture" at bounding box center [649, 118] width 29 height 14
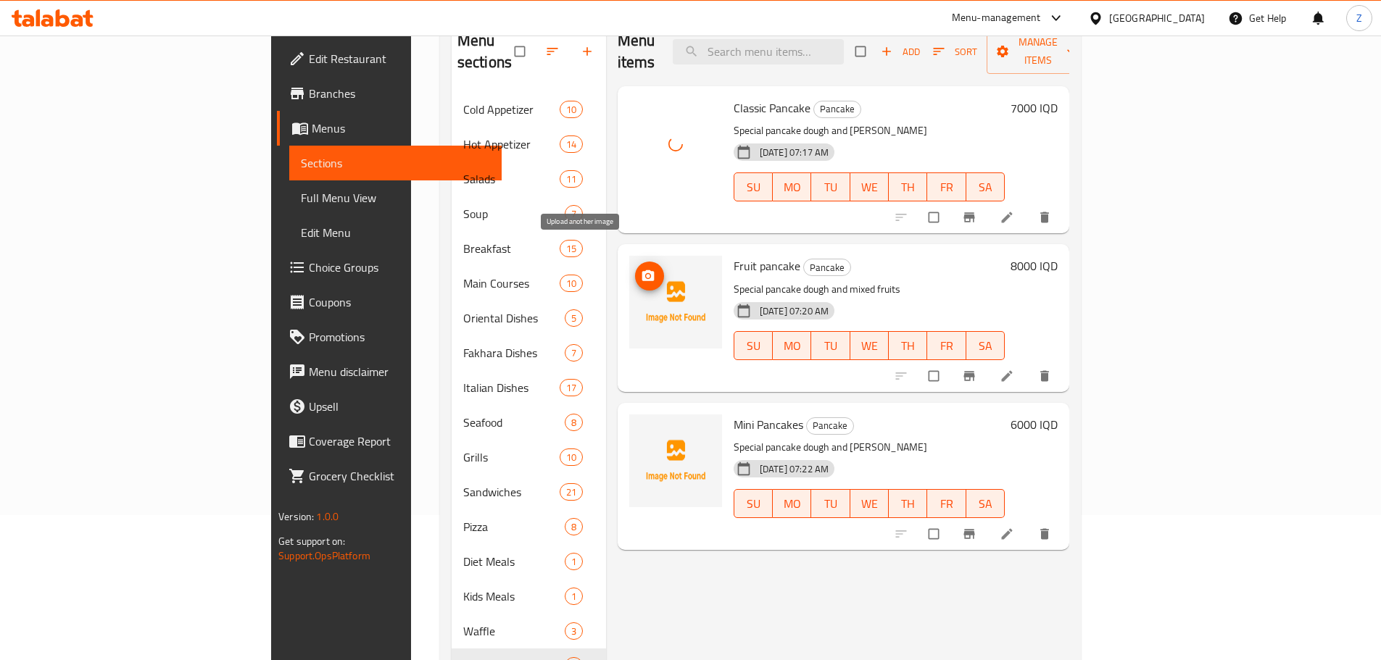
click at [641, 269] on icon "upload picture" at bounding box center [648, 276] width 14 height 14
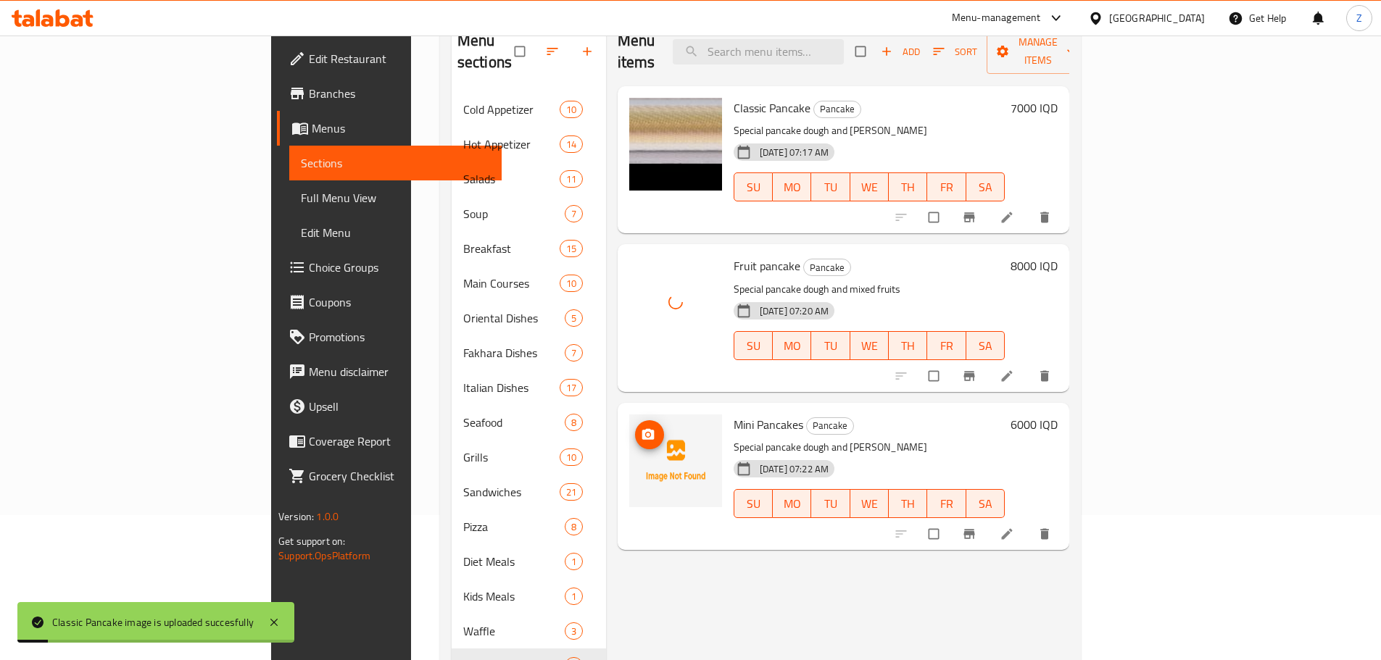
click at [635, 428] on span "upload picture" at bounding box center [649, 435] width 29 height 14
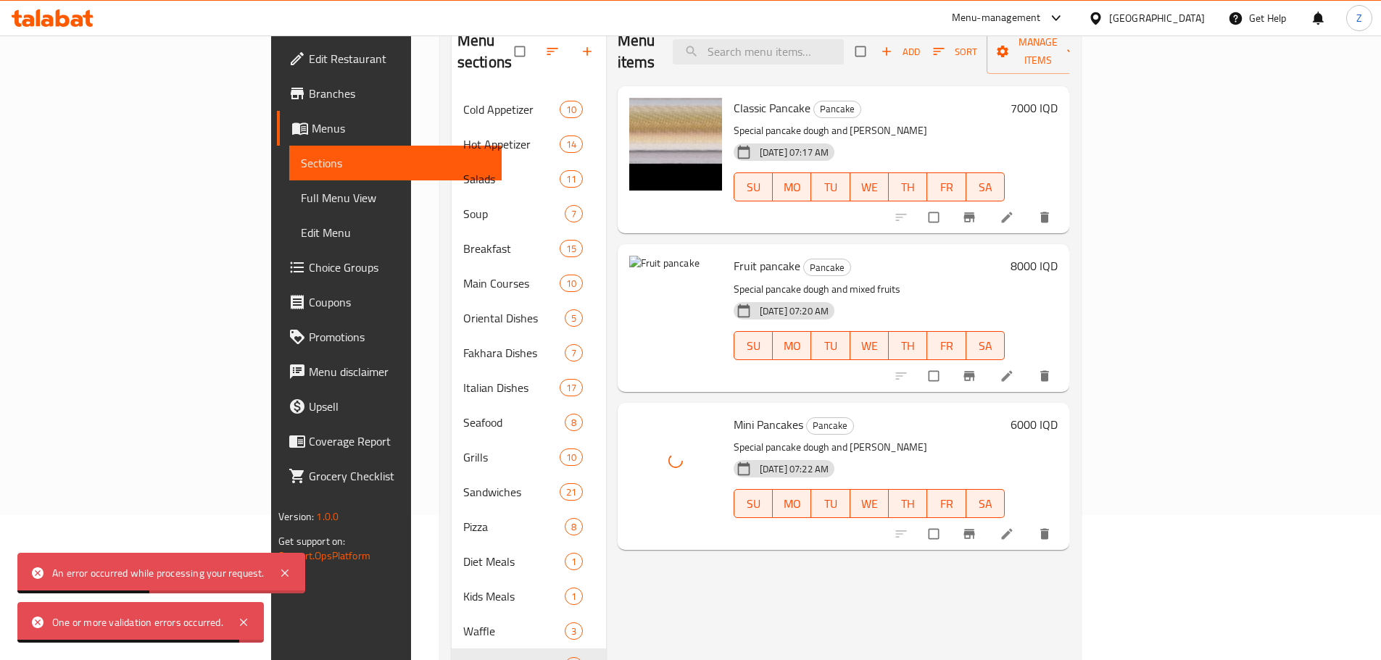
drag, startPoint x: 292, startPoint y: 578, endPoint x: 268, endPoint y: 616, distance: 45.3
click at [289, 578] on icon at bounding box center [284, 573] width 17 height 17
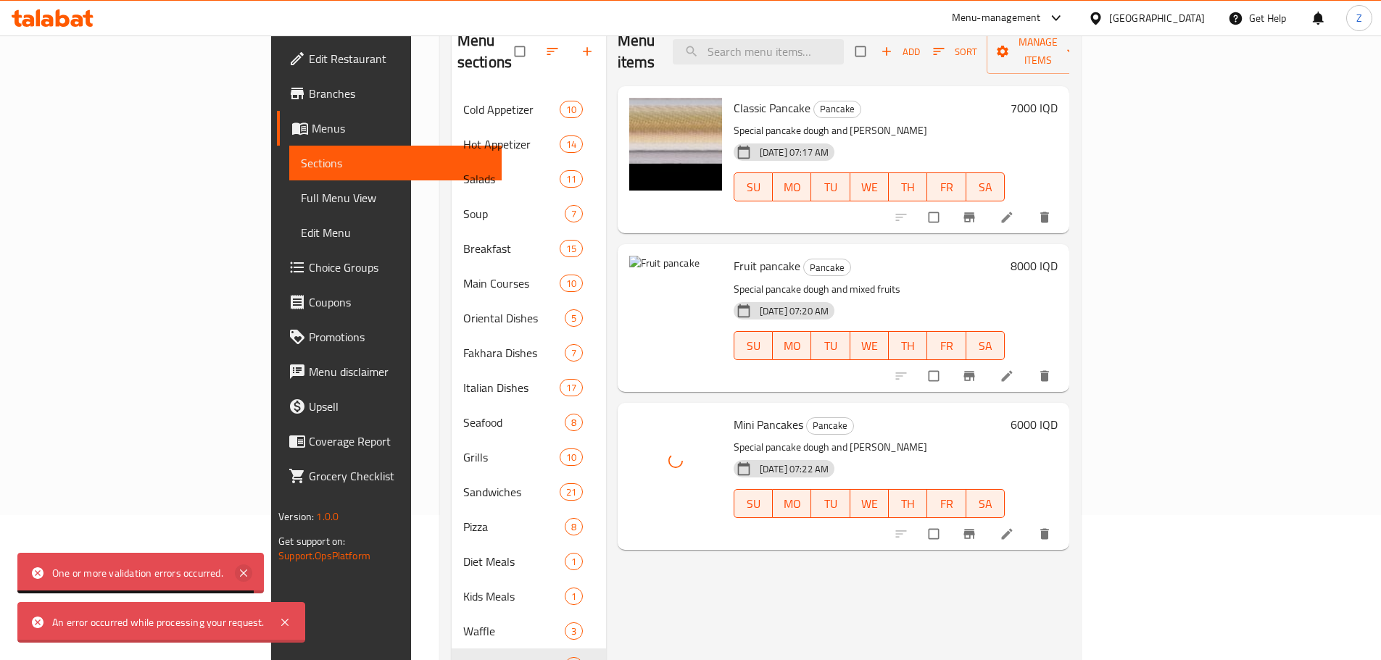
click at [246, 623] on div "An error occurred while processing your request." at bounding box center [158, 623] width 212 height 16
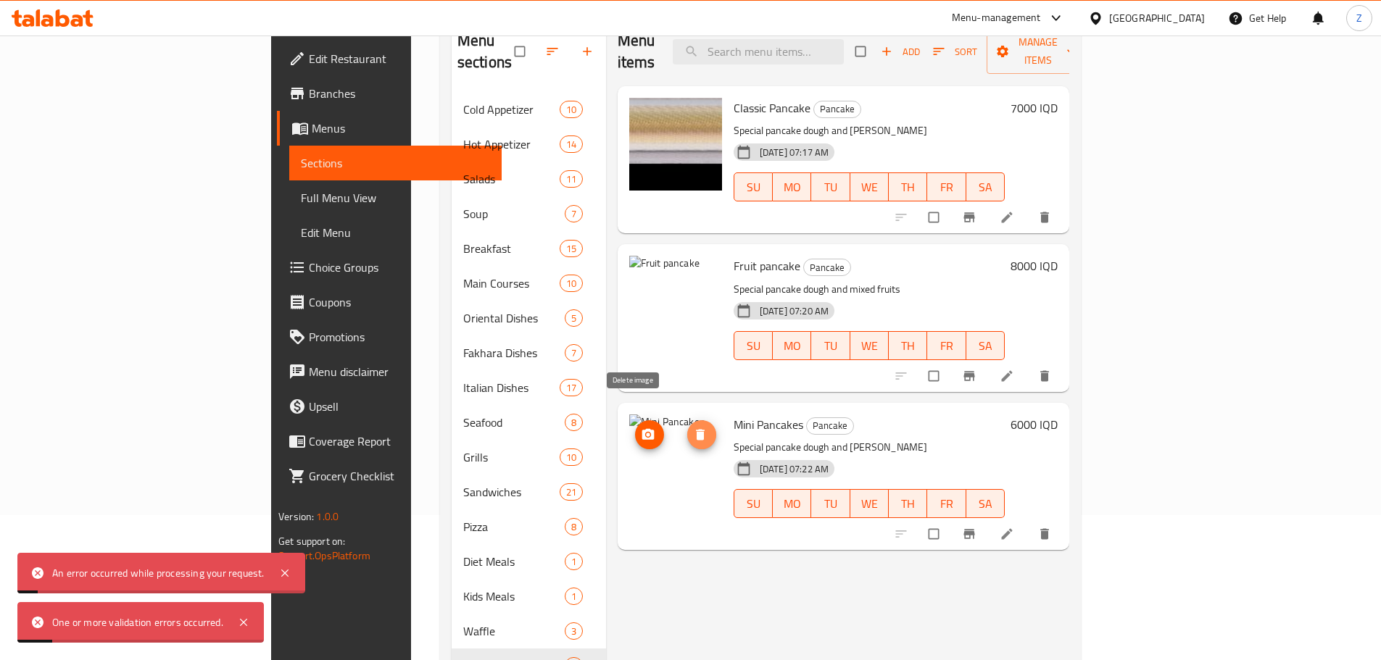
click at [693, 428] on icon "delete image" at bounding box center [700, 435] width 14 height 14
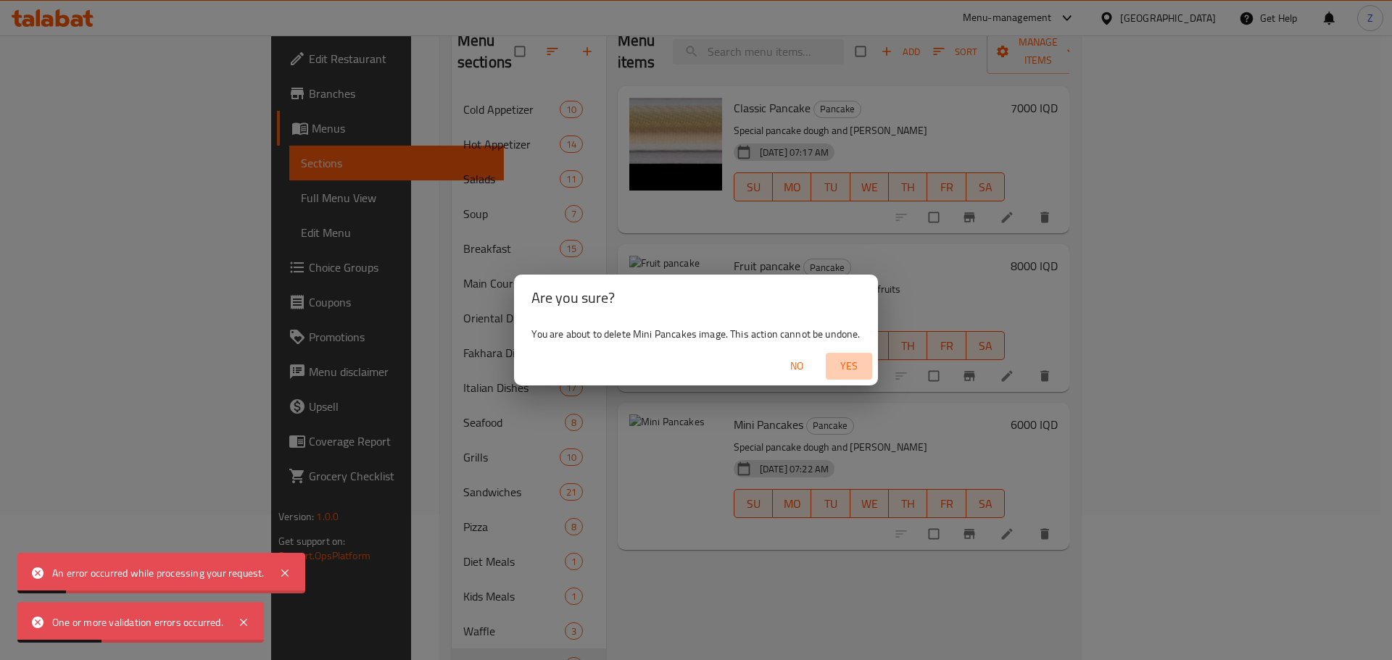
click at [841, 358] on button "Yes" at bounding box center [849, 366] width 46 height 27
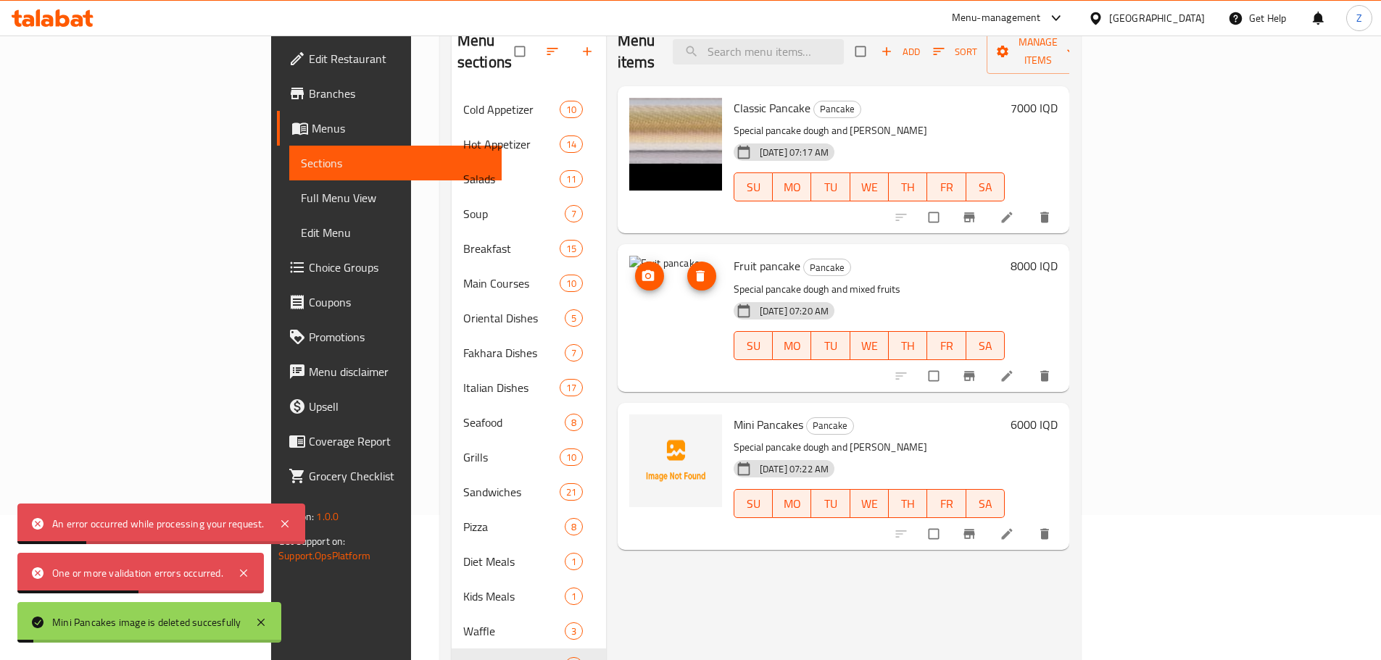
click at [696, 271] on icon "delete image" at bounding box center [700, 276] width 9 height 11
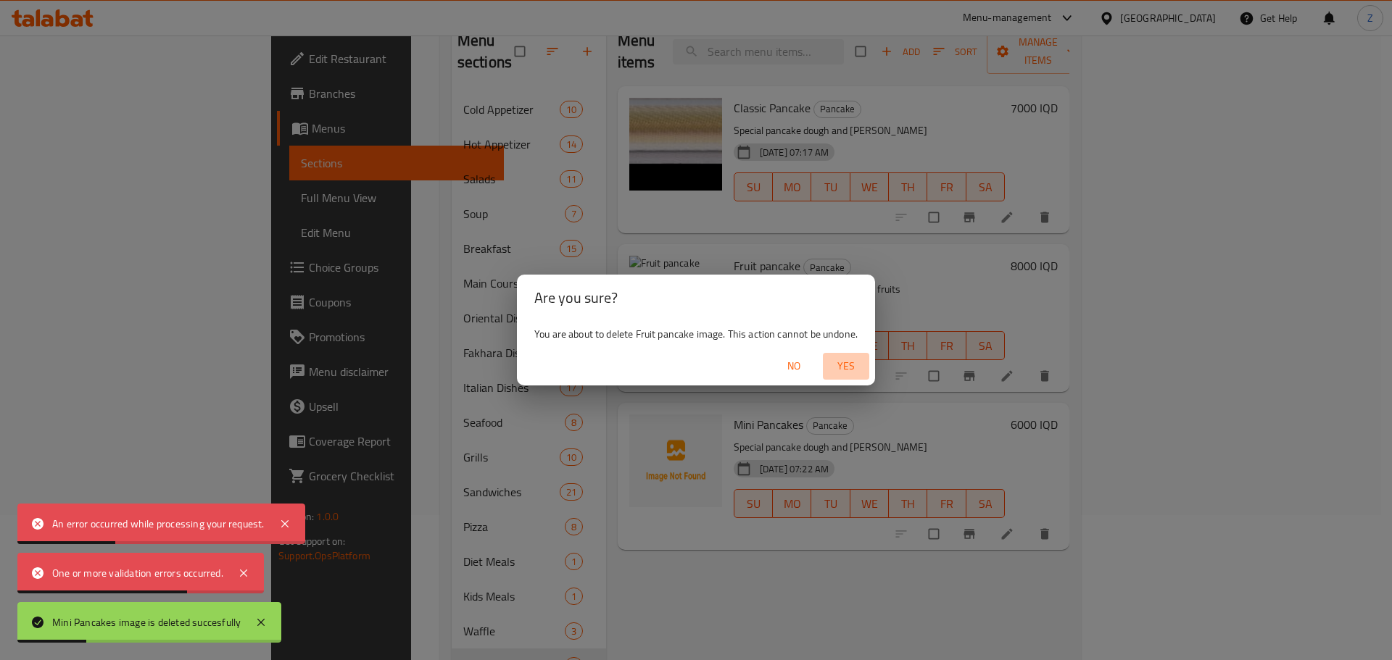
click at [860, 368] on span "Yes" at bounding box center [846, 366] width 35 height 18
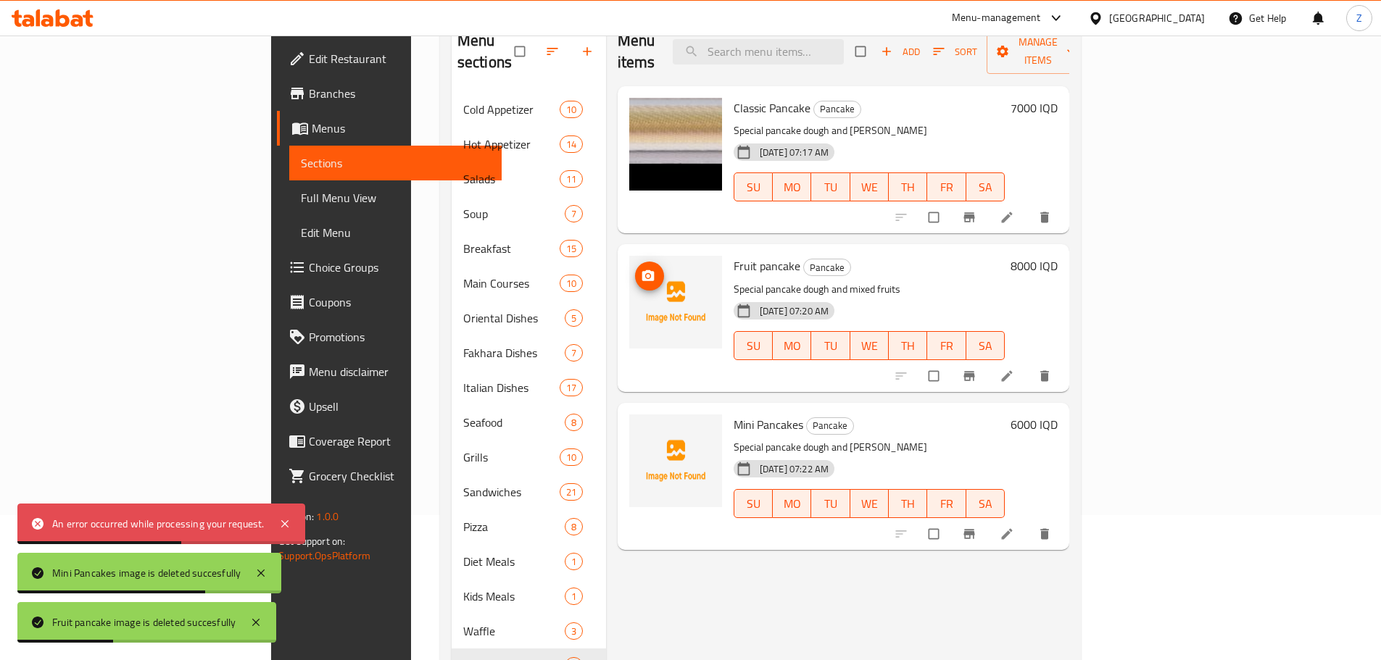
click at [642, 270] on icon "upload picture" at bounding box center [648, 275] width 12 height 11
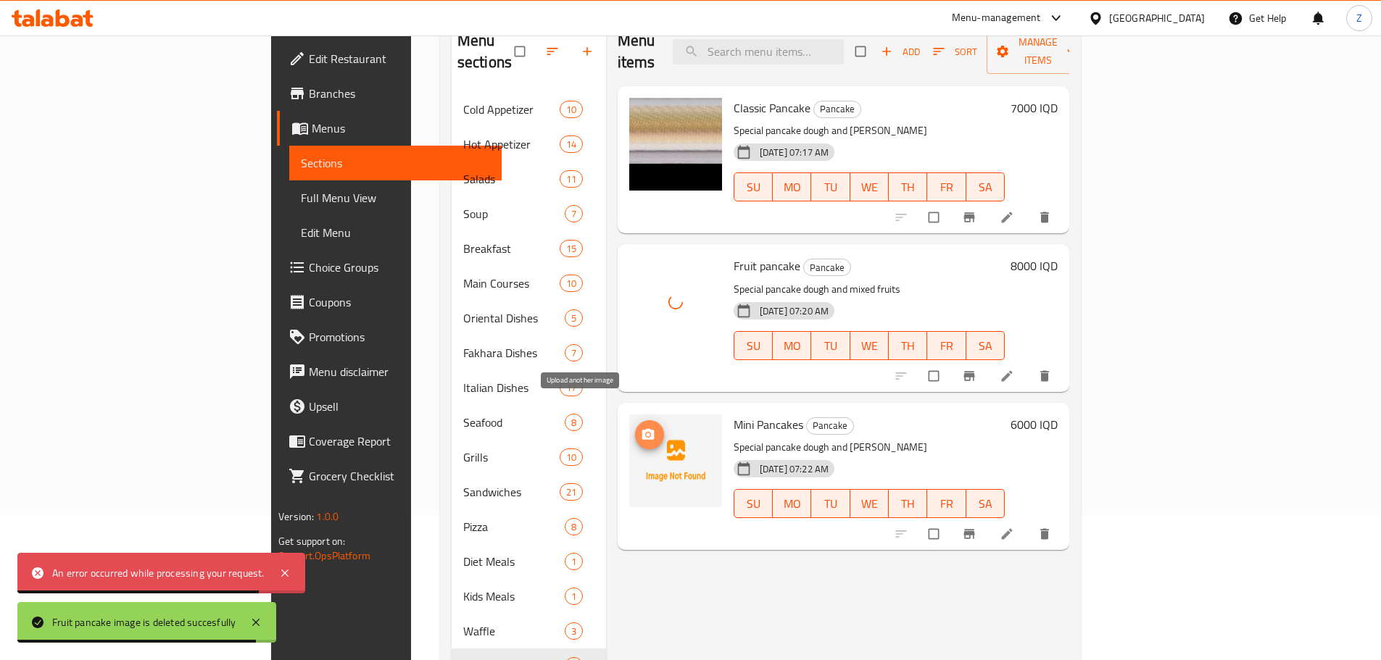
click at [642, 428] on icon "upload picture" at bounding box center [648, 433] width 12 height 11
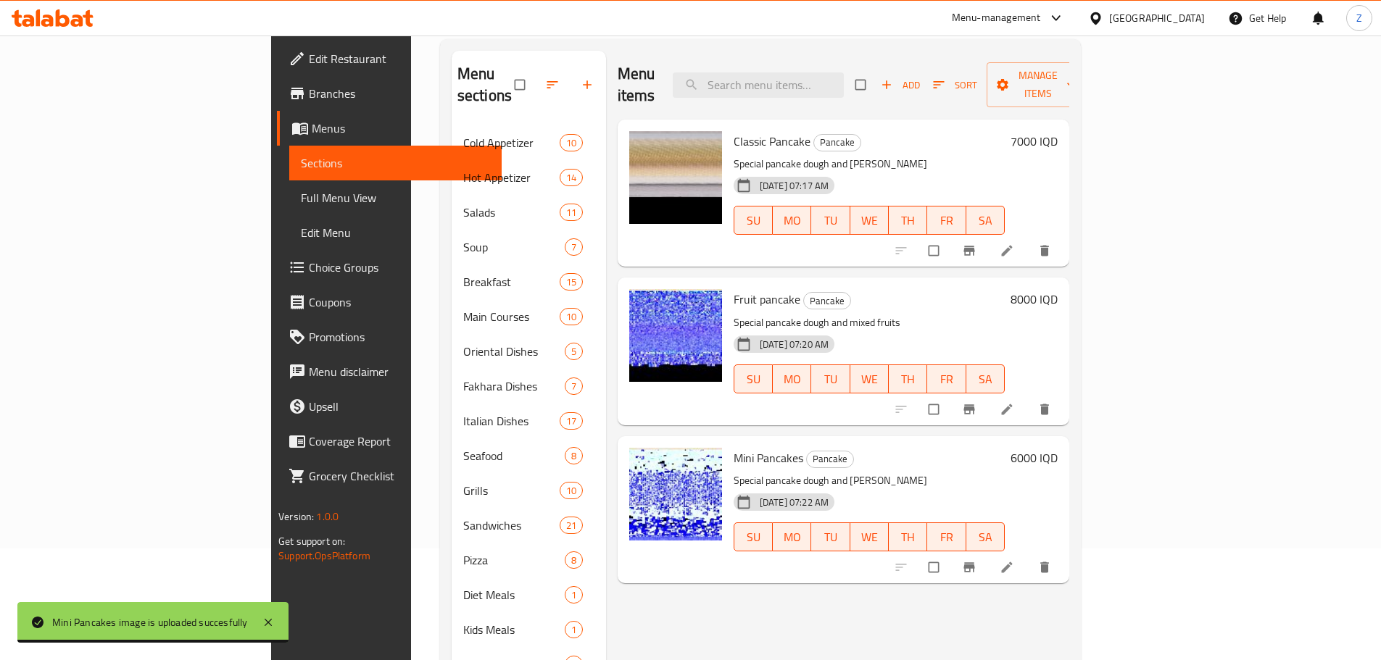
scroll to position [0, 0]
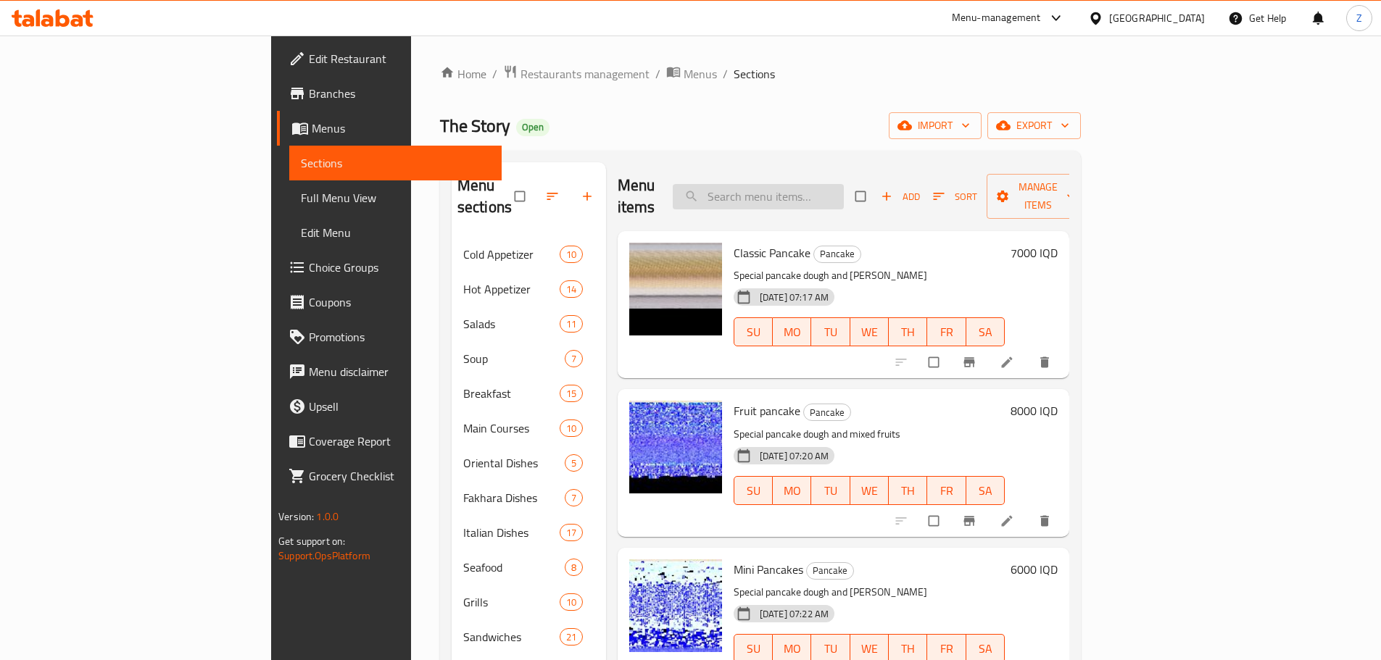
click at [844, 193] on input "search" at bounding box center [758, 196] width 171 height 25
click at [844, 190] on input "search" at bounding box center [758, 196] width 171 height 25
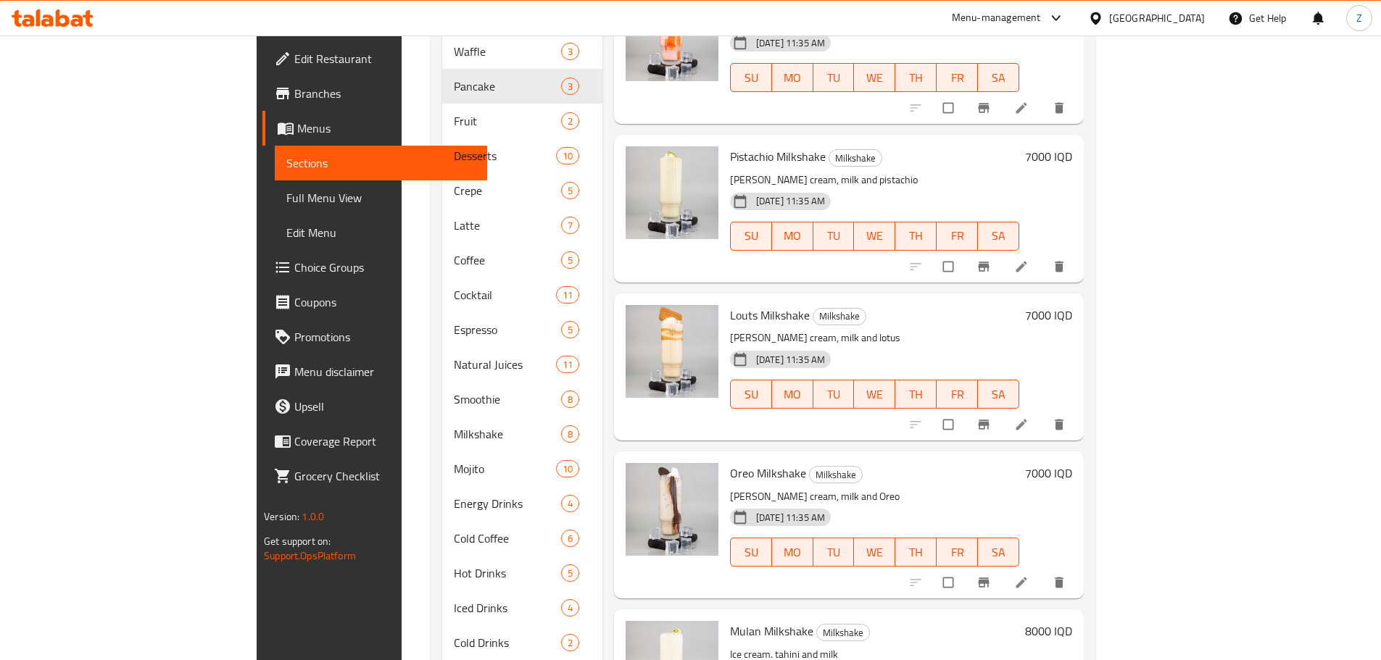
scroll to position [784, 0]
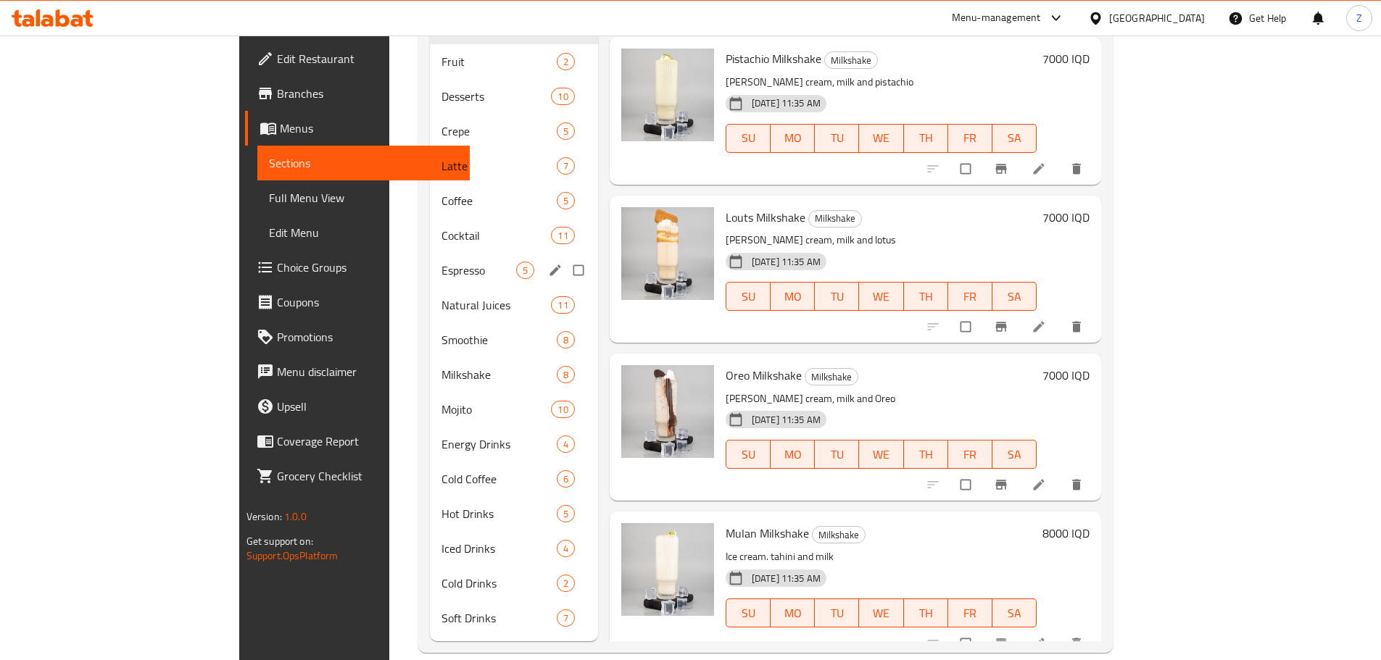
click at [430, 261] on div "Espresso 5" at bounding box center [514, 270] width 168 height 35
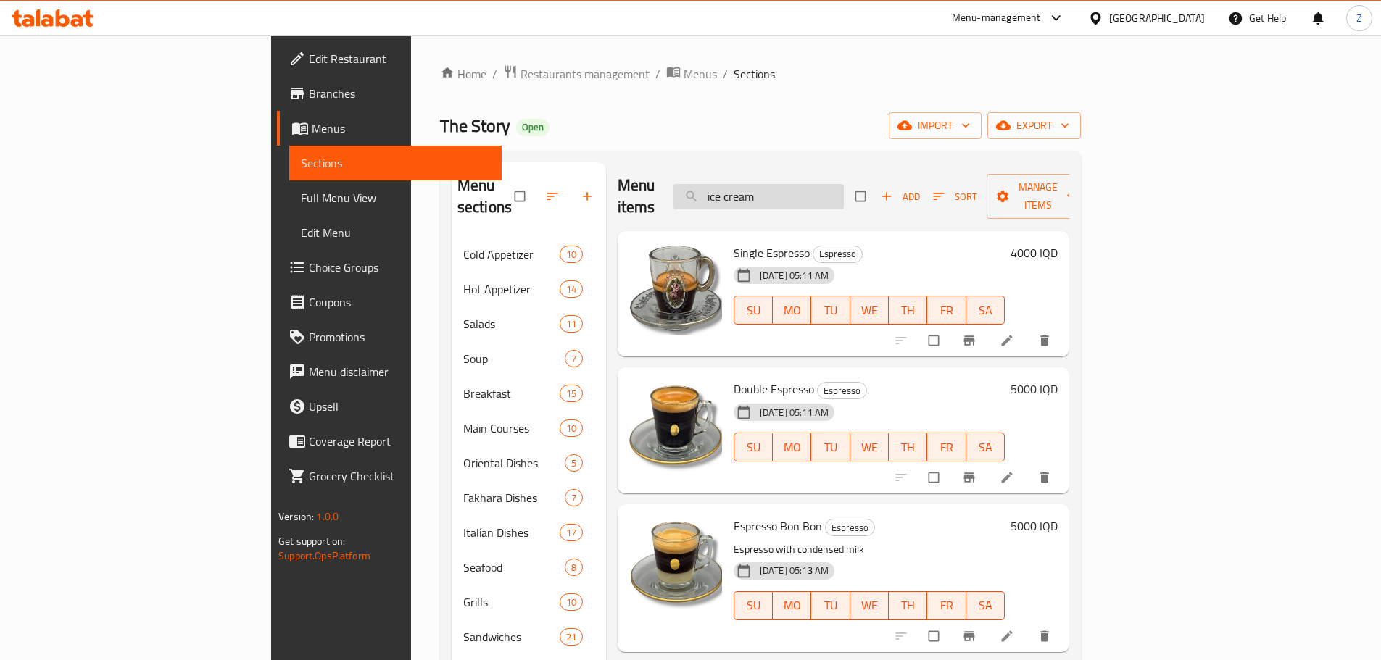
click at [844, 186] on input "ice cream" at bounding box center [758, 196] width 171 height 25
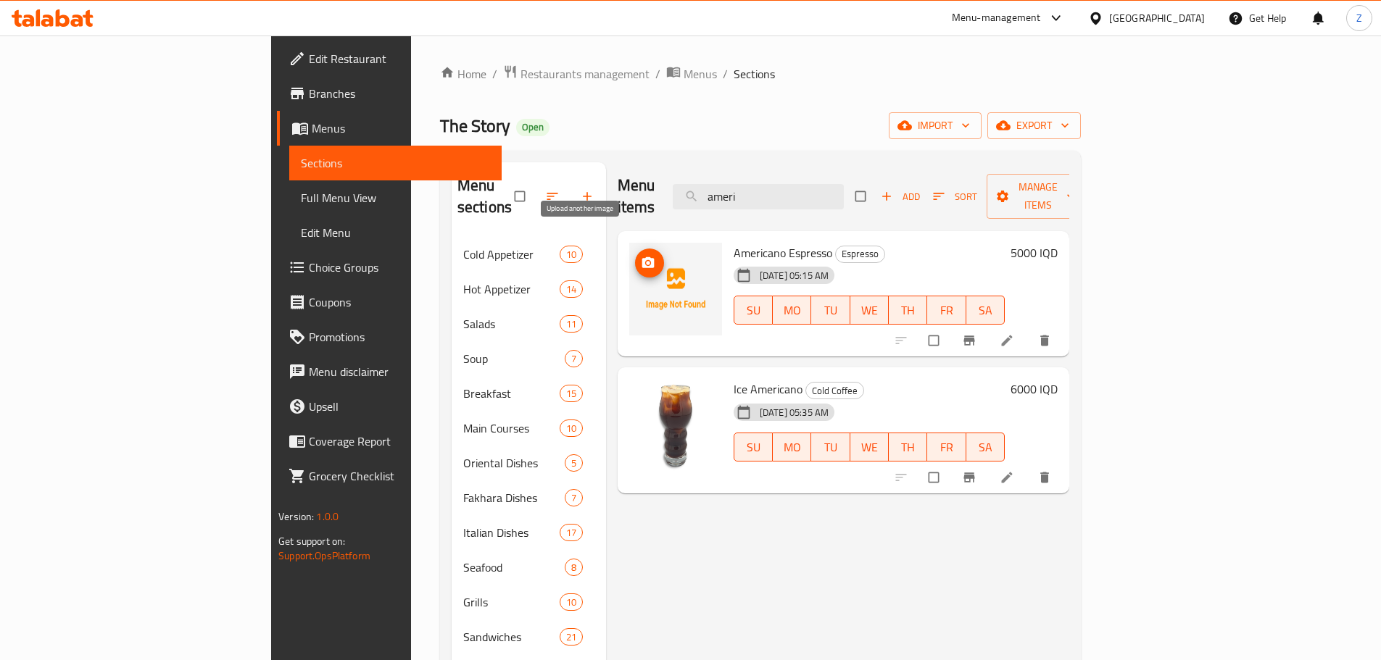
click at [635, 249] on button "upload picture" at bounding box center [649, 263] width 29 height 29
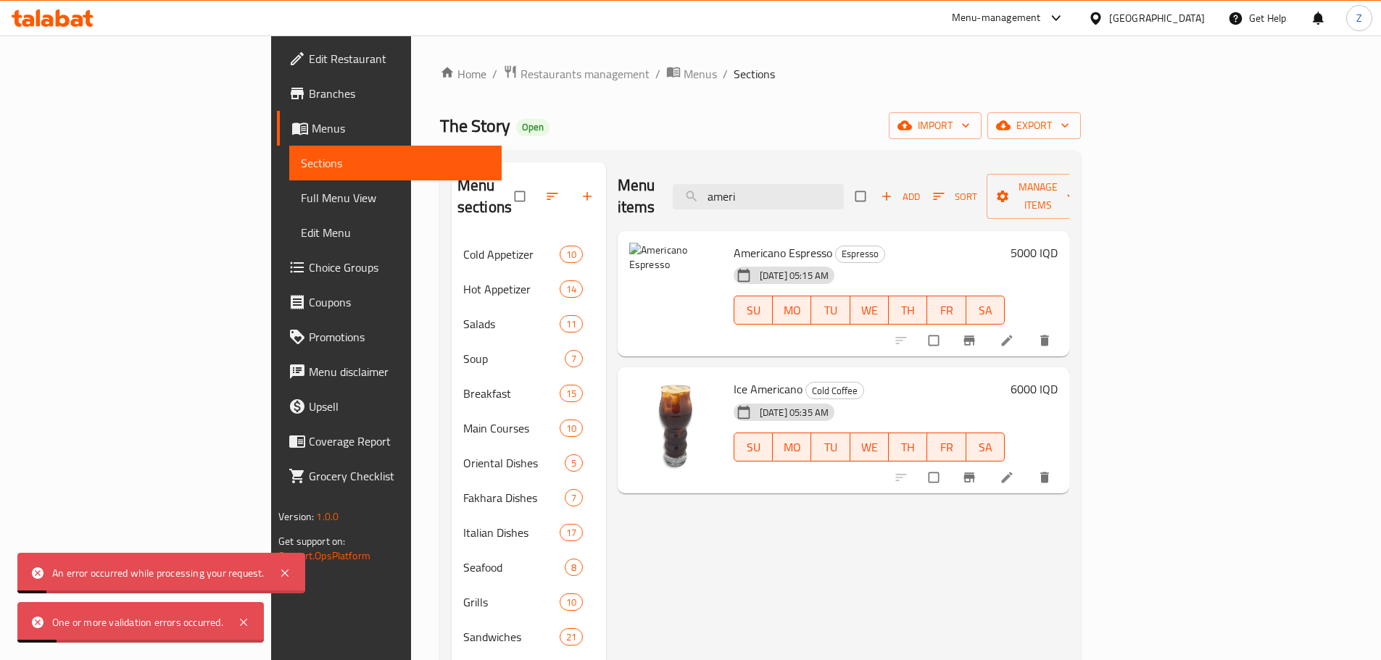
click at [281, 578] on icon at bounding box center [284, 573] width 17 height 17
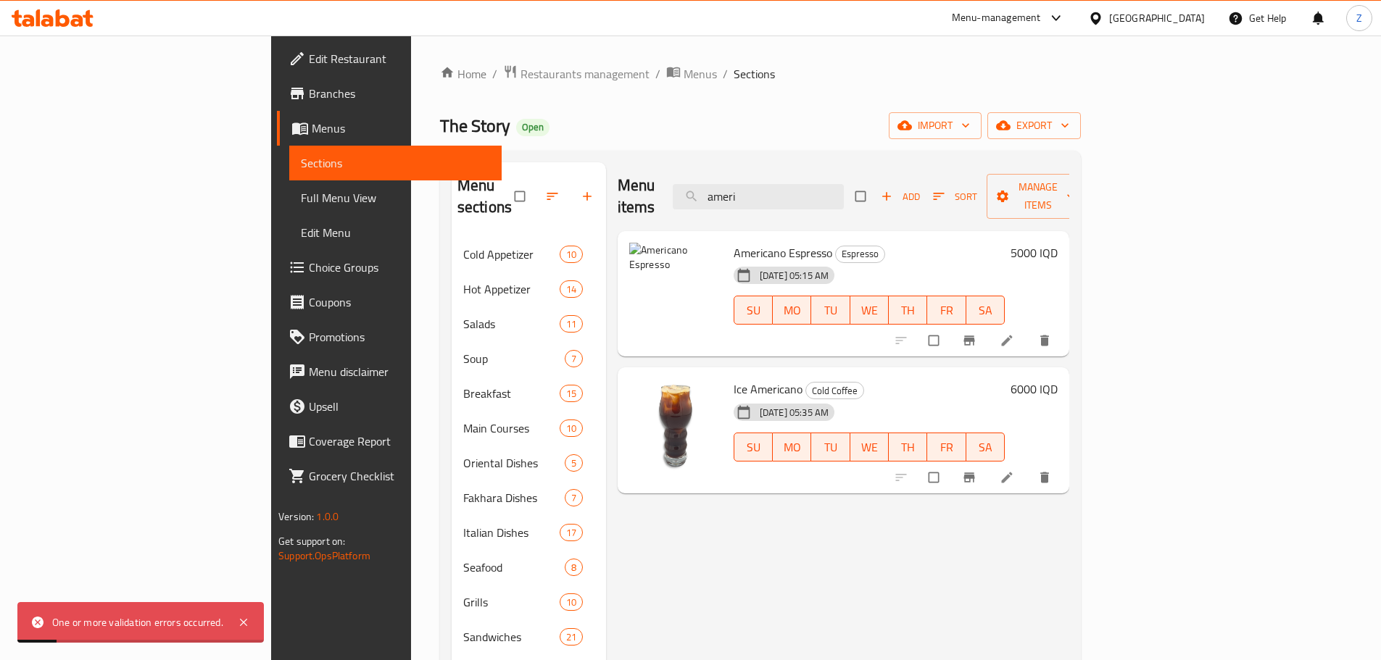
drag, startPoint x: 245, startPoint y: 619, endPoint x: 360, endPoint y: 652, distance: 119.3
click at [245, 620] on icon at bounding box center [243, 622] width 17 height 17
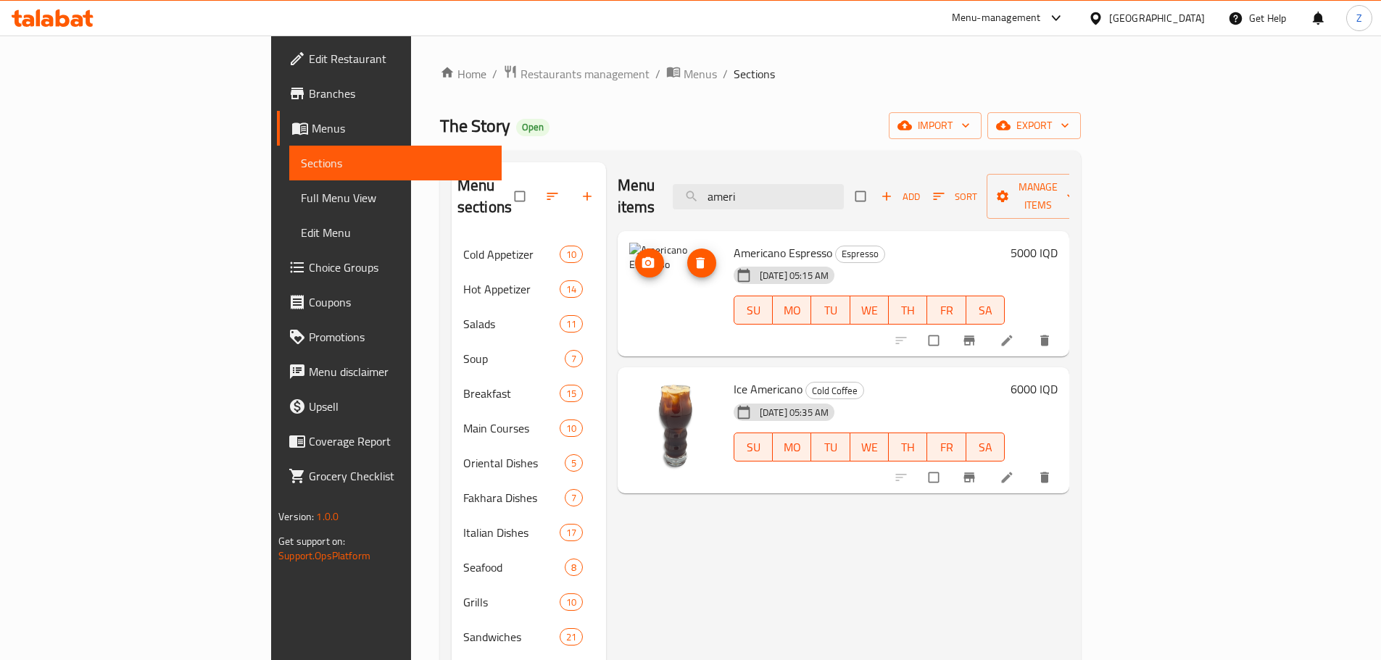
click at [693, 256] on icon "delete image" at bounding box center [700, 263] width 14 height 14
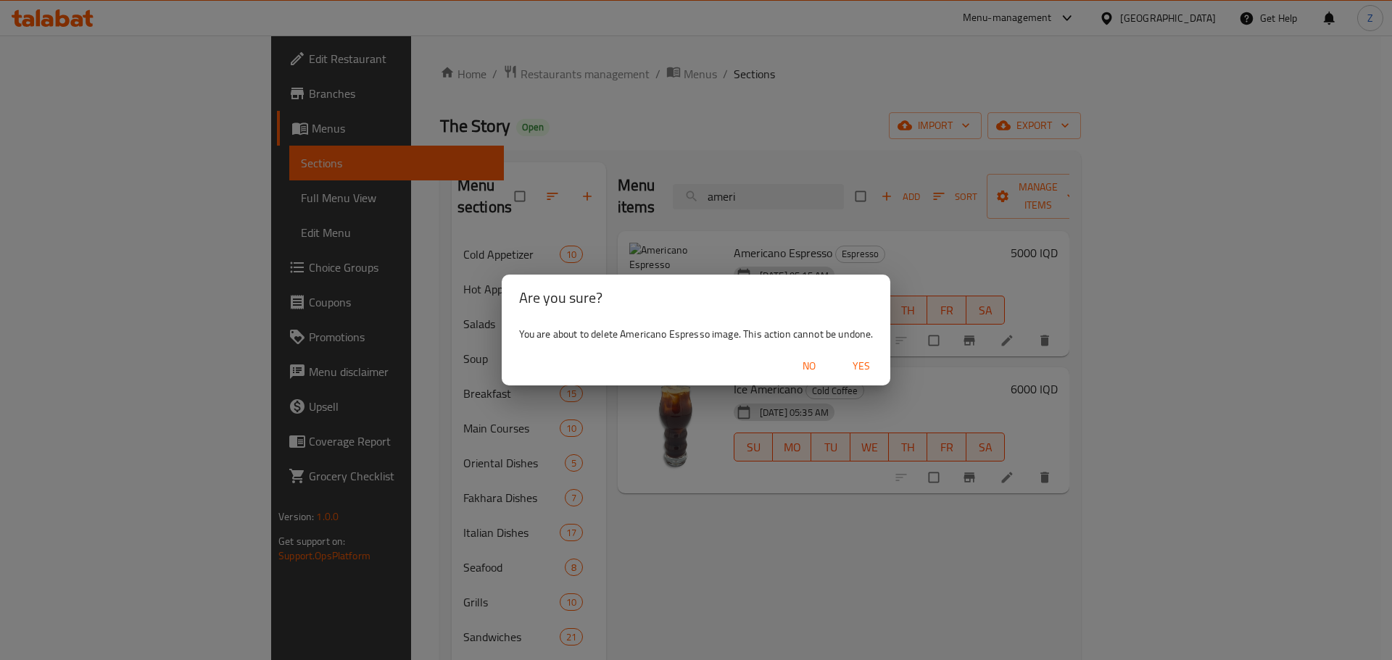
click at [866, 368] on span "Yes" at bounding box center [861, 366] width 35 height 18
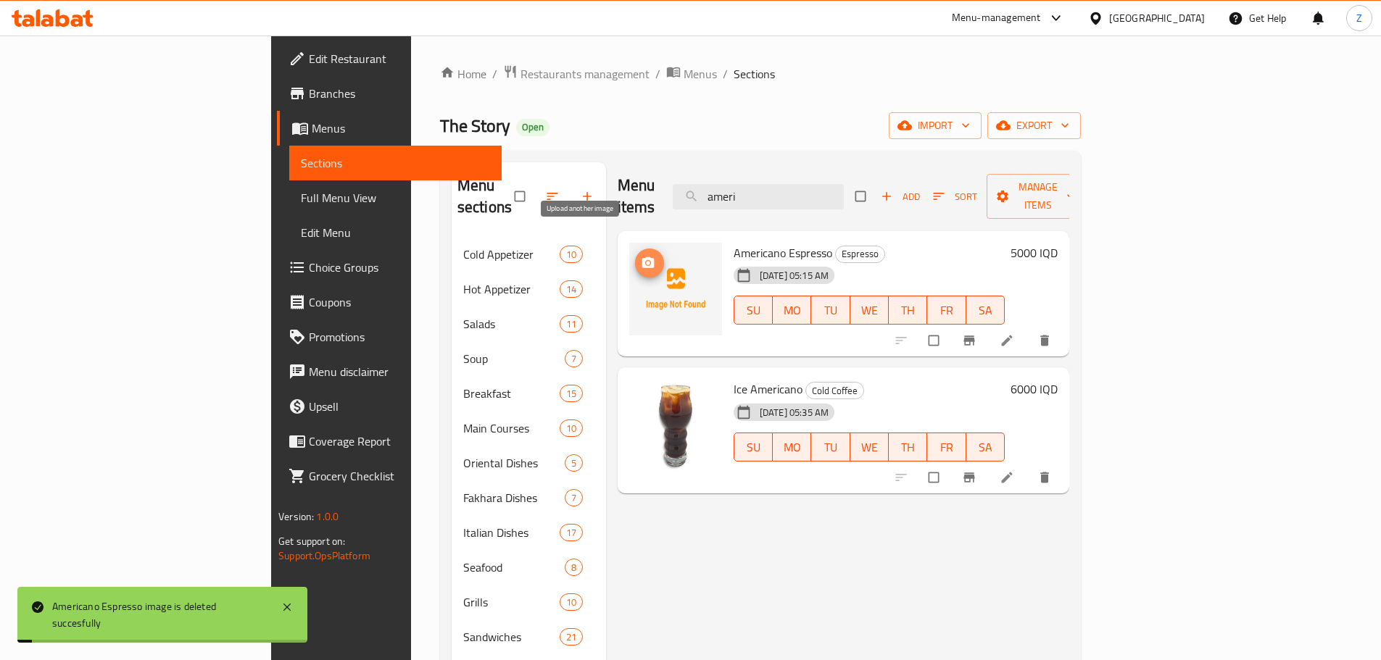
click at [635, 256] on span "upload picture" at bounding box center [649, 263] width 29 height 14
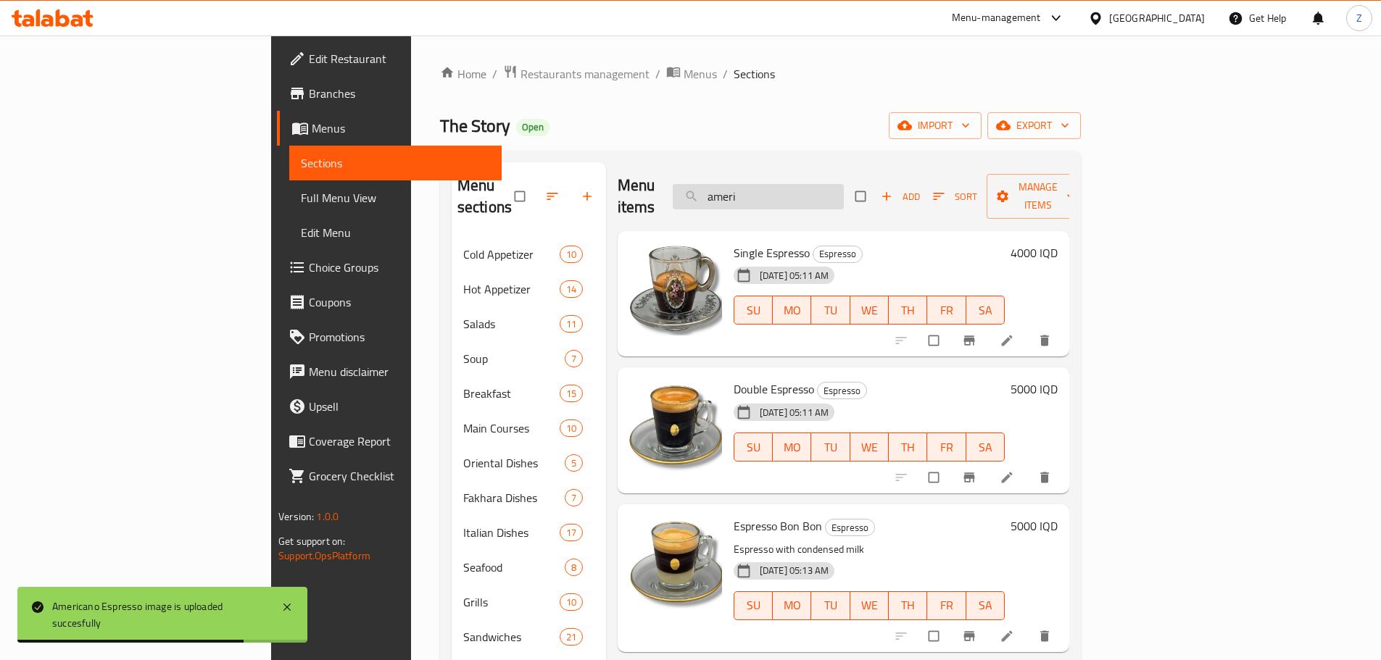
click at [844, 194] on input "ameri" at bounding box center [758, 196] width 171 height 25
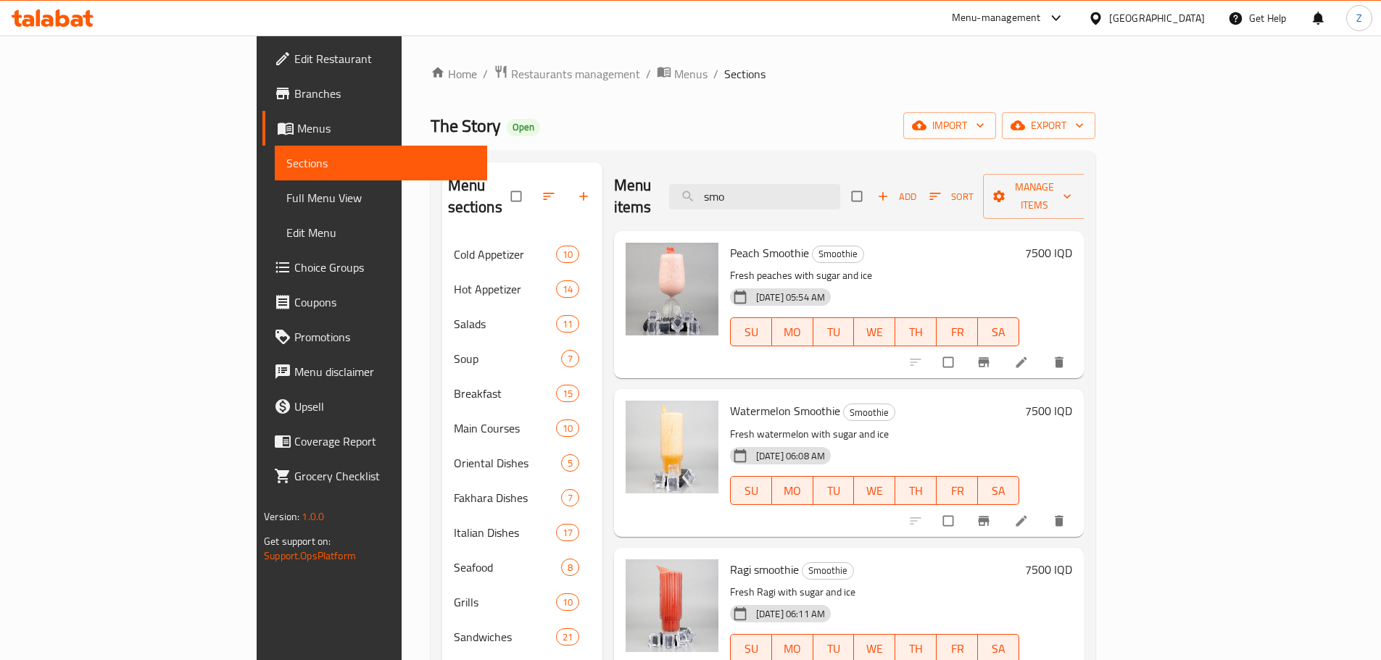
click at [845, 205] on div "Menu items smo Add Sort Manage items" at bounding box center [849, 196] width 470 height 69
click at [840, 188] on input "smo" at bounding box center [754, 196] width 171 height 25
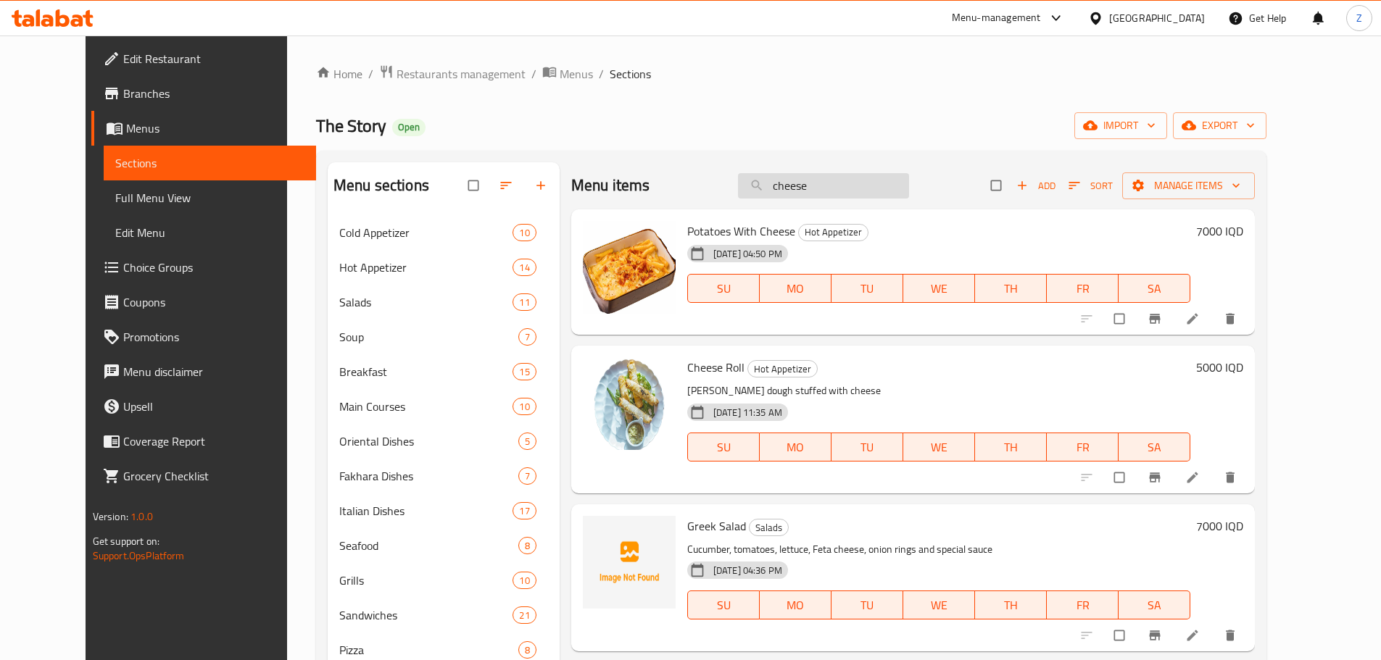
click at [849, 181] on input "cheese" at bounding box center [823, 185] width 171 height 25
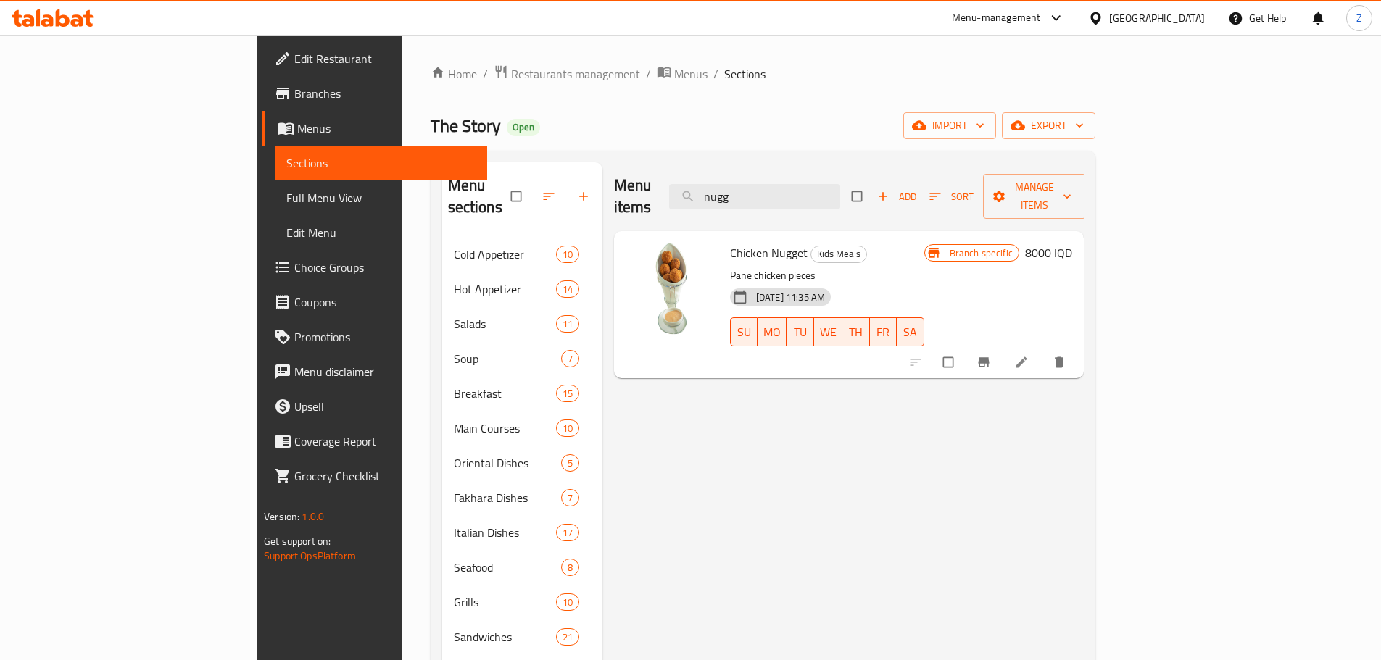
type input "nugg"
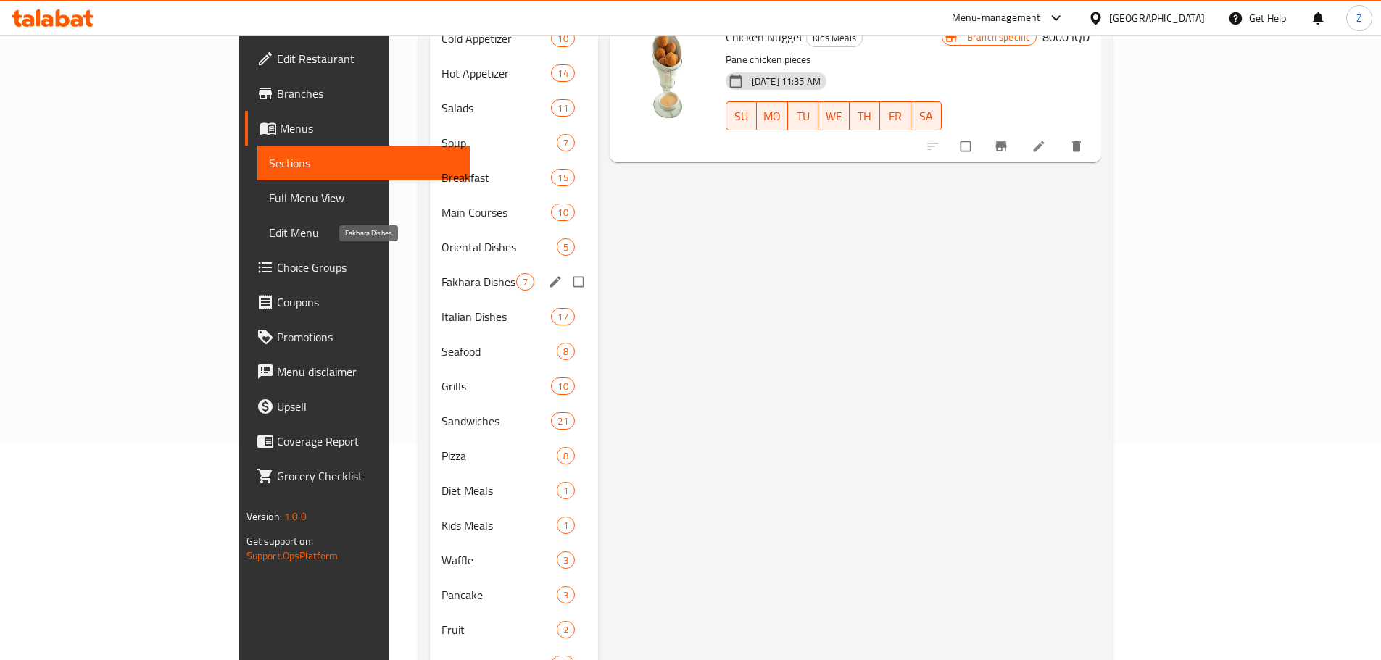
scroll to position [217, 0]
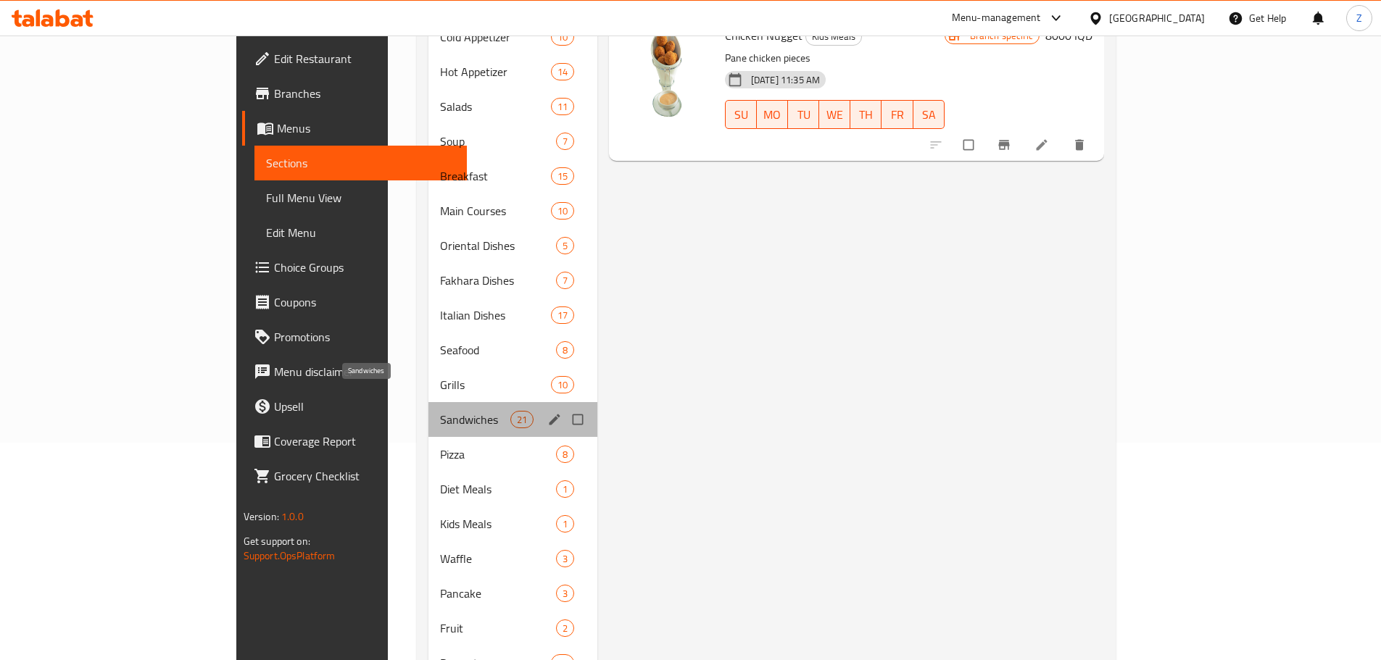
click at [440, 411] on span "Sandwiches" at bounding box center [475, 419] width 70 height 17
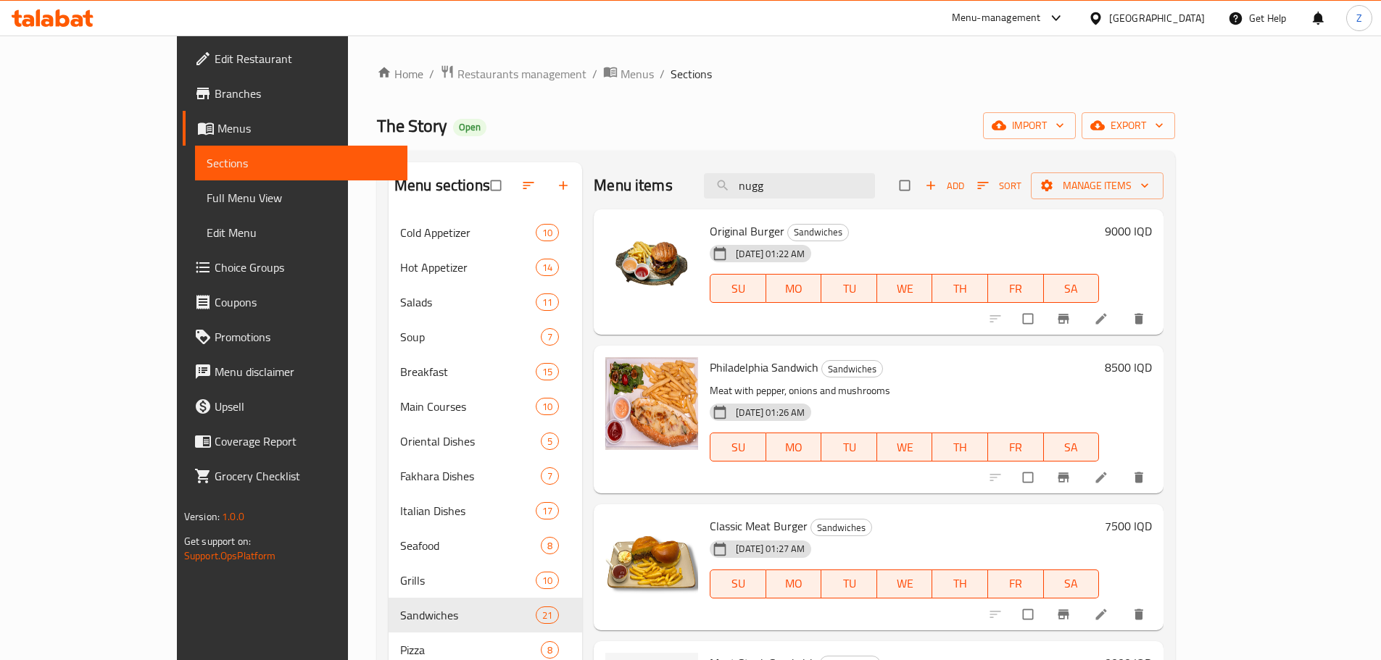
scroll to position [652, 0]
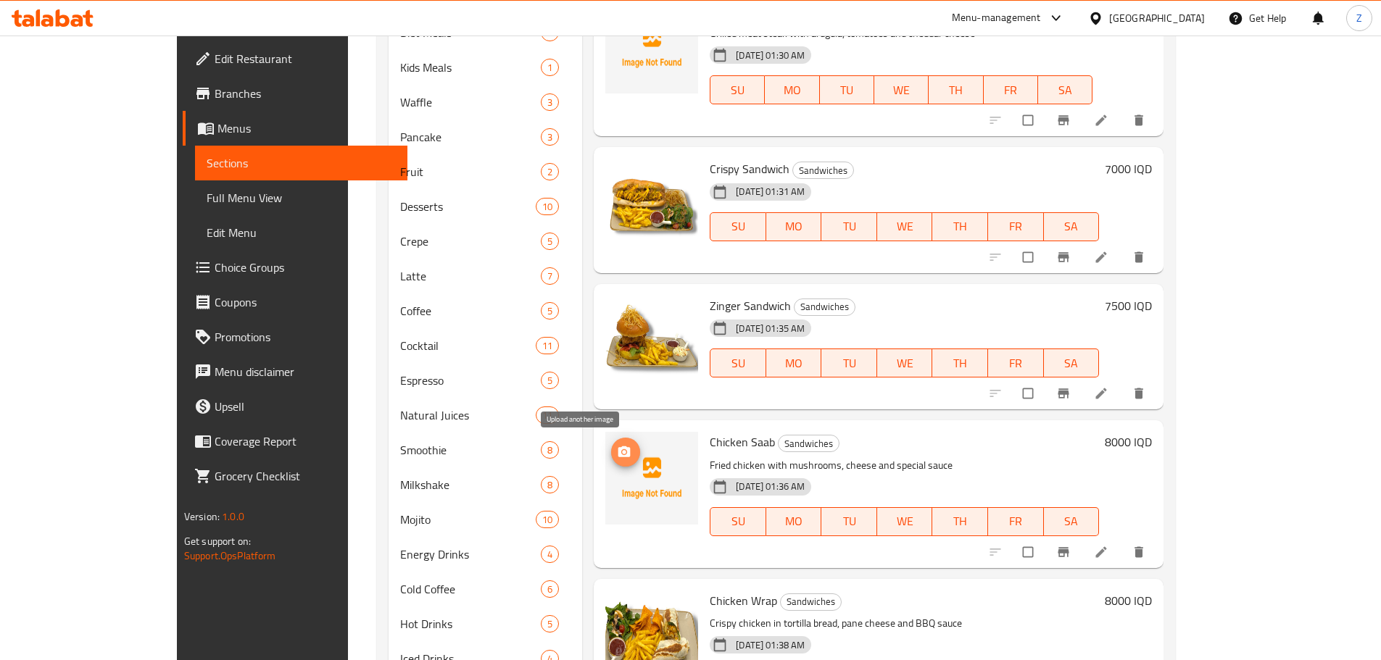
click at [617, 457] on icon "upload picture" at bounding box center [624, 452] width 14 height 14
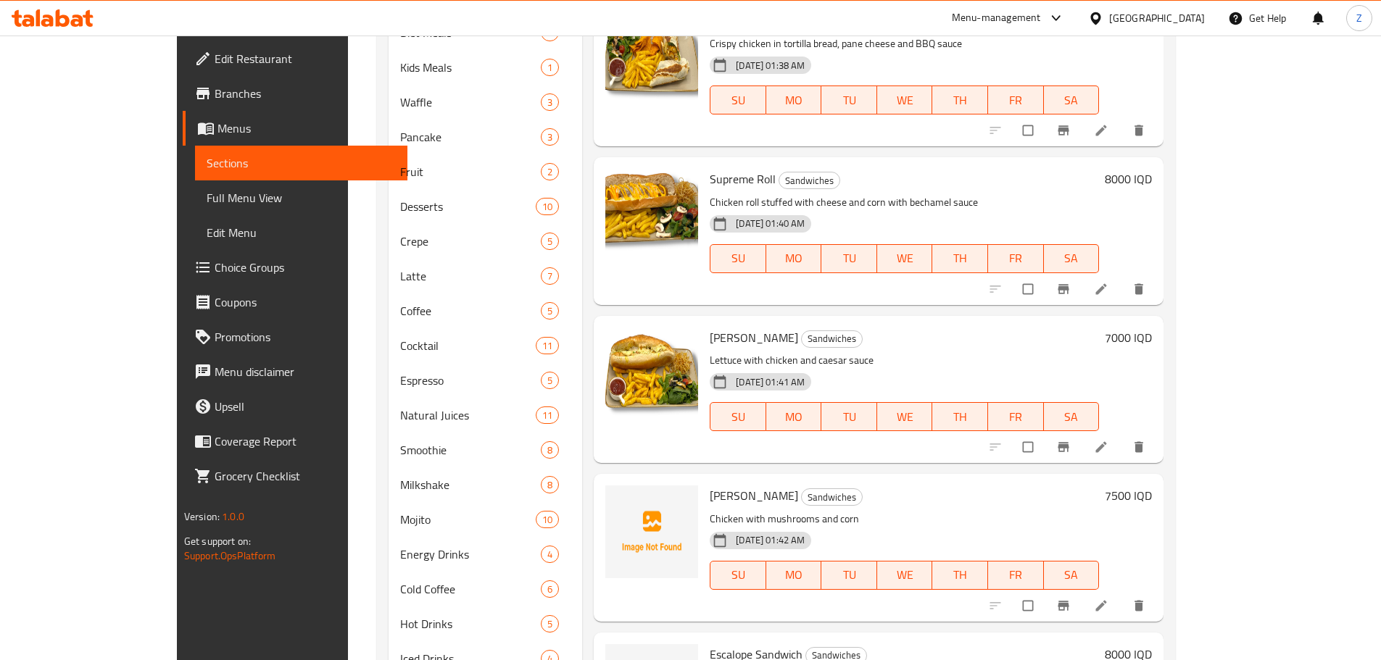
scroll to position [725, 0]
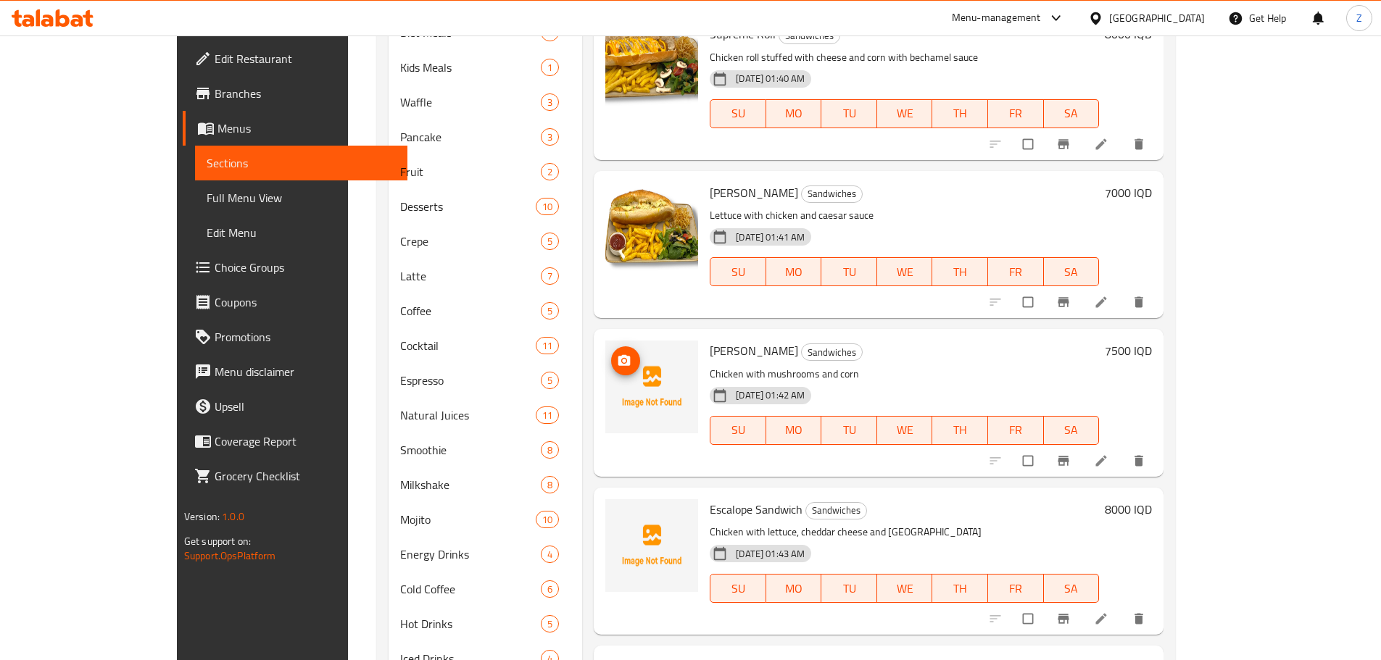
click at [605, 379] on img at bounding box center [651, 387] width 93 height 93
click at [611, 367] on span "upload picture" at bounding box center [625, 361] width 29 height 14
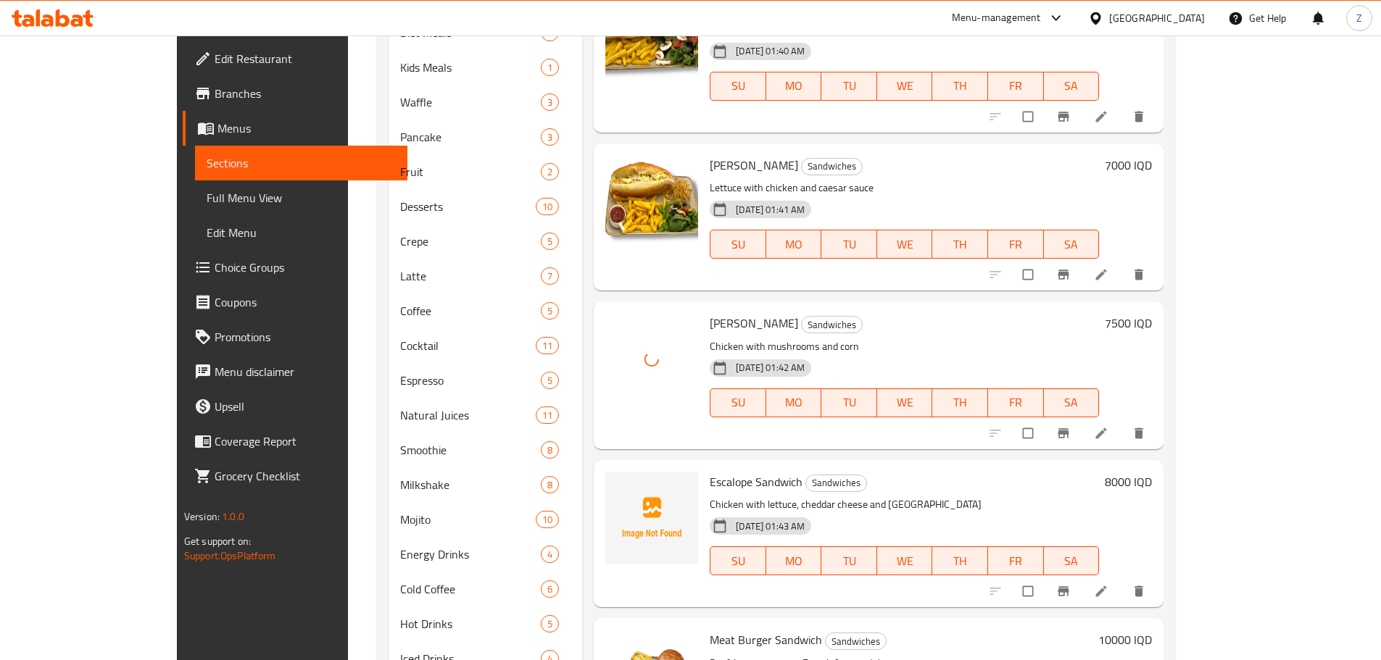
scroll to position [797, 0]
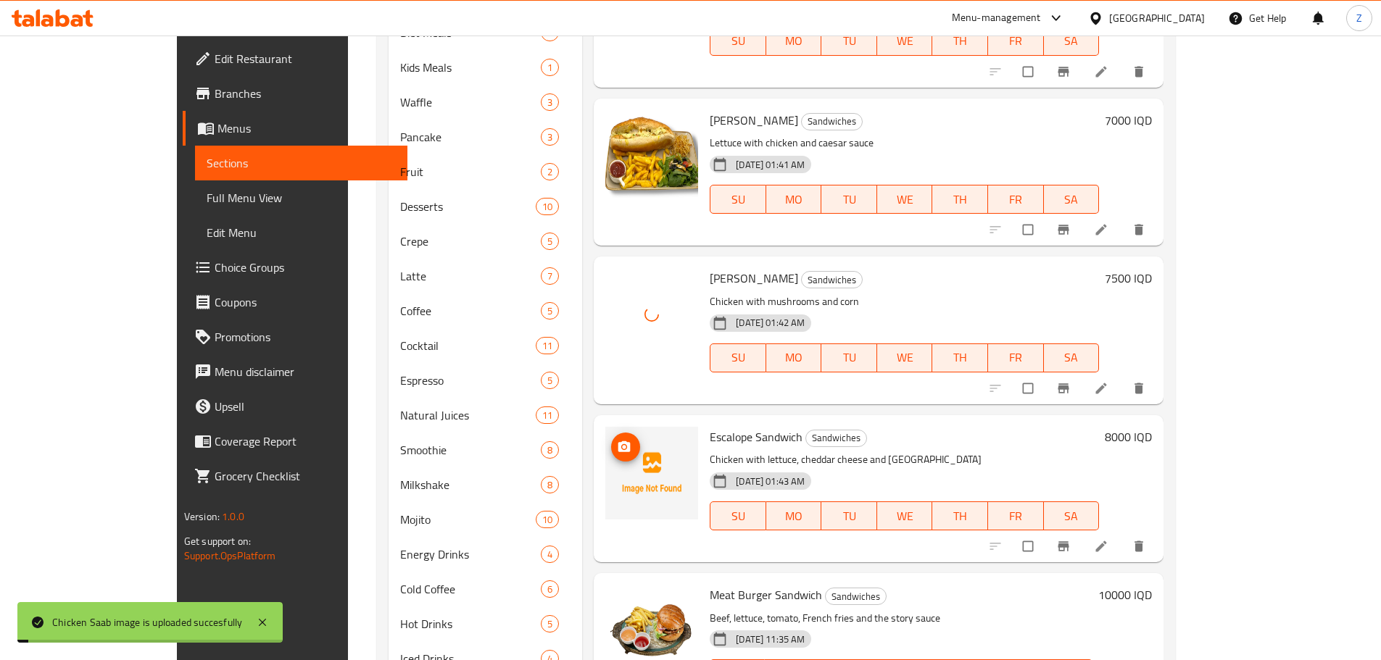
click at [618, 447] on icon "upload picture" at bounding box center [624, 446] width 12 height 11
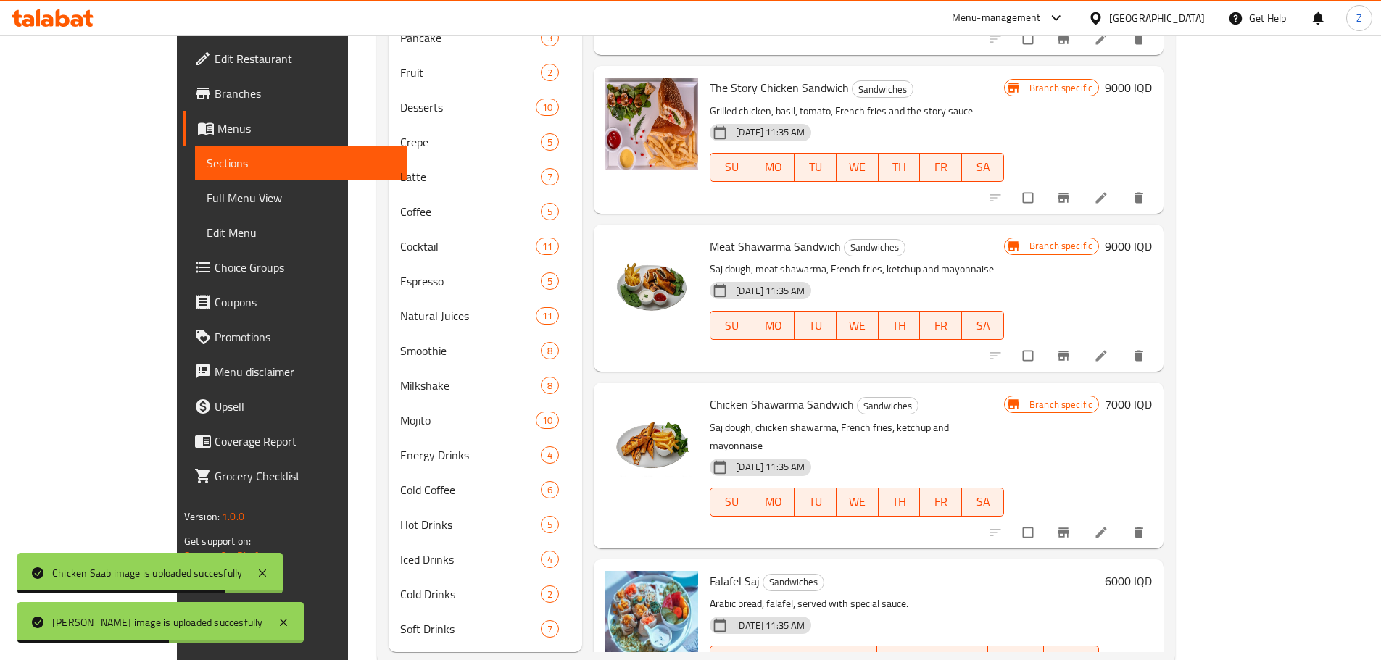
scroll to position [784, 0]
